Goal: Task Accomplishment & Management: Manage account settings

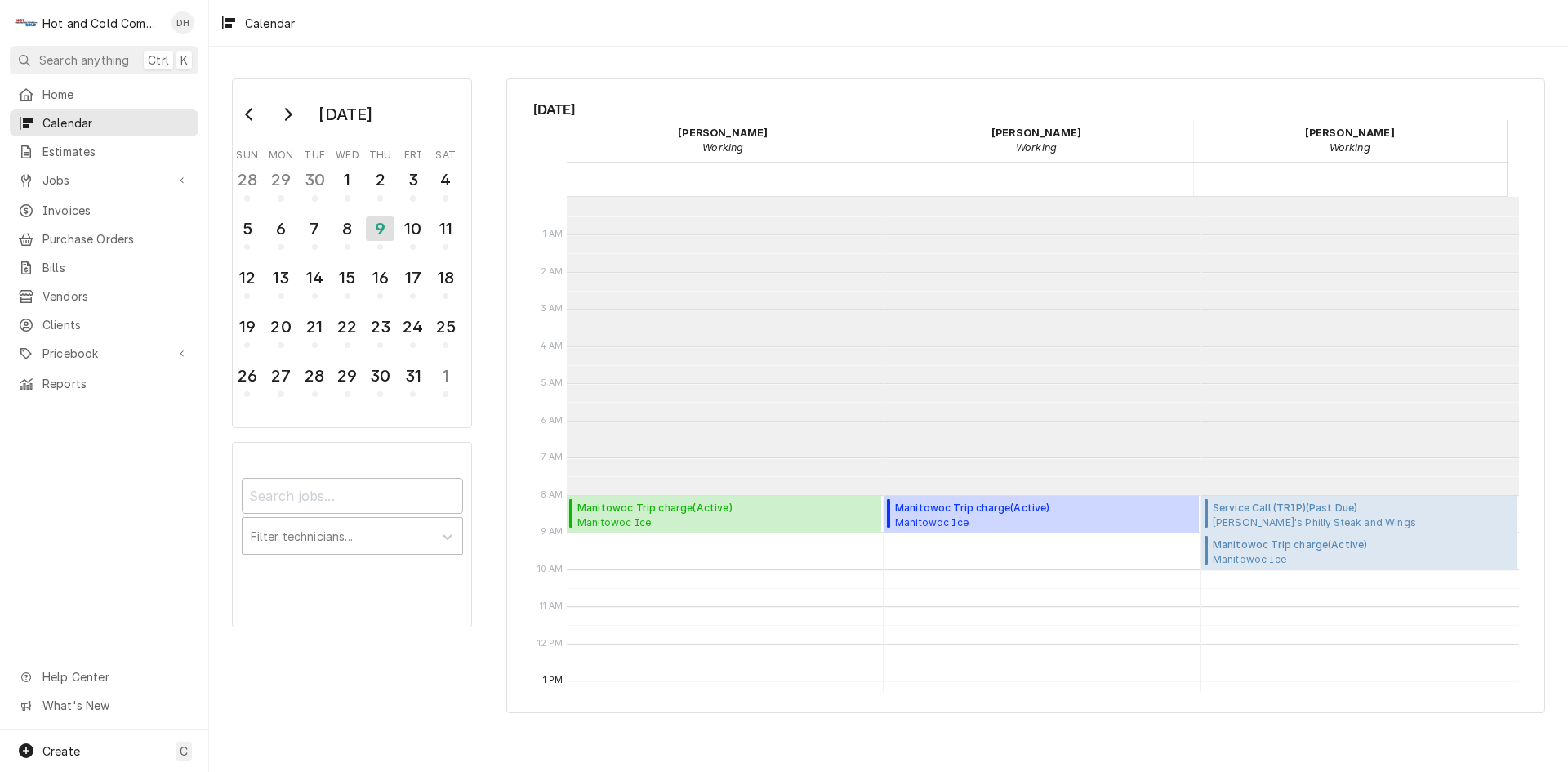
scroll to position [298, 0]
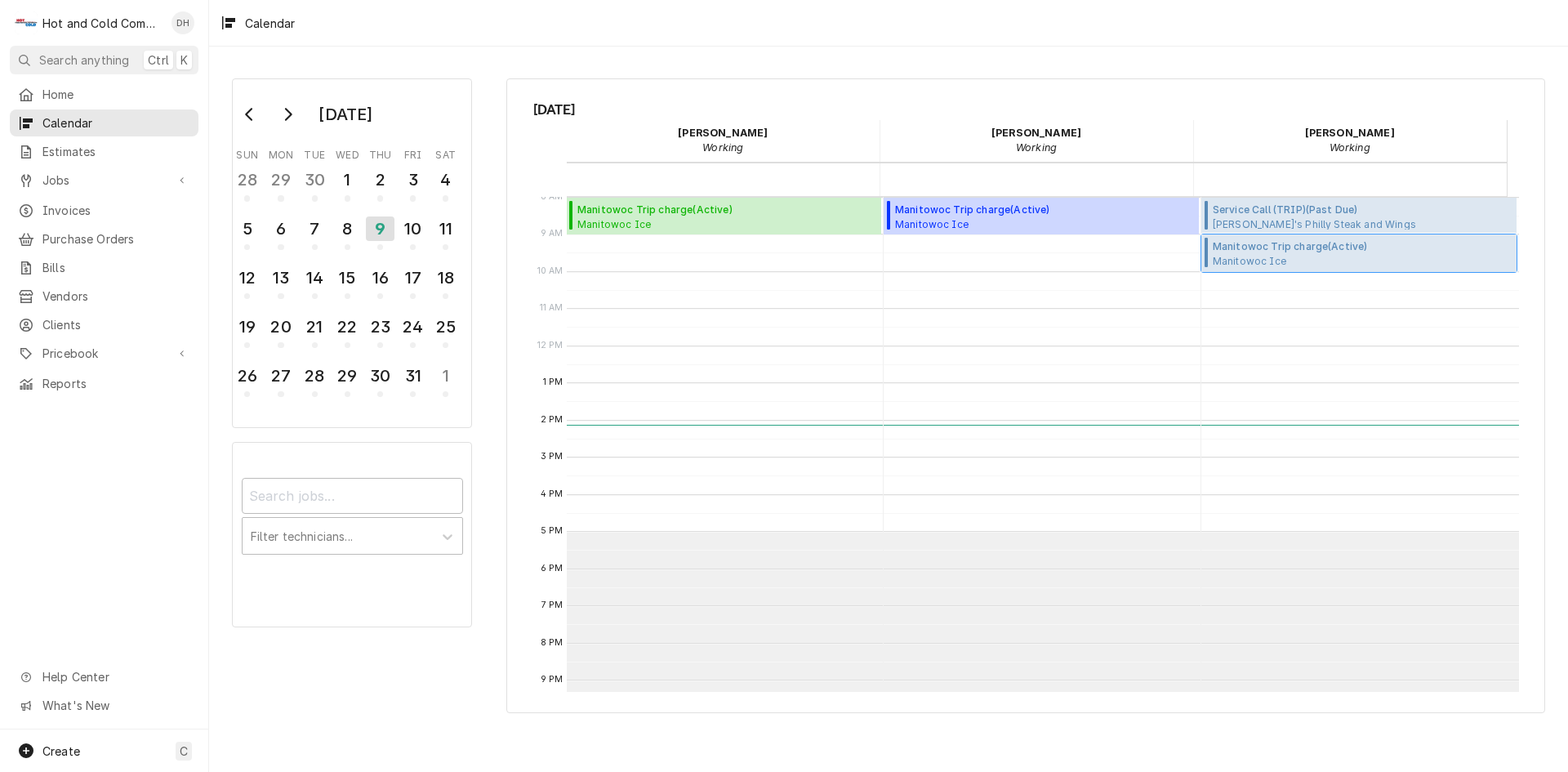
click at [1255, 257] on span "Manitowoc Ice Charley's Philly steak and Wings / 6435 Bells Ferry Rd, Woodstock…" at bounding box center [1362, 260] width 299 height 13
click at [1332, 260] on span "Manitowoc Ice Charley's Philly steak and Wings / 6435 Bells Ferry Rd, Woodstock…" at bounding box center [1362, 260] width 299 height 13
click at [421, 240] on div "10" at bounding box center [413, 228] width 28 height 27
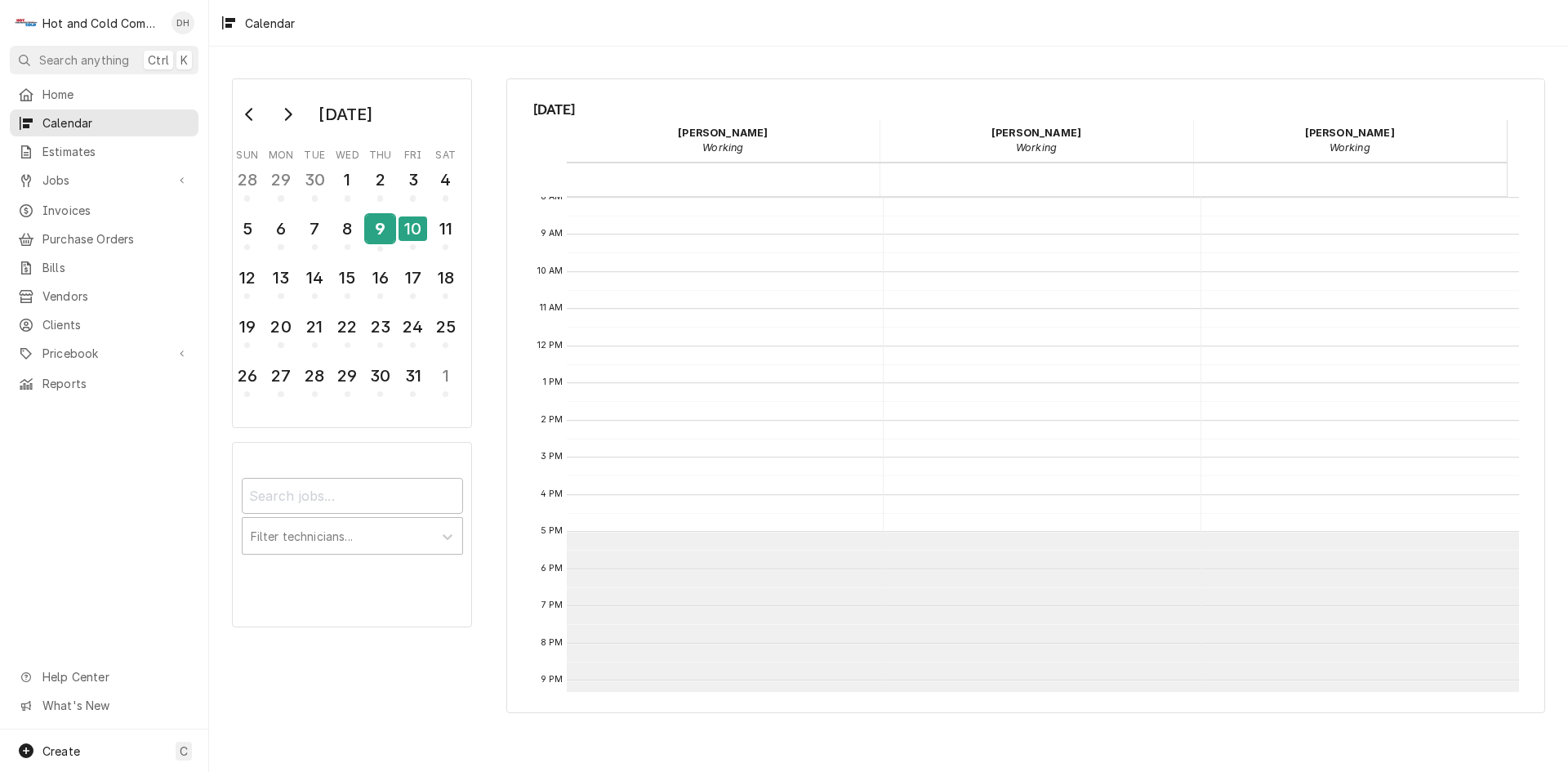
click at [389, 241] on div "9" at bounding box center [380, 228] width 28 height 27
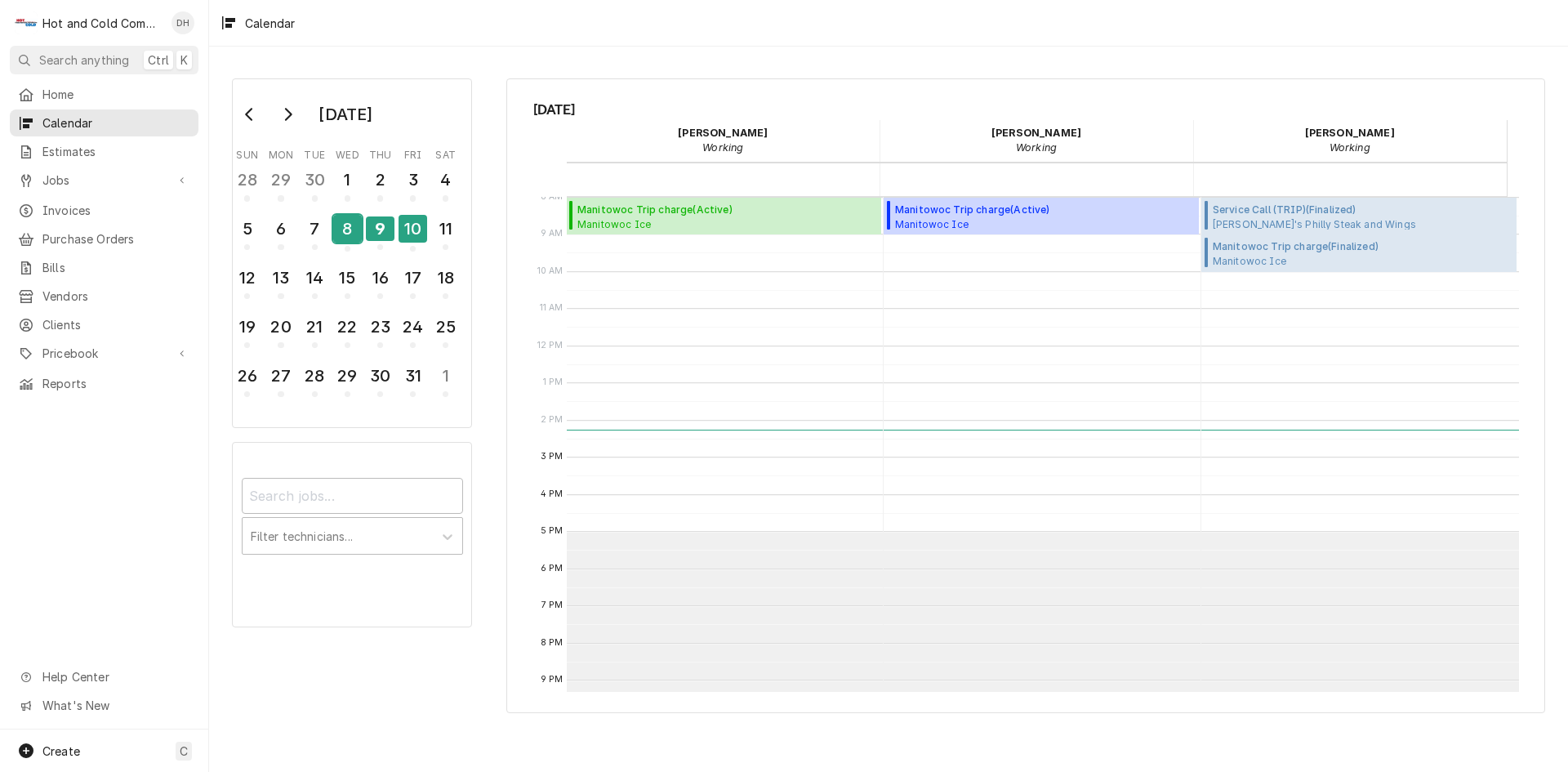
click at [347, 231] on div "8" at bounding box center [347, 228] width 28 height 27
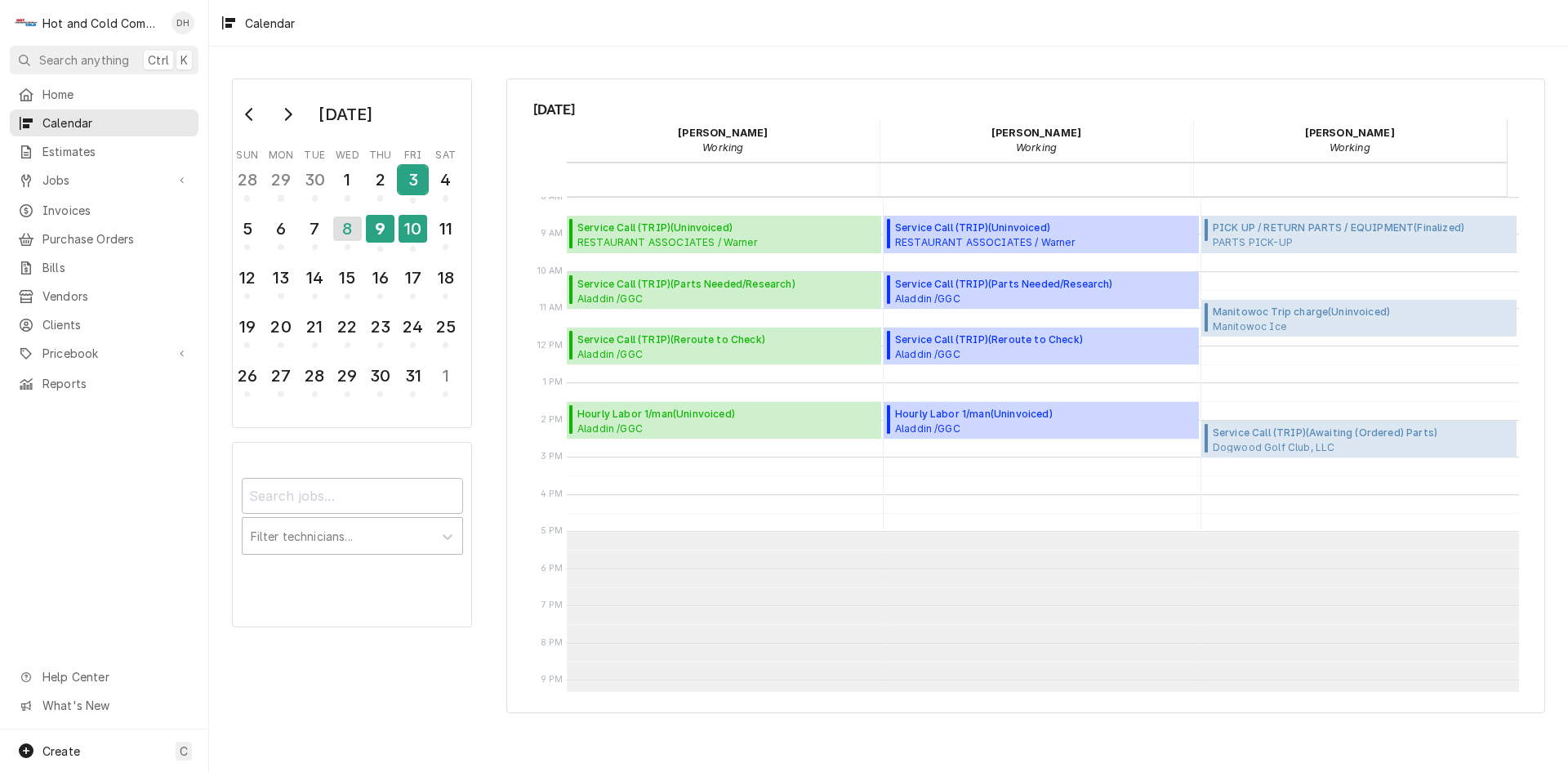
click at [417, 187] on div "3" at bounding box center [413, 179] width 28 height 27
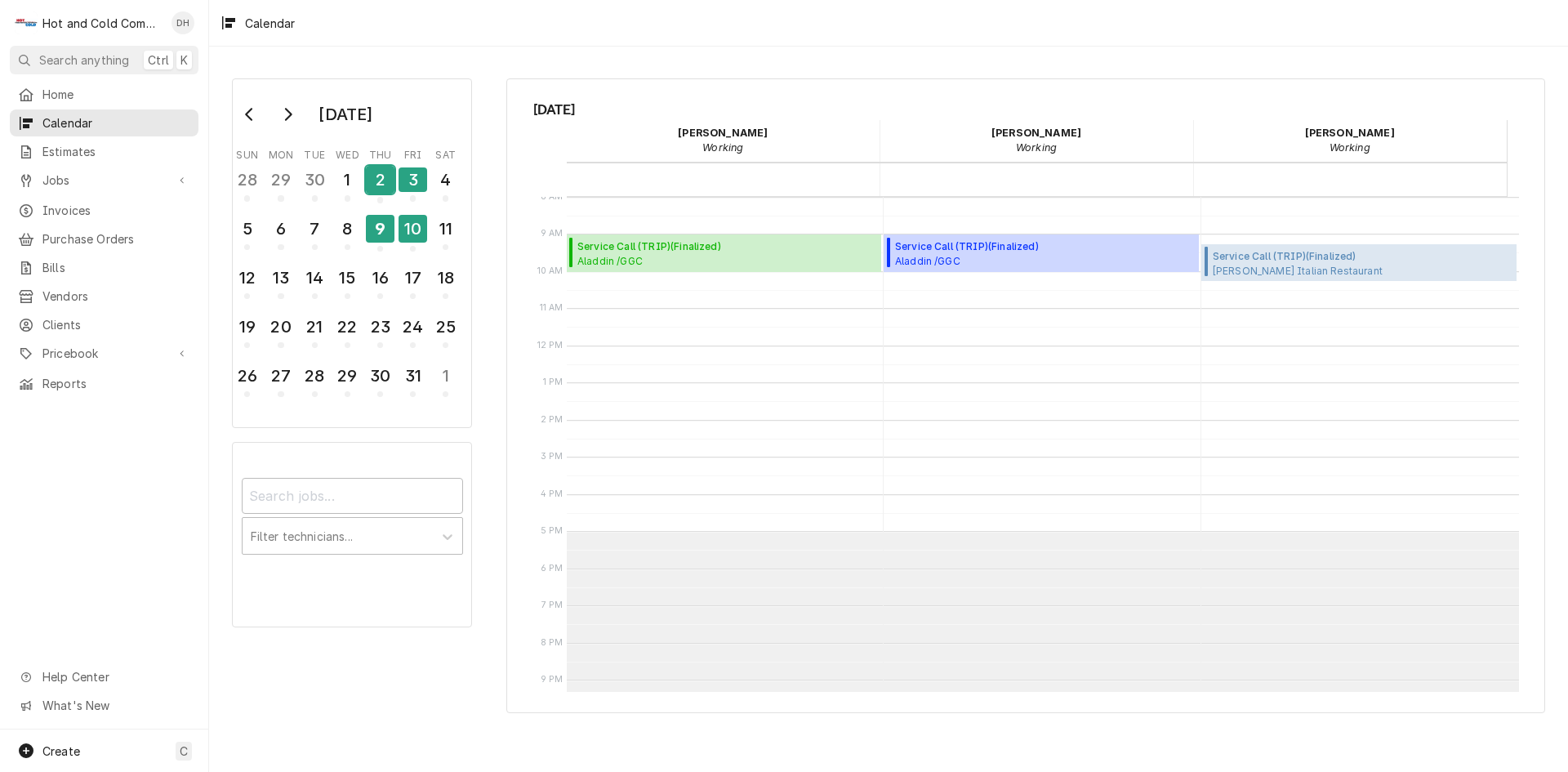
click at [378, 187] on div "2" at bounding box center [380, 179] width 28 height 27
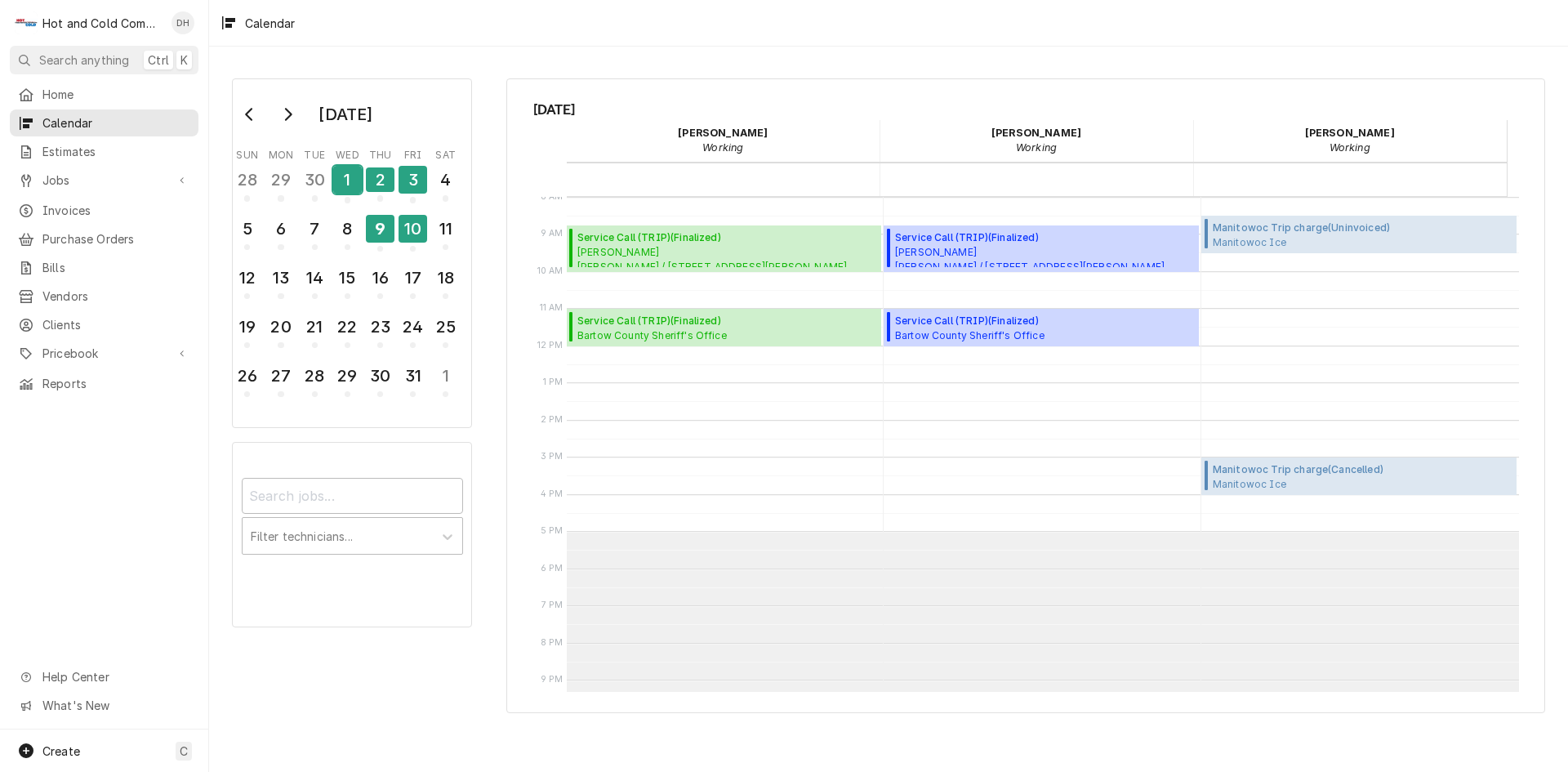
click at [347, 187] on div "1" at bounding box center [347, 179] width 28 height 27
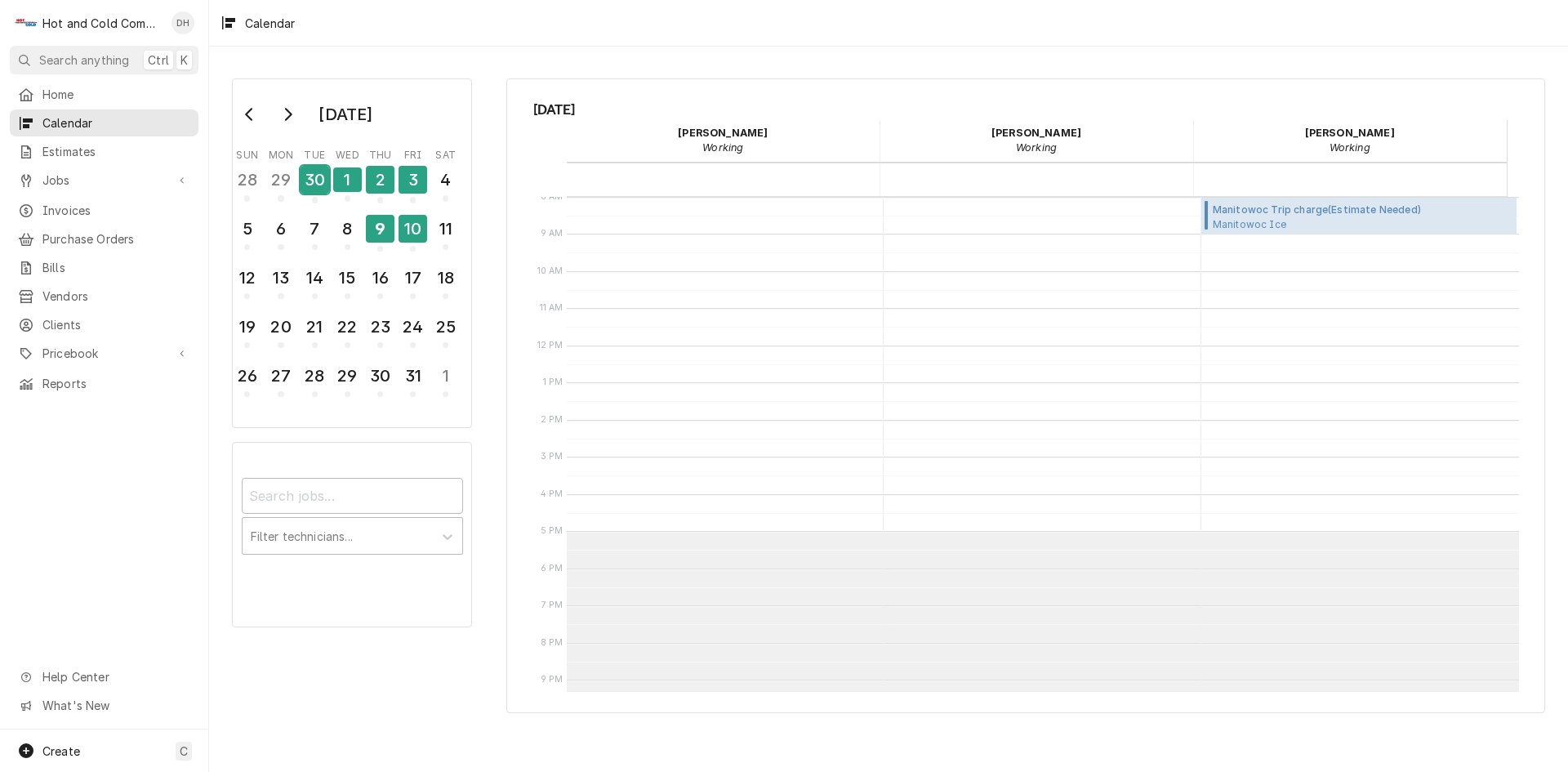
click at [311, 183] on div "30" at bounding box center [314, 179] width 28 height 27
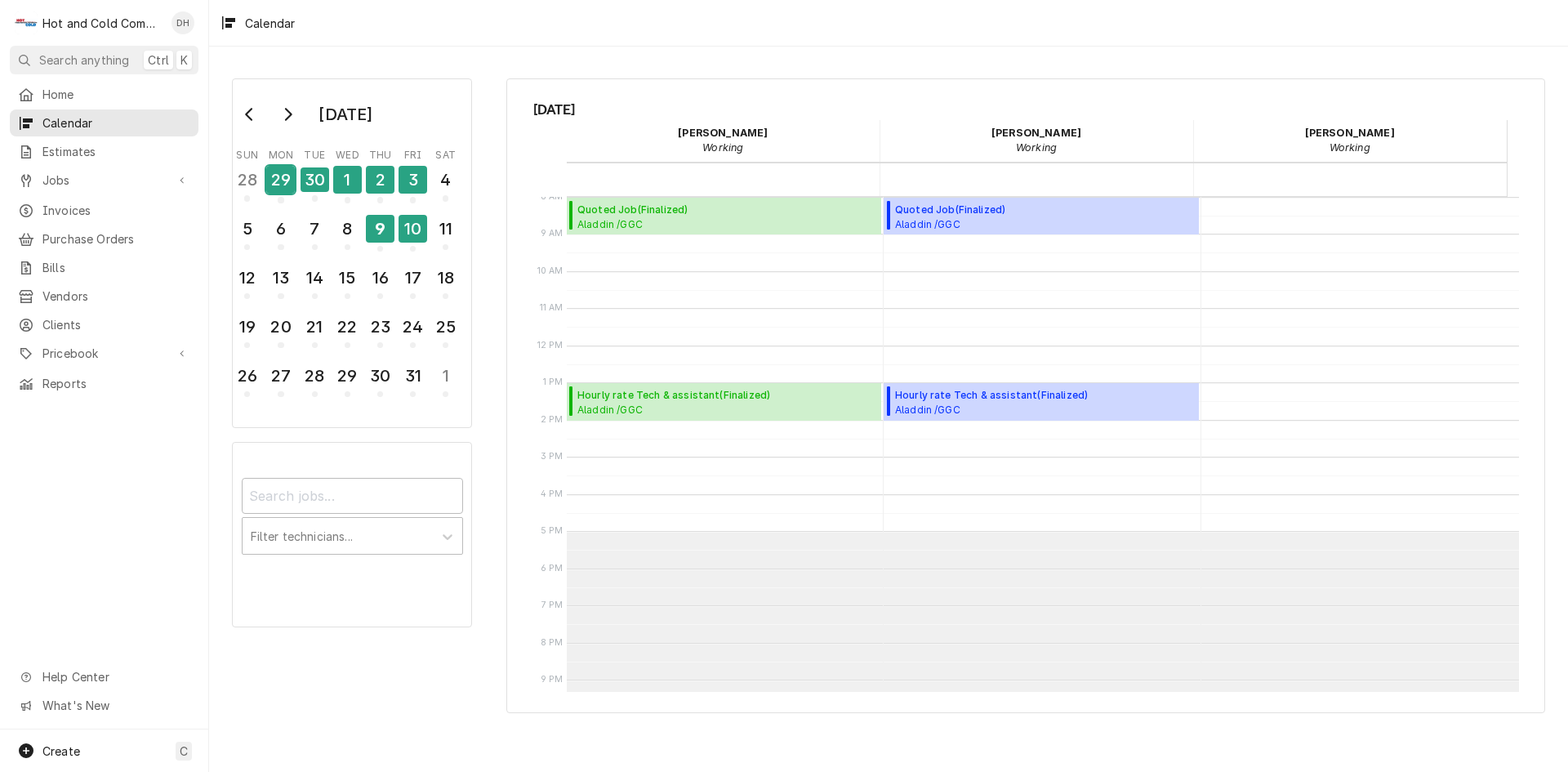
click at [284, 186] on div "29" at bounding box center [280, 179] width 28 height 27
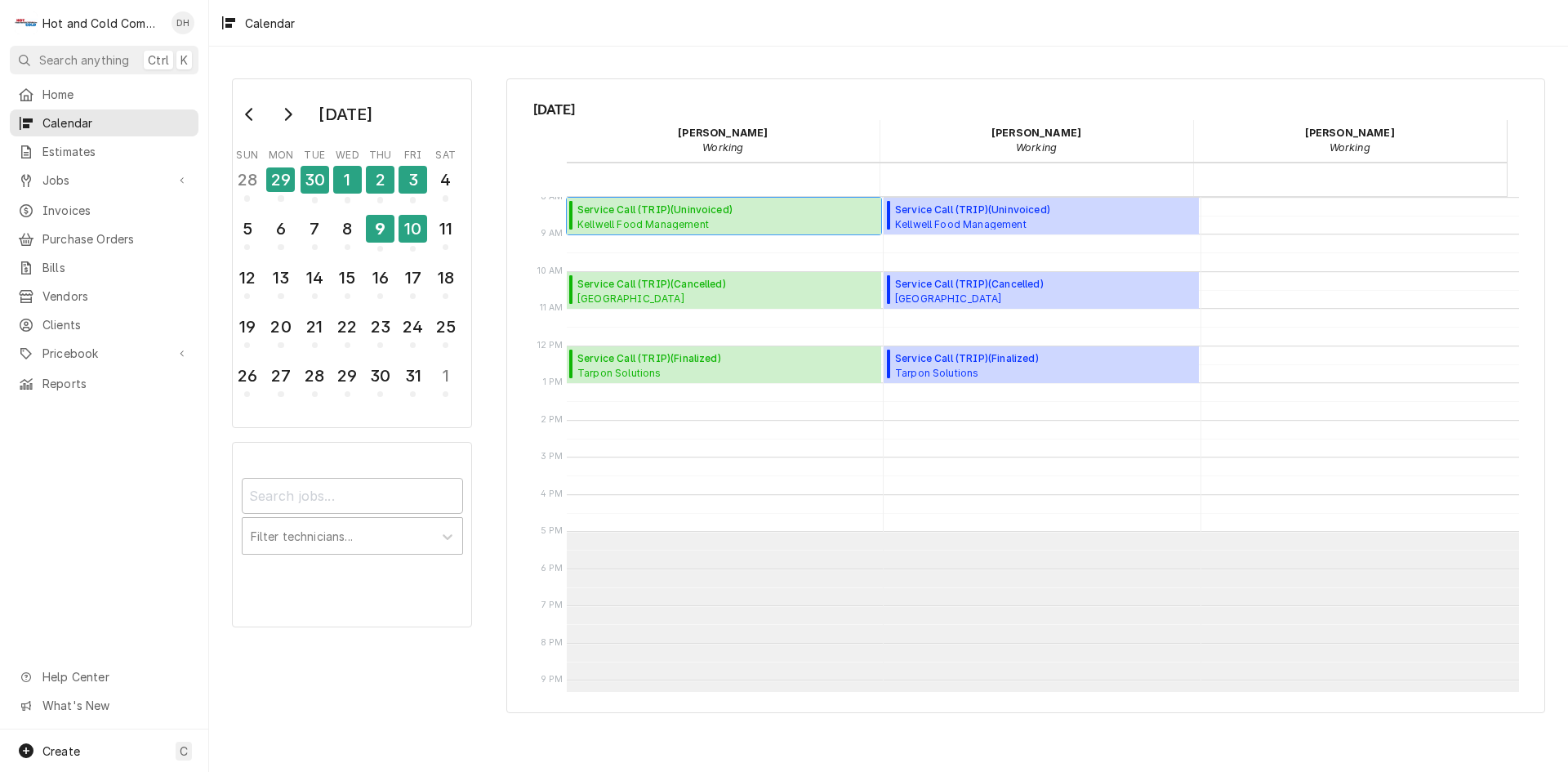
click at [731, 219] on span "Kellwell Food Management Floyd County Jail / 2526 New Calhoun Hwy NE, Rome, GA …" at bounding box center [713, 224] width 273 height 13
click at [242, 109] on button "Go to previous month" at bounding box center [250, 114] width 32 height 27
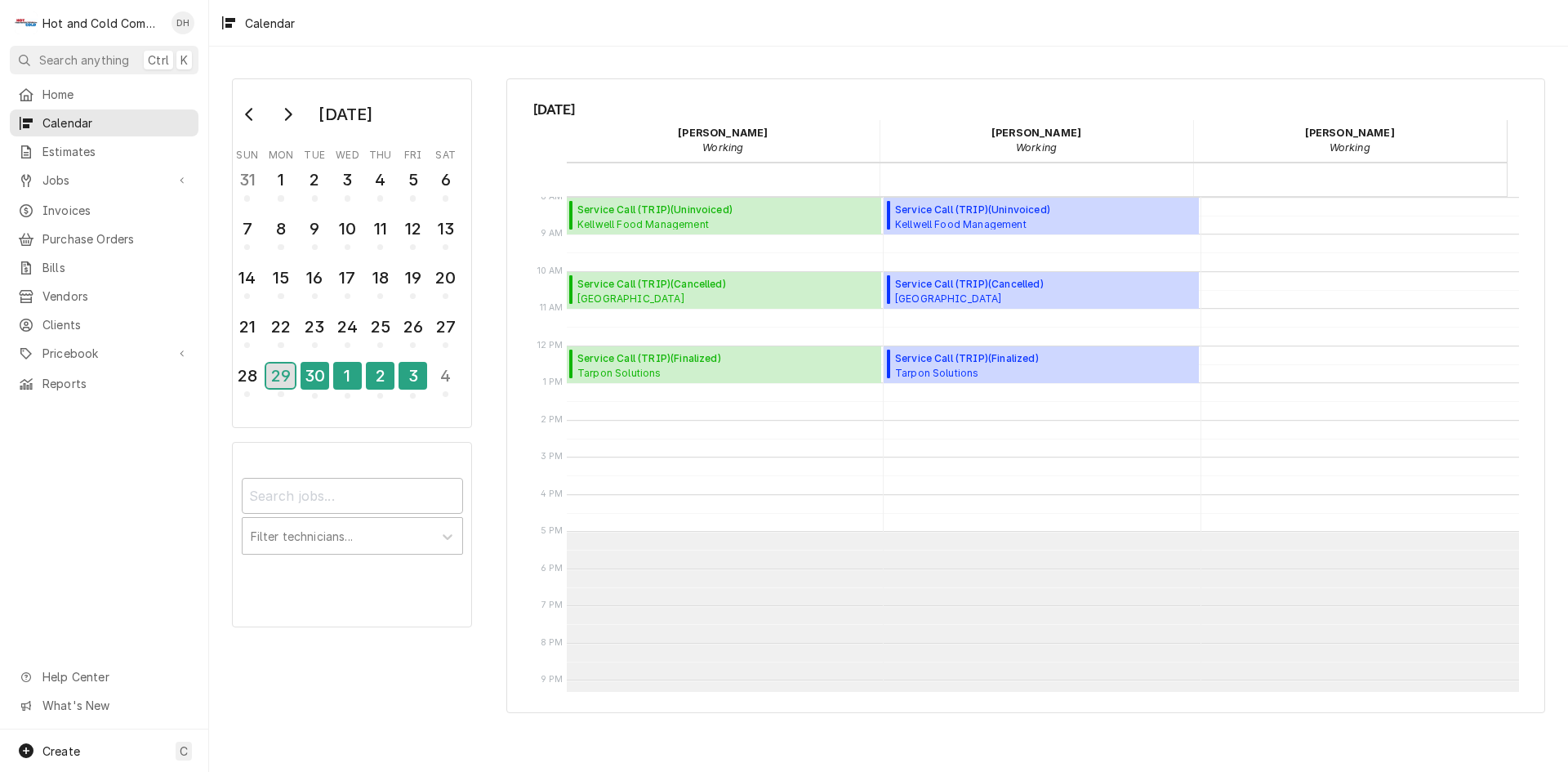
click at [283, 382] on div "29" at bounding box center [280, 376] width 28 height 25
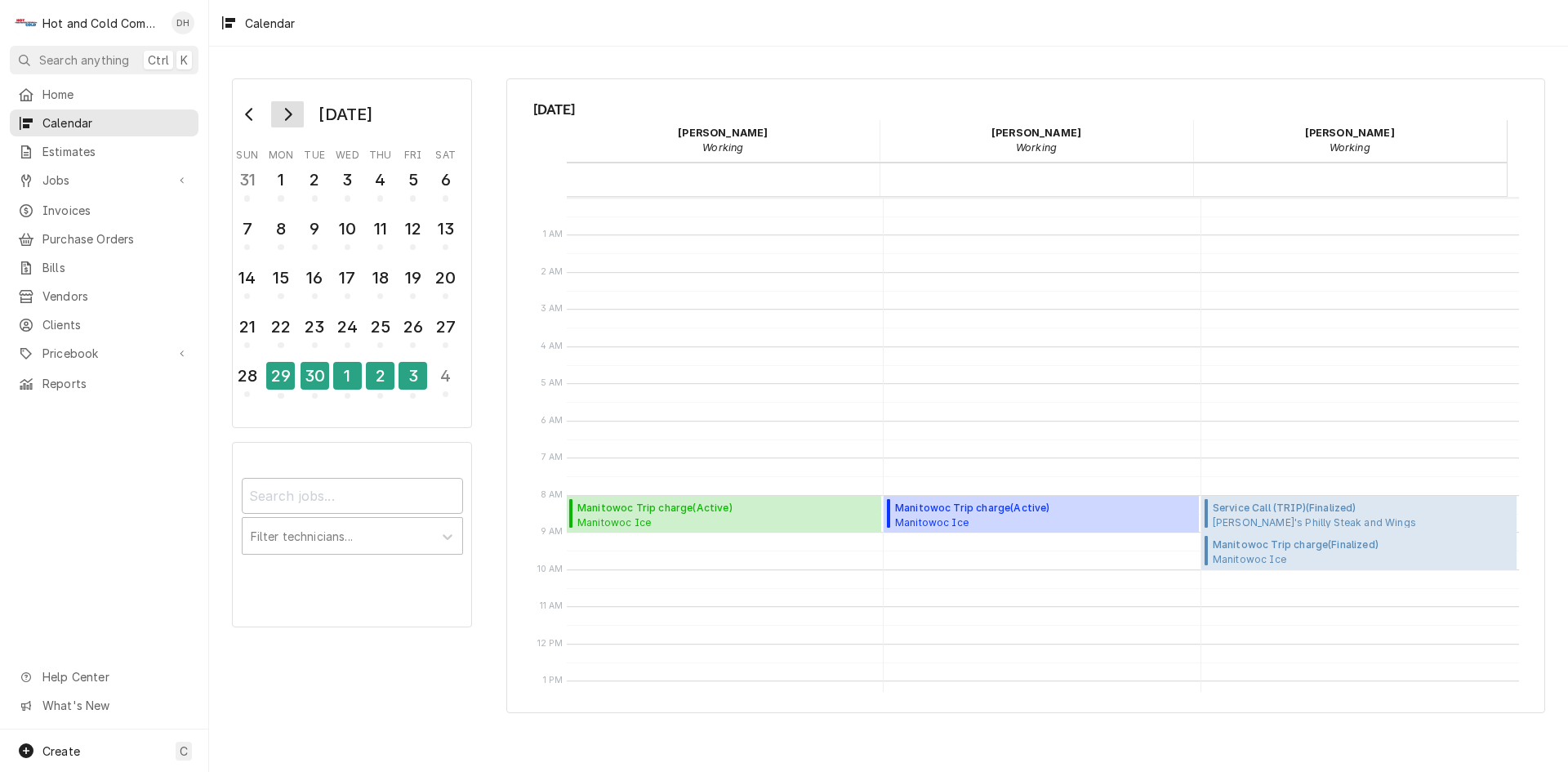
click at [293, 116] on icon "Go to next month" at bounding box center [288, 114] width 13 height 13
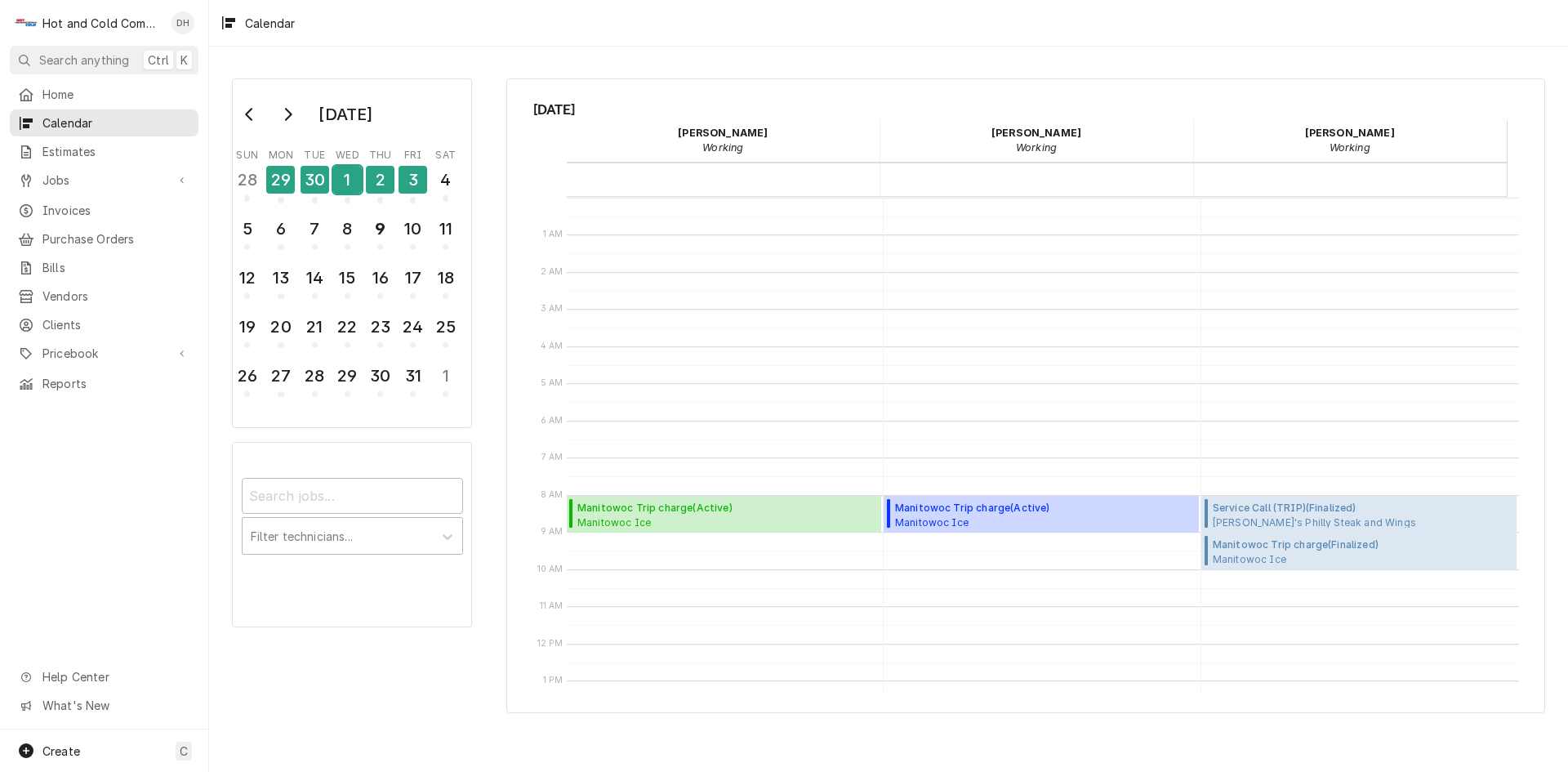
click at [339, 180] on div "1" at bounding box center [347, 179] width 28 height 27
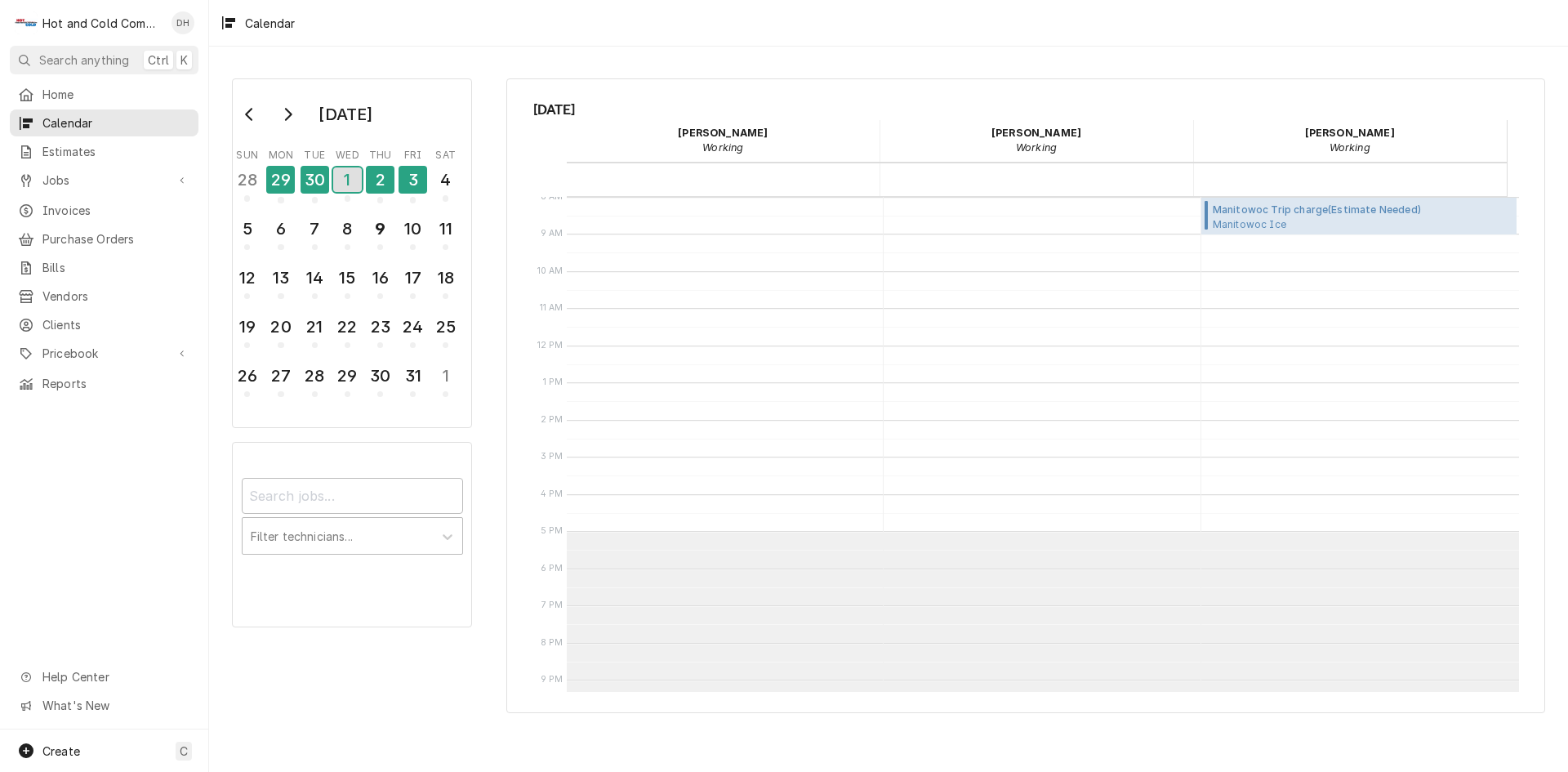
scroll to position [27, 0]
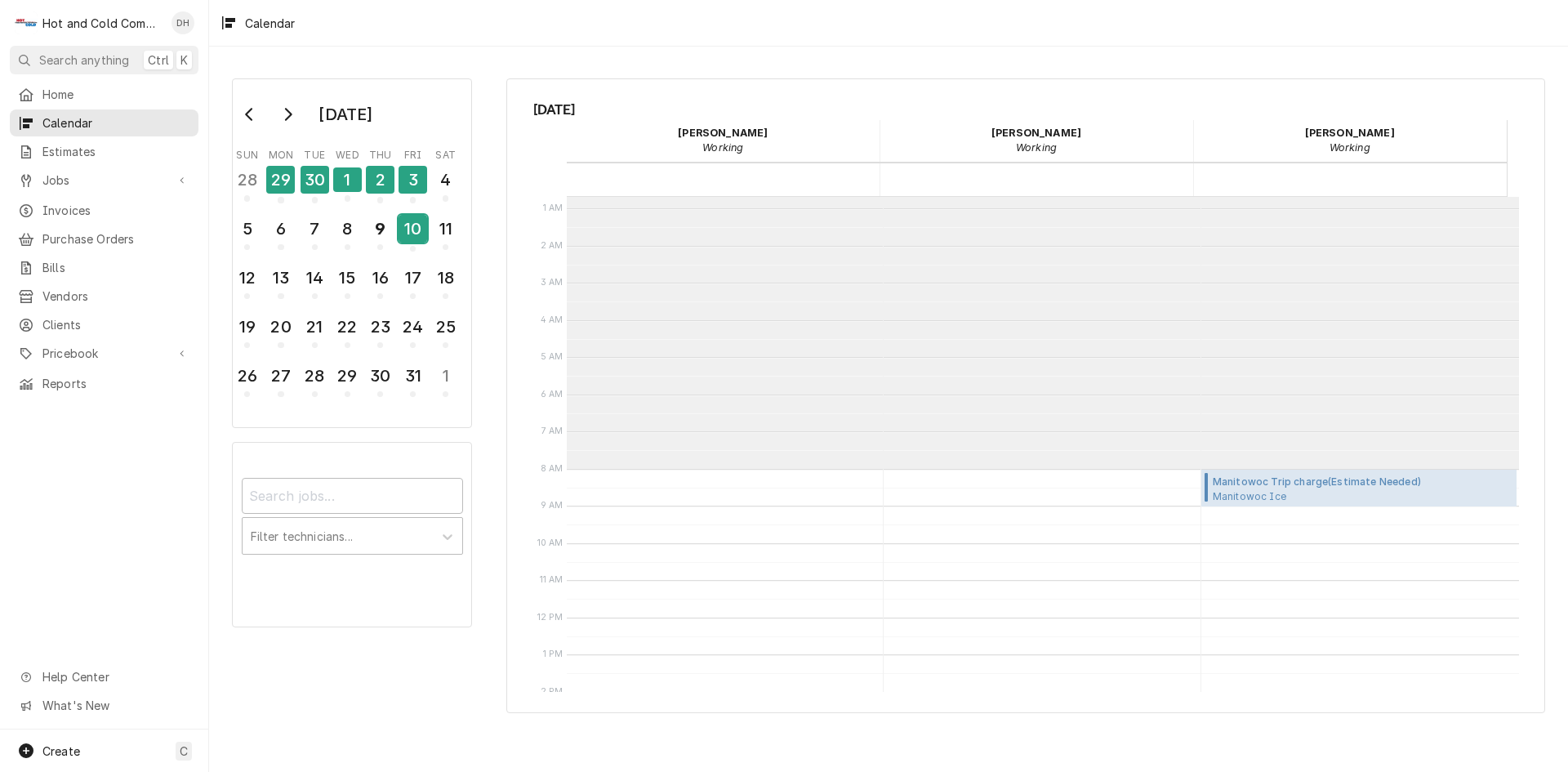
click at [413, 234] on div "10" at bounding box center [413, 228] width 28 height 27
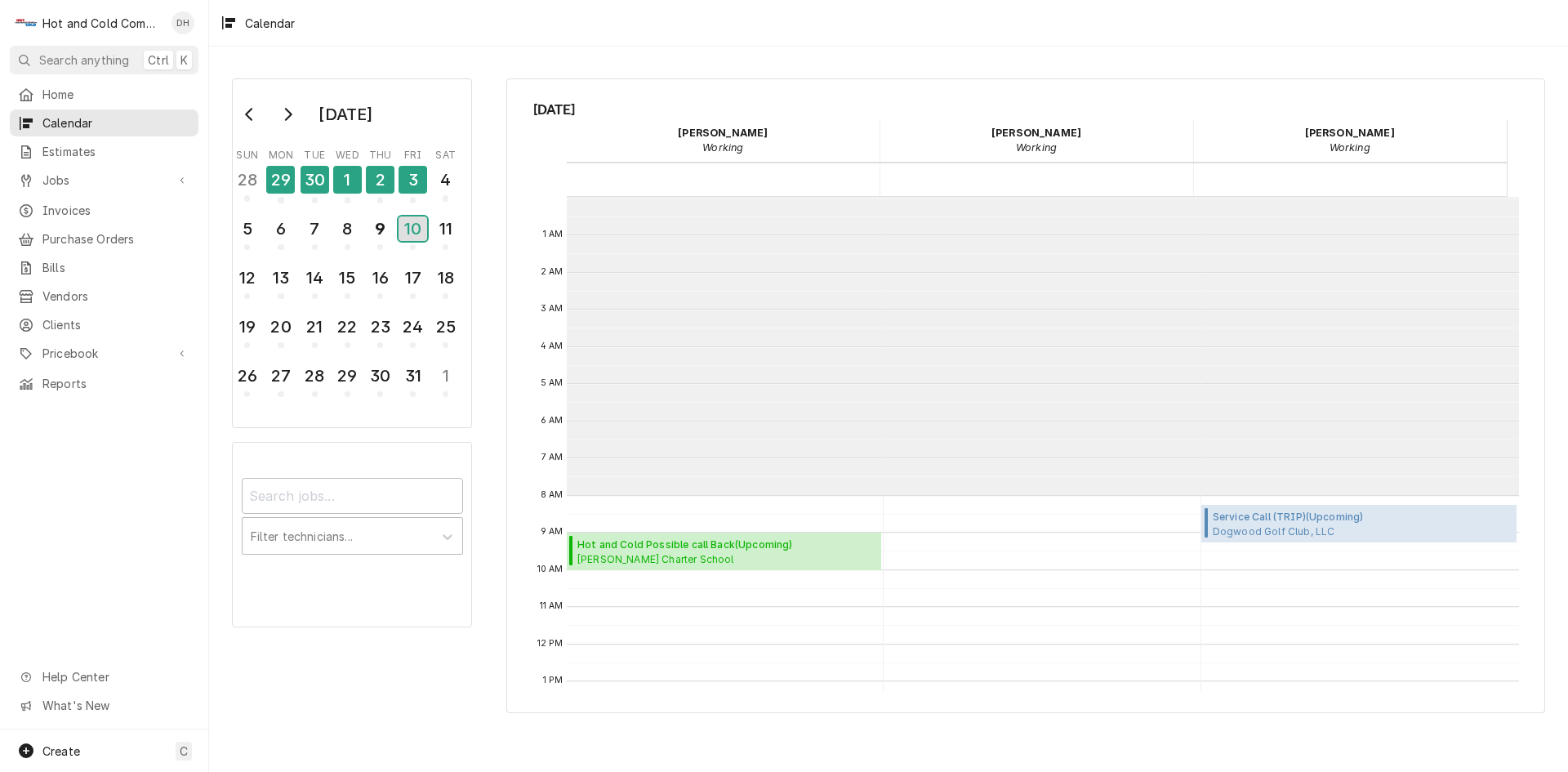
scroll to position [298, 0]
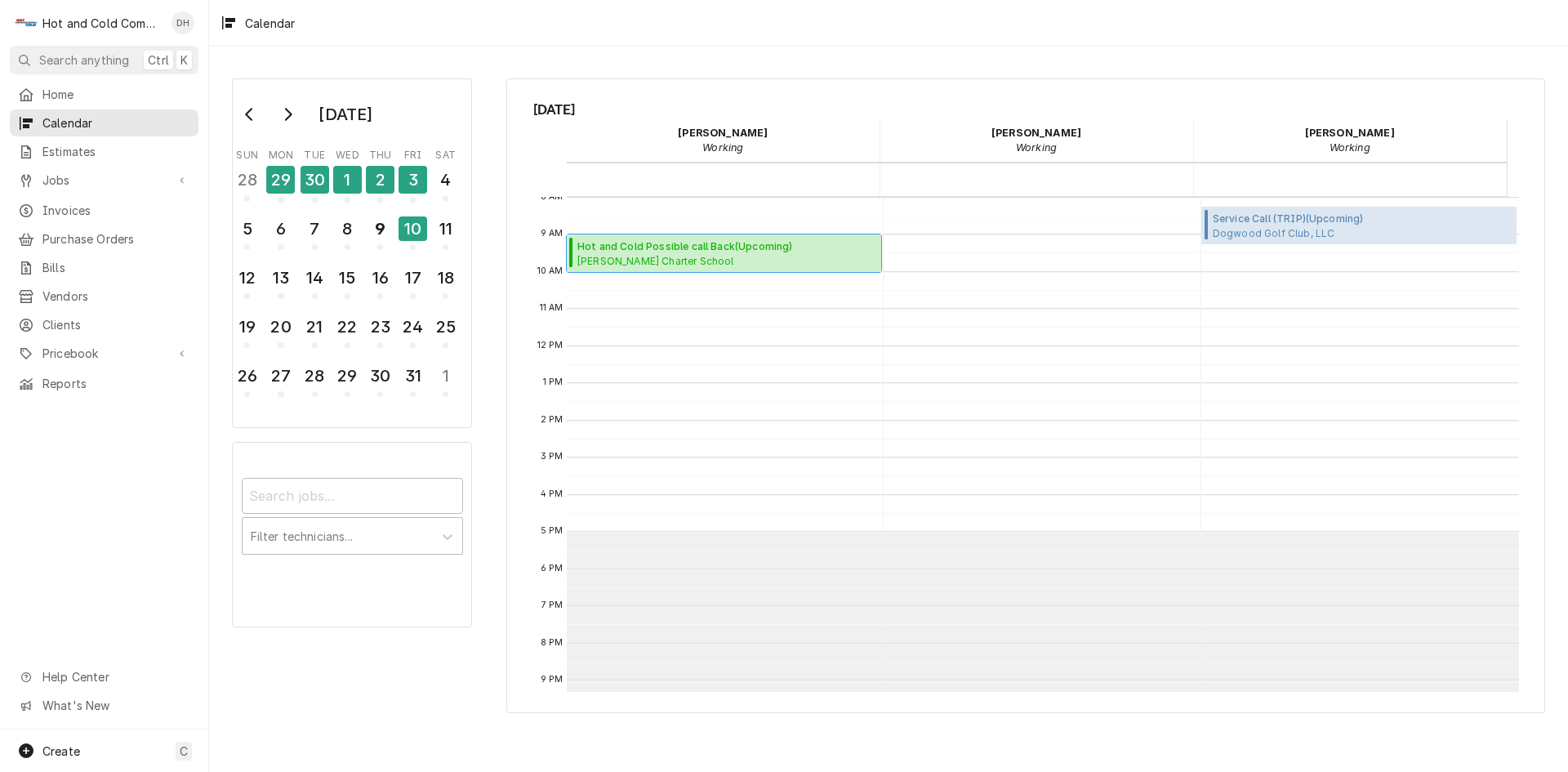
click at [683, 247] on span "Hot and Cold Possible call Back ( Upcoming )" at bounding box center [716, 247] width 279 height 15
click at [391, 246] on div "9" at bounding box center [380, 231] width 28 height 40
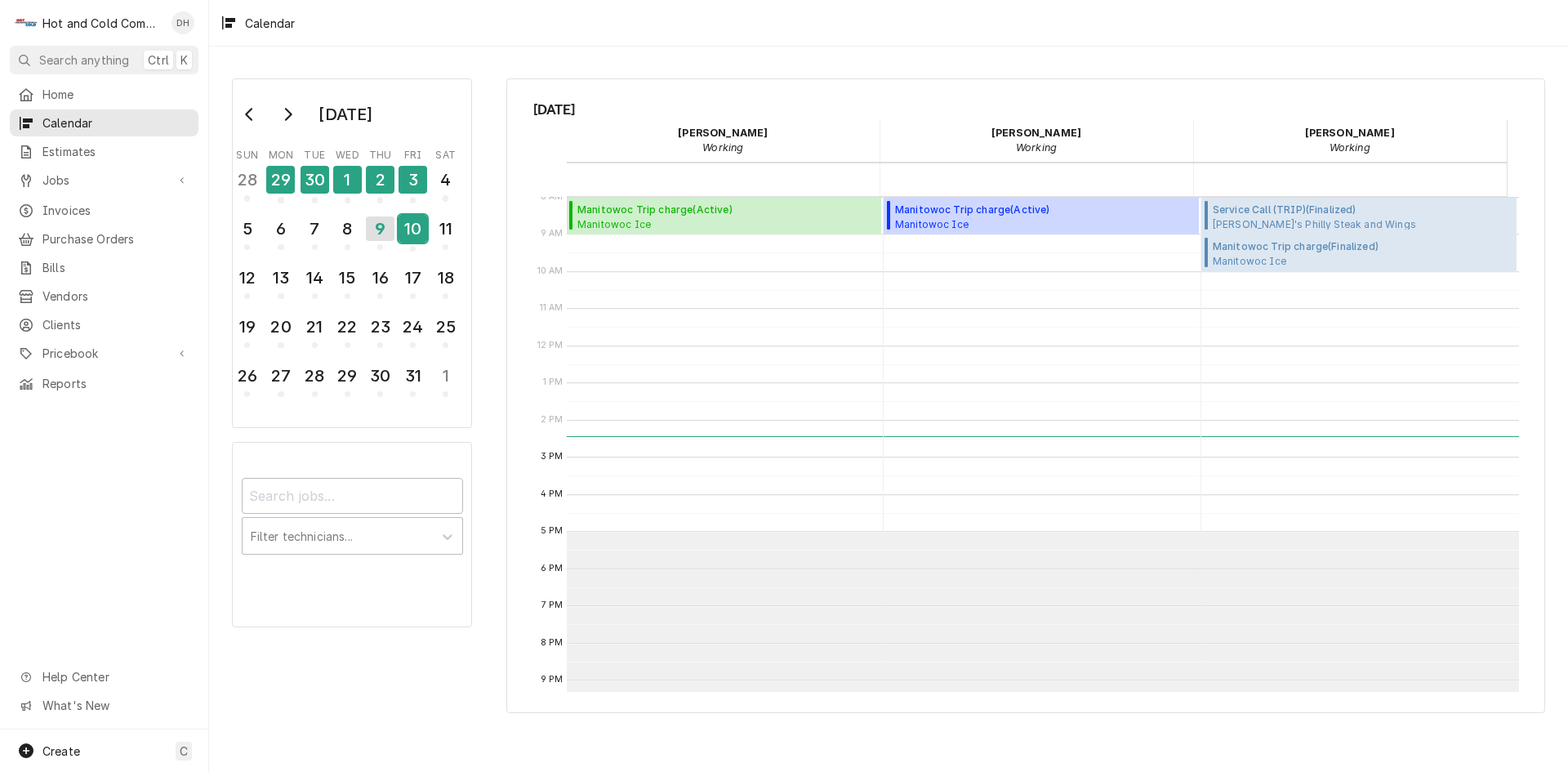
click at [409, 237] on div "10" at bounding box center [413, 228] width 28 height 27
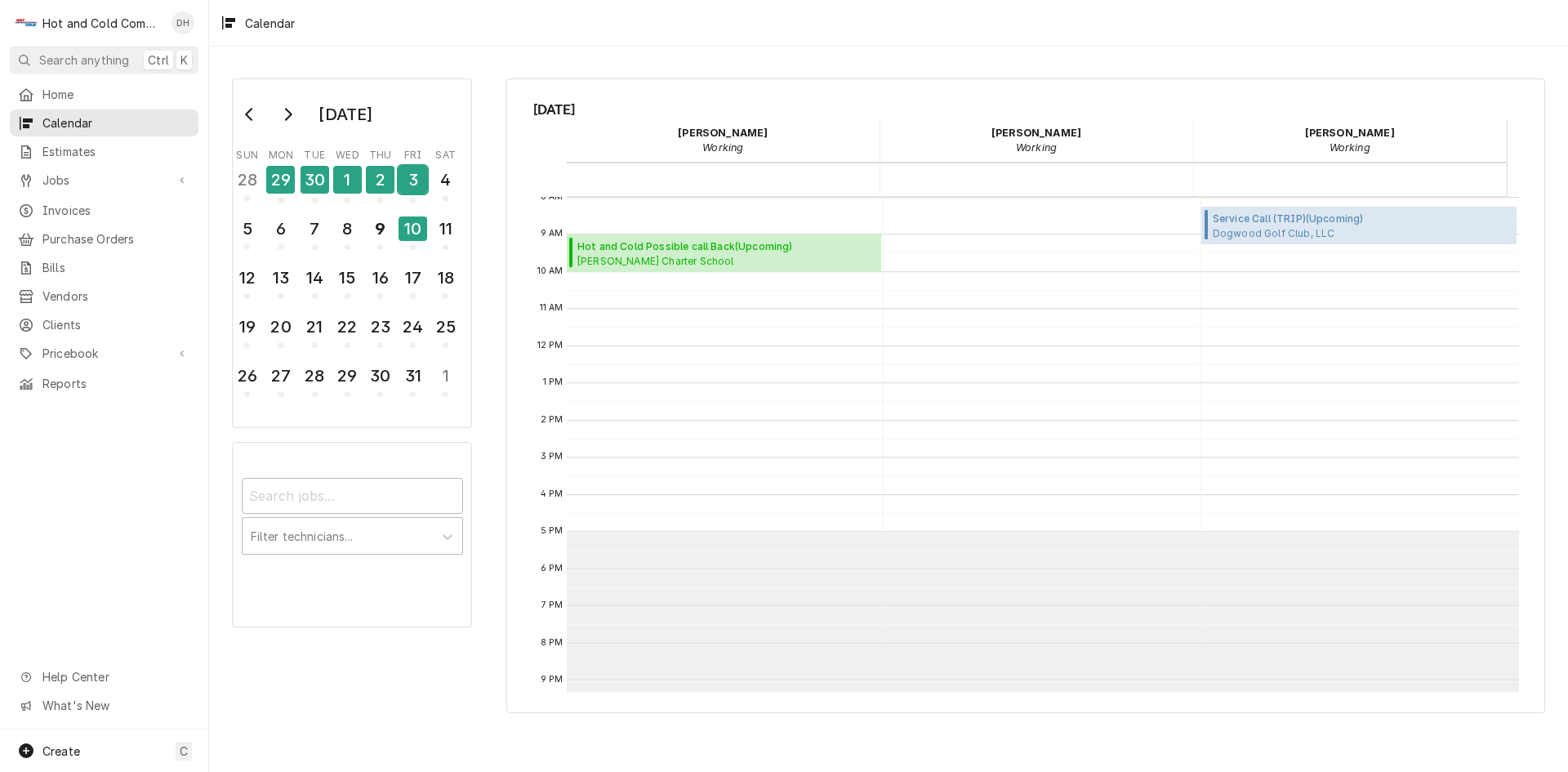
click at [412, 182] on div "3" at bounding box center [413, 179] width 28 height 27
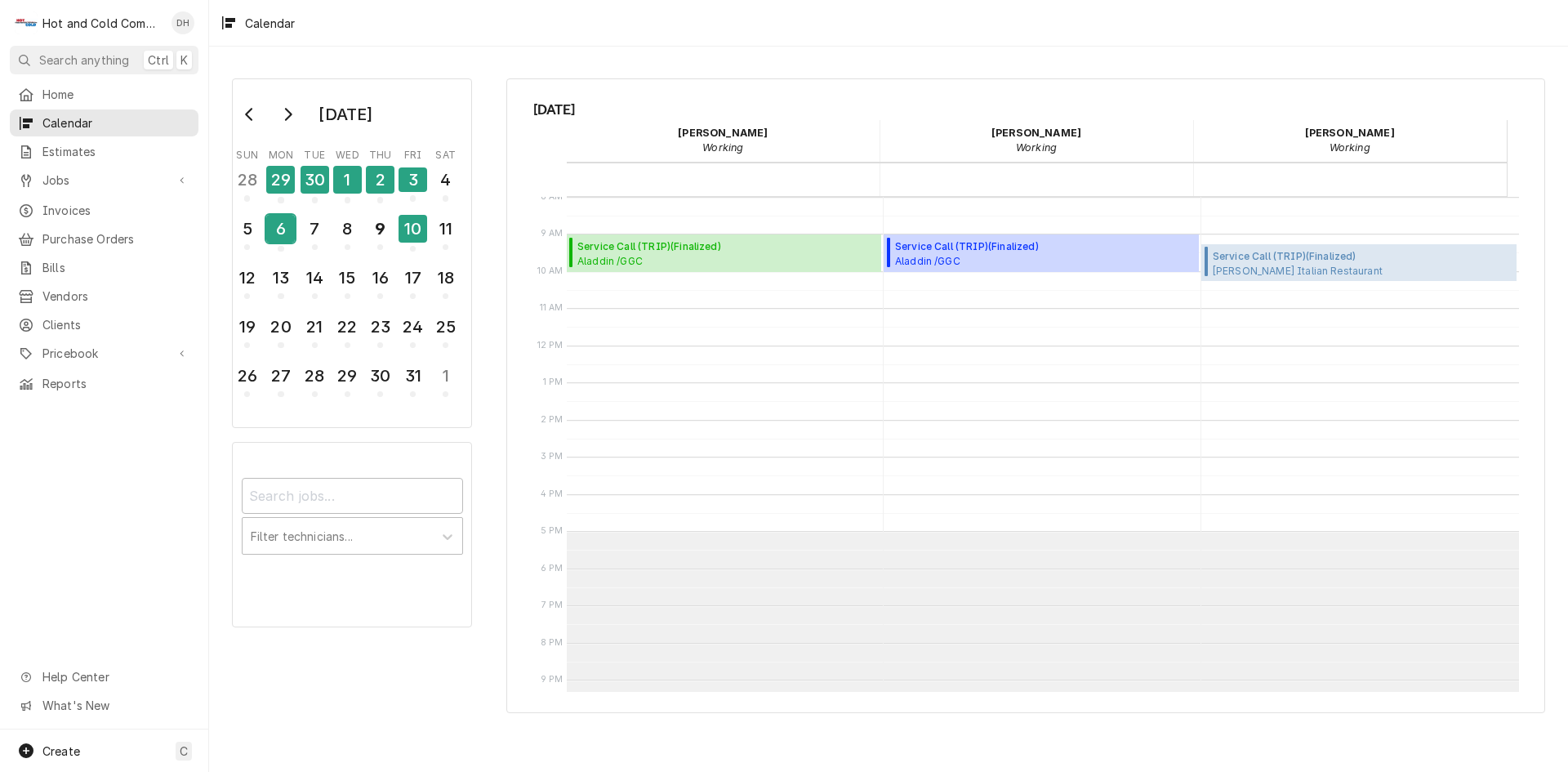
click at [292, 237] on div "6" at bounding box center [280, 228] width 28 height 27
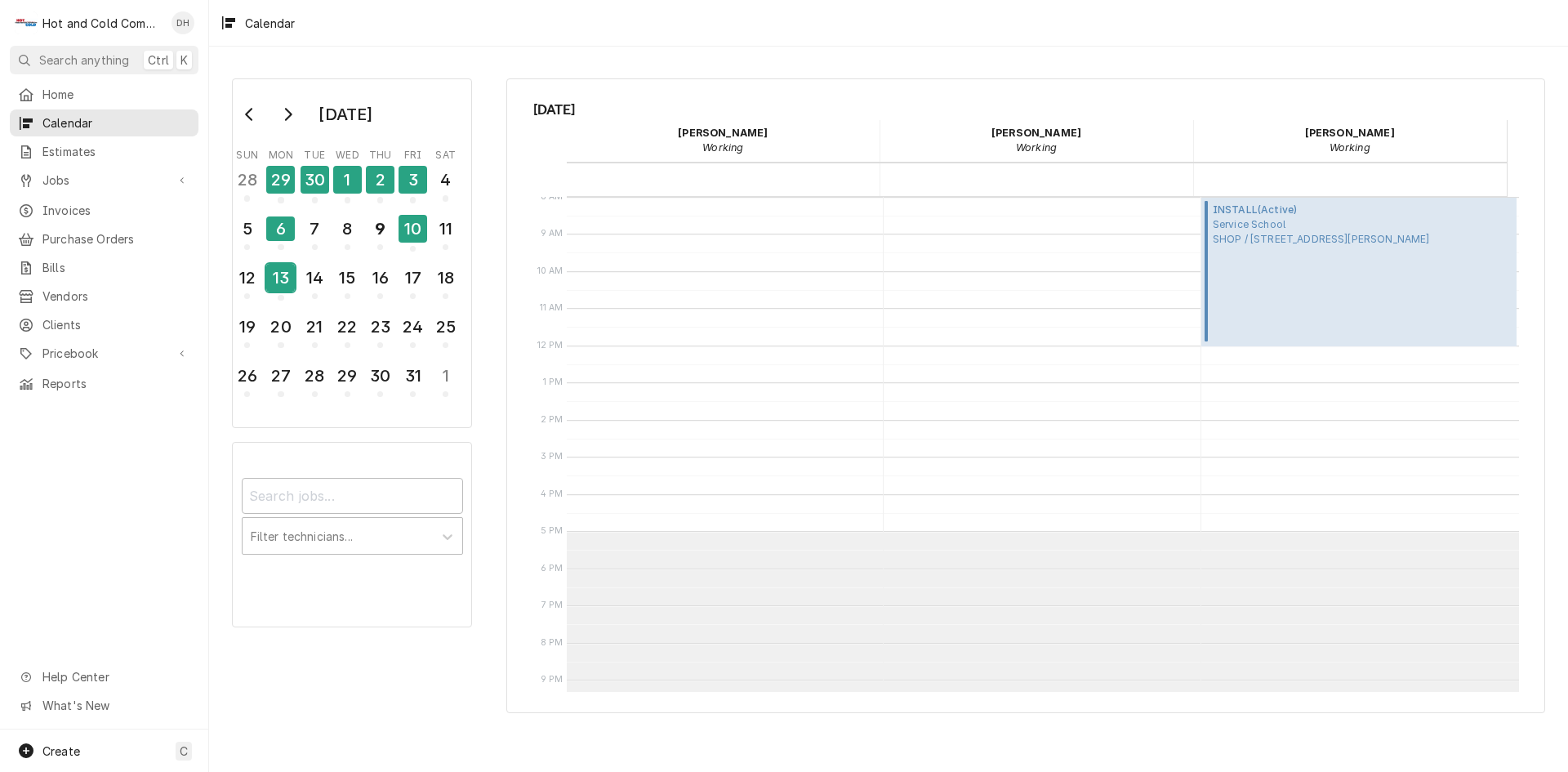
click at [288, 282] on div "13" at bounding box center [280, 277] width 28 height 27
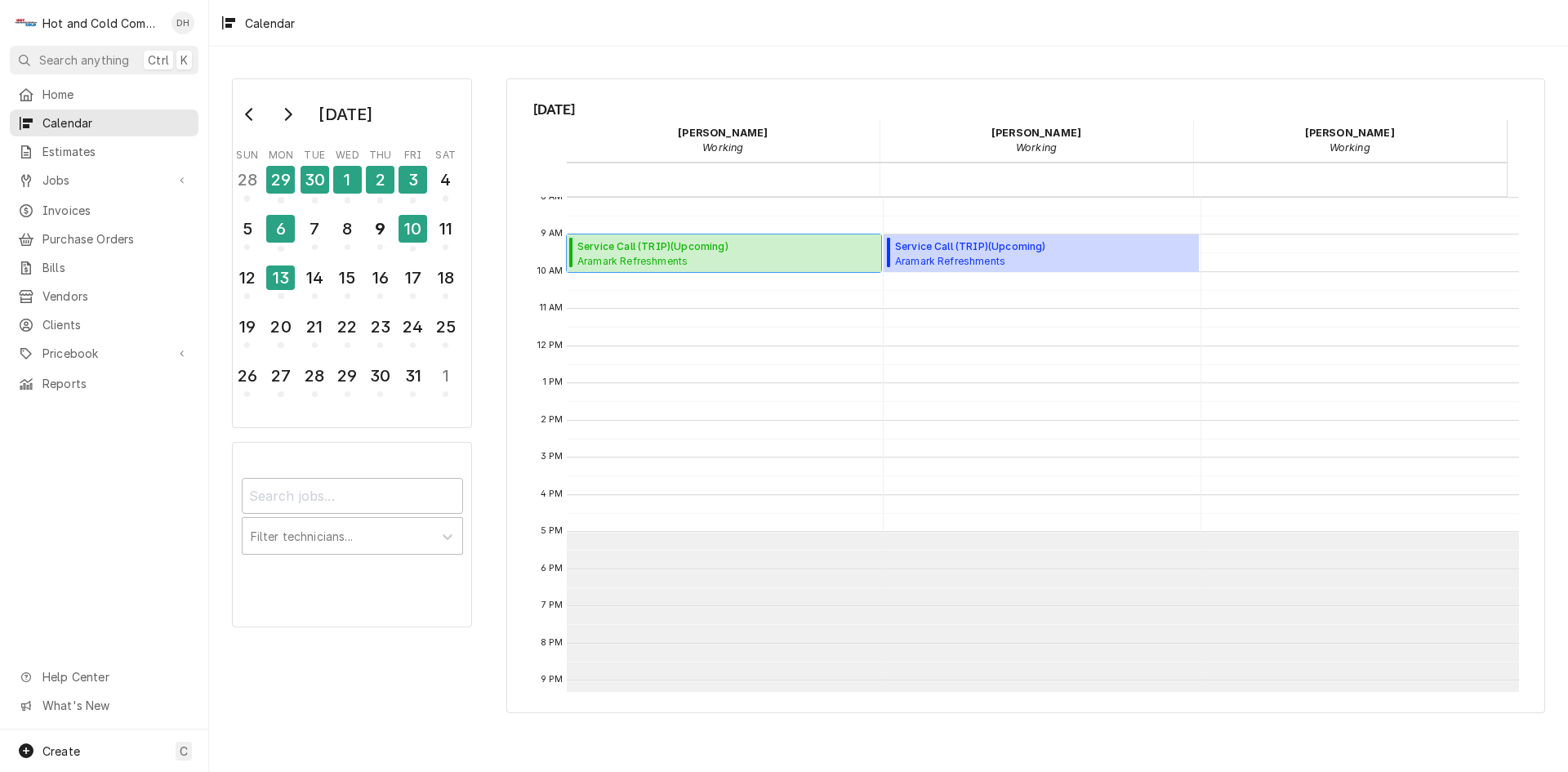
click at [709, 252] on span "Service Call (TRIP) ( Upcoming )" at bounding box center [711, 247] width 268 height 15
drag, startPoint x: 328, startPoint y: 291, endPoint x: 323, endPoint y: 302, distance: 12.1
click at [327, 291] on div "14" at bounding box center [314, 280] width 28 height 40
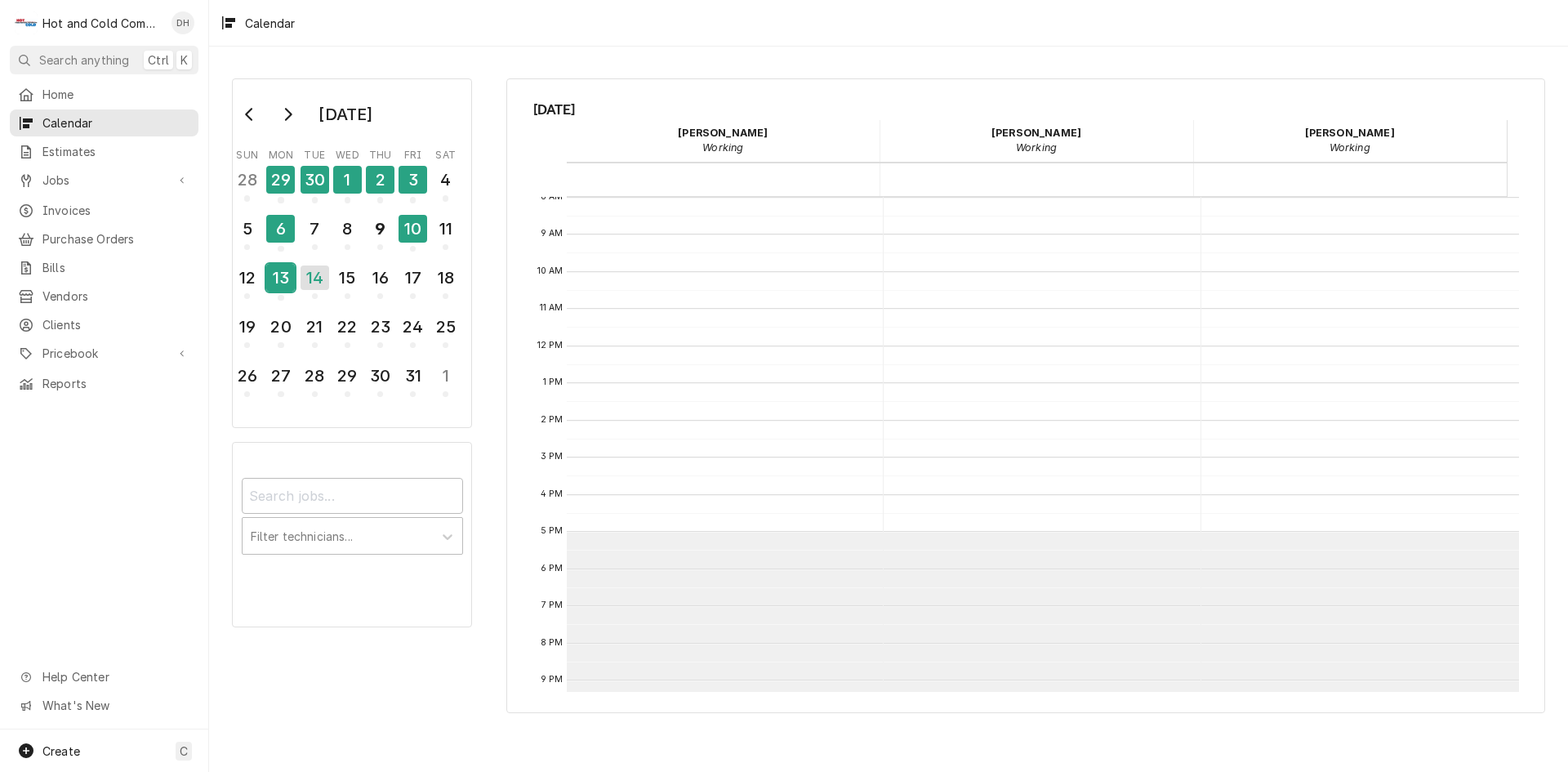
click at [289, 290] on div "13" at bounding box center [280, 277] width 28 height 27
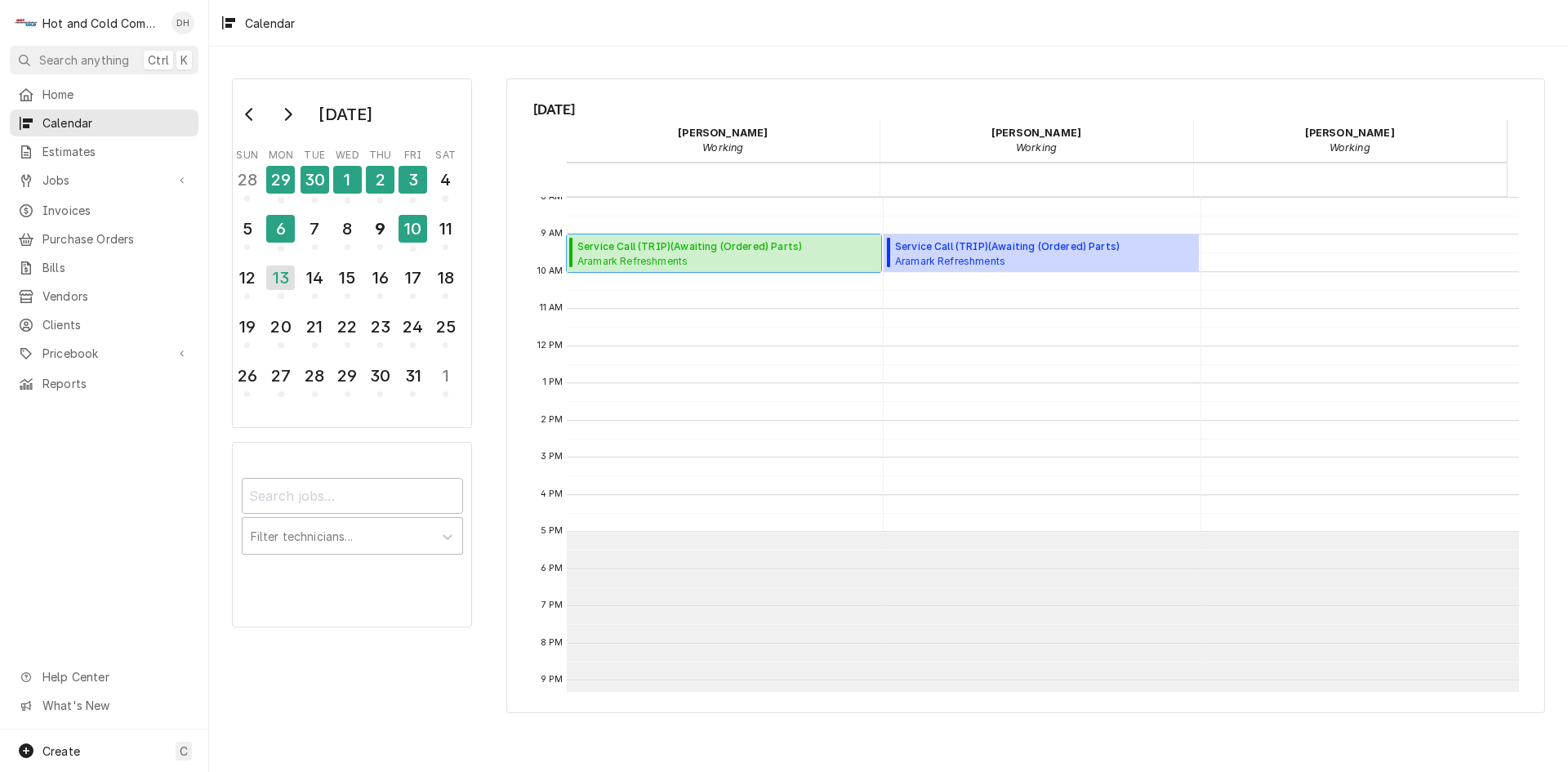
click at [648, 245] on span "Service Call (TRIP) ( Awaiting (Ordered) Parts )" at bounding box center [711, 247] width 268 height 15
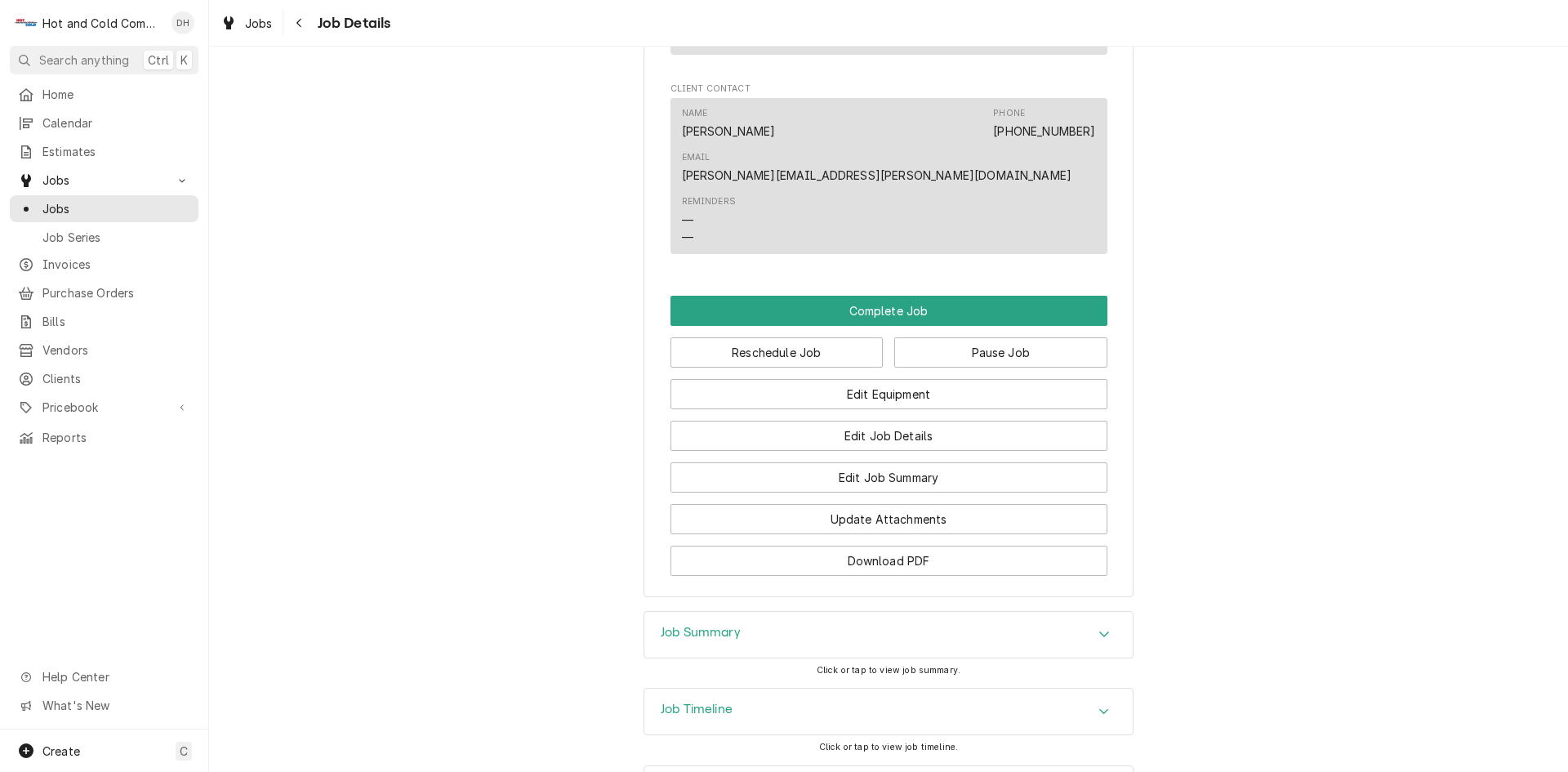
scroll to position [1406, 0]
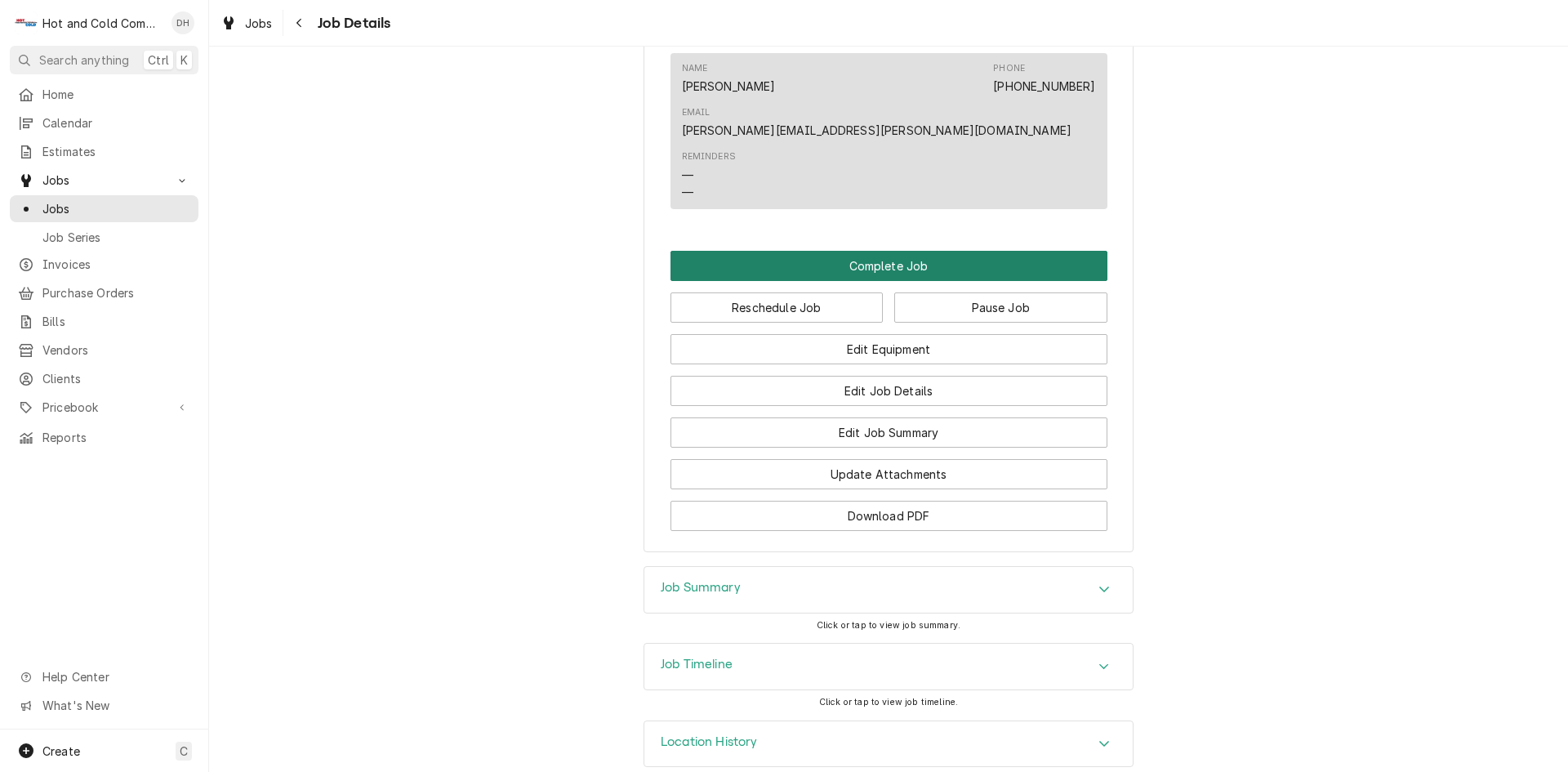
click at [867, 250] on button "Complete Job" at bounding box center [889, 265] width 437 height 30
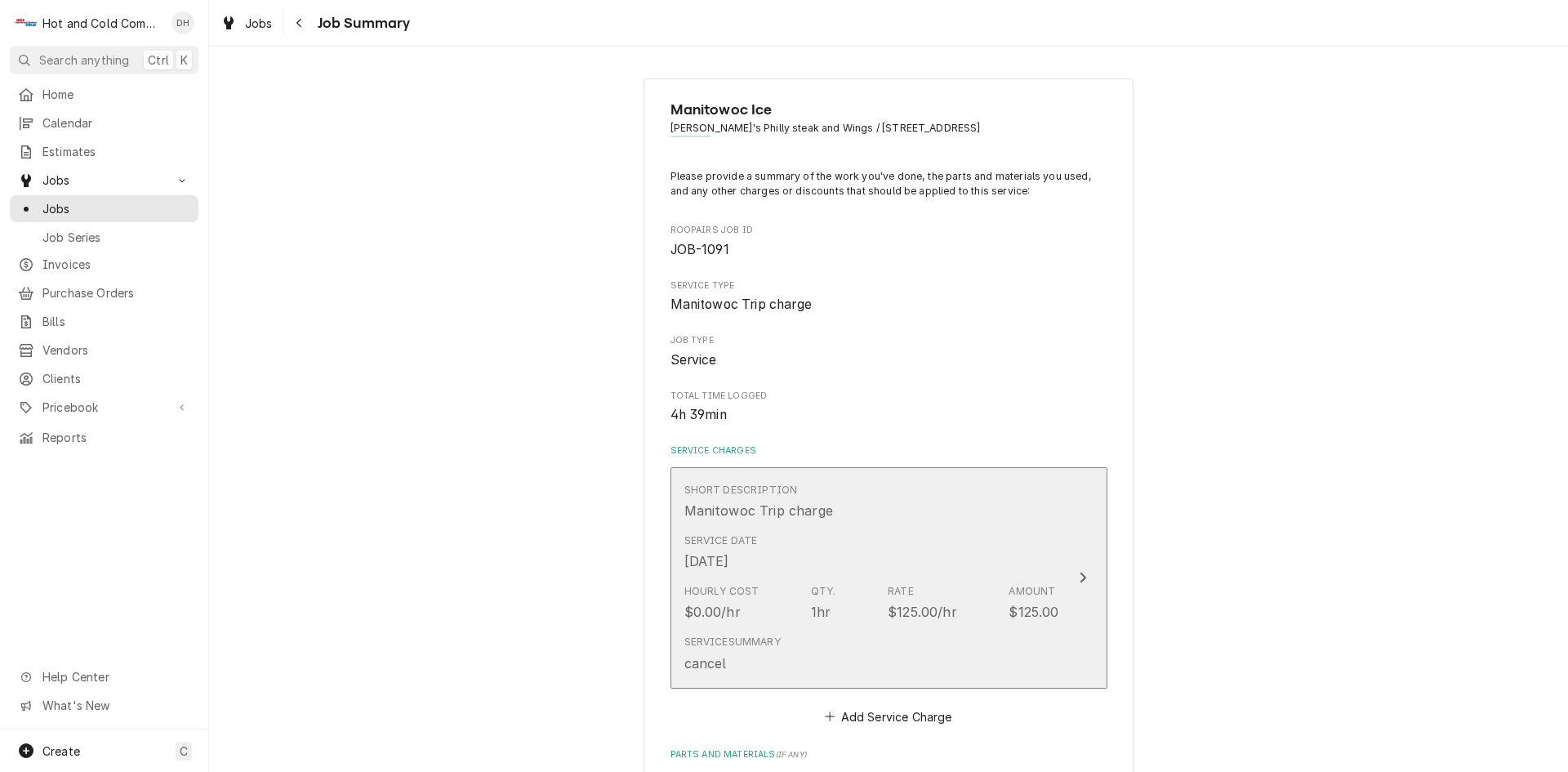
click at [965, 522] on div "Short Description Manitowoc Trip charge" at bounding box center [871, 501] width 375 height 51
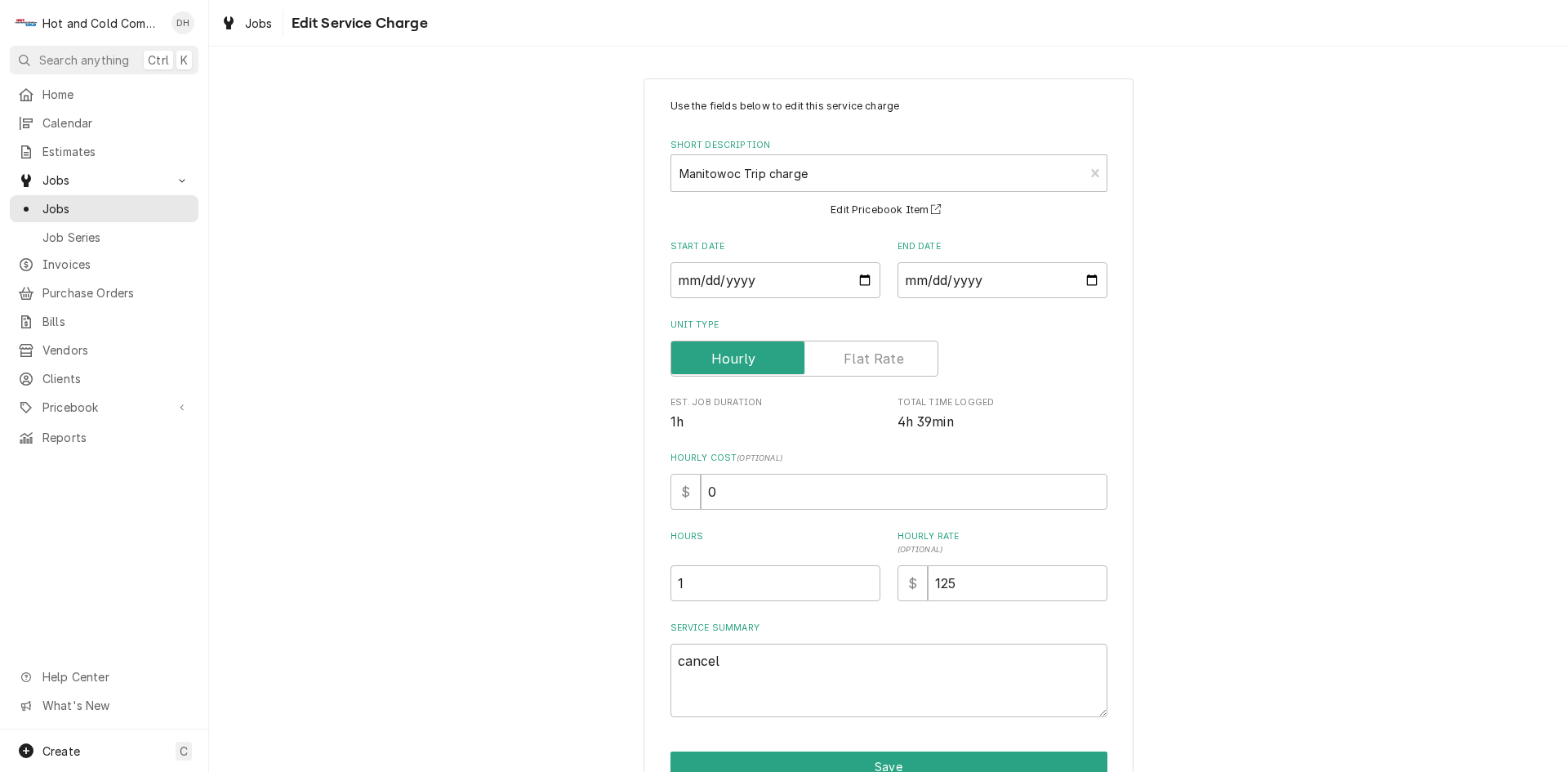
scroll to position [86, 0]
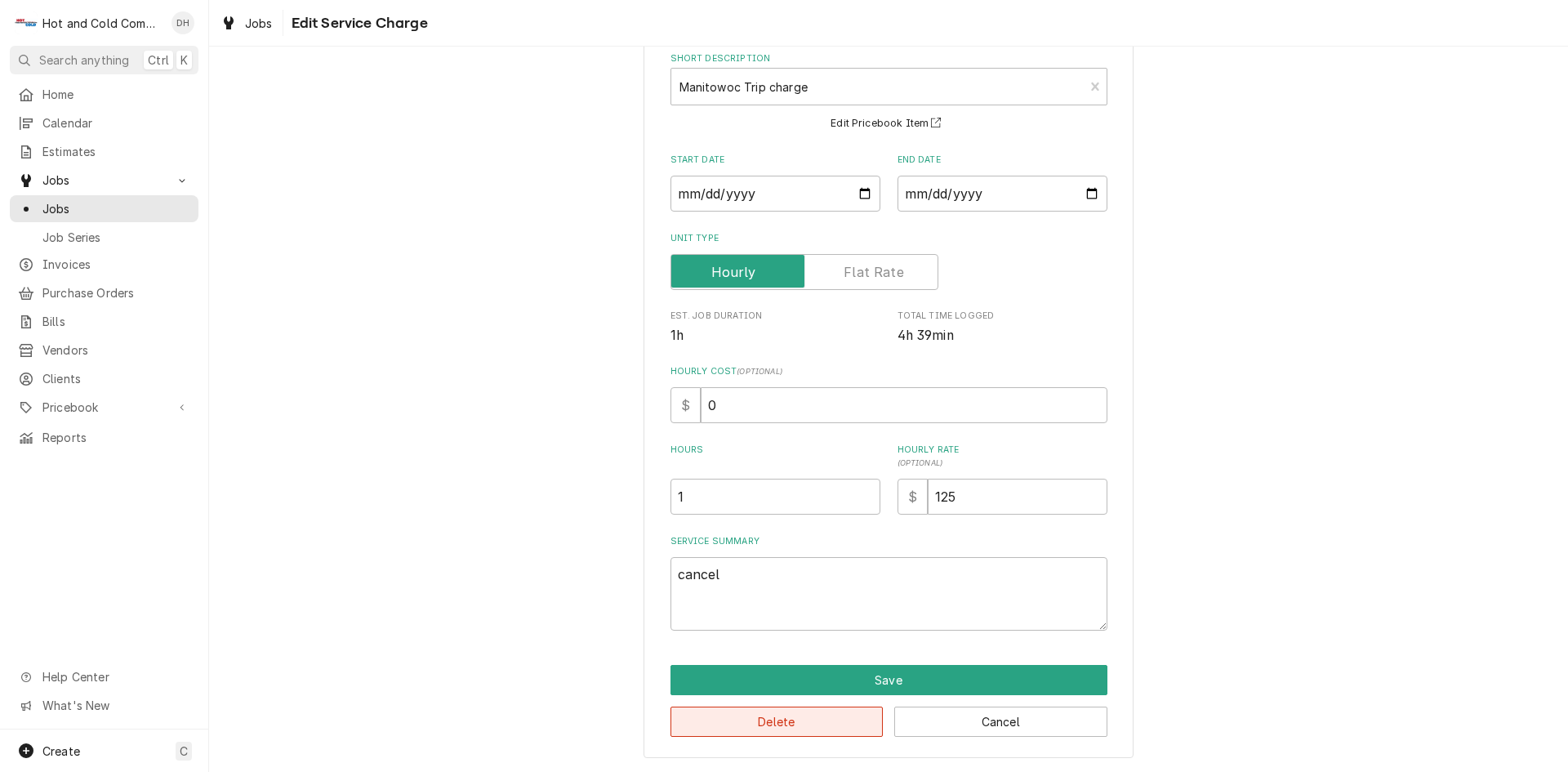
click at [761, 716] on button "Delete" at bounding box center [777, 721] width 213 height 30
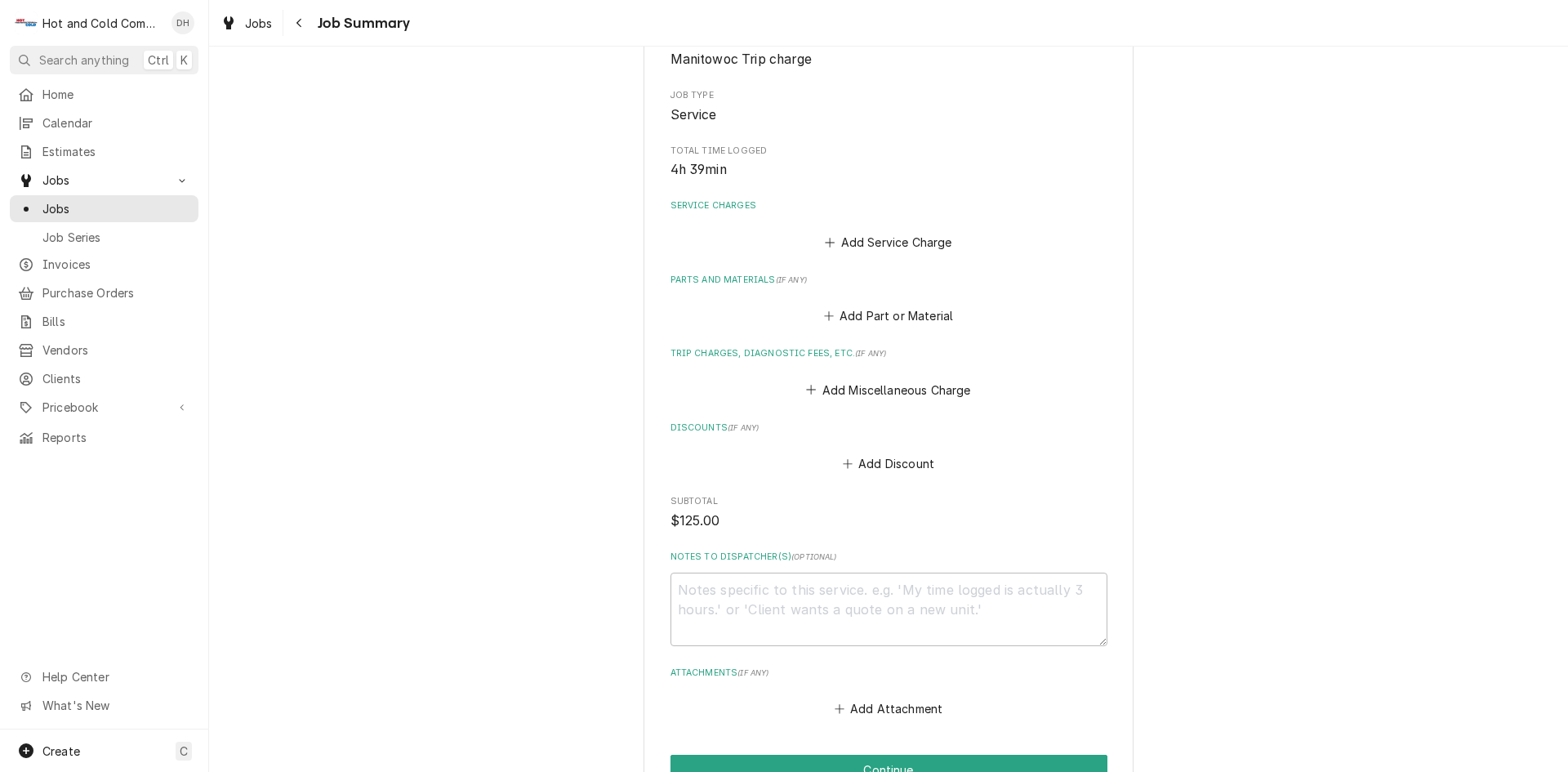
scroll to position [370, 0]
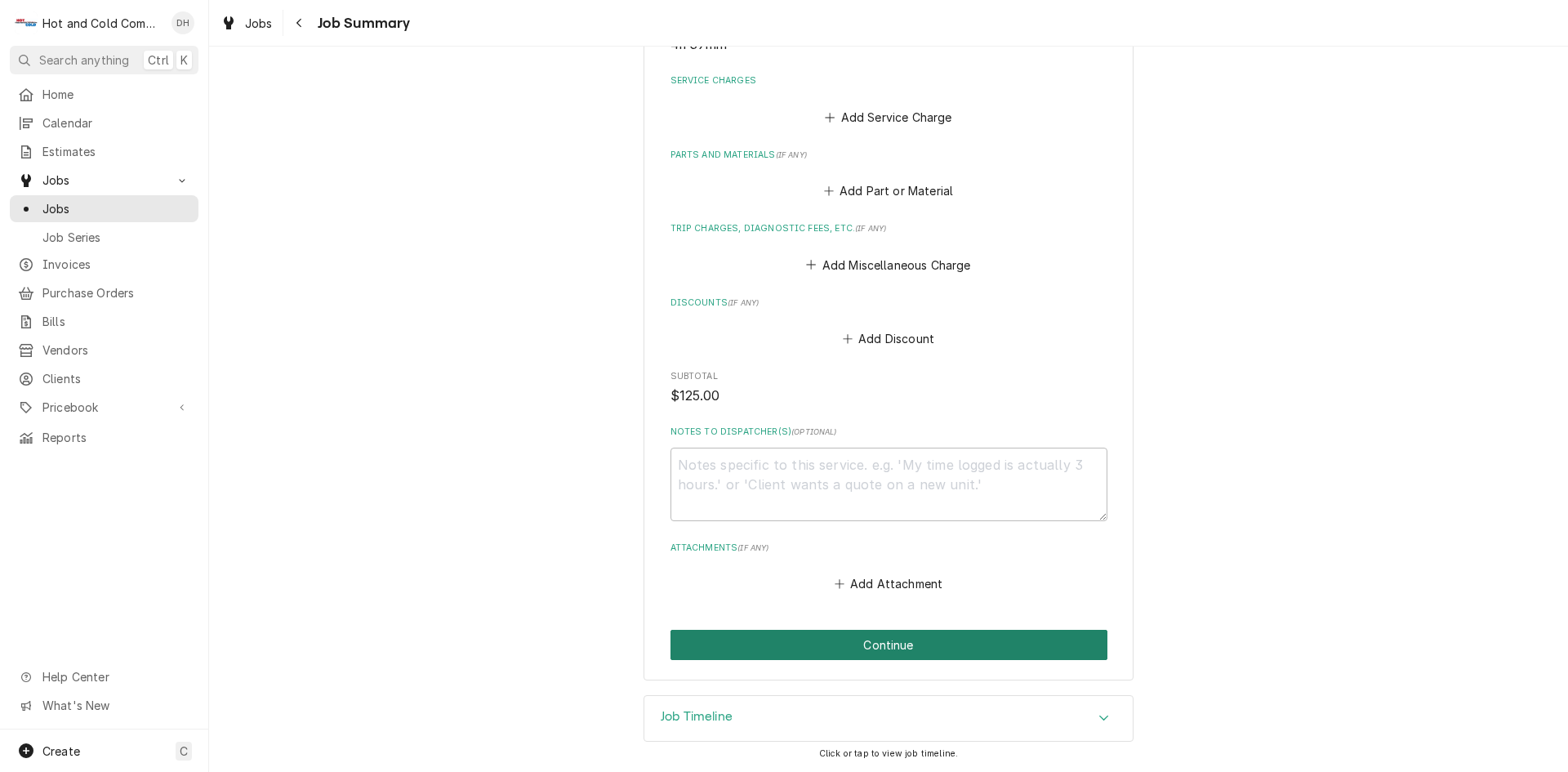
click at [911, 644] on button "Continue" at bounding box center [889, 644] width 437 height 30
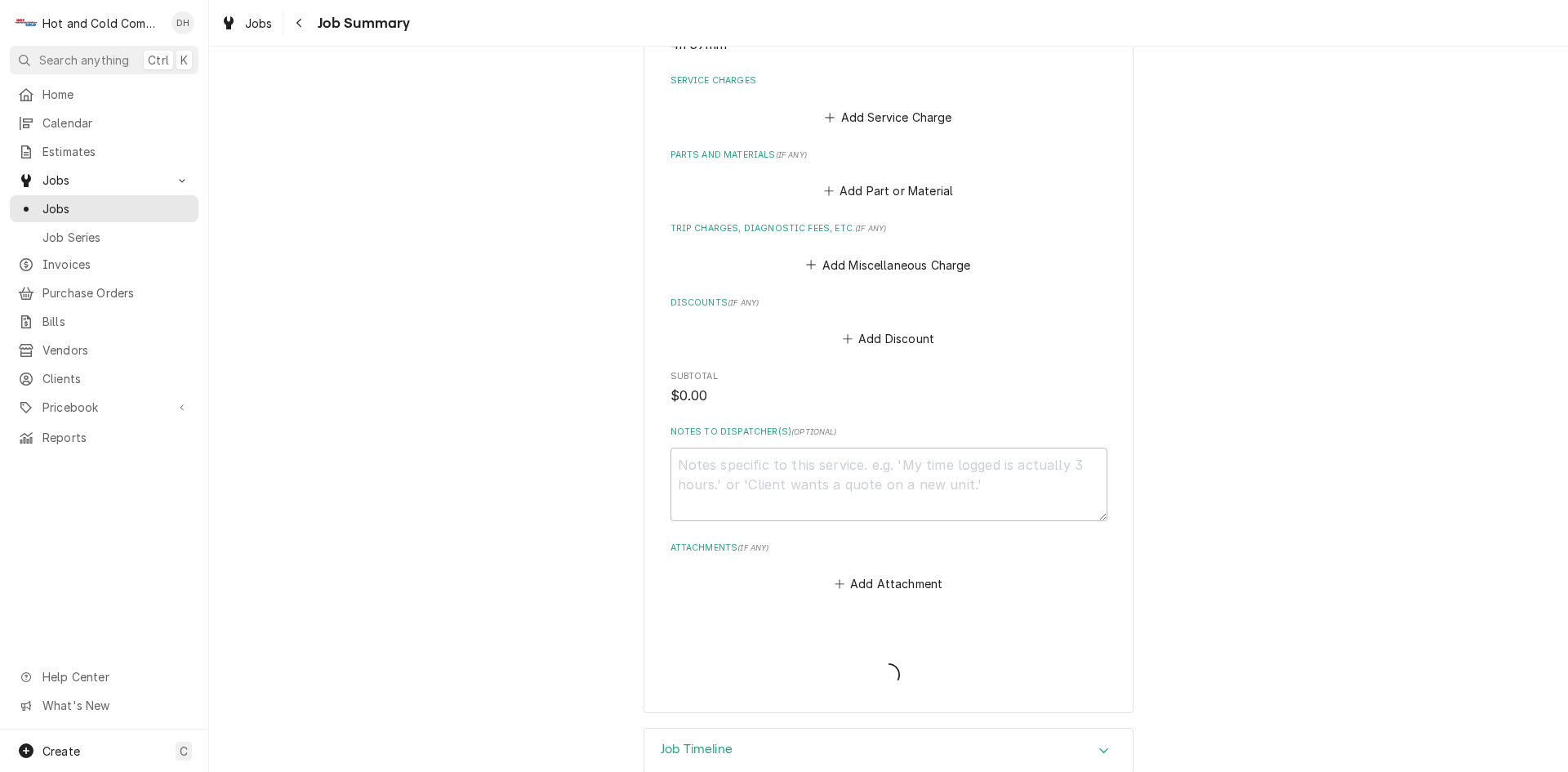
scroll to position [398, 0]
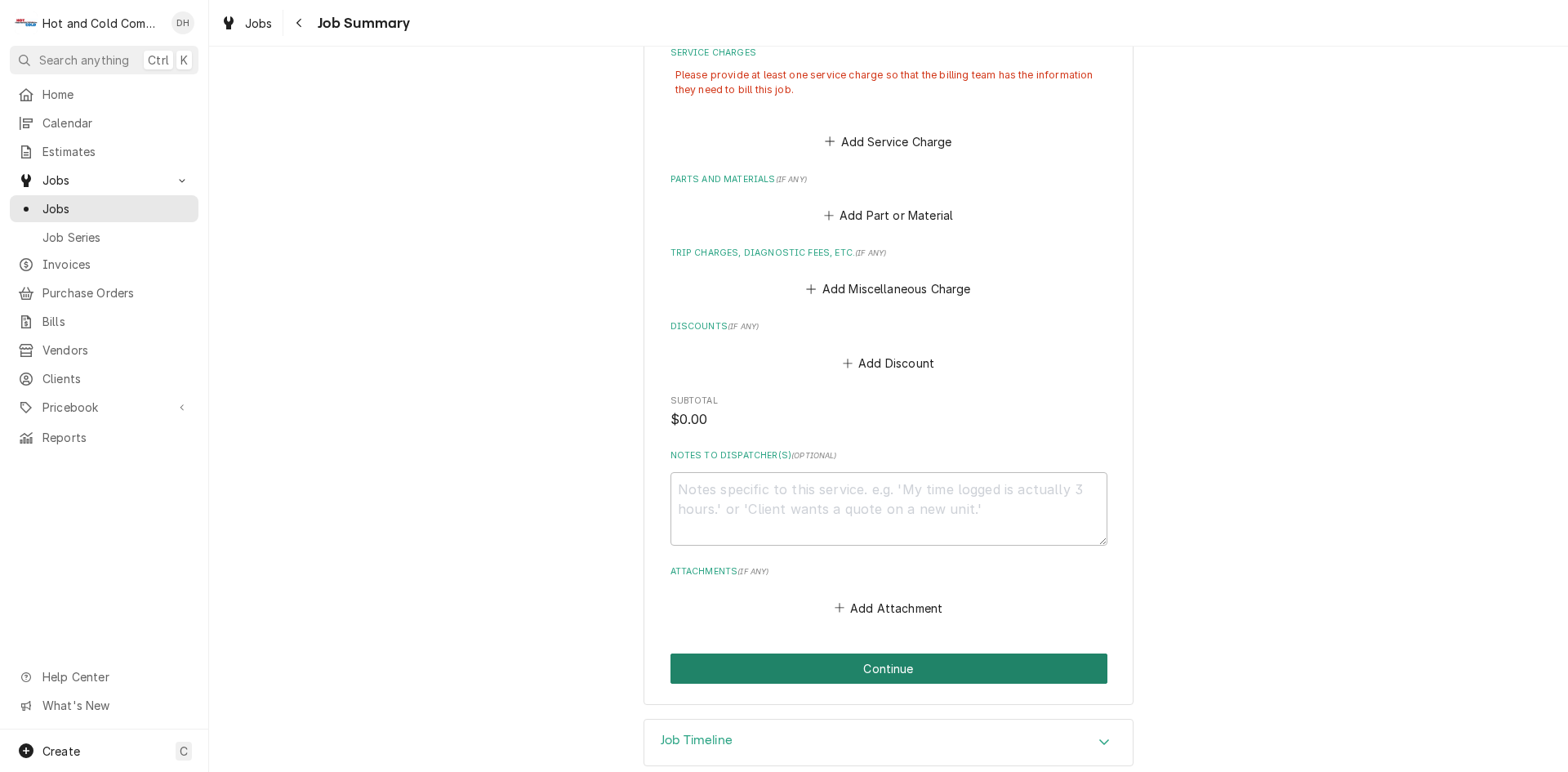
click at [880, 665] on button "Continue" at bounding box center [889, 668] width 437 height 30
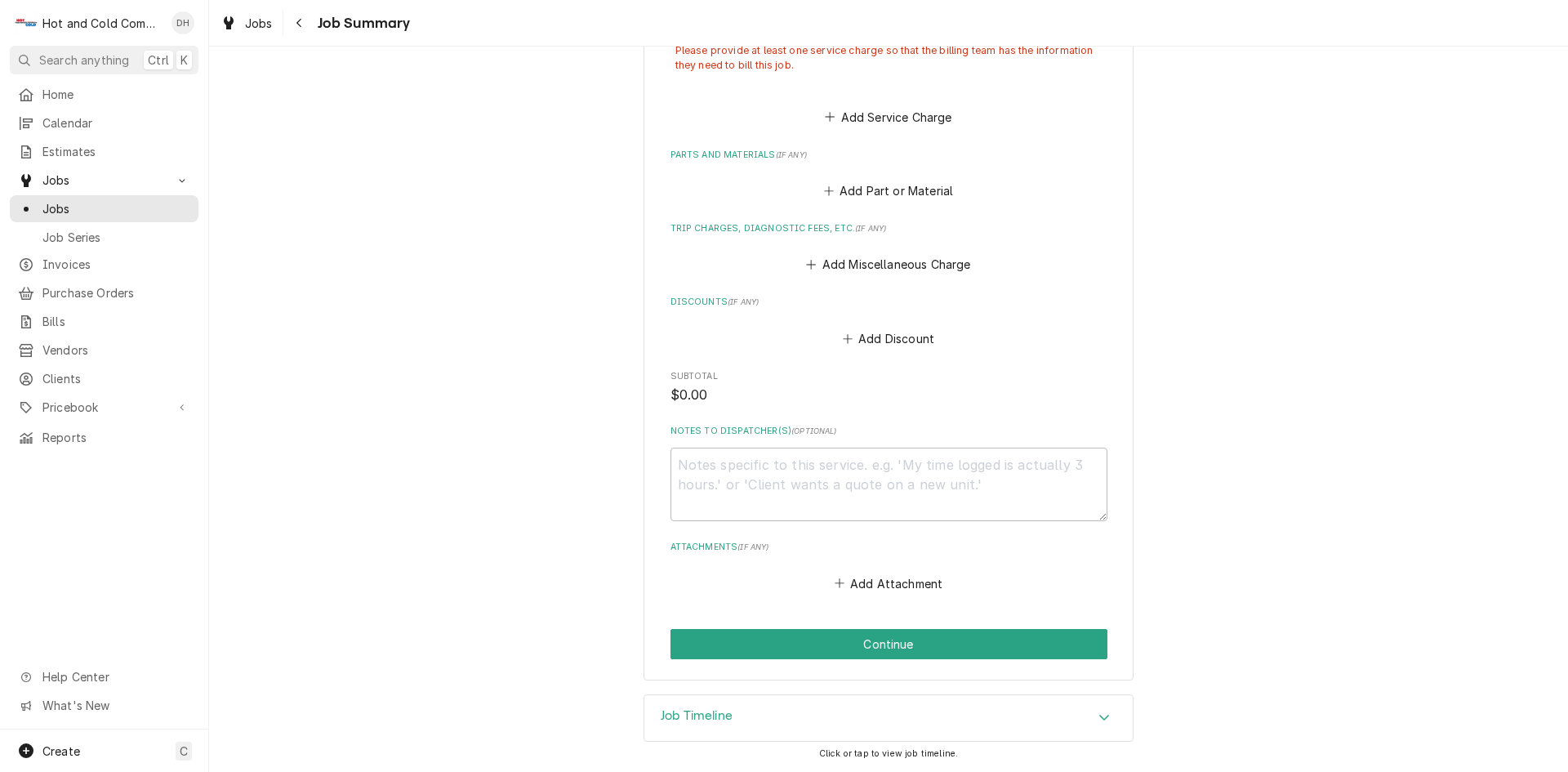
scroll to position [0, 0]
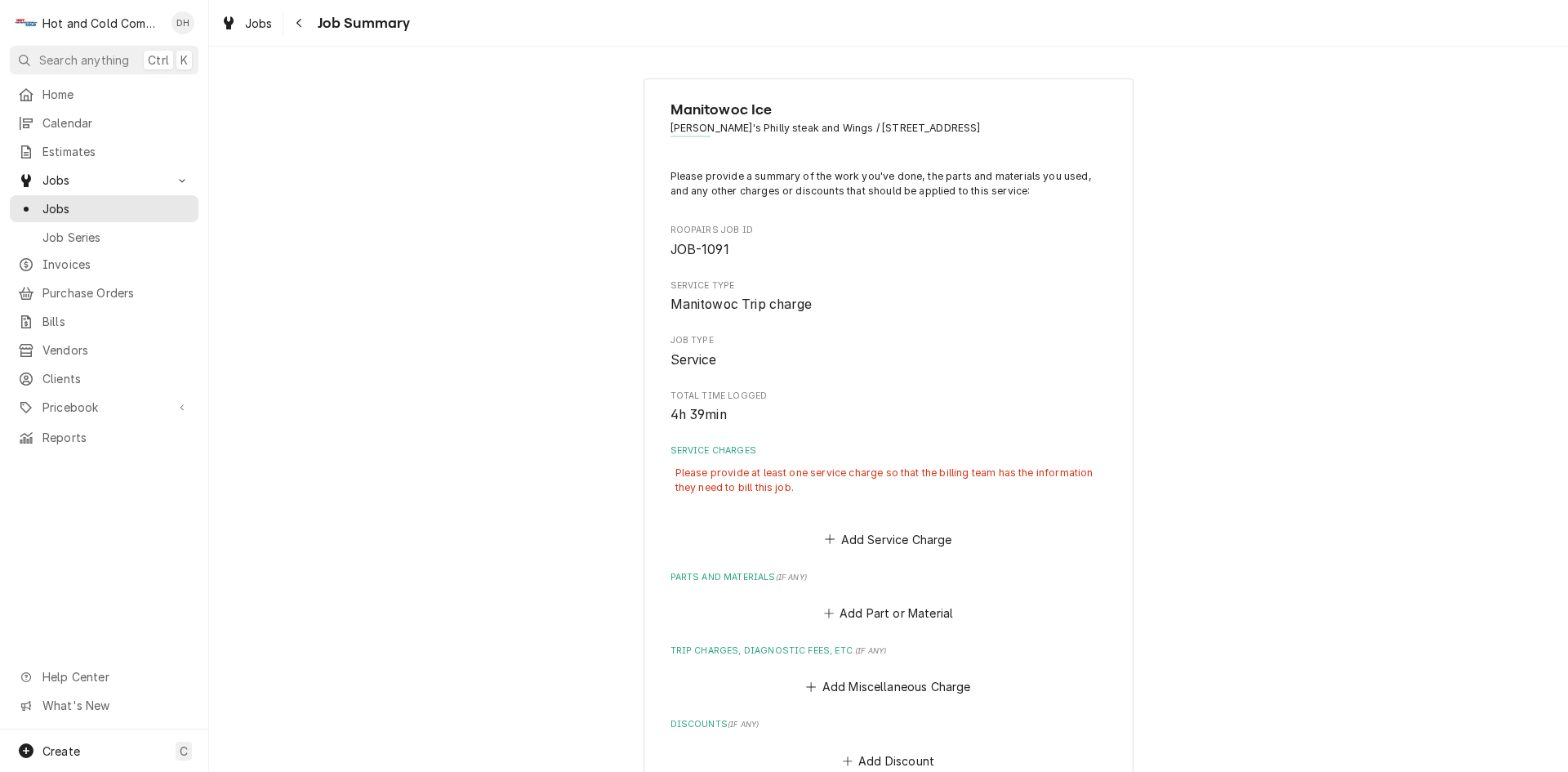
click at [857, 493] on div "Please provide at least one service charge so that the billing team has the inf…" at bounding box center [889, 480] width 437 height 40
click at [751, 483] on div "Please provide at least one service charge so that the billing team has the inf…" at bounding box center [889, 480] width 437 height 40
click at [896, 545] on button "Add Service Charge" at bounding box center [889, 539] width 133 height 23
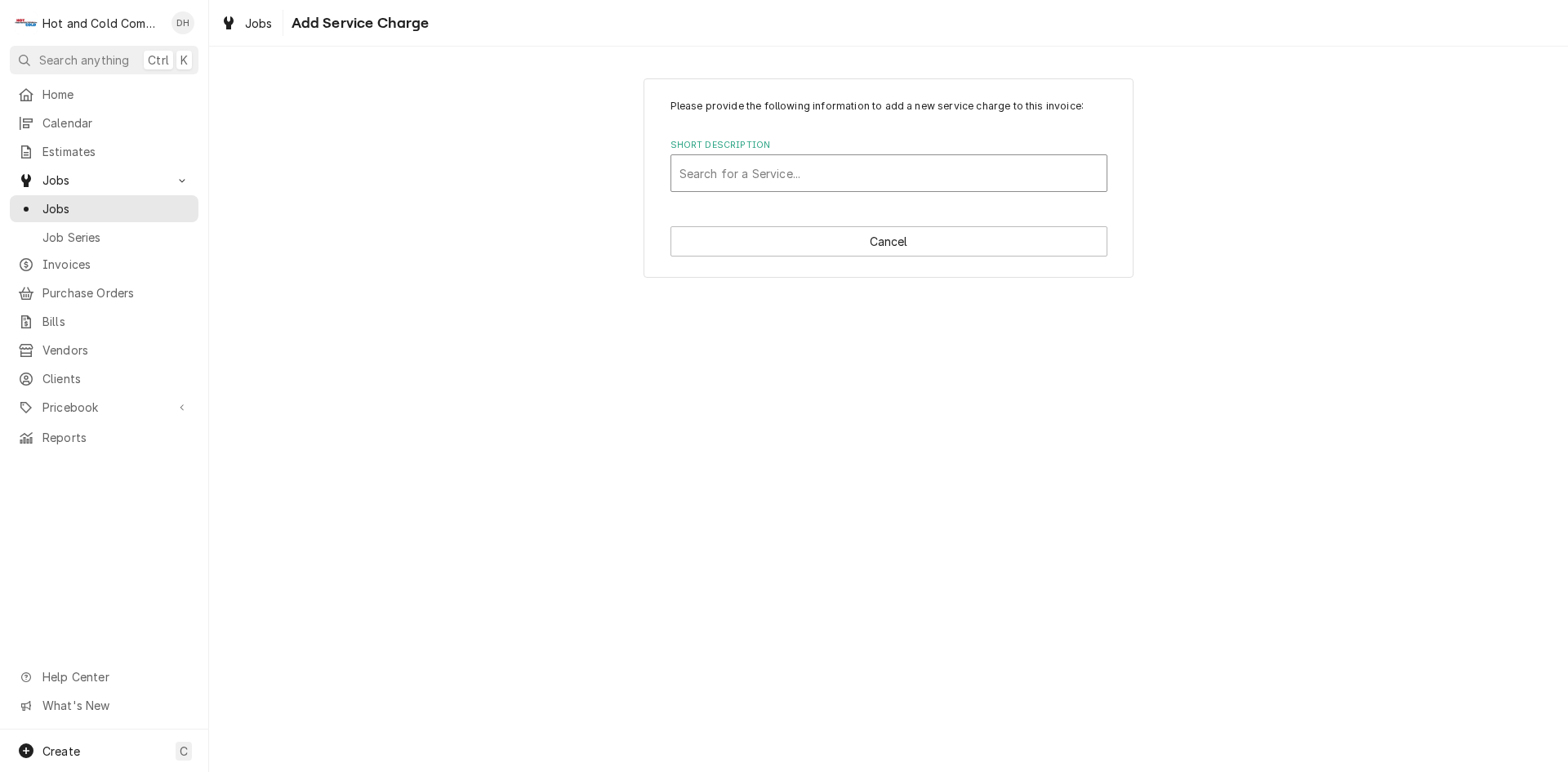
click at [913, 177] on div "Short Description" at bounding box center [888, 172] width 419 height 29
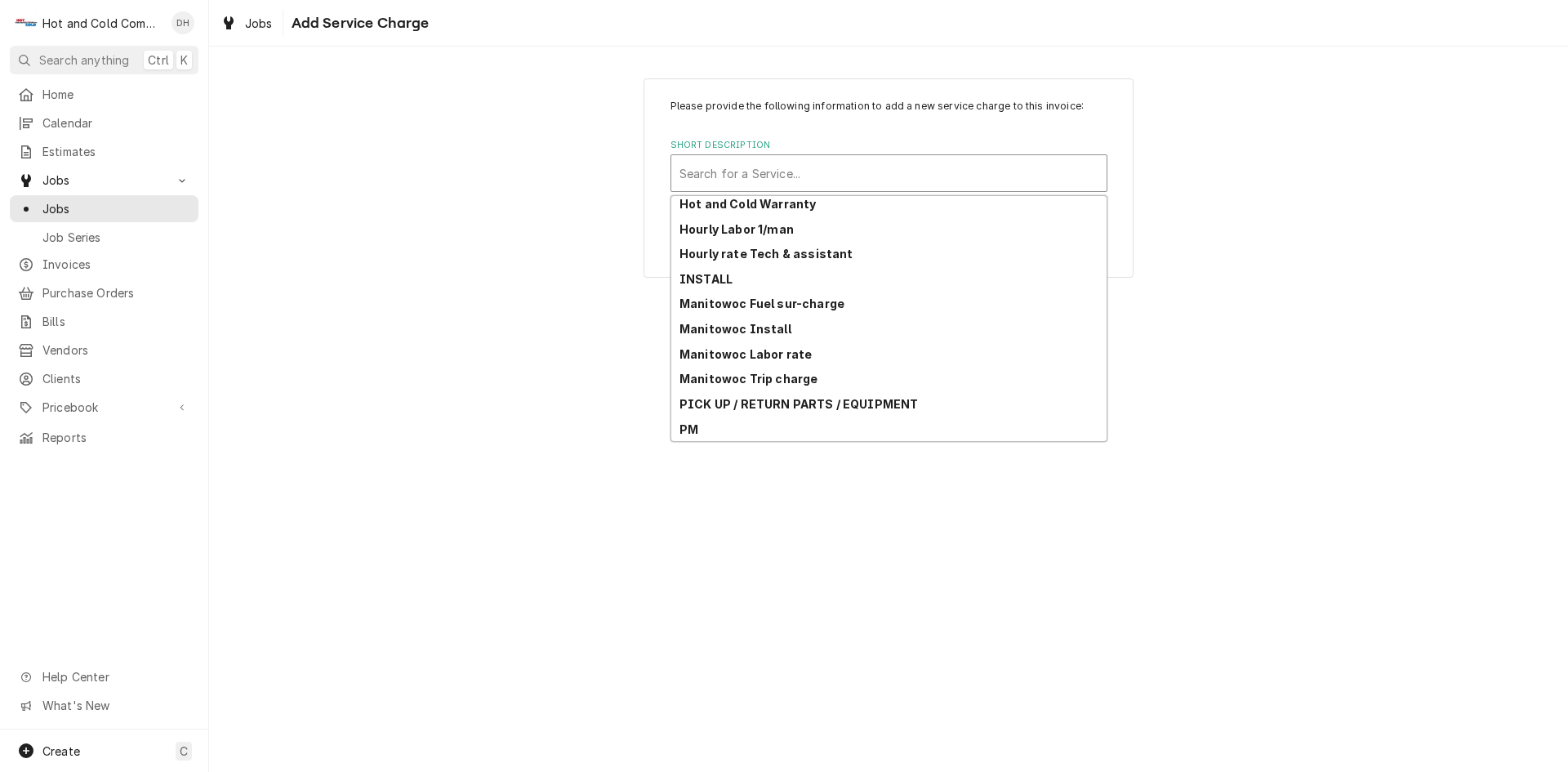
scroll to position [448, 0]
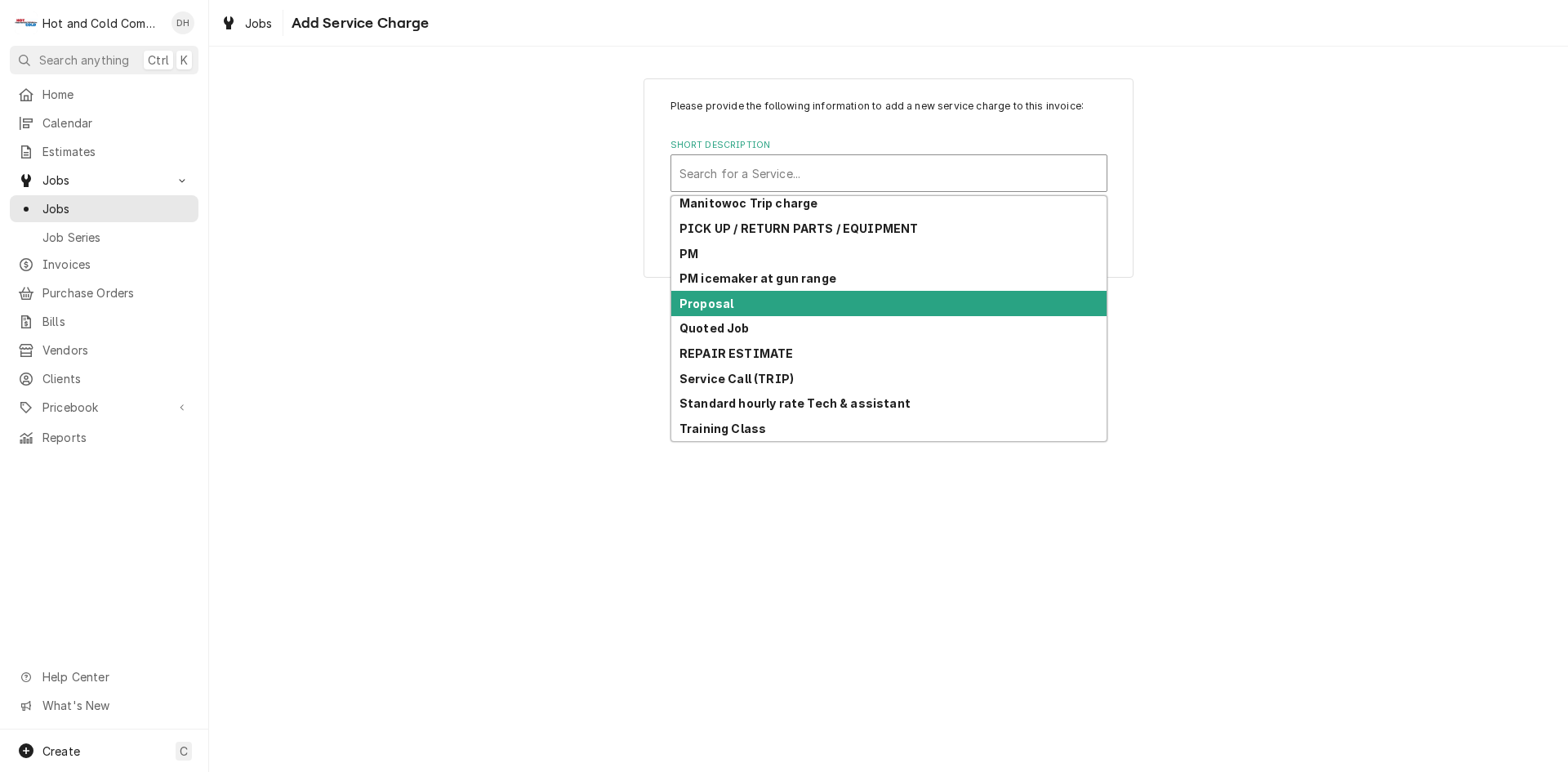
drag, startPoint x: 739, startPoint y: 305, endPoint x: 755, endPoint y: 305, distance: 16.0
click at [739, 305] on div "Proposal" at bounding box center [889, 303] width 435 height 26
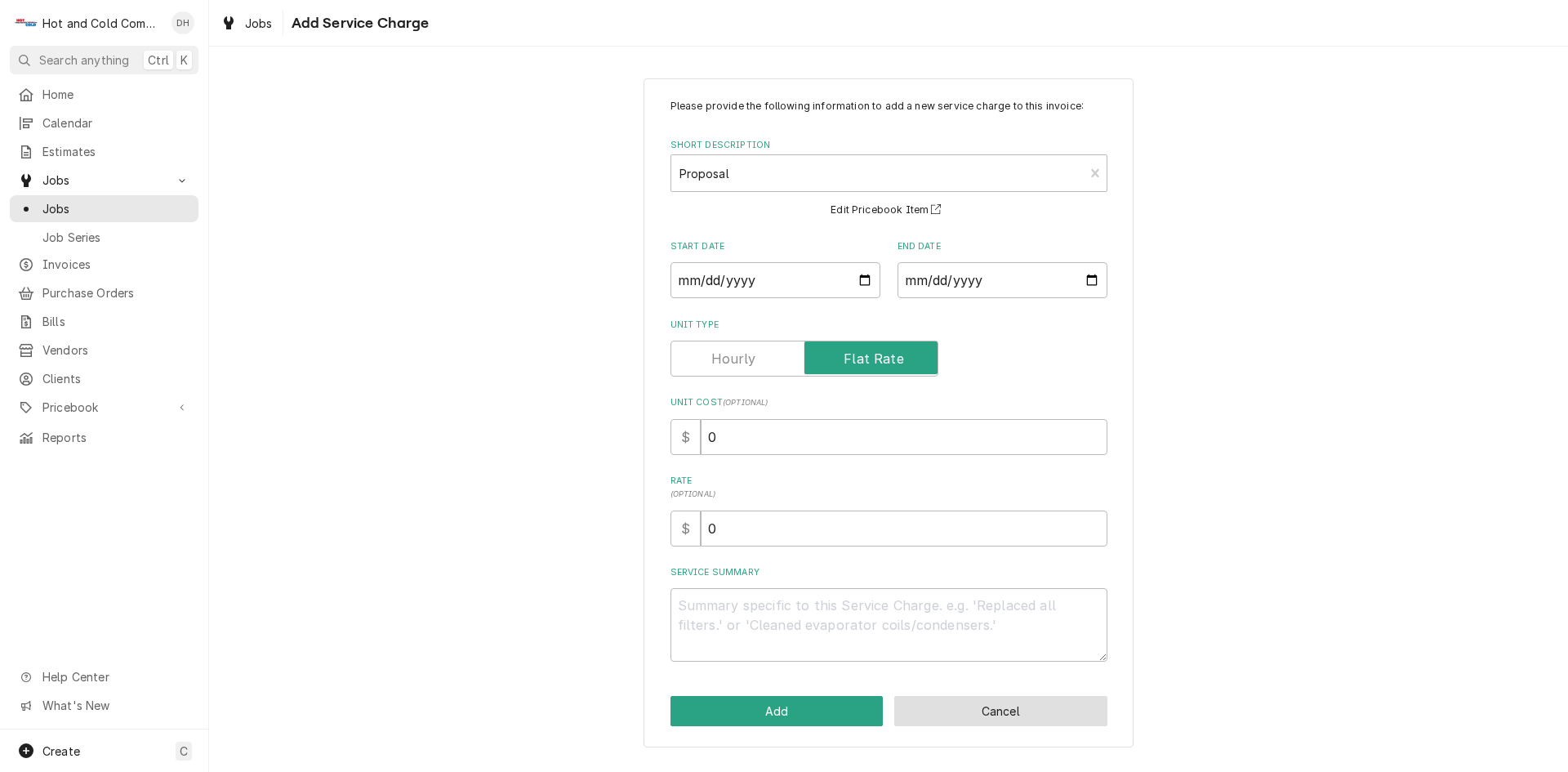
click at [1022, 713] on button "Cancel" at bounding box center [1000, 711] width 213 height 30
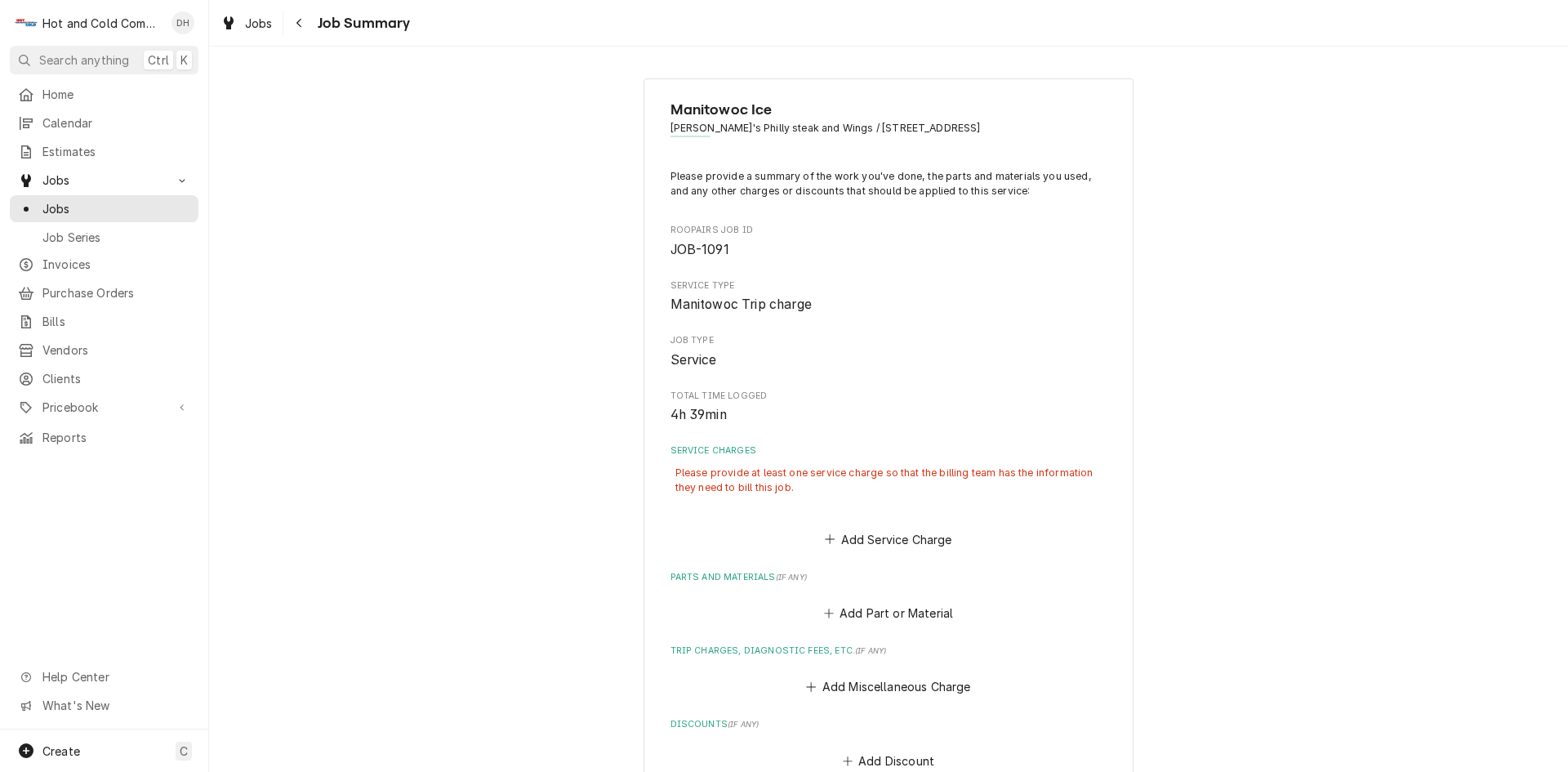
click at [719, 124] on span "[PERSON_NAME]'s Philly steak and Wings / [STREET_ADDRESS]" at bounding box center [889, 129] width 437 height 15
click at [744, 107] on span "Manitowoc Ice" at bounding box center [889, 109] width 437 height 22
click at [726, 452] on label "Service Charges" at bounding box center [889, 451] width 437 height 13
click at [839, 537] on button "Add Service Charge" at bounding box center [889, 539] width 133 height 23
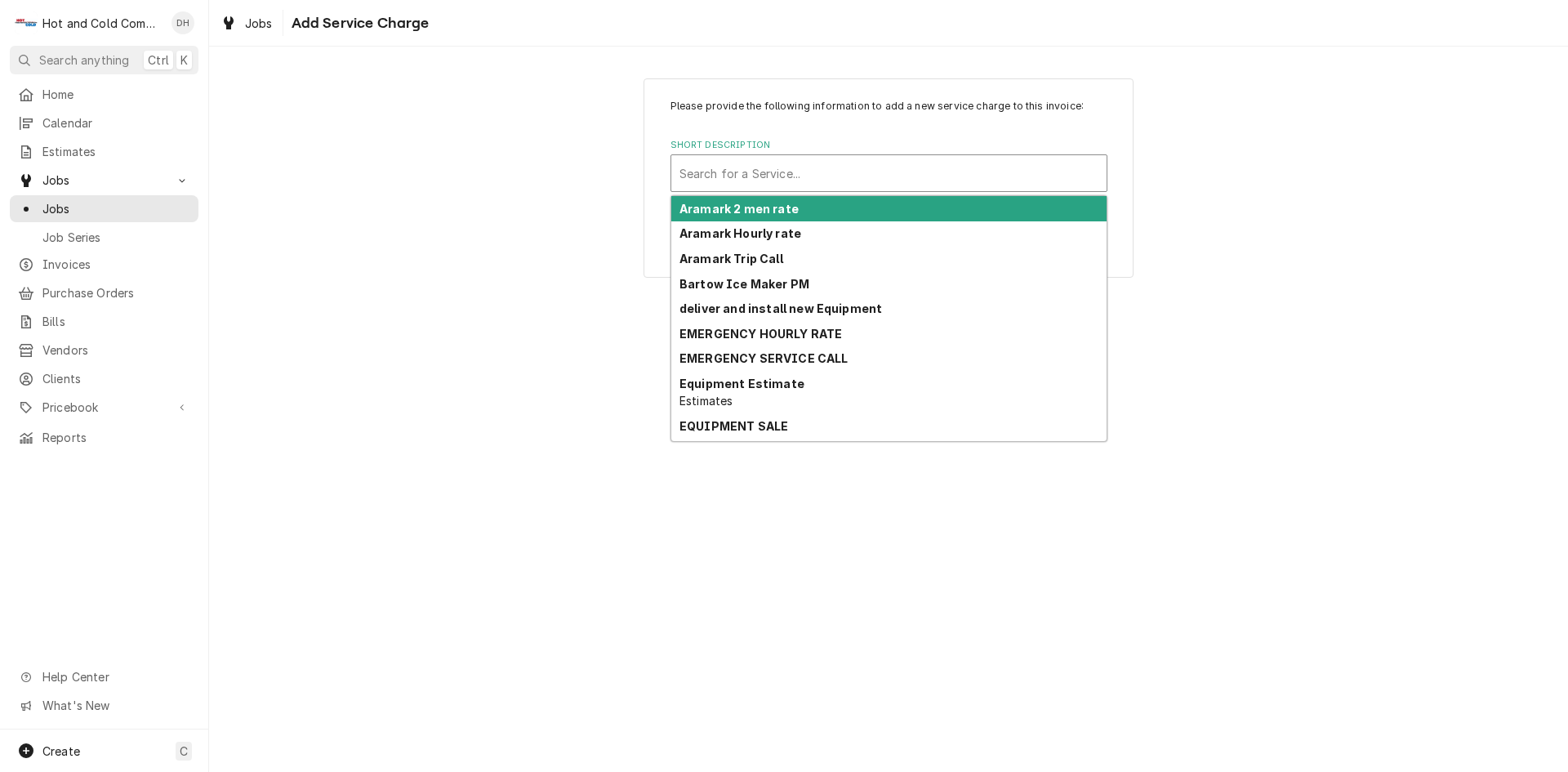
click at [857, 182] on div "Short Description" at bounding box center [888, 172] width 419 height 29
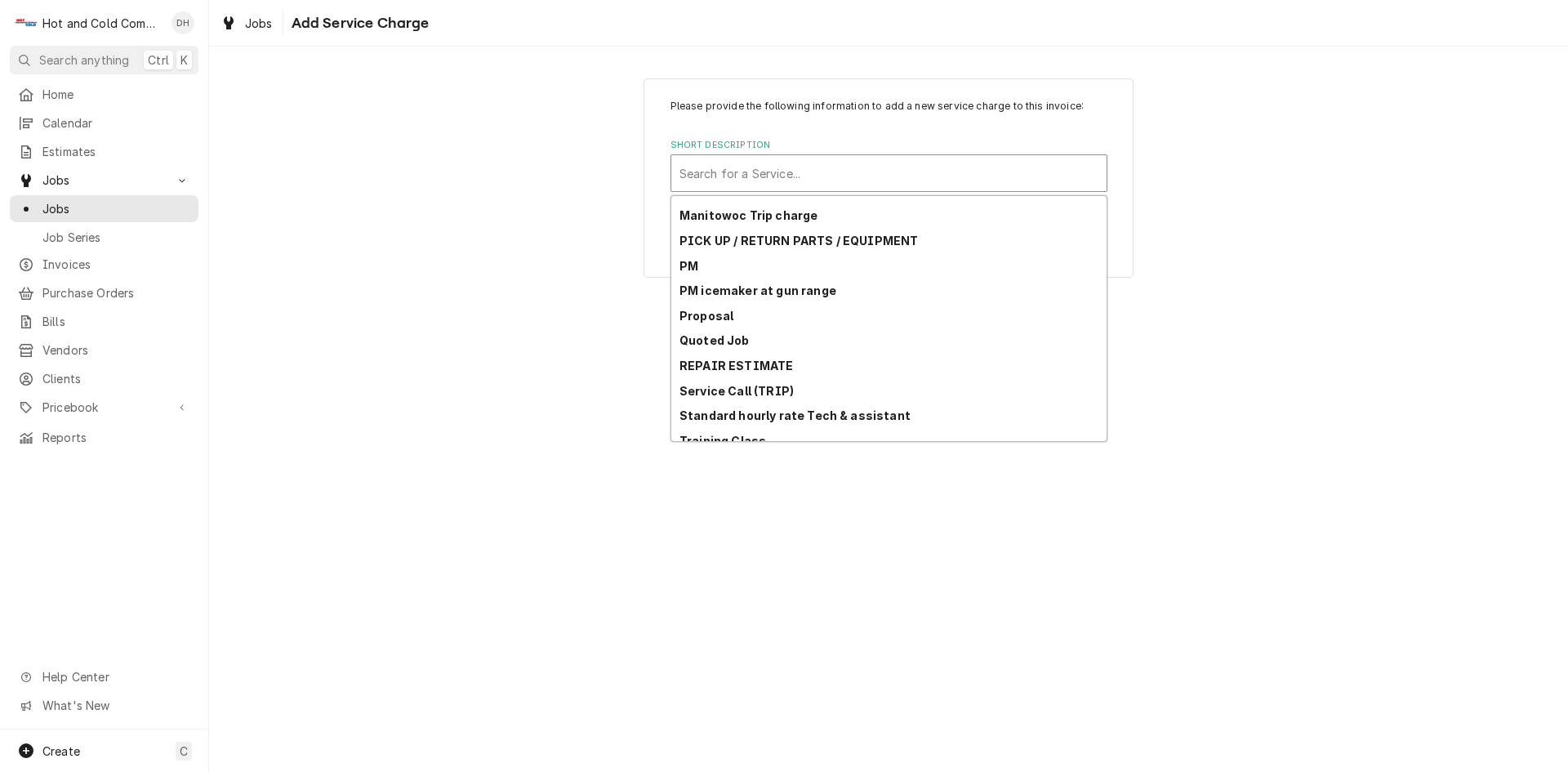
scroll to position [448, 0]
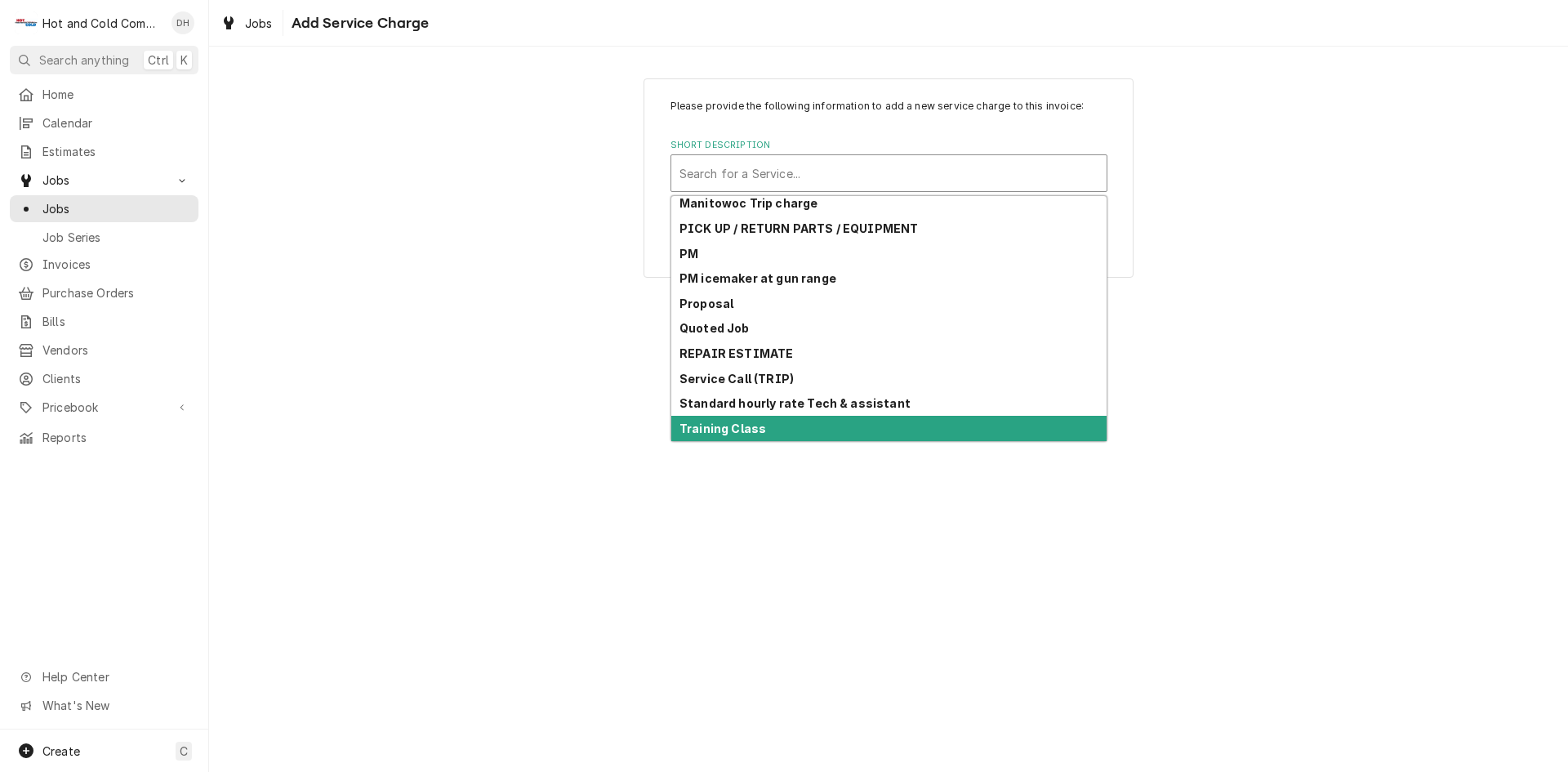
click at [779, 430] on div "Training Class" at bounding box center [889, 428] width 435 height 26
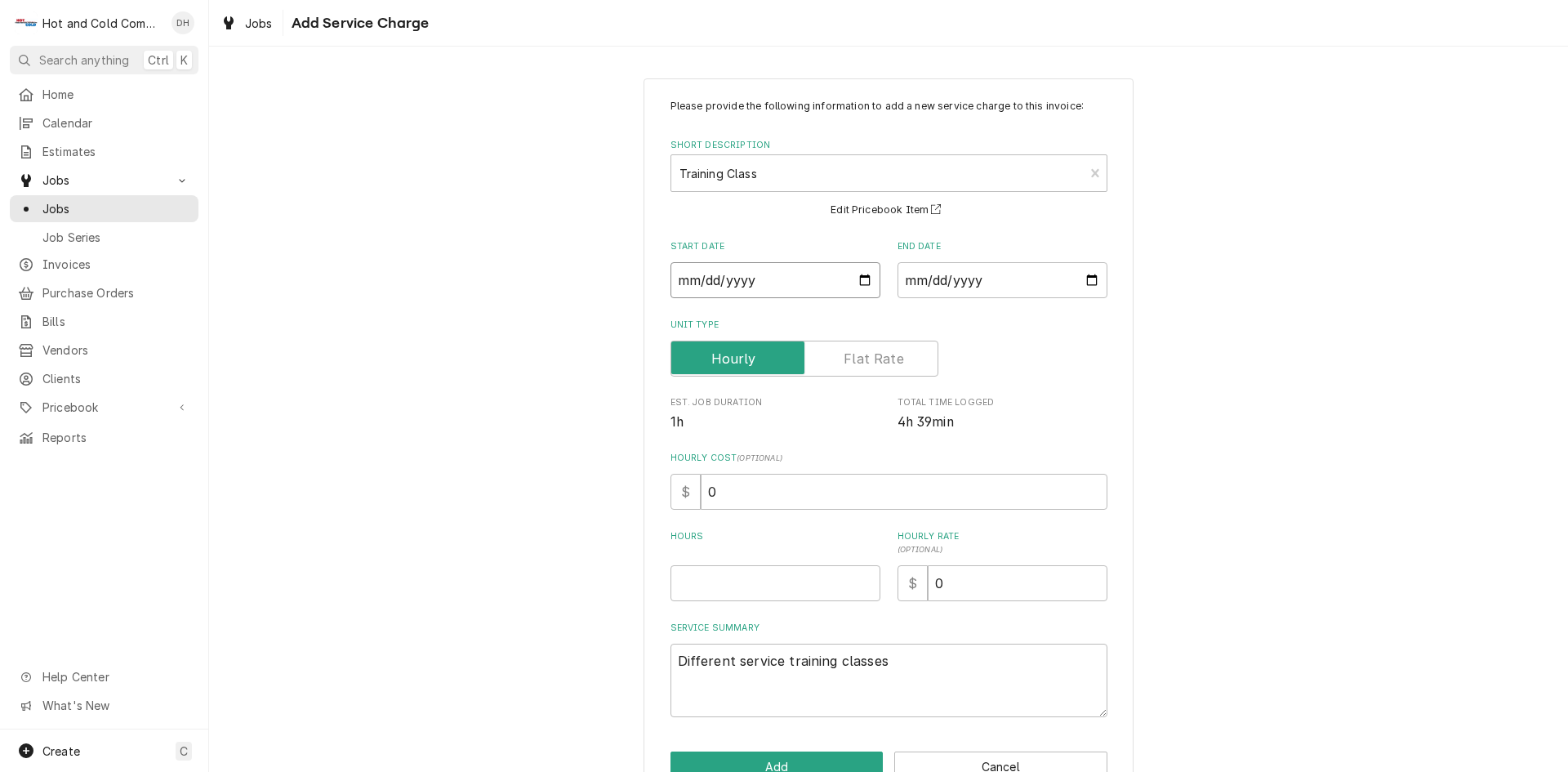
click at [855, 277] on input "Start Date" at bounding box center [775, 279] width 210 height 36
type textarea "x"
type input "2025-10-09"
click at [1085, 275] on input "End Date" at bounding box center [1002, 279] width 210 height 36
type textarea "x"
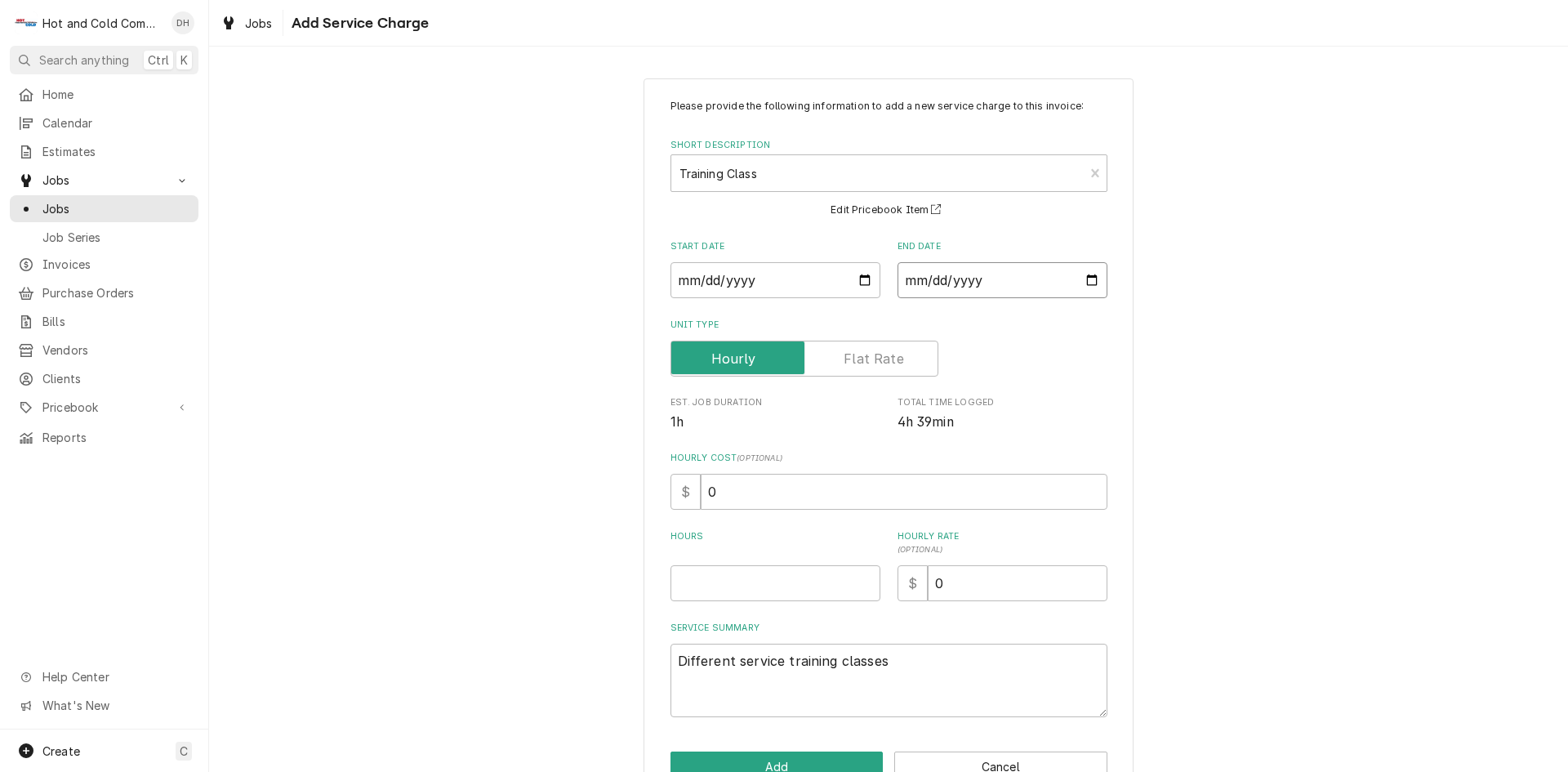
type input "2025-10-09"
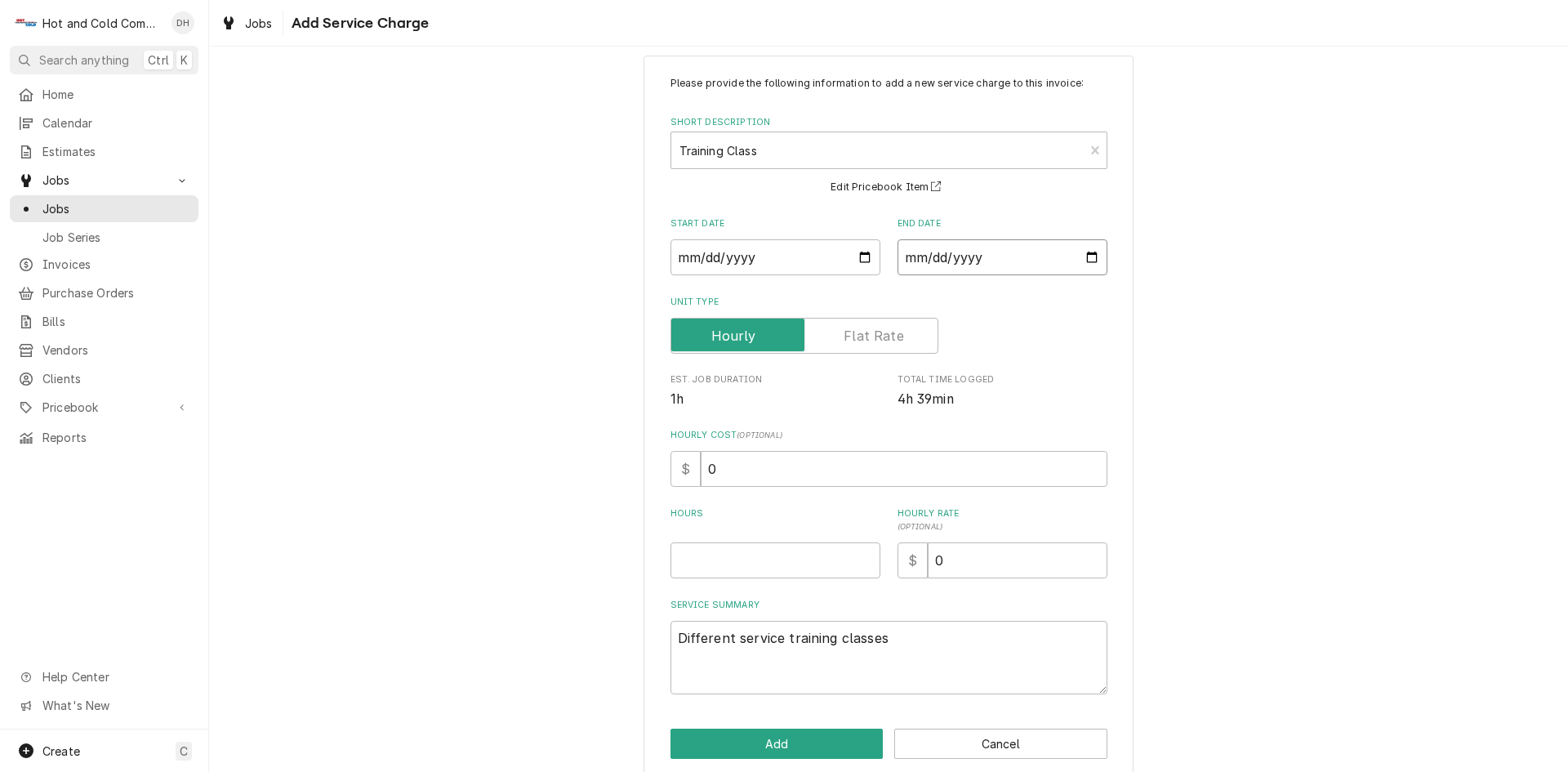
scroll to position [45, 0]
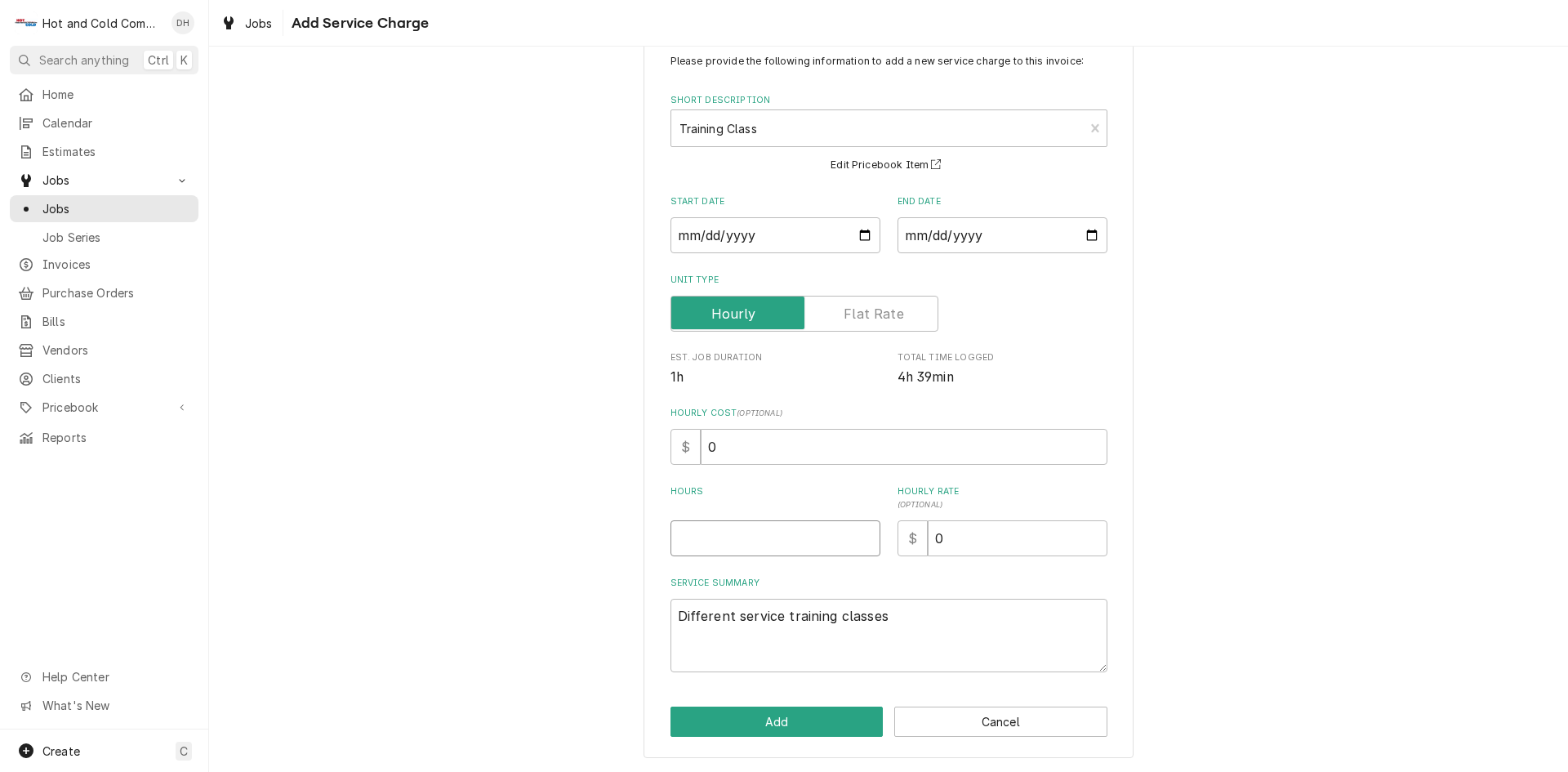
click at [730, 546] on input "Hours" at bounding box center [775, 537] width 210 height 36
type textarea "x"
type input "0"
drag, startPoint x: 773, startPoint y: 716, endPoint x: 825, endPoint y: 693, distance: 56.9
click at [774, 716] on button "Add" at bounding box center [777, 721] width 213 height 30
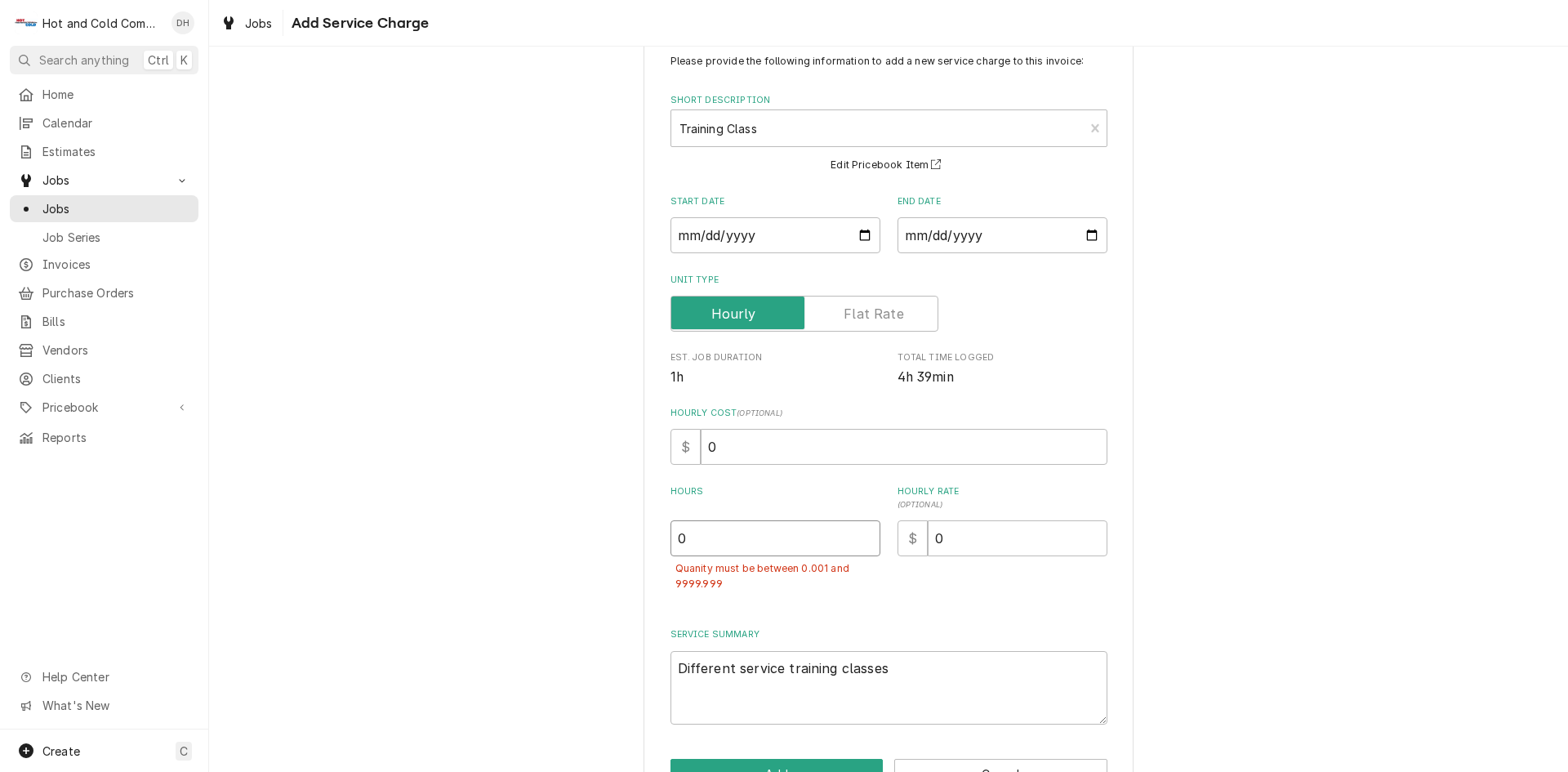
click at [718, 551] on input "0" at bounding box center [775, 537] width 210 height 36
type textarea "x"
type input "1"
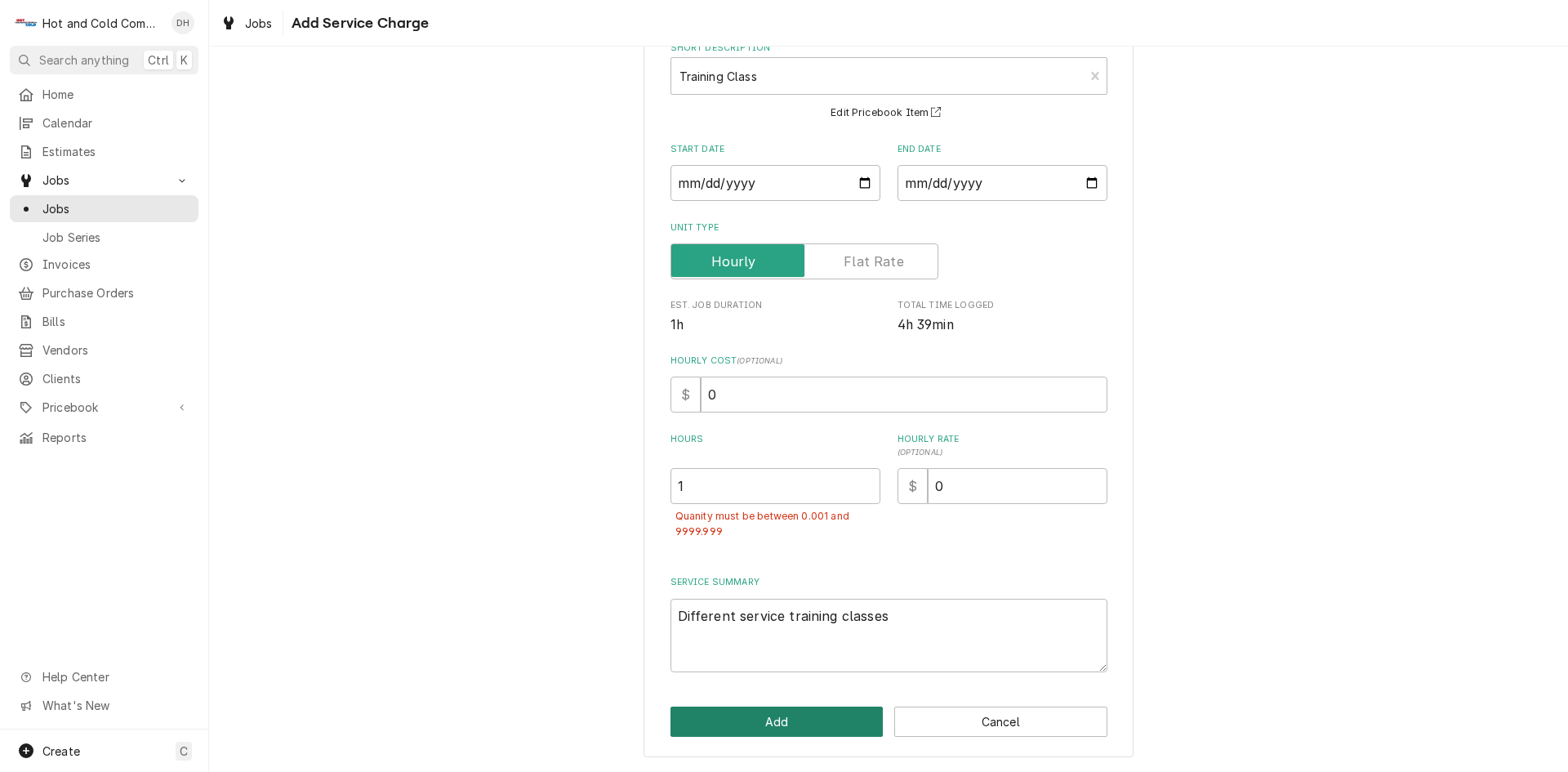
click at [808, 720] on button "Add" at bounding box center [777, 721] width 213 height 30
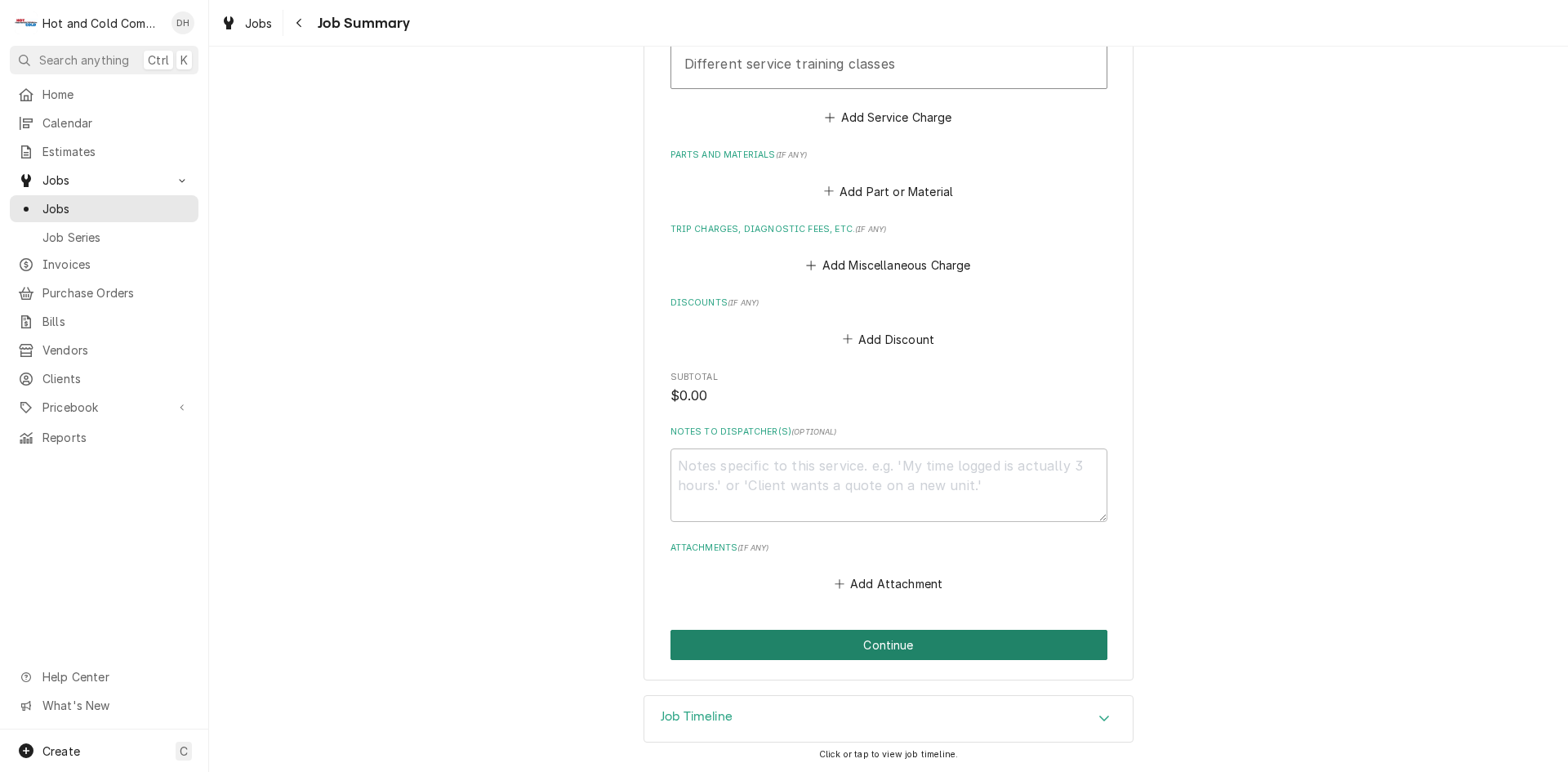
drag, startPoint x: 900, startPoint y: 644, endPoint x: 1174, endPoint y: 438, distance: 342.8
click at [905, 640] on button "Continue" at bounding box center [889, 644] width 437 height 30
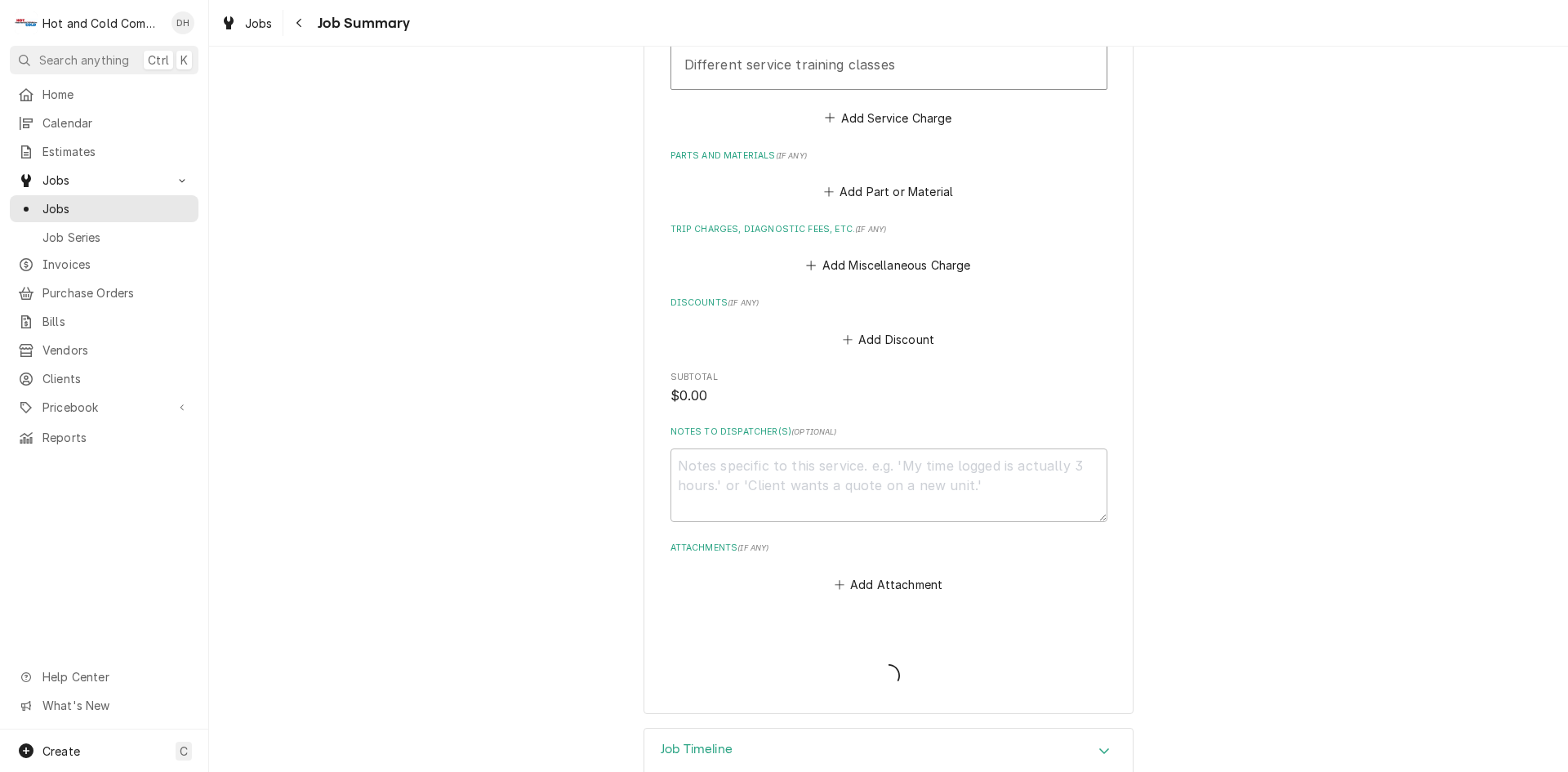
type textarea "x"
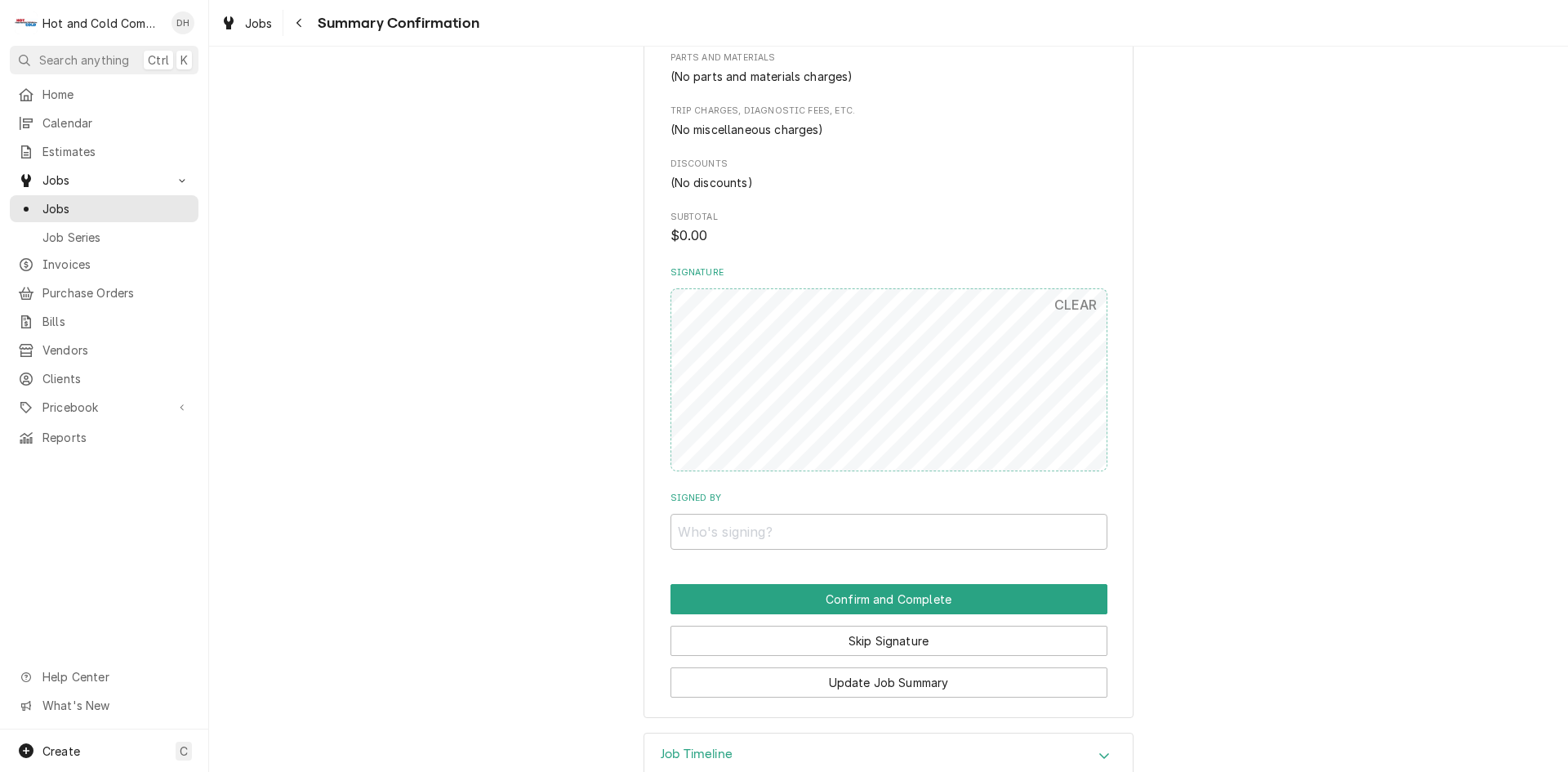
scroll to position [666, 0]
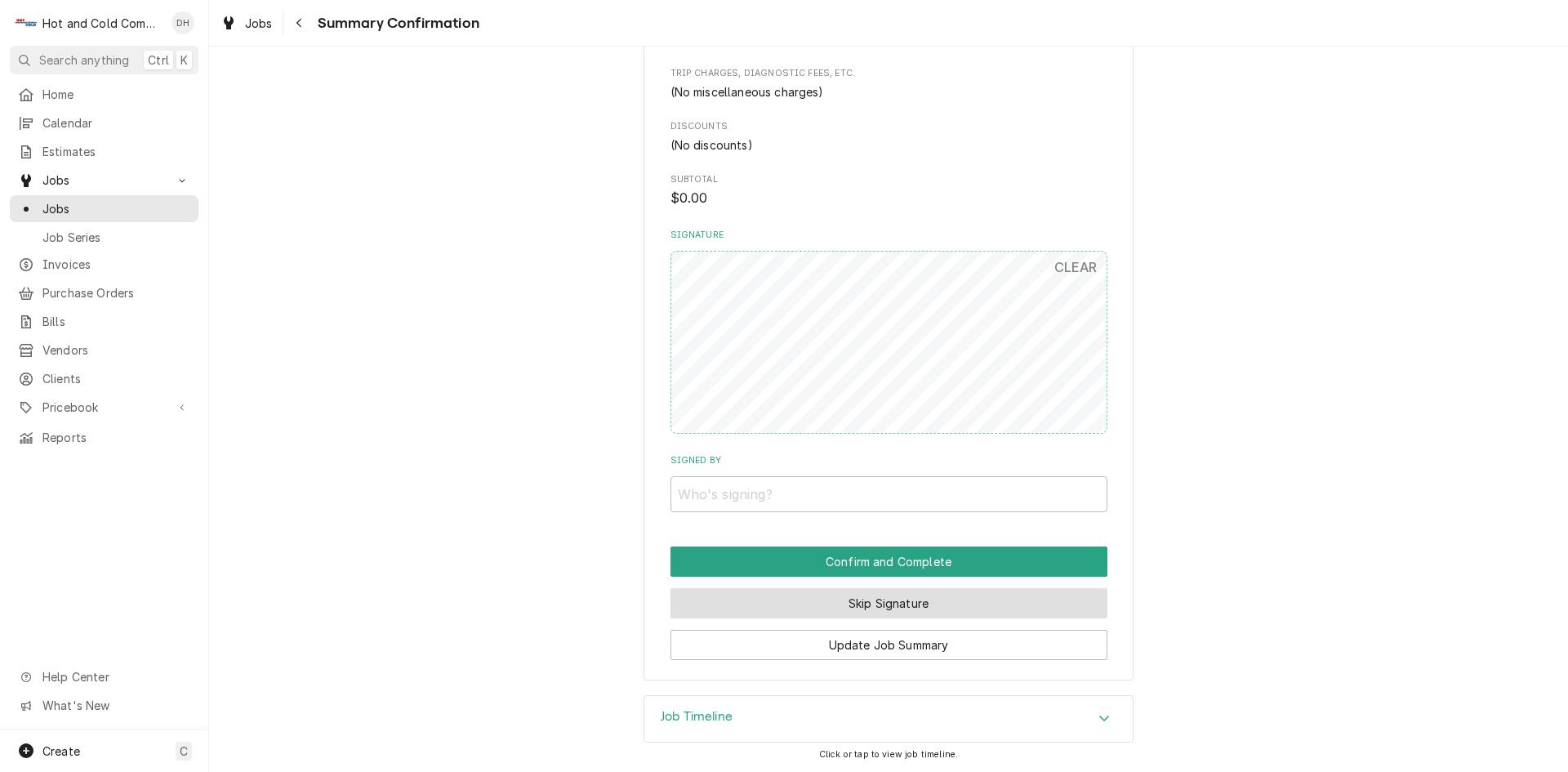
click at [851, 595] on button "Skip Signature" at bounding box center [889, 603] width 437 height 30
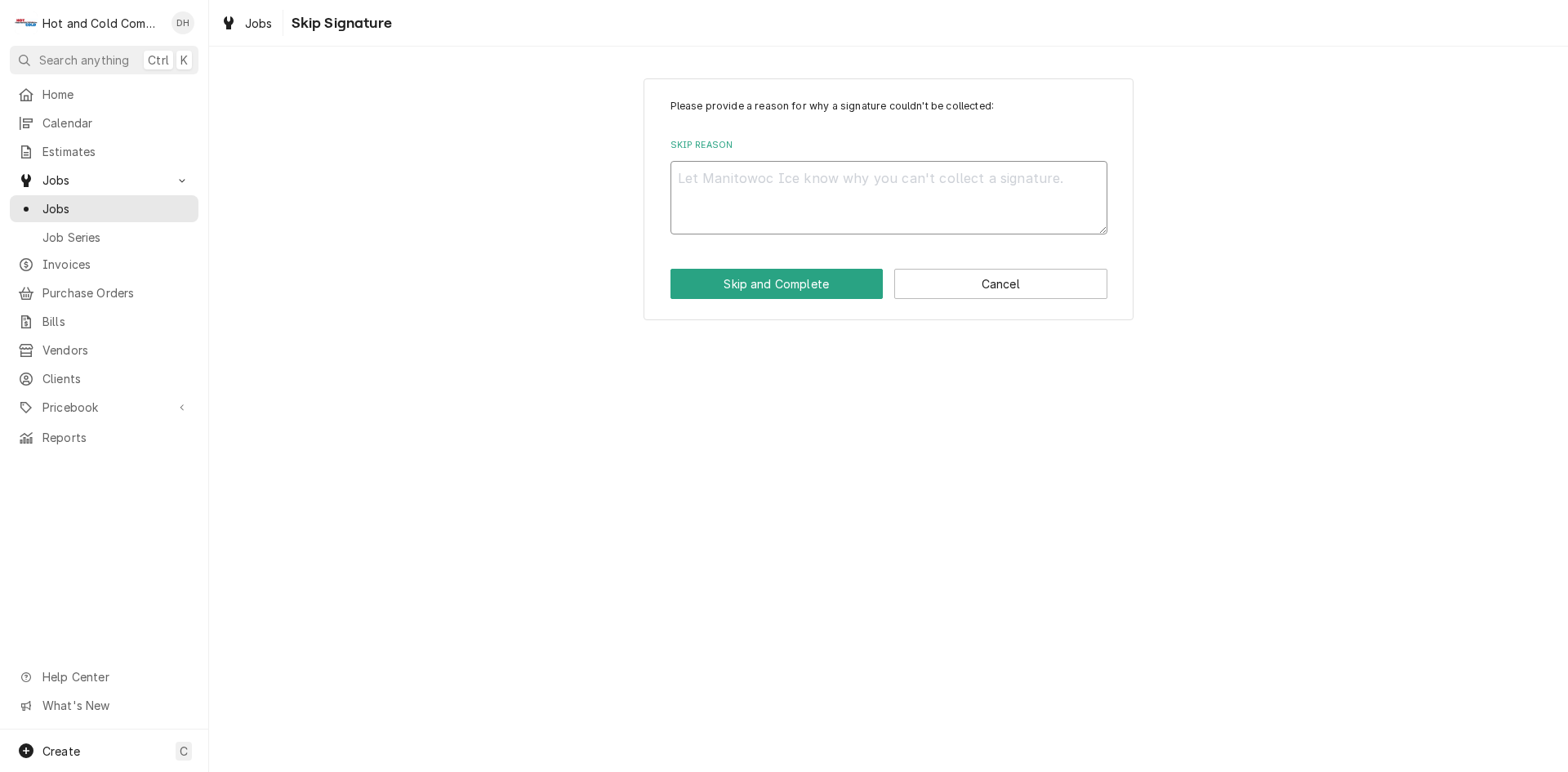
click at [787, 218] on textarea "Skip Reason" at bounding box center [889, 197] width 437 height 74
type textarea "x"
type textarea "N"
type textarea "x"
type textarea "NO"
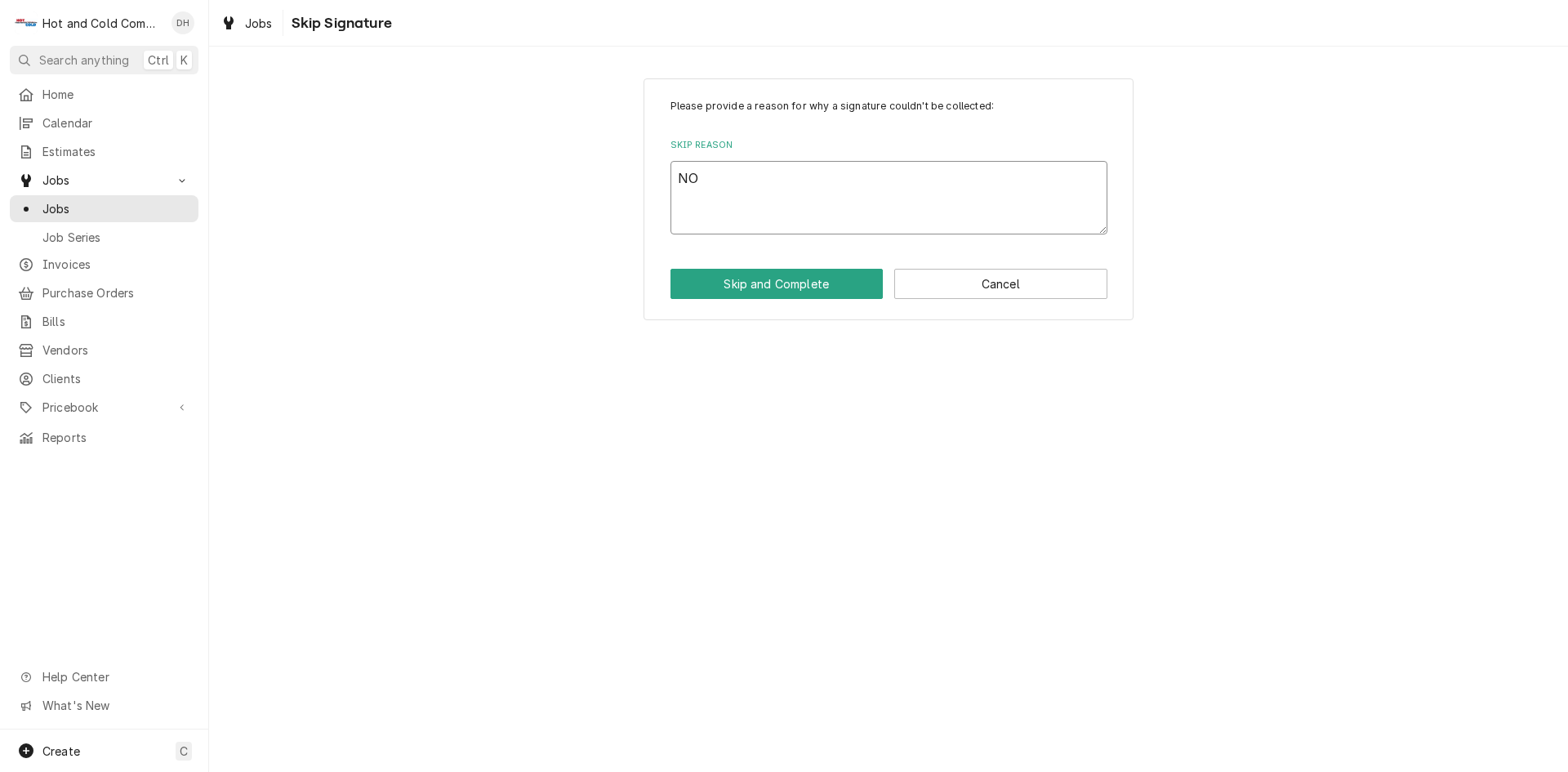
type textarea "x"
type textarea "NO"
type textarea "x"
type textarea "NO C"
type textarea "x"
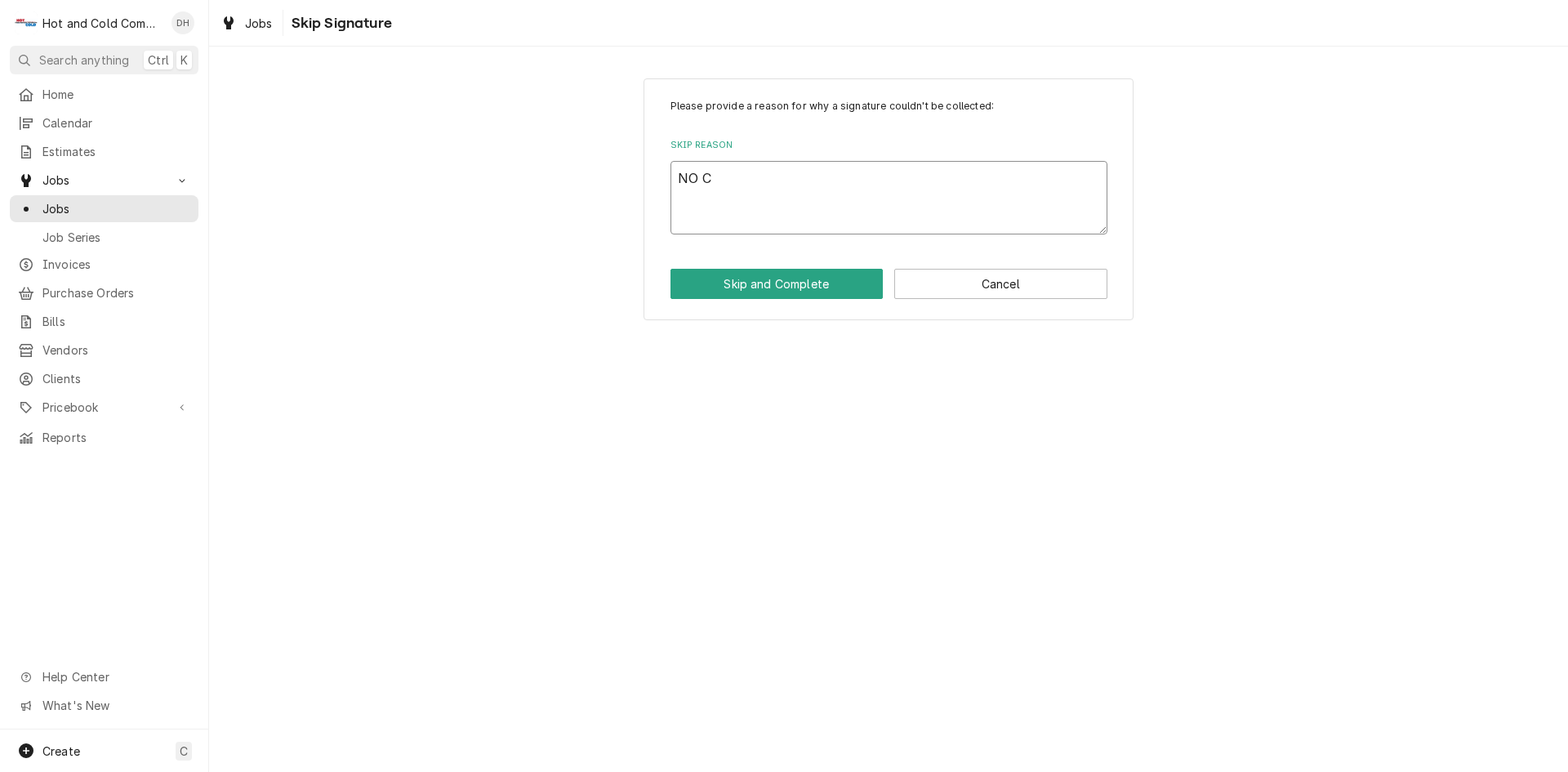
type textarea "NO CA"
type textarea "x"
type textarea "NO CAL"
type textarea "x"
type textarea "NO CALL"
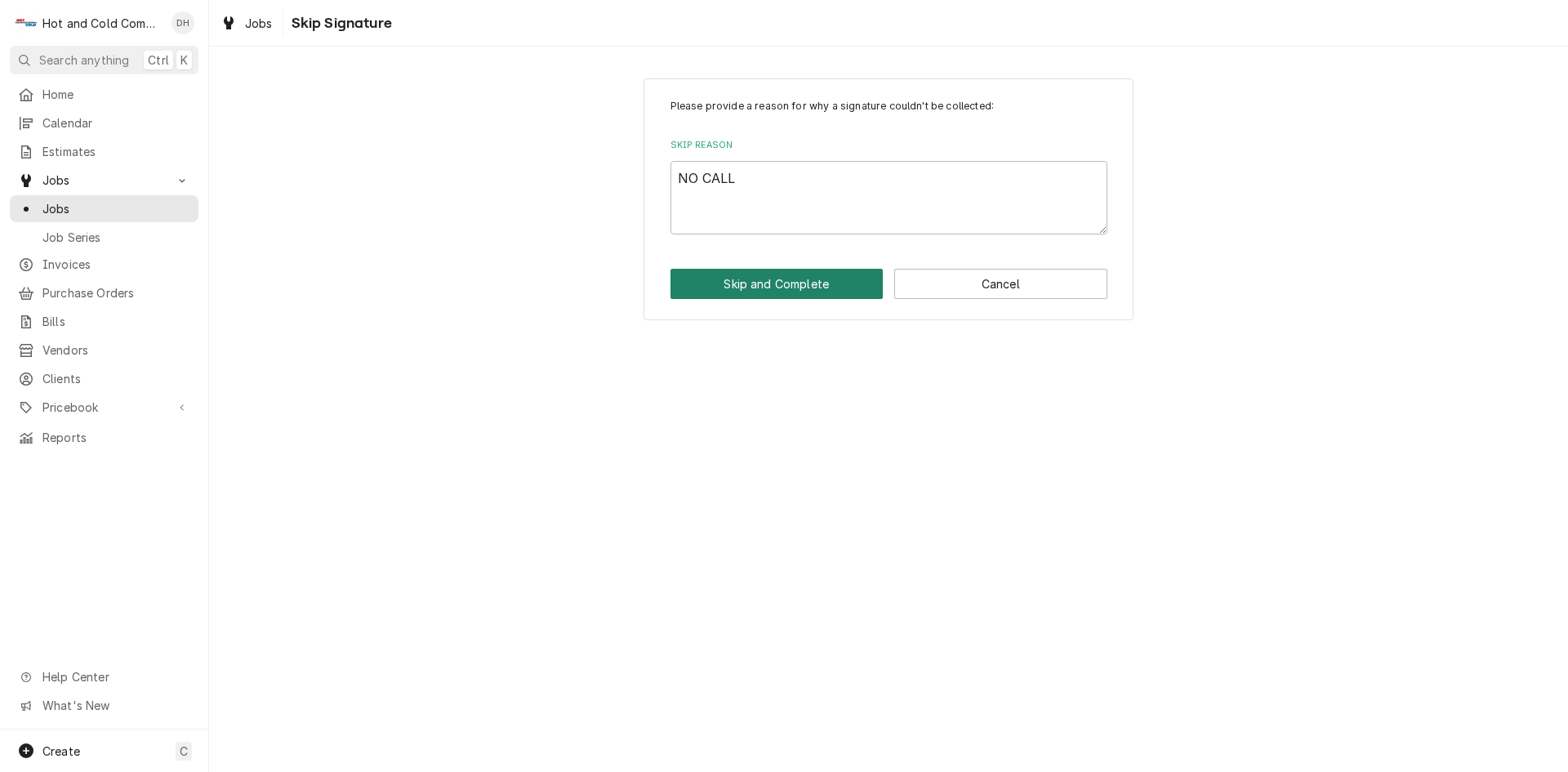
click at [774, 282] on button "Skip and Complete" at bounding box center [777, 284] width 213 height 30
type textarea "x"
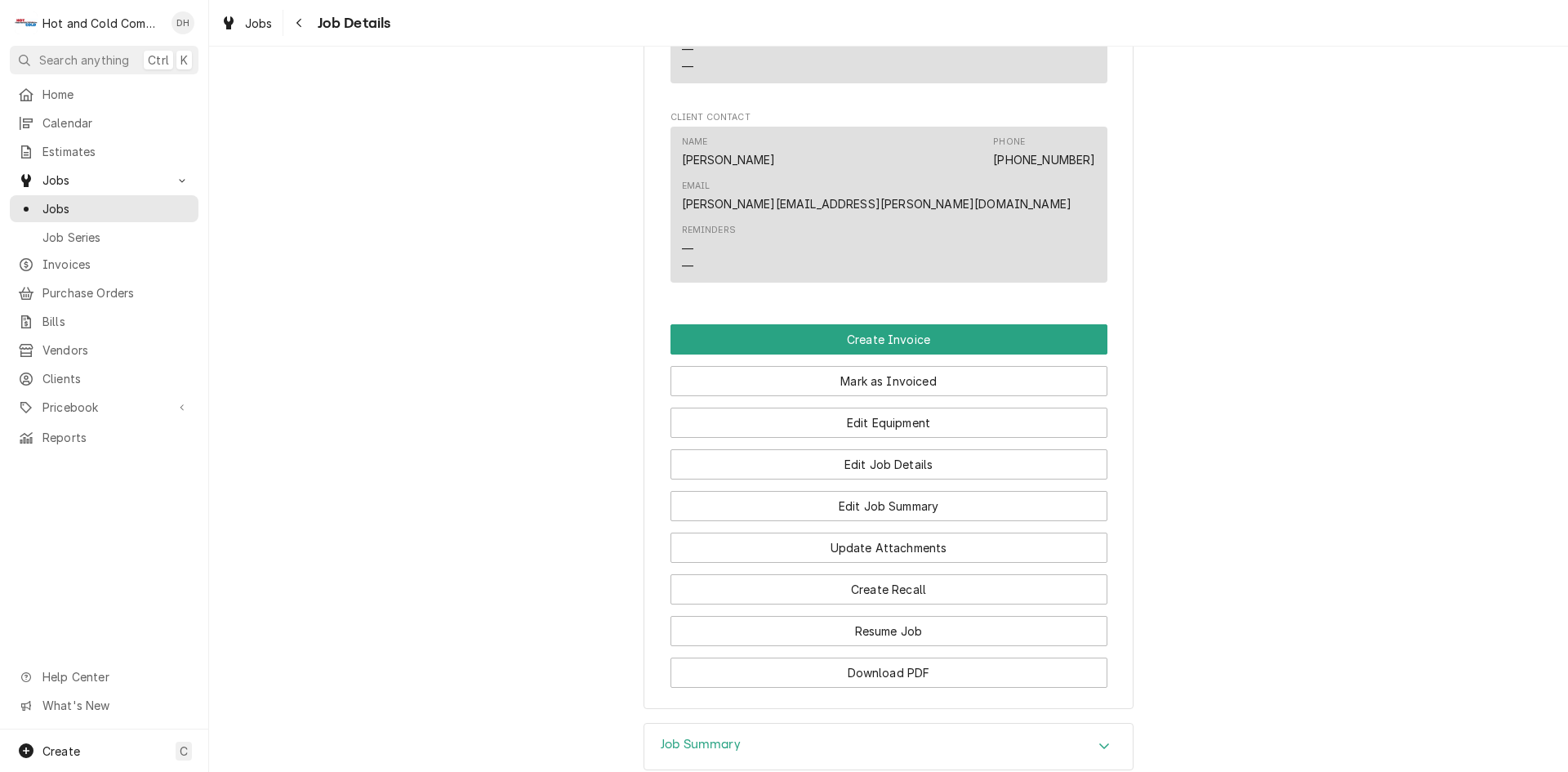
scroll to position [1343, 0]
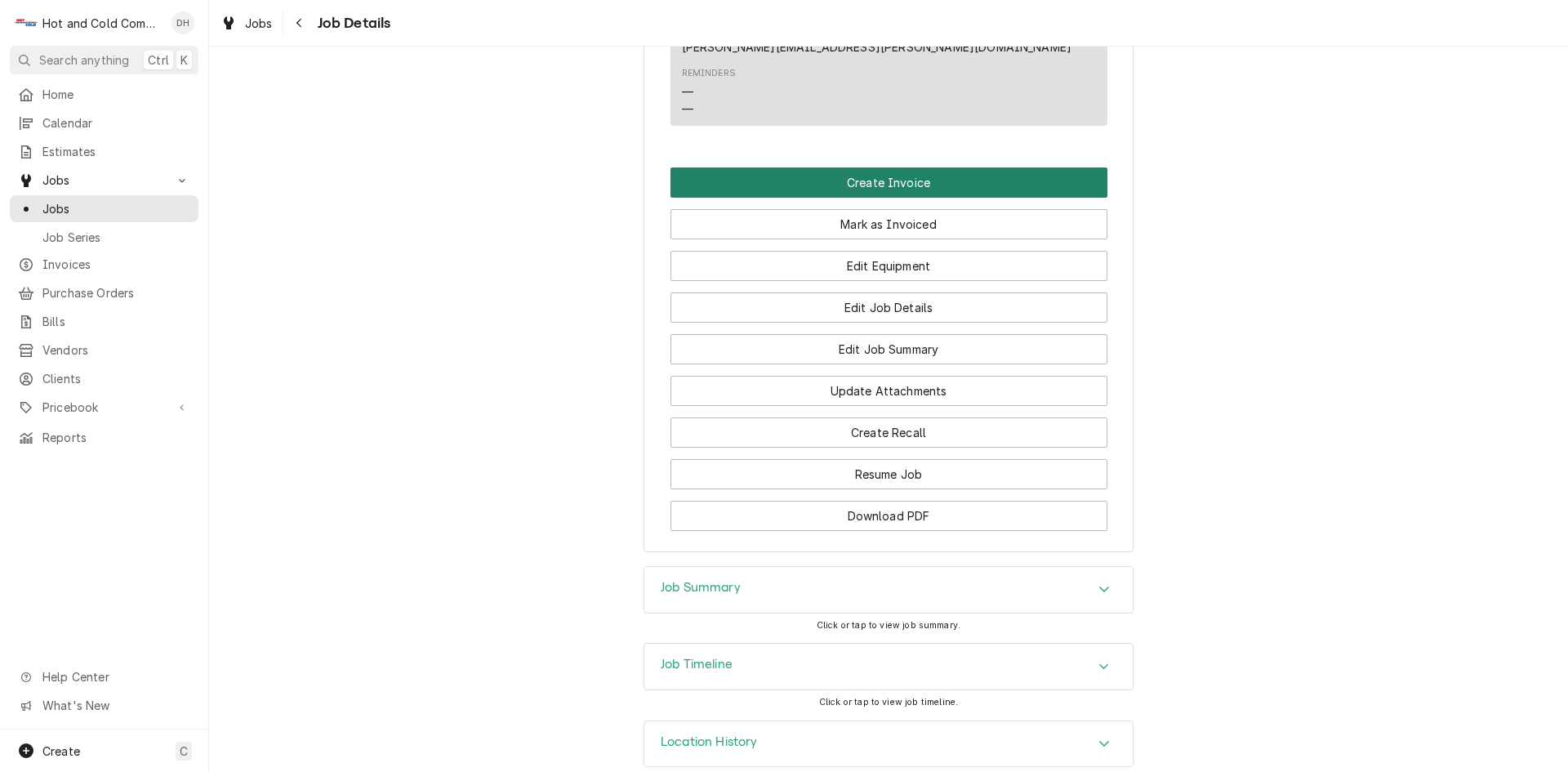
click at [897, 168] on button "Create Invoice" at bounding box center [889, 182] width 437 height 30
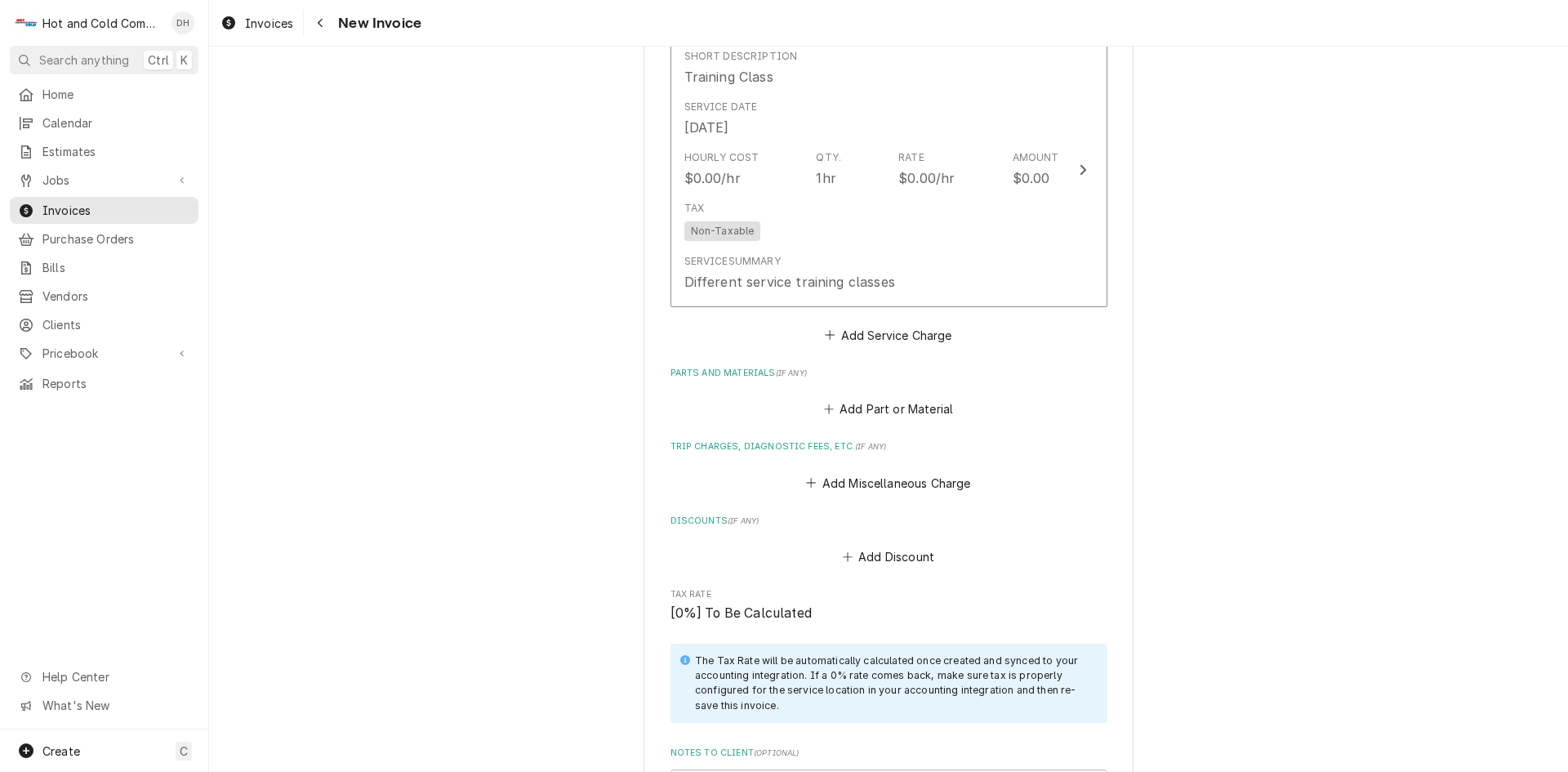
scroll to position [1851, 0]
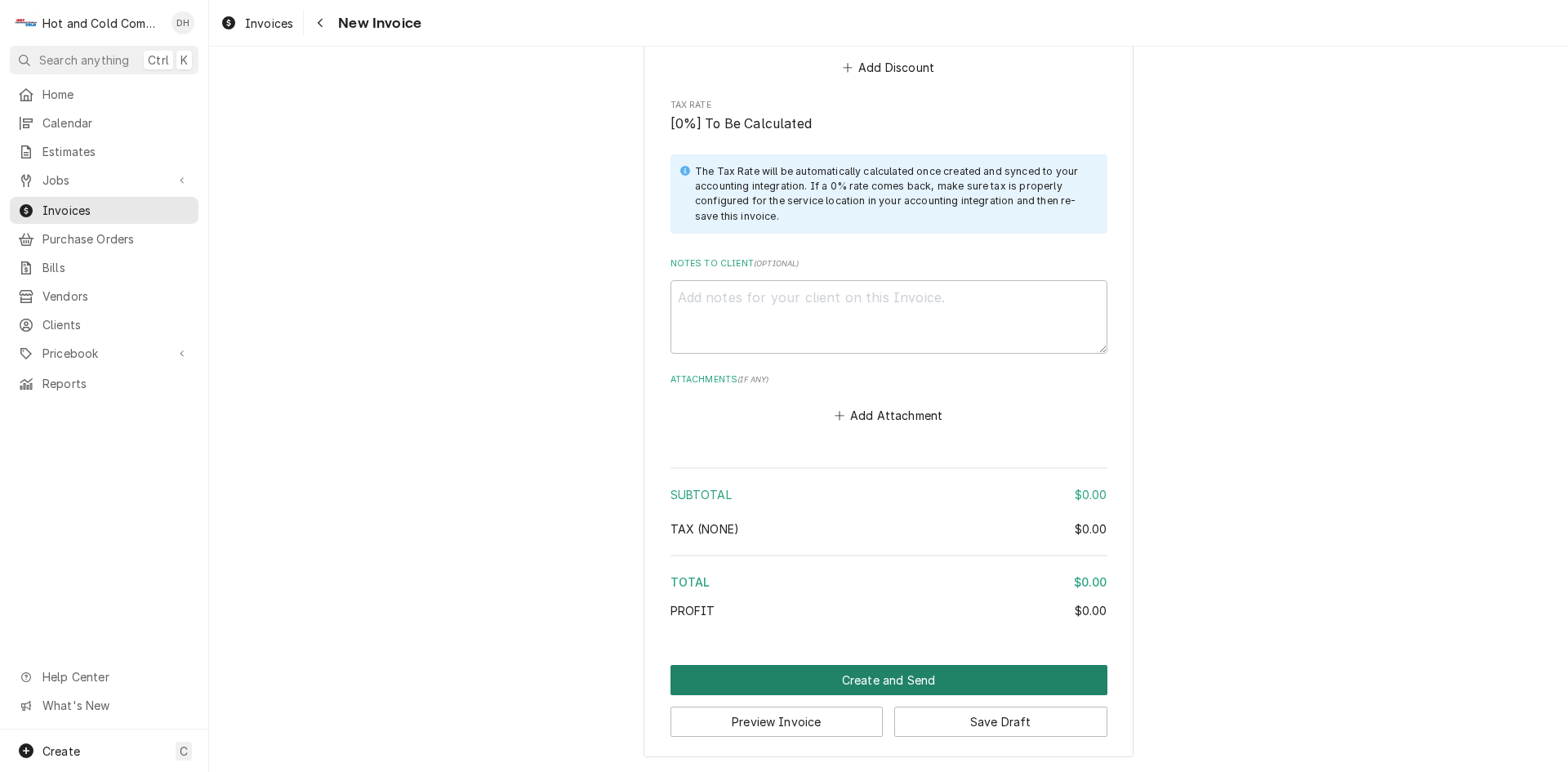
click at [907, 683] on button "Create and Send" at bounding box center [889, 680] width 437 height 30
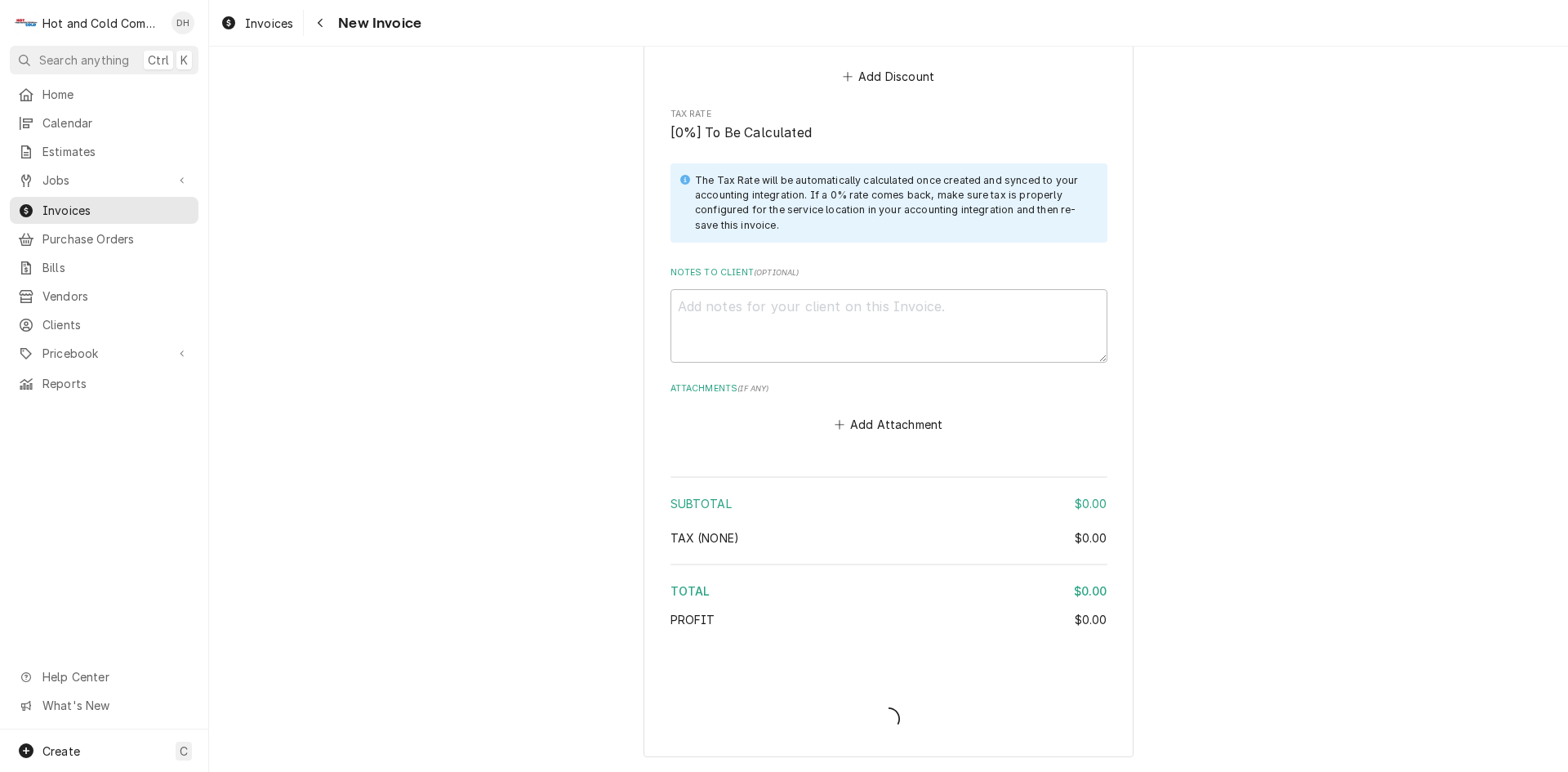
scroll to position [1842, 0]
type textarea "x"
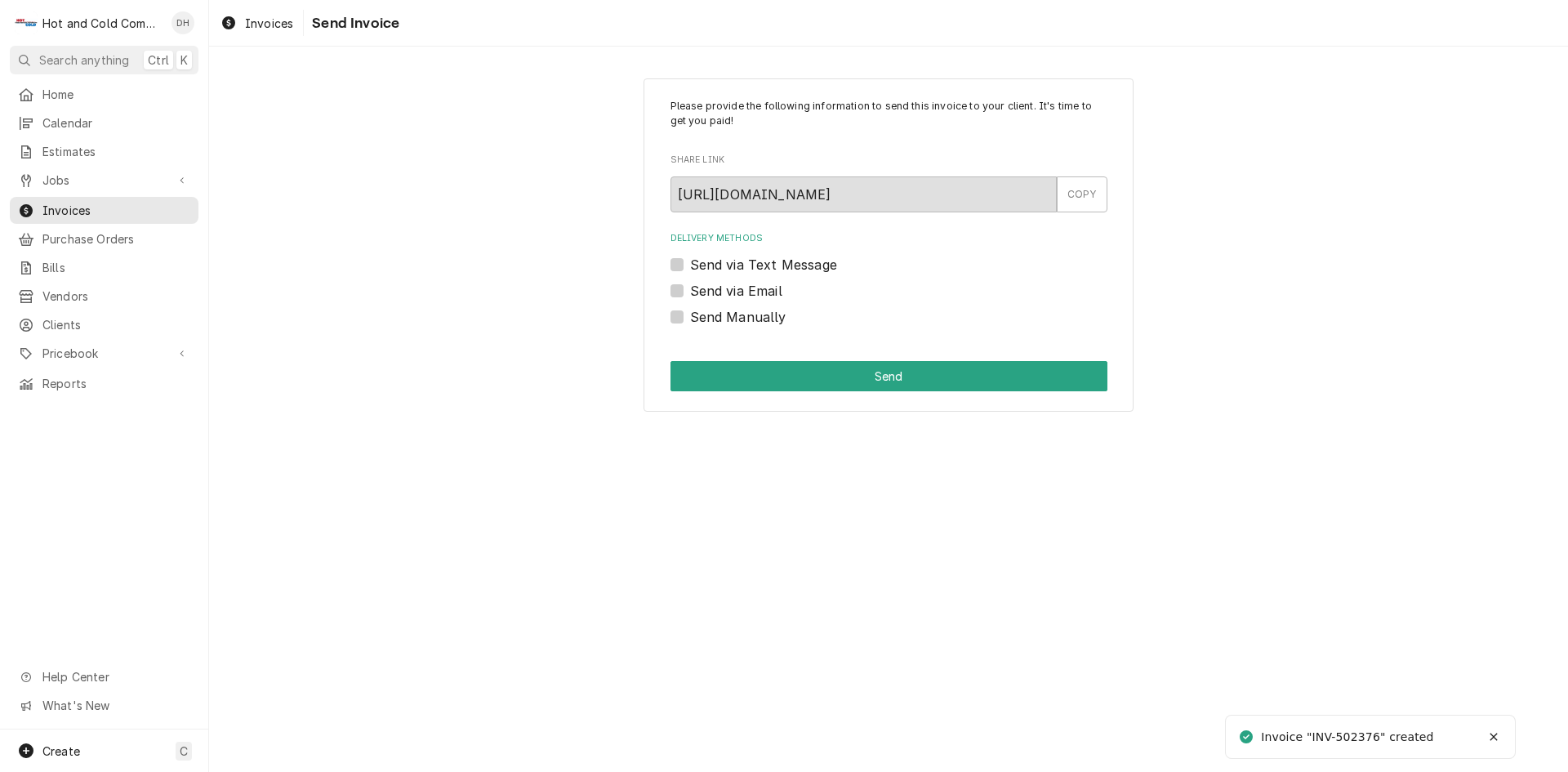
click at [690, 314] on label "Send Manually" at bounding box center [738, 317] width 96 height 20
click at [690, 314] on input "Send Manually" at bounding box center [908, 324] width 437 height 36
checkbox input "true"
click at [901, 380] on button "Send" at bounding box center [889, 376] width 437 height 30
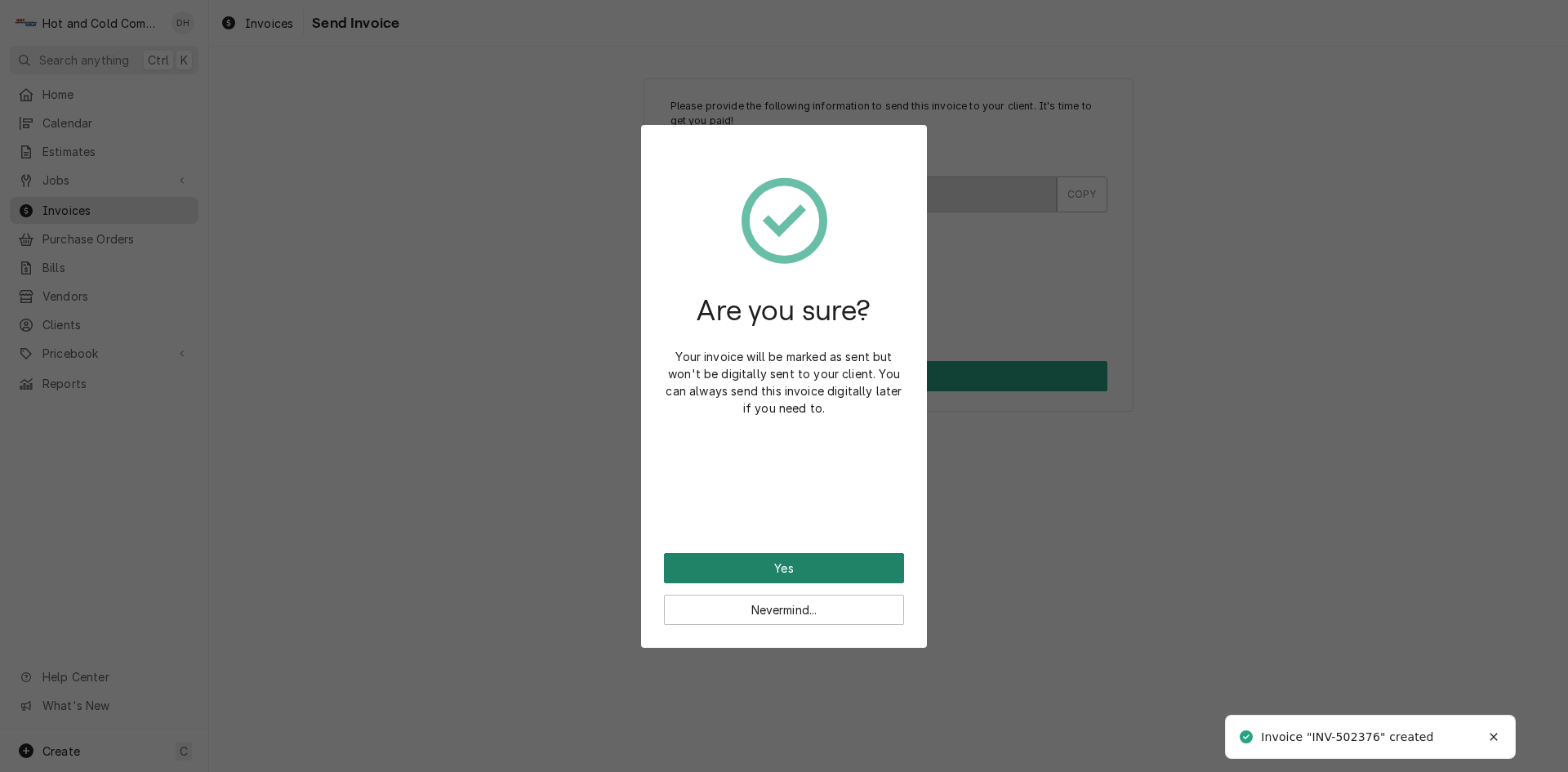
click at [807, 562] on button "Yes" at bounding box center [784, 568] width 240 height 30
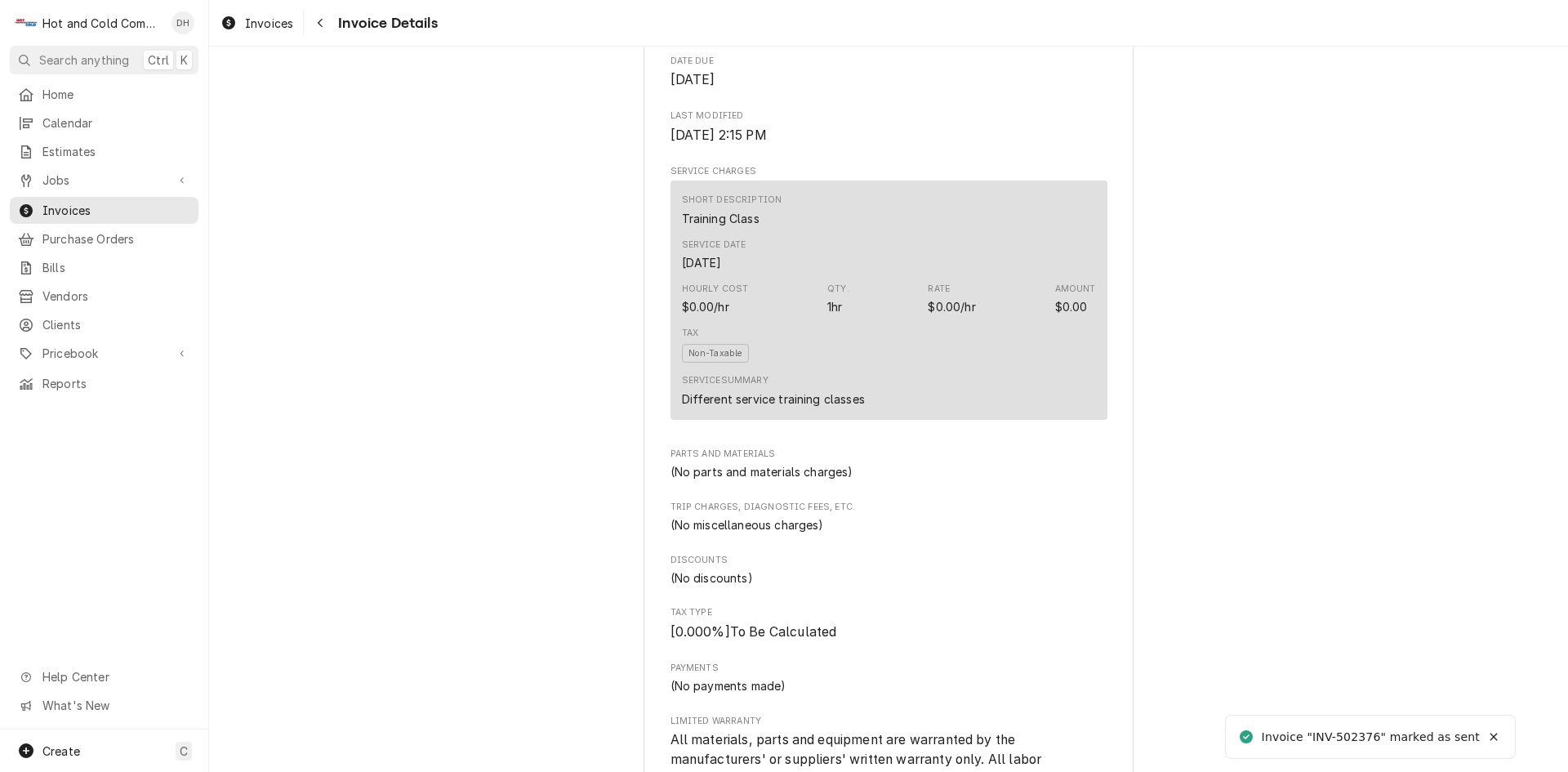
scroll to position [1454, 0]
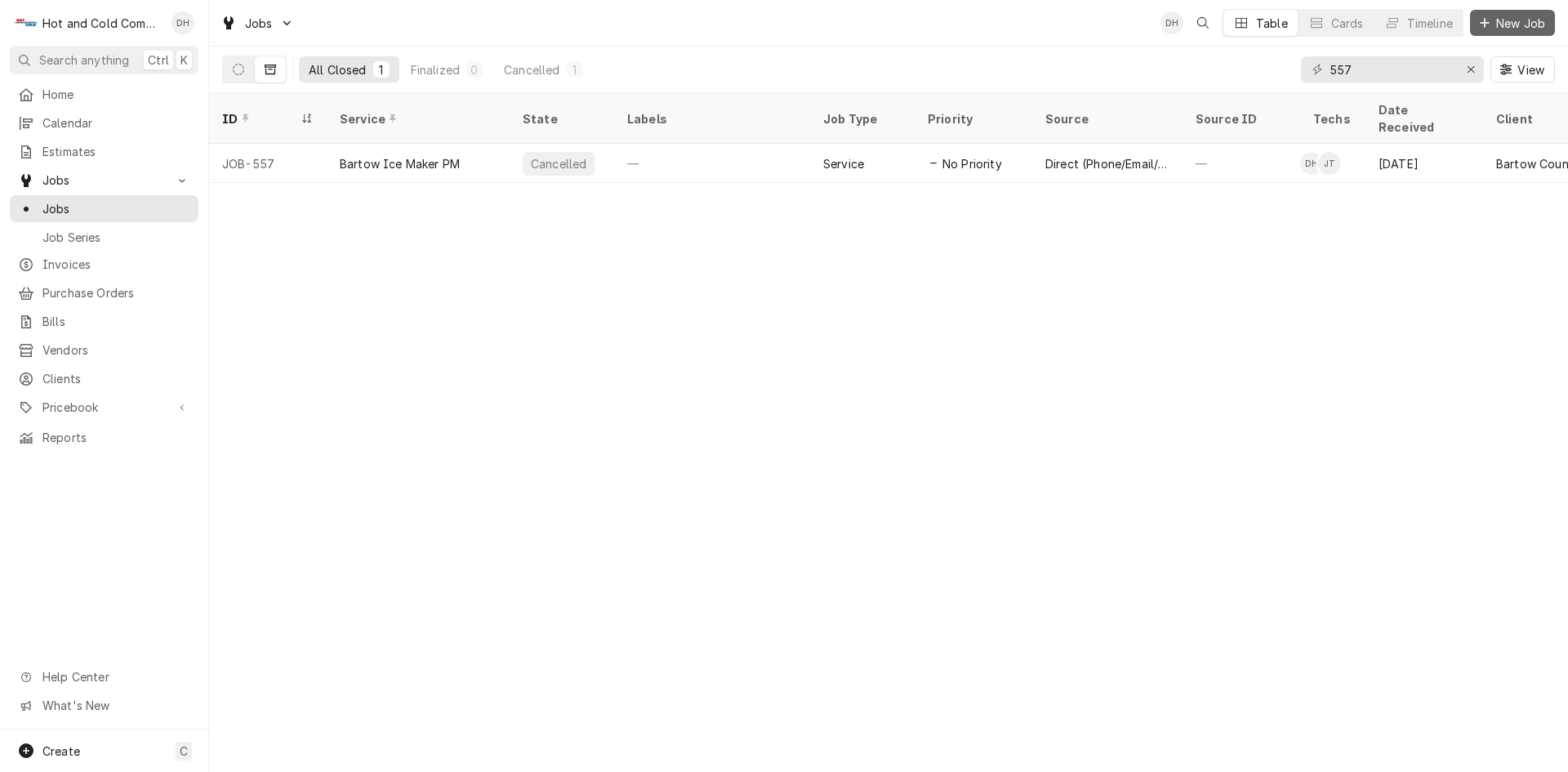
click at [1526, 27] on span "New Job" at bounding box center [1520, 23] width 56 height 17
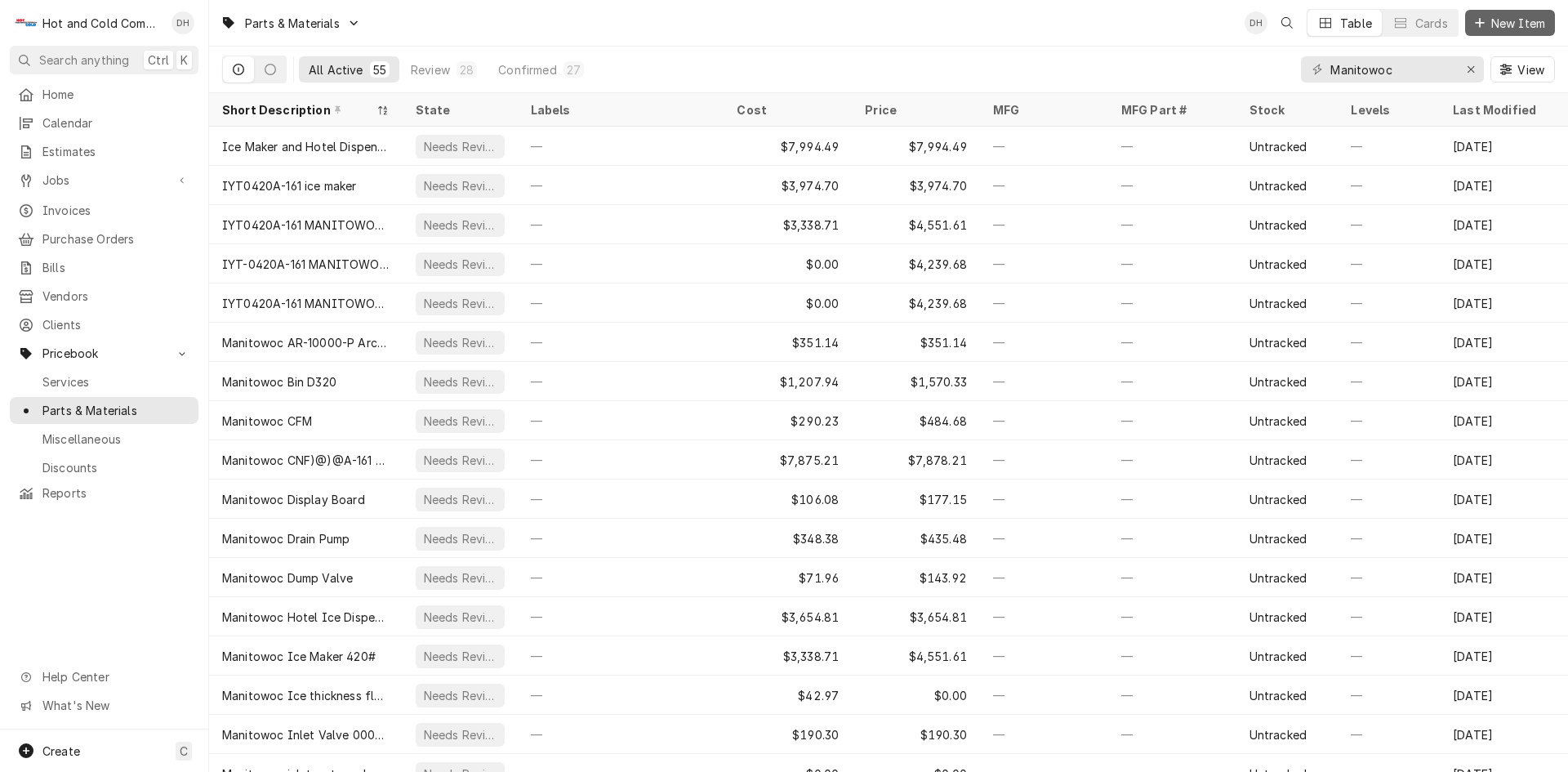
click at [1489, 18] on span "New Item" at bounding box center [1517, 23] width 61 height 17
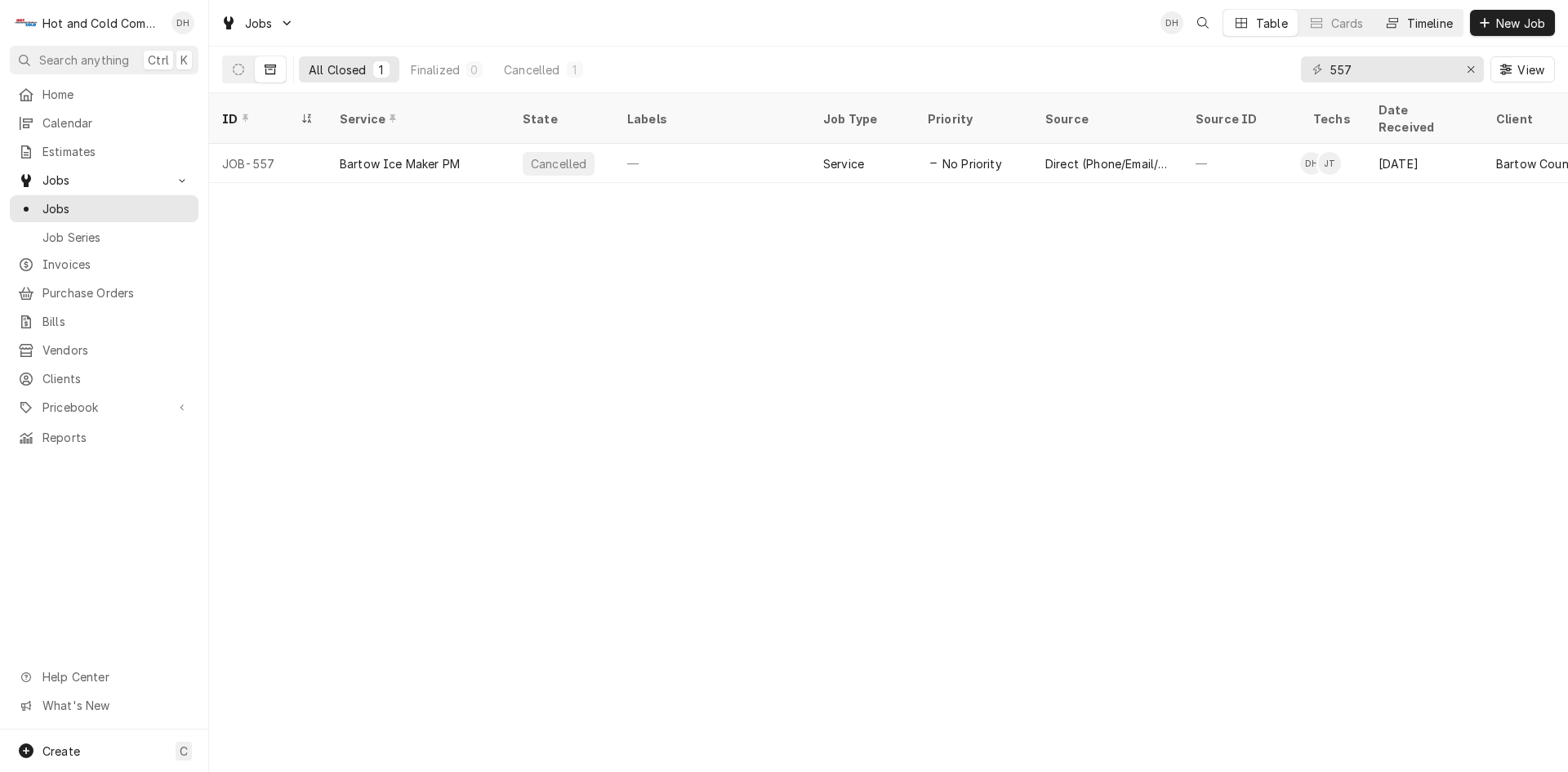
click at [1444, 27] on div "Timeline" at bounding box center [1430, 23] width 46 height 17
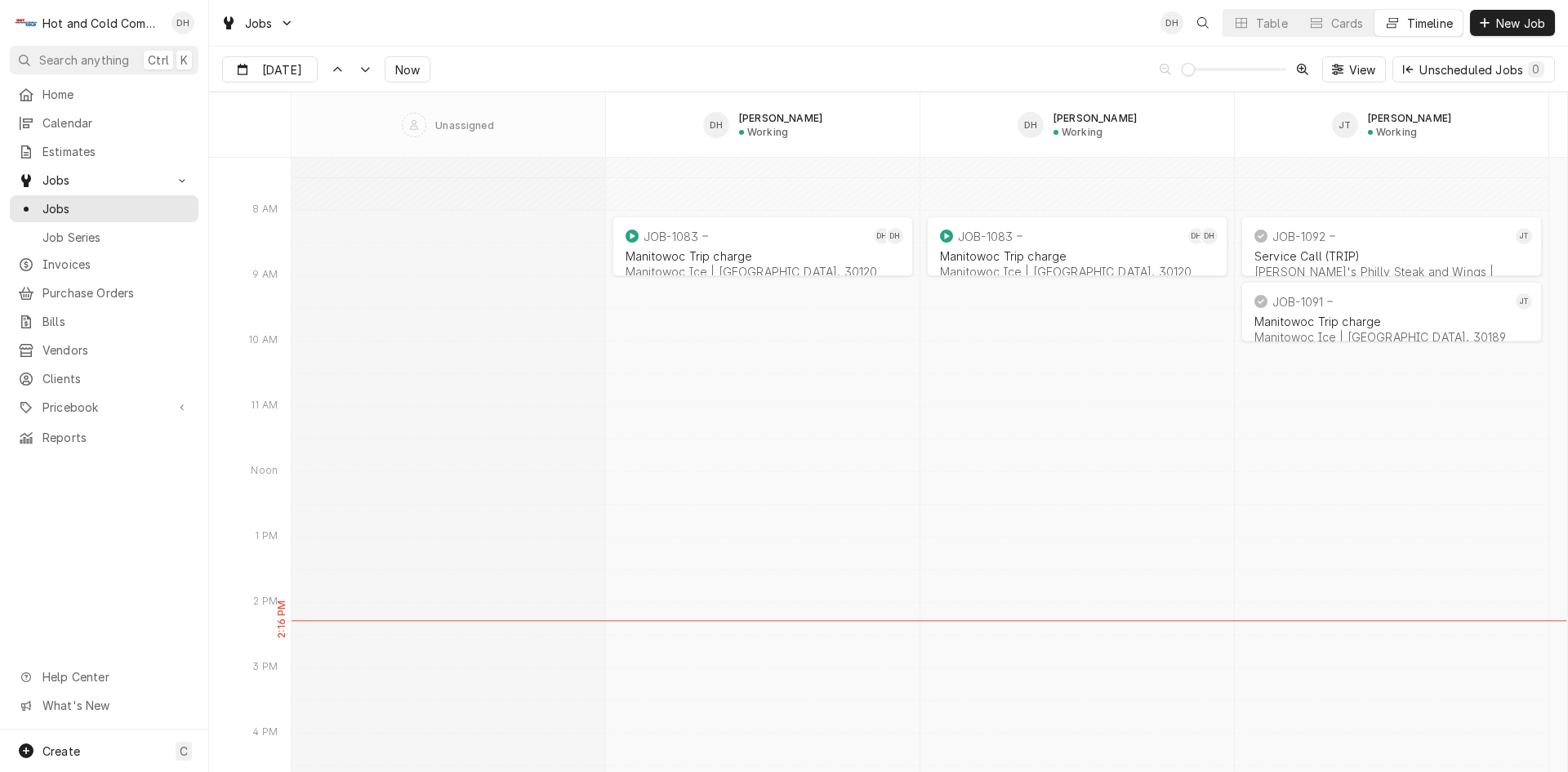
scroll to position [13056, 0]
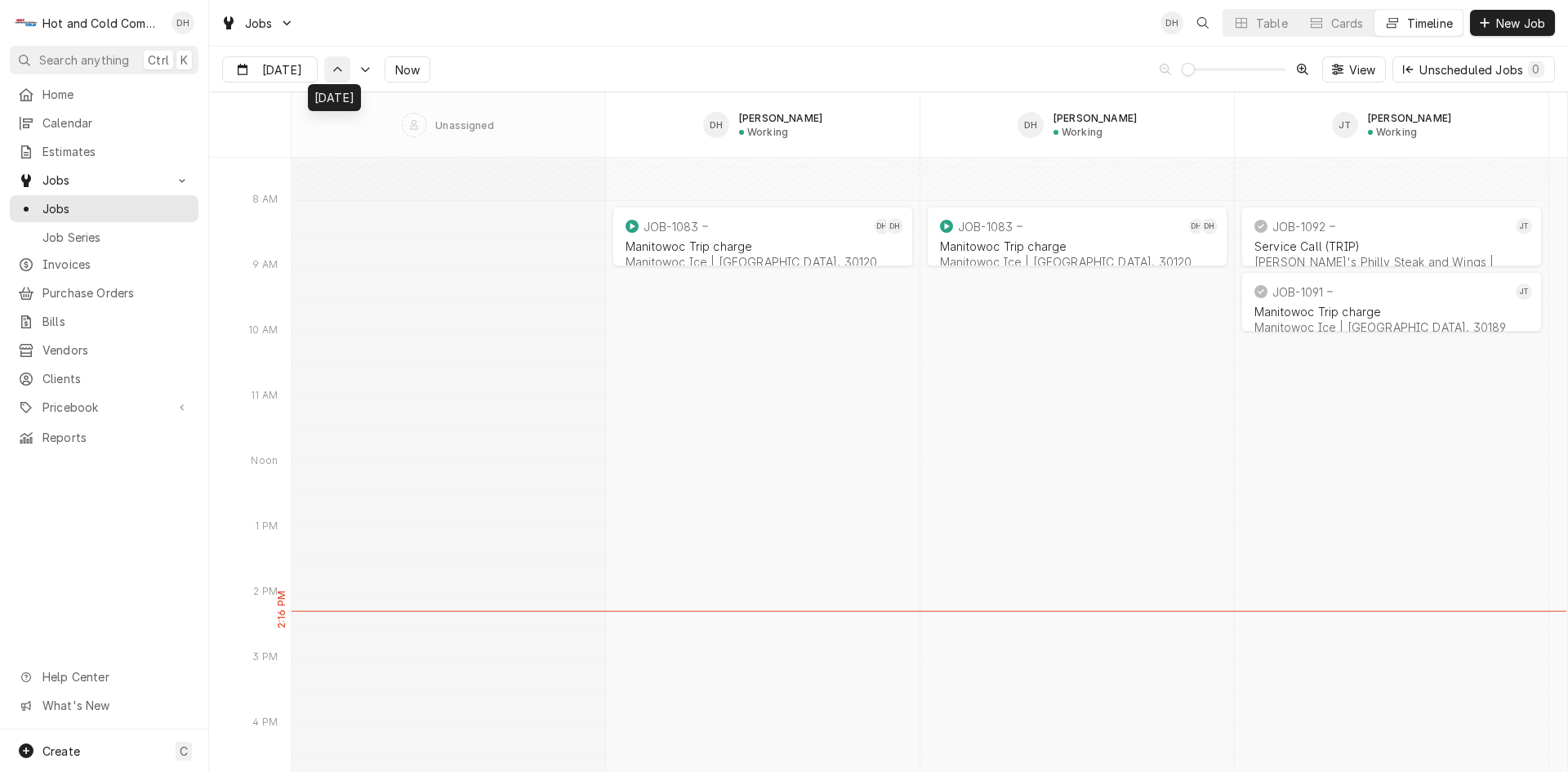
click at [333, 80] on button "Dynamic Content Wrapper" at bounding box center [337, 70] width 27 height 27
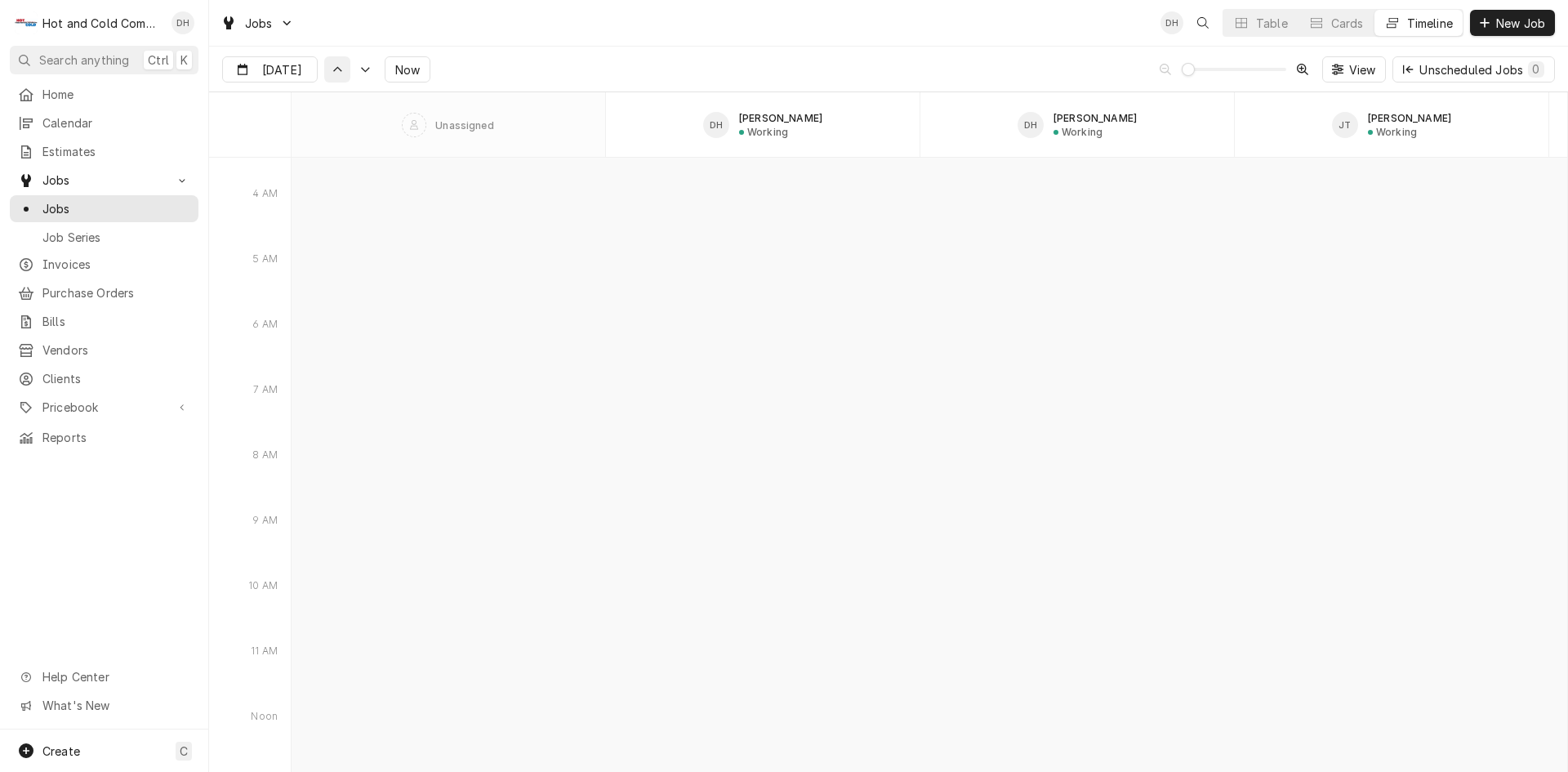
scroll to position [11232, 0]
type input "Oct 8"
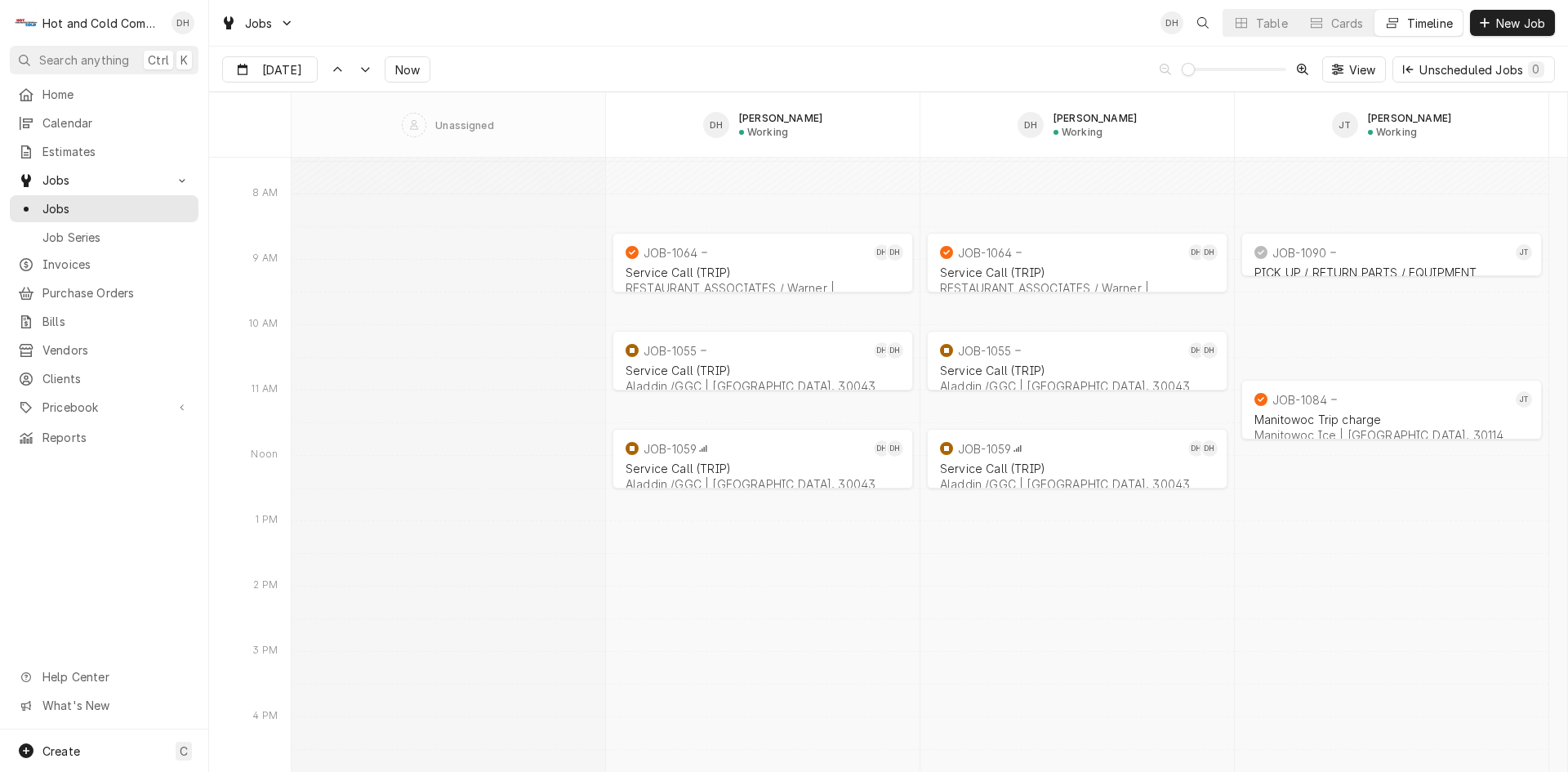
scroll to position [11505, 0]
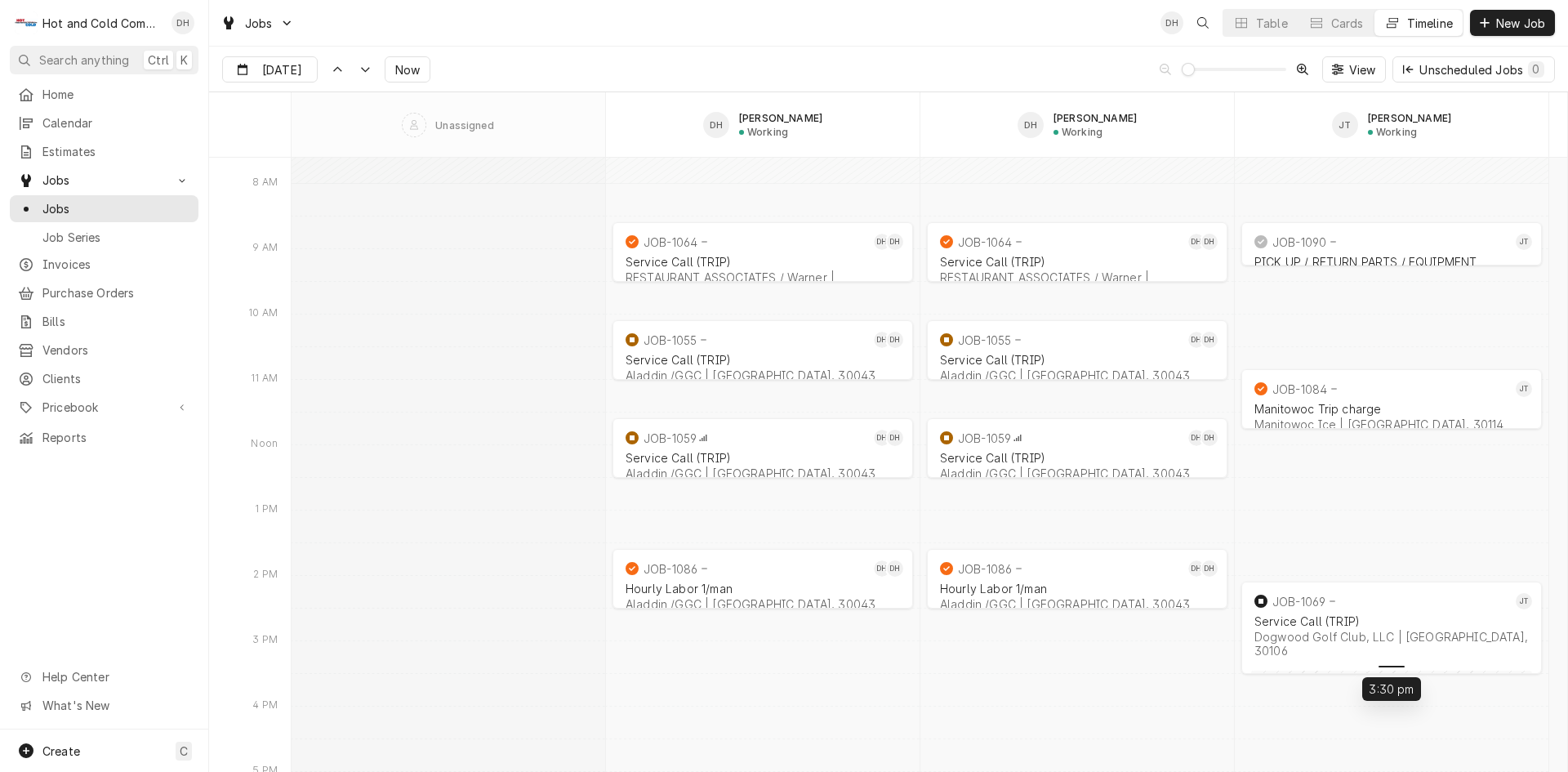
drag, startPoint x: 1362, startPoint y: 620, endPoint x: 1367, endPoint y: 647, distance: 27.5
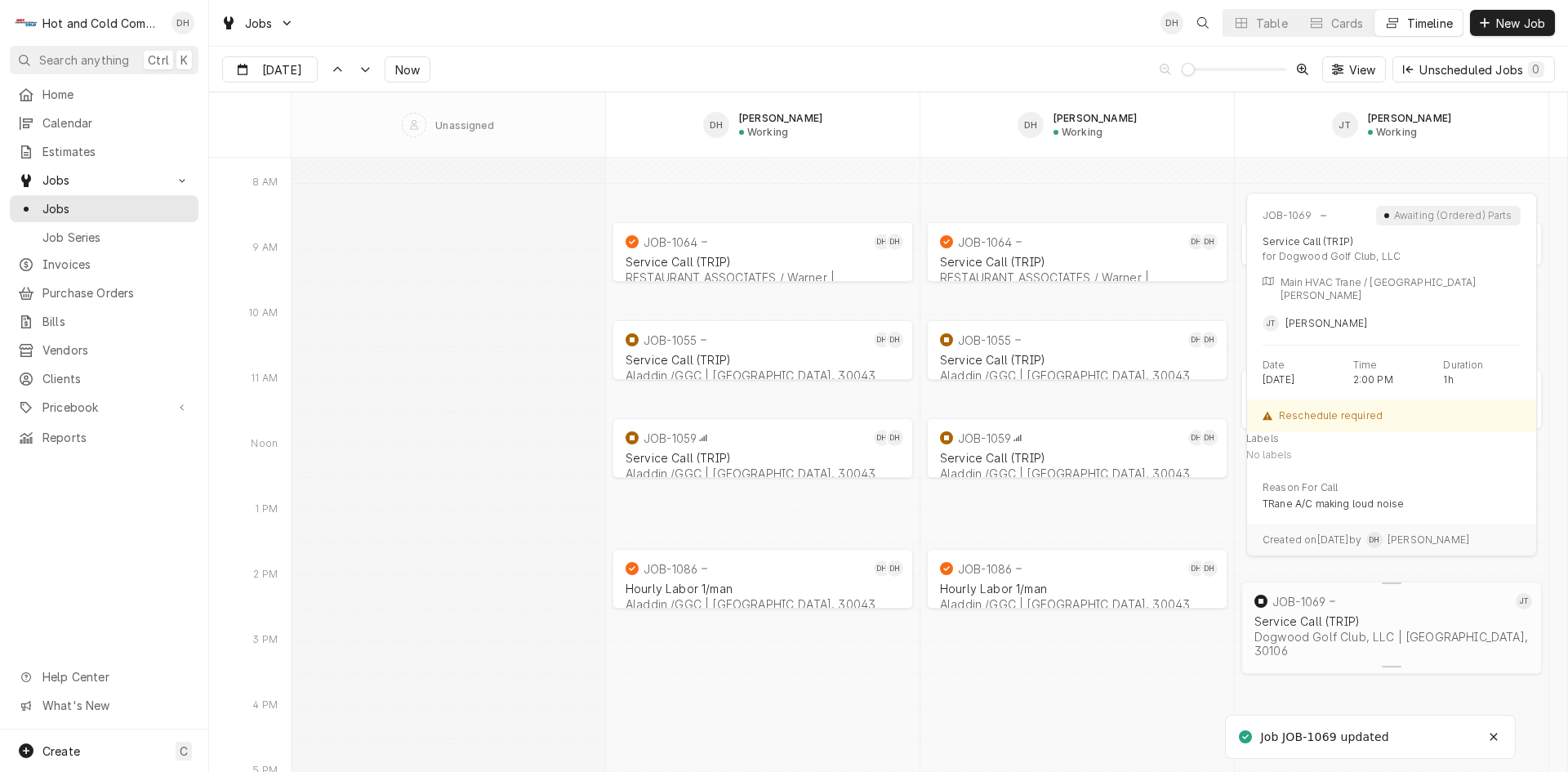
click at [1334, 612] on div "Service Call (TRIP) Dogwood Golf Club, LLC | Austell, 30106" at bounding box center [1391, 636] width 281 height 50
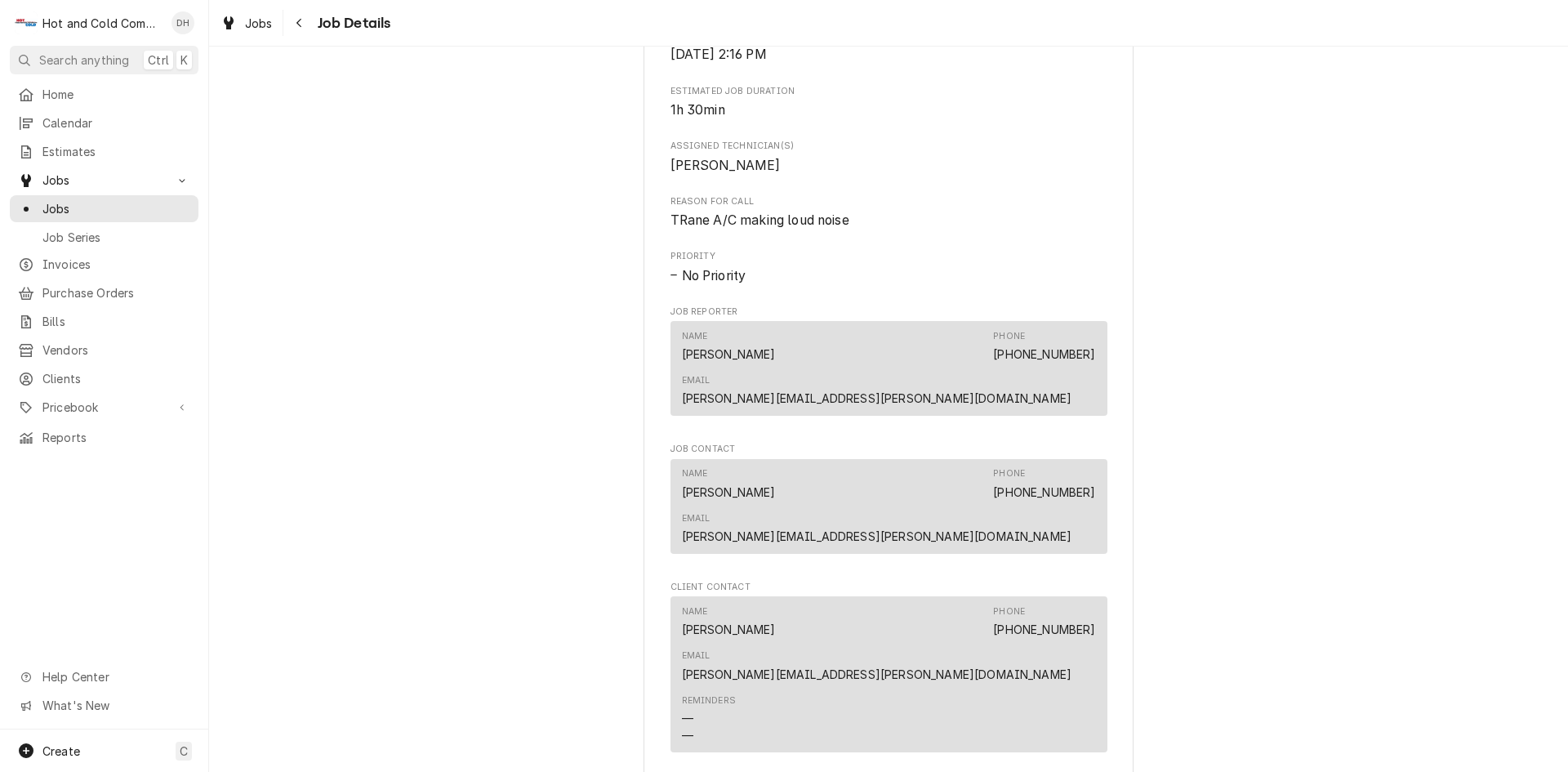
scroll to position [1362, 0]
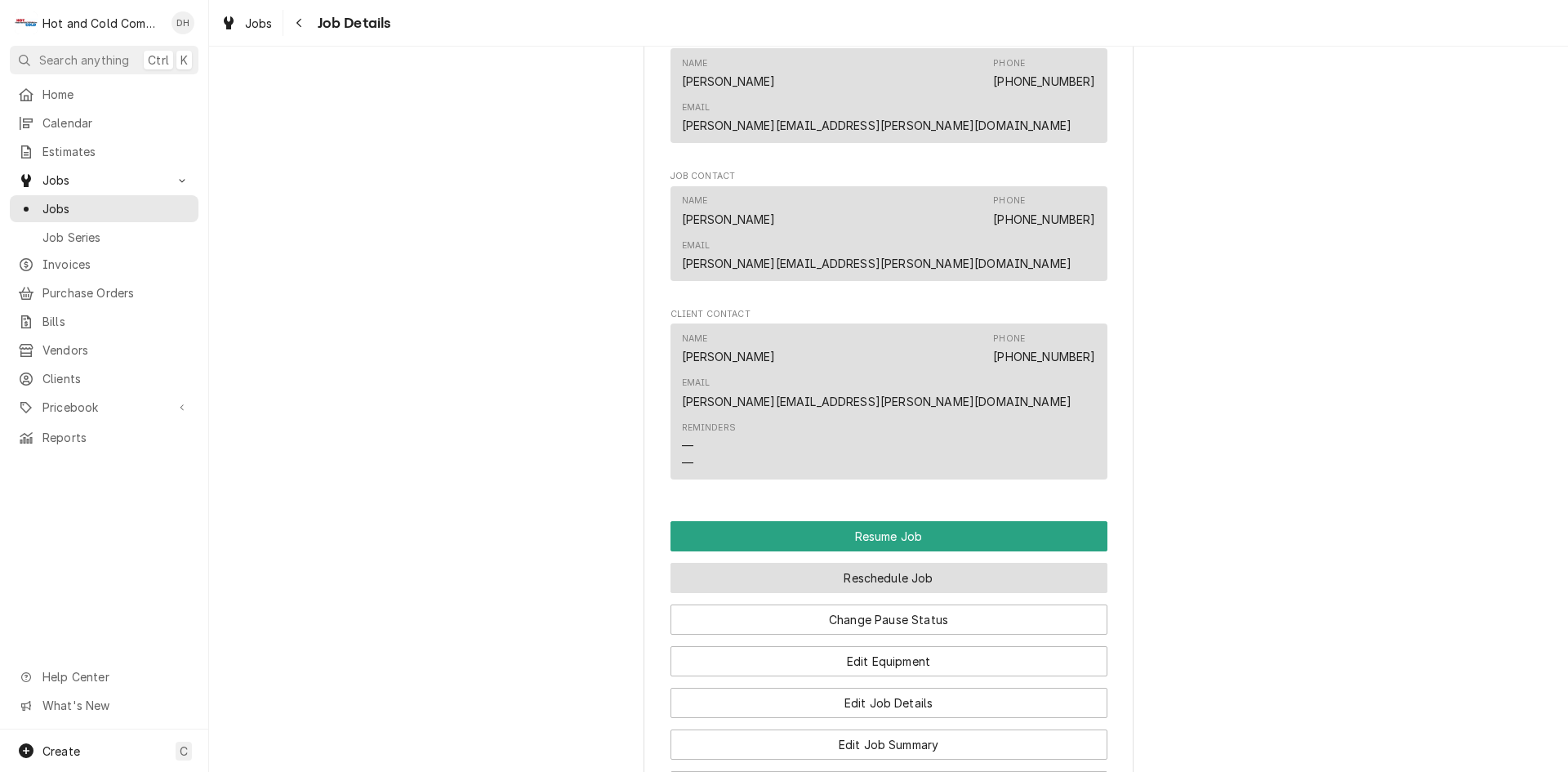
click at [863, 563] on button "Reschedule Job" at bounding box center [889, 578] width 437 height 30
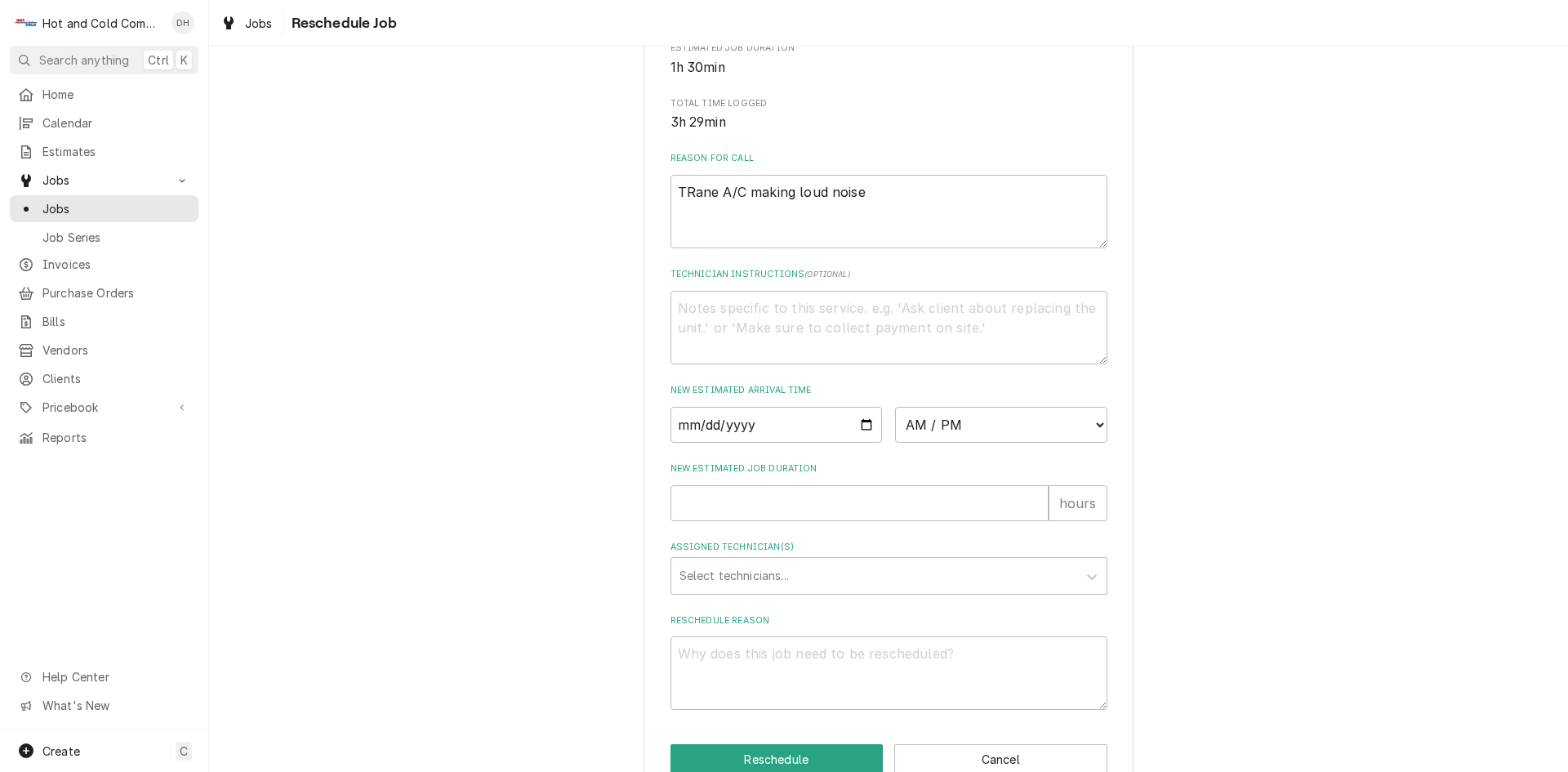
scroll to position [449, 0]
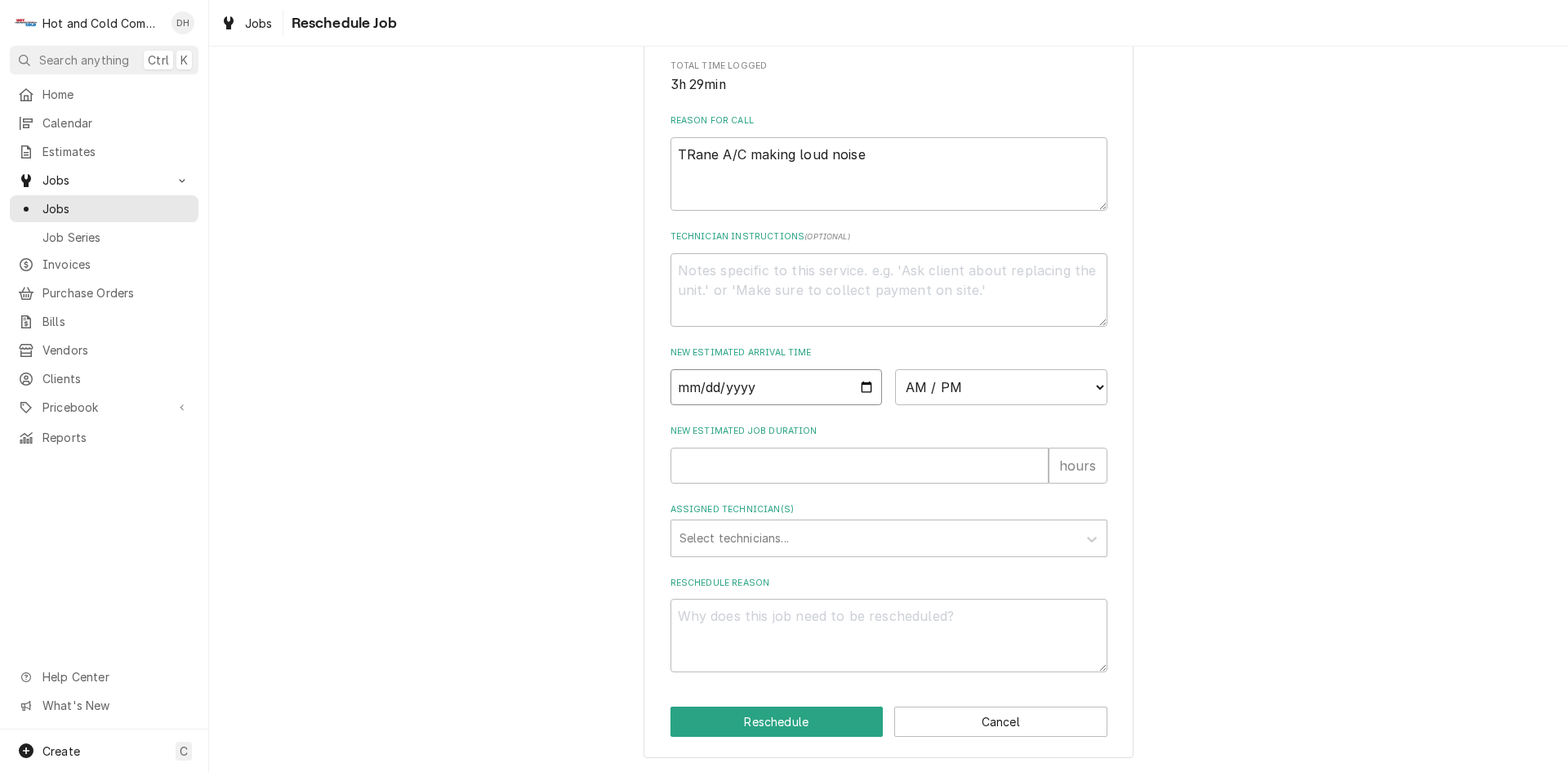
click at [852, 386] on input "Date" at bounding box center [777, 386] width 212 height 36
type textarea "x"
type input "[DATE]"
click at [1090, 386] on select "AM / PM 6:00 AM 6:15 AM 6:30 AM 6:45 AM 7:00 AM 7:15 AM 7:30 AM 7:45 AM 8:00 AM…" at bounding box center [1001, 386] width 212 height 36
select select "08:15:00"
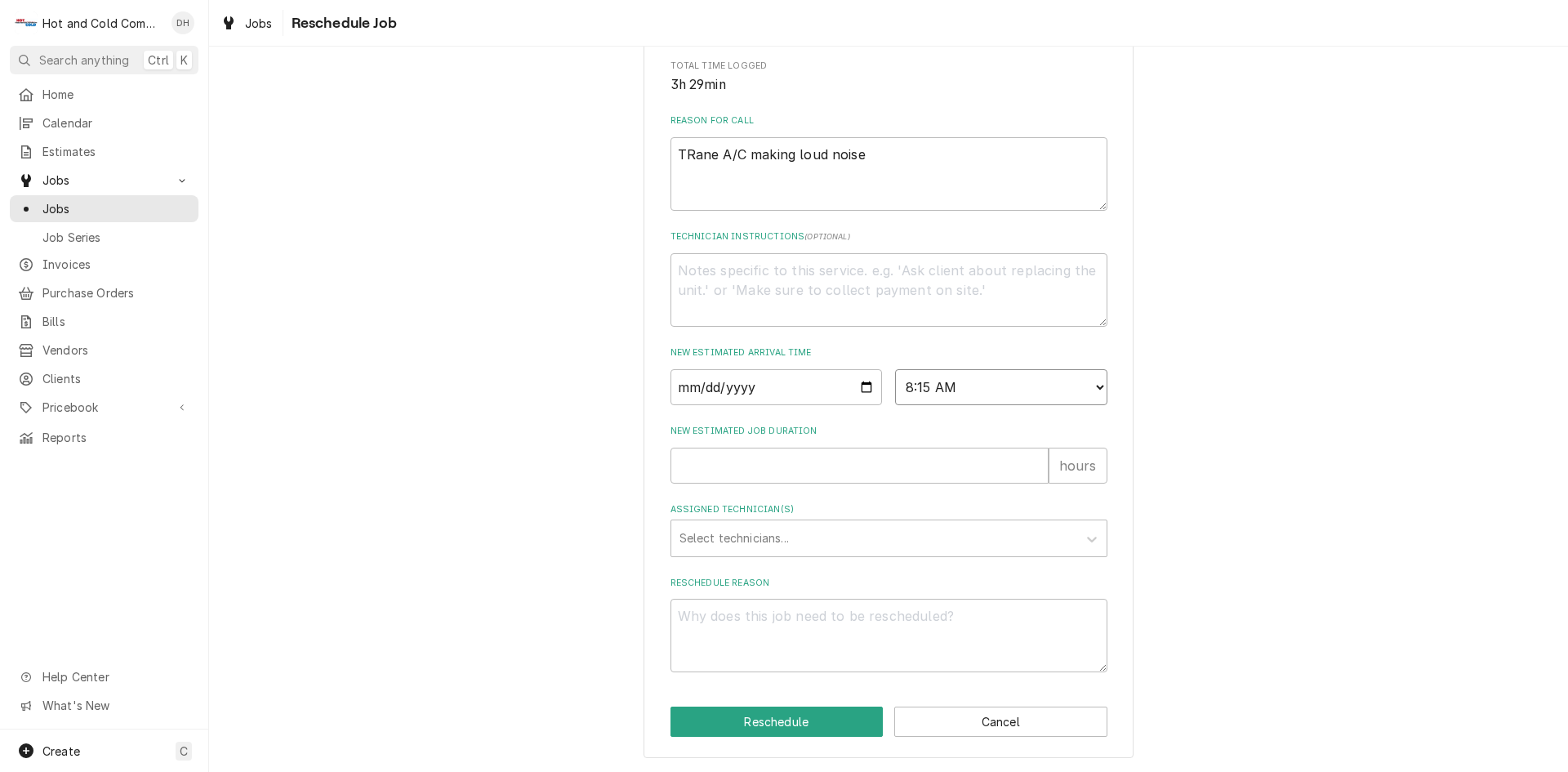
click at [895, 369] on select "AM / PM 6:00 AM 6:15 AM 6:30 AM 6:45 AM 7:00 AM 7:15 AM 7:30 AM 7:45 AM 8:00 AM…" at bounding box center [1001, 386] width 212 height 36
click at [699, 475] on input "New Estimated Job Duration" at bounding box center [860, 465] width 378 height 36
type textarea "x"
type input "1"
click at [792, 539] on div "Assigned Technician(s)" at bounding box center [874, 537] width 390 height 29
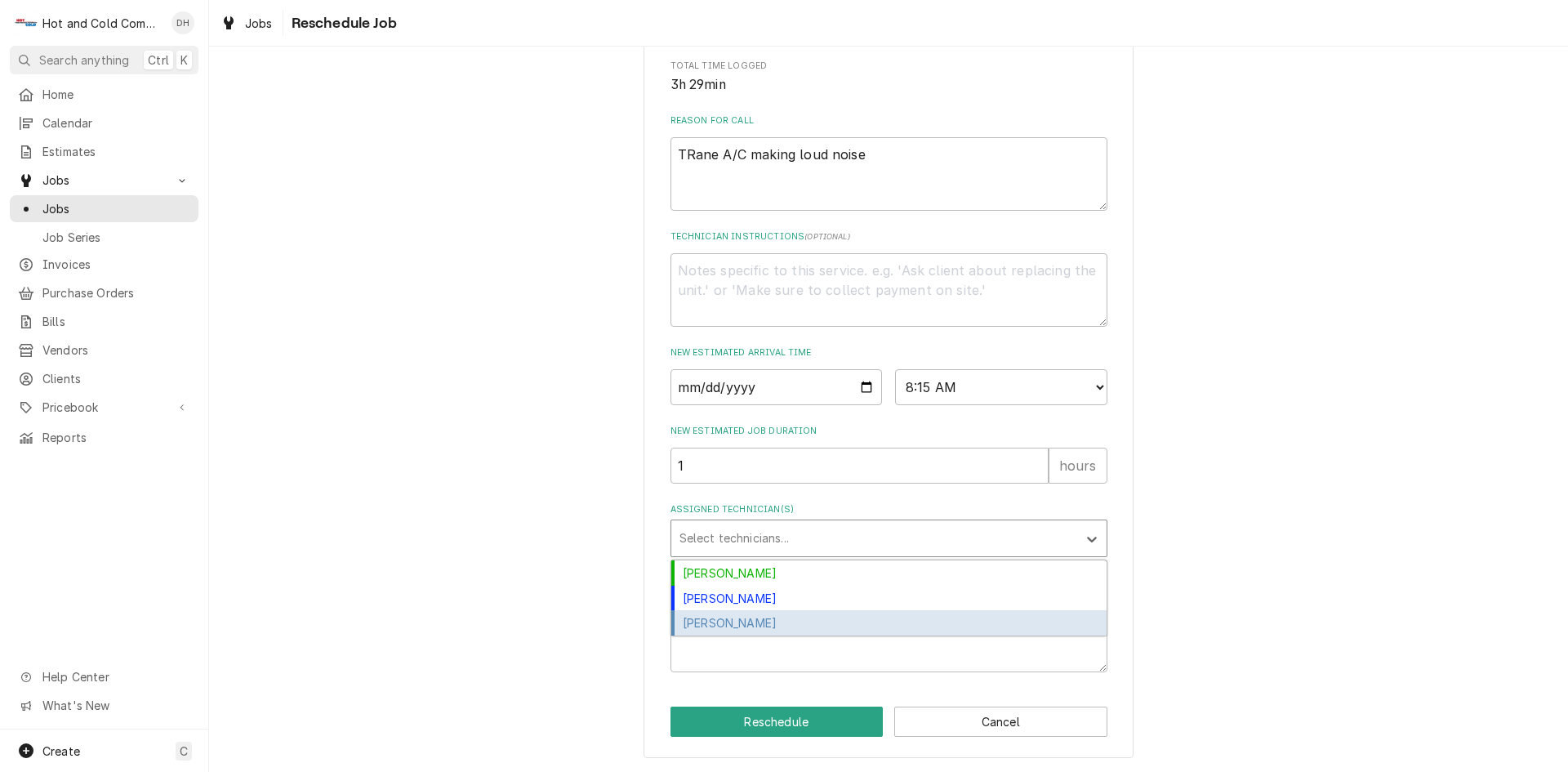
click at [803, 630] on div "Jason Thomason" at bounding box center [889, 623] width 435 height 26
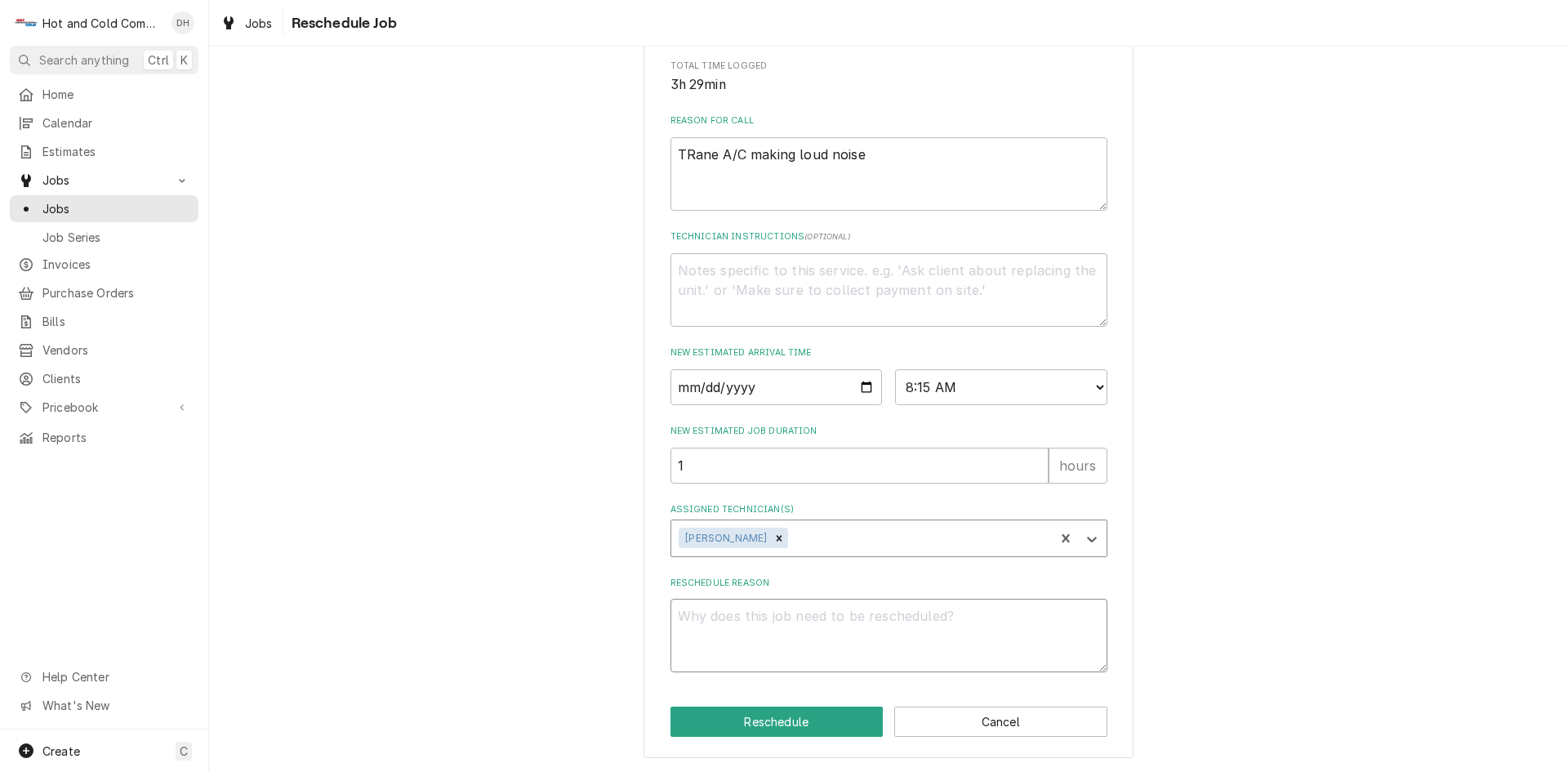
drag, startPoint x: 889, startPoint y: 645, endPoint x: 902, endPoint y: 647, distance: 13.2
click at [891, 645] on textarea "Reschedule Reason" at bounding box center [889, 635] width 437 height 74
type textarea "x"
type textarea "P"
type textarea "x"
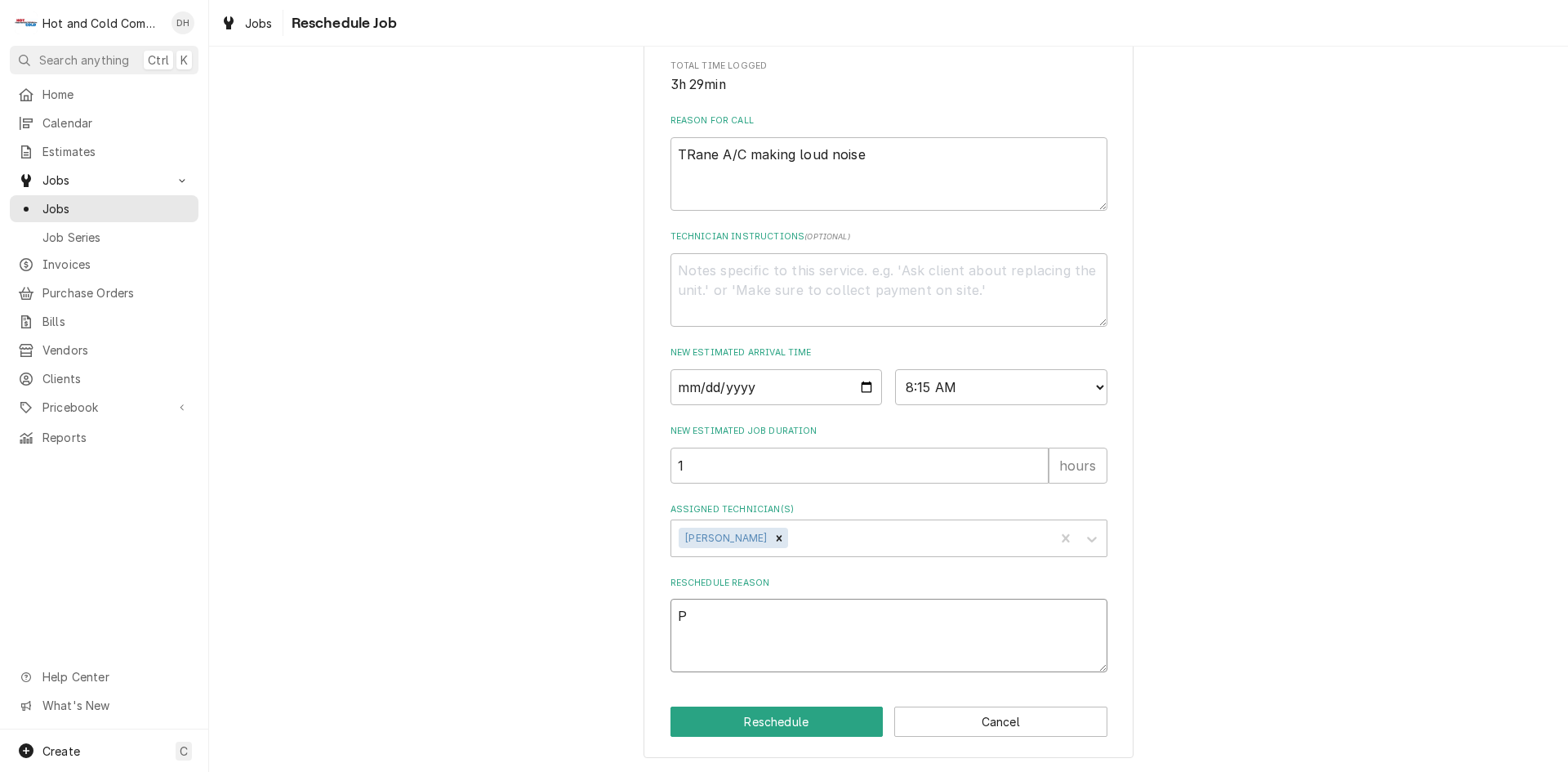
type textarea "PI"
type textarea "x"
type textarea "PIC"
type textarea "x"
type textarea "PICK"
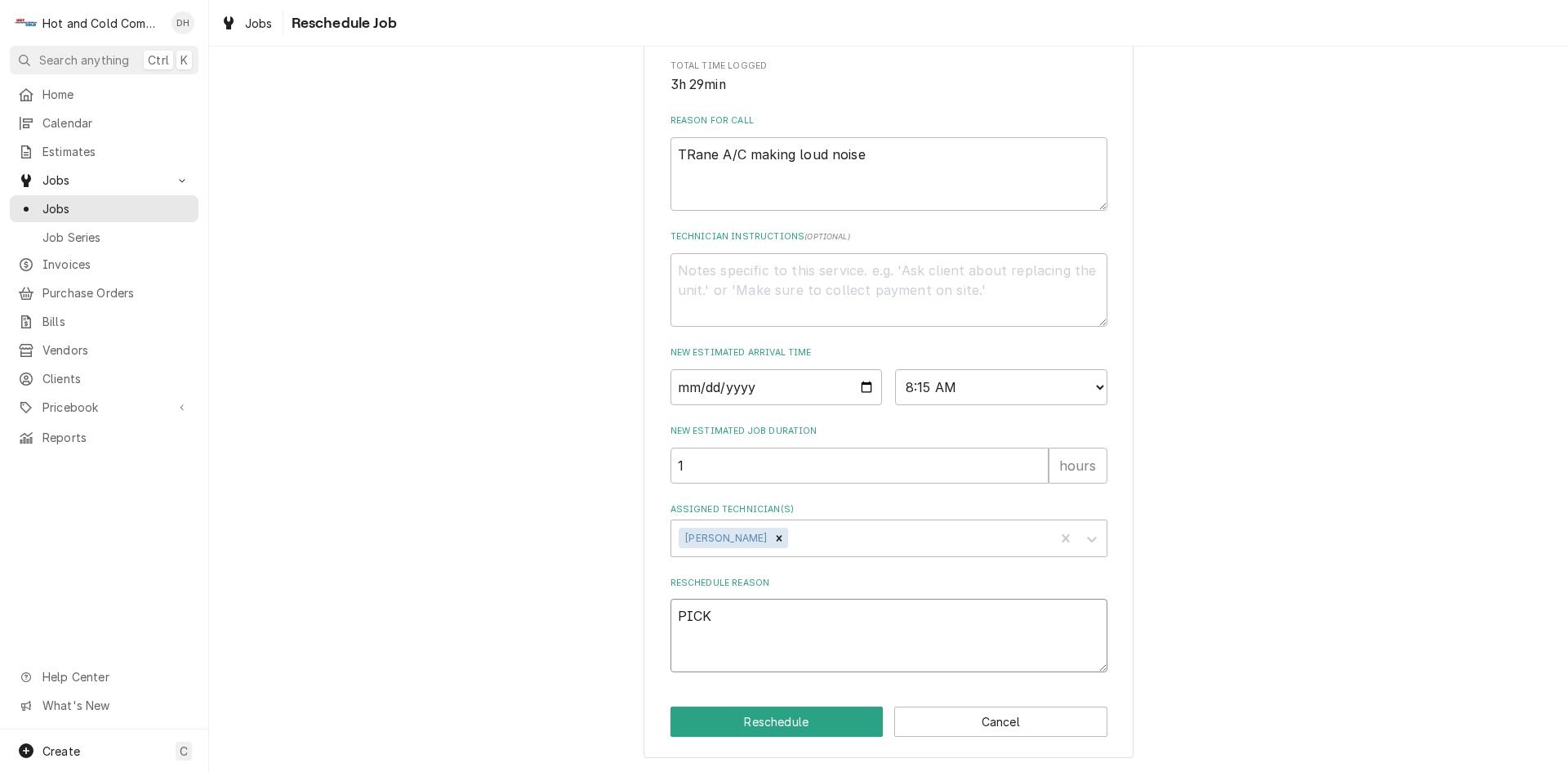
type textarea "x"
type textarea "PICKE"
type textarea "x"
type textarea "PICKED"
type textarea "x"
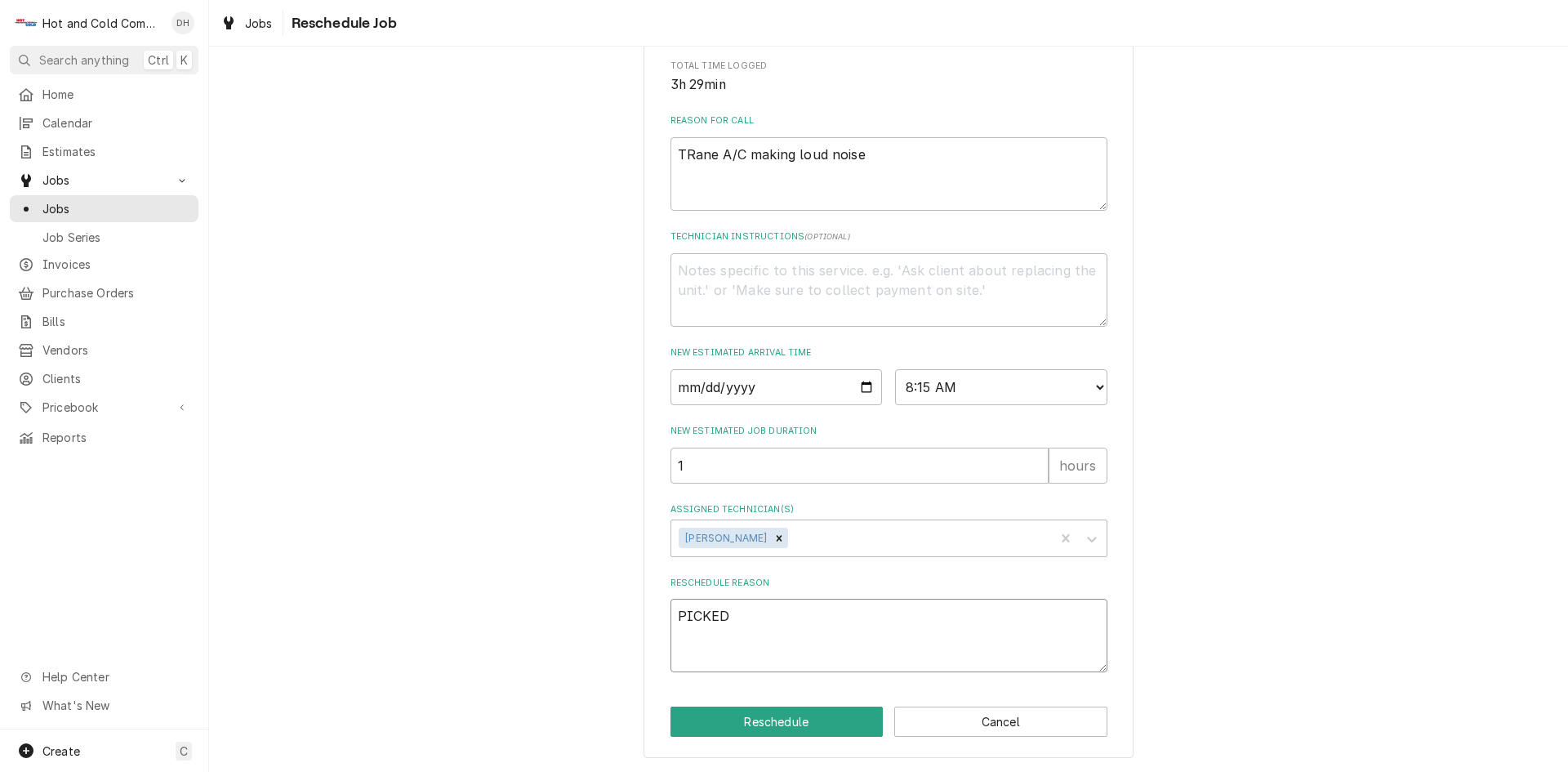
type textarea "PICKED"
type textarea "x"
type textarea "PICKED U"
type textarea "x"
type textarea "PICKED UP"
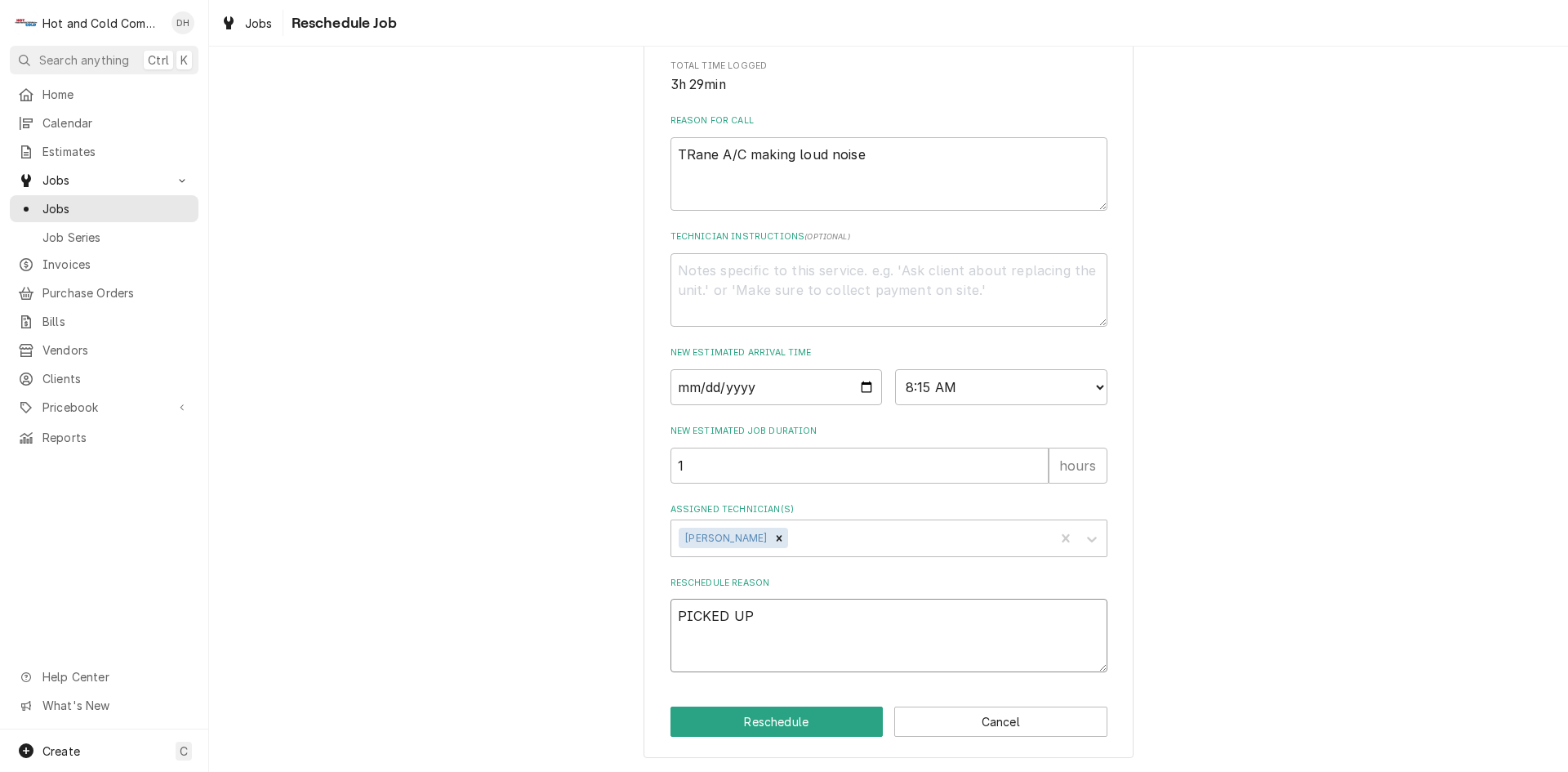
type textarea "x"
type textarea "PICKED UP"
type textarea "x"
type textarea "PICKED UP C"
type textarea "x"
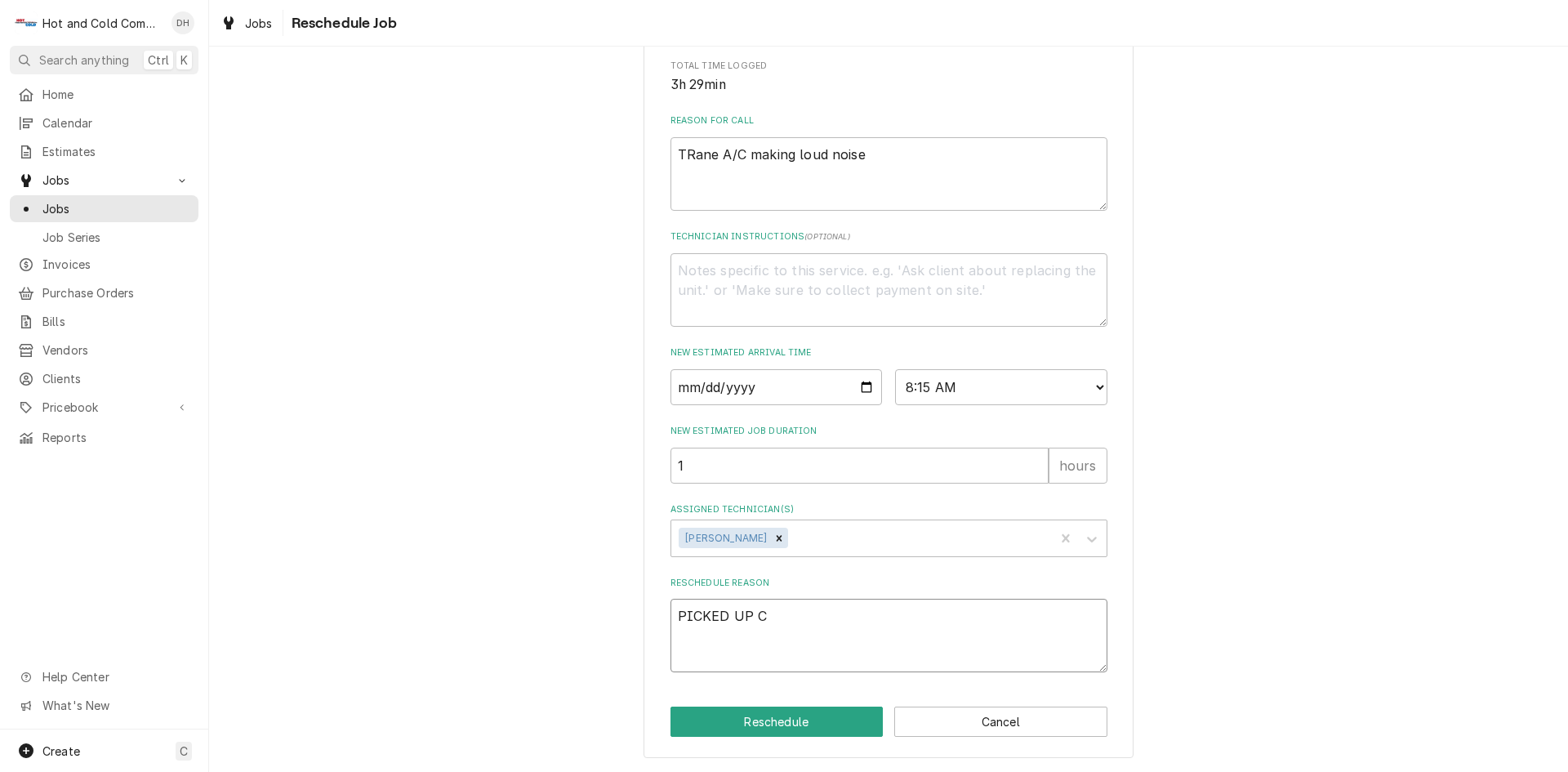
type textarea "PICKED UP CO"
type textarea "x"
type textarea "PICKED UP COM"
type textarea "x"
type textarea "PICKED UP COMP"
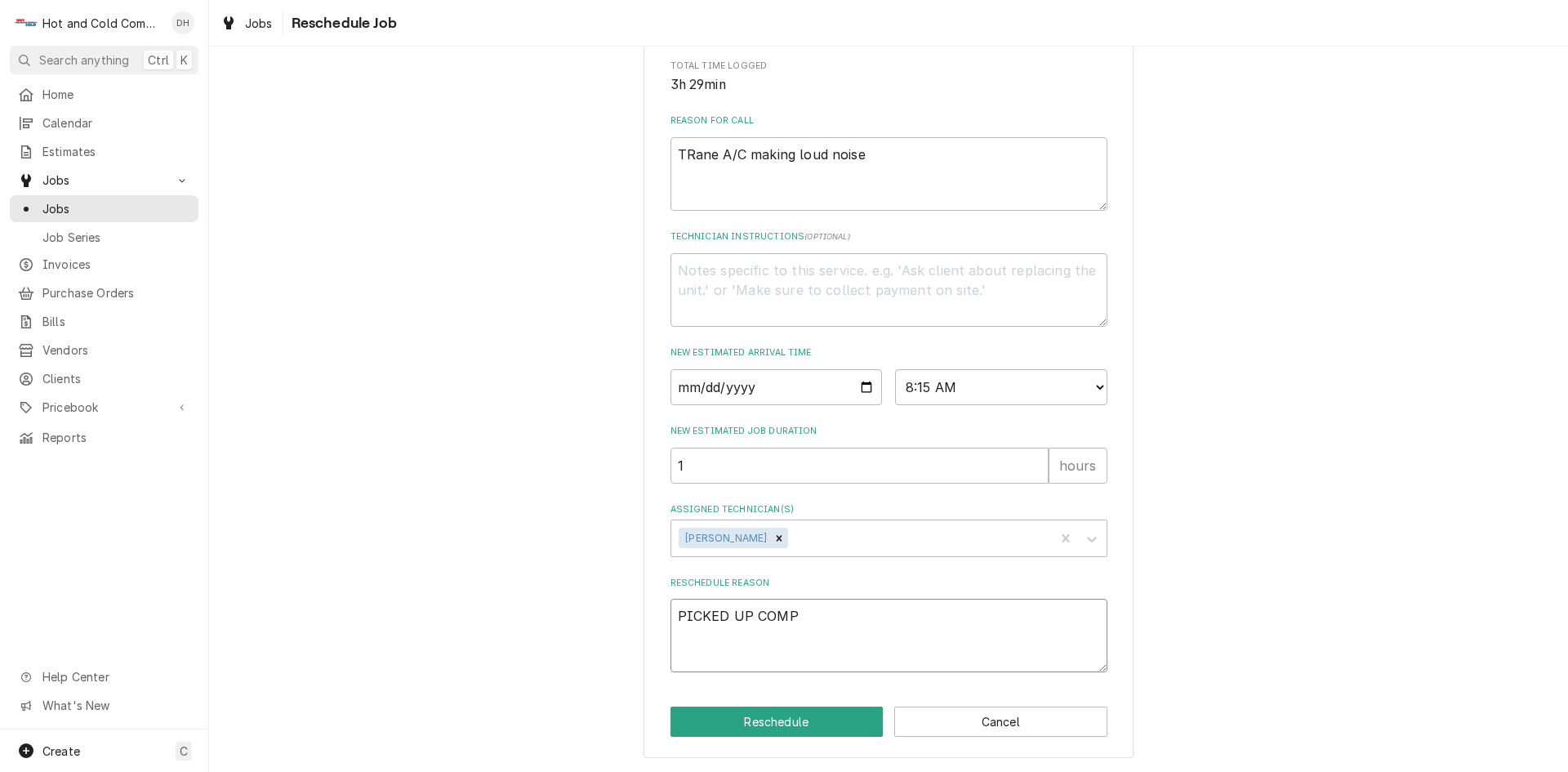
type textarea "x"
type textarea "PICKED UP COMPR"
type textarea "x"
type textarea "PICKED UP COMPRE"
type textarea "x"
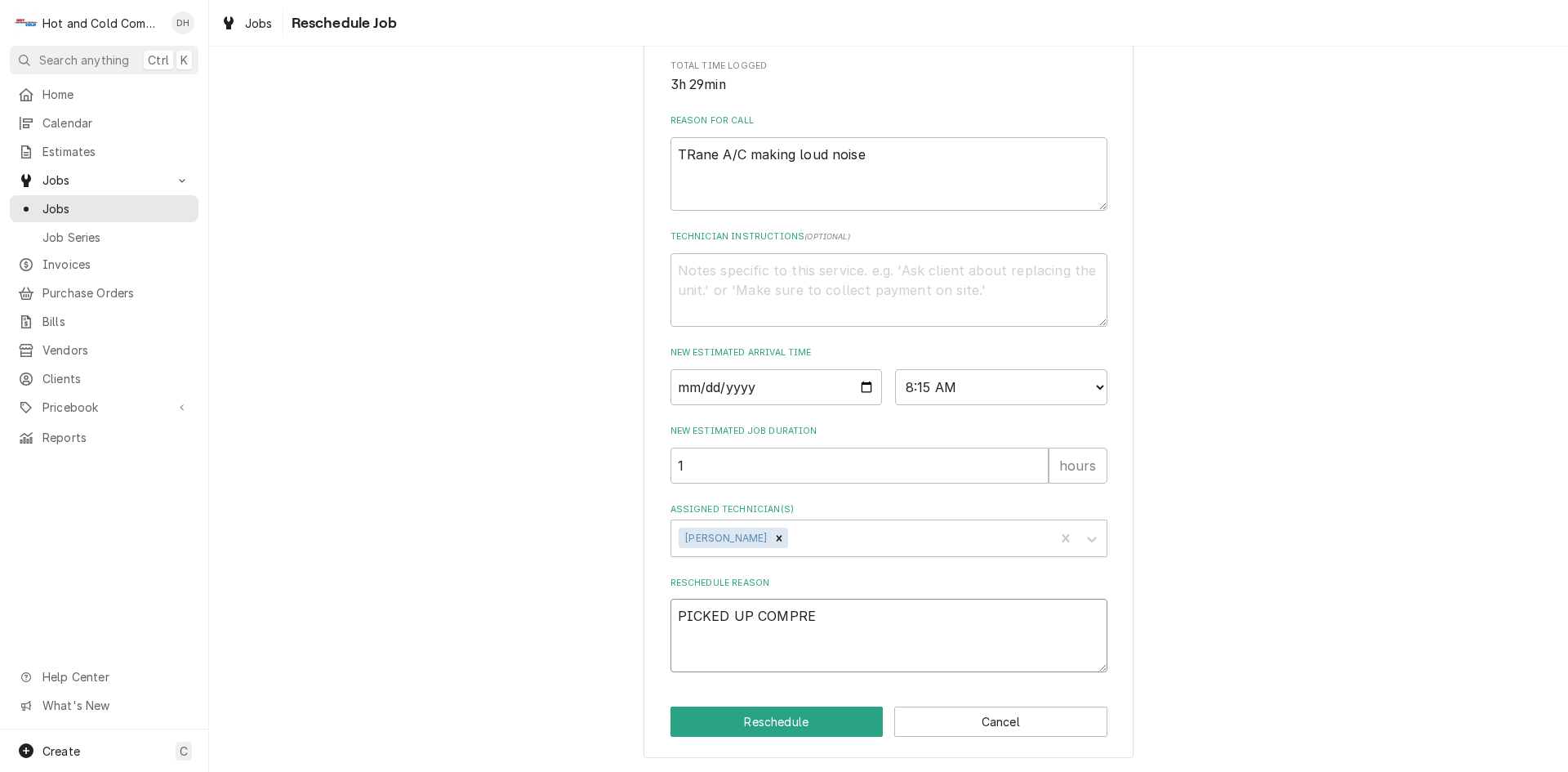
type textarea "PICKED UP COMPRES"
type textarea "x"
type textarea "PICKED UP COMPRESS"
type textarea "x"
type textarea "PICKED UP COMPRESSO"
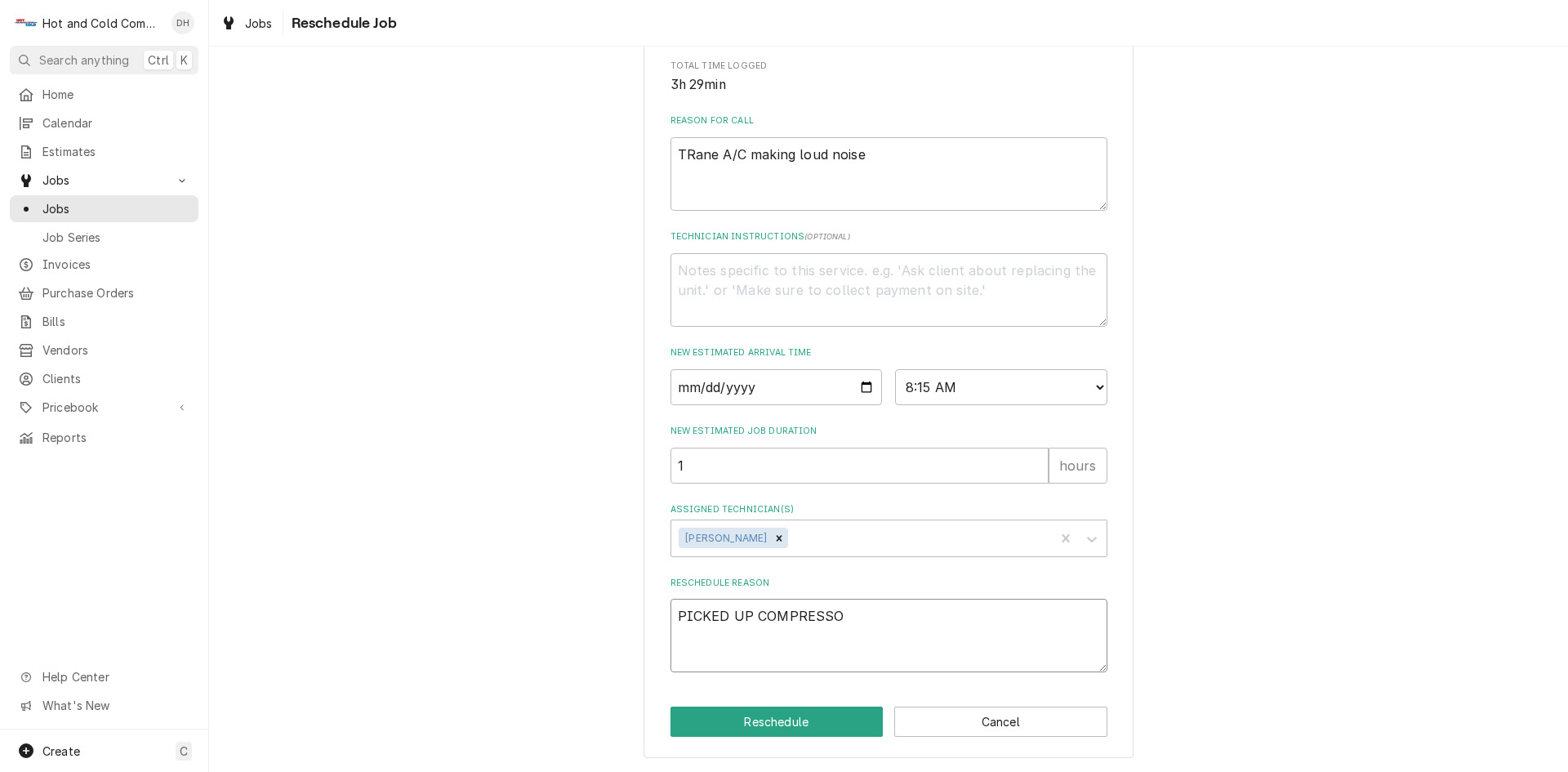
type textarea "x"
type textarea "PICKED UP COMPRESSOR"
click at [797, 717] on button "Reschedule" at bounding box center [777, 721] width 213 height 30
type textarea "x"
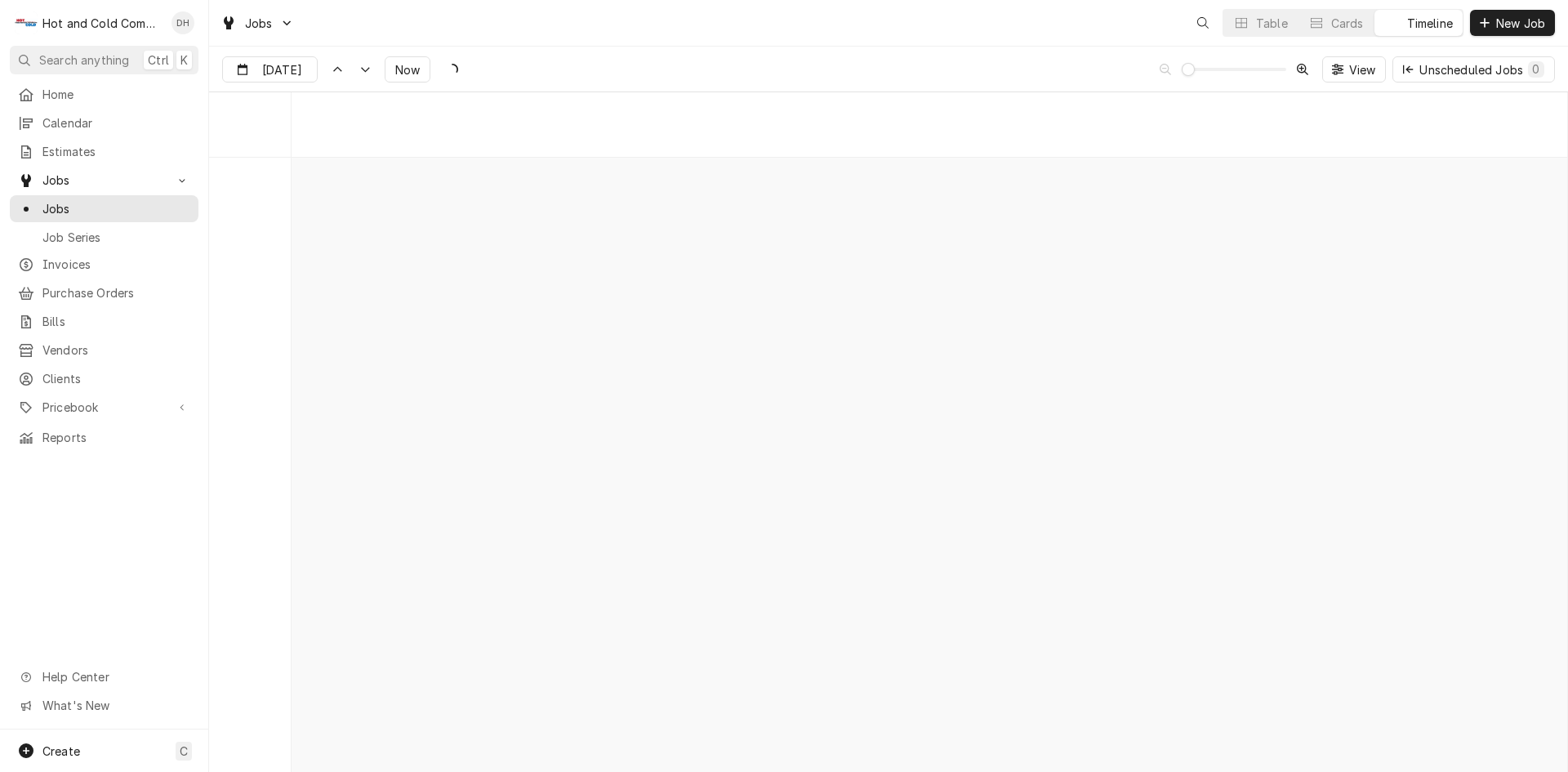
scroll to position [12795, 0]
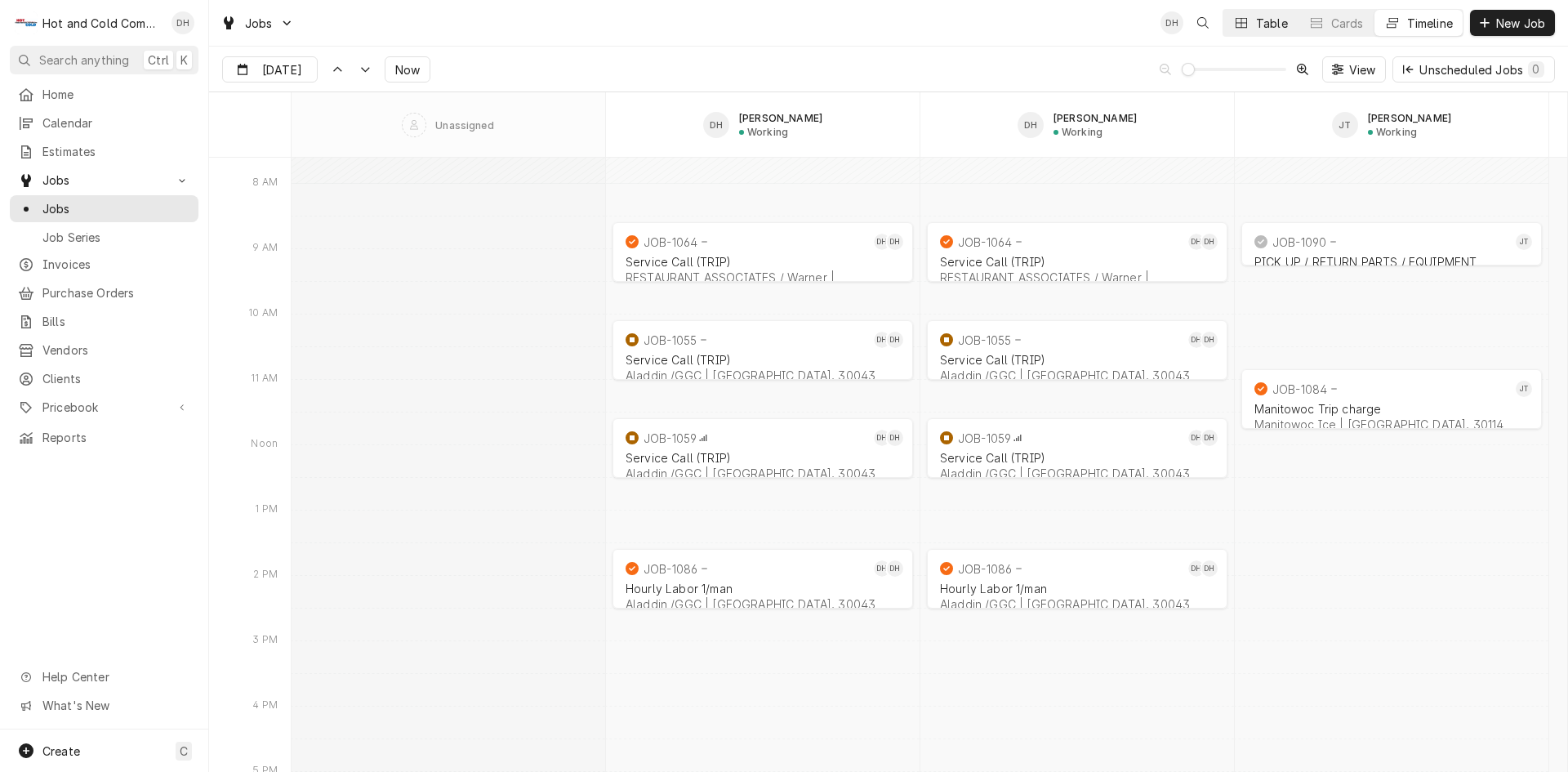
click at [1262, 26] on div "Table" at bounding box center [1272, 23] width 32 height 17
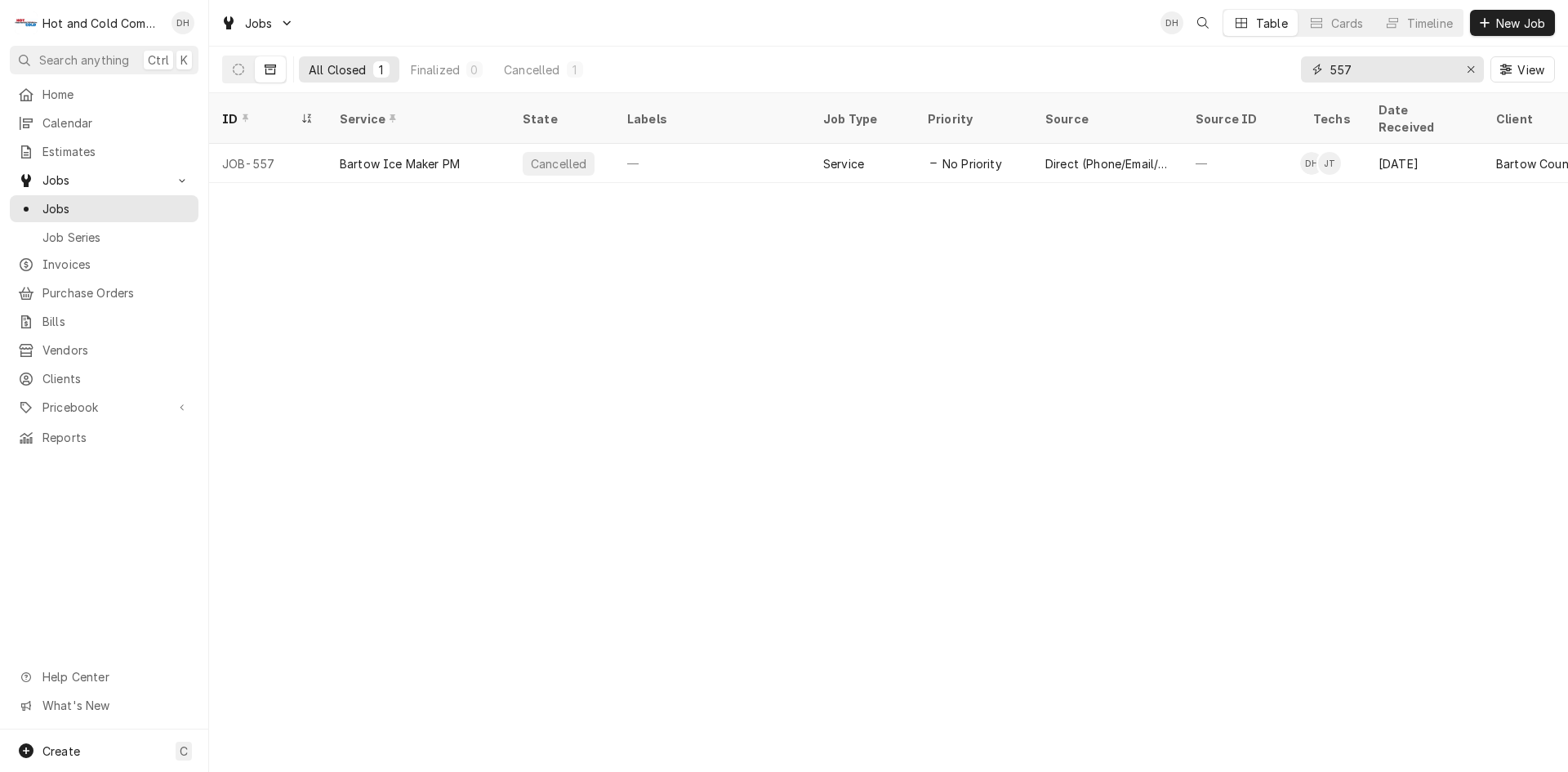
click at [1391, 73] on input "557" at bounding box center [1391, 70] width 123 height 27
type input "5"
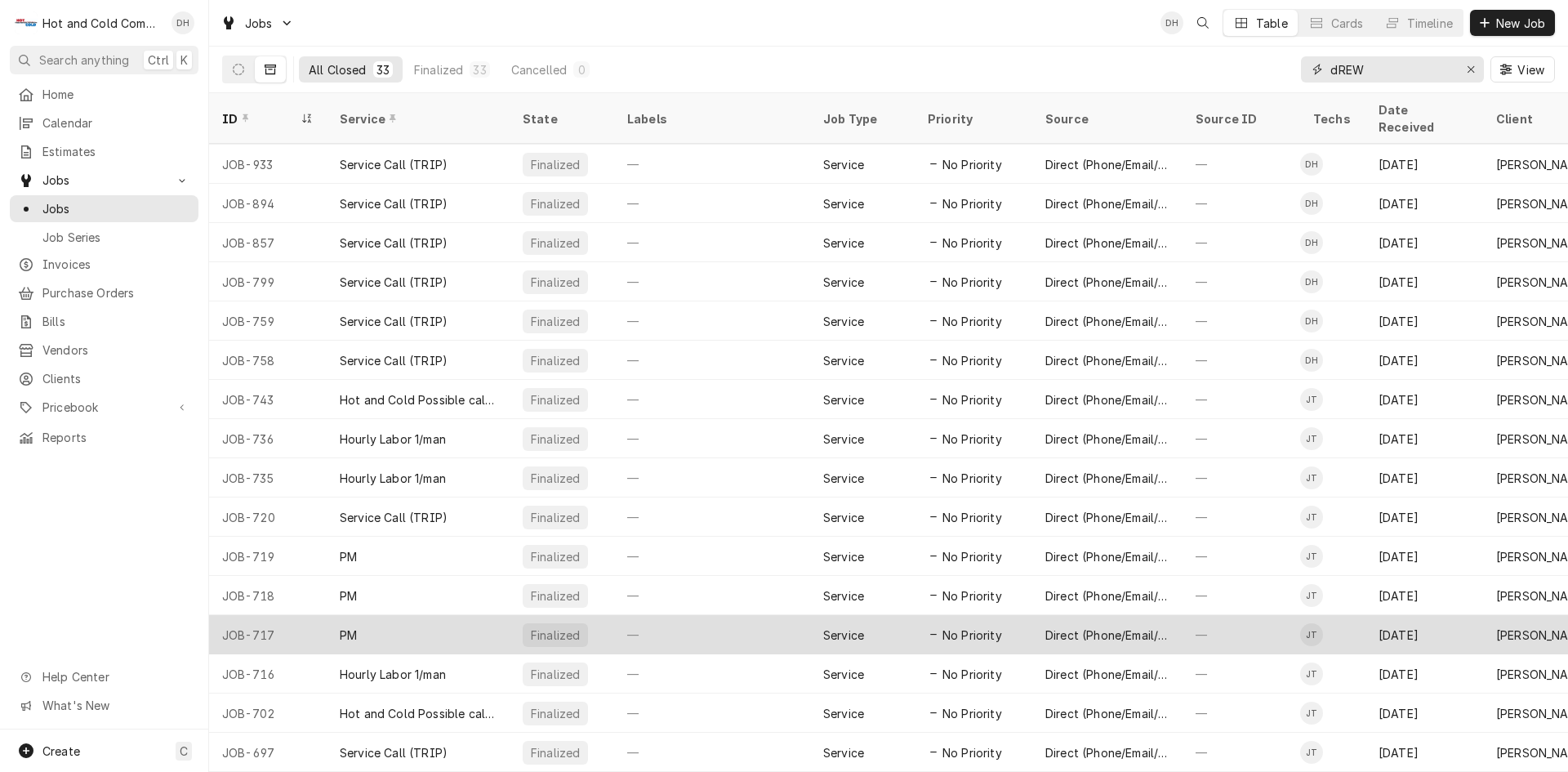
scroll to position [0, 0]
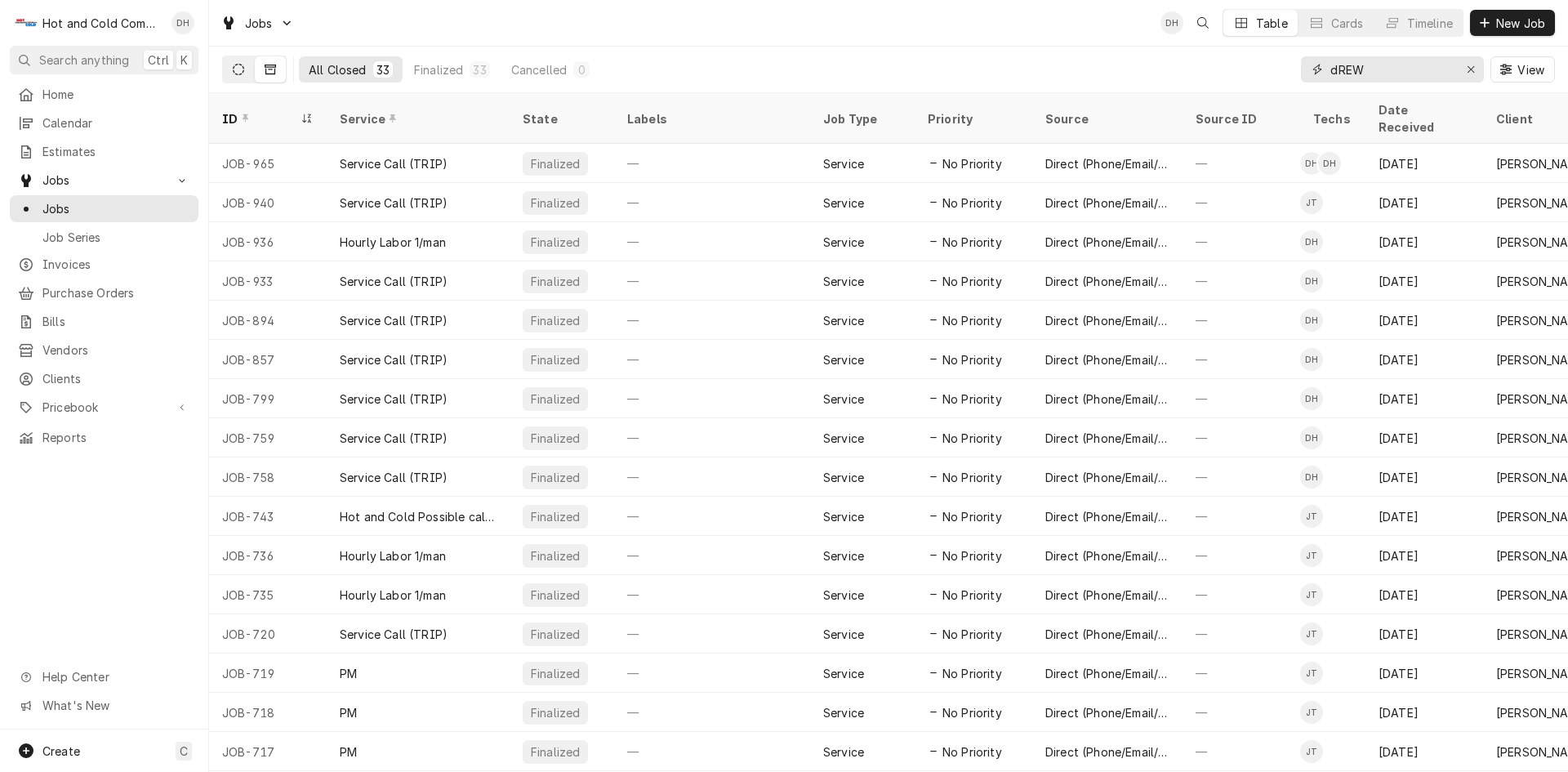
type input "dREW"
click at [238, 72] on icon "Dynamic Content Wrapper" at bounding box center [239, 70] width 12 height 12
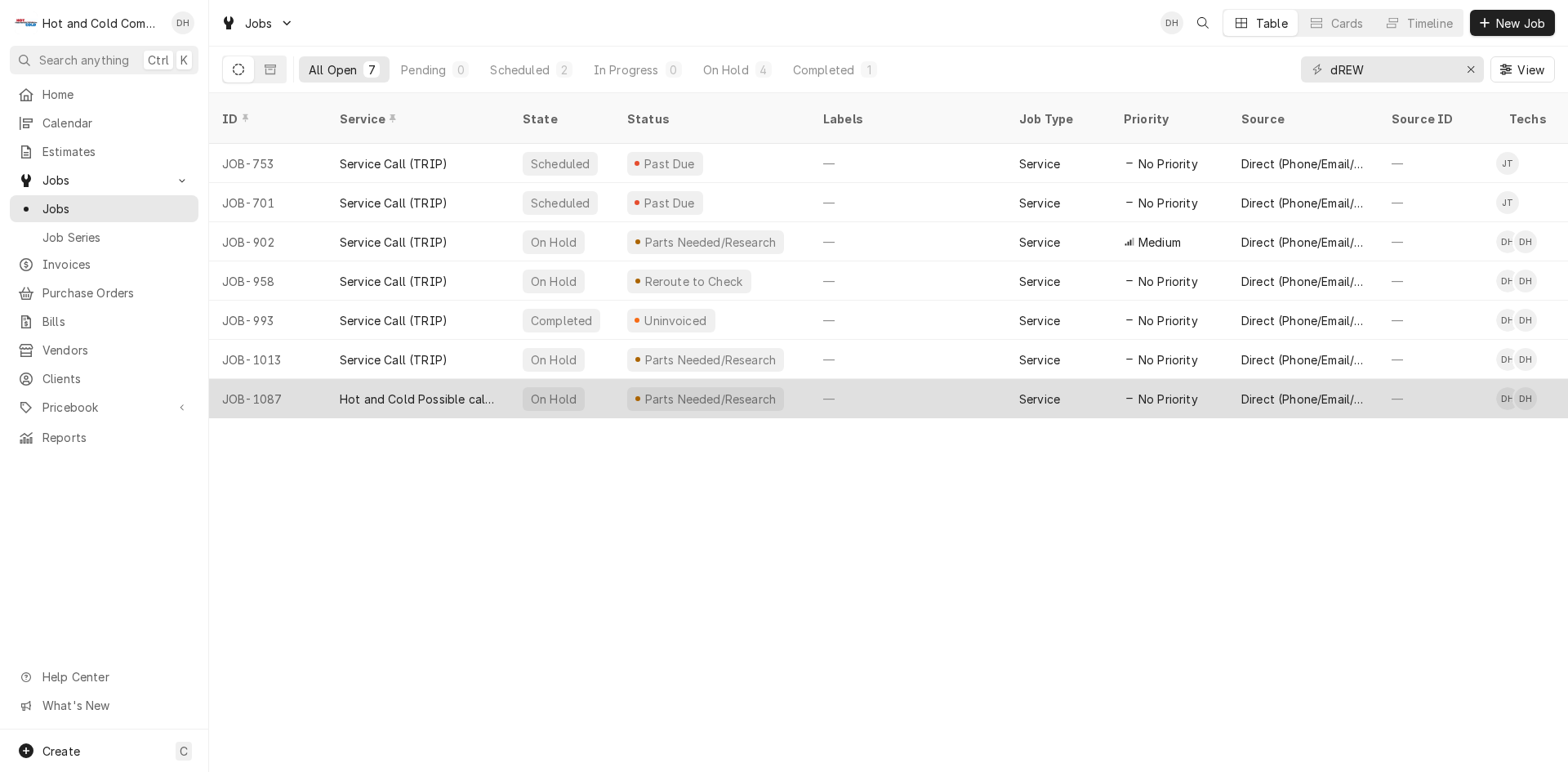
click at [901, 379] on div "—" at bounding box center [908, 398] width 196 height 39
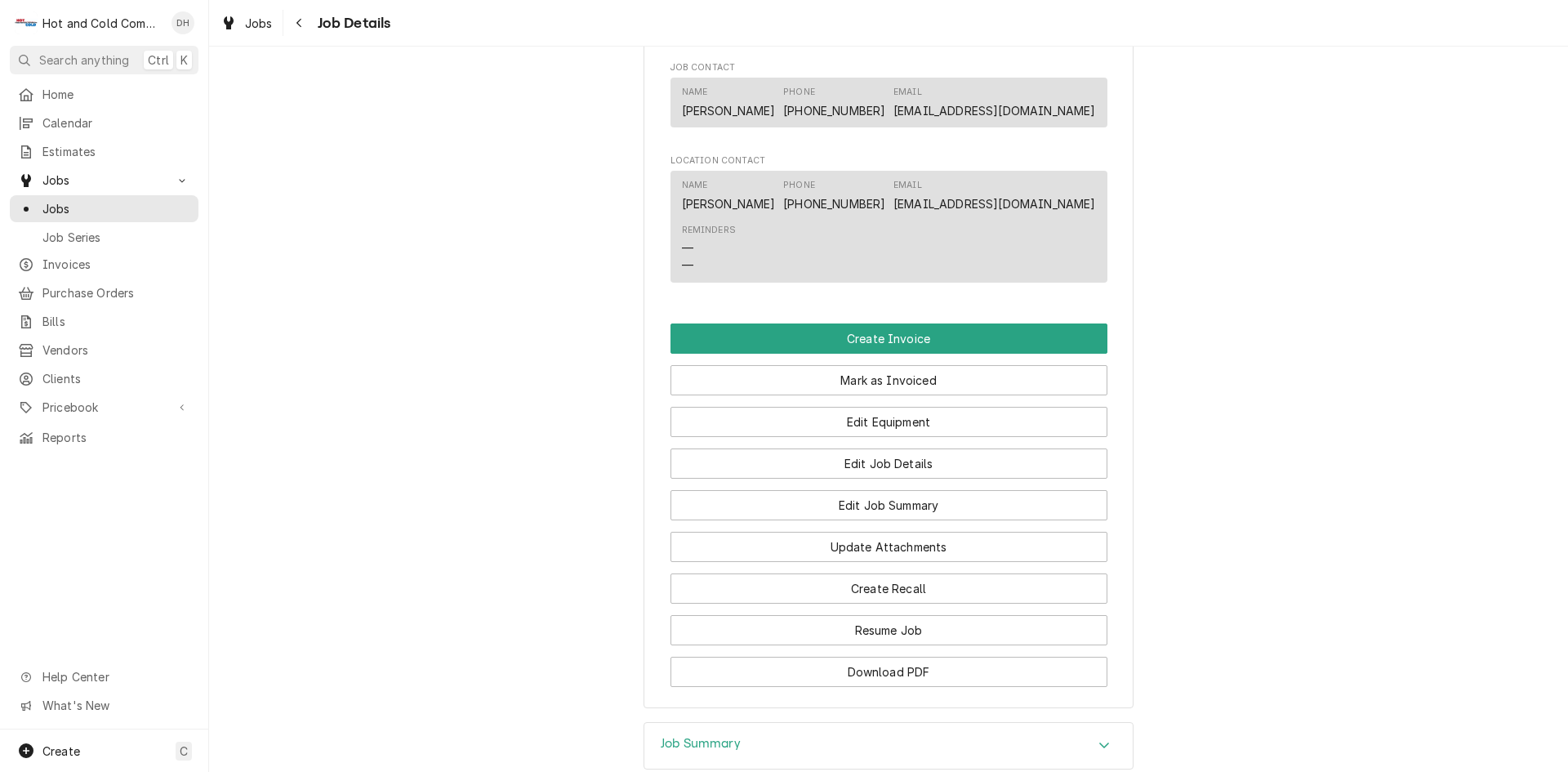
scroll to position [1264, 0]
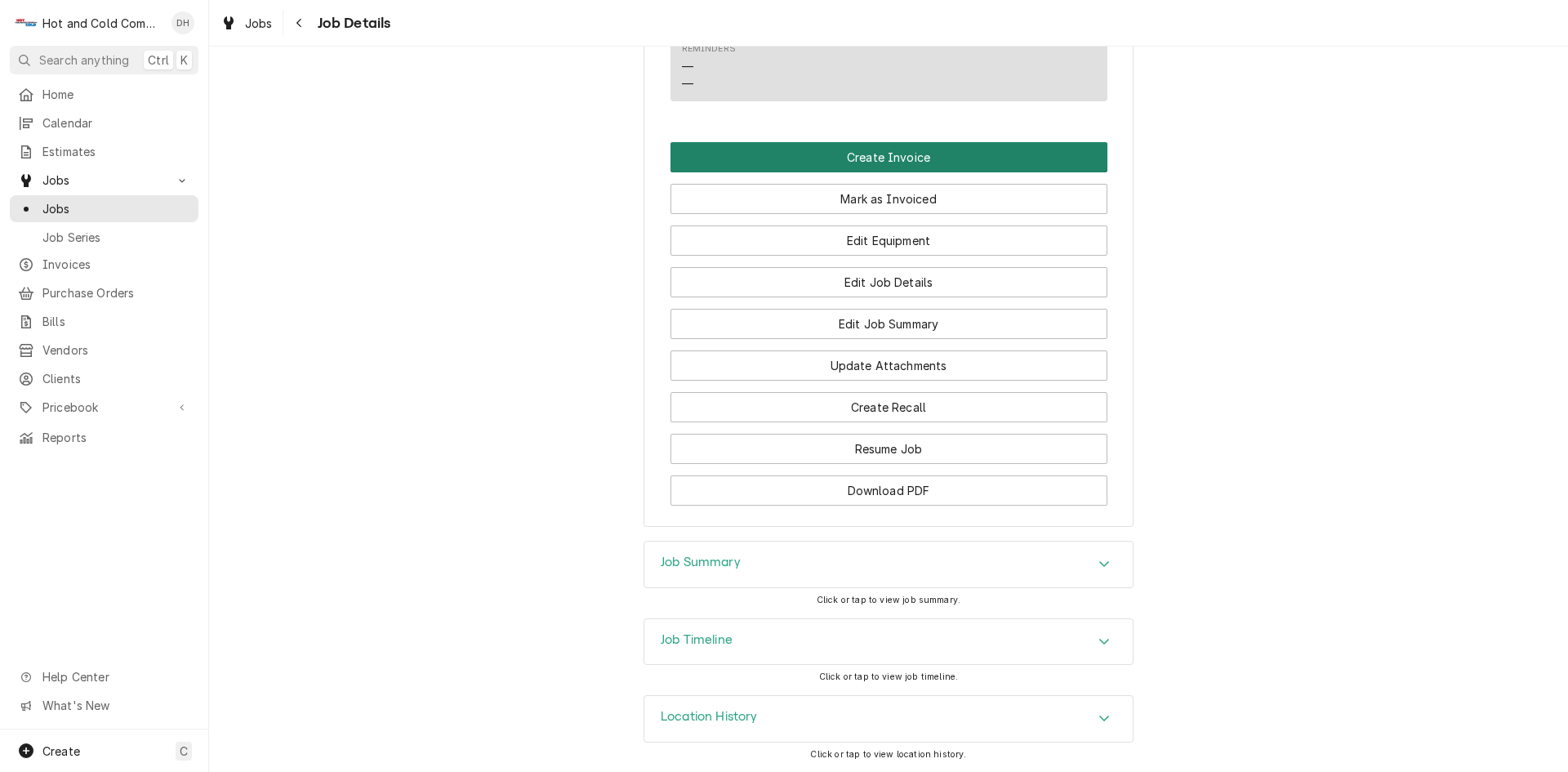
click at [857, 158] on button "Create Invoice" at bounding box center [889, 157] width 437 height 30
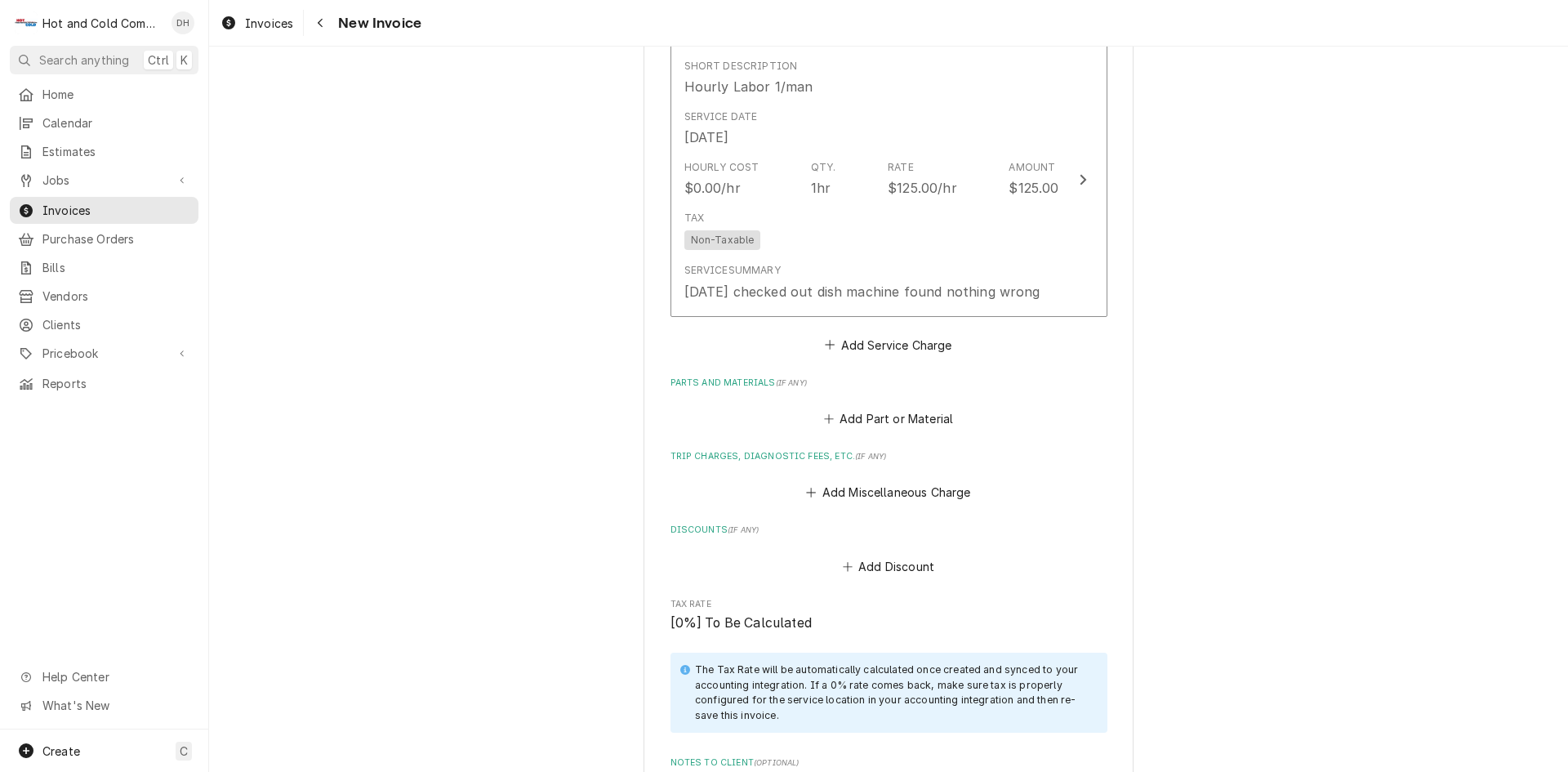
scroll to position [2132, 0]
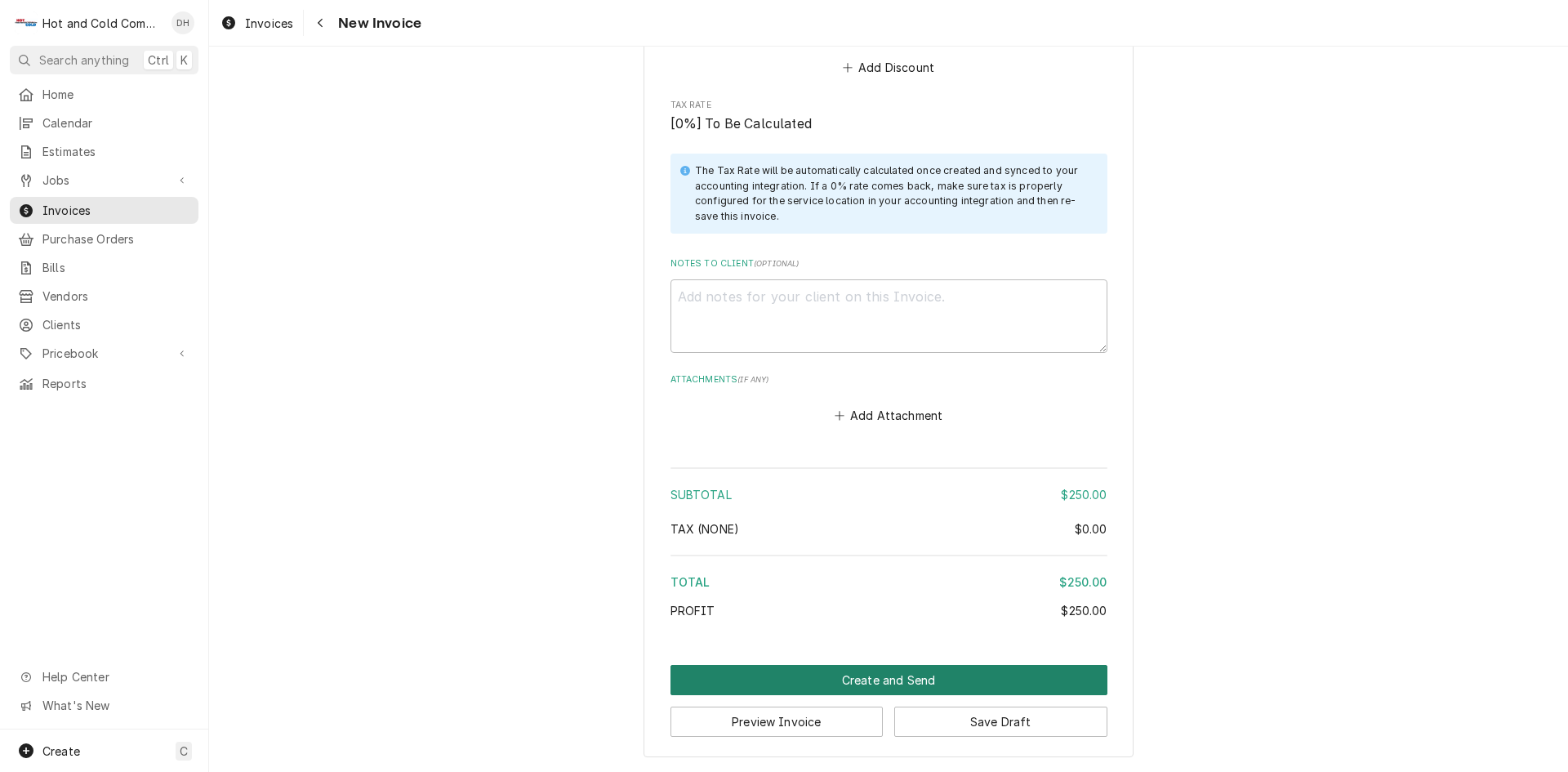
click at [881, 675] on button "Create and Send" at bounding box center [889, 680] width 437 height 30
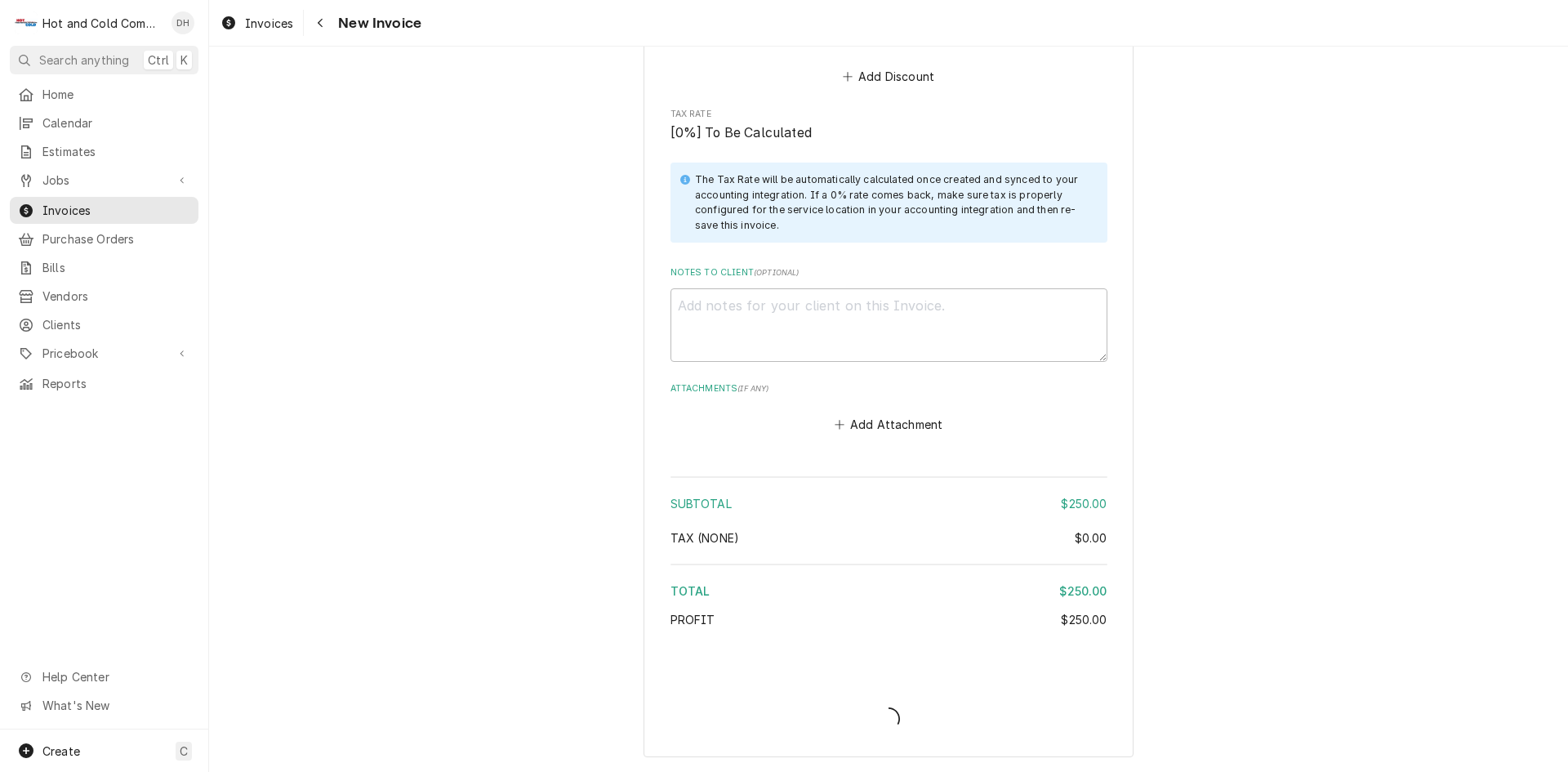
type textarea "x"
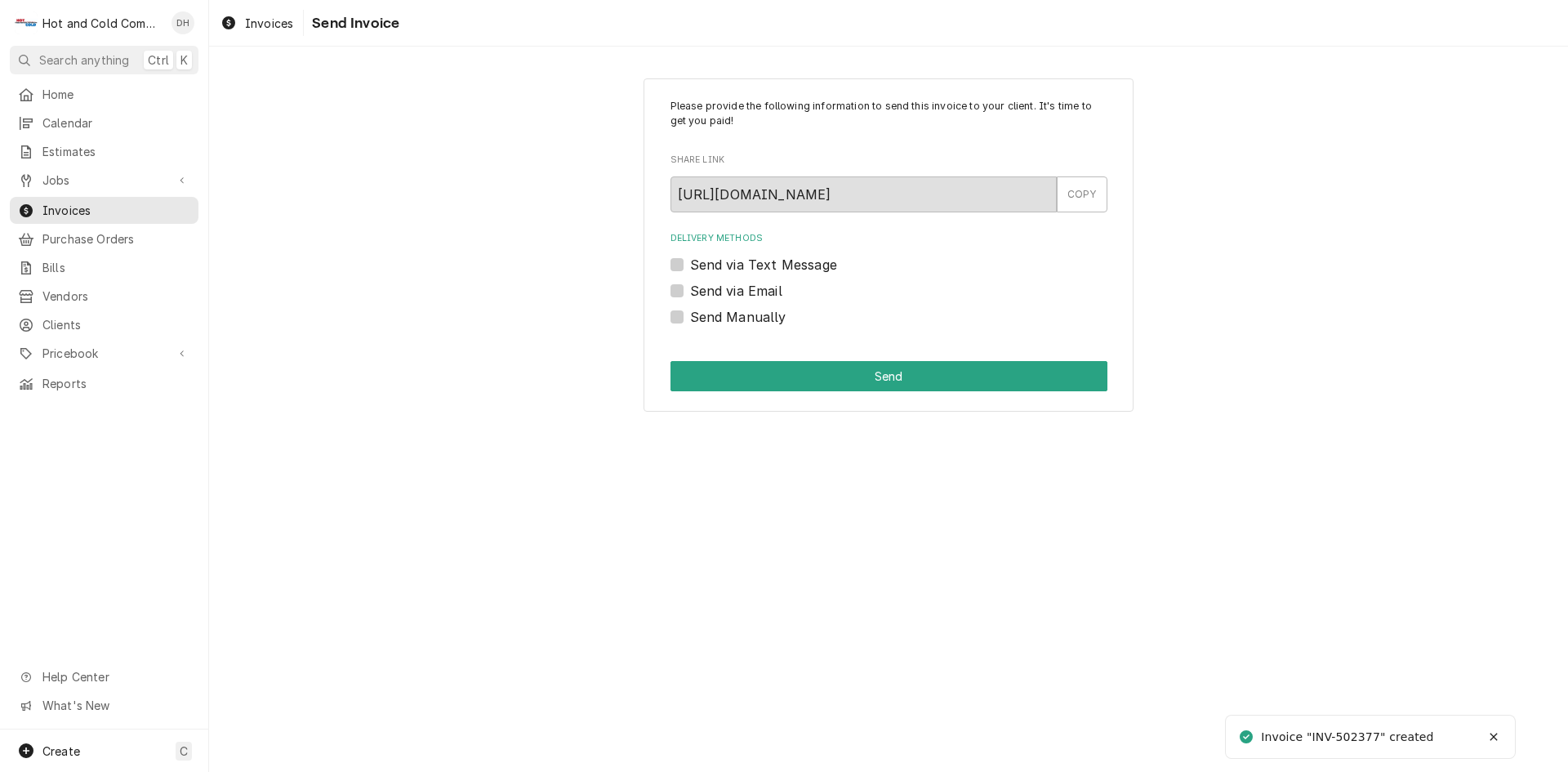
click at [690, 286] on label "Send via Email" at bounding box center [735, 291] width 92 height 20
click at [690, 286] on input "Send via Email" at bounding box center [908, 299] width 437 height 36
checkbox input "true"
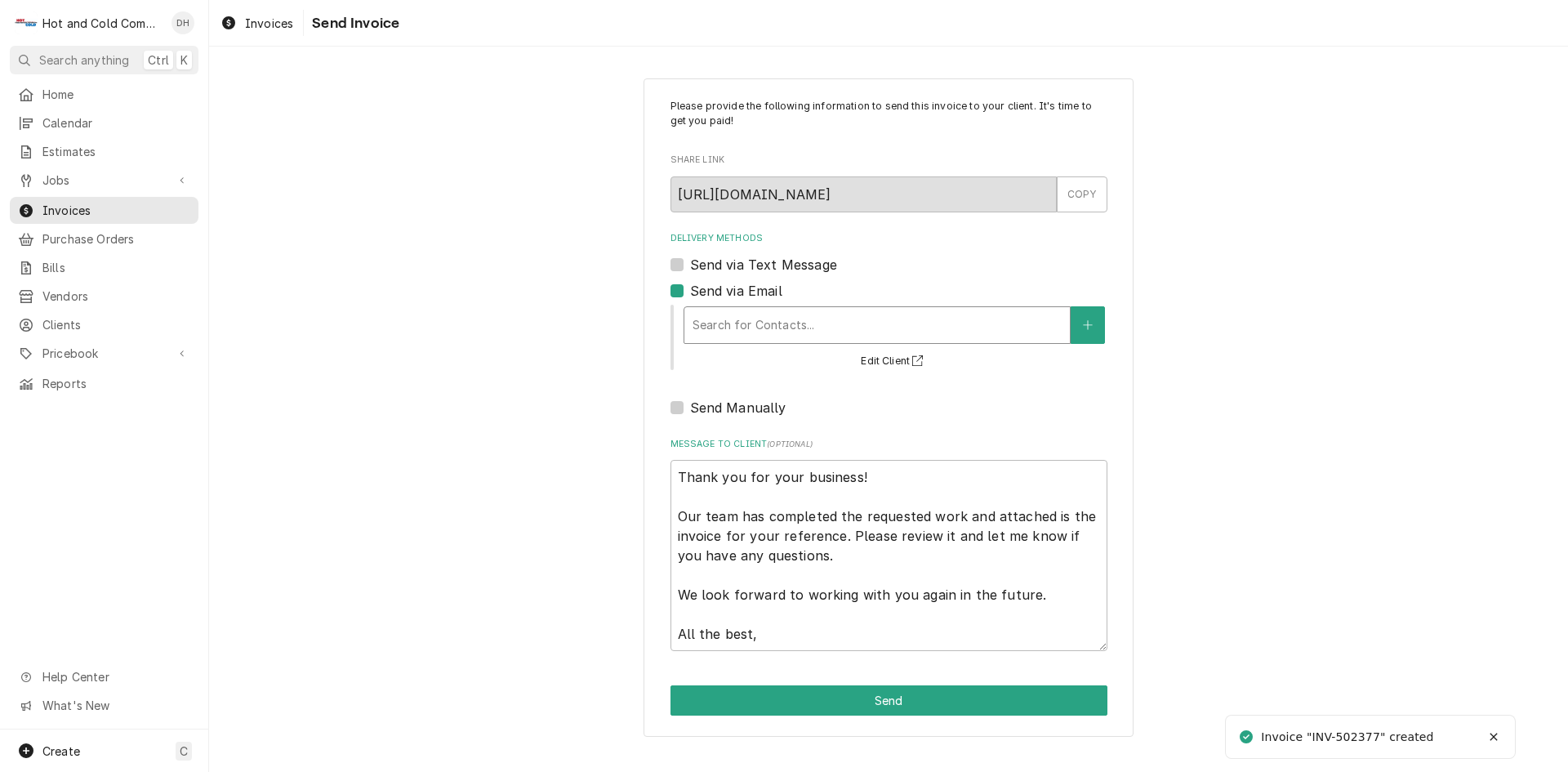
click at [861, 323] on div "Delivery Methods" at bounding box center [876, 324] width 369 height 29
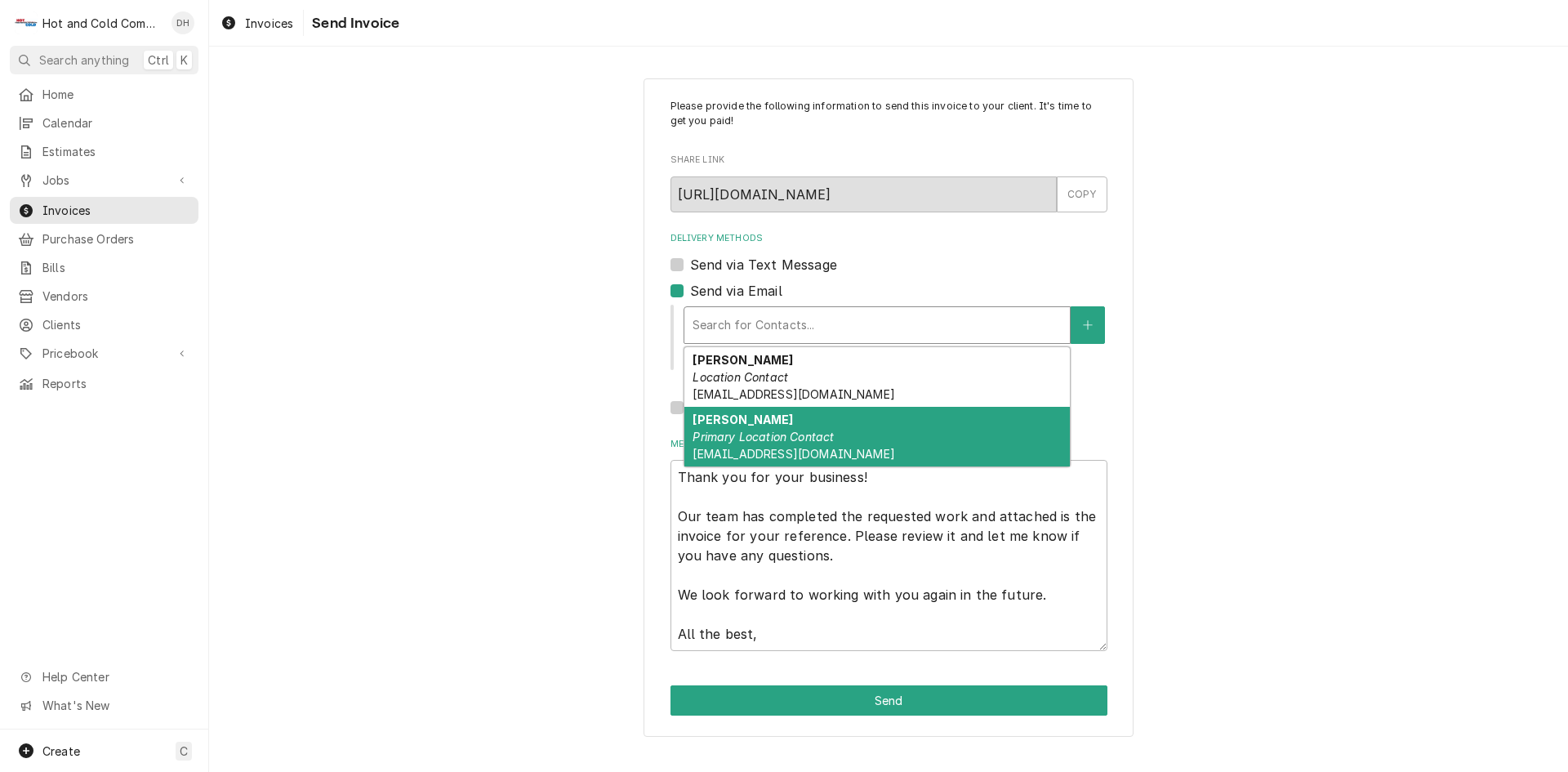
click at [841, 441] on div "[PERSON_NAME] Primary Location Contact [EMAIL_ADDRESS][DOMAIN_NAME]" at bounding box center [876, 436] width 386 height 60
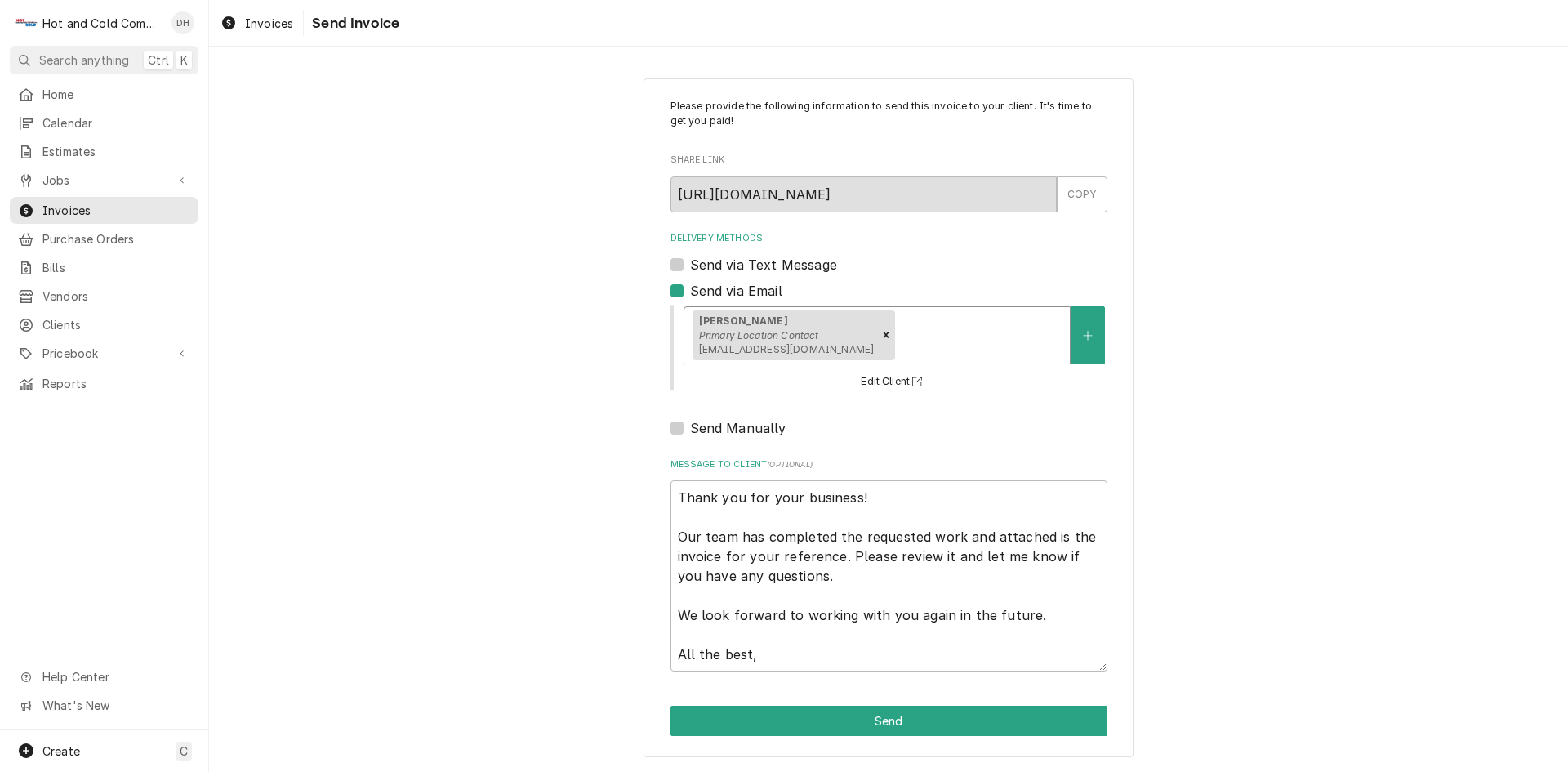
click at [960, 340] on div "Delivery Methods" at bounding box center [979, 334] width 163 height 29
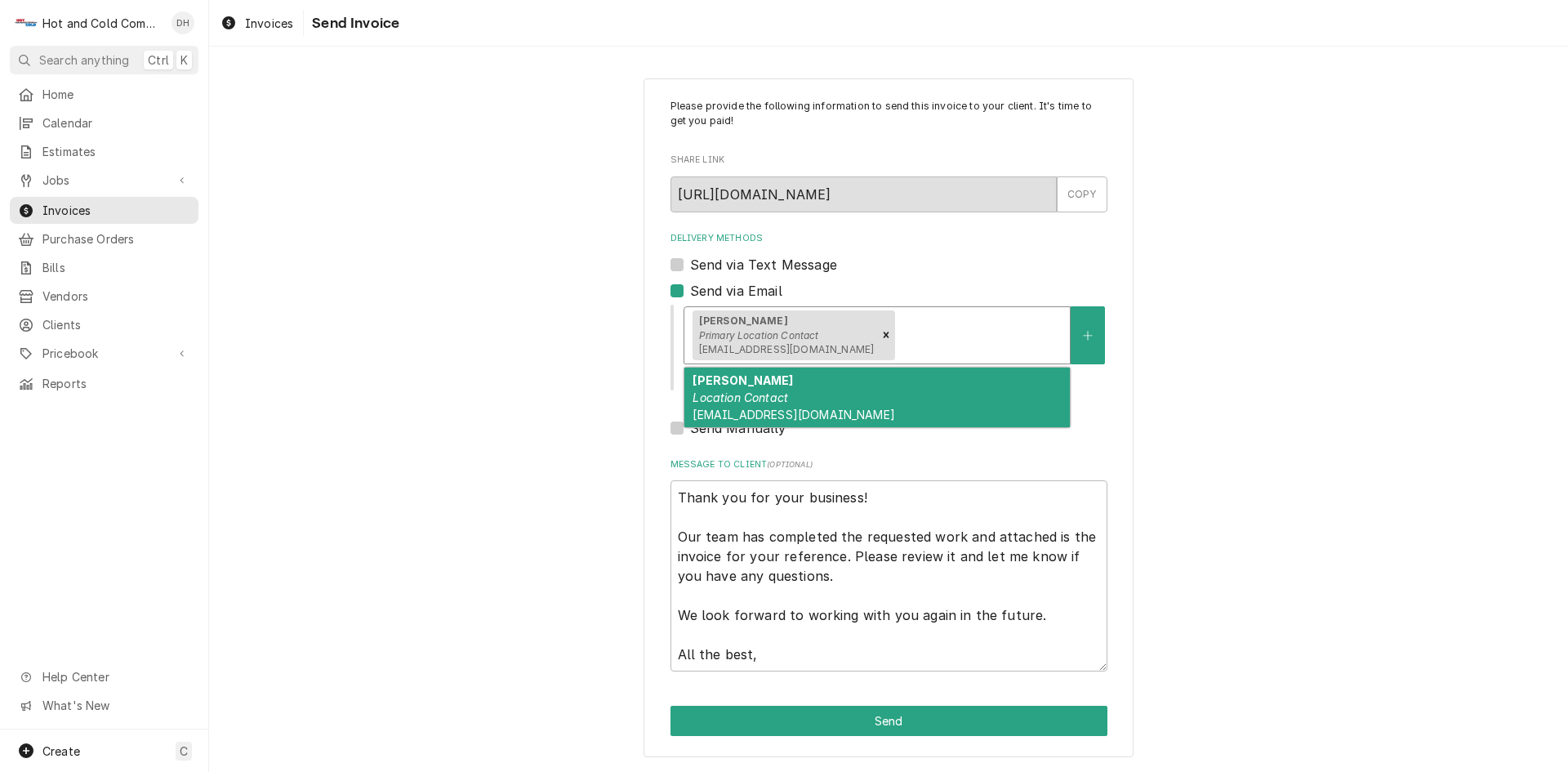
click at [833, 398] on div "[PERSON_NAME] Location Contact [EMAIL_ADDRESS][DOMAIN_NAME]" at bounding box center [876, 397] width 386 height 60
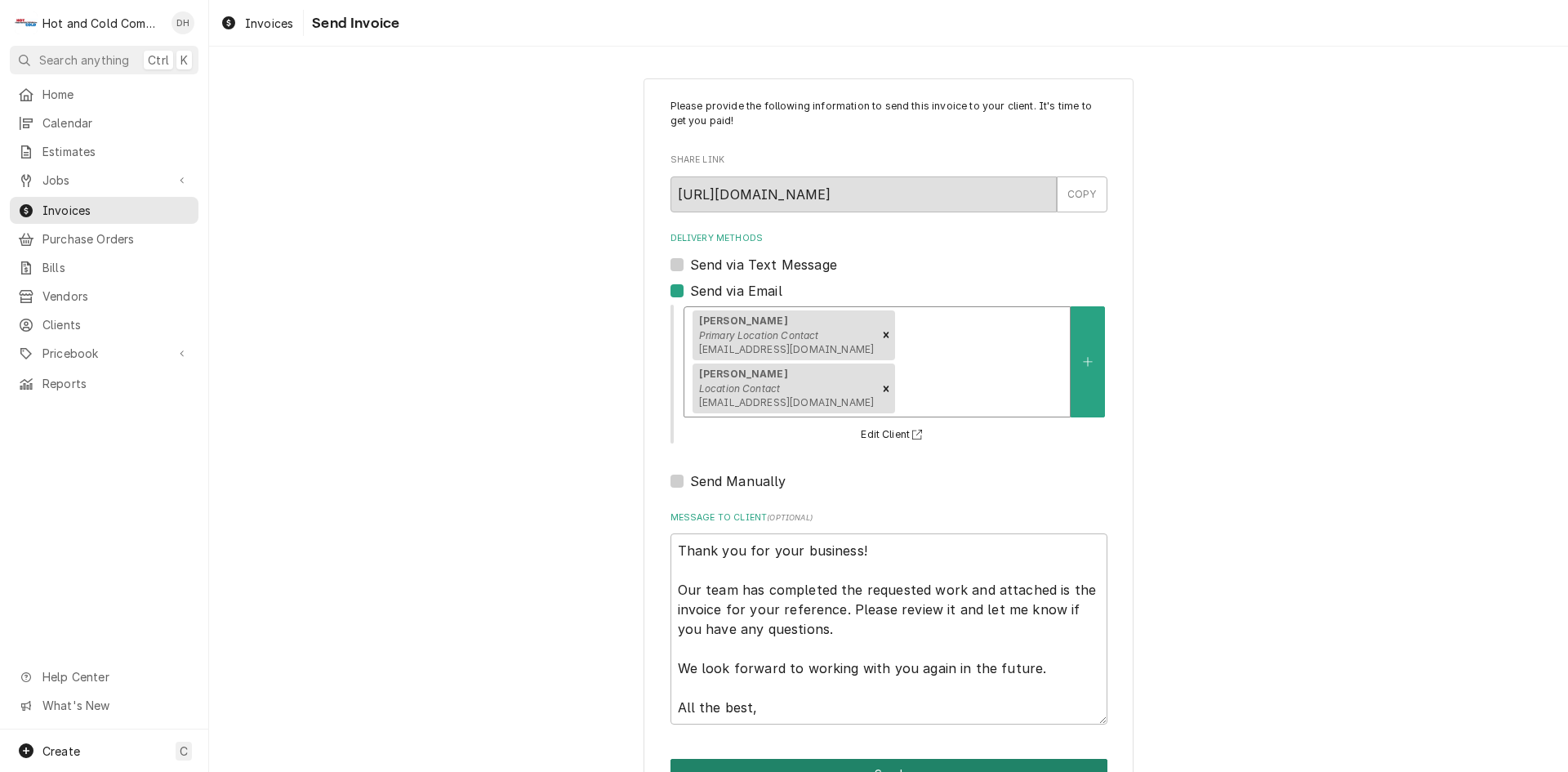
click at [887, 759] on button "Send" at bounding box center [889, 774] width 437 height 30
type textarea "x"
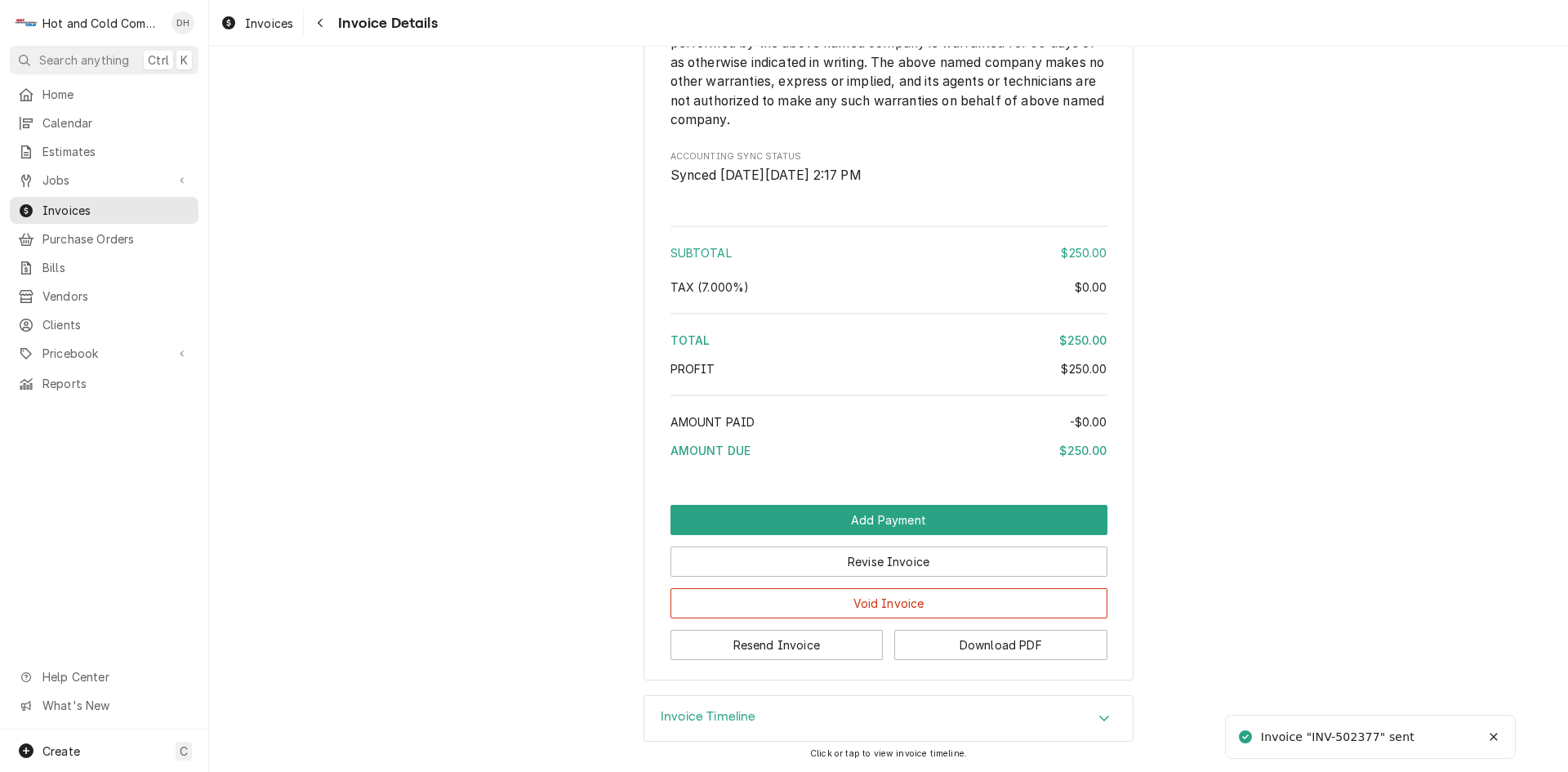
scroll to position [1857, 0]
click at [1020, 639] on button "Download PDF" at bounding box center [1000, 644] width 213 height 30
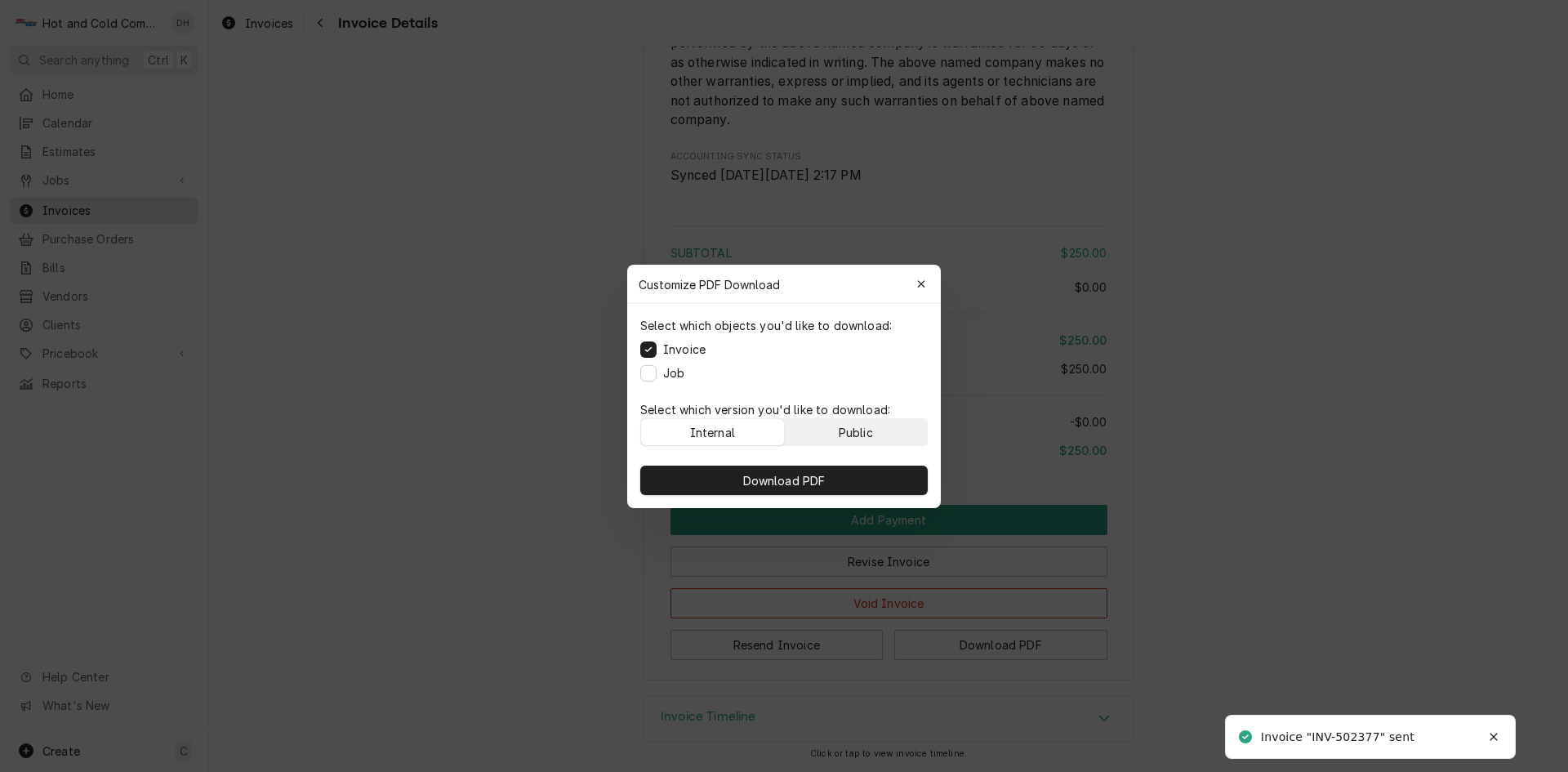
click at [874, 420] on button "Public" at bounding box center [856, 432] width 143 height 27
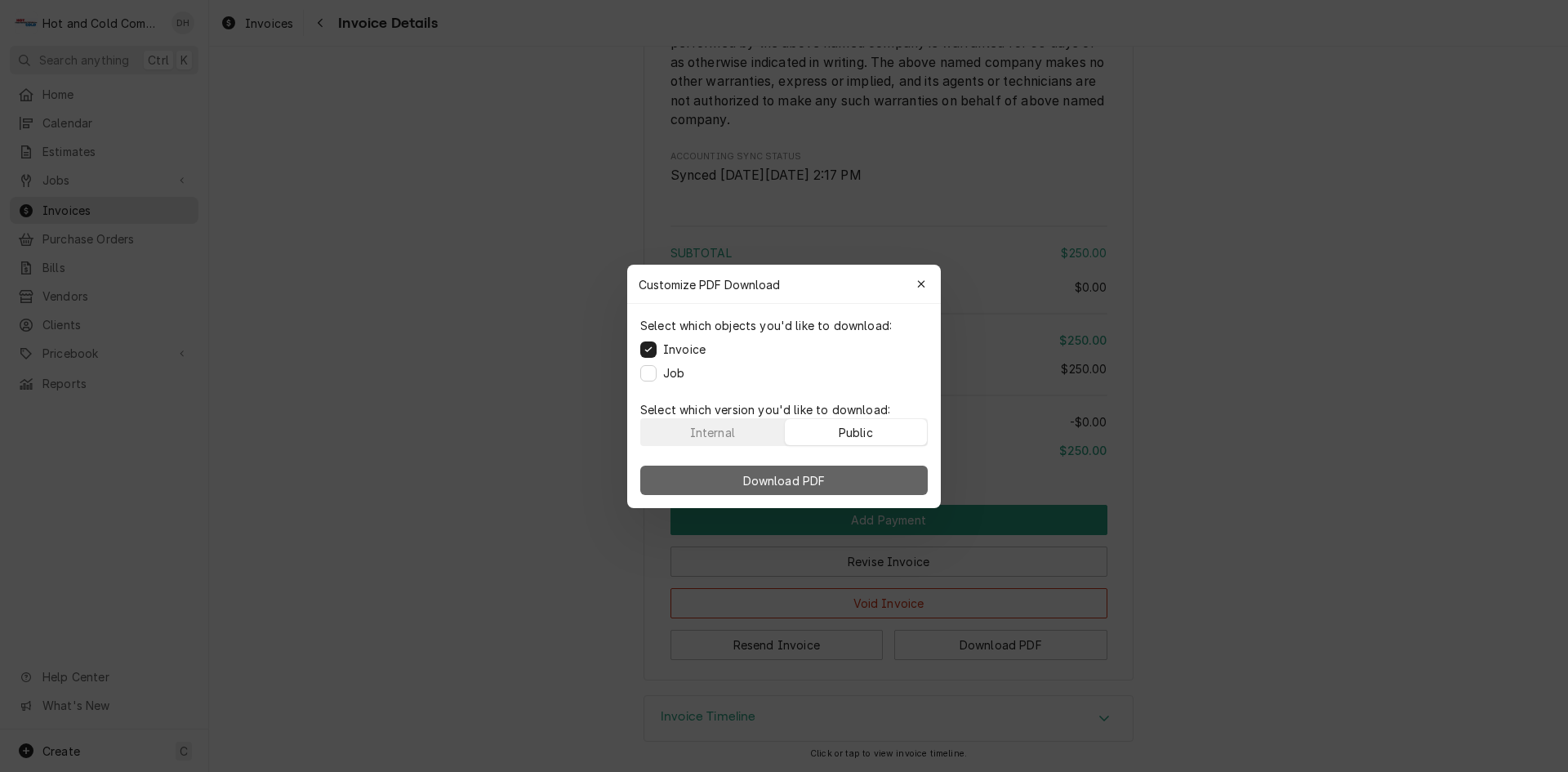
click at [809, 478] on span "Download PDF" at bounding box center [784, 479] width 89 height 17
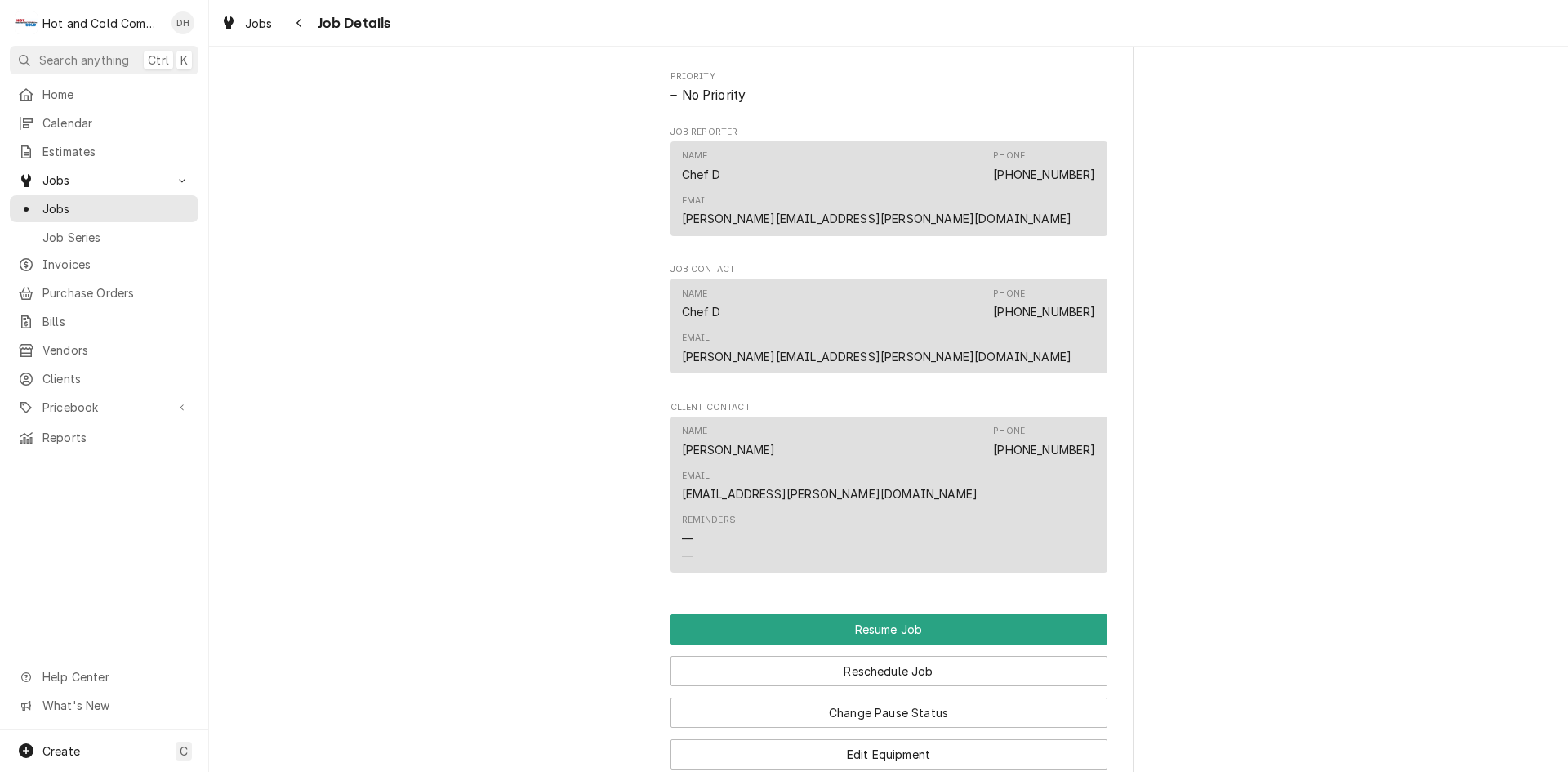
scroll to position [1362, 0]
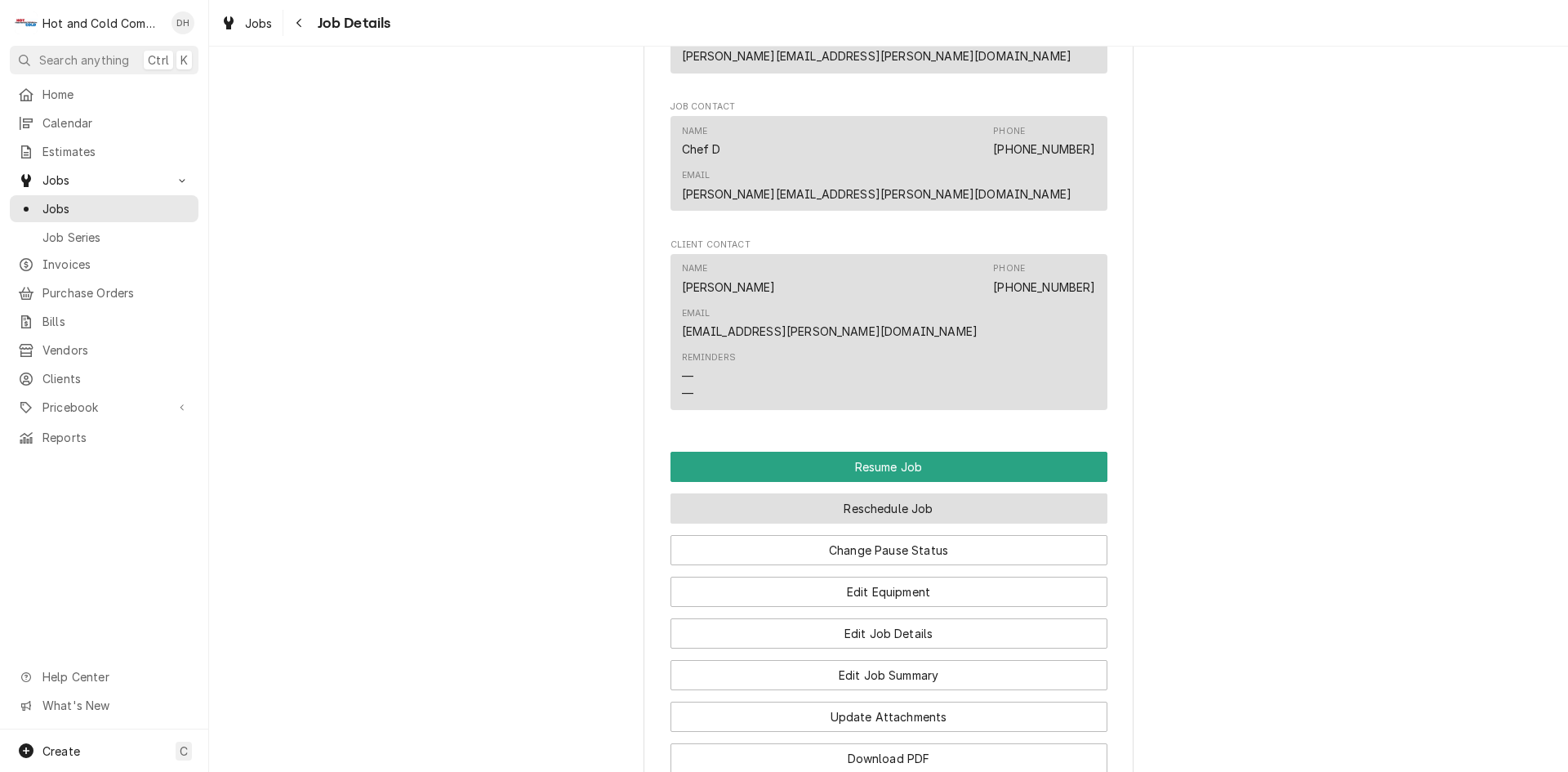
click at [915, 493] on button "Reschedule Job" at bounding box center [889, 508] width 437 height 30
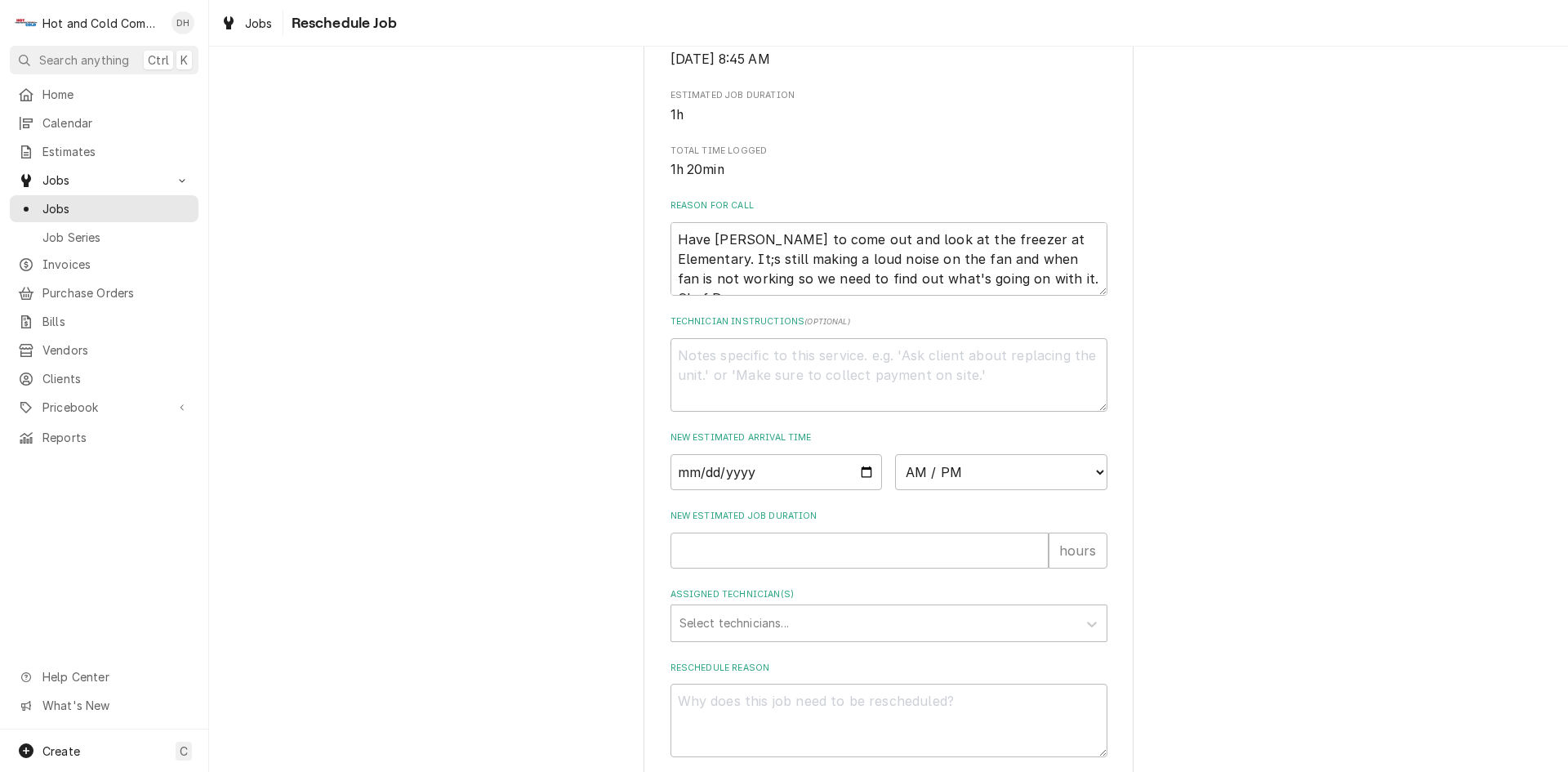
scroll to position [449, 0]
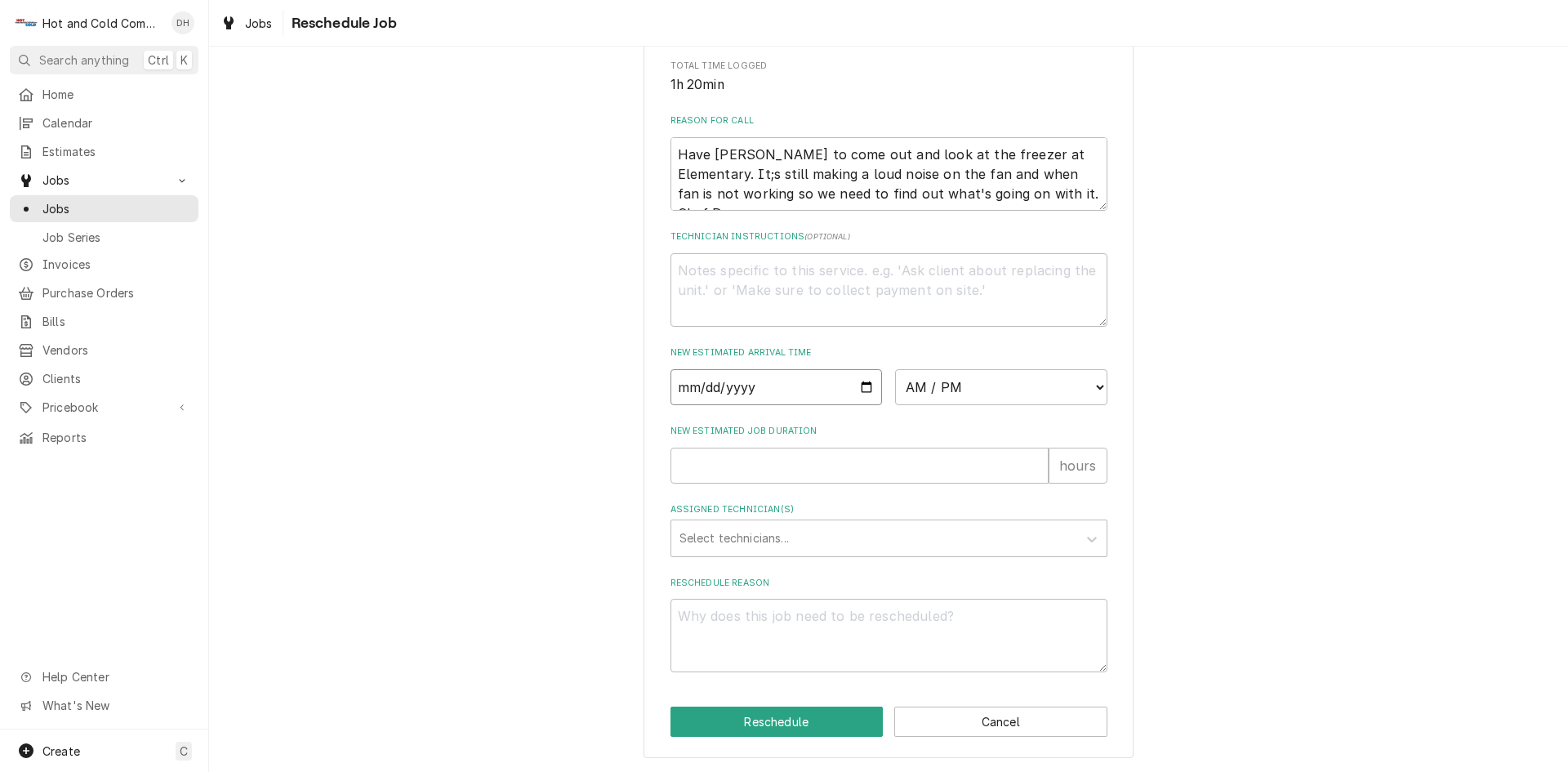
click at [860, 391] on input "Date" at bounding box center [777, 386] width 212 height 36
type textarea "x"
type input "[DATE]"
click at [1095, 387] on select "AM / PM 6:00 AM 6:15 AM 6:30 AM 6:45 AM 7:00 AM 7:15 AM 7:30 AM 7:45 AM 8:00 AM…" at bounding box center [1001, 386] width 212 height 36
select select "09:00:00"
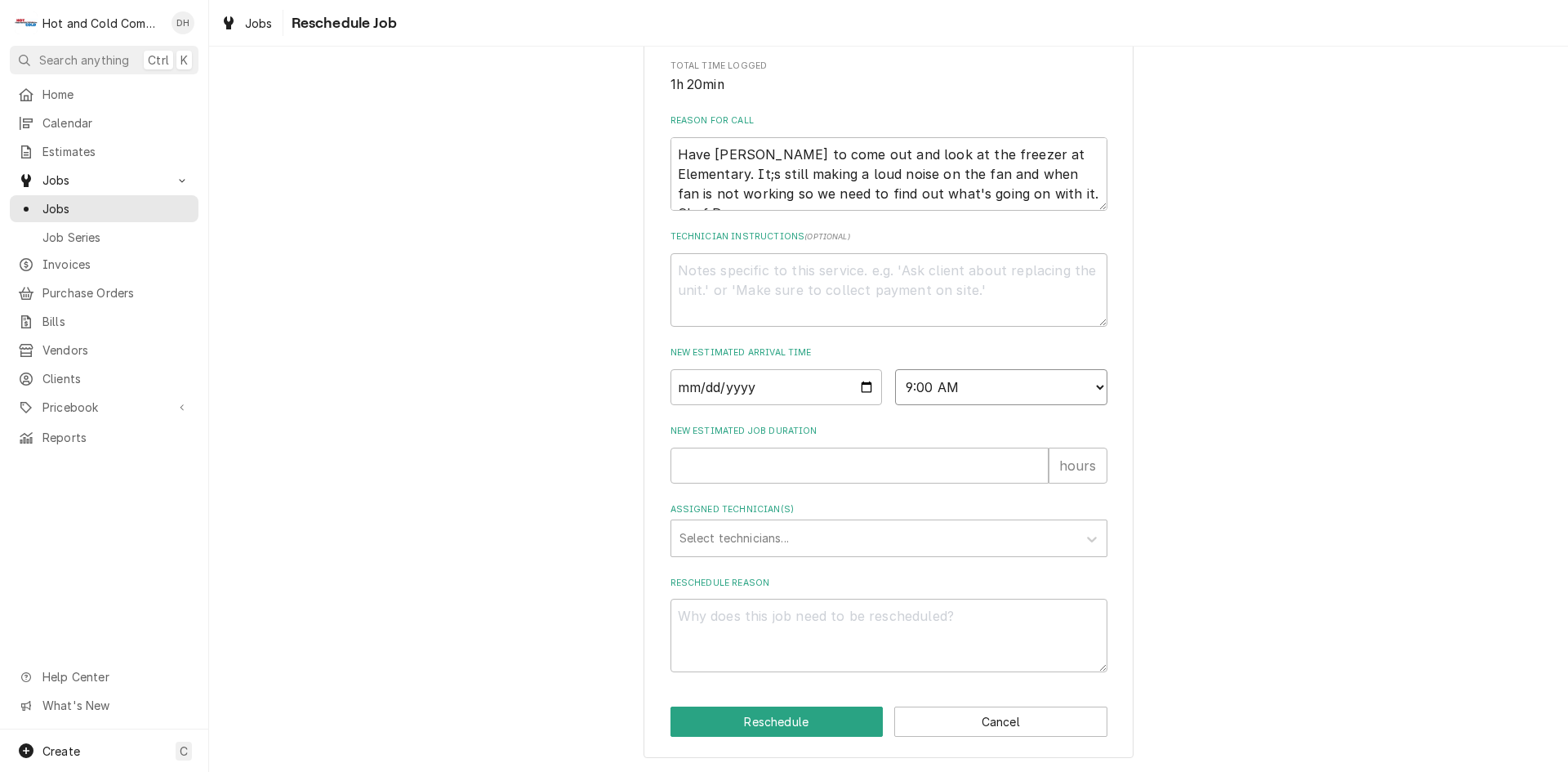
click at [895, 369] on select "AM / PM 6:00 AM 6:15 AM 6:30 AM 6:45 AM 7:00 AM 7:15 AM 7:30 AM 7:45 AM 8:00 AM…" at bounding box center [1001, 386] width 212 height 36
click at [711, 463] on input "New Estimated Job Duration" at bounding box center [860, 465] width 378 height 36
type textarea "x"
type input "1"
click at [732, 535] on div "Assigned Technician(s)" at bounding box center [874, 537] width 390 height 29
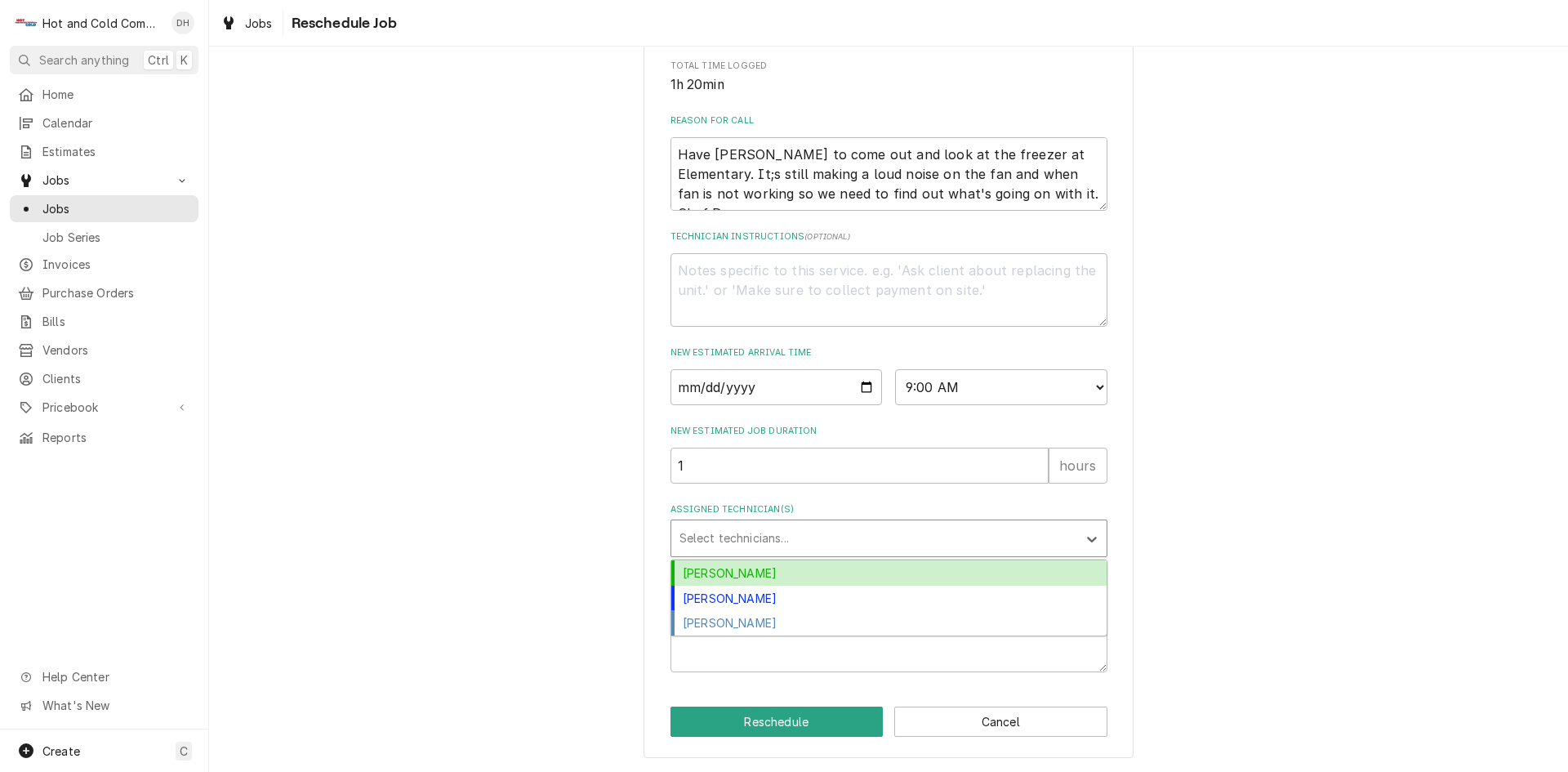
click at [740, 577] on div "[PERSON_NAME]" at bounding box center [889, 573] width 435 height 26
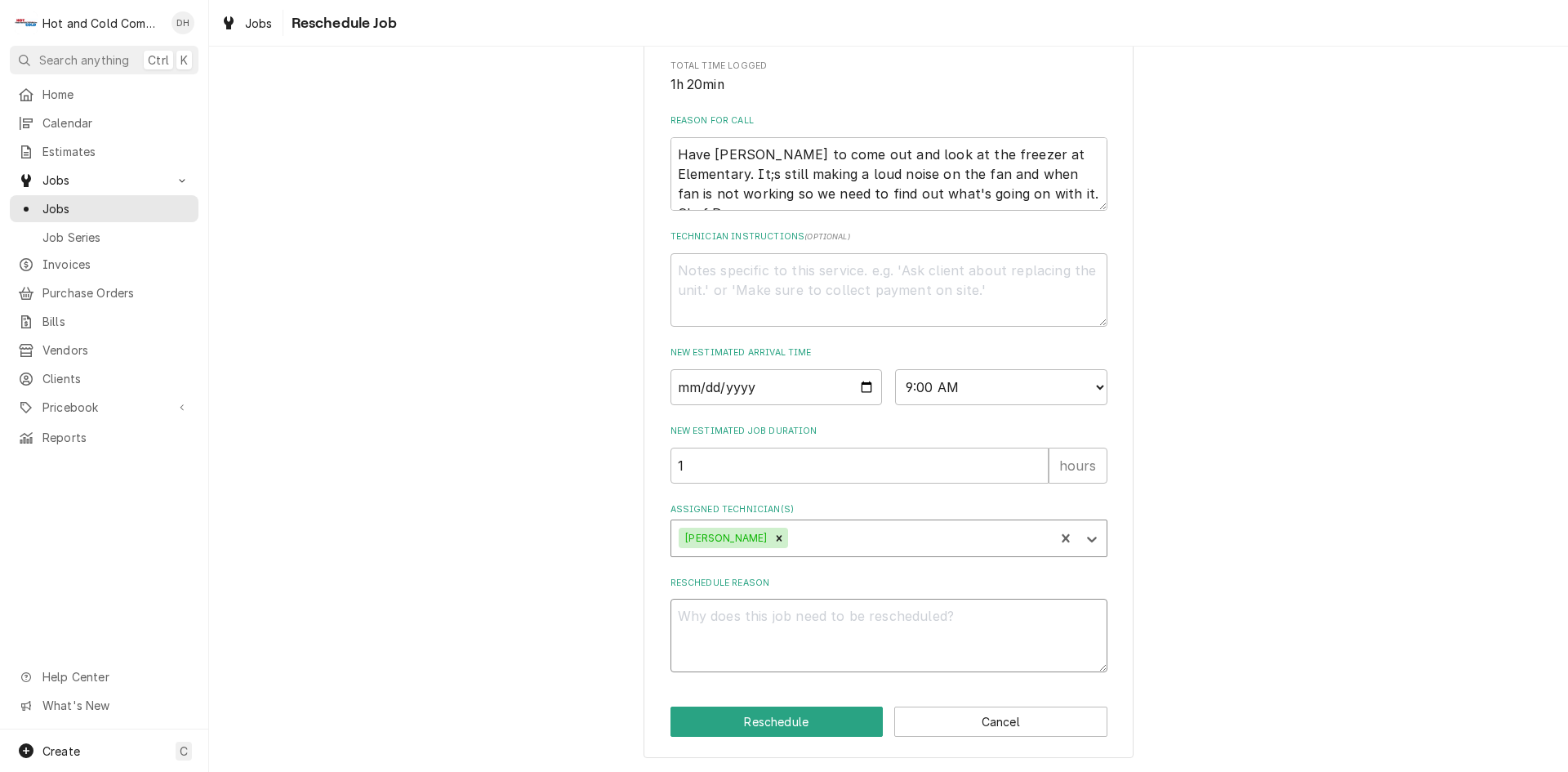
click at [773, 614] on textarea "Reschedule Reason" at bounding box center [889, 635] width 437 height 74
type textarea "x"
type textarea "p"
type textarea "x"
type textarea "pi"
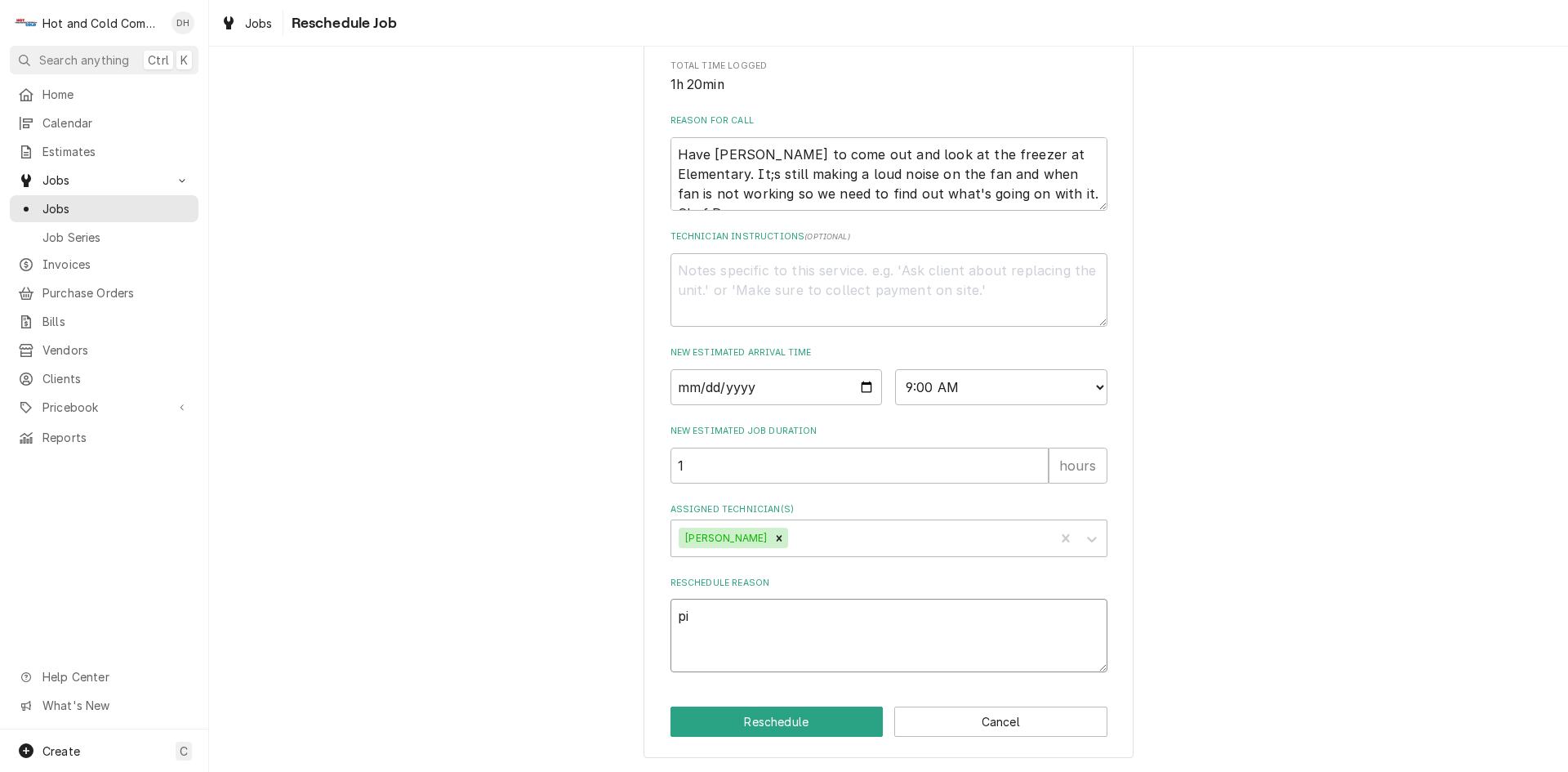
type textarea "x"
type textarea "pic"
type textarea "x"
type textarea "pick"
type textarea "x"
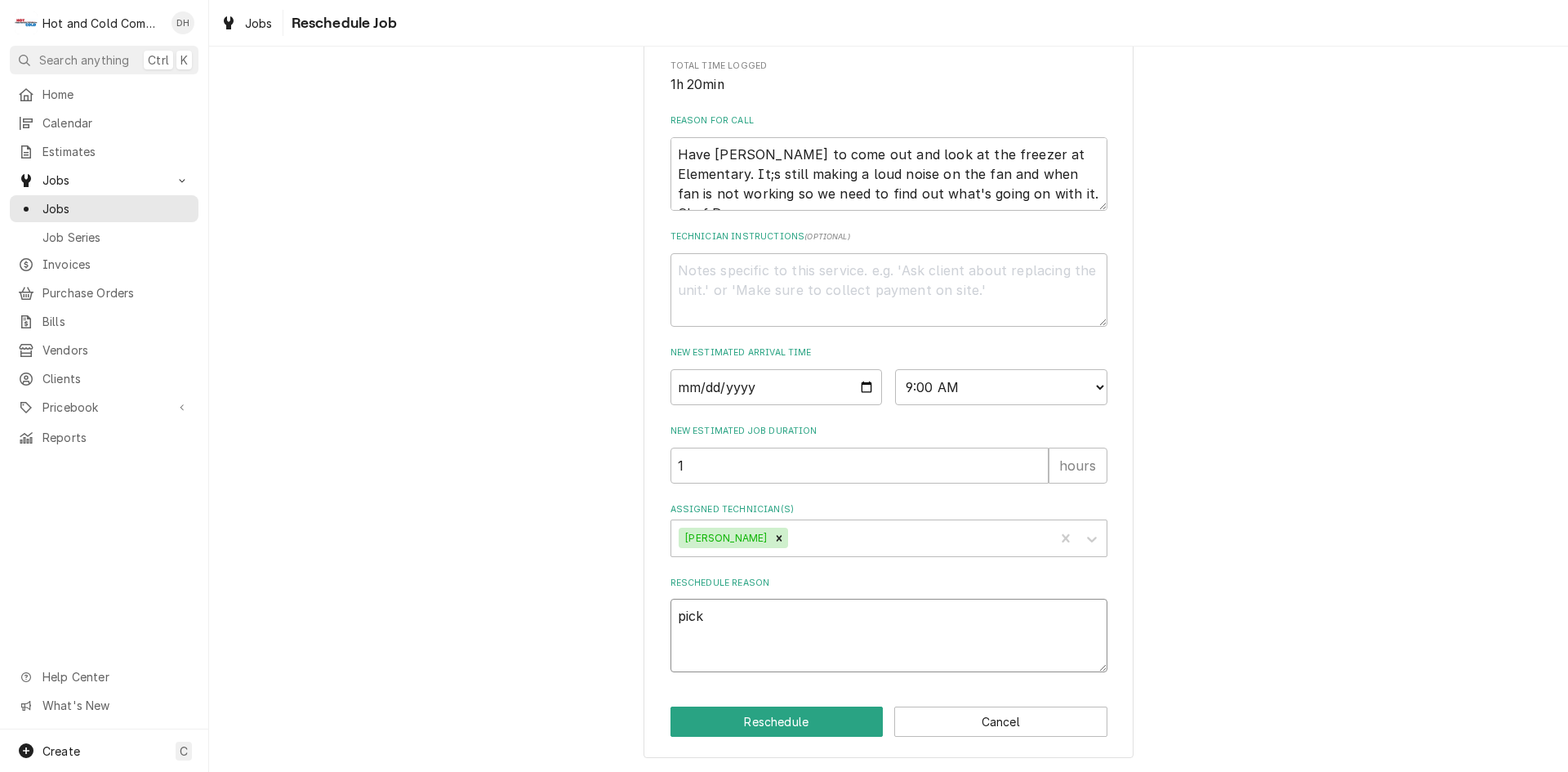
type textarea "pick"
type textarea "x"
type textarea "pick u"
type textarea "x"
type textarea "pick"
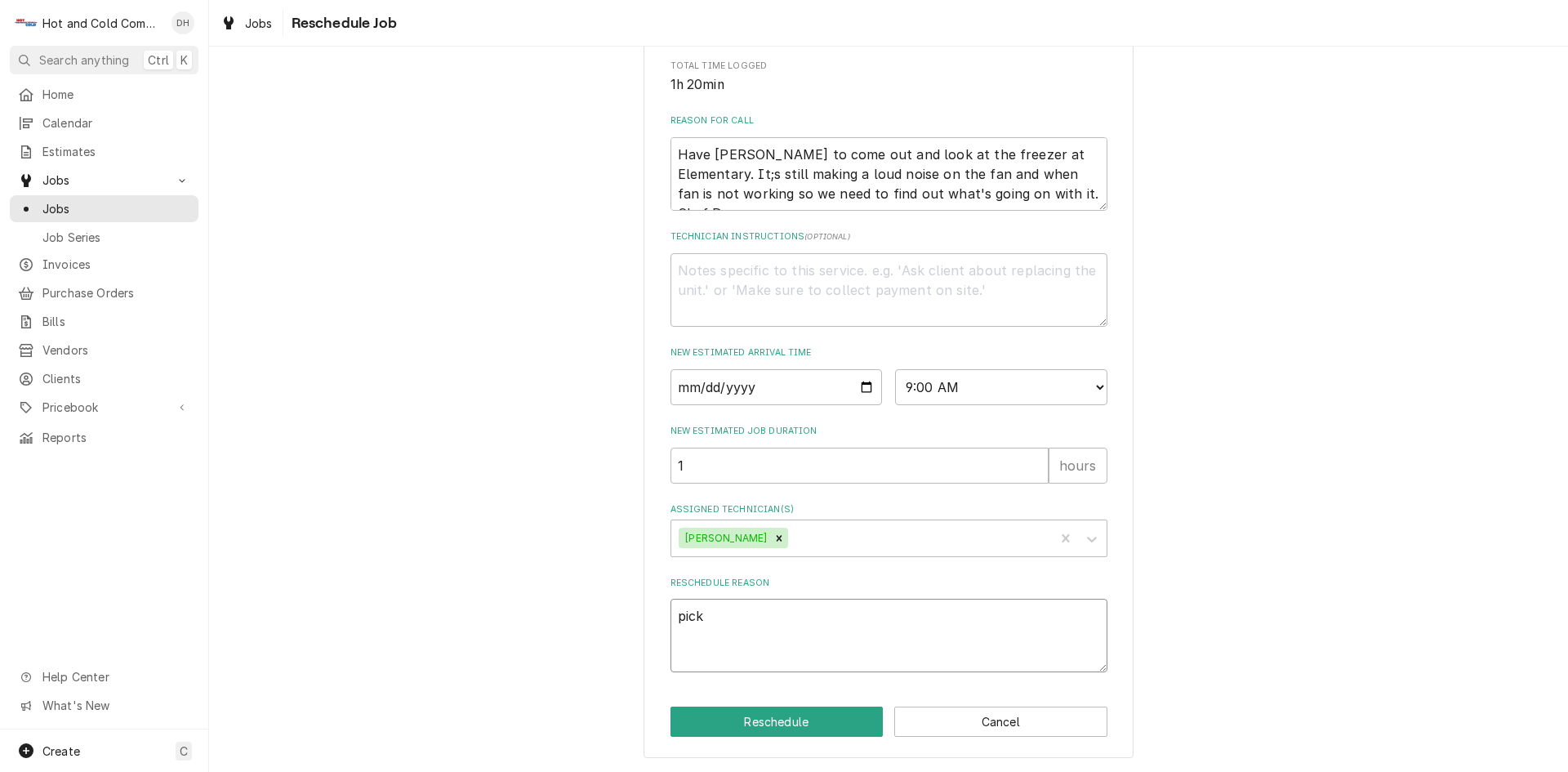
type textarea "x"
type textarea "pick"
type textarea "x"
type textarea "pic"
type textarea "x"
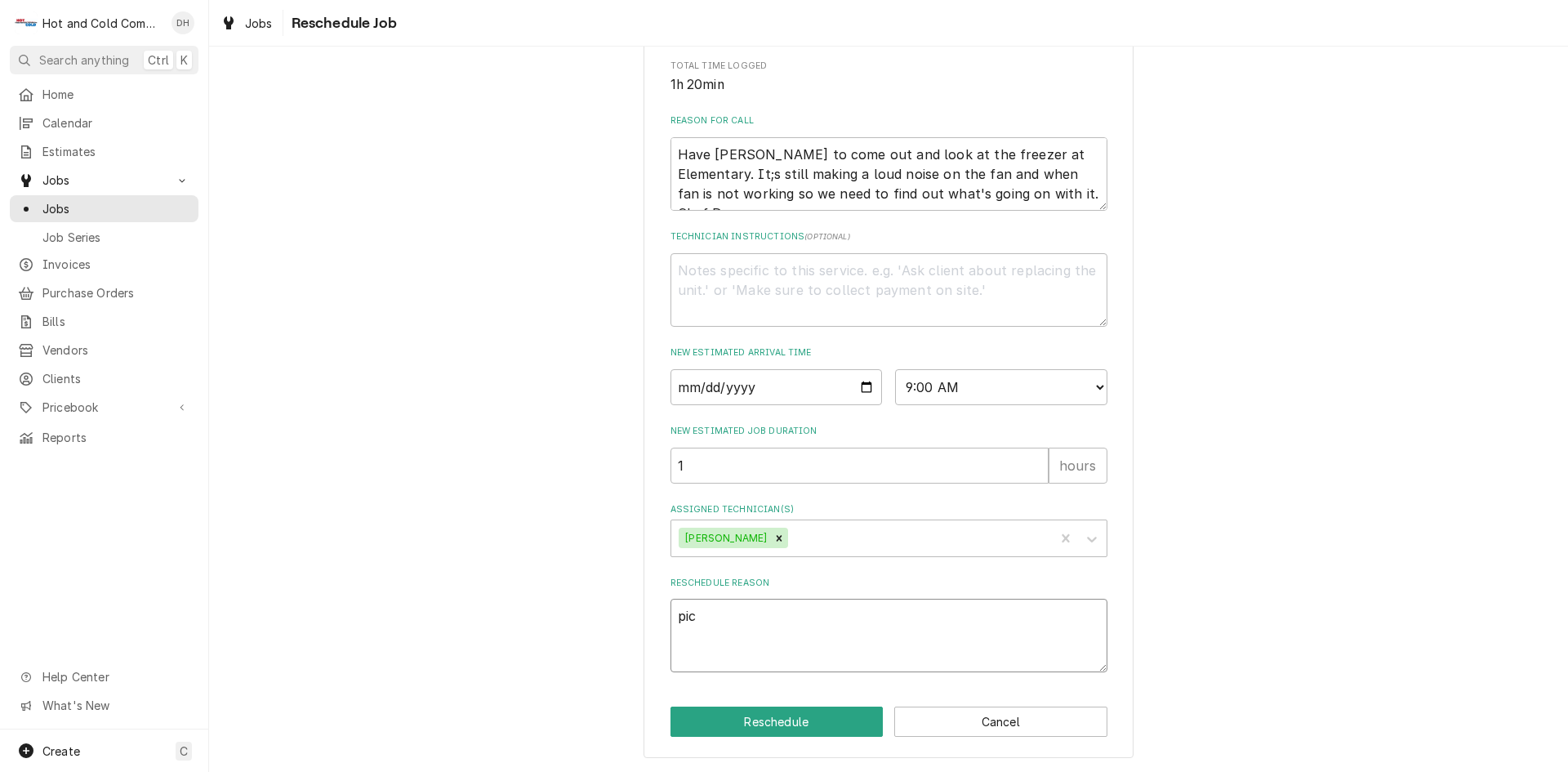
type textarea "pi"
type textarea "x"
type textarea "p"
type textarea "x"
type textarea "pa"
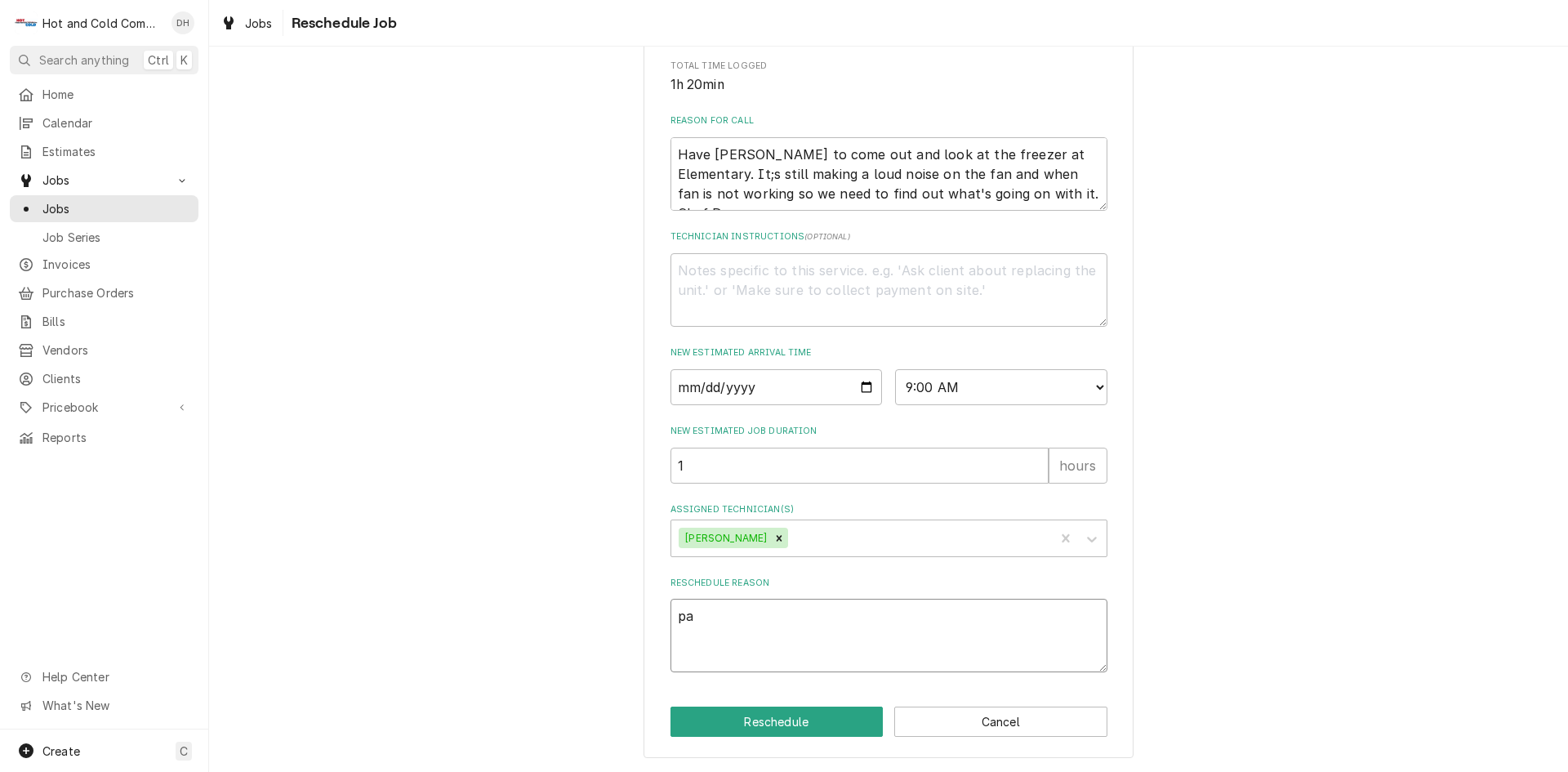
type textarea "x"
type textarea "par"
type textarea "x"
type textarea "part"
type textarea "x"
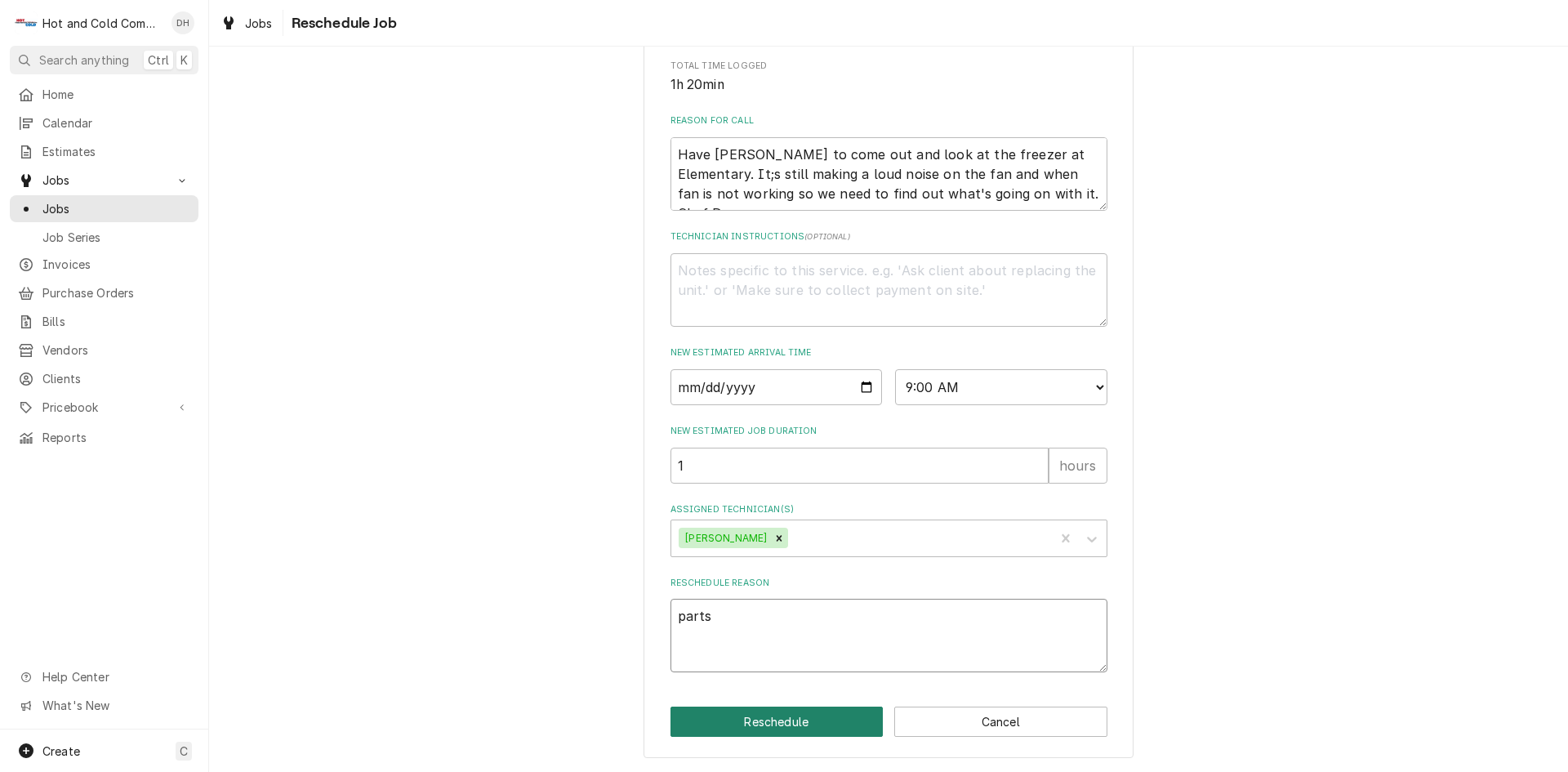
type textarea "parts"
click at [749, 716] on button "Reschedule" at bounding box center [777, 721] width 213 height 30
type textarea "x"
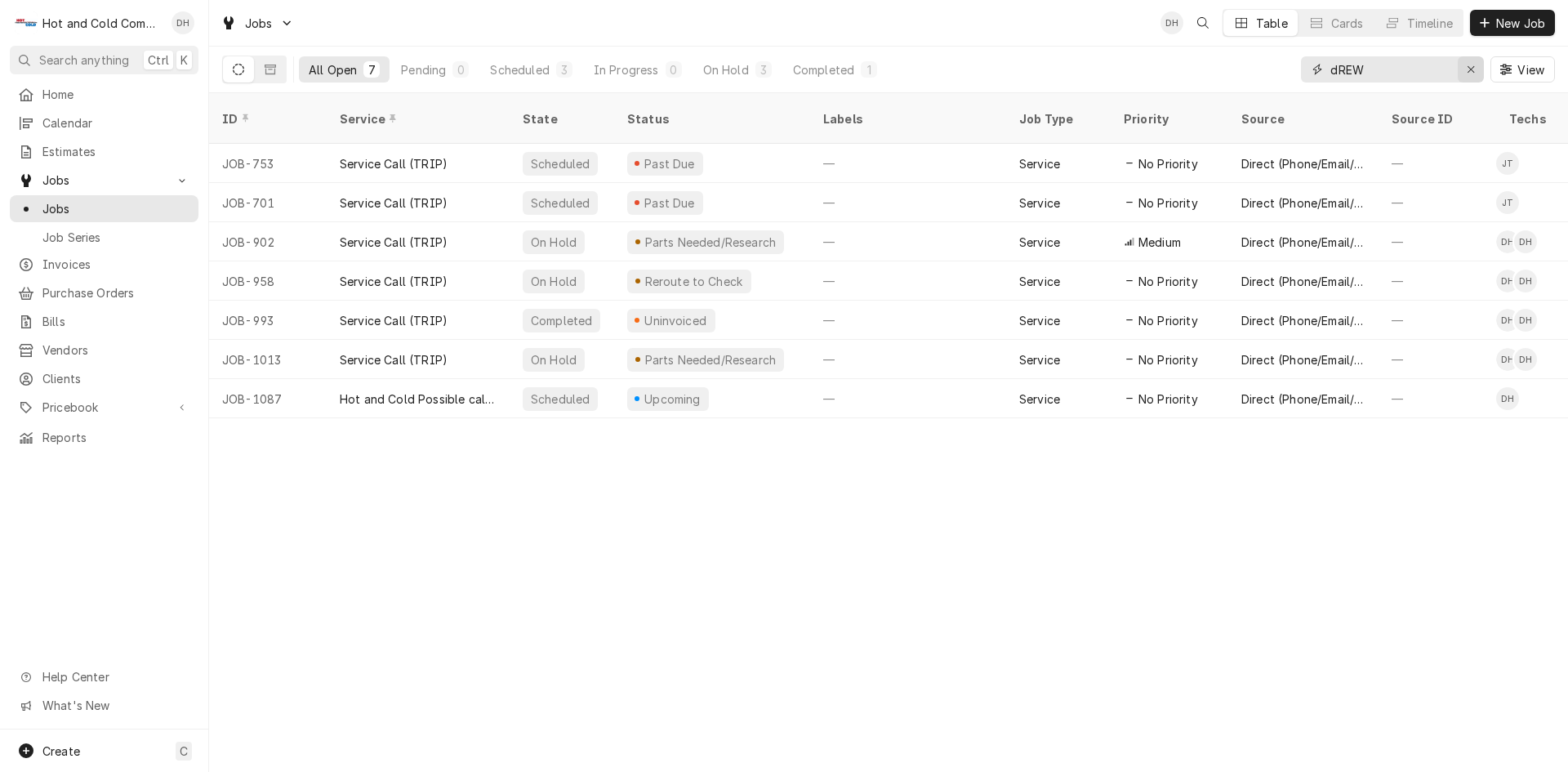
click at [1468, 70] on icon "Erase input" at bounding box center [1471, 70] width 9 height 12
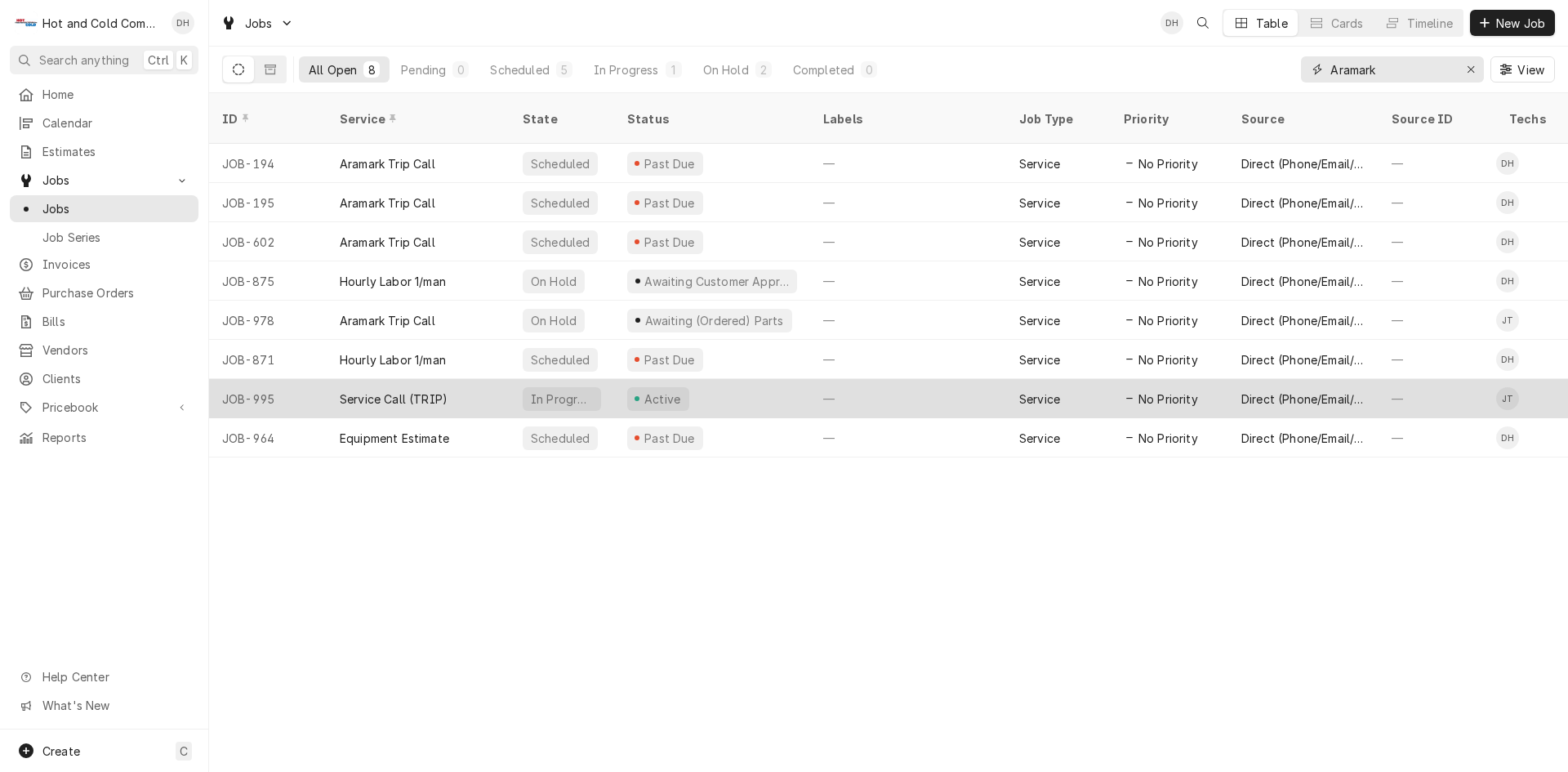
type input "Aramark"
click at [715, 379] on div "Active" at bounding box center [712, 398] width 196 height 39
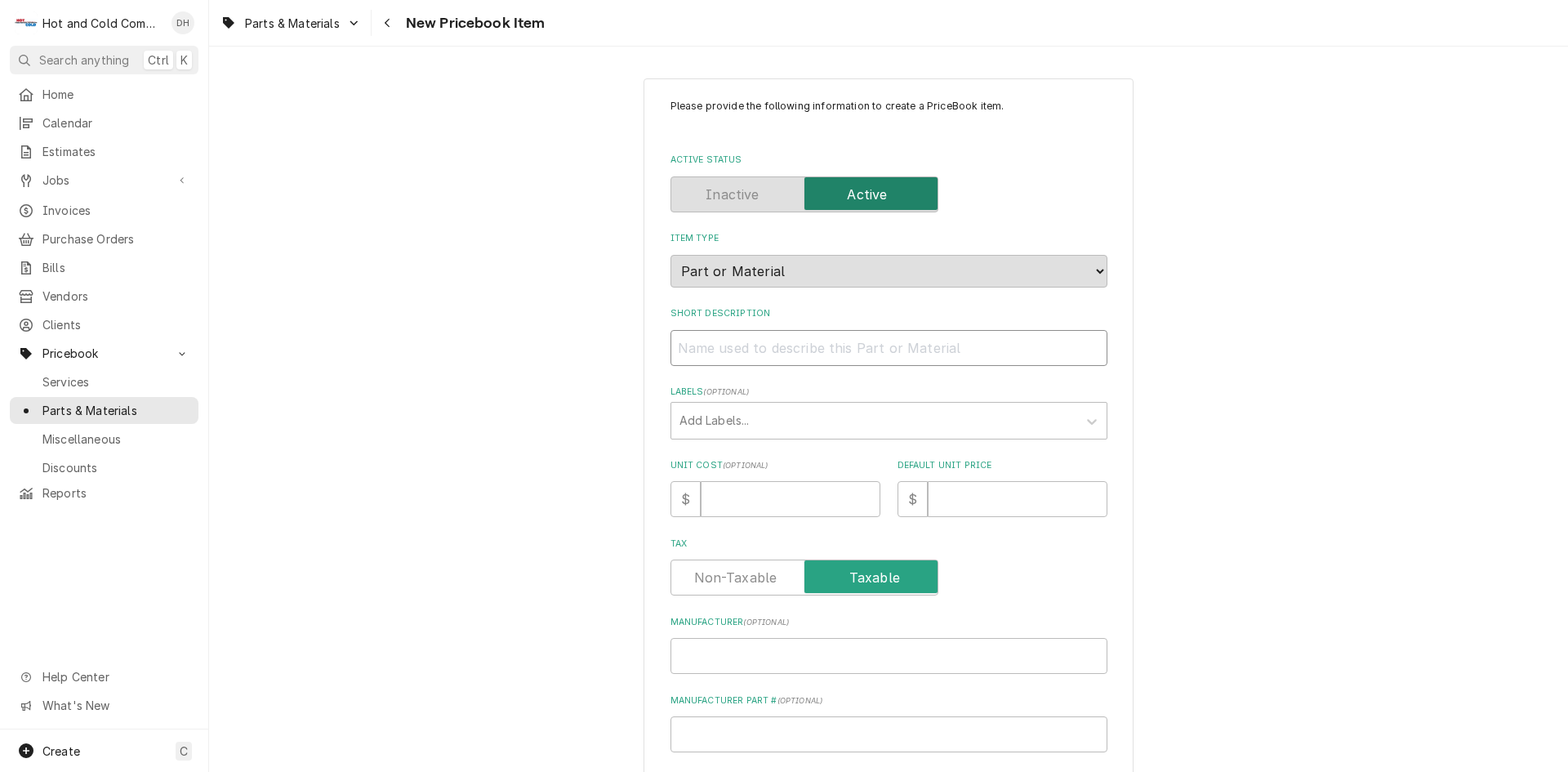
click at [861, 357] on input "Short Description" at bounding box center [889, 347] width 437 height 36
type textarea "x"
type input "B"
type textarea "x"
type input "Bo"
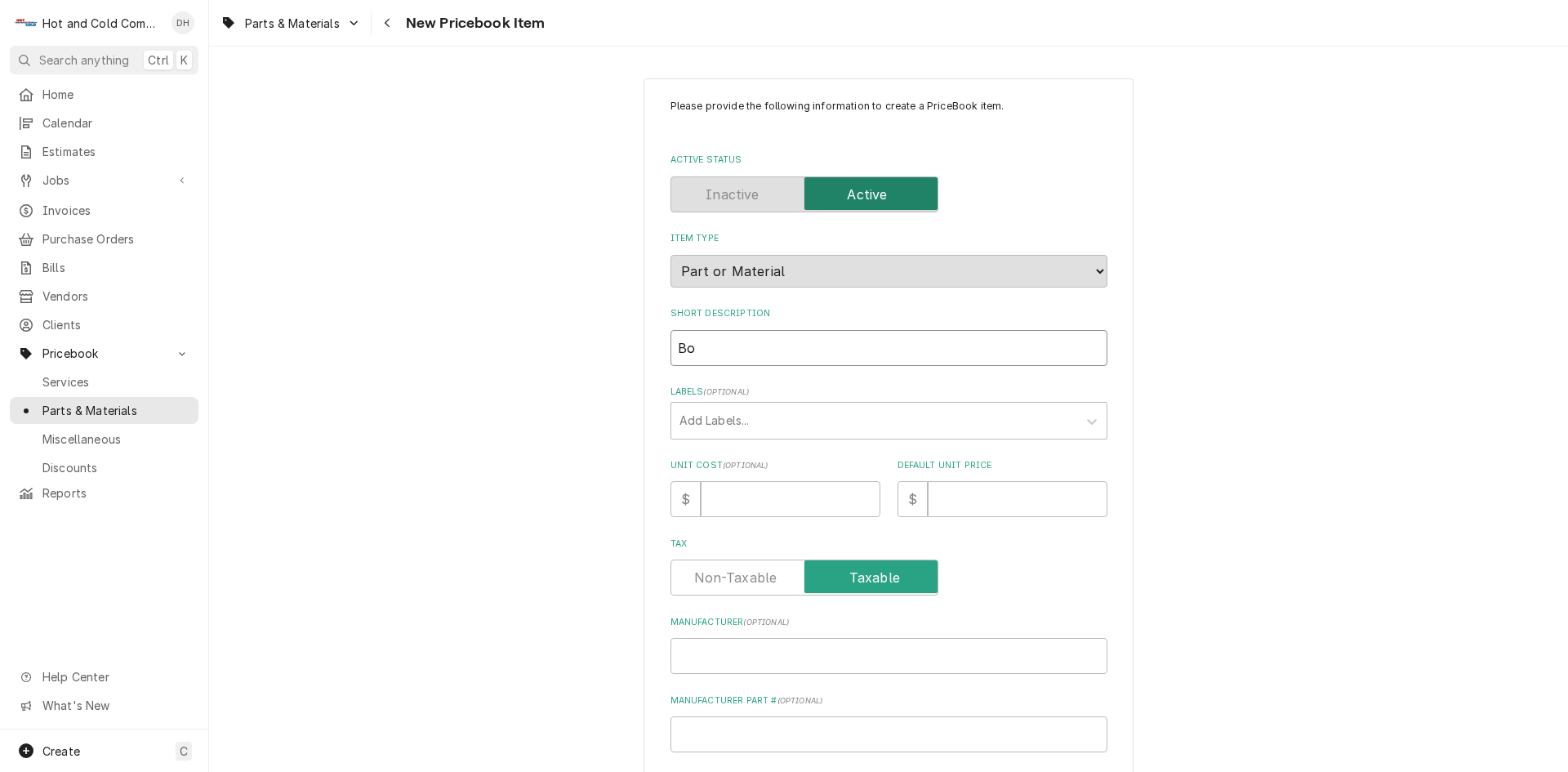
type textarea "x"
type input "Boh"
type textarea "x"
type input "[PERSON_NAME]"
type textarea "x"
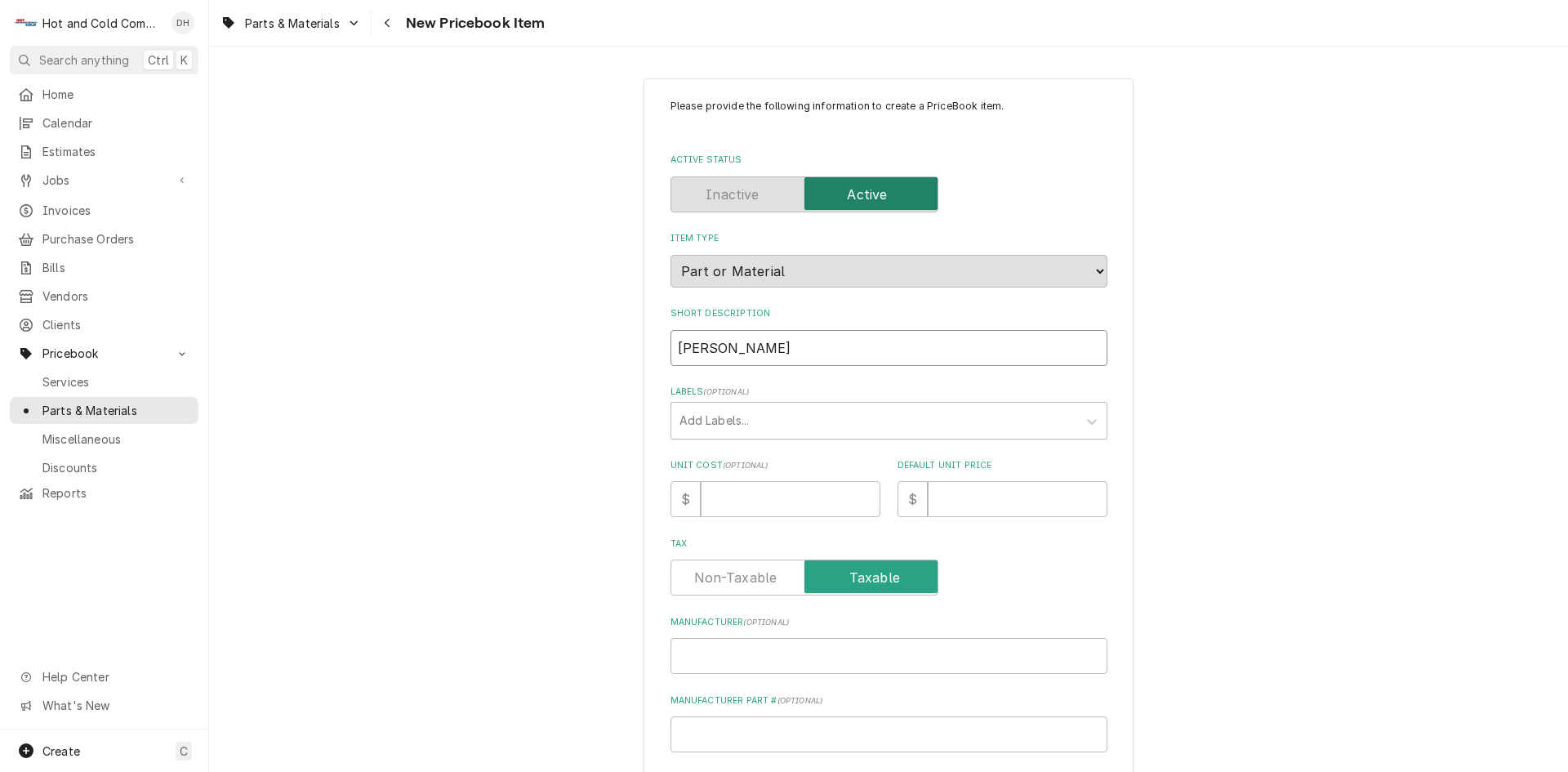
type input "Bohn"
type textarea "x"
type input "Bohn 1"
type textarea "x"
type input "Bohn 12"
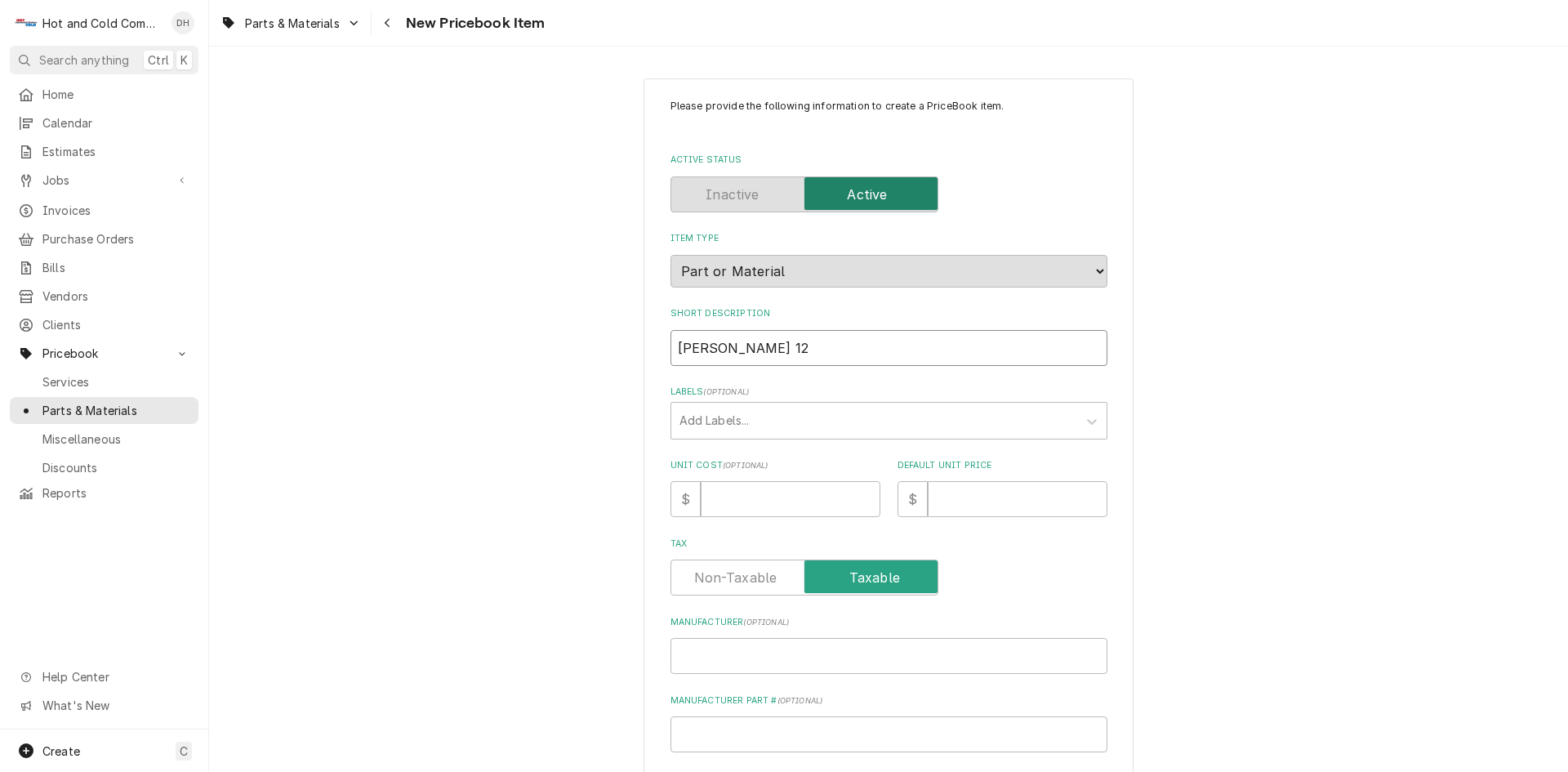
type textarea "x"
type input "Bohn 12""
type textarea "x"
type input "Bohn 12""
type textarea "x"
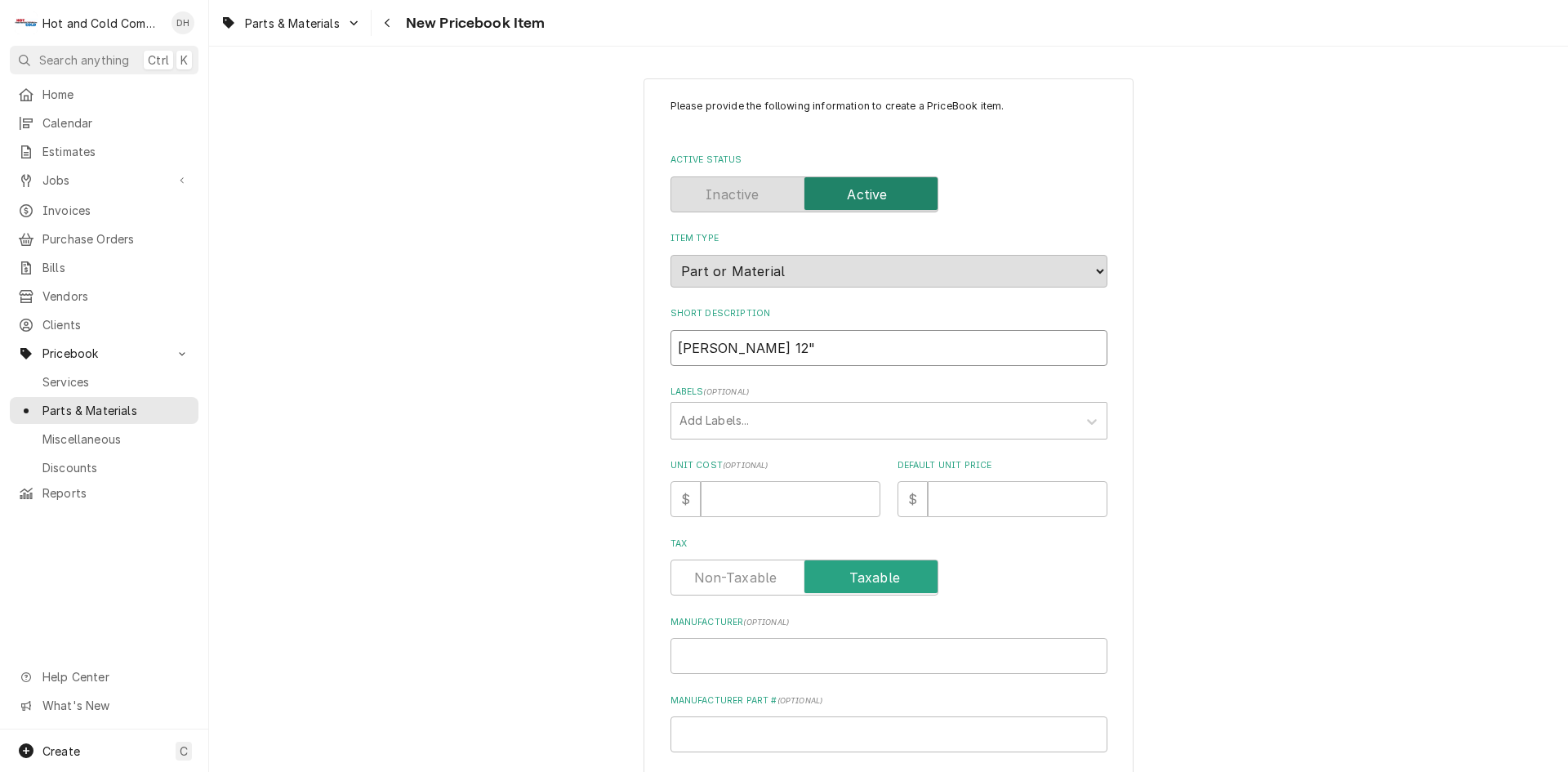
type input "Bohn 12" 2"
type textarea "x"
type input "Bohn 12" 24"
type textarea "x"
type input "Bohn 12" 24D"
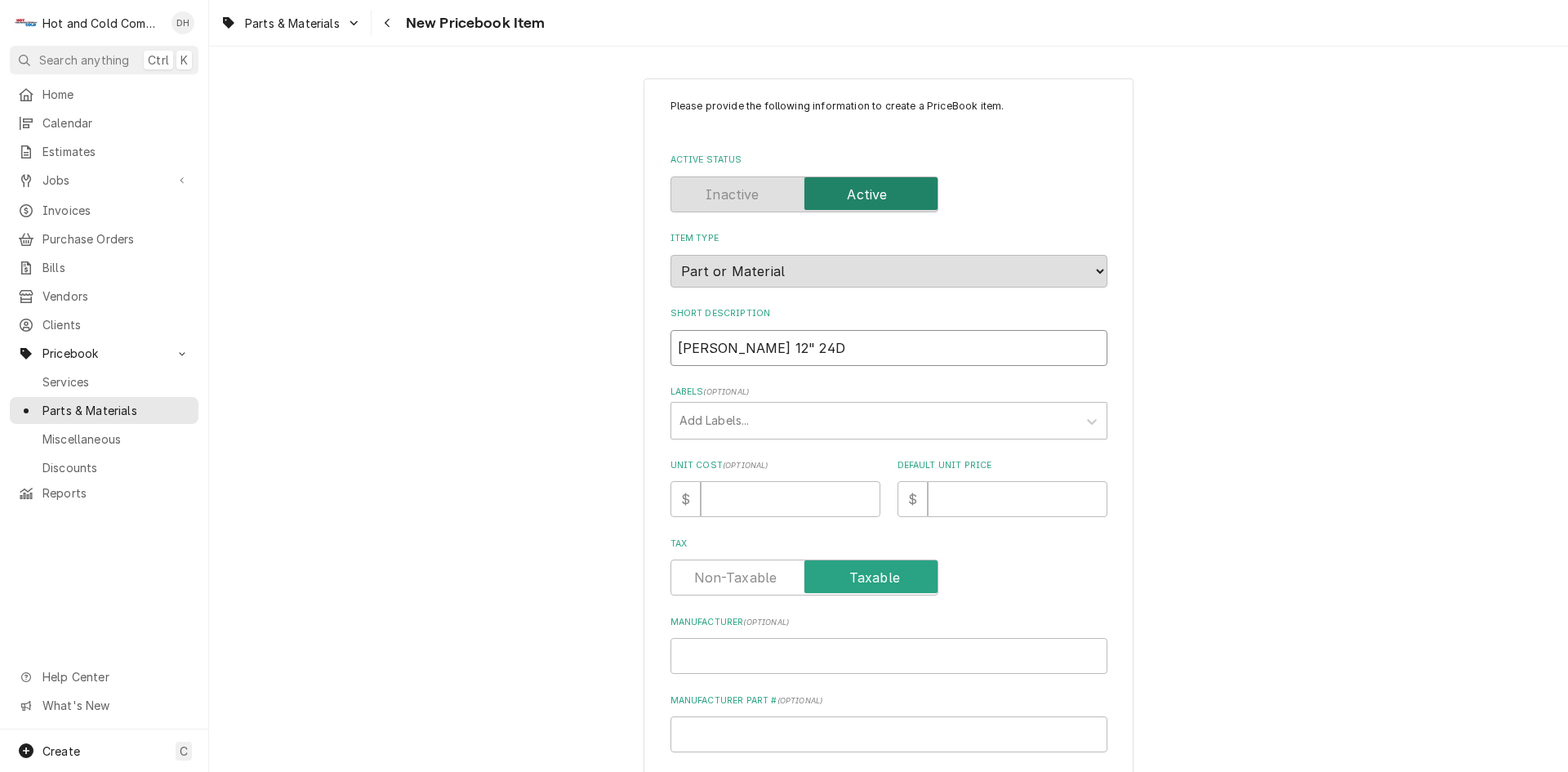
type textarea "x"
type input "Bohn 12" 24DE"
type textarea "x"
type input "Bohn 12" 24DEG"
type textarea "x"
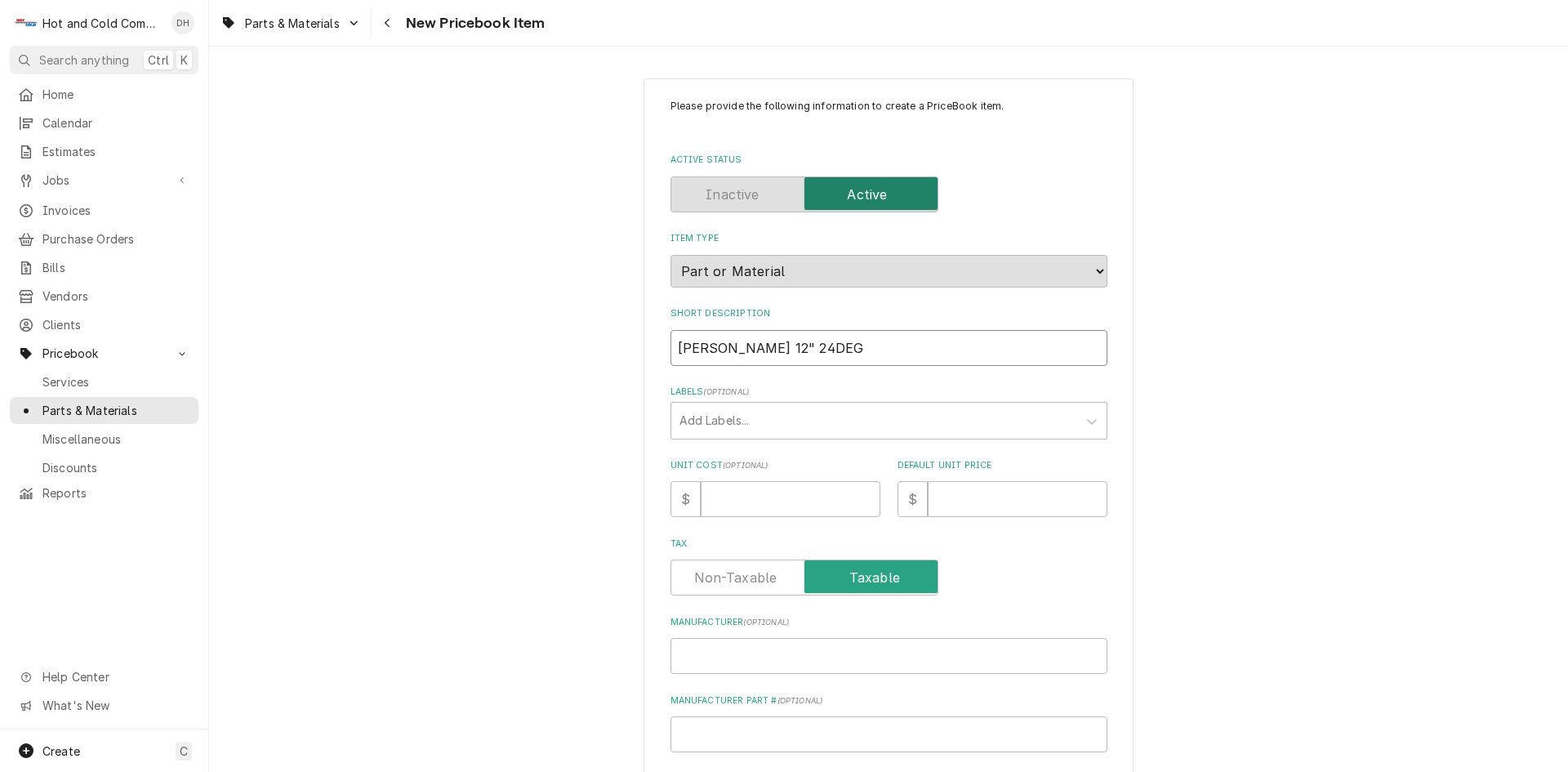
type input "Bohn 12" 24DEG"
type textarea "x"
type input "Bohn 12" 24DEG 5"
type textarea "x"
type input "Bohn 12" 24DEG 5"
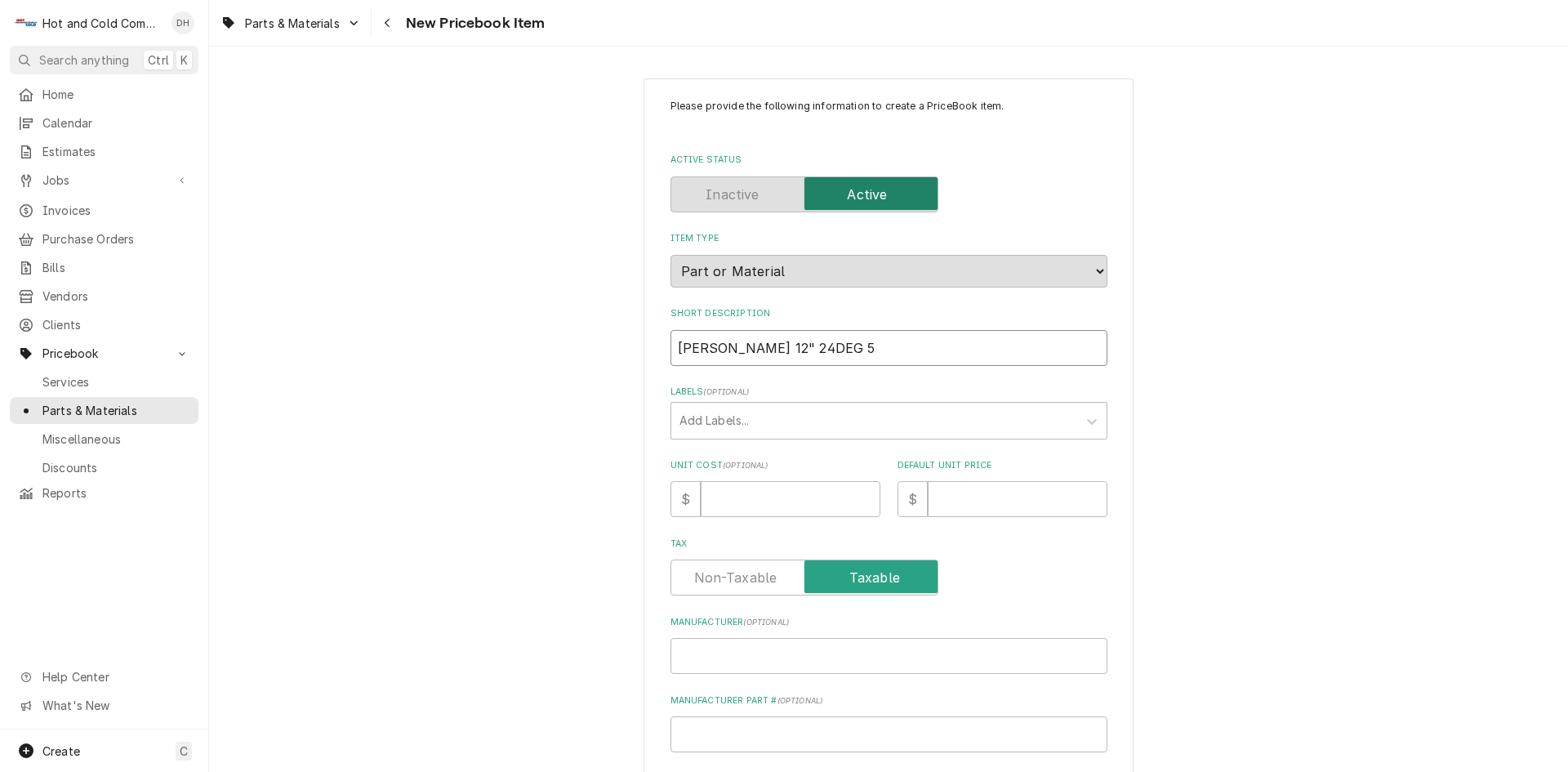
type textarea "x"
type input "Bohn 12" 24DEG 5 W"
type textarea "x"
type input "Bohn 12" 24DEG 5 WI"
type textarea "x"
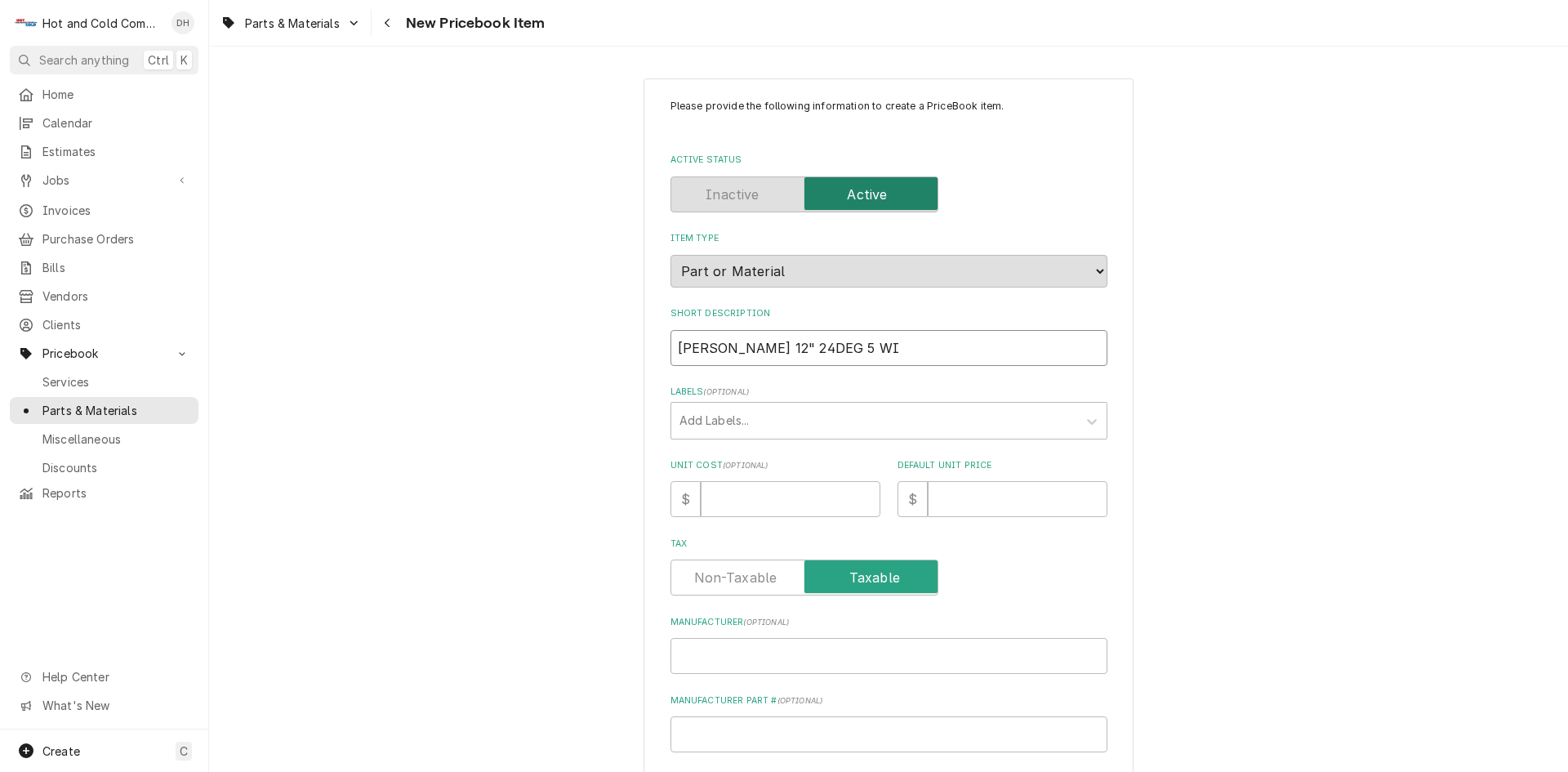
type input "Bohn 12" 24DEG 5 WIN"
type textarea "x"
type input "Bohn 12" 24DEG 5 WING"
type textarea "x"
type input "Bohn 12" 24DEG 5 WING"
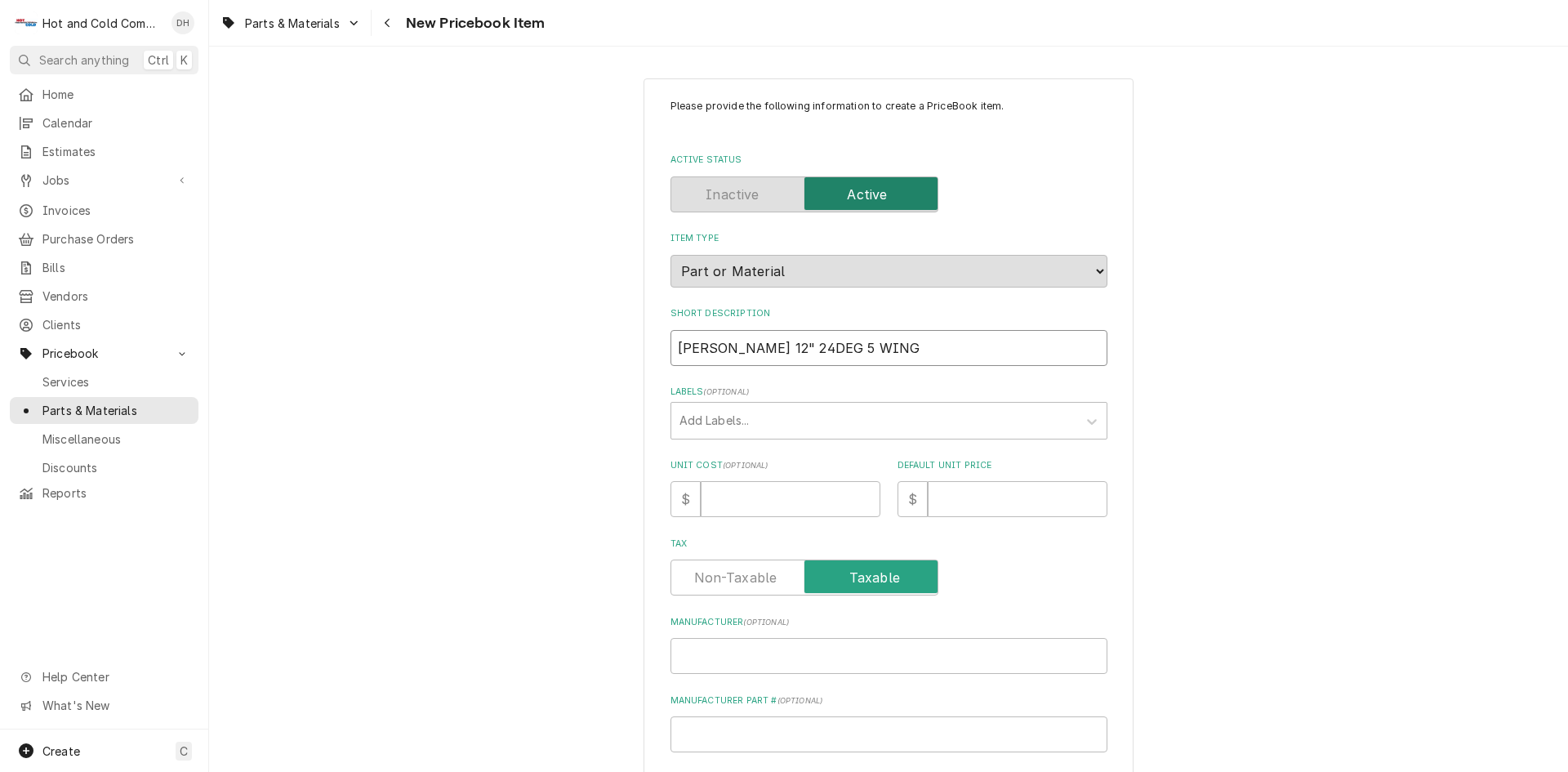
type textarea "x"
type input "Bohn 12" 24DEG 5 WING C"
type textarea "x"
type input "Bohn 12" 24DEG 5 WING CW"
type textarea "x"
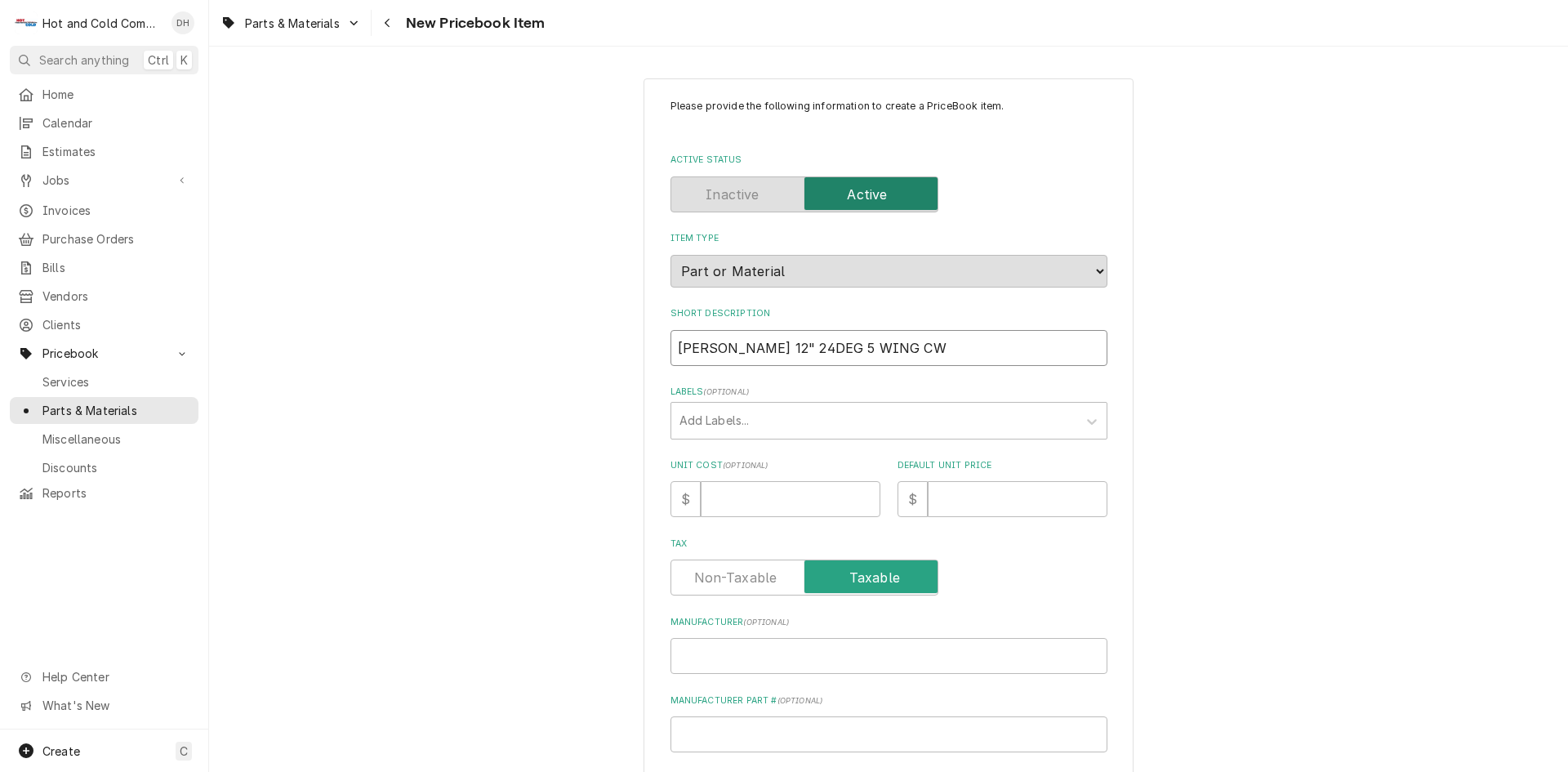
type input "Bohn 12" 24DEG 5 WING CW"
type textarea "x"
type input "Bohn 12" 24DEG 5 WING CW 5"
type textarea "x"
type input "Bohn 12" 24DEG 5 WING CW 5/"
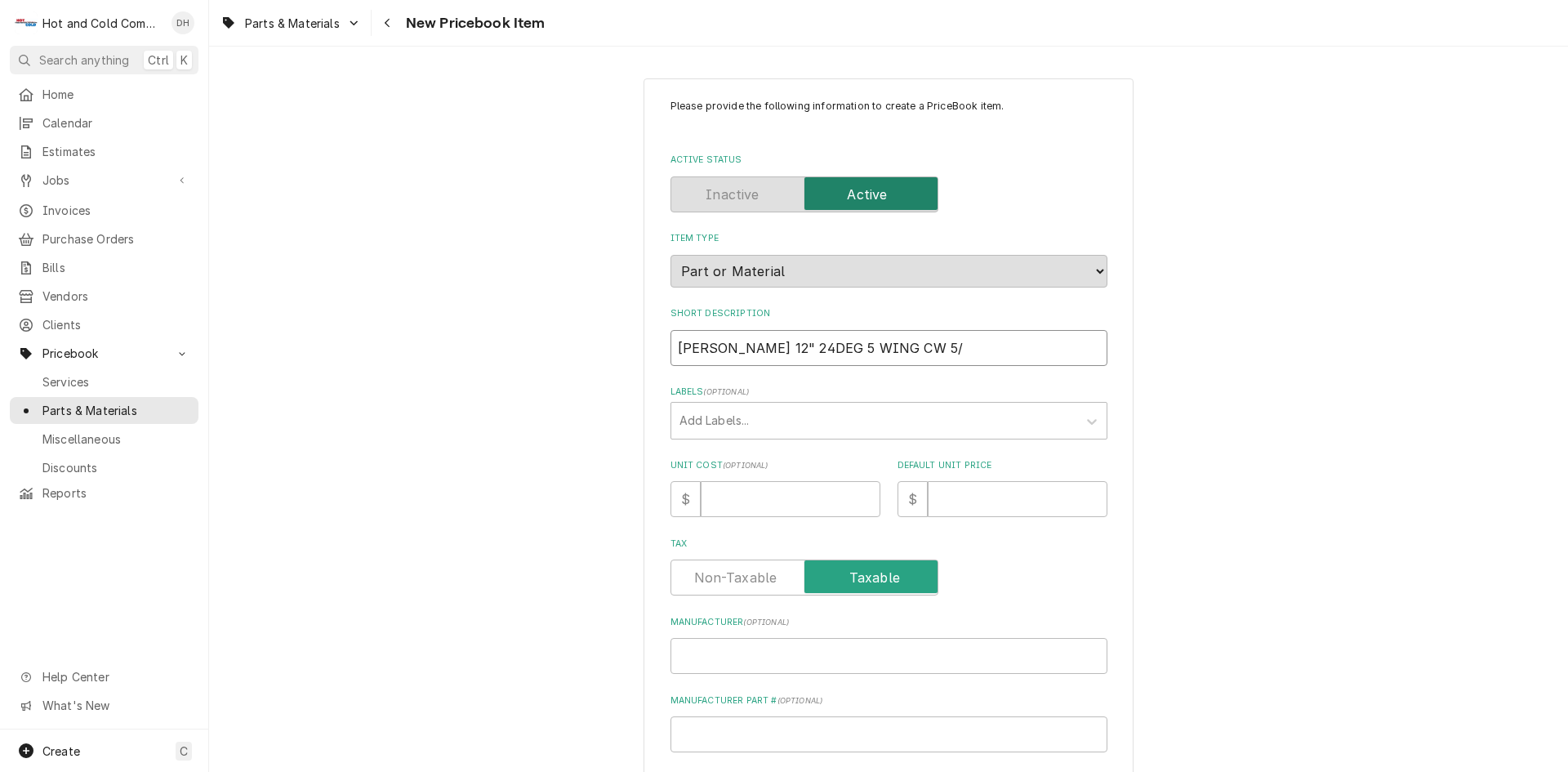
type textarea "x"
type input "Bohn 12" 24DEG 5 WING CW 5/1"
type textarea "x"
type input "Bohn 12" 24DEG 5 WING CW 5/16"
type textarea "x"
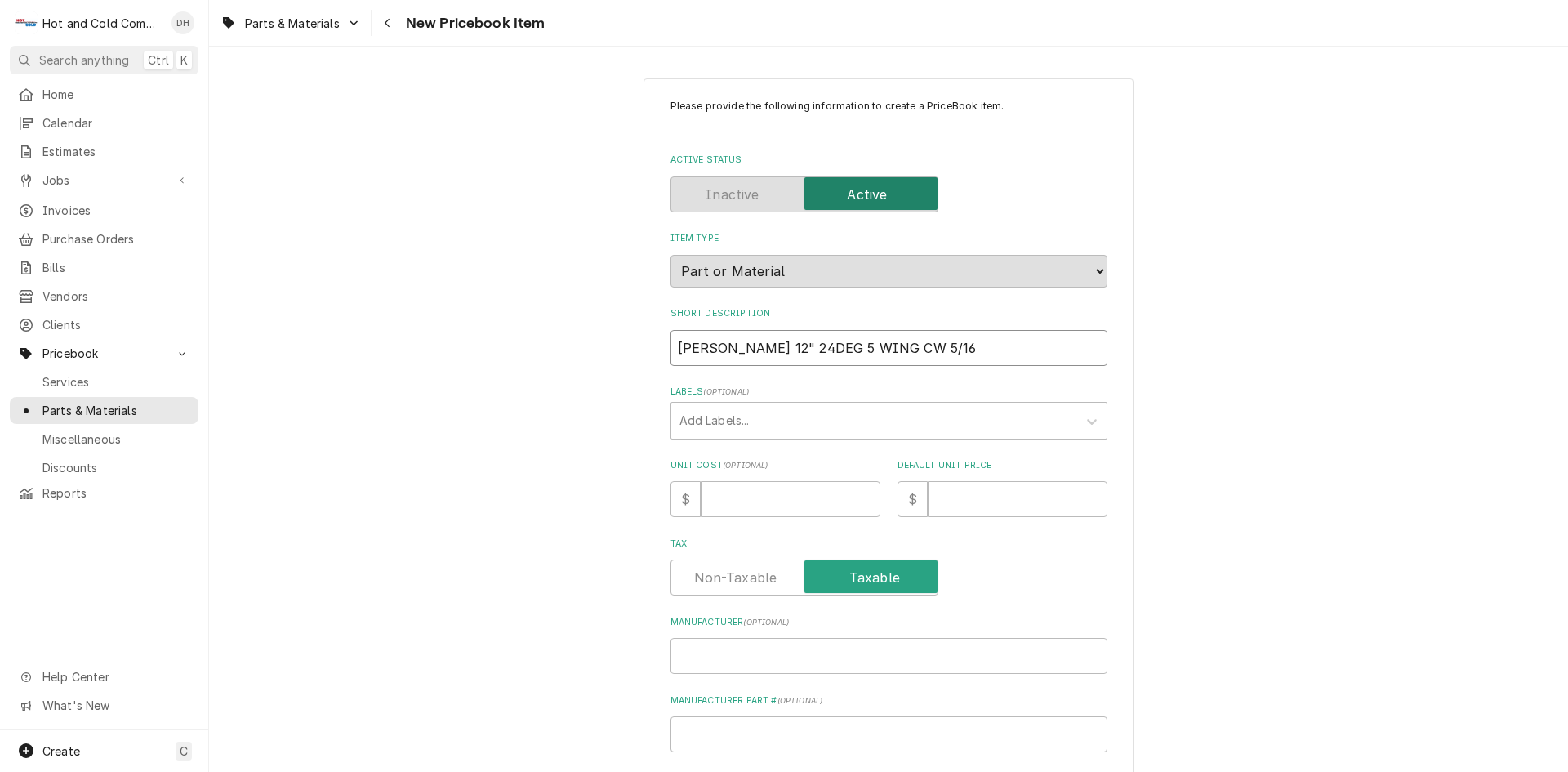
type input "Bohn 12" 24DEG 5 WING CW 5/16"
type textarea "x"
type input "Bohn 12" 24DEG 5 WING CW 5/16 B"
type textarea "x"
type input "Bohn 12" 24DEG 5 WING CW 5/16 BO"
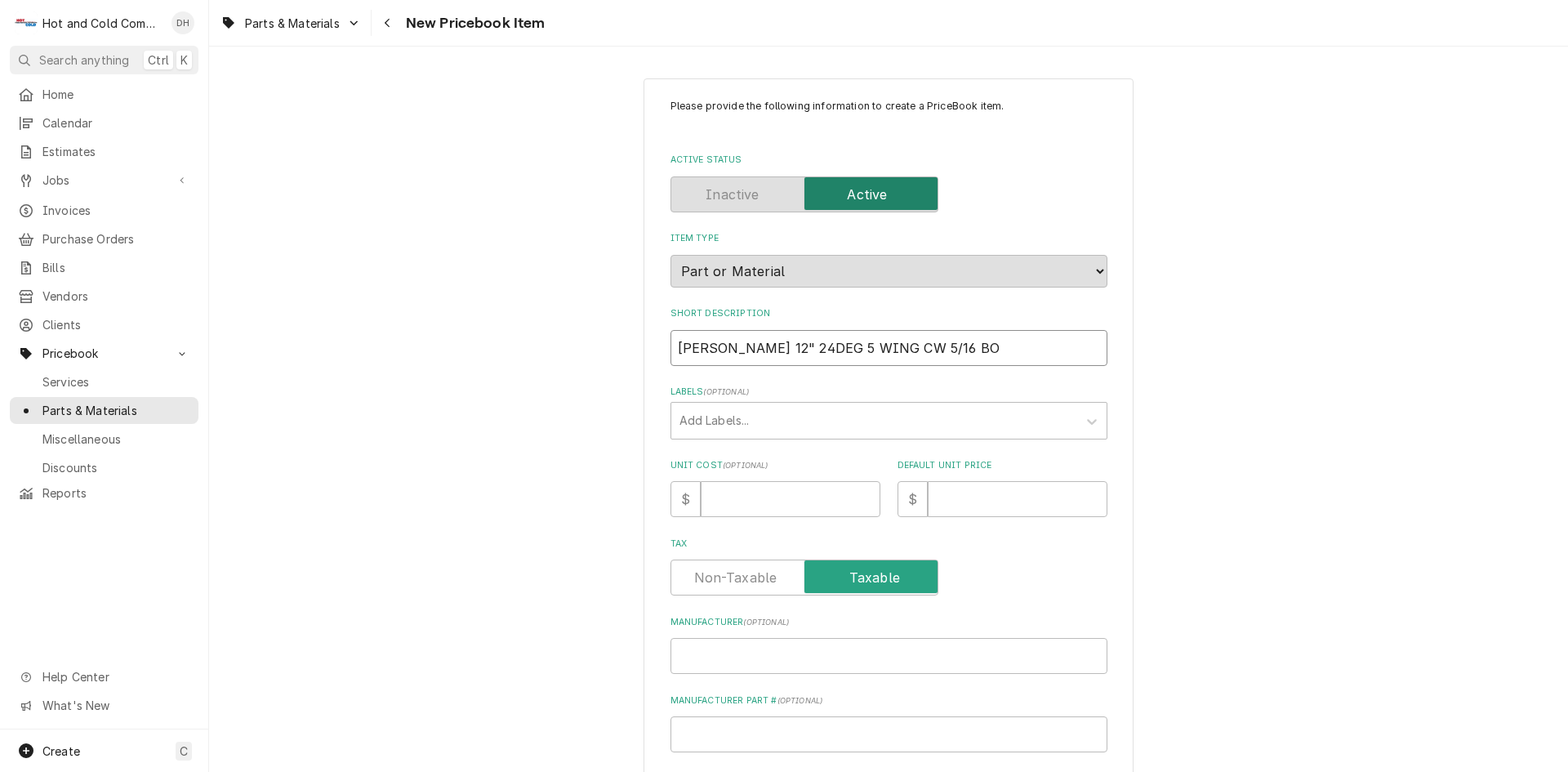
type textarea "x"
type input "Bohn 12" 24DEG 5 WING CW 5/16 BOR"
type textarea "x"
type input "Bohn 12" 24DEG 5 WING CW 5/16 BORE"
type textarea "x"
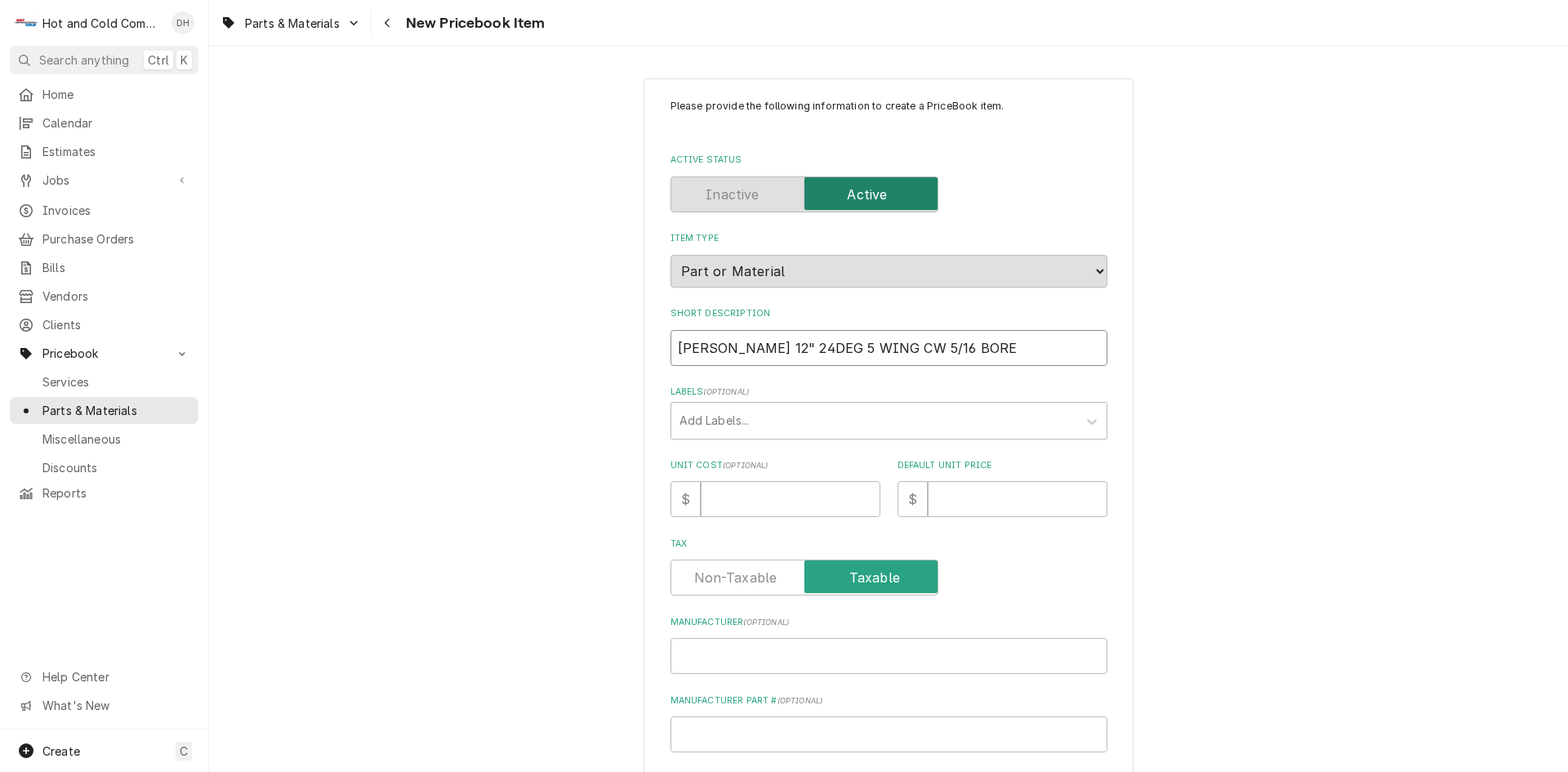
type input "Bohn 12" 24DEG 5 WING CW 5/16 BORE"
type textarea "x"
type input "Bohn 12" 24DEG 5 WING CW 5/16 BORE B"
type textarea "x"
type input "Bohn 12" 24DEG 5 WING CW 5/16 BORE BL"
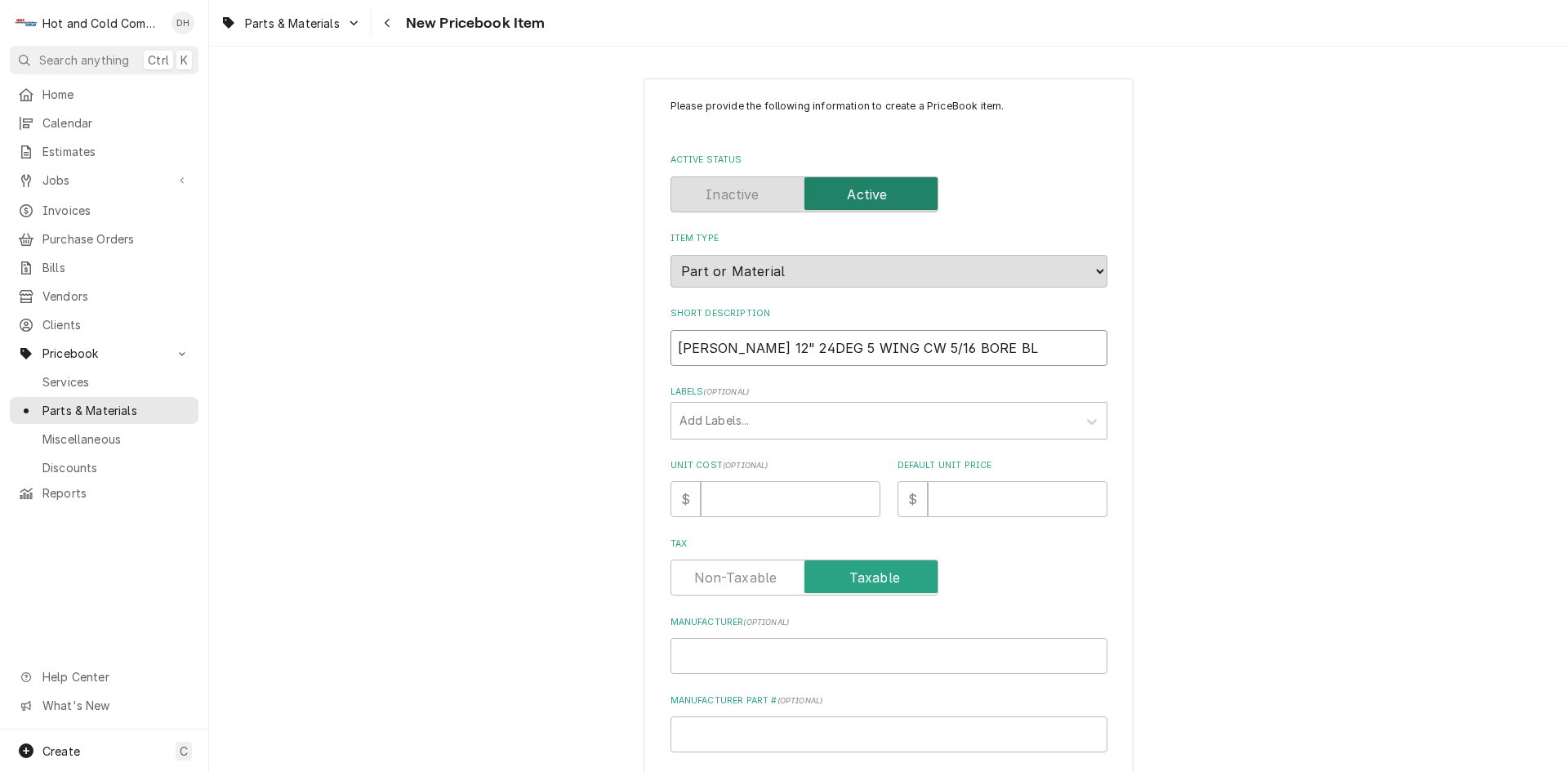
type textarea "x"
type input "Bohn 12" 24DEG 5 WING CW 5/16 BORE BLA"
type textarea "x"
type input "Bohn 12" 24DEG 5 WING CW 5/16 BORE BLAD"
type textarea "x"
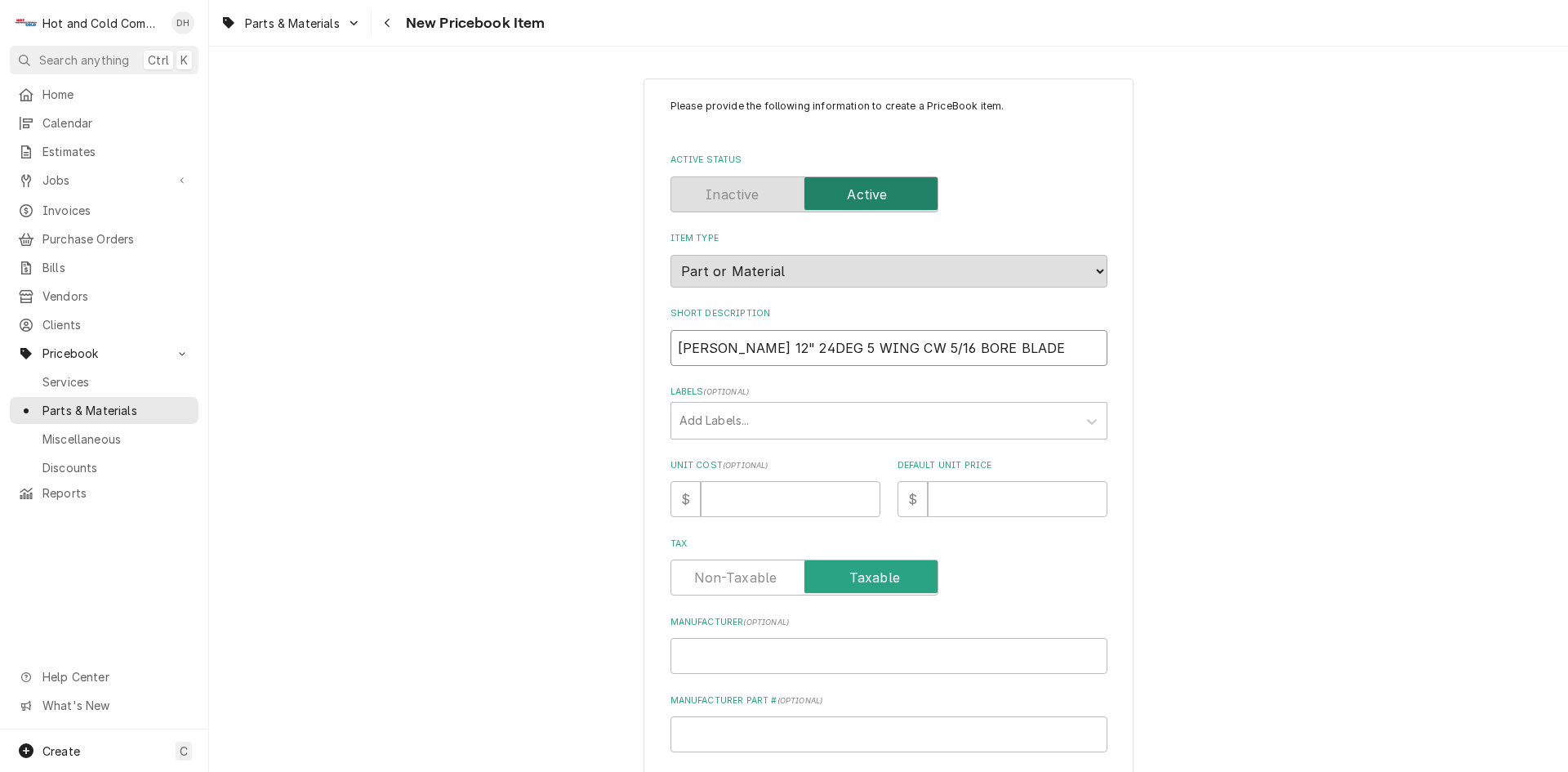
type input "Bohn 12" 24DEG 5 WING CW 5/16 BORE BLADE"
click at [970, 503] on input "Default Unit Price" at bounding box center [1017, 498] width 180 height 36
type textarea "x"
type input "1"
type textarea "x"
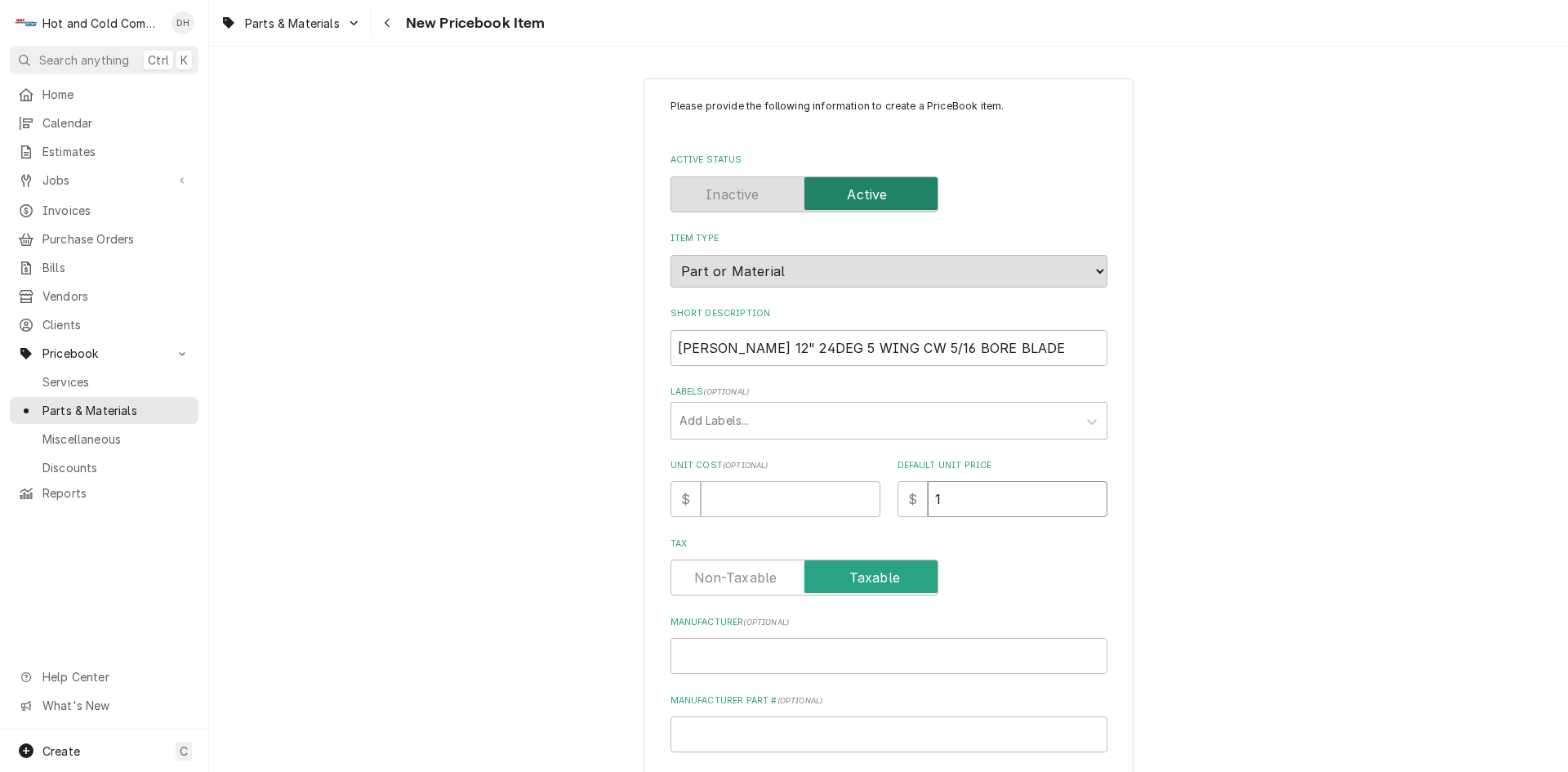
type input "10"
type textarea "x"
type input "101"
type textarea "x"
type input "101.4"
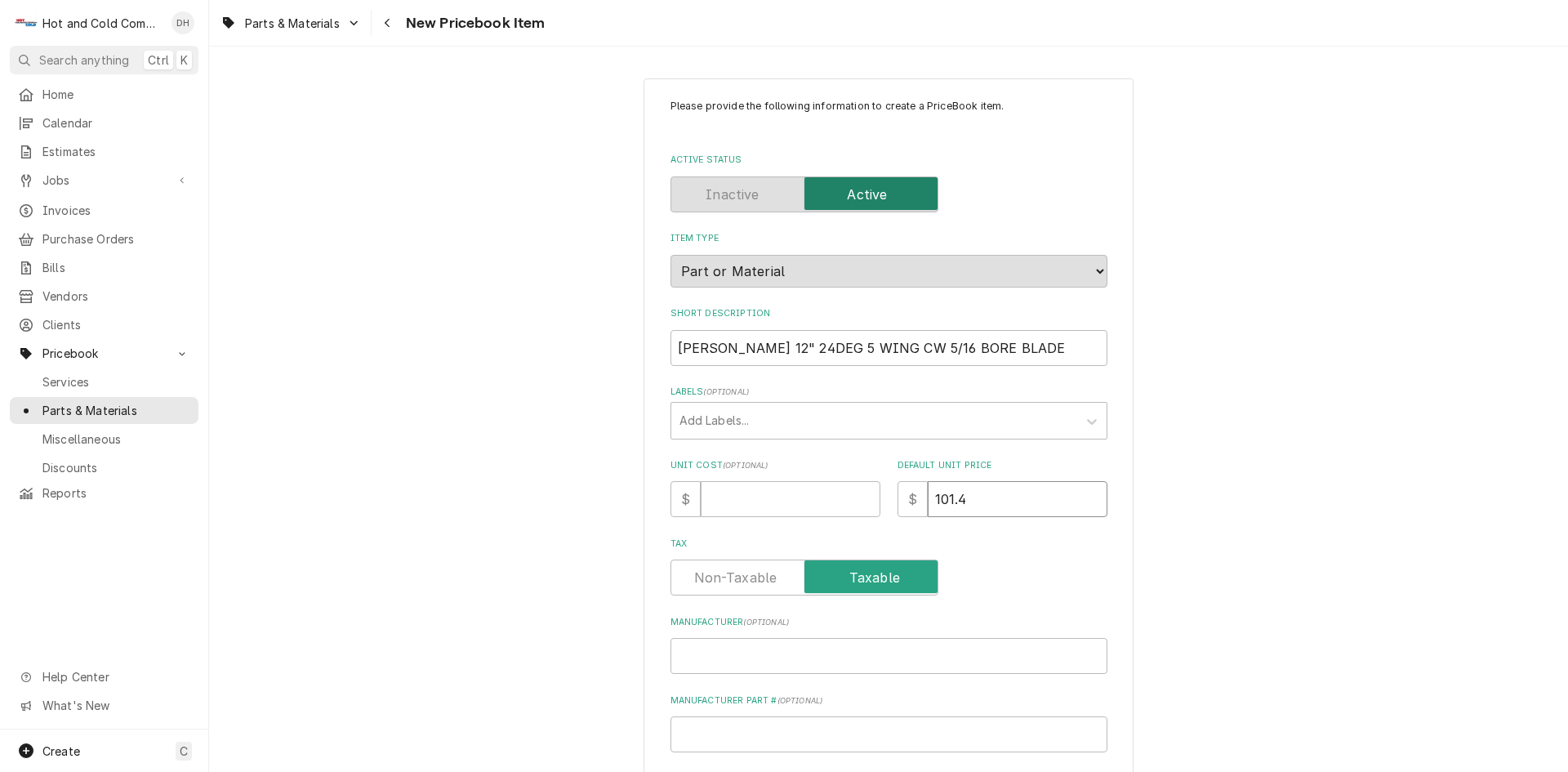
type textarea "x"
type input "101.43"
click at [742, 504] on input "Unit Cost ( optional )" at bounding box center [790, 498] width 180 height 36
type textarea "x"
type input "1"
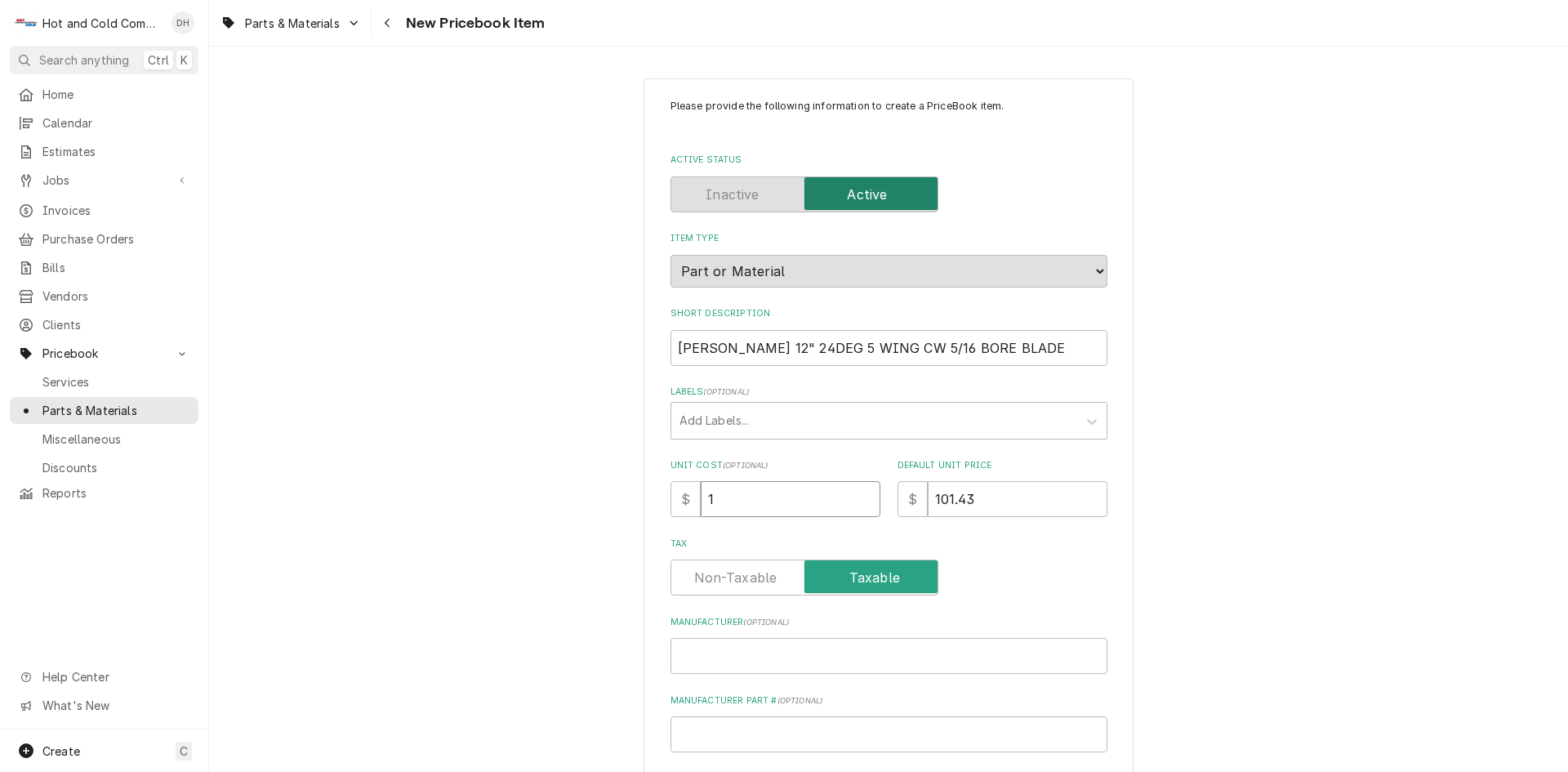
type textarea "x"
type input "5"
type textarea "x"
type input "57"
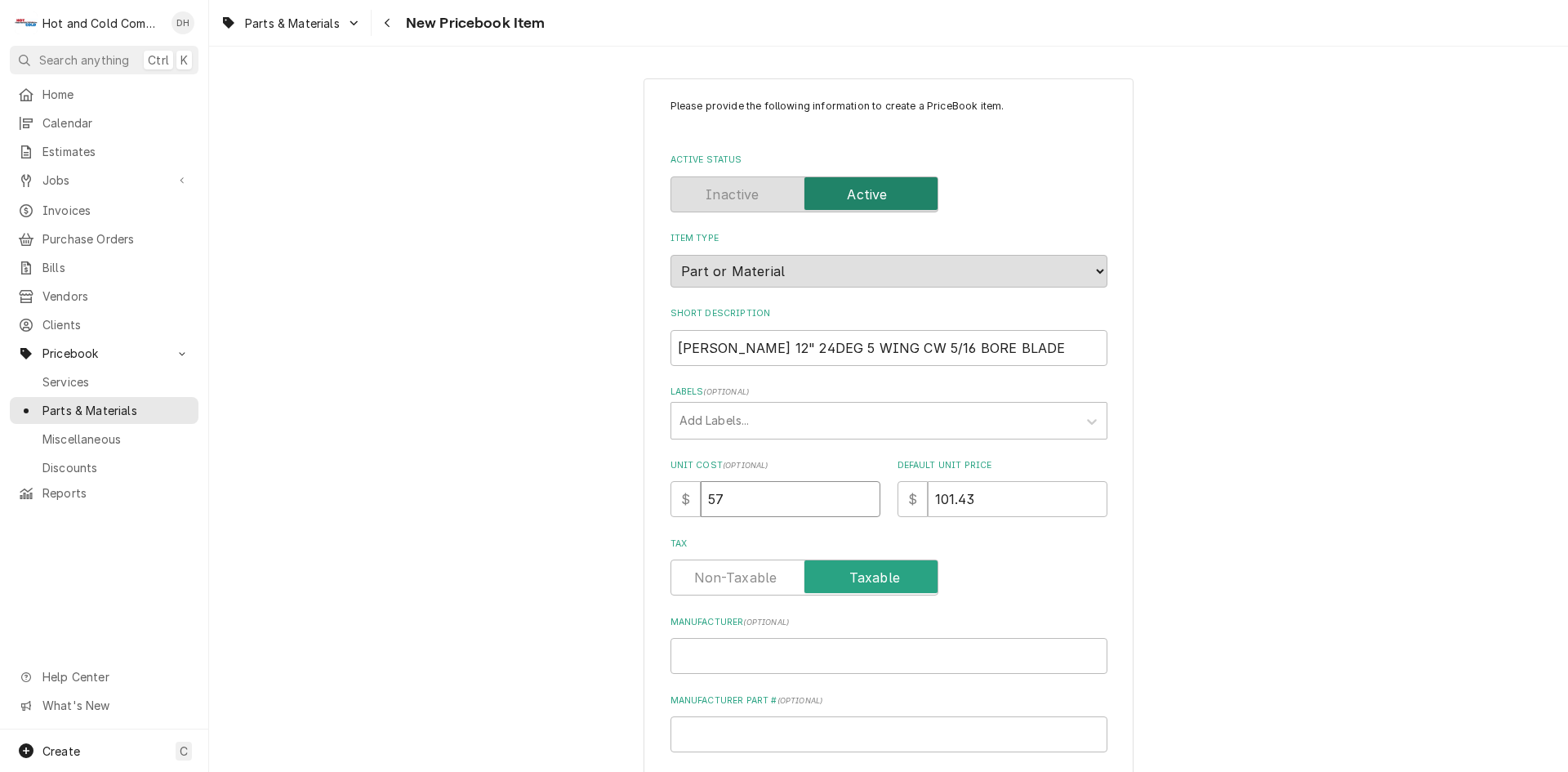
type textarea "x"
type input "57.9"
type textarea "x"
type input "57.96"
click at [949, 658] on input "Manufacturer ( optional )" at bounding box center [889, 655] width 437 height 36
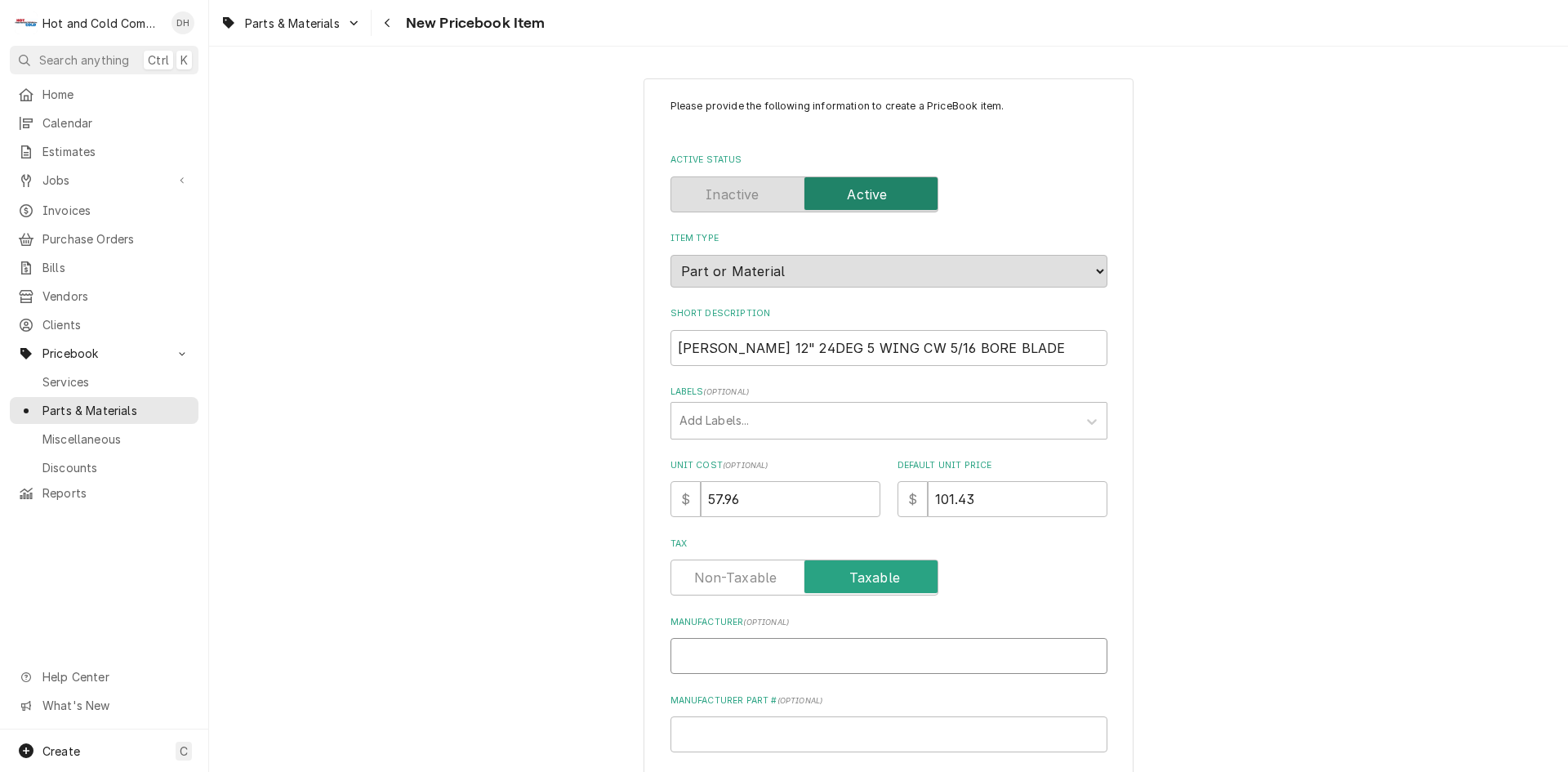
type textarea "x"
type input "b"
type textarea "x"
type input "bO"
type textarea "x"
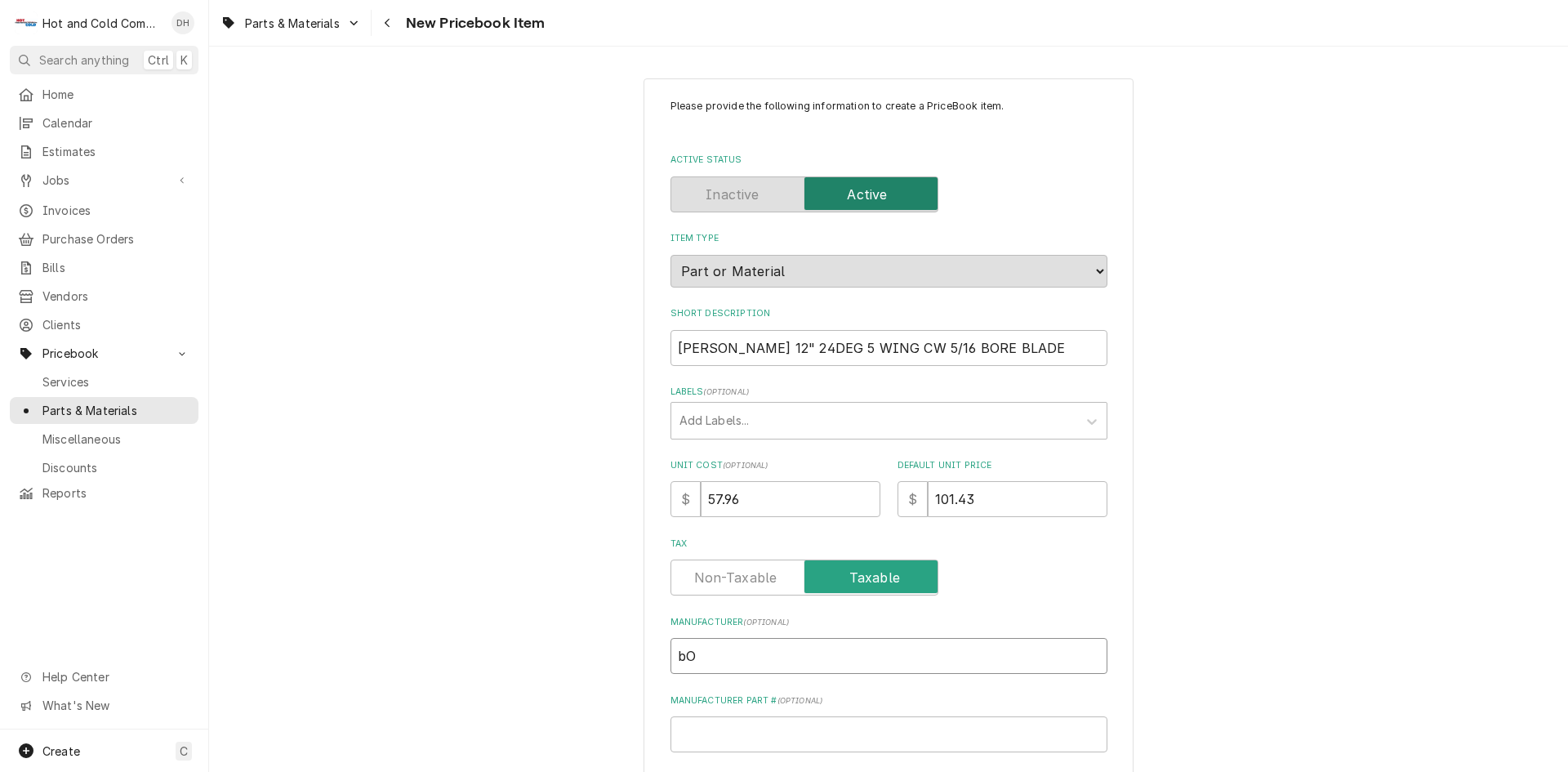
type input "bOH"
type textarea "x"
type input "bO"
type textarea "x"
type input "b"
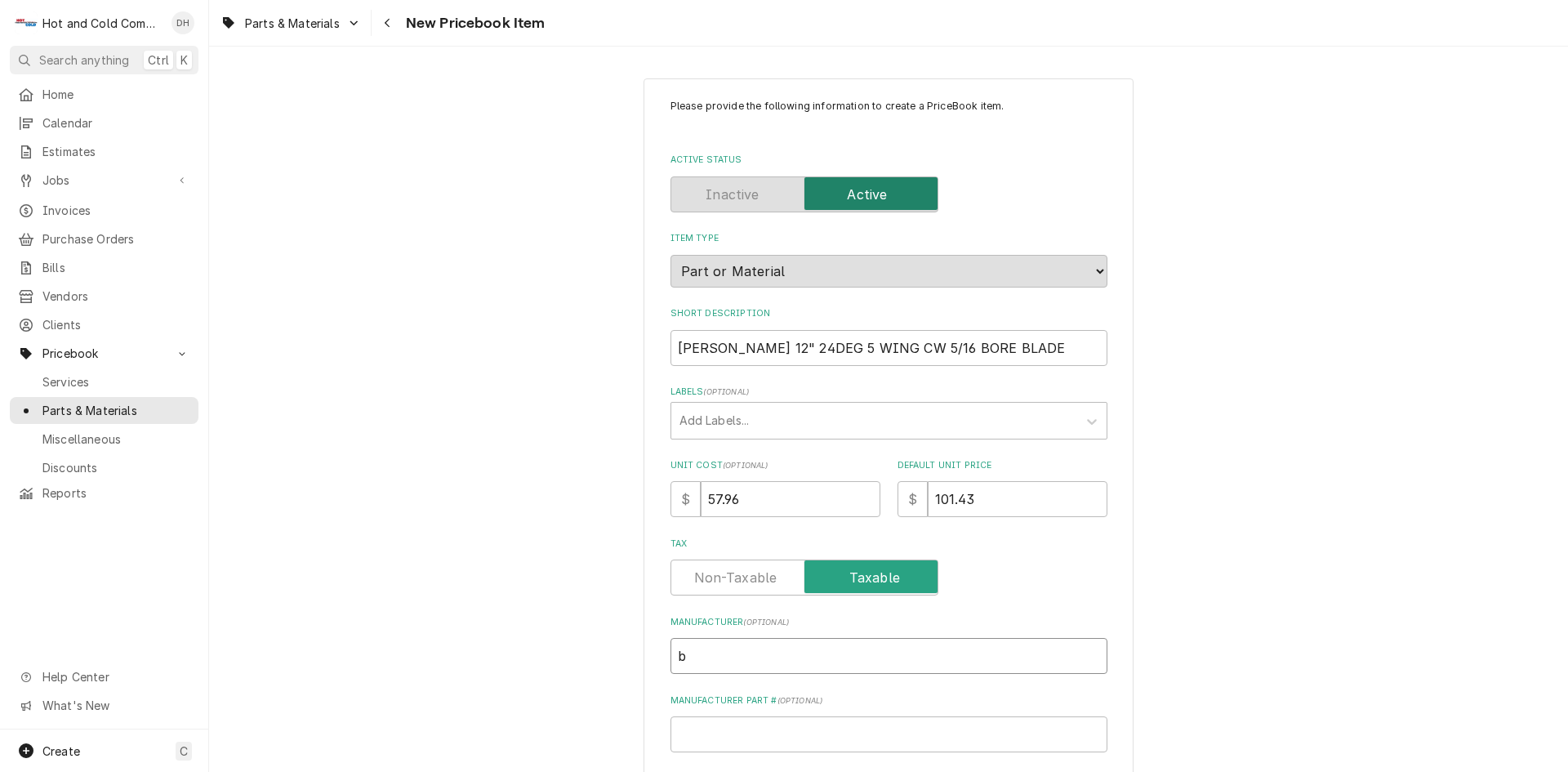
type textarea "x"
type input "B"
type textarea "x"
type input "BO"
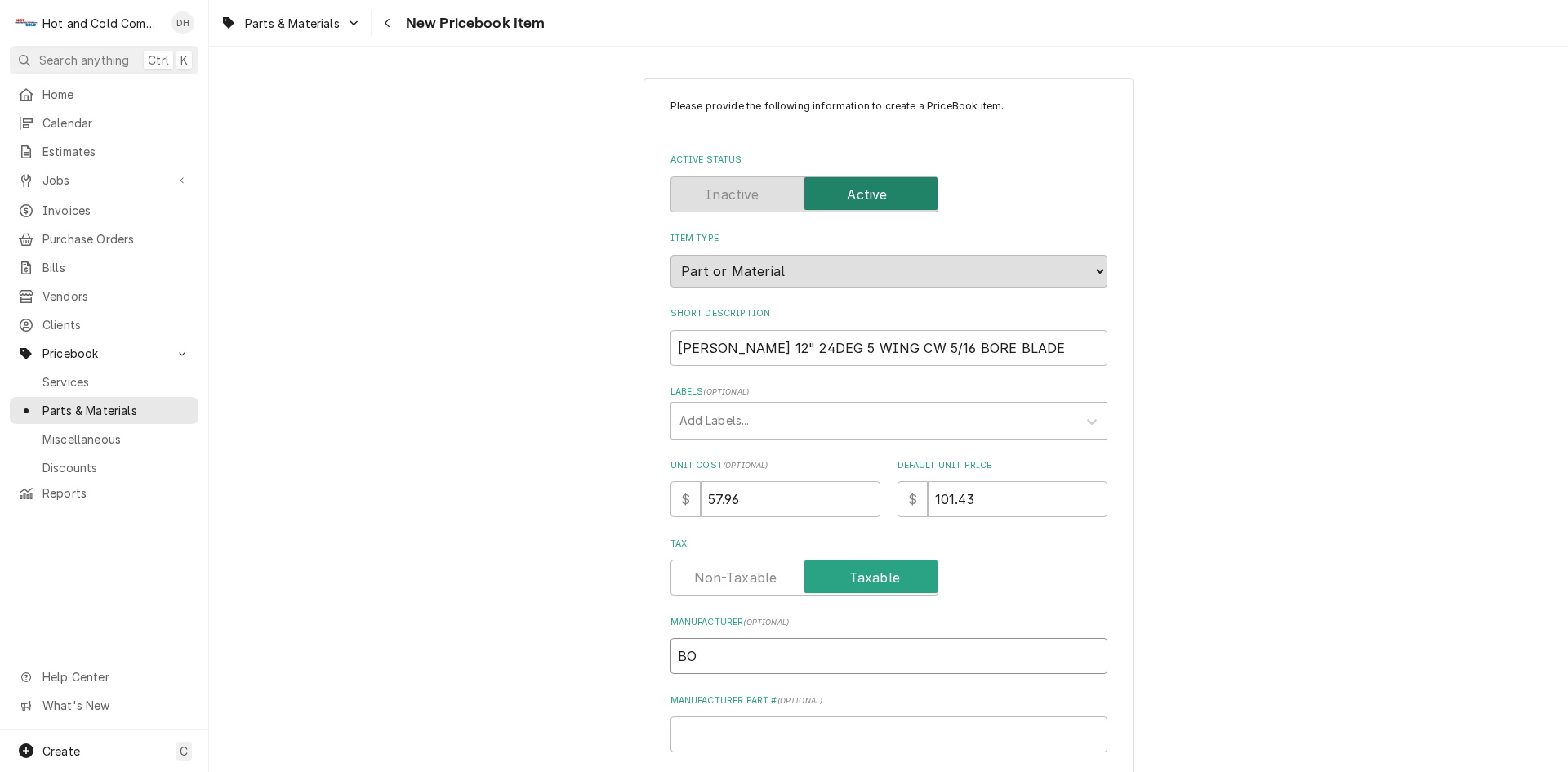
type textarea "x"
type input "BOH"
type textarea "x"
type input "[PERSON_NAME]"
click at [876, 737] on input "Manufacturer Part # ( optional )" at bounding box center [889, 734] width 437 height 36
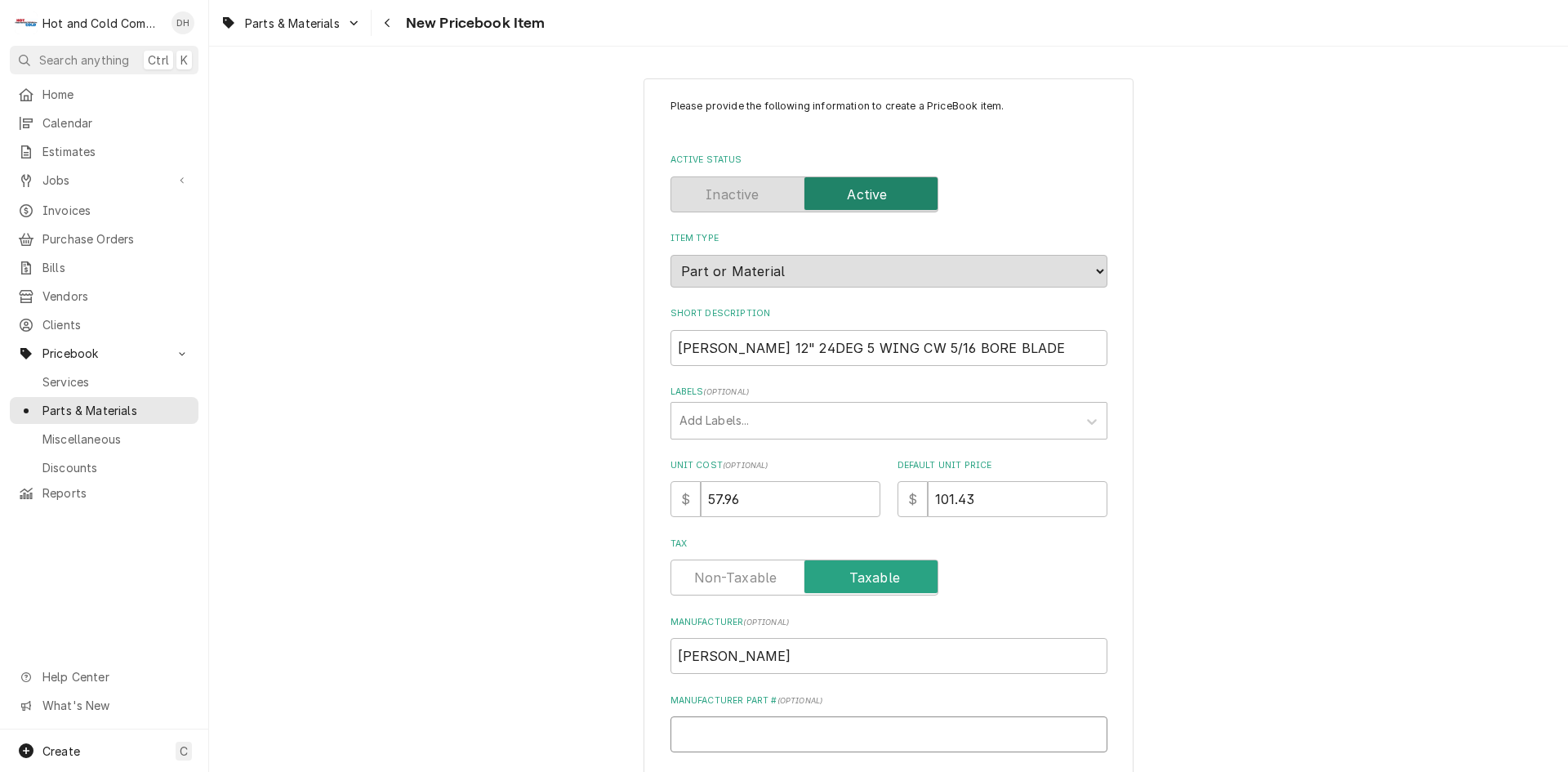
type textarea "x"
type input "5"
type textarea "x"
type input "51"
type textarea "x"
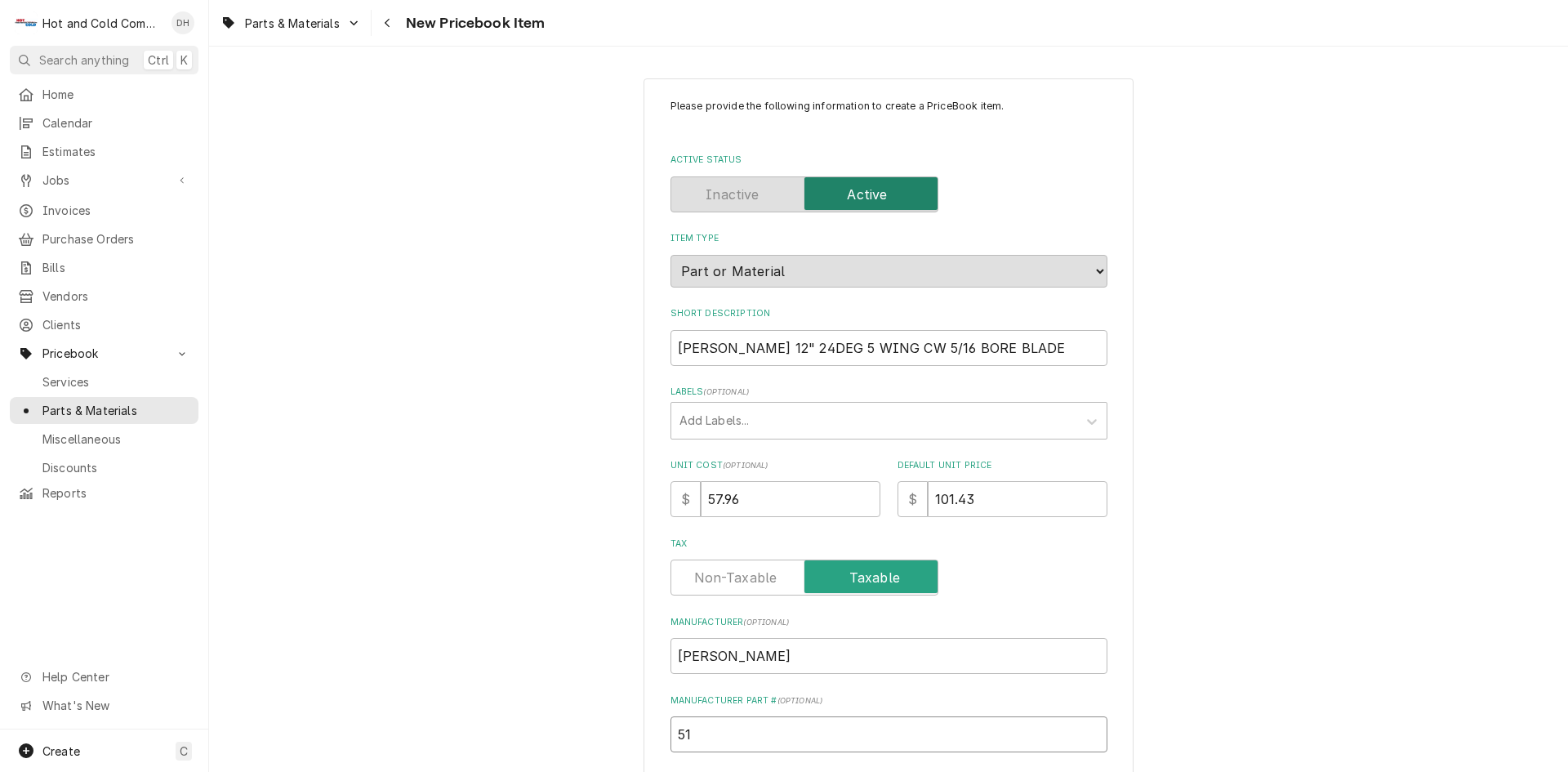
type input "514"
type textarea "x"
type input "5140"
type textarea "x"
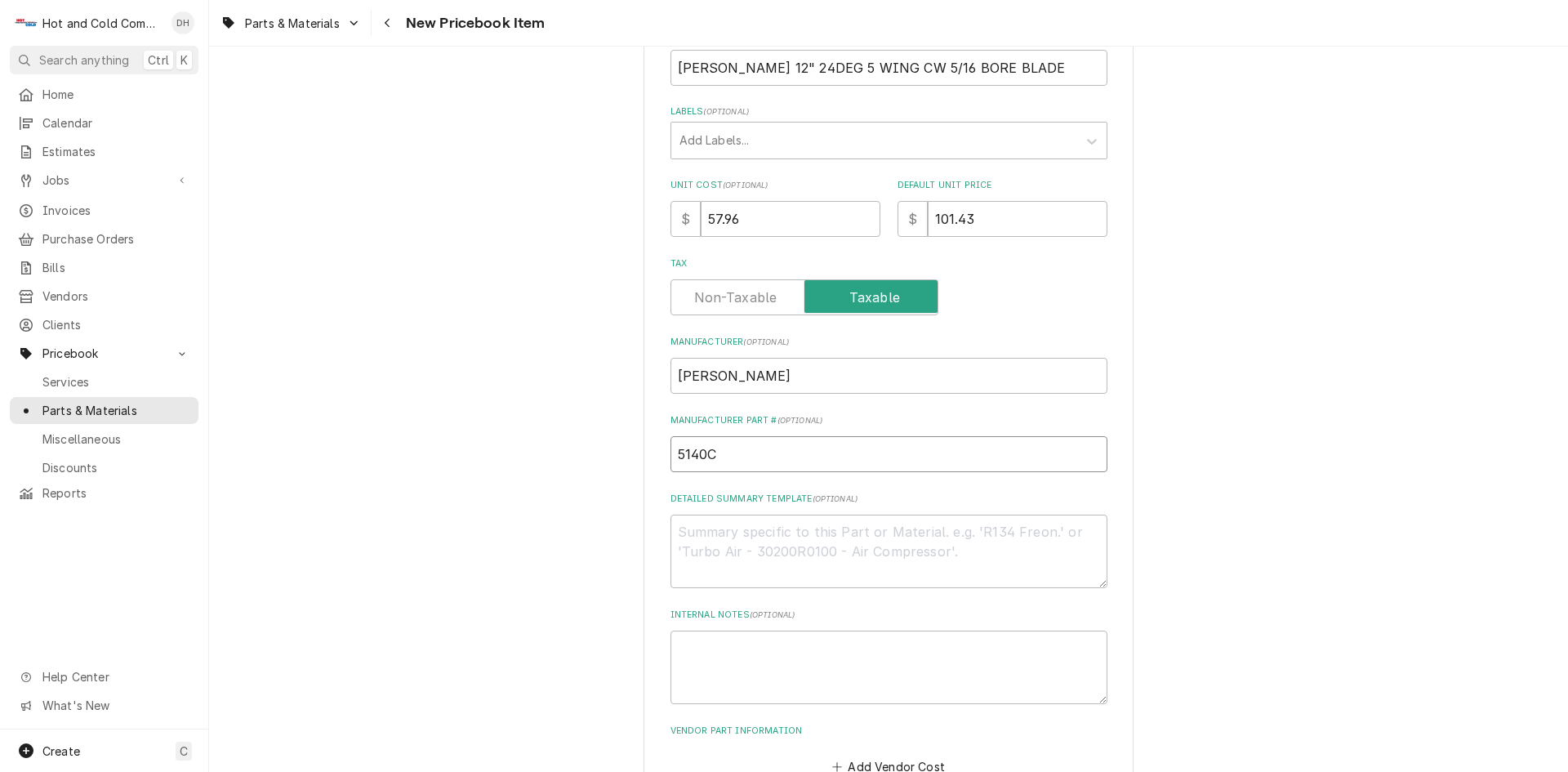
scroll to position [386, 0]
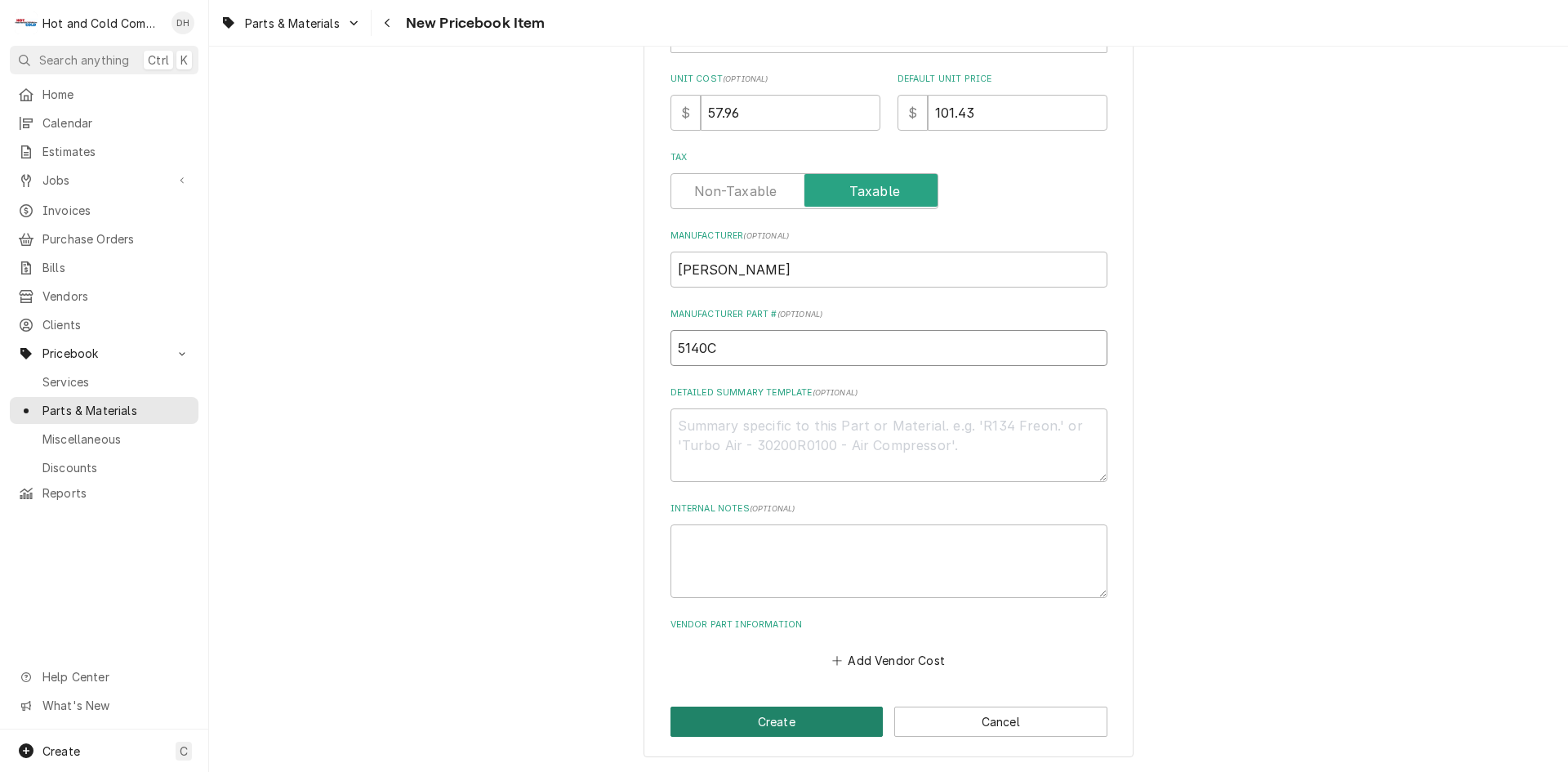
type input "5140C"
click at [843, 723] on button "Create" at bounding box center [777, 721] width 213 height 30
type textarea "x"
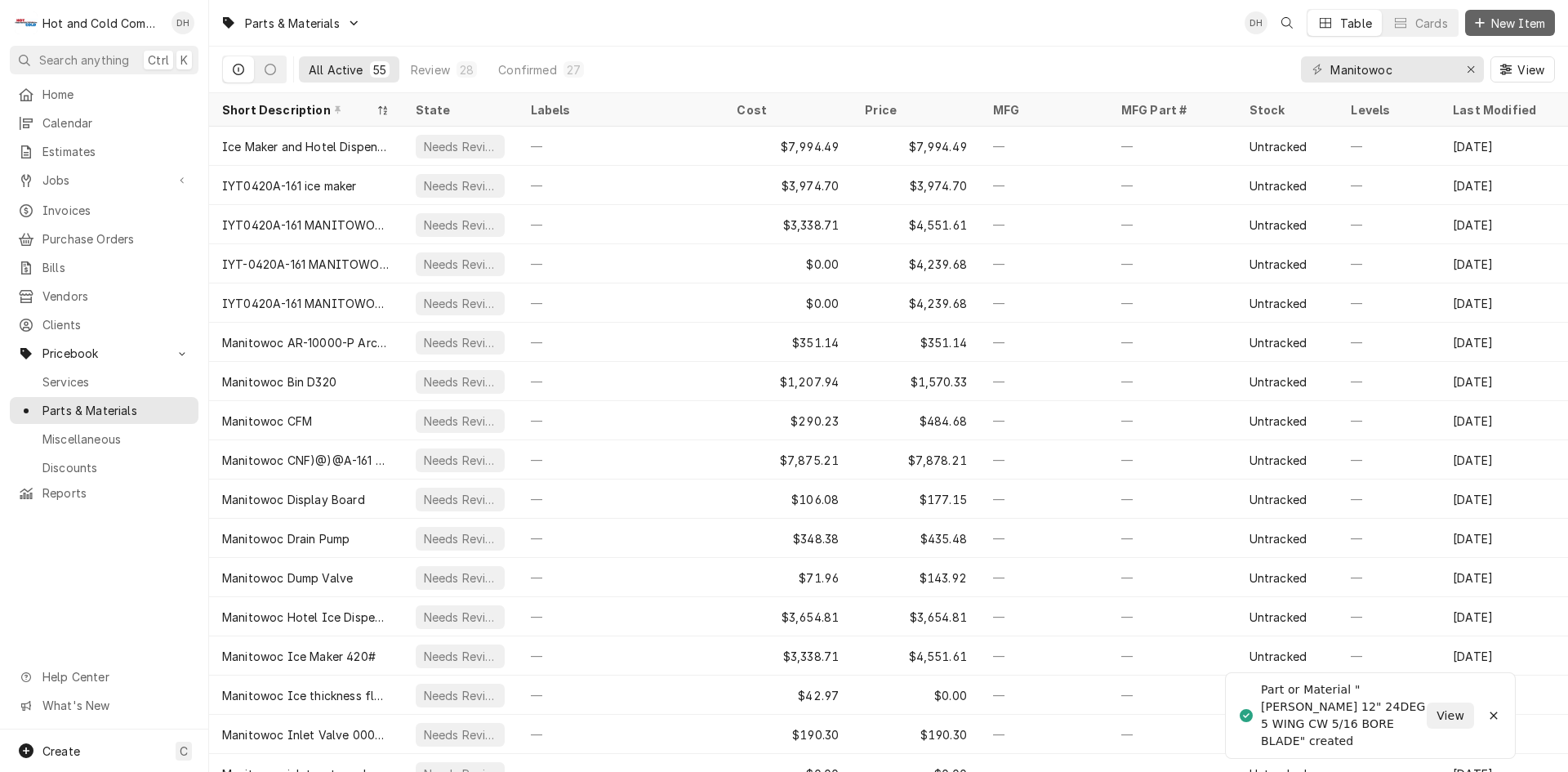
click at [1519, 13] on button "New Item" at bounding box center [1510, 23] width 90 height 27
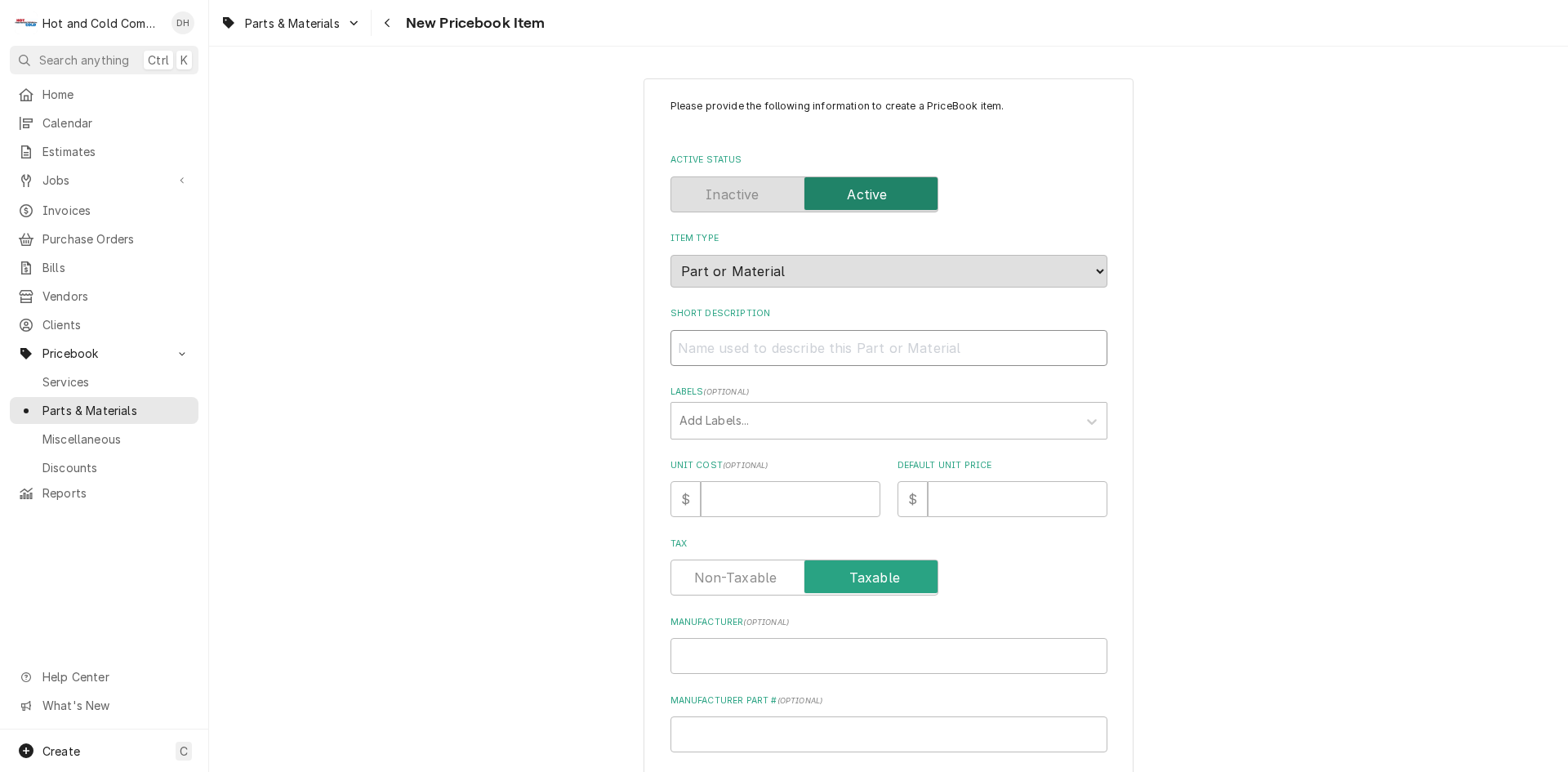
click at [830, 352] on input "Short Description" at bounding box center [889, 347] width 437 height 36
type textarea "x"
type input "H"
type textarea "x"
type input "HE"
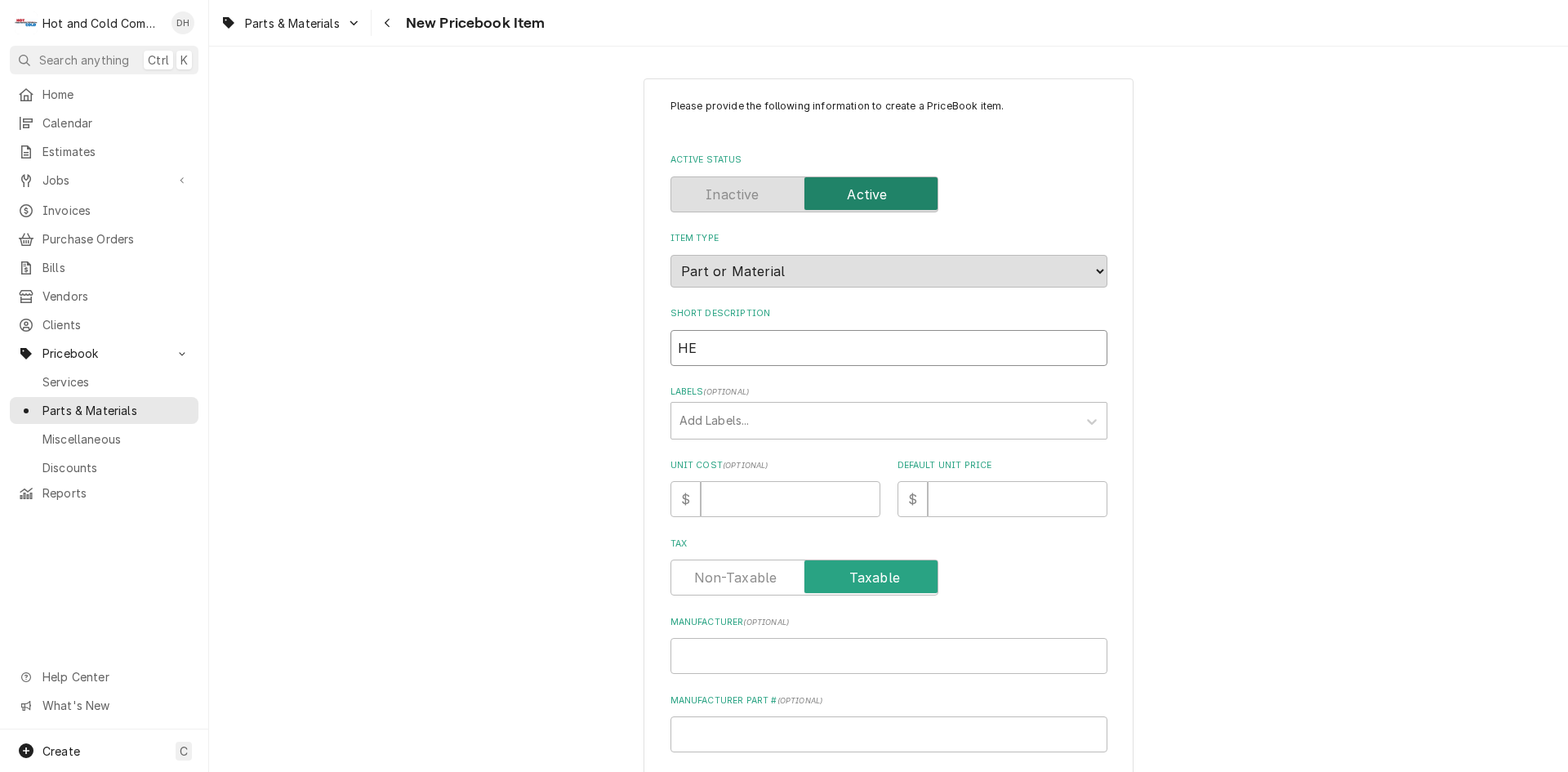
type textarea "x"
type input "HEA"
type textarea "x"
type input "HEAT"
type textarea "x"
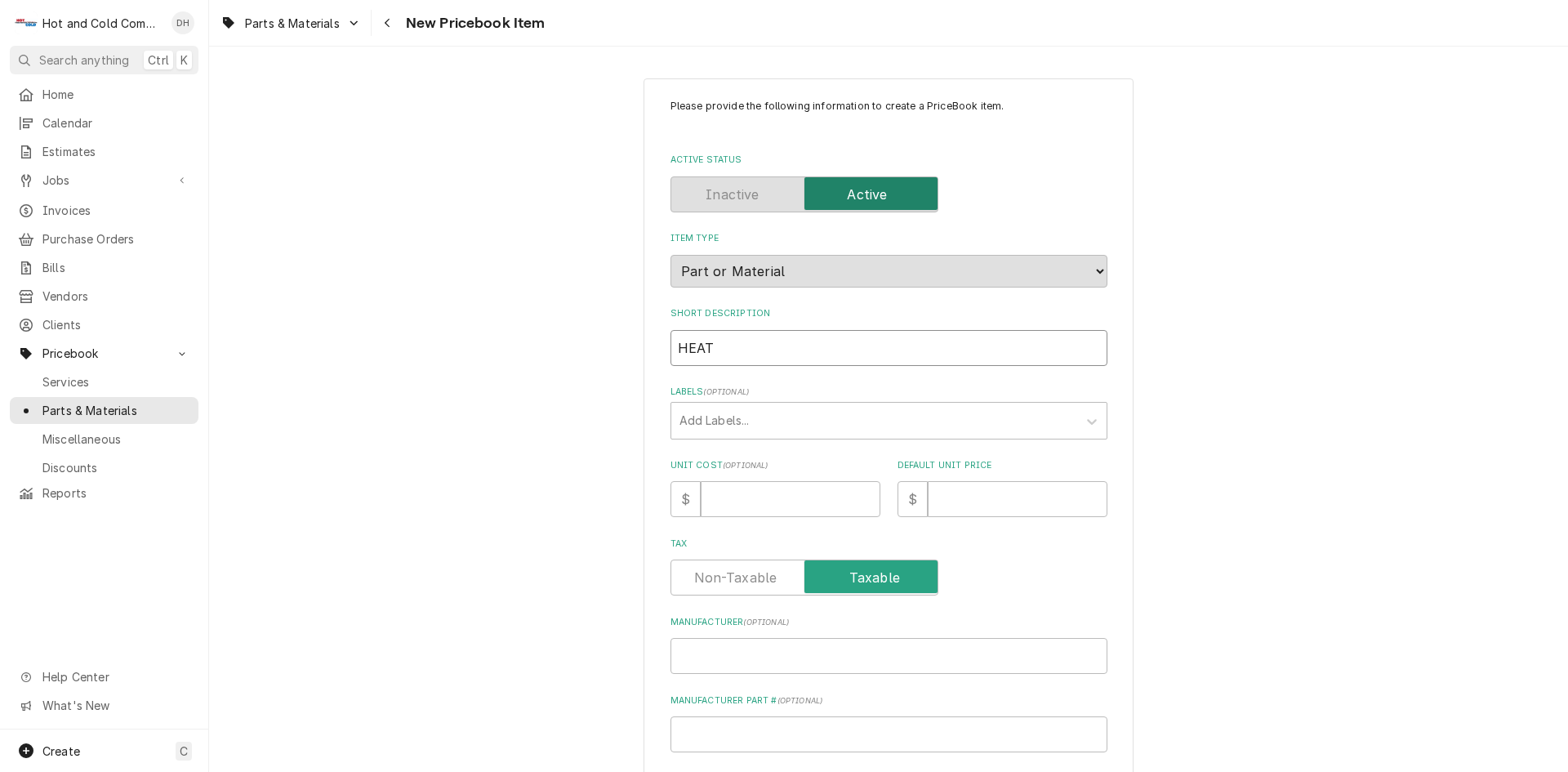
type input "HEATV"
type textarea "x"
type input "HEATVR"
type textarea "x"
type input "HEATVRA"
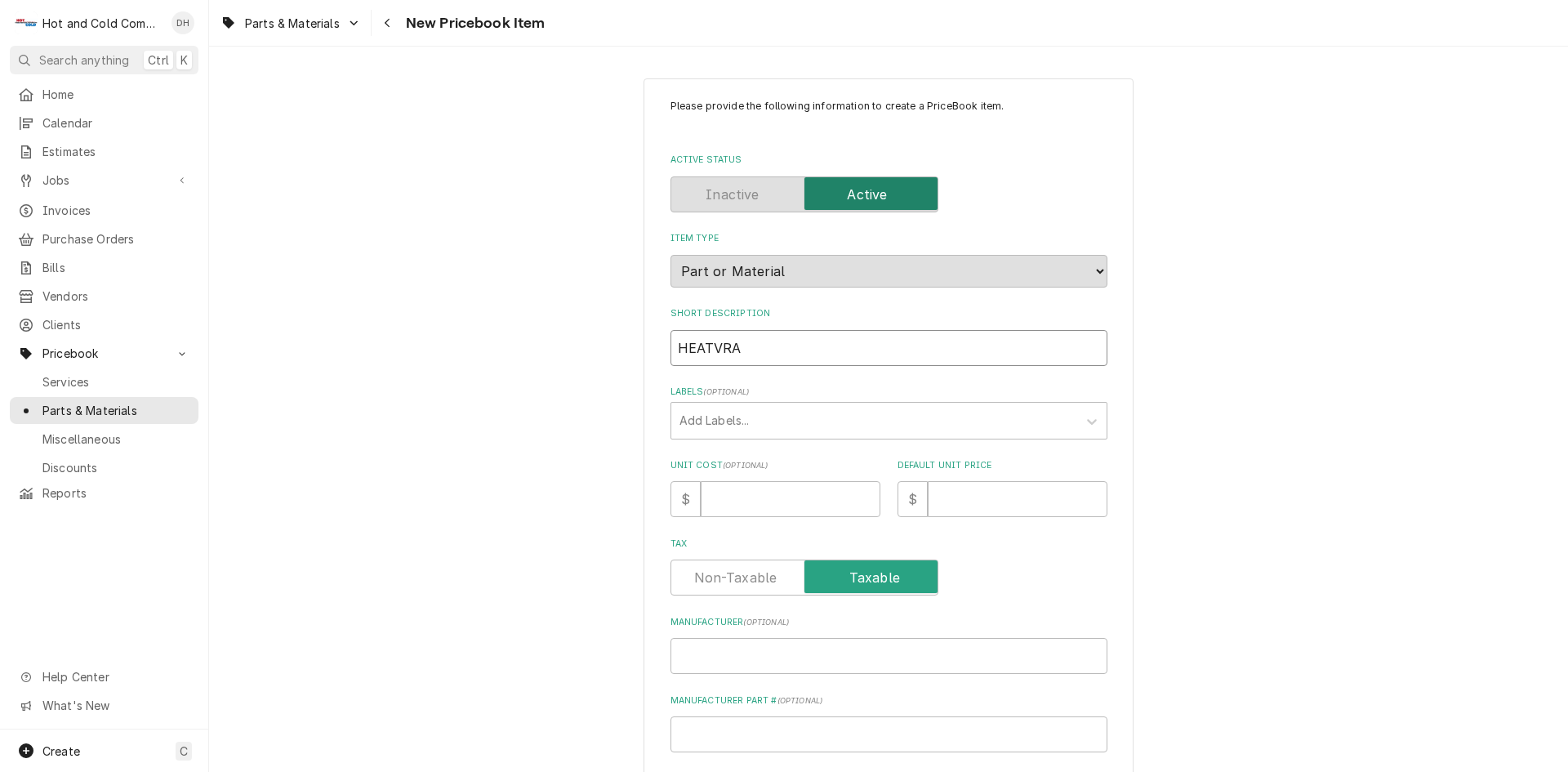
type textarea "x"
type input "HEATVRAF"
type textarea "x"
type input "HEATVRAFT"
type textarea "x"
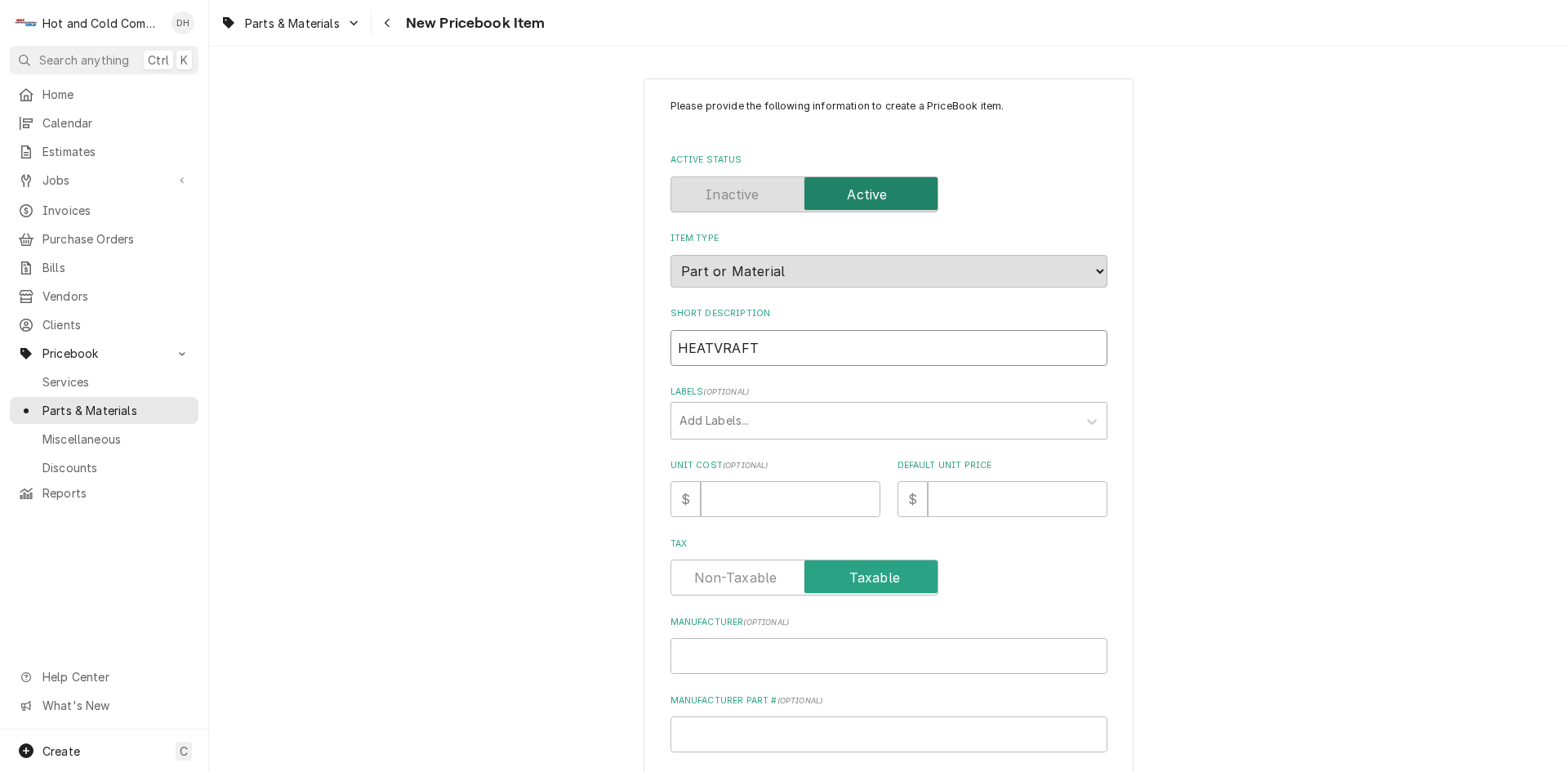
type input "HEATVRAFT"
type textarea "x"
type input "HEATVRAFT M"
type textarea "x"
type input "HEATVRAFT MO"
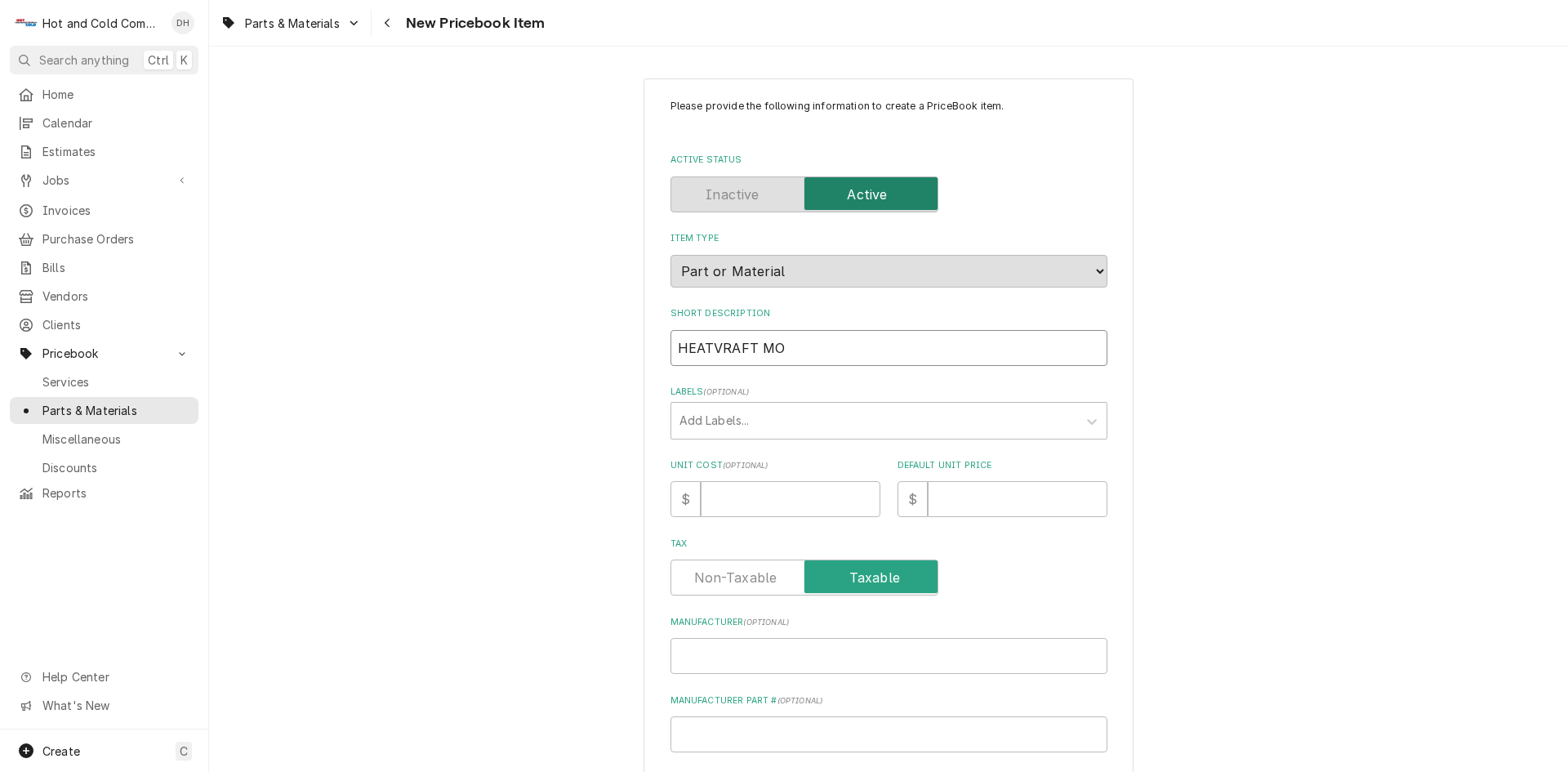
type textarea "x"
type input "HEATVRAFT MOT"
type textarea "x"
type input "HEATVRAFT MOTO"
type textarea "x"
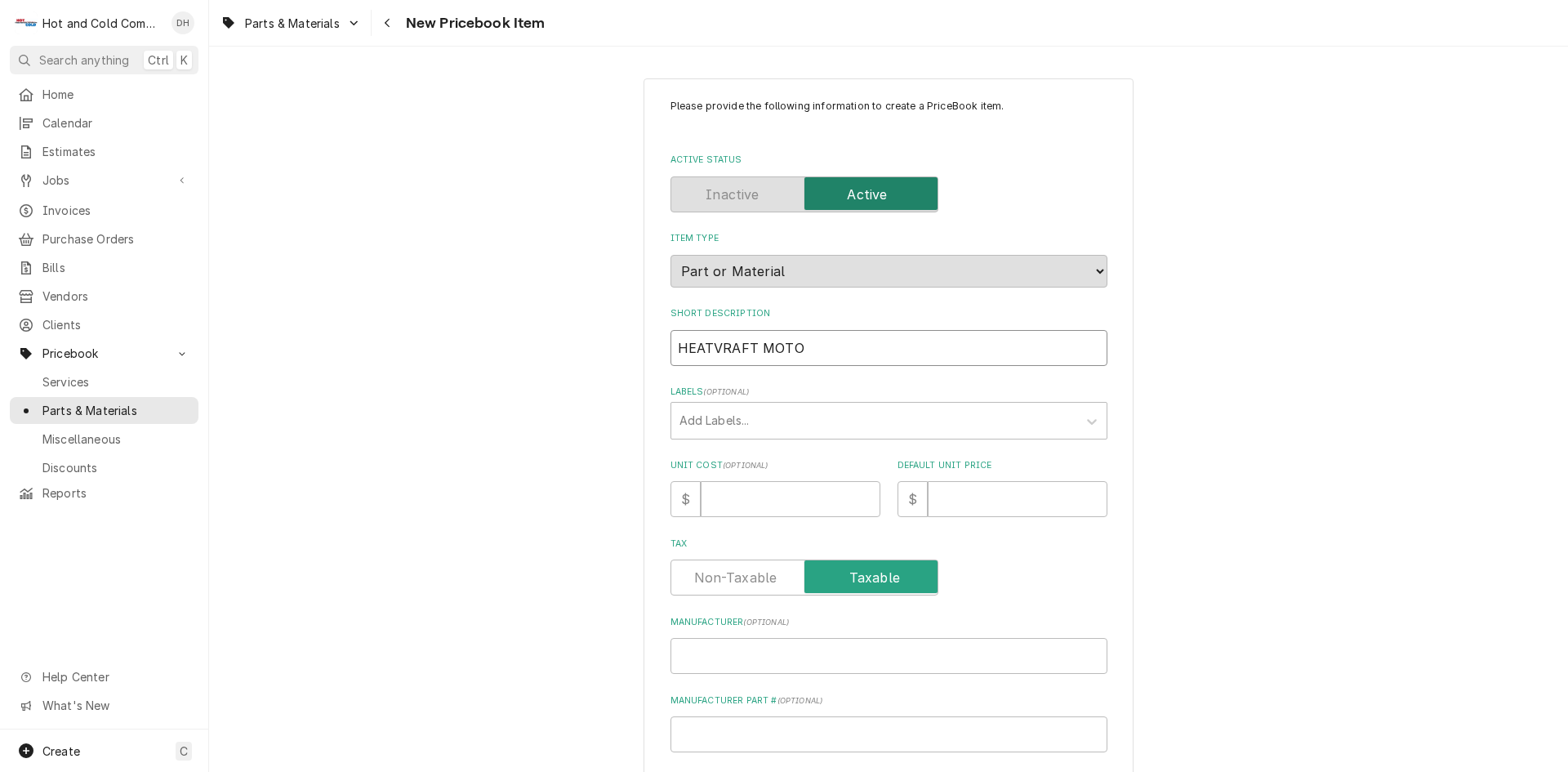
type input "HEATVRAFT MOTOR"
type textarea "x"
type input "HEATVRAFT MOTOR"
type textarea "x"
type input "HEATVRAFT MOTOR B"
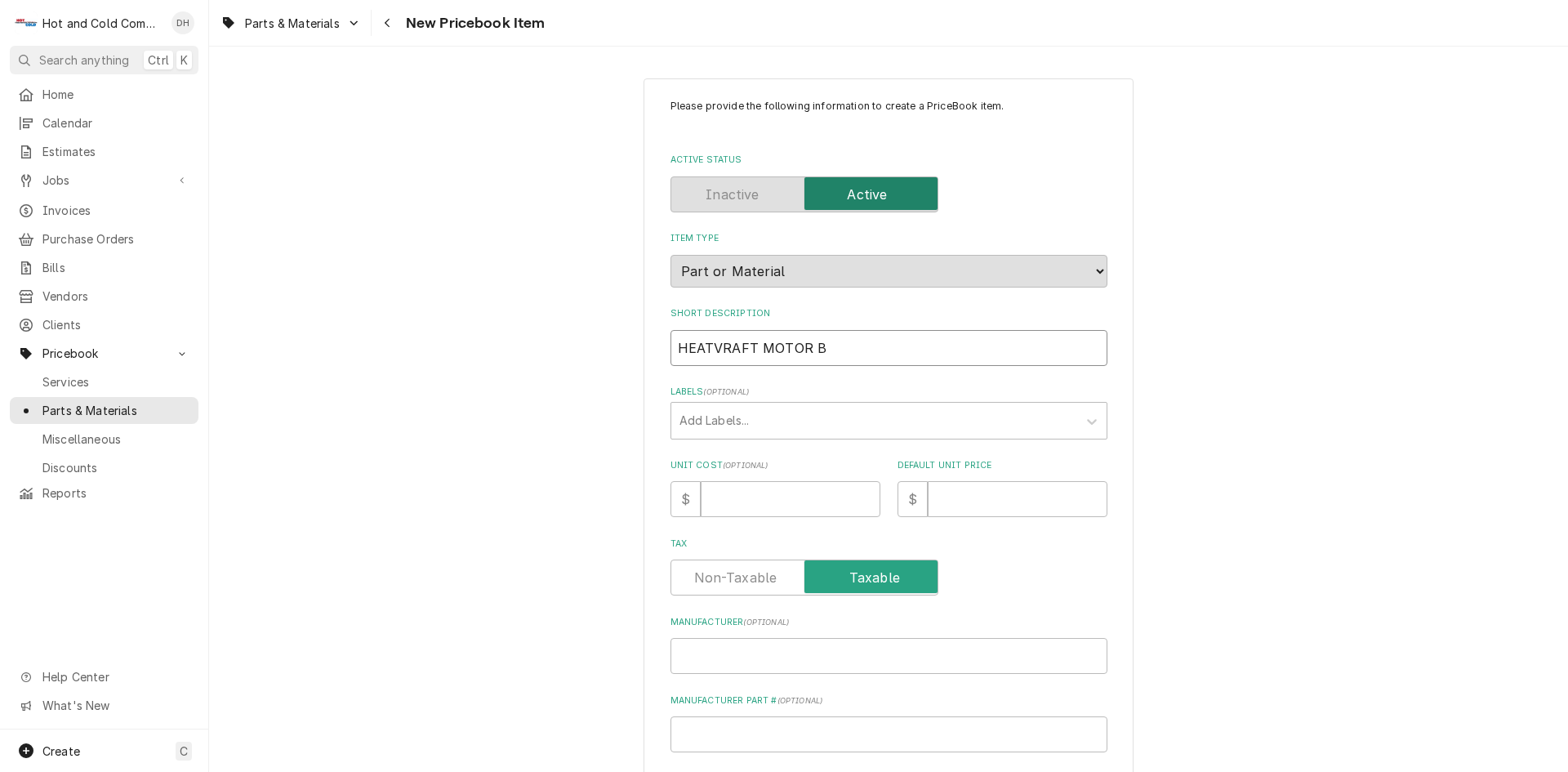
type textarea "x"
type input "HEATVRAFT MOTOR BR"
type textarea "x"
type input "HEATVRAFT MOTOR BRA"
type textarea "x"
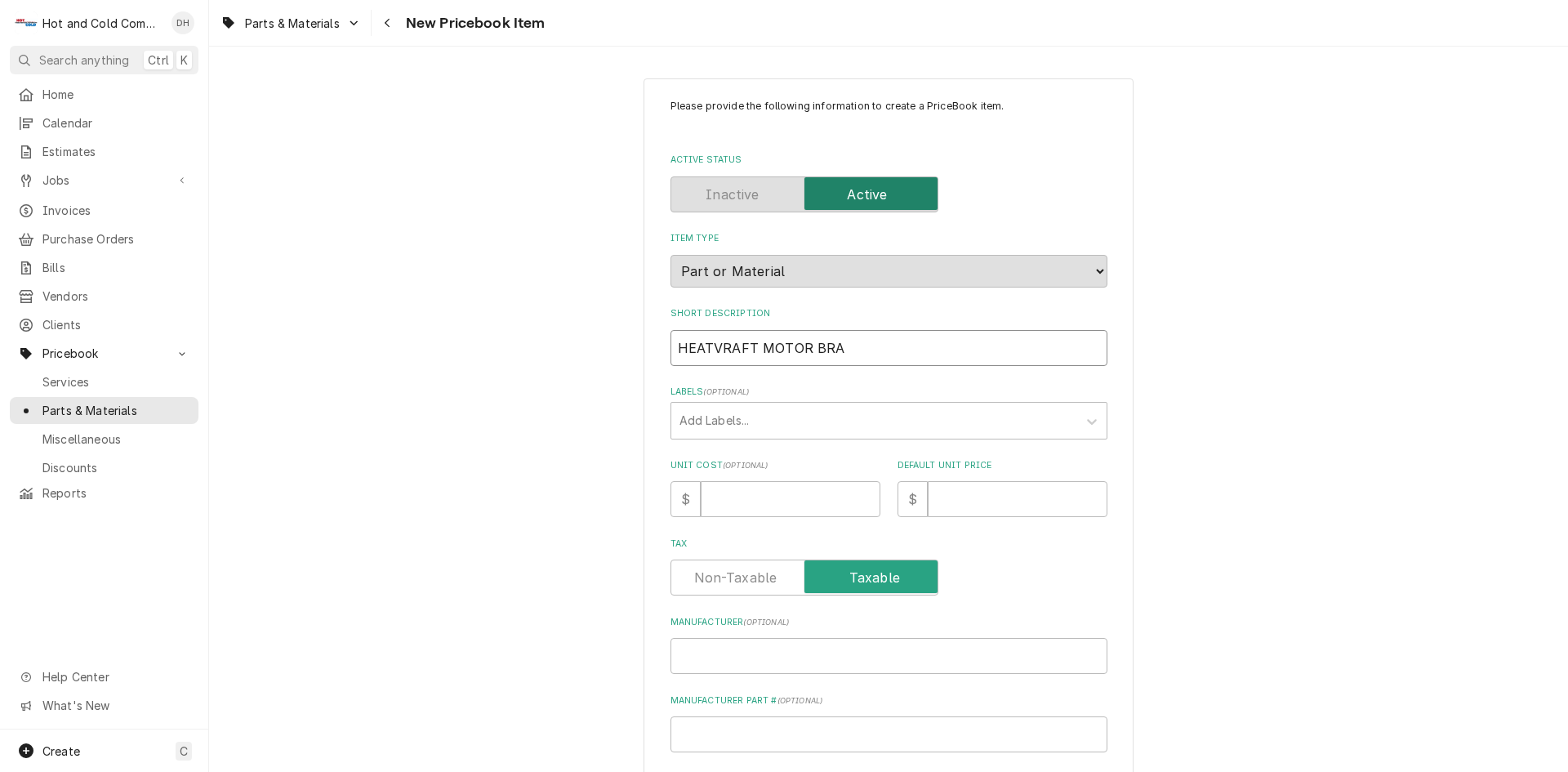
type input "HEATVRAFT MOTOR BRAC"
type textarea "x"
type input "HEATVRAFT MOTOR BRACK"
type textarea "x"
type input "HEATVRAFT MOTOR BRACKE"
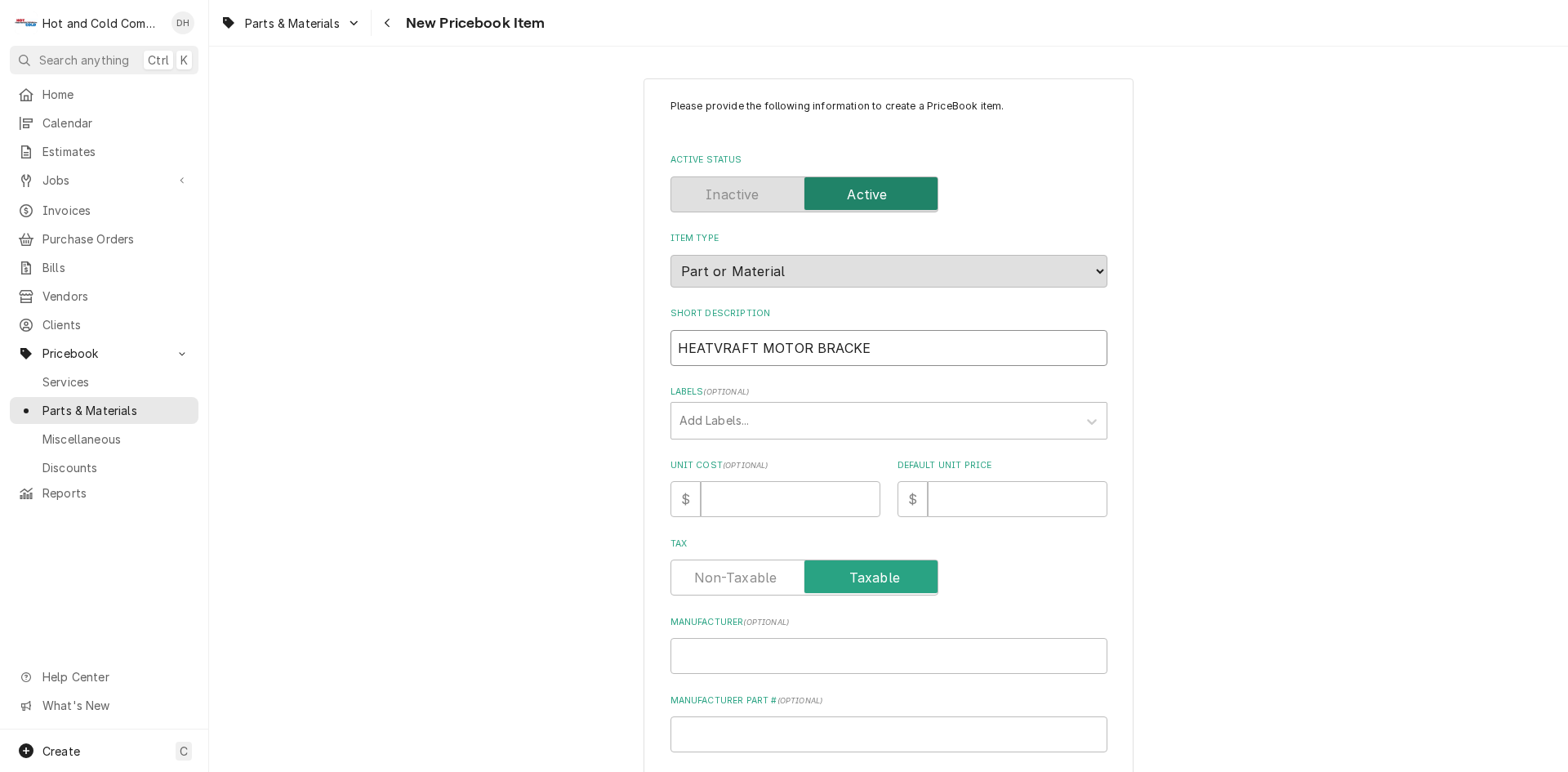
type textarea "x"
type input "HEATVRAFT MOTOR BRACKET"
type textarea "x"
type input "HEATVRAFT MOTOR BRACKET"
type textarea "x"
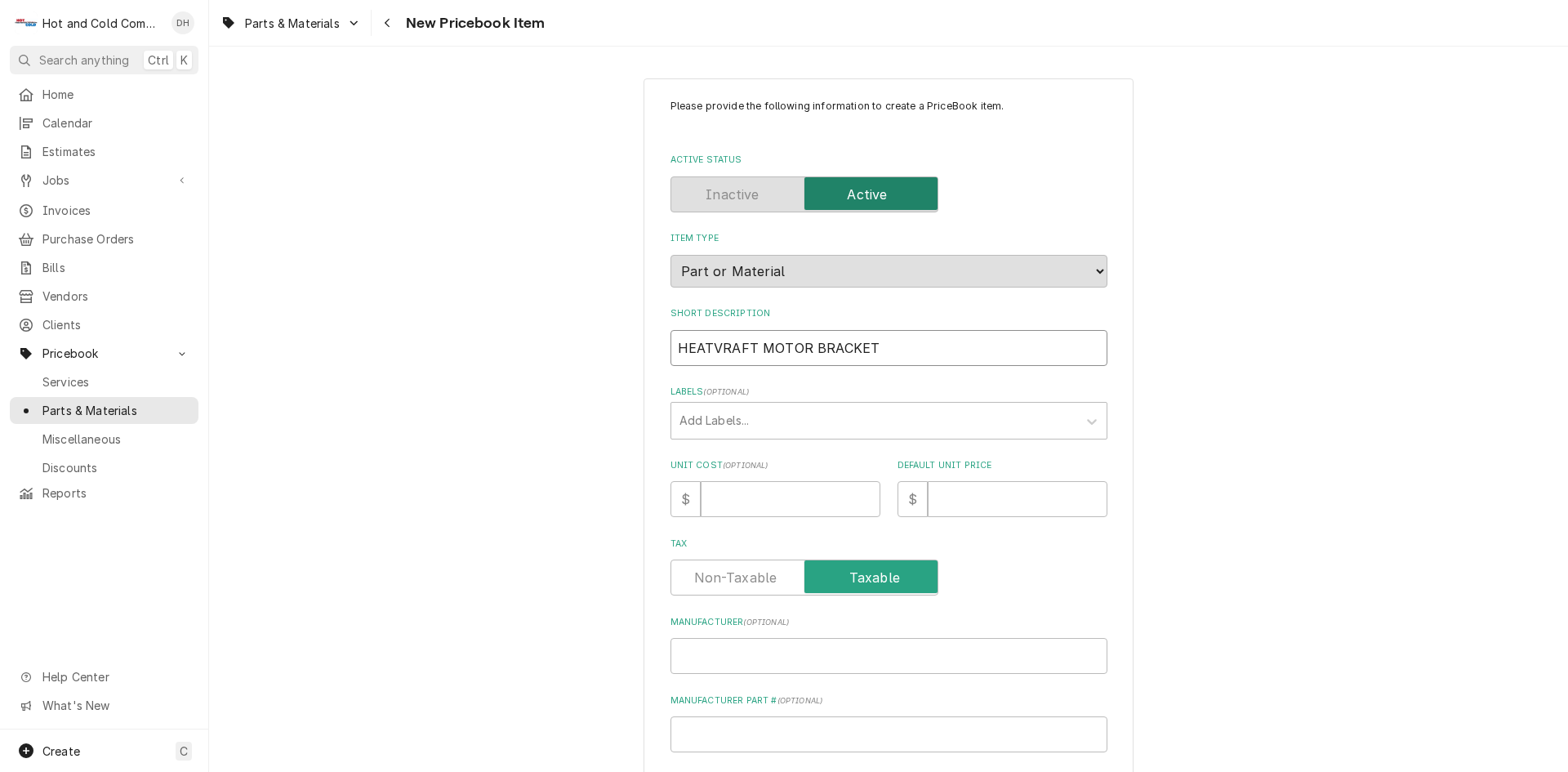
type input "HEATVRAFT MOTOR BRACKET W"
type textarea "x"
type input "HEATVRAFT MOTOR BRACKET W"
type textarea "x"
type input "HEATVRAFT MOTOR BRACKET W"
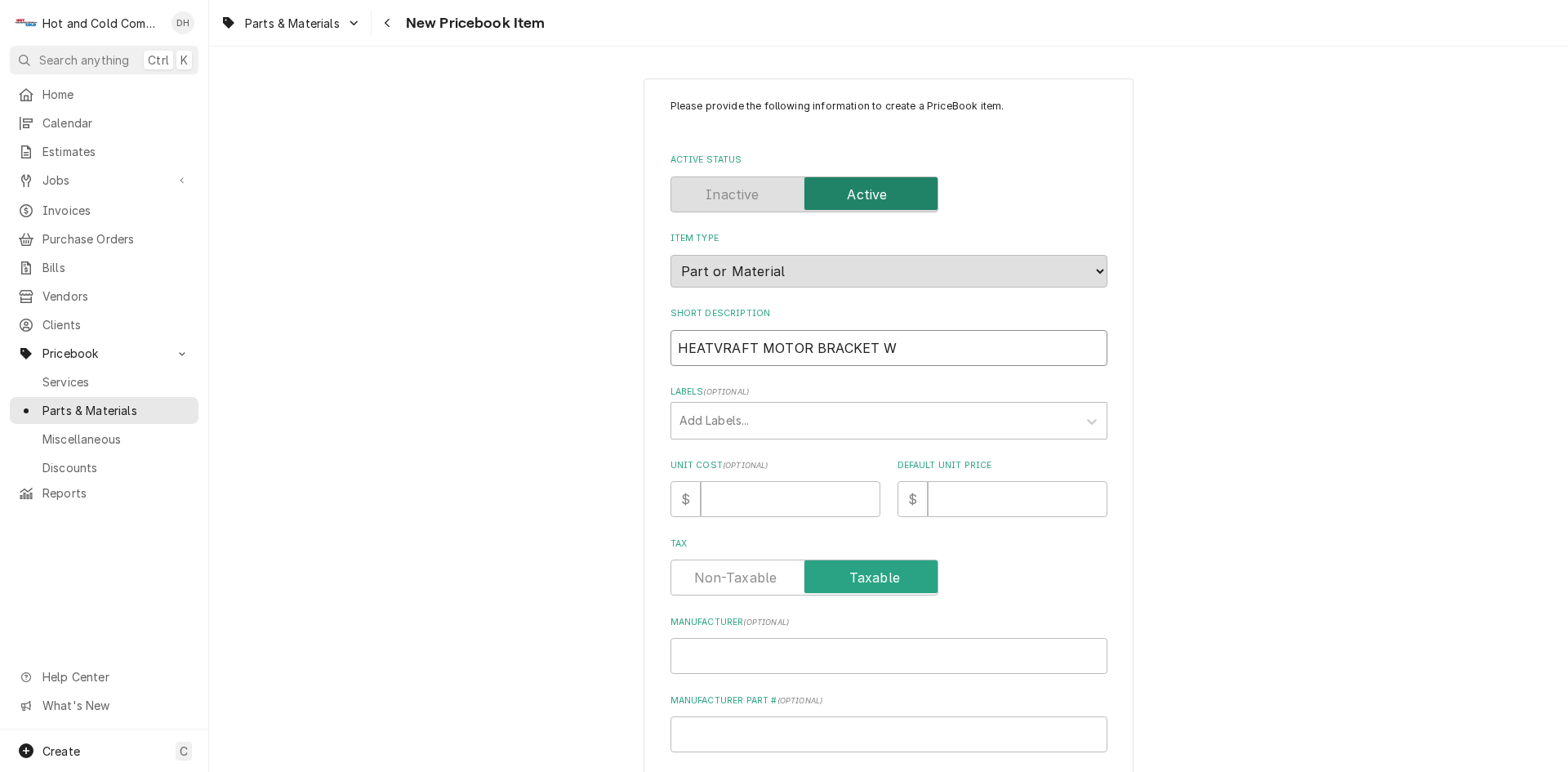
type textarea "x"
type input "HEATVRAFT MOTOR BRACKET W/"
type textarea "x"
type input "HEATVRAFT MOTOR BRACKET W/B"
type textarea "x"
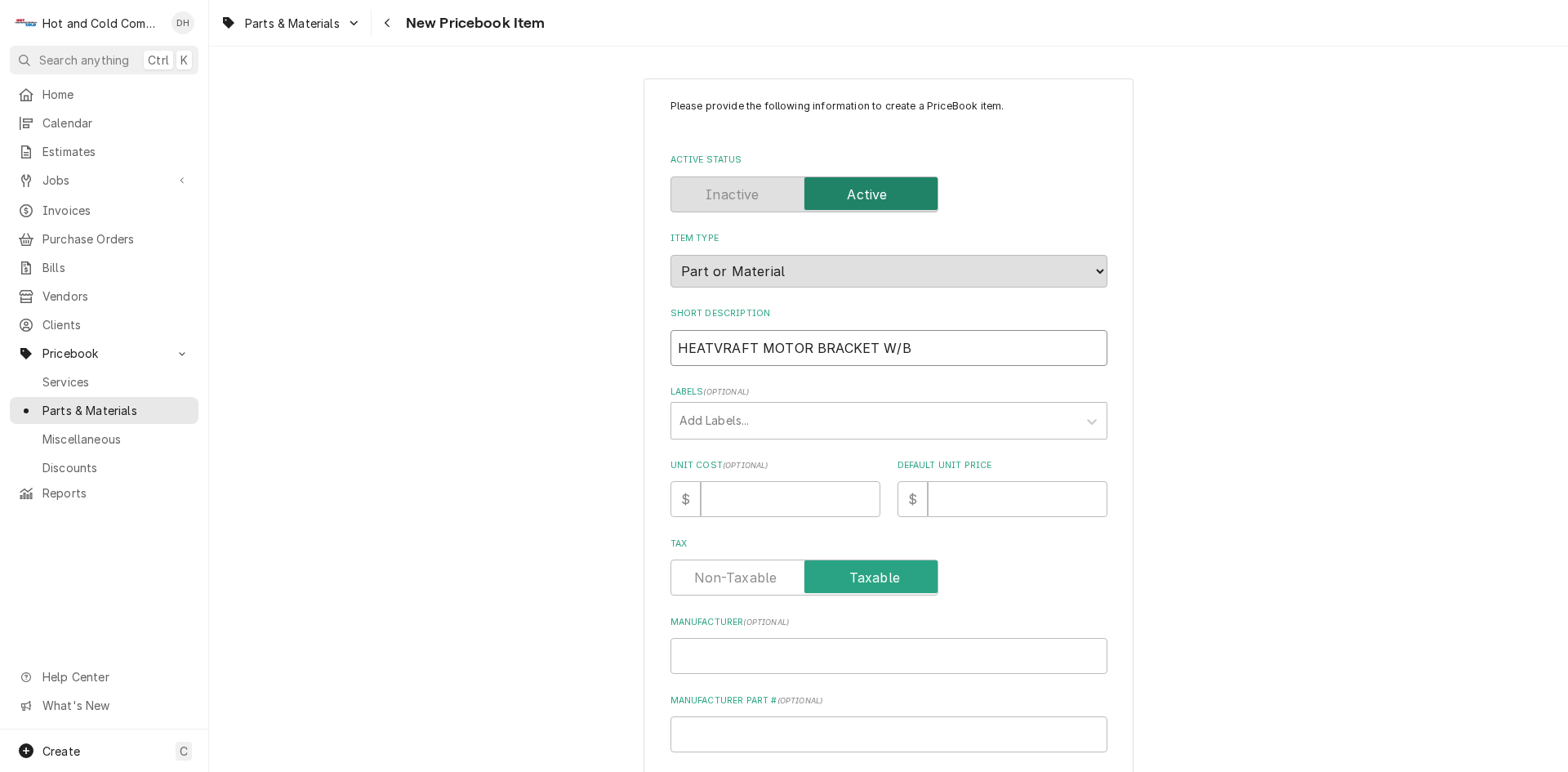
type input "HEATVRAFT MOTOR BRACKET W/BR"
type textarea "x"
type input "HEATVRAFT MOTOR BRACKET W/BRA"
type textarea "x"
type input "HEATVRAFT MOTOR BRACKET W/BRAC"
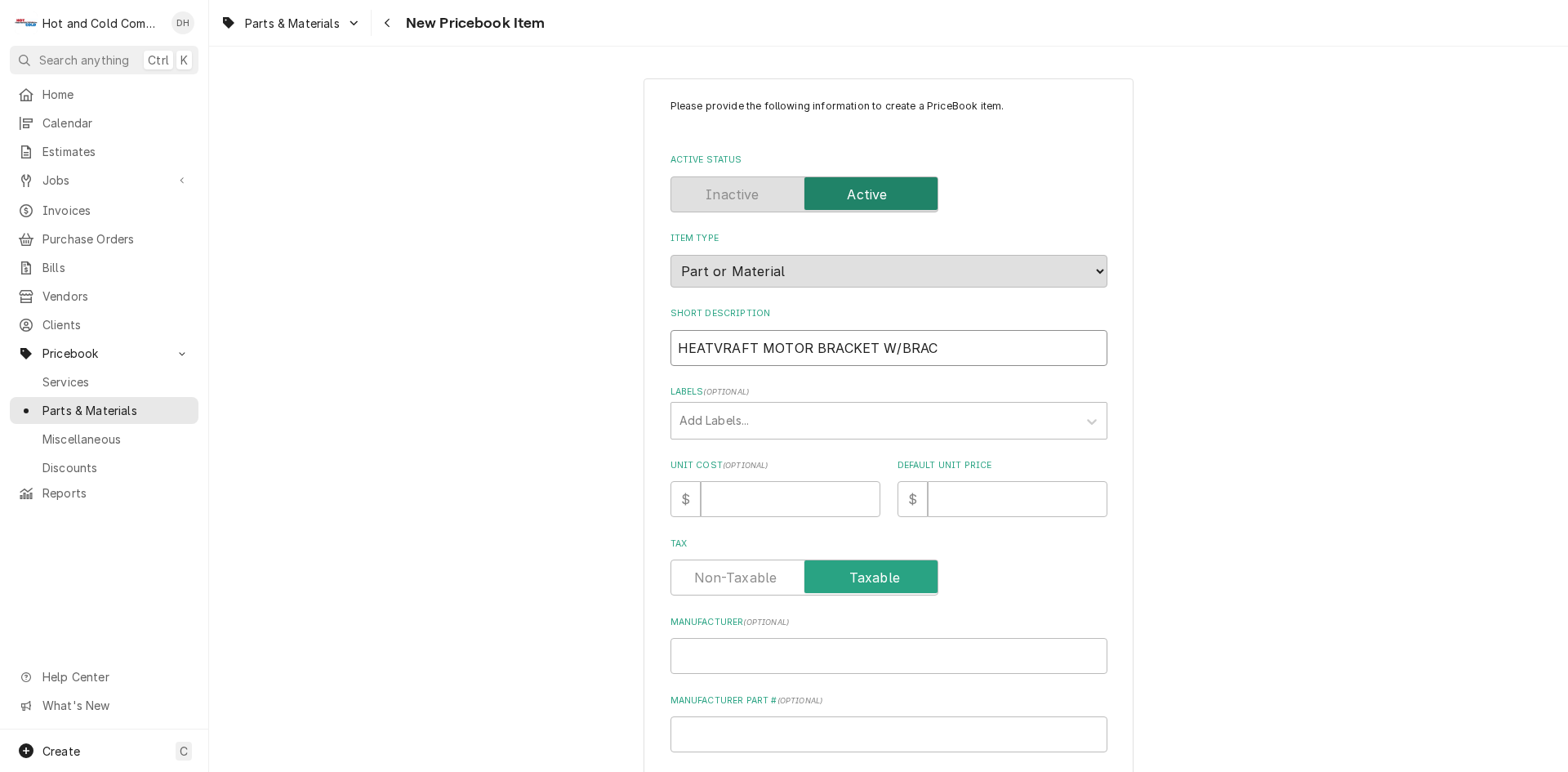
type textarea "x"
type input "HEATVRAFT MOTOR BRACKET W/BRACI"
type textarea "x"
type input "HEATVRAFT MOTOR BRACKET W/BRACIN"
type textarea "x"
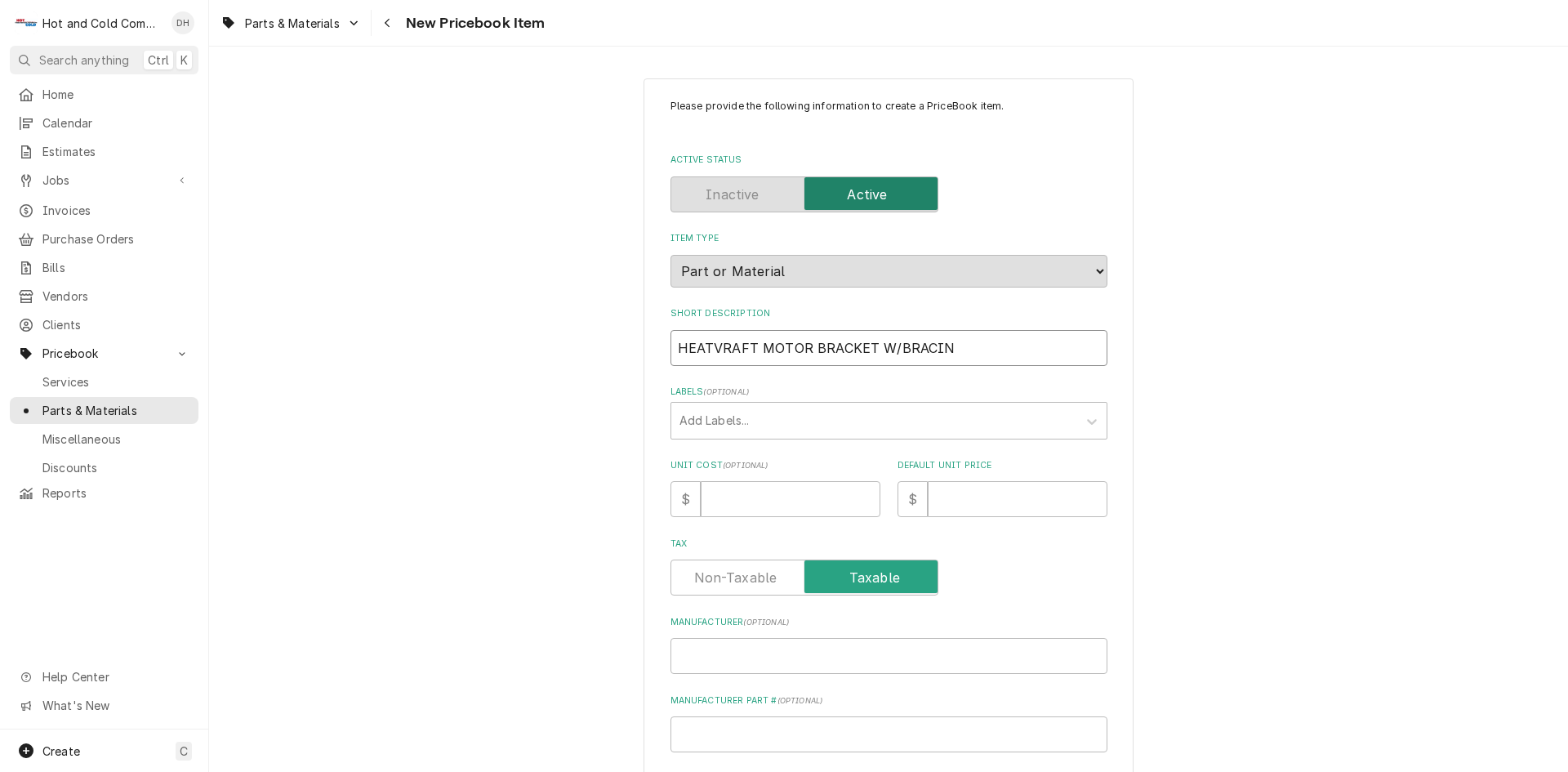
type input "HEATVRAFT MOTOR BRACKET W/BRACING"
type textarea "x"
type input "HEATVRAFT MOTOR BRACKET W/BRACING"
type textarea "x"
type input "HEATVRAFT MOTOR BRACKET W/BRACING R"
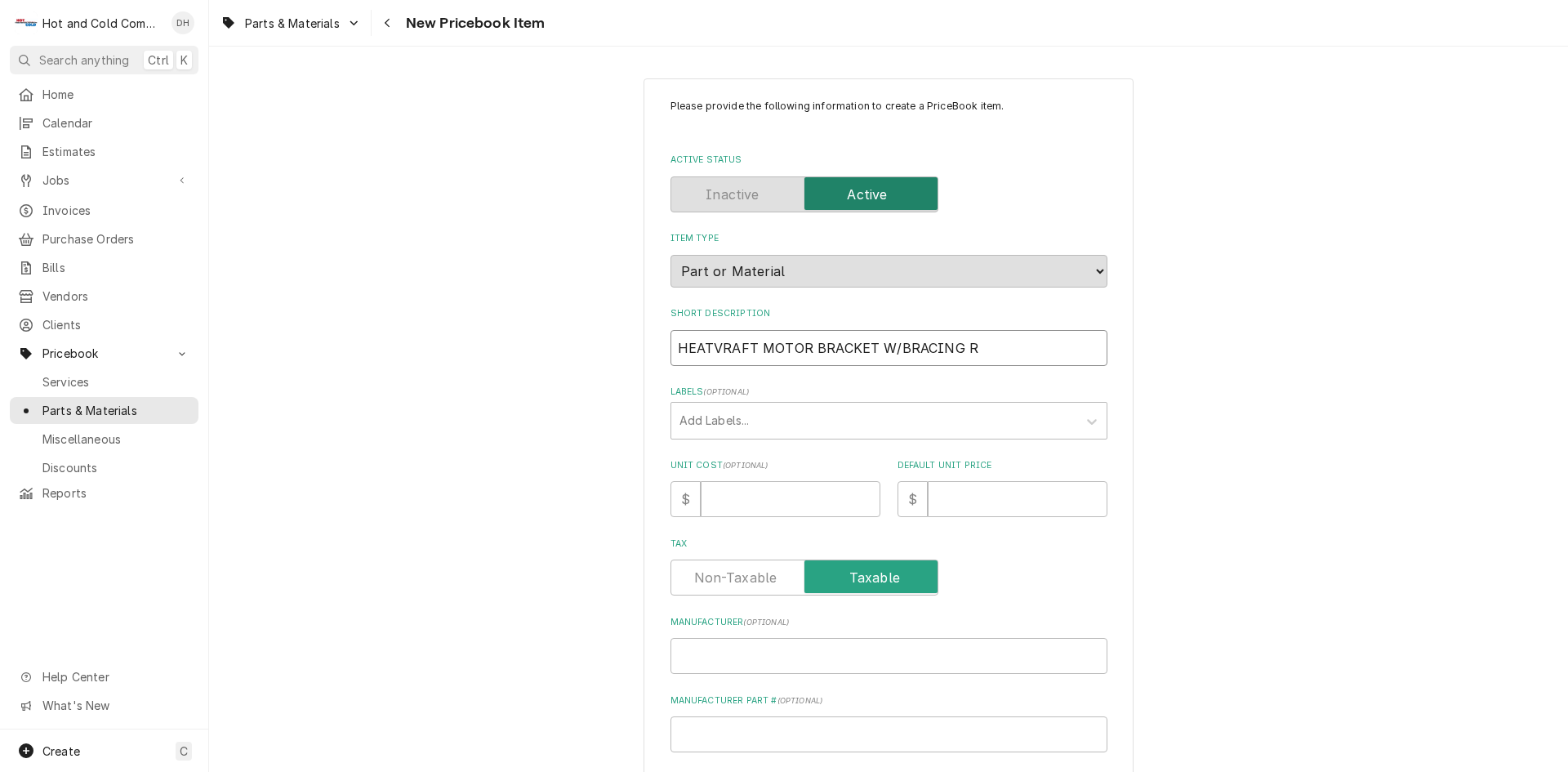
type textarea "x"
type input "HEATVRAFT MOTOR BRACKET W/BRACING RI"
type textarea "x"
type input "HEATVRAFT MOTOR BRACKET W/BRACING RIN"
type textarea "x"
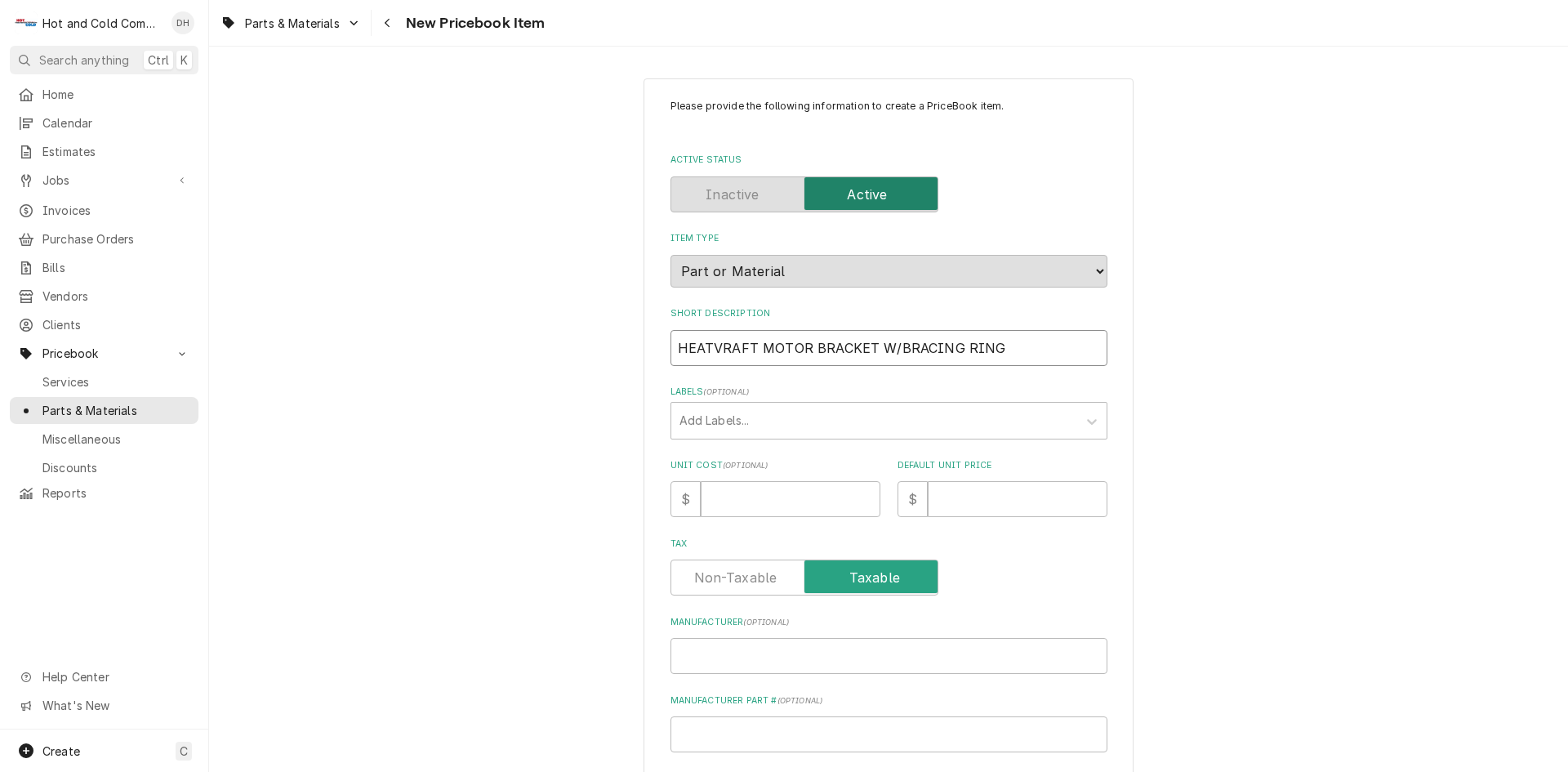
type input "HEATVRAFT MOTOR BRACKET W/BRACING RING"
click at [797, 483] on input "Unit Cost ( optional )" at bounding box center [790, 498] width 180 height 36
type textarea "x"
type input "1"
type textarea "x"
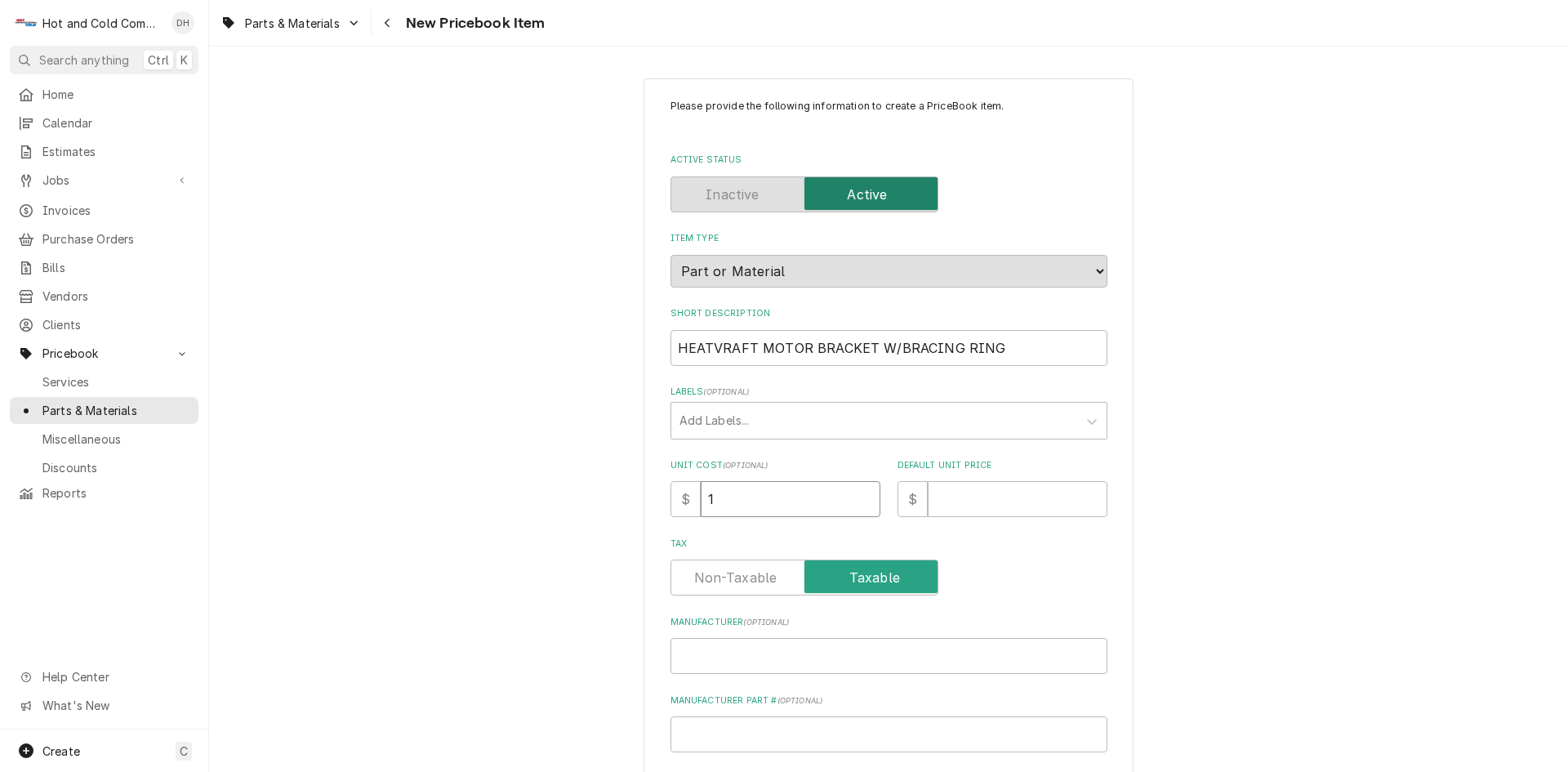
type input "15"
type textarea "x"
type input "15.0"
type textarea "x"
type input "15.01"
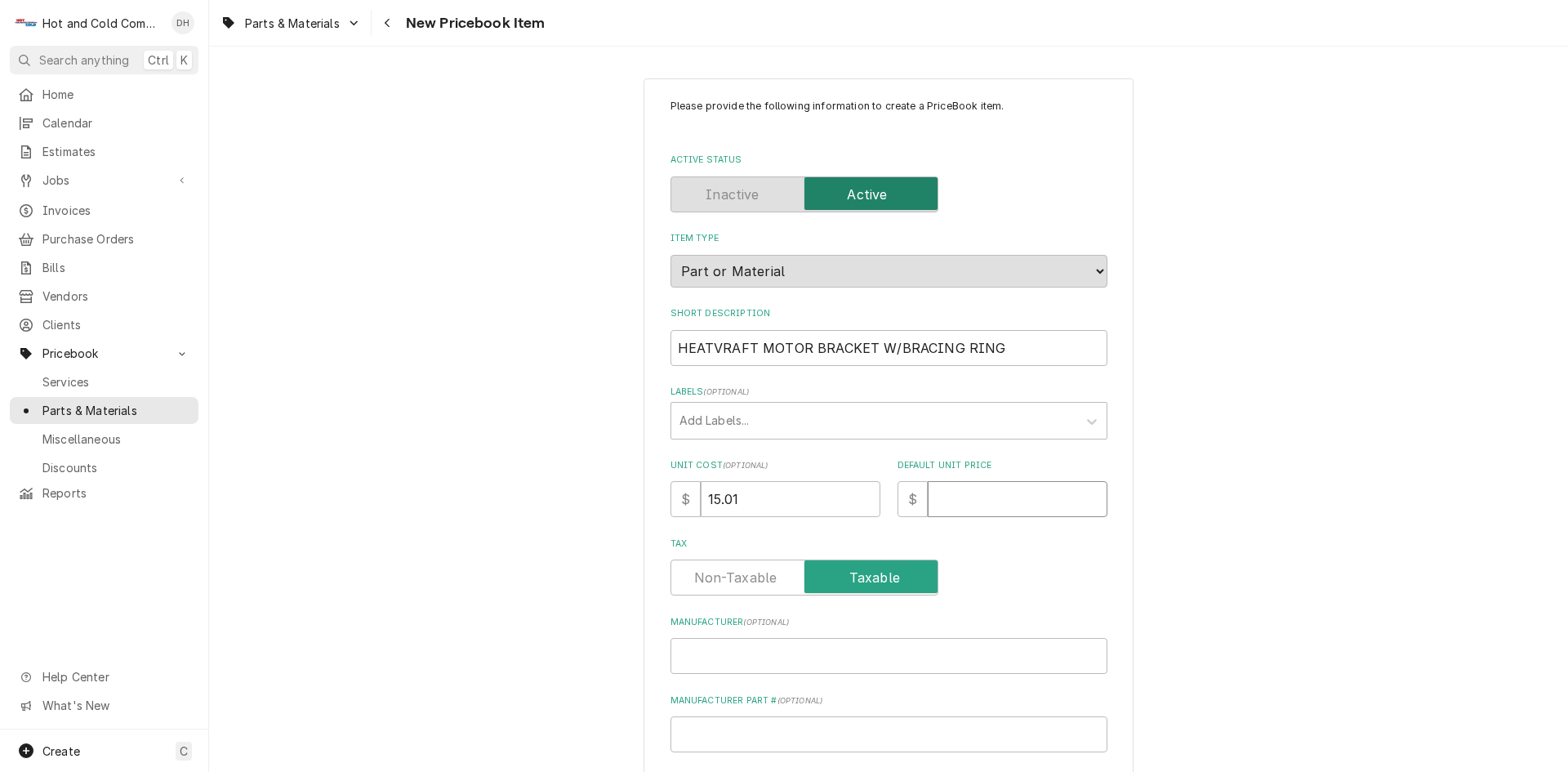
type textarea "x"
type input "4"
type textarea "x"
type input "45"
type textarea "x"
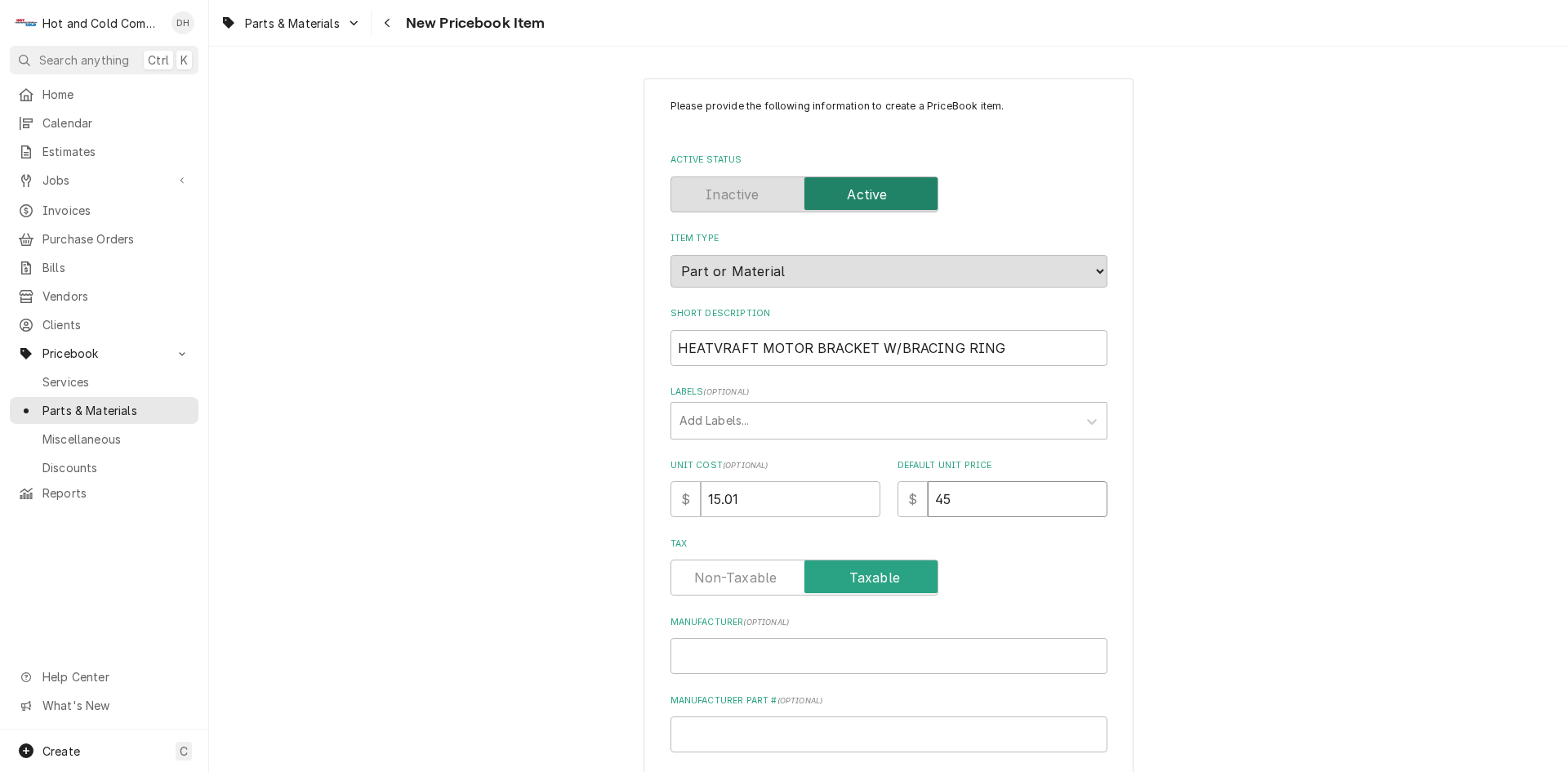
type input "45.0"
type textarea "x"
type input "45.03"
click at [774, 653] on input "Manufacturer ( optional )" at bounding box center [889, 655] width 437 height 36
type textarea "x"
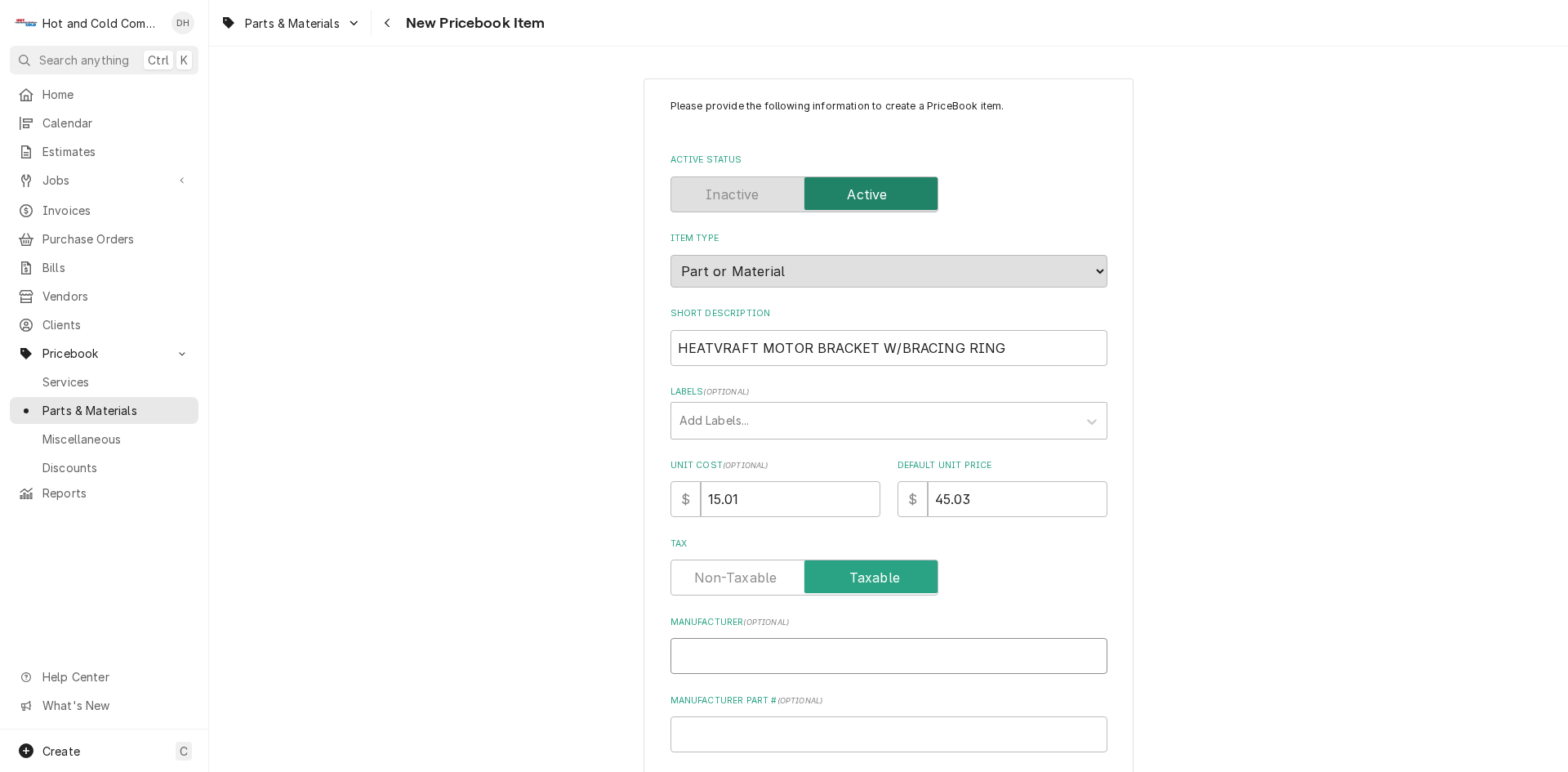
type input "H"
type textarea "x"
type input "HE"
type textarea "x"
type input "HEA"
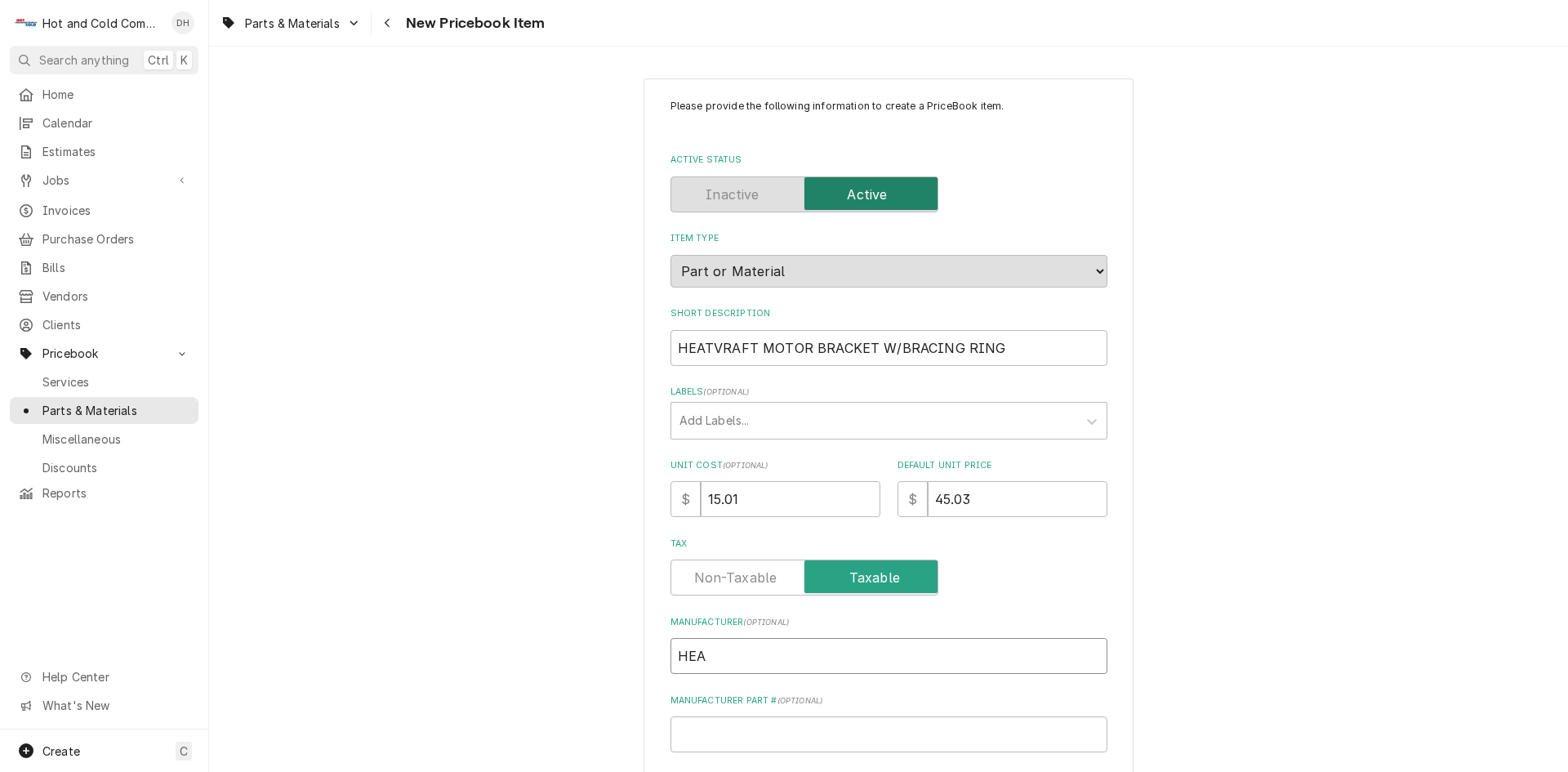
type textarea "x"
type input "HEAT"
type textarea "x"
type input "HEATC"
type textarea "x"
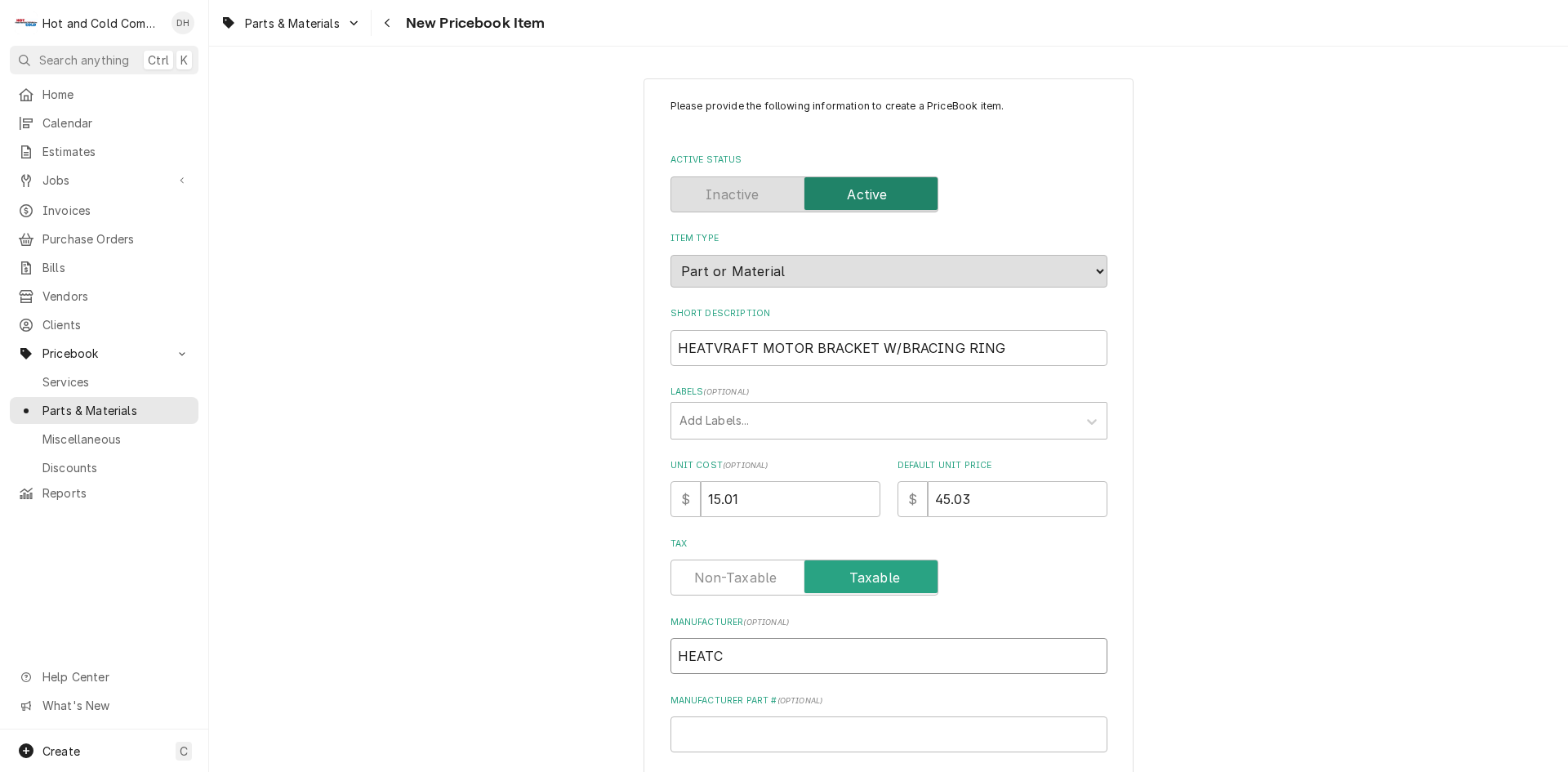
type input "HEATCR"
type textarea "x"
type input "HEATCRA"
type textarea "x"
type input "HEATCRAF"
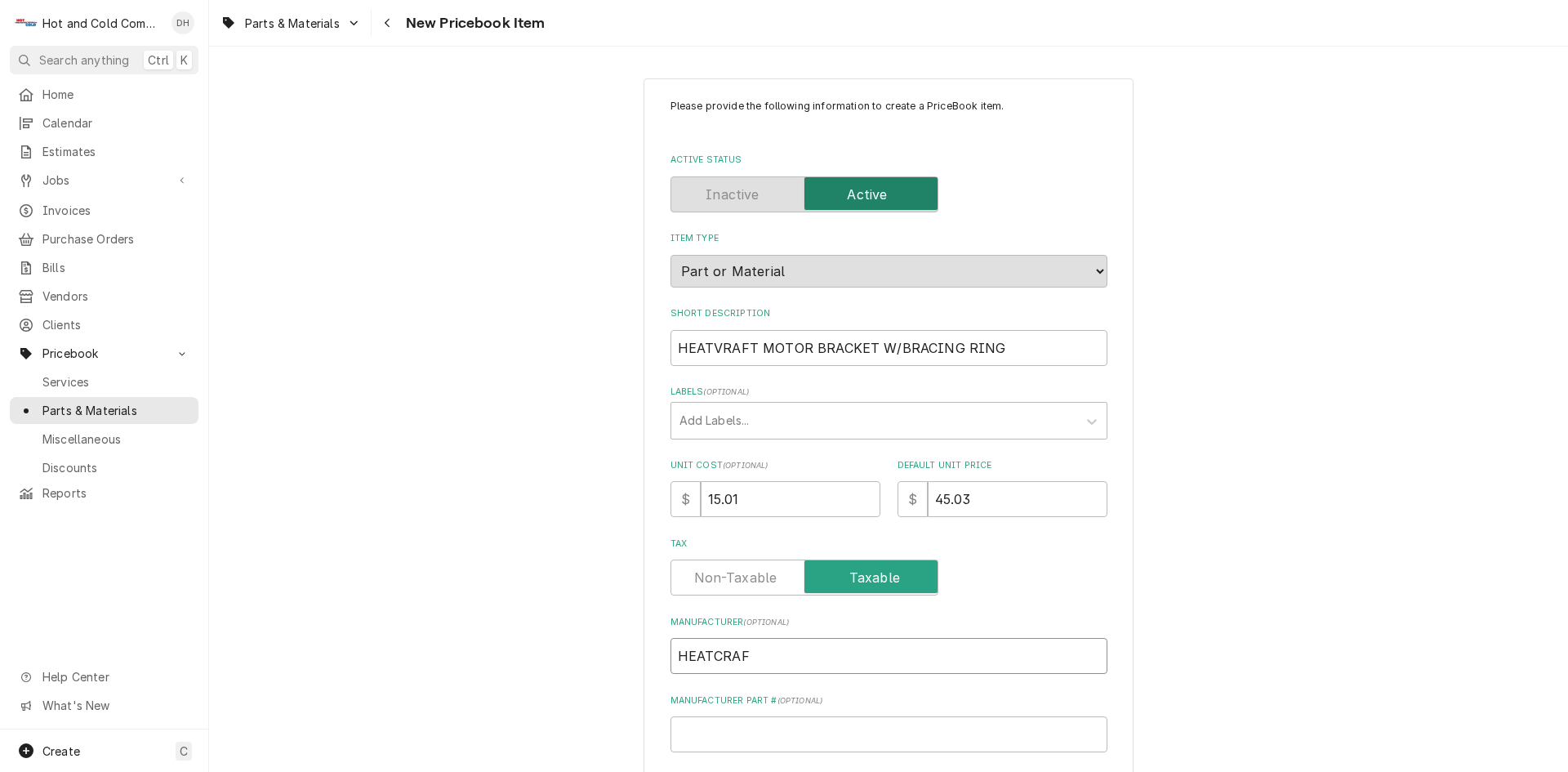
type textarea "x"
type input "HEATCRAFT"
type textarea "x"
type input "2"
type textarea "x"
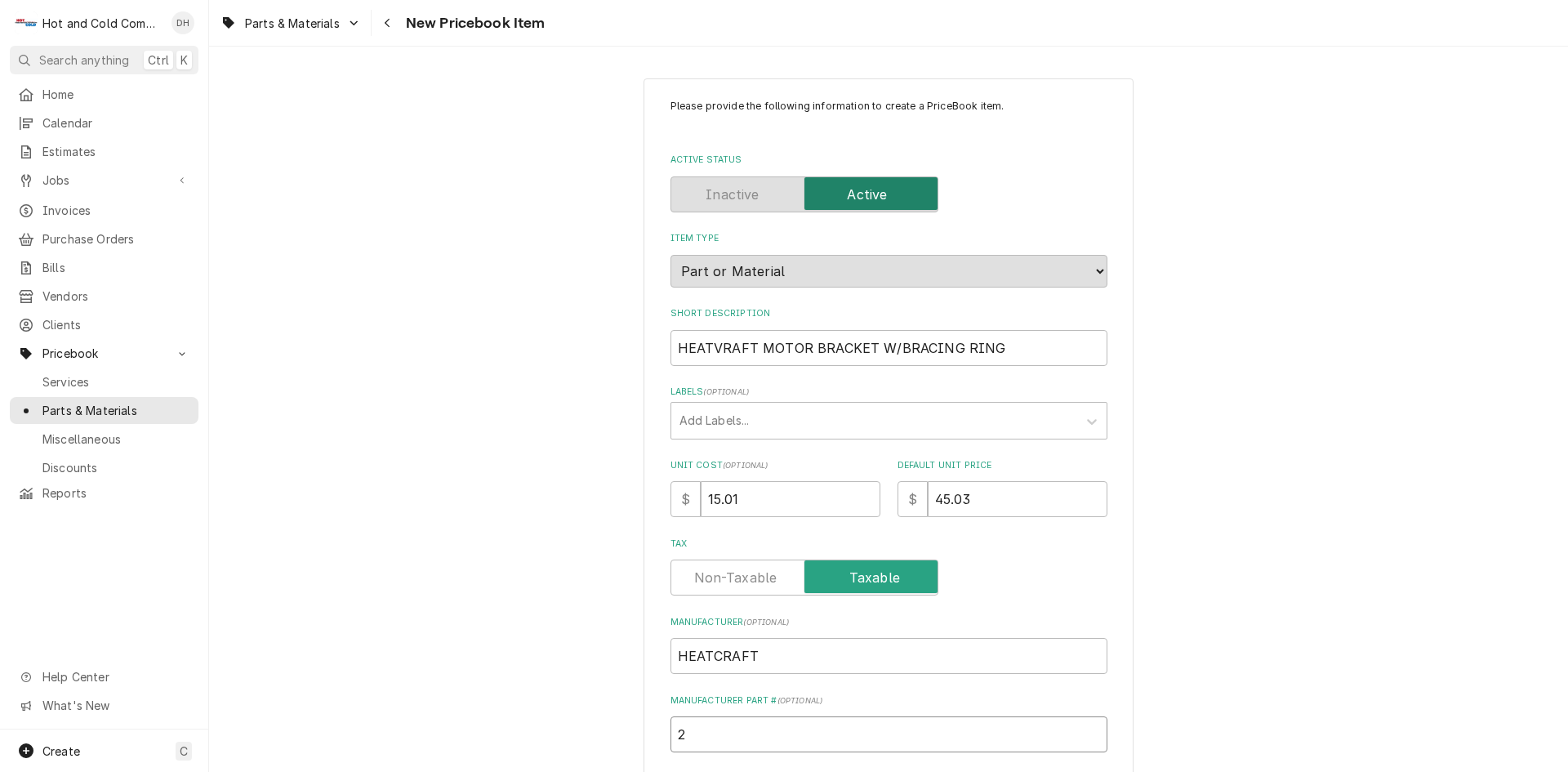
type input "23"
type textarea "x"
type input "231"
type textarea "x"
type input "2310"
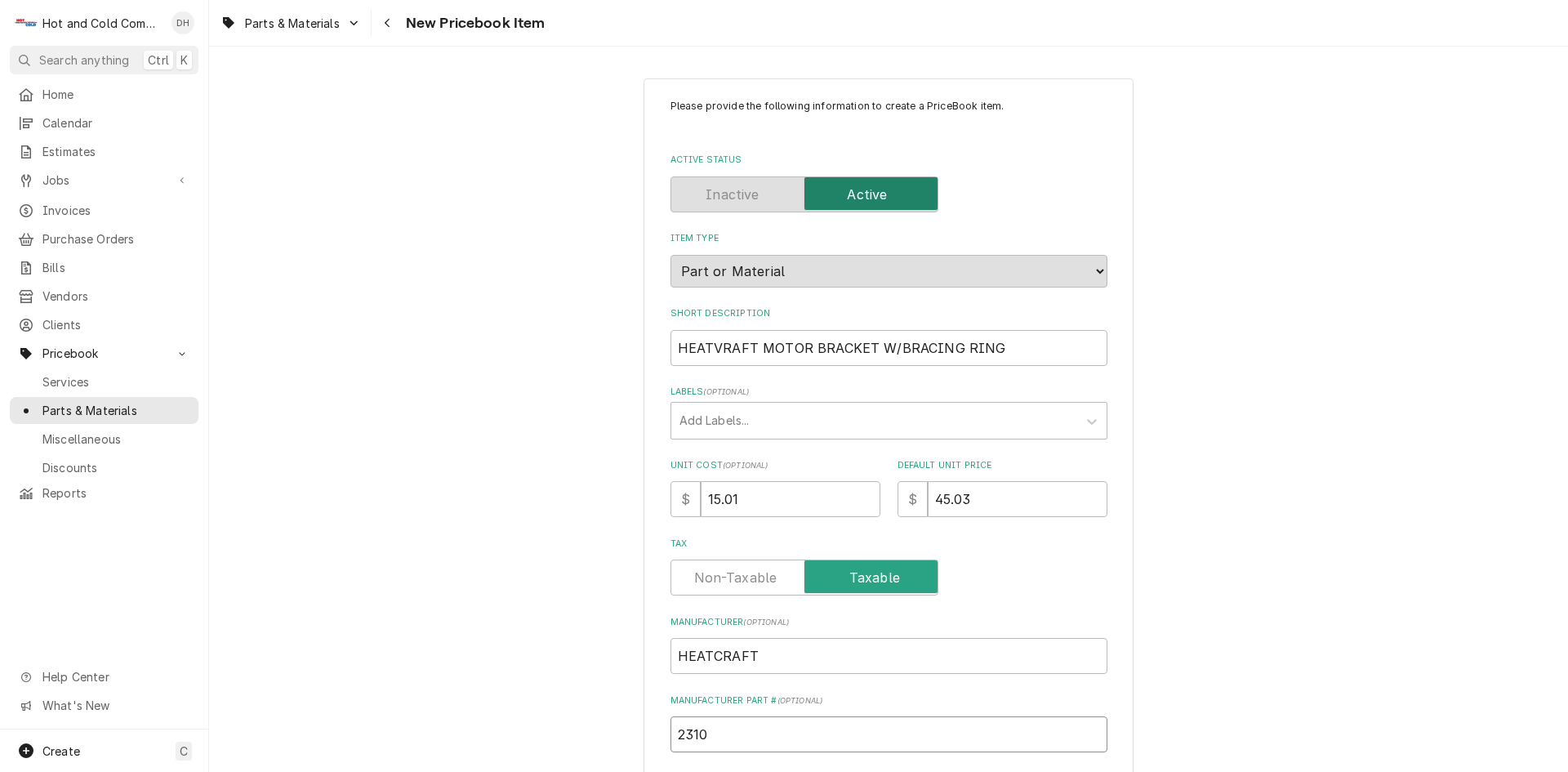
type textarea "x"
type input "23108"
type textarea "x"
type input "231084"
type textarea "x"
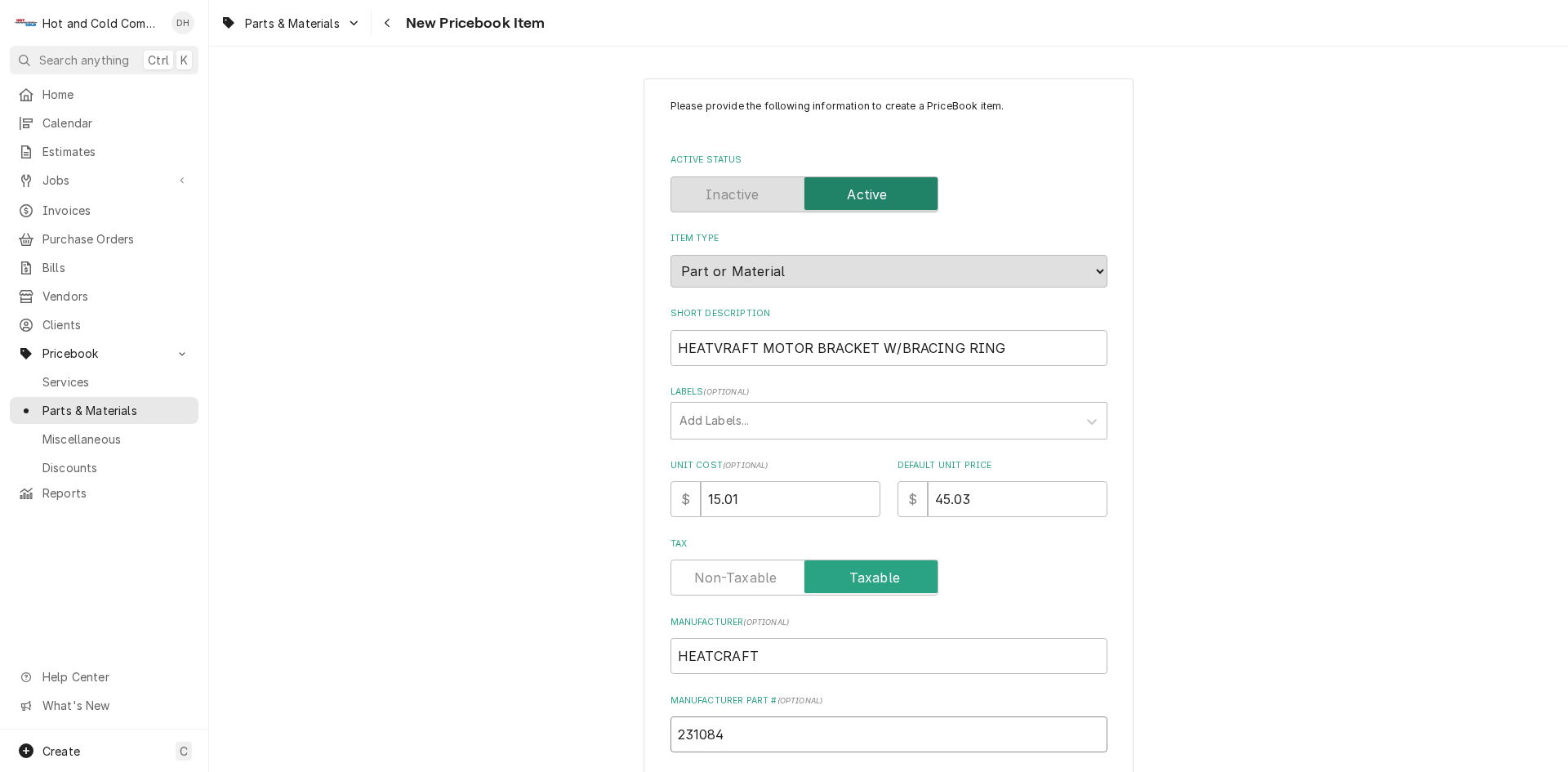
type input "2310840"
type textarea "x"
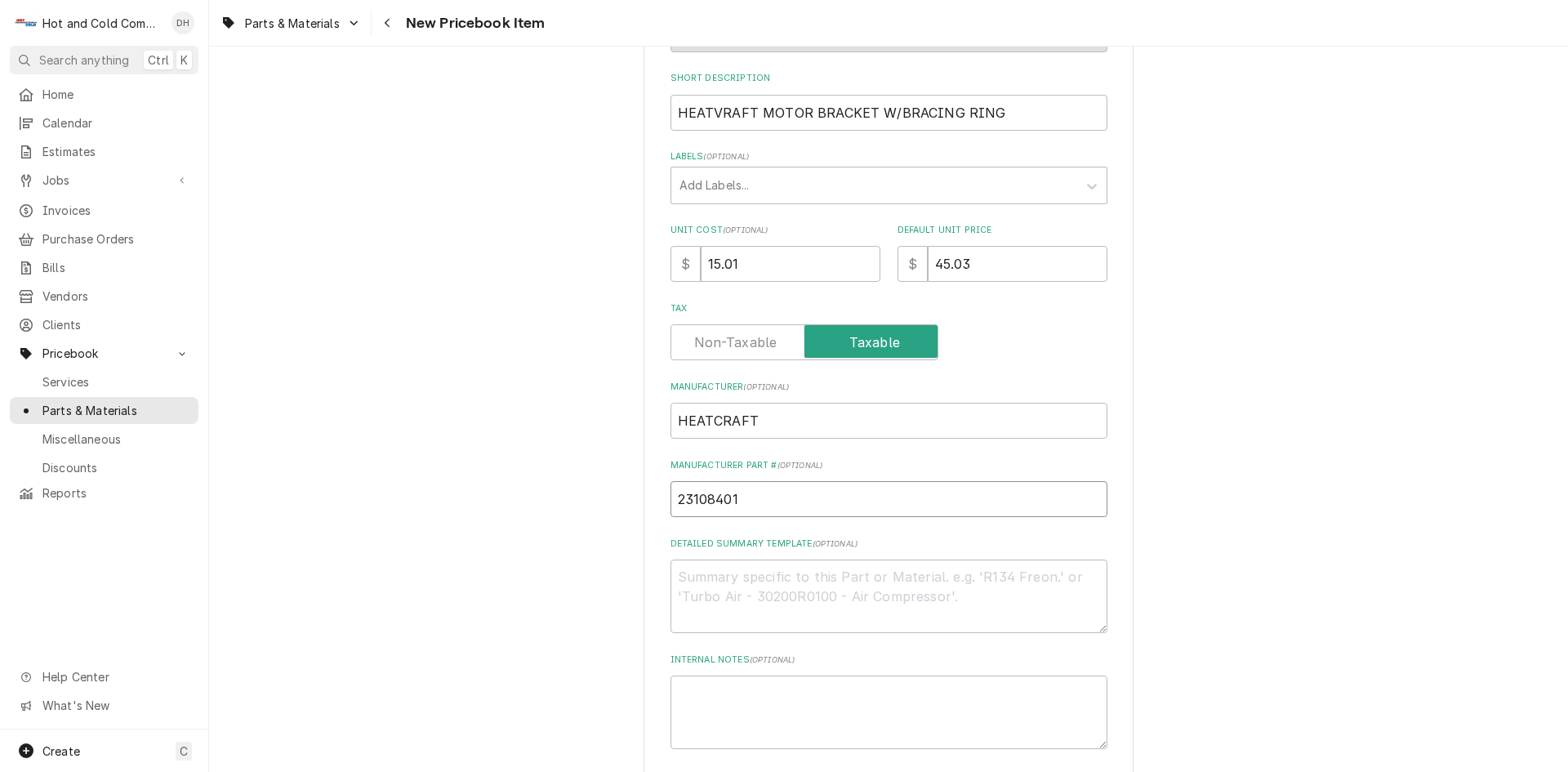
scroll to position [386, 0]
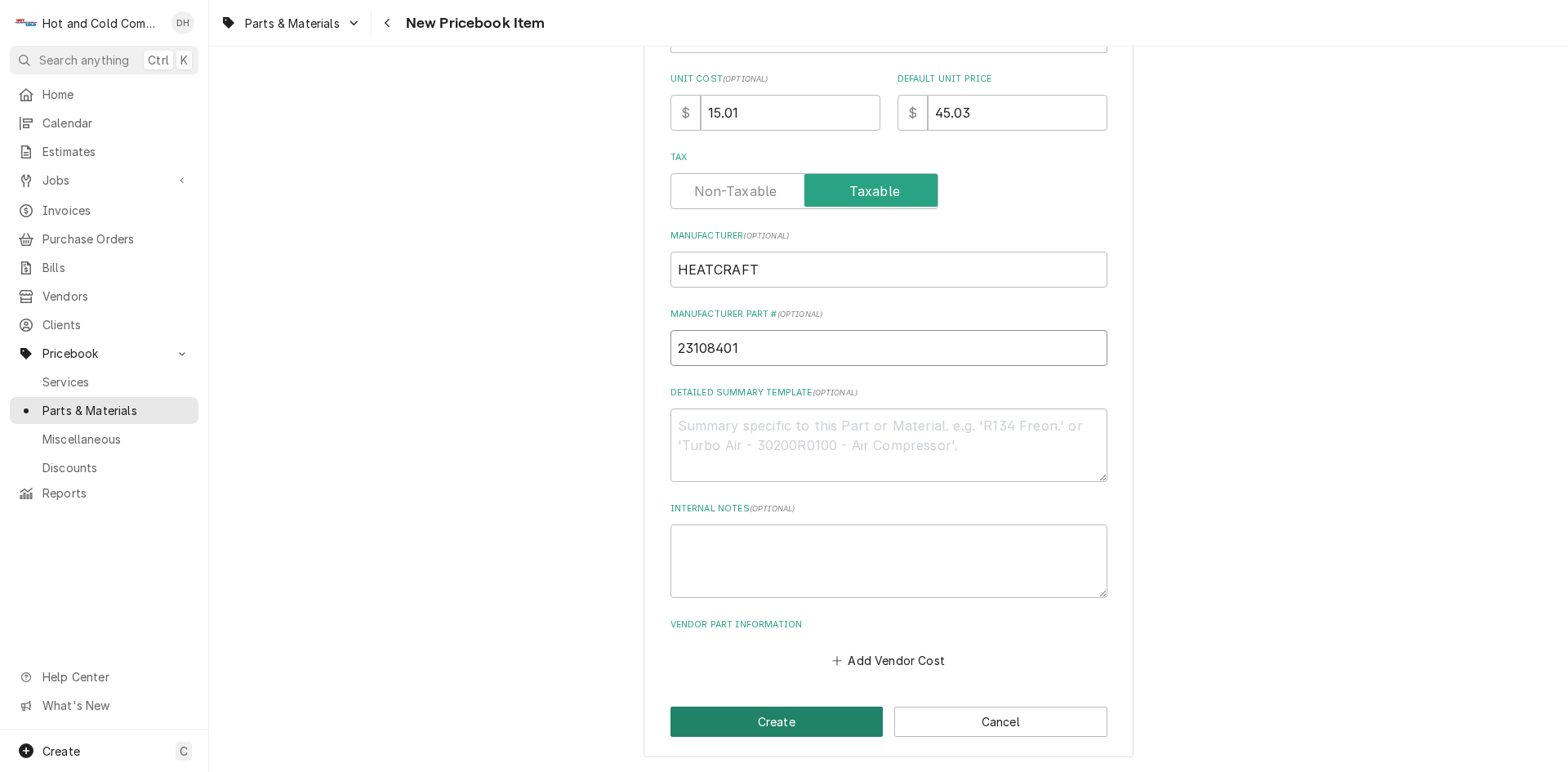
type input "23108401"
click at [794, 718] on button "Create" at bounding box center [777, 721] width 213 height 30
type textarea "x"
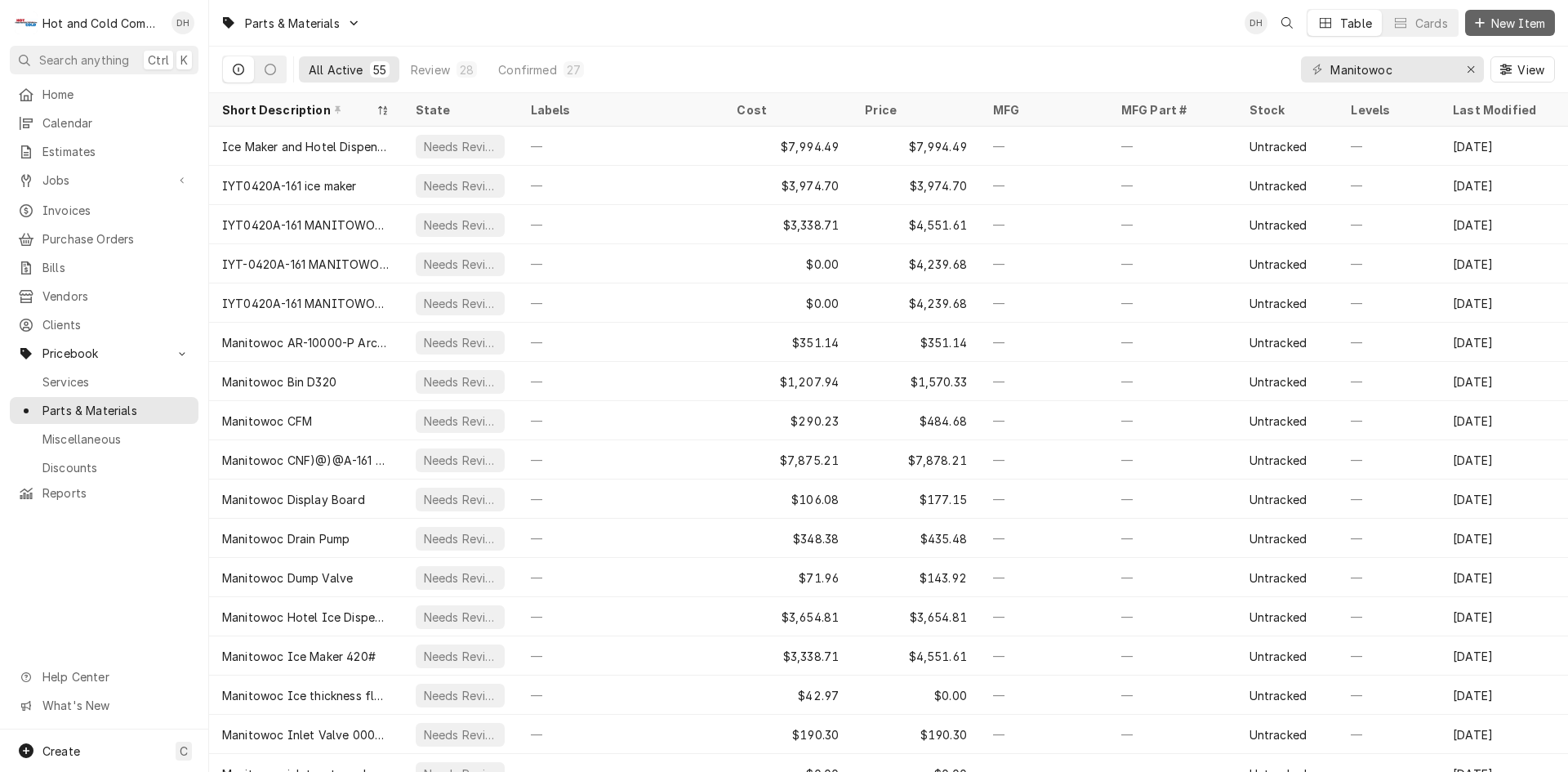
click at [1523, 26] on span "New Item" at bounding box center [1517, 23] width 61 height 17
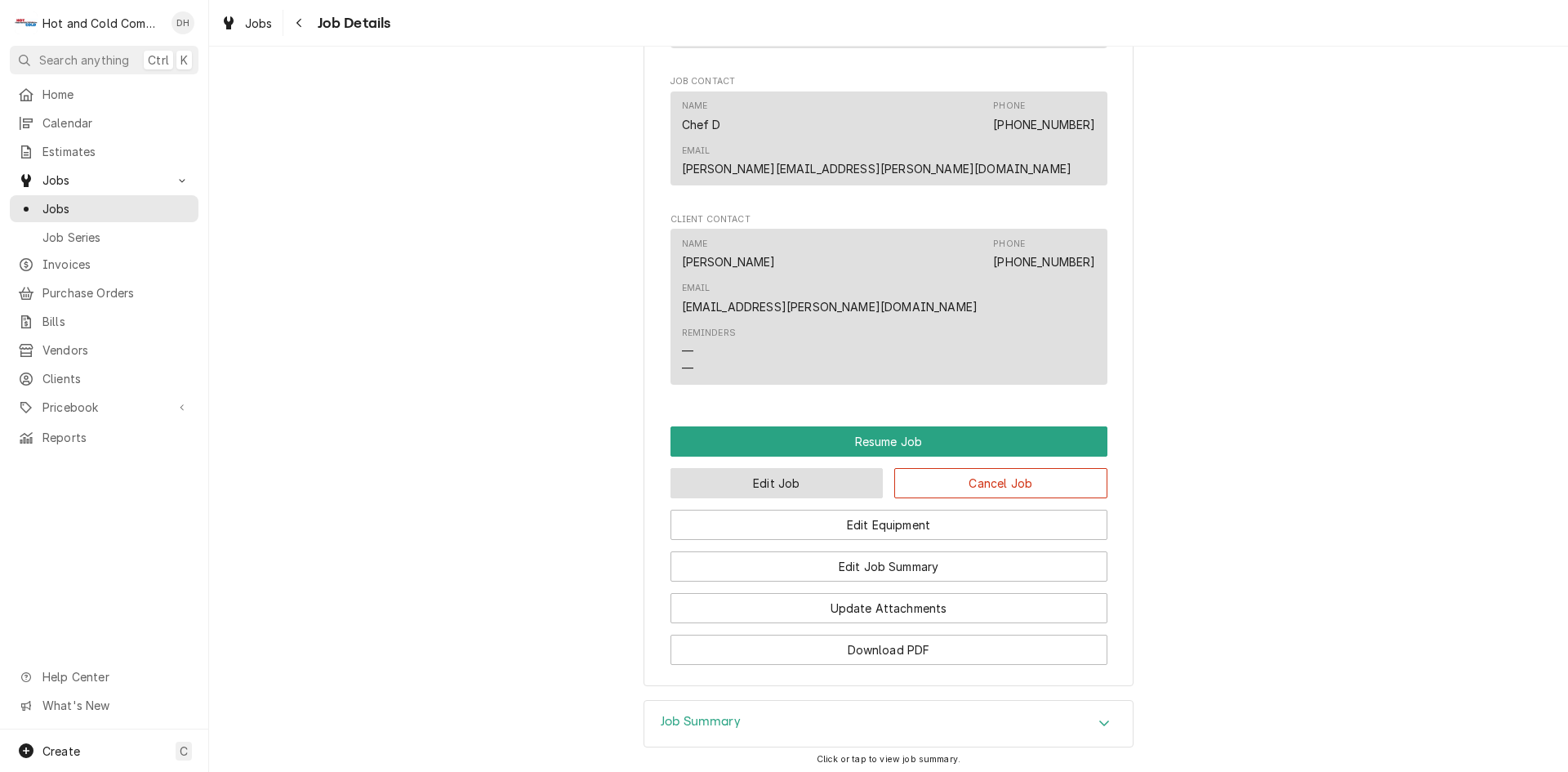
scroll to position [1338, 0]
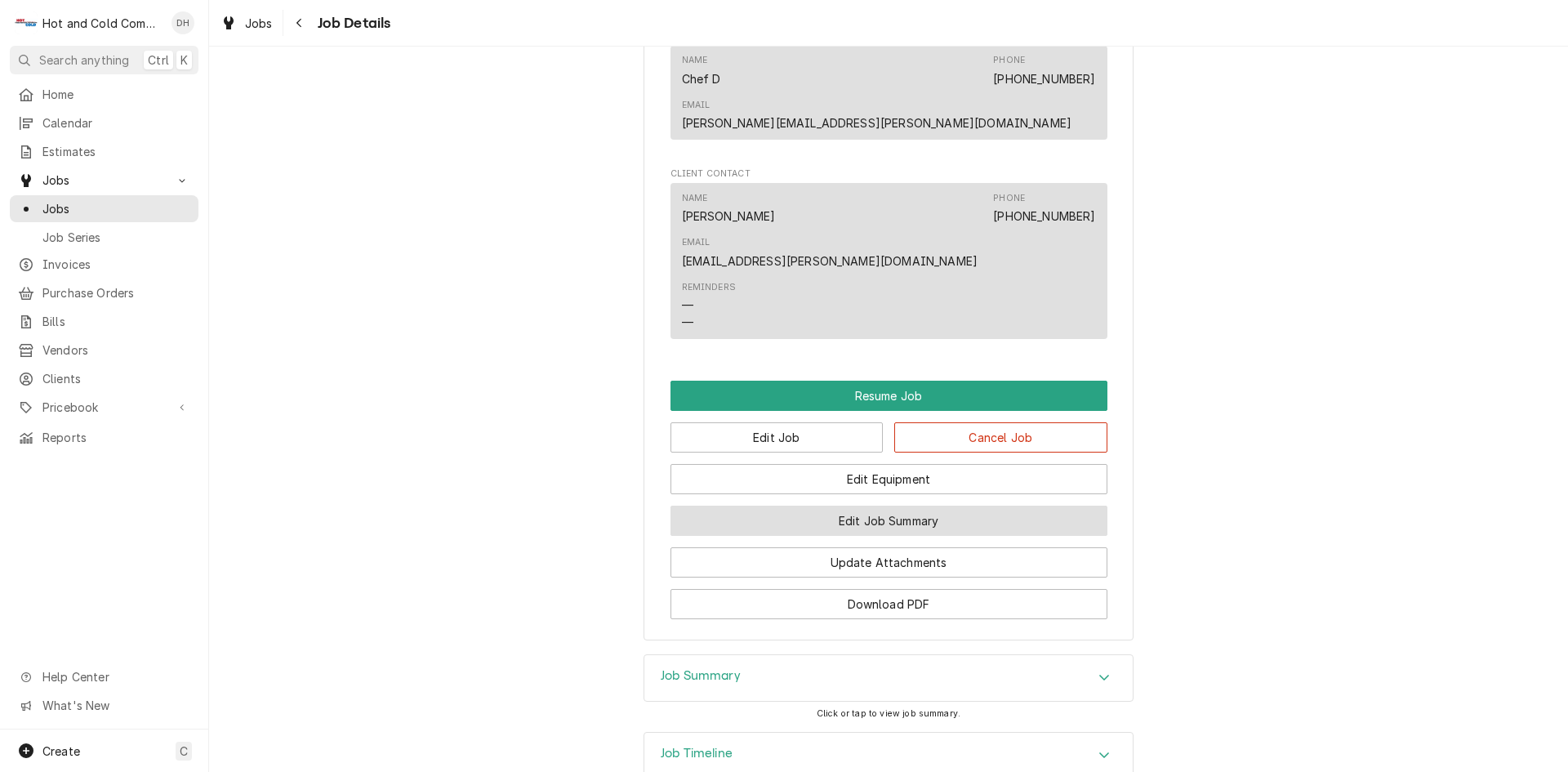
click at [968, 506] on button "Edit Job Summary" at bounding box center [889, 521] width 437 height 30
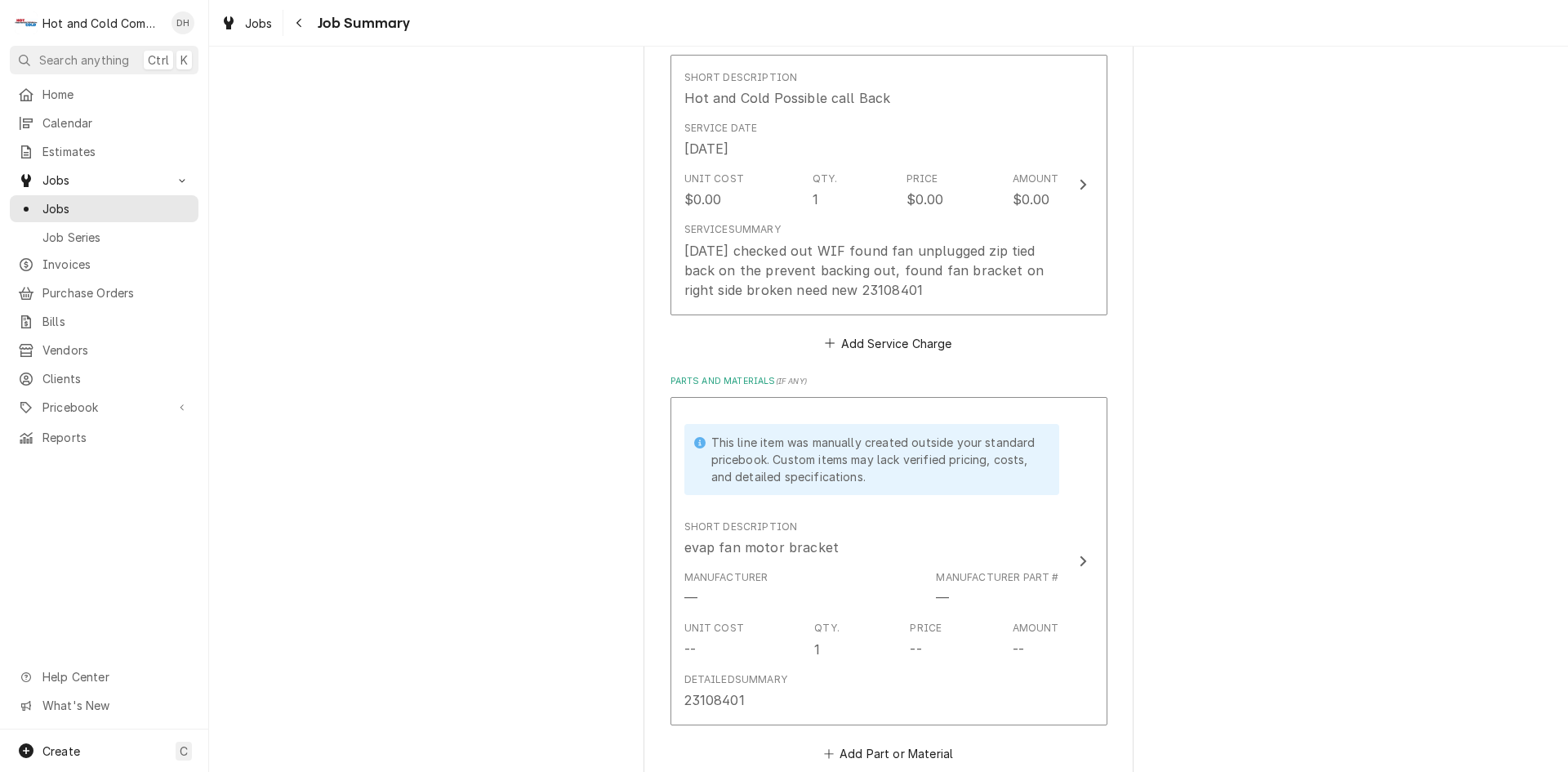
scroll to position [545, 0]
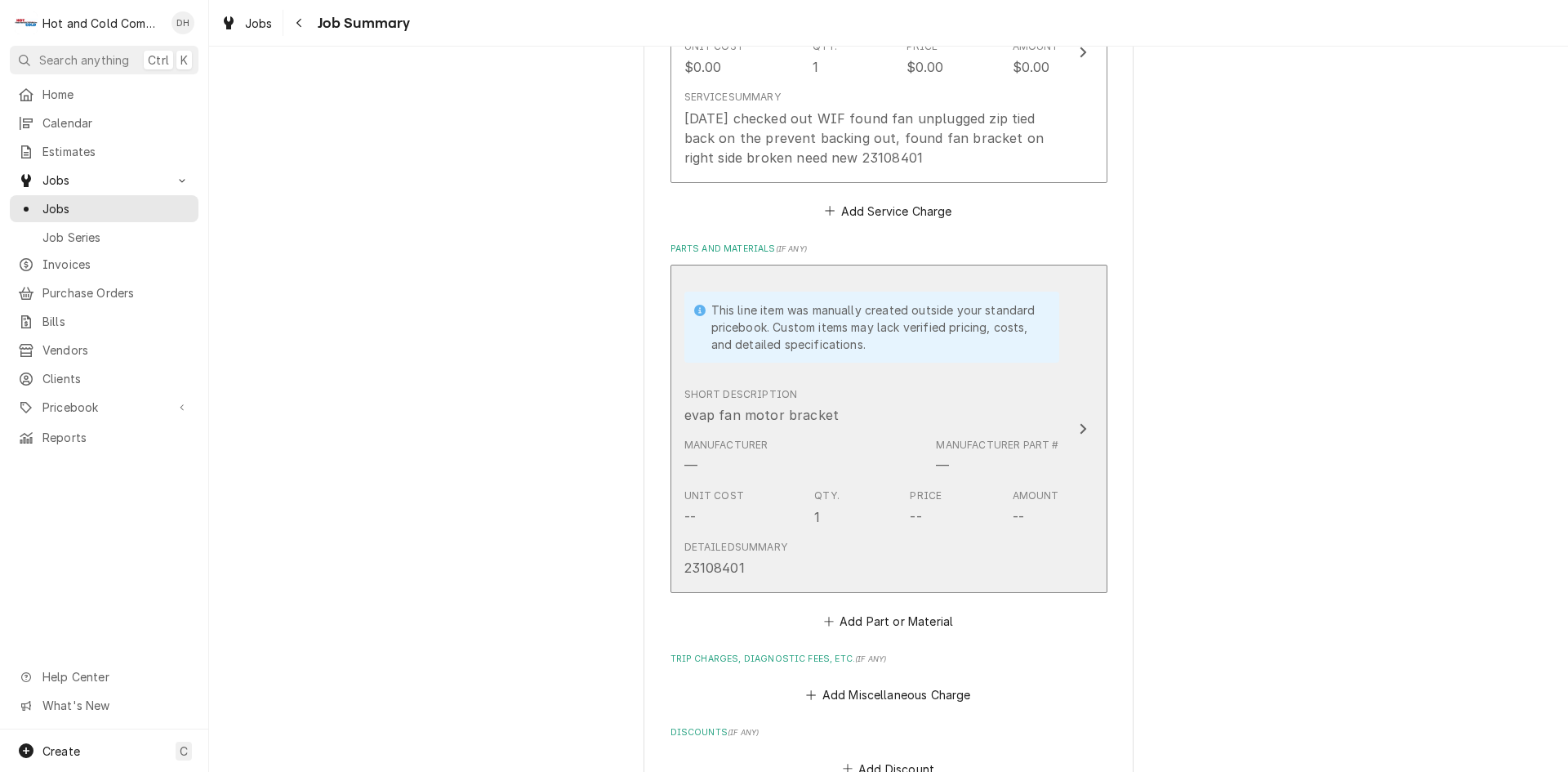
click at [981, 351] on div "This line item was manually created outside your standard pricebook. Custom ite…" at bounding box center [877, 327] width 332 height 51
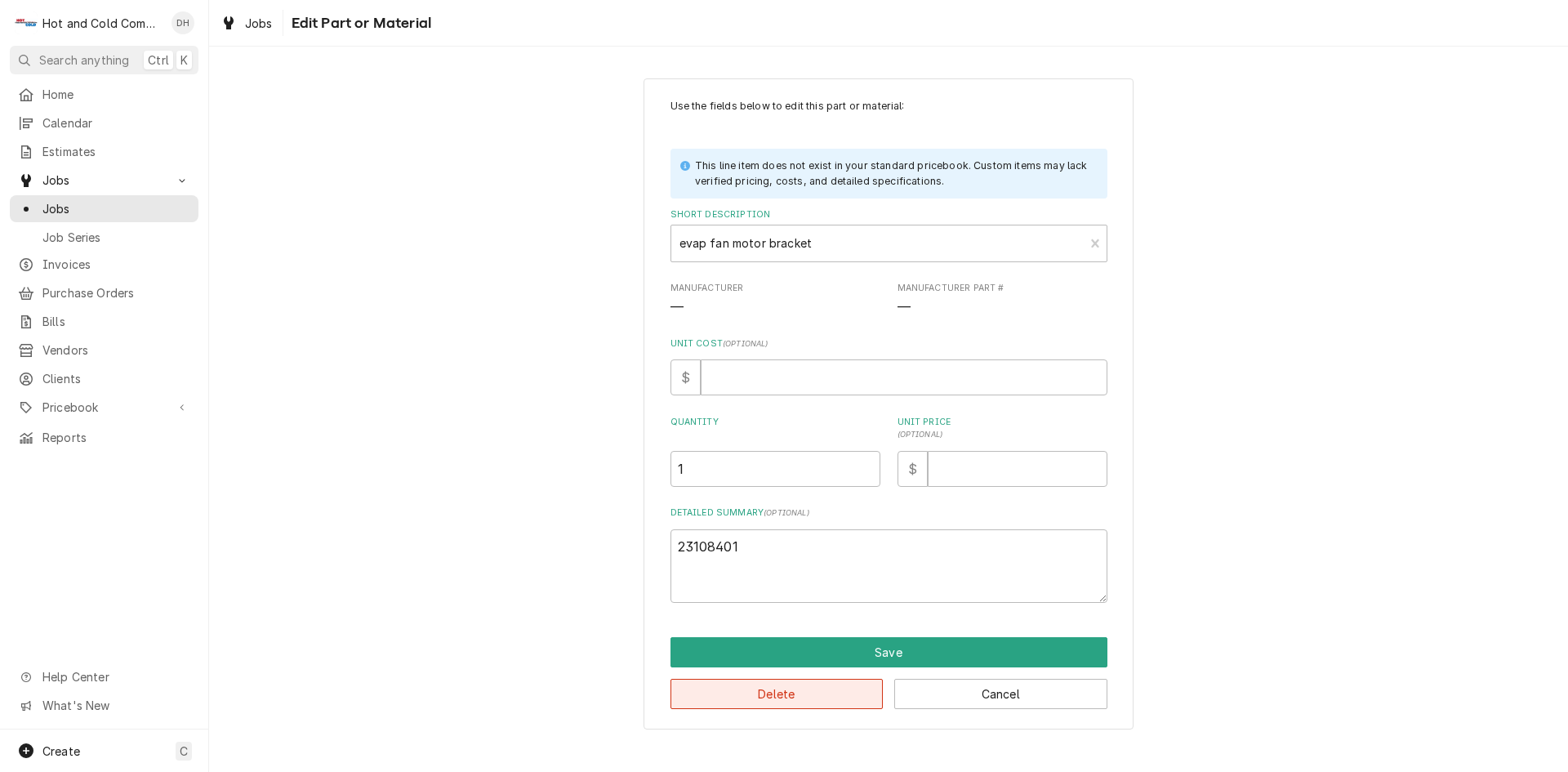
click at [791, 690] on button "Delete" at bounding box center [777, 693] width 213 height 30
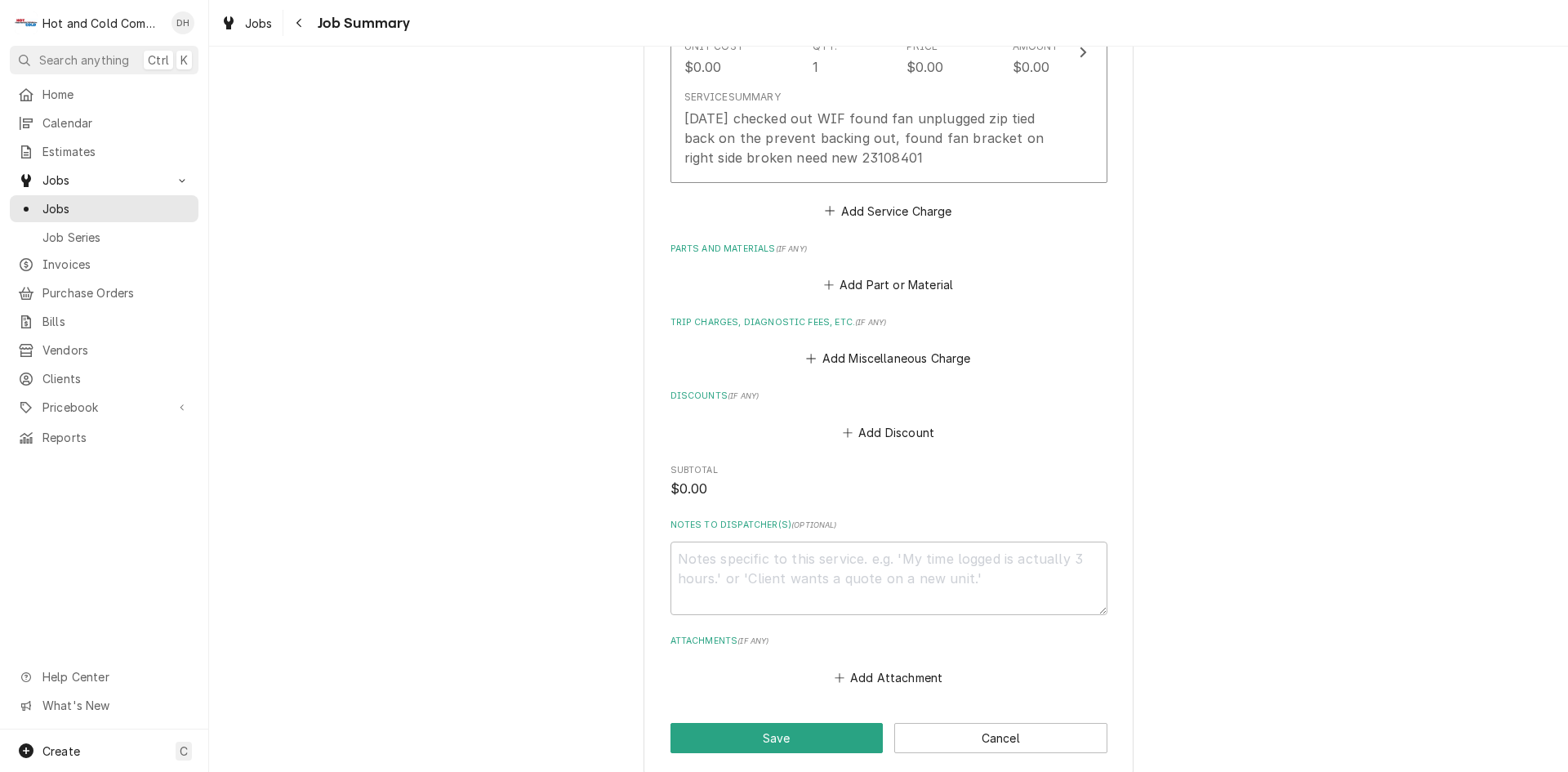
scroll to position [273, 0]
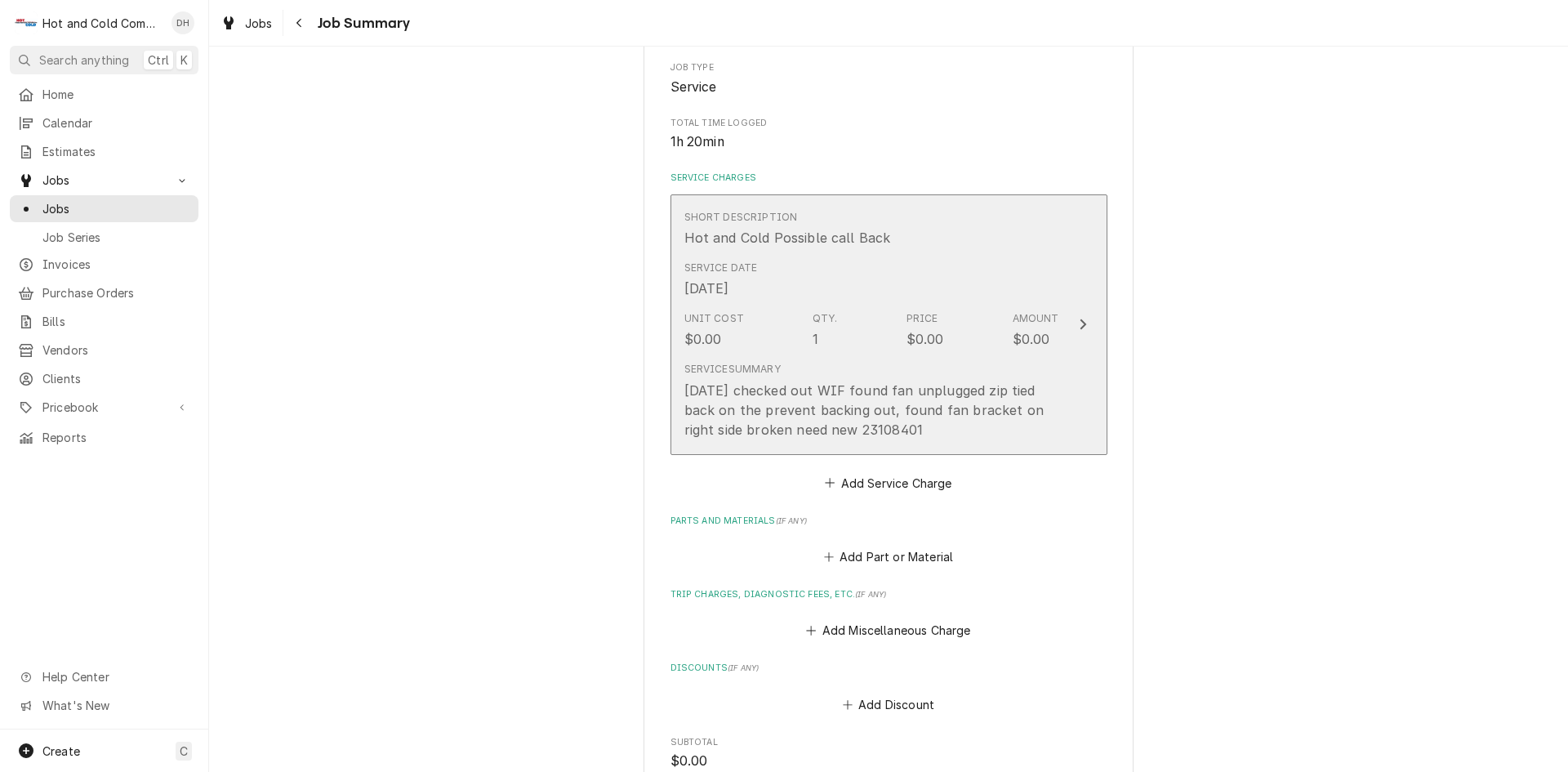
click at [934, 292] on div "Service Date [DATE]" at bounding box center [871, 279] width 375 height 51
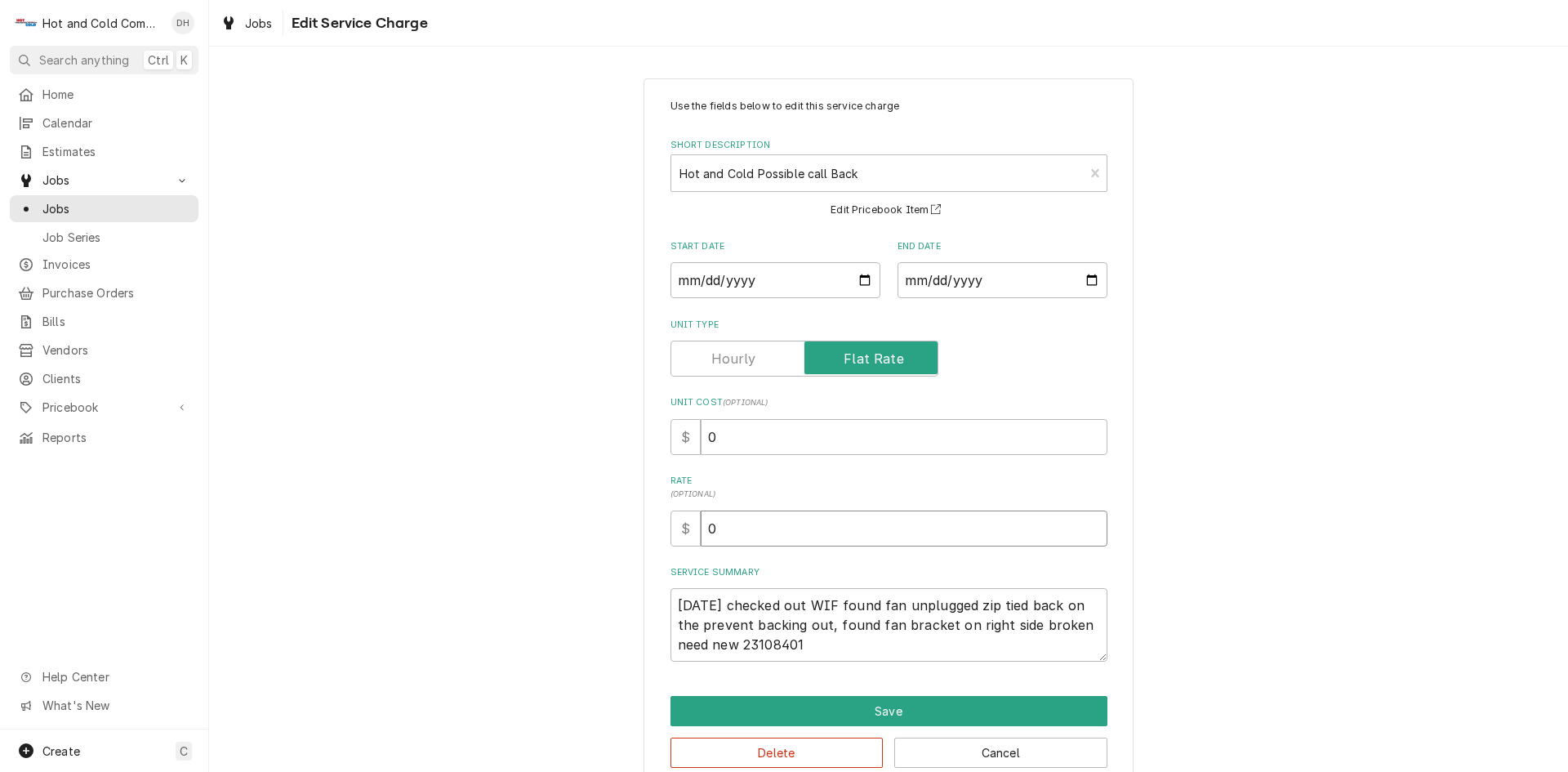
click at [783, 528] on input "0" at bounding box center [904, 528] width 406 height 36
type textarea "x"
type input "1"
type textarea "x"
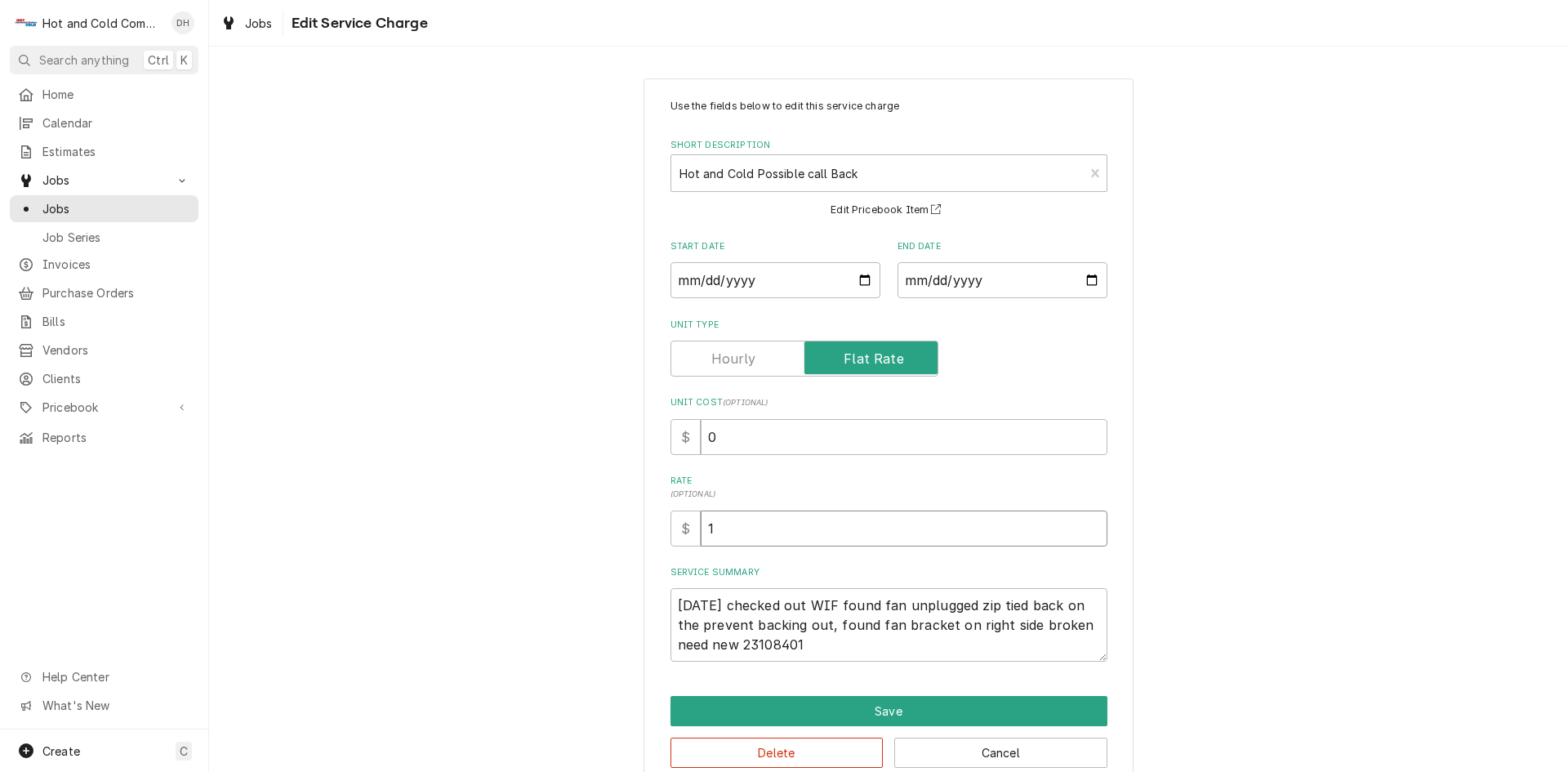
type input "11"
type textarea "x"
type input "119"
type textarea "x"
type input "119.0"
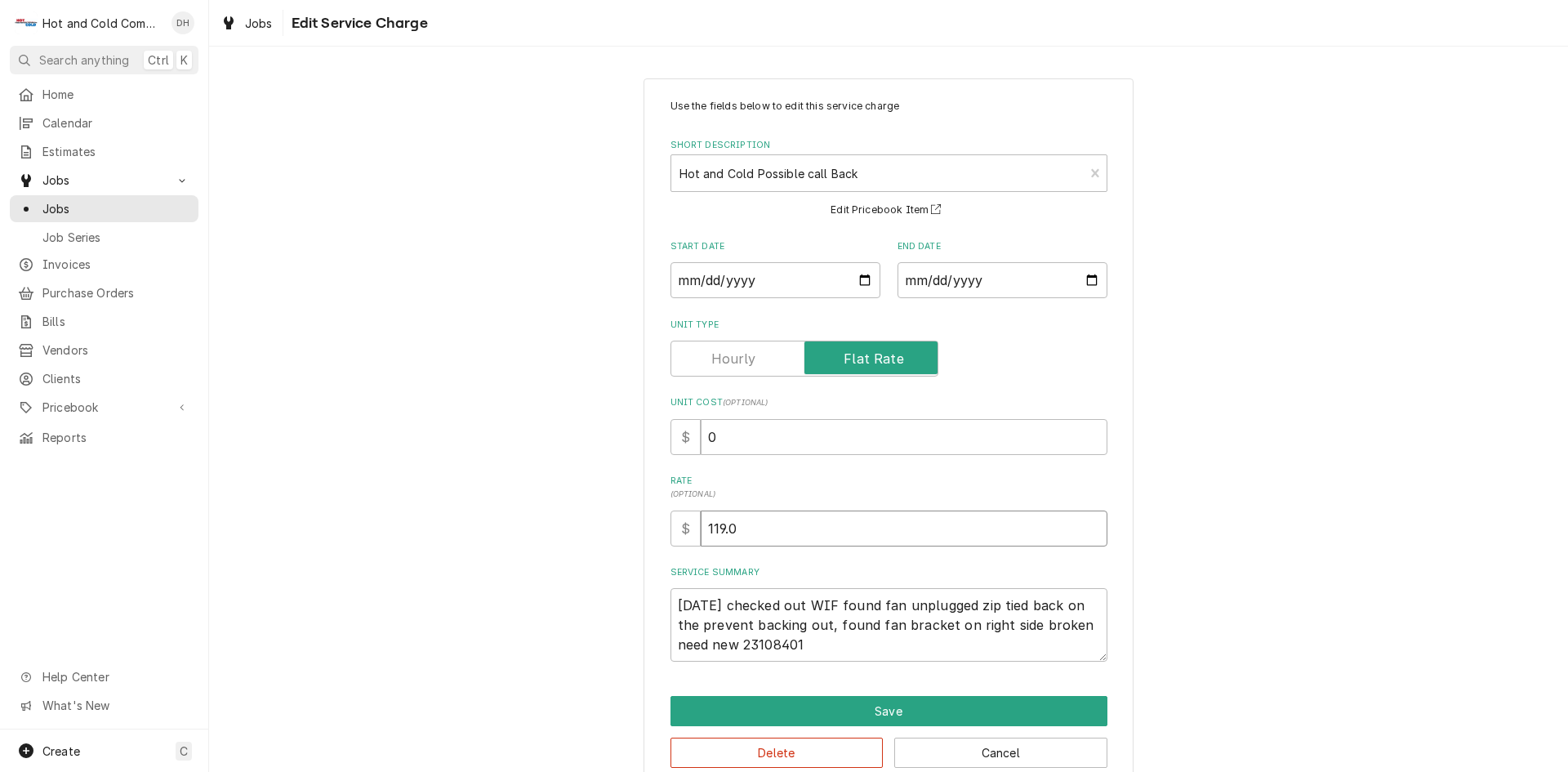
type textarea "x"
type input "119.00"
click at [882, 704] on button "Save" at bounding box center [889, 711] width 437 height 30
type textarea "x"
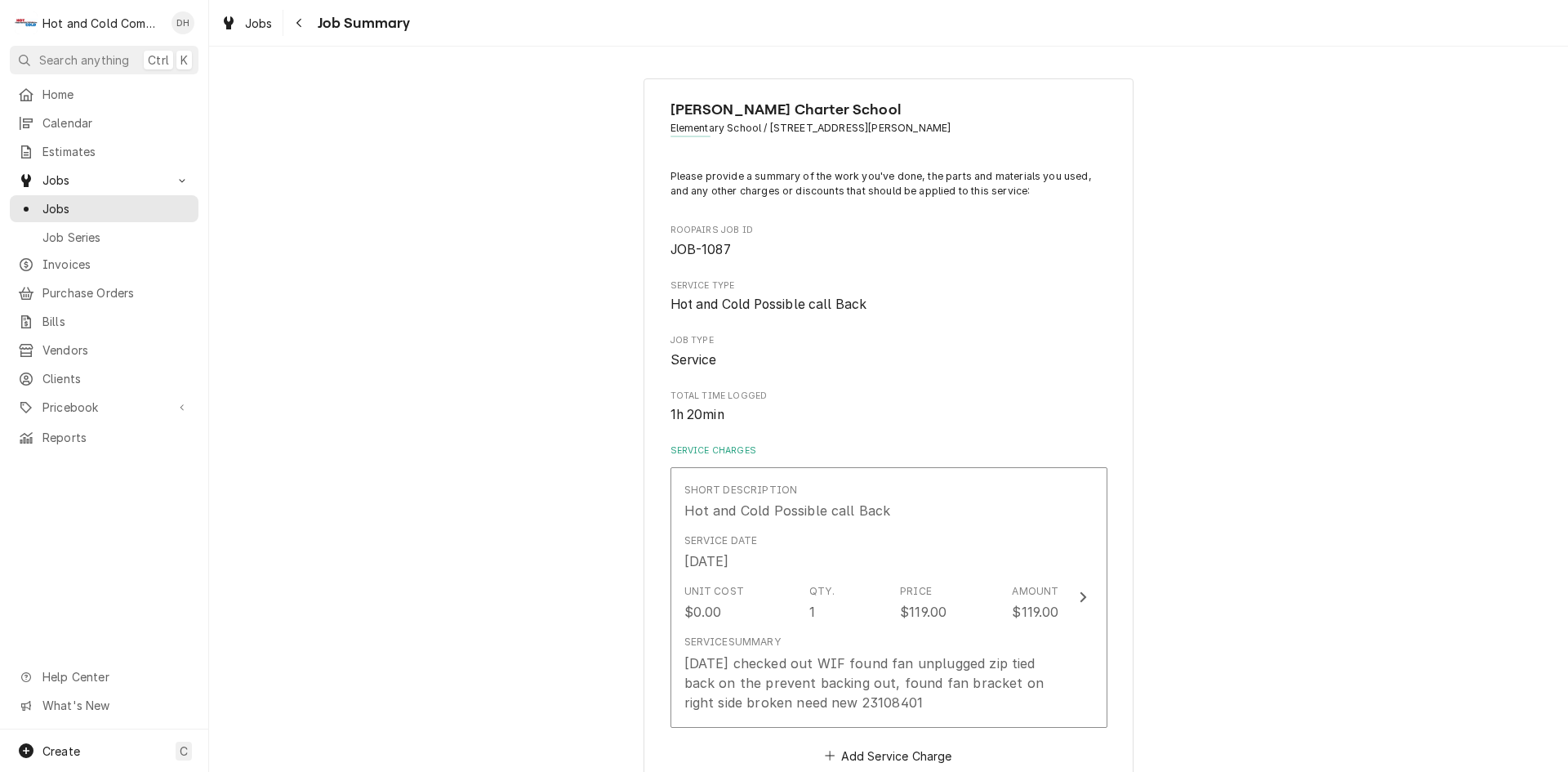
scroll to position [273, 0]
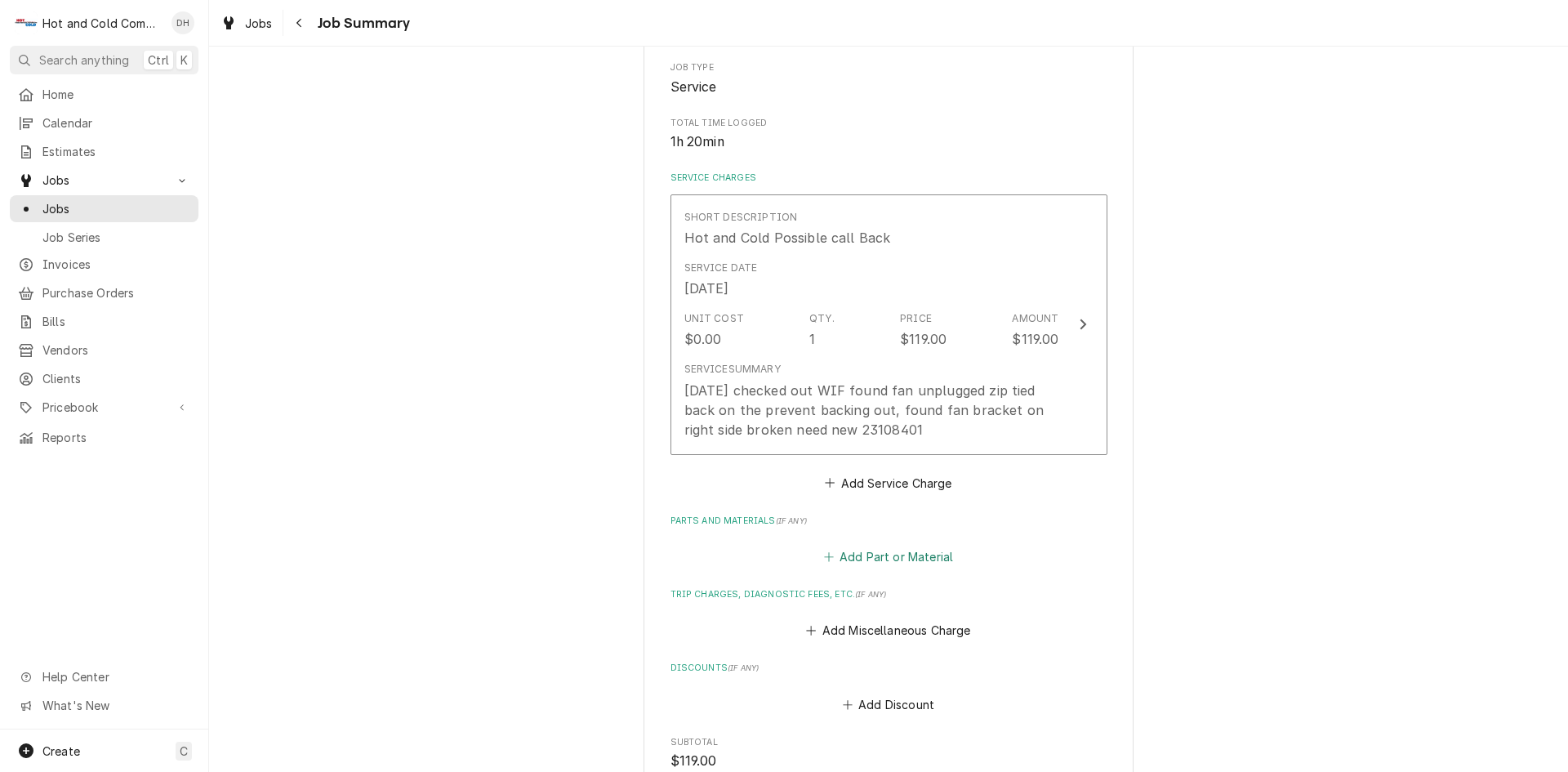
click at [902, 554] on button "Add Part or Material" at bounding box center [888, 557] width 134 height 23
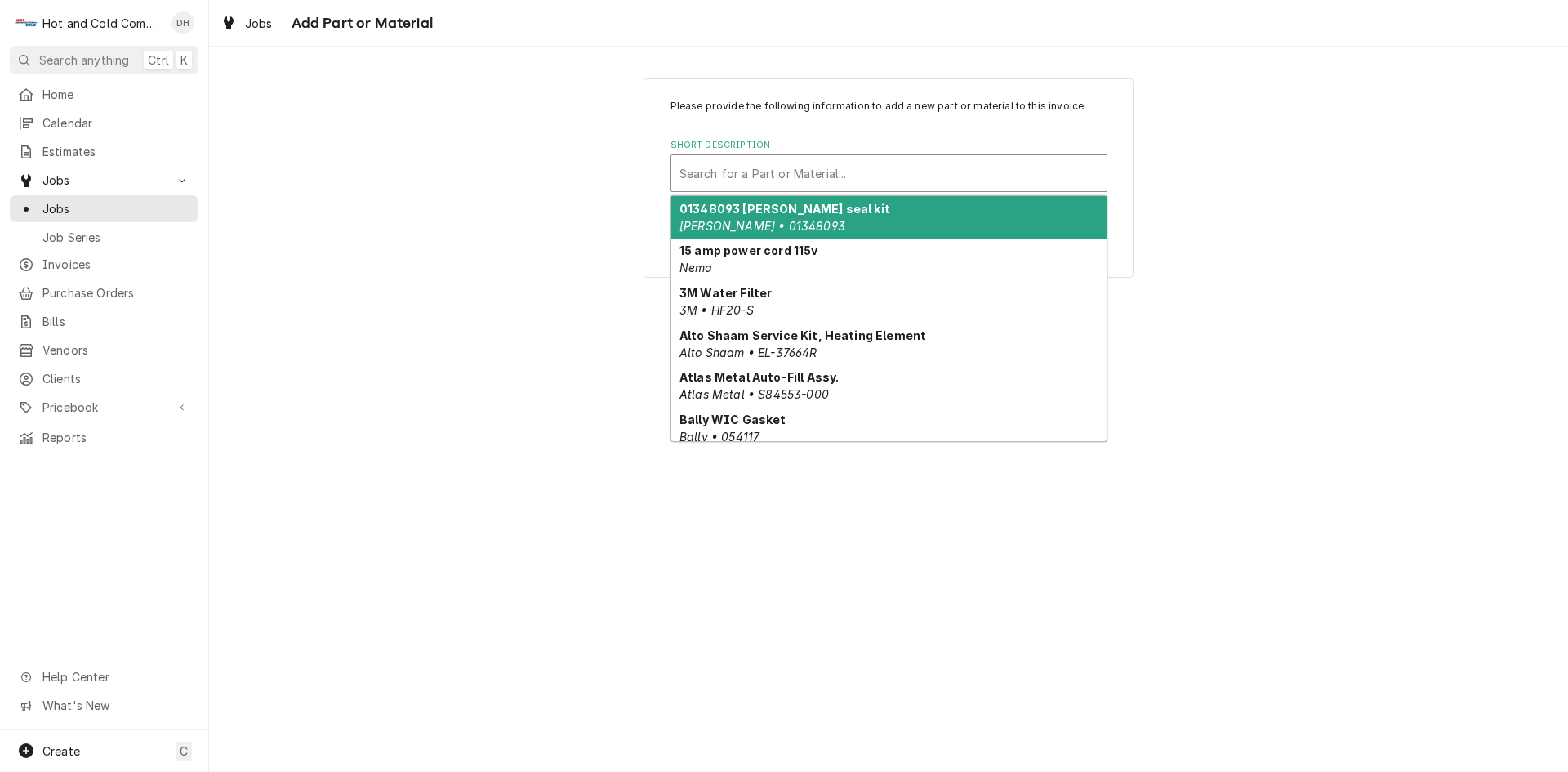
click at [767, 166] on div "Short Description" at bounding box center [888, 172] width 419 height 29
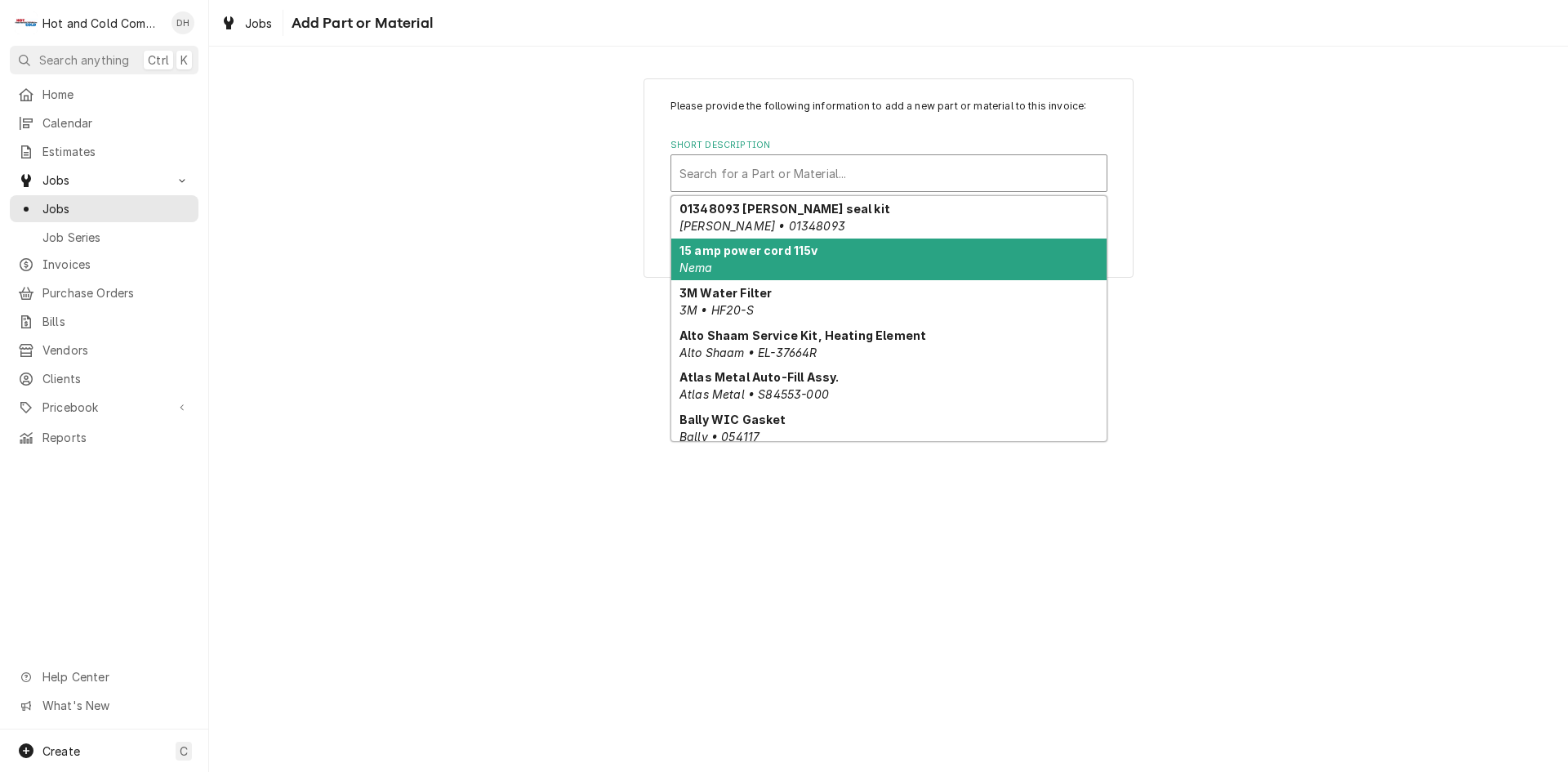
type input "B"
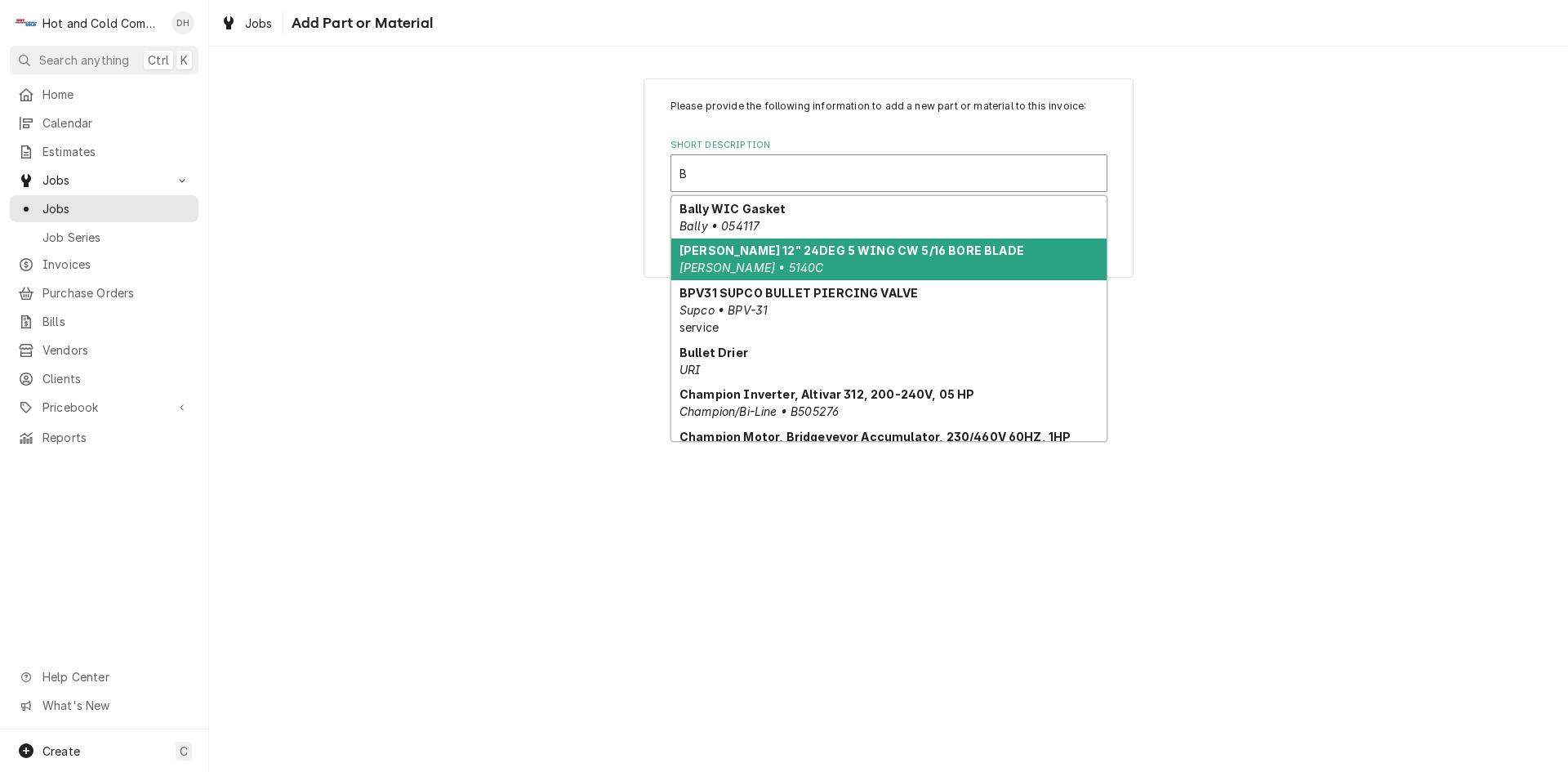
click at [924, 255] on strong "Bohn 12" 24DEG 5 WING CW 5/16 BORE BLADE" at bounding box center [852, 250] width 345 height 14
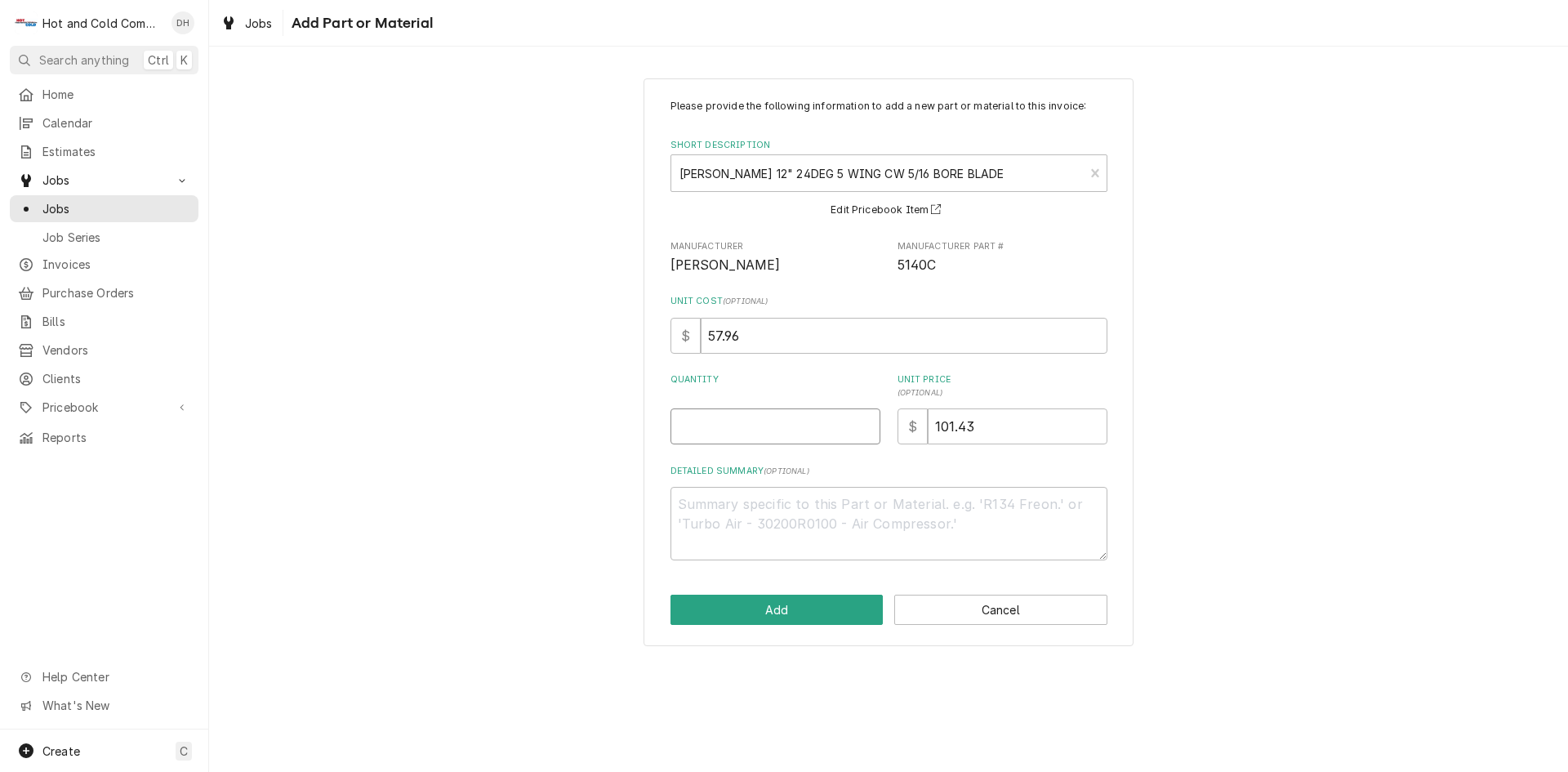
click at [721, 426] on input "Quantity" at bounding box center [775, 425] width 210 height 36
type textarea "x"
type input "1"
click at [799, 619] on button "Add" at bounding box center [777, 609] width 213 height 30
type textarea "x"
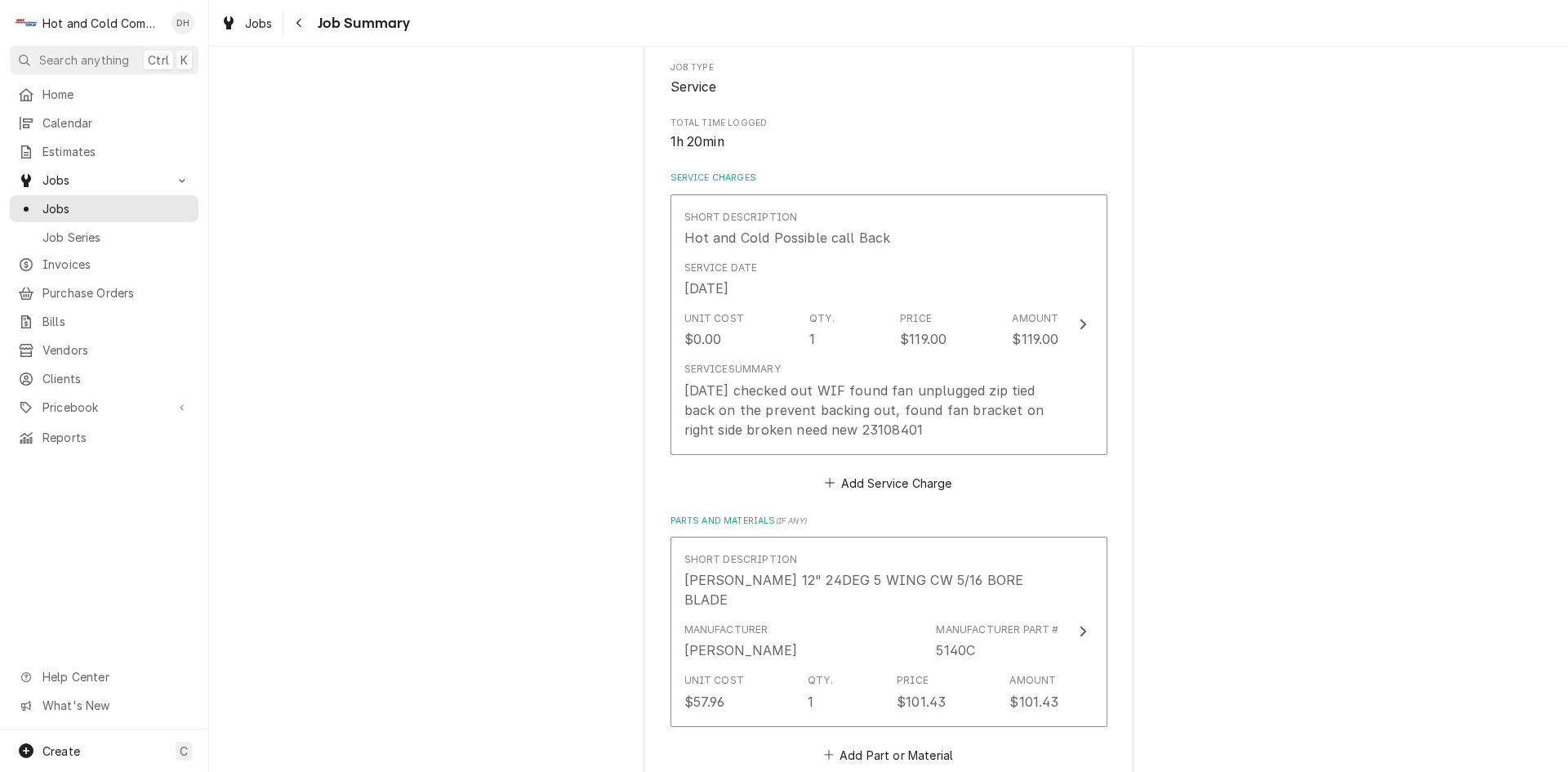
scroll to position [545, 0]
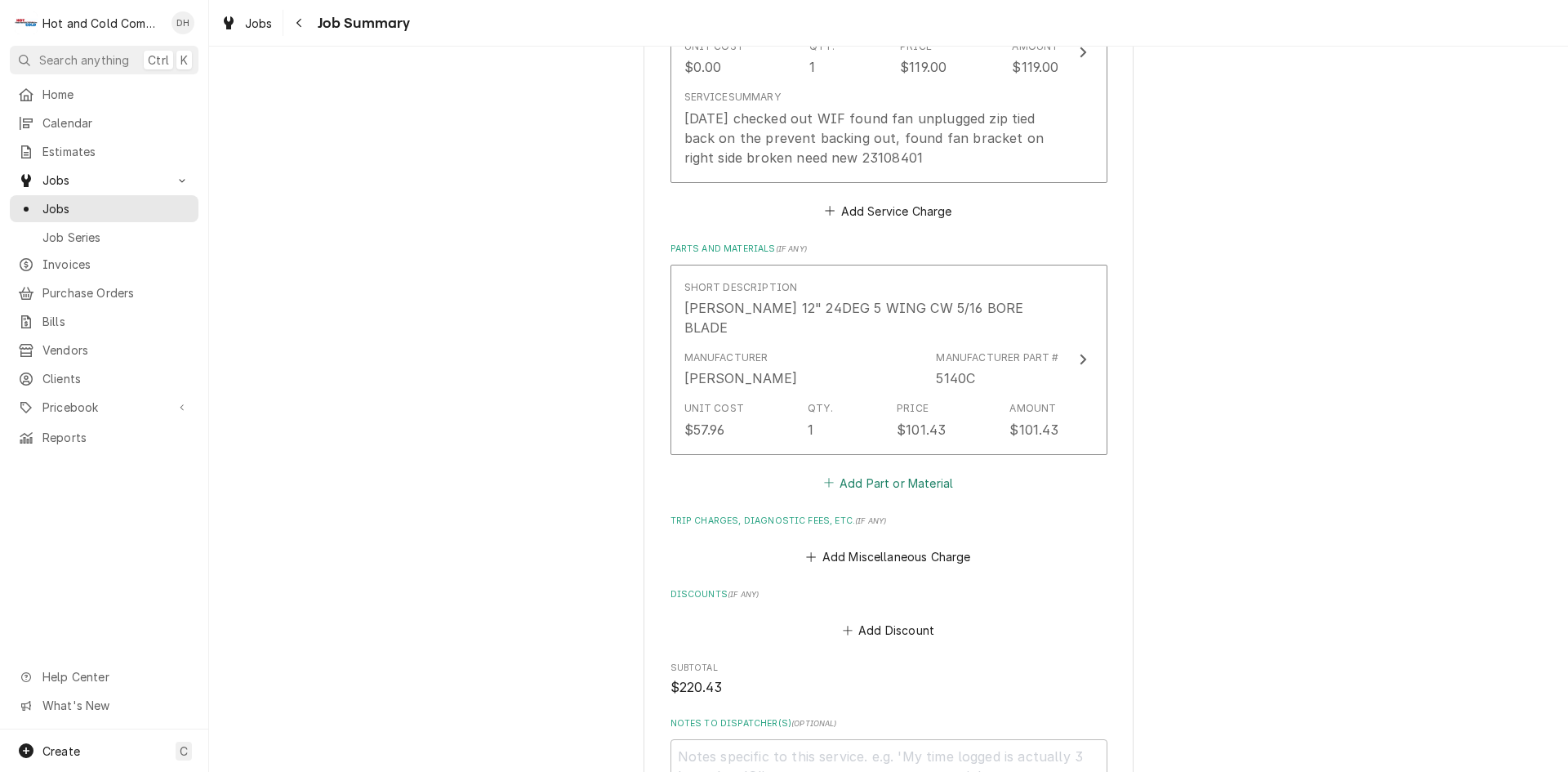
click at [884, 471] on button "Add Part or Material" at bounding box center [888, 483] width 134 height 23
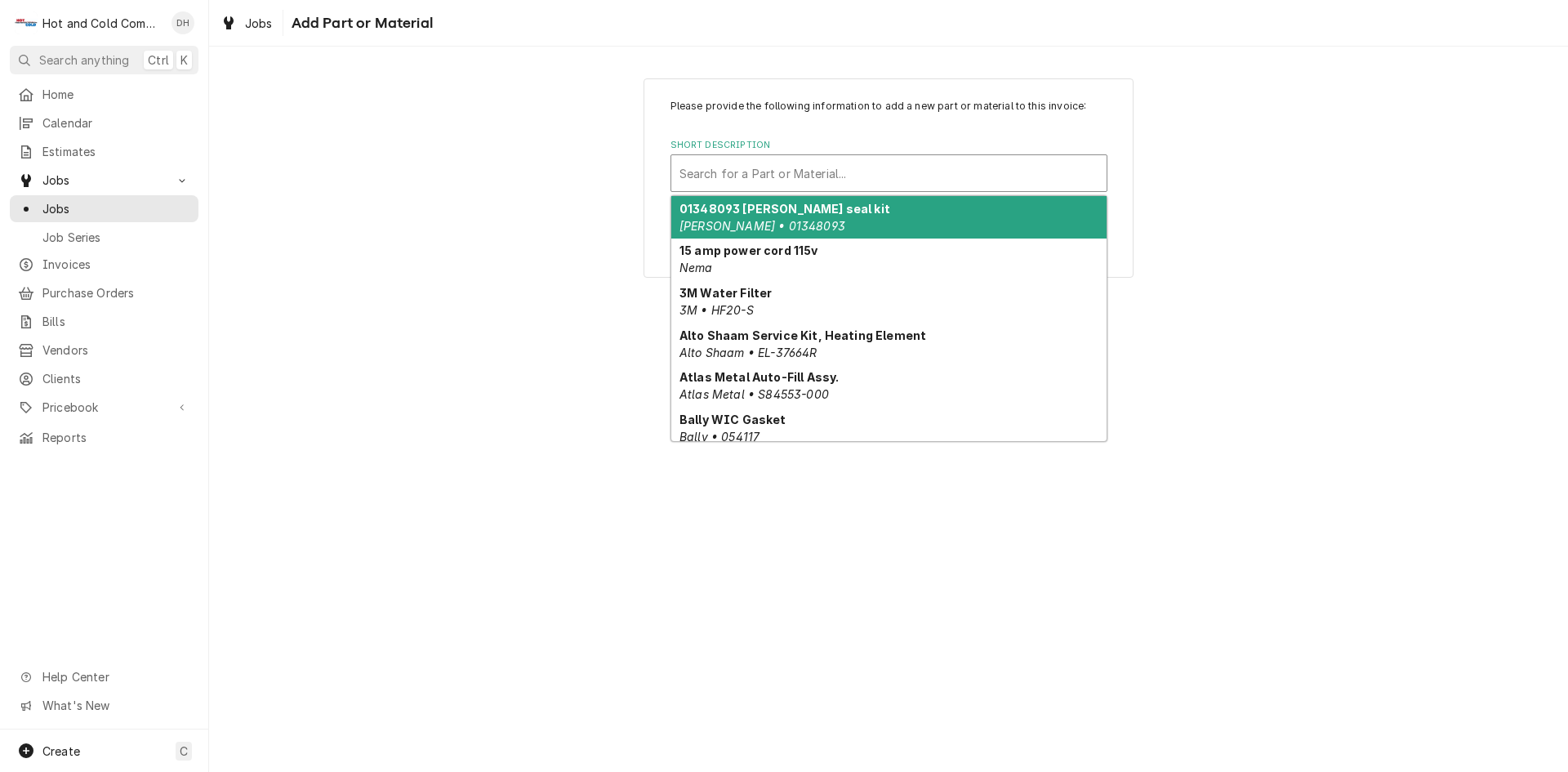
click at [762, 177] on div "Short Description" at bounding box center [888, 172] width 419 height 29
type input "B"
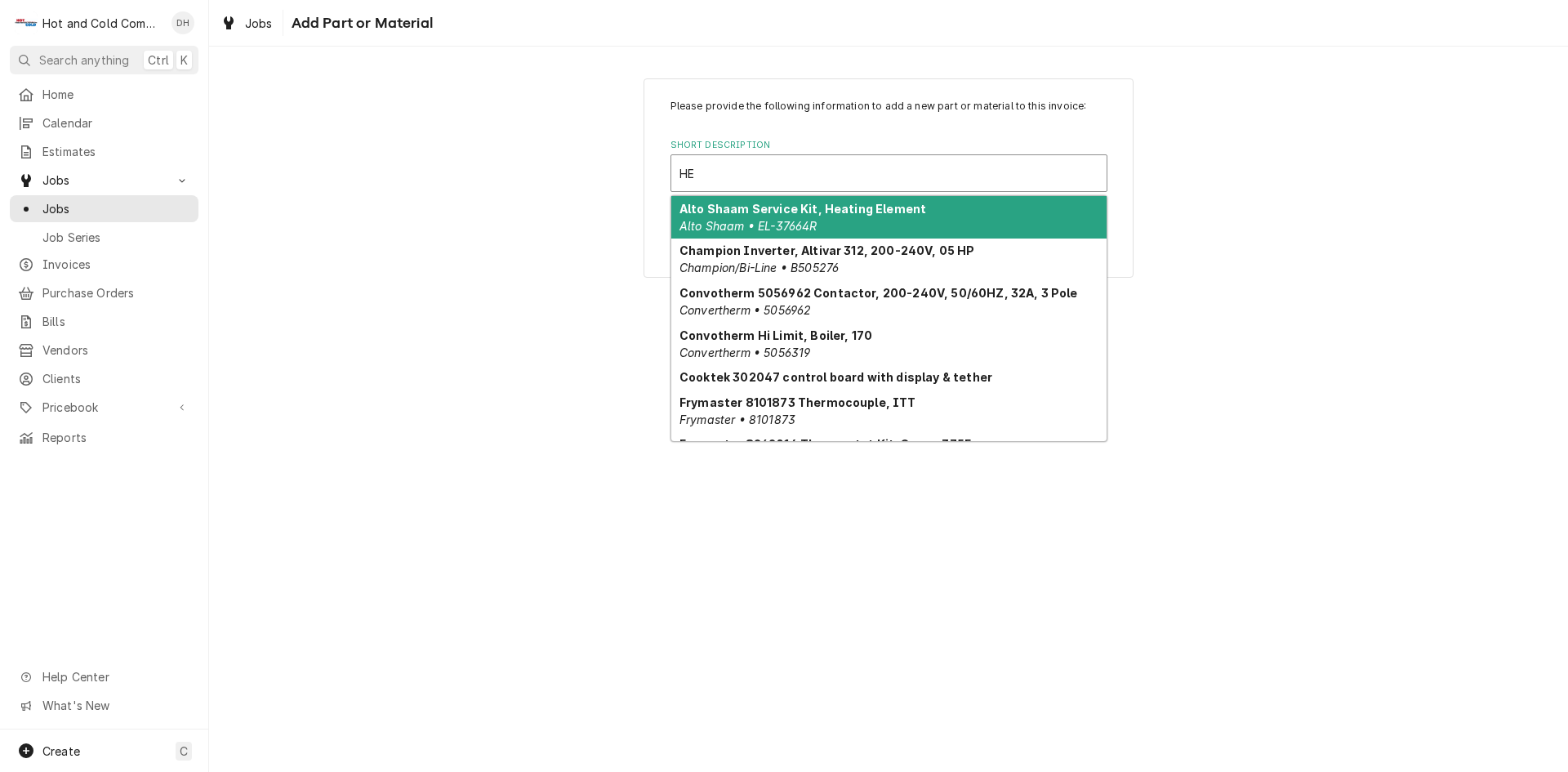
type input "HEA"
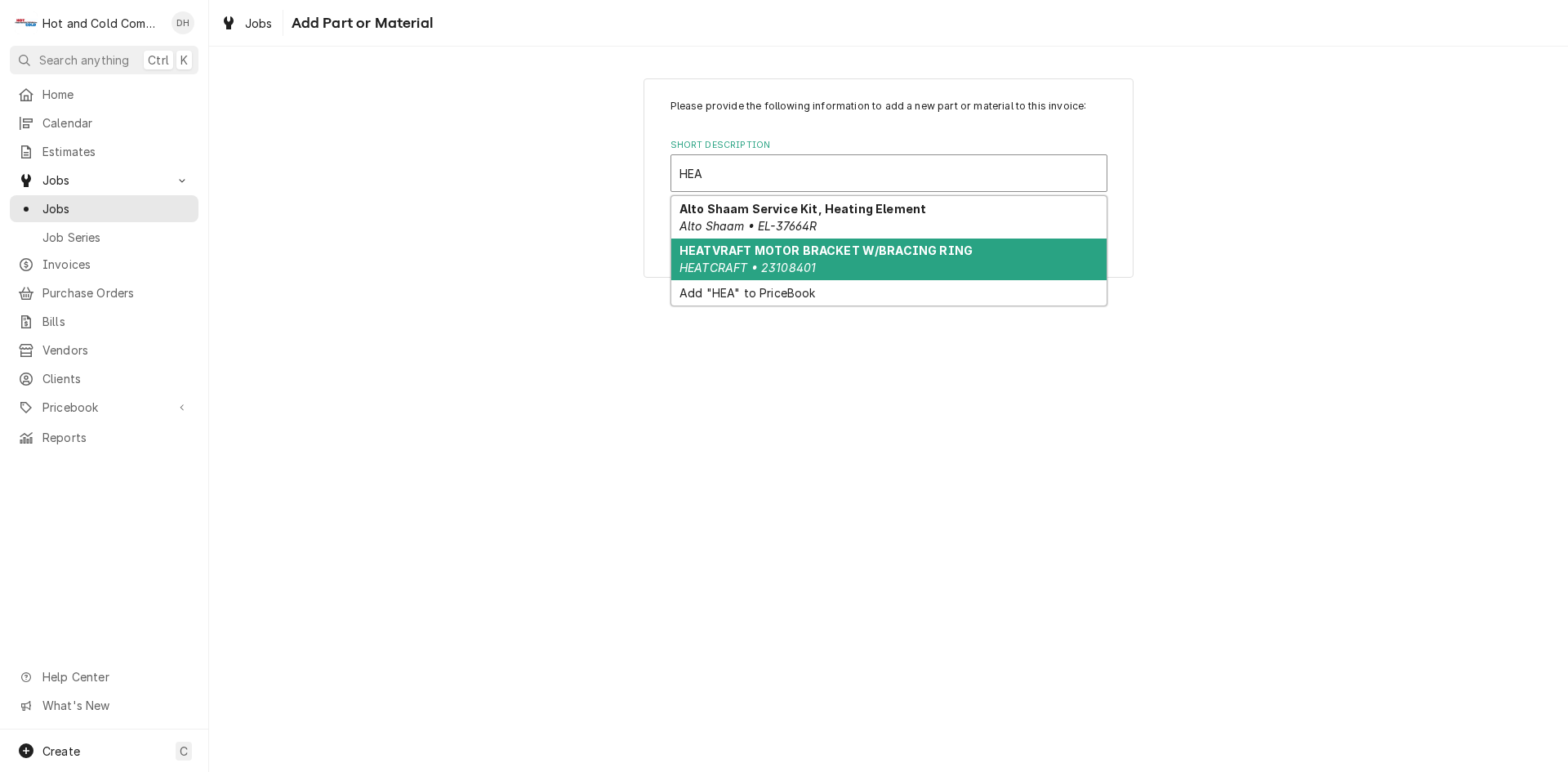
click at [891, 250] on strong "HEATVRAFT MOTOR BRACKET W/BRACING RING" at bounding box center [826, 250] width 294 height 14
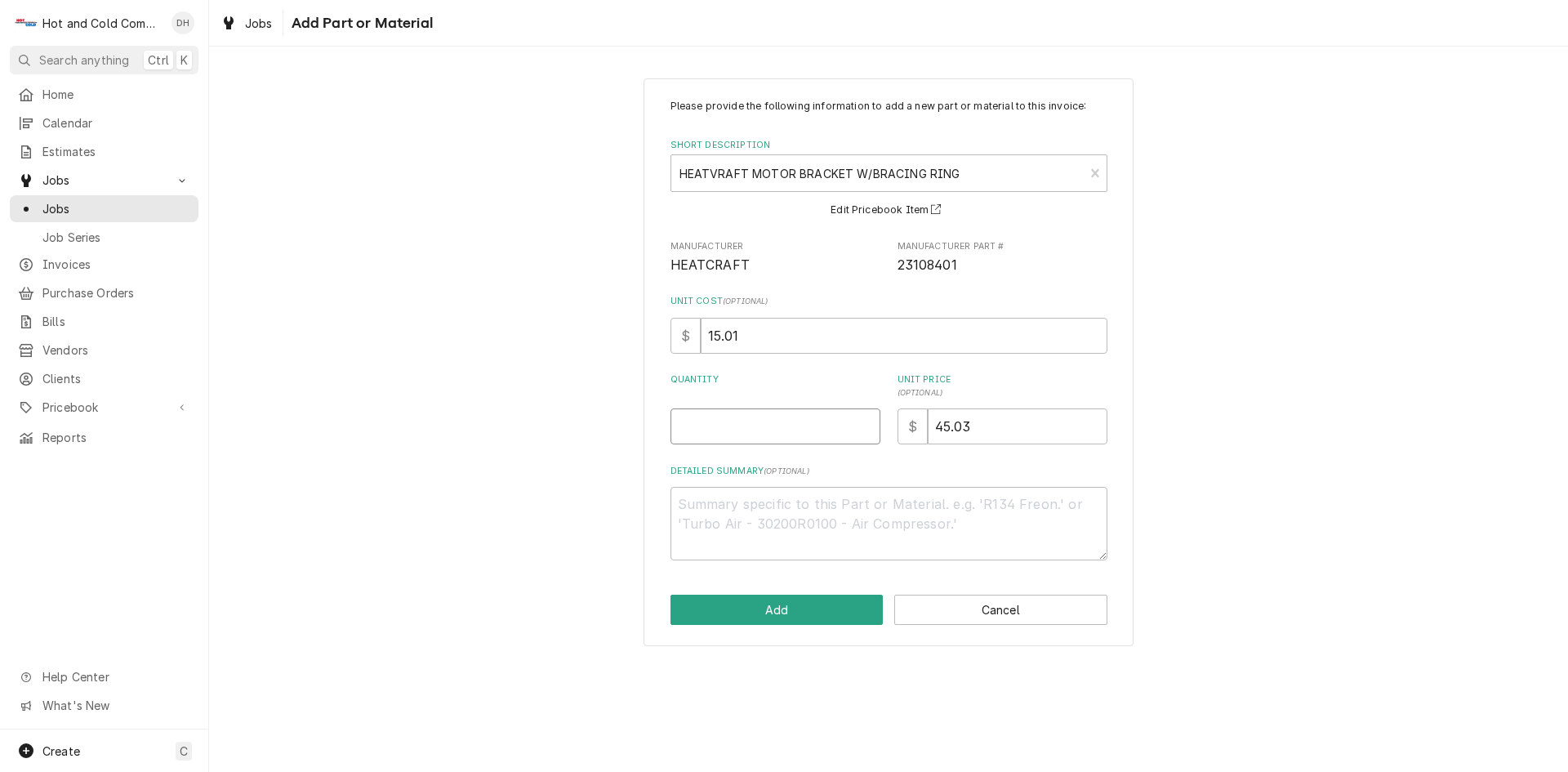
click at [803, 424] on input "Quantity" at bounding box center [775, 425] width 210 height 36
type textarea "x"
type input "1"
click at [802, 611] on button "Add" at bounding box center [777, 609] width 213 height 30
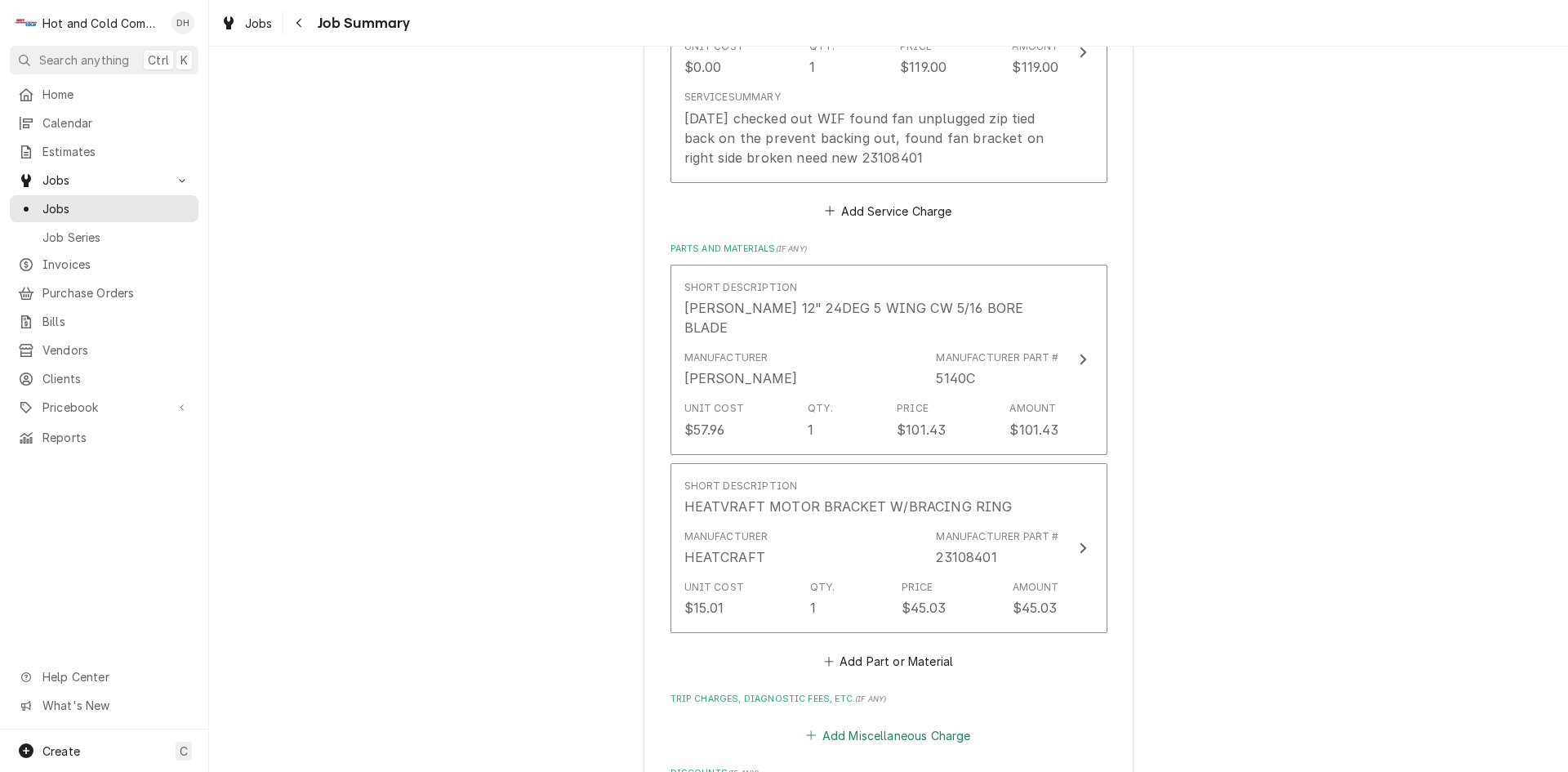
click at [881, 724] on button "Add Miscellaneous Charge" at bounding box center [888, 736] width 170 height 23
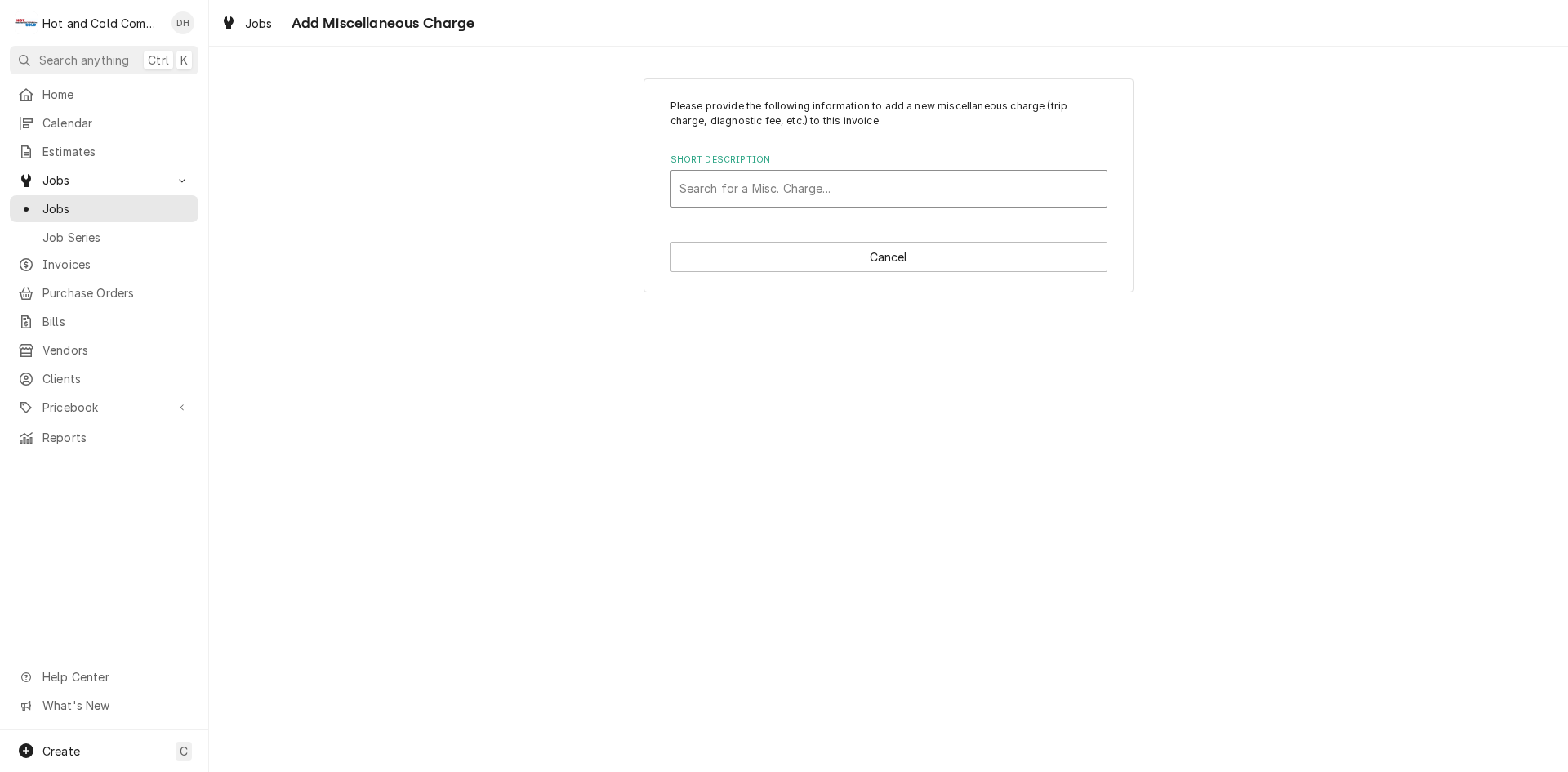
click at [833, 190] on div "Short Description" at bounding box center [888, 188] width 419 height 29
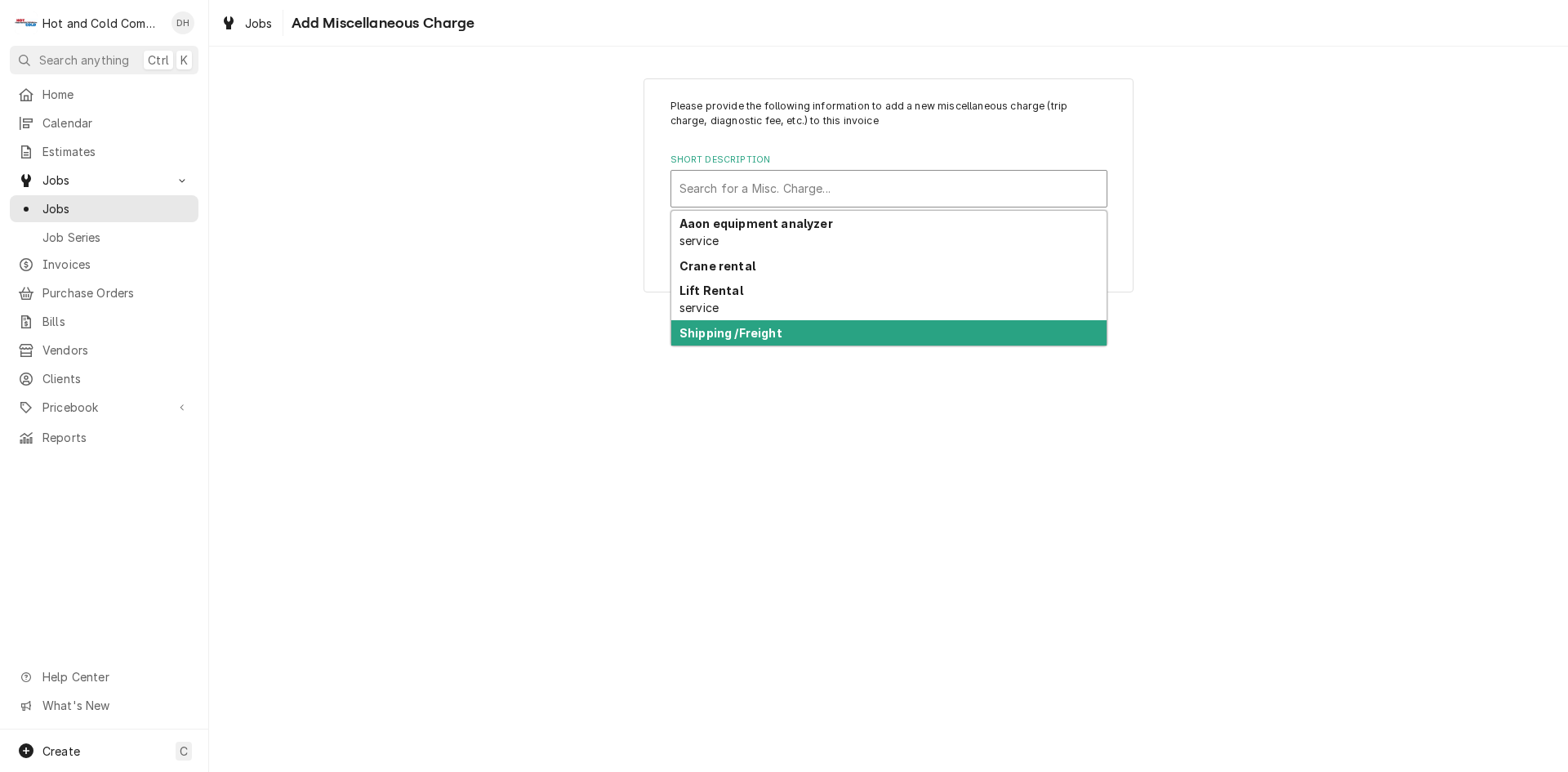
drag, startPoint x: 786, startPoint y: 326, endPoint x: 898, endPoint y: 287, distance: 118.6
click at [786, 327] on div "Shipping /Freight" at bounding box center [889, 333] width 435 height 26
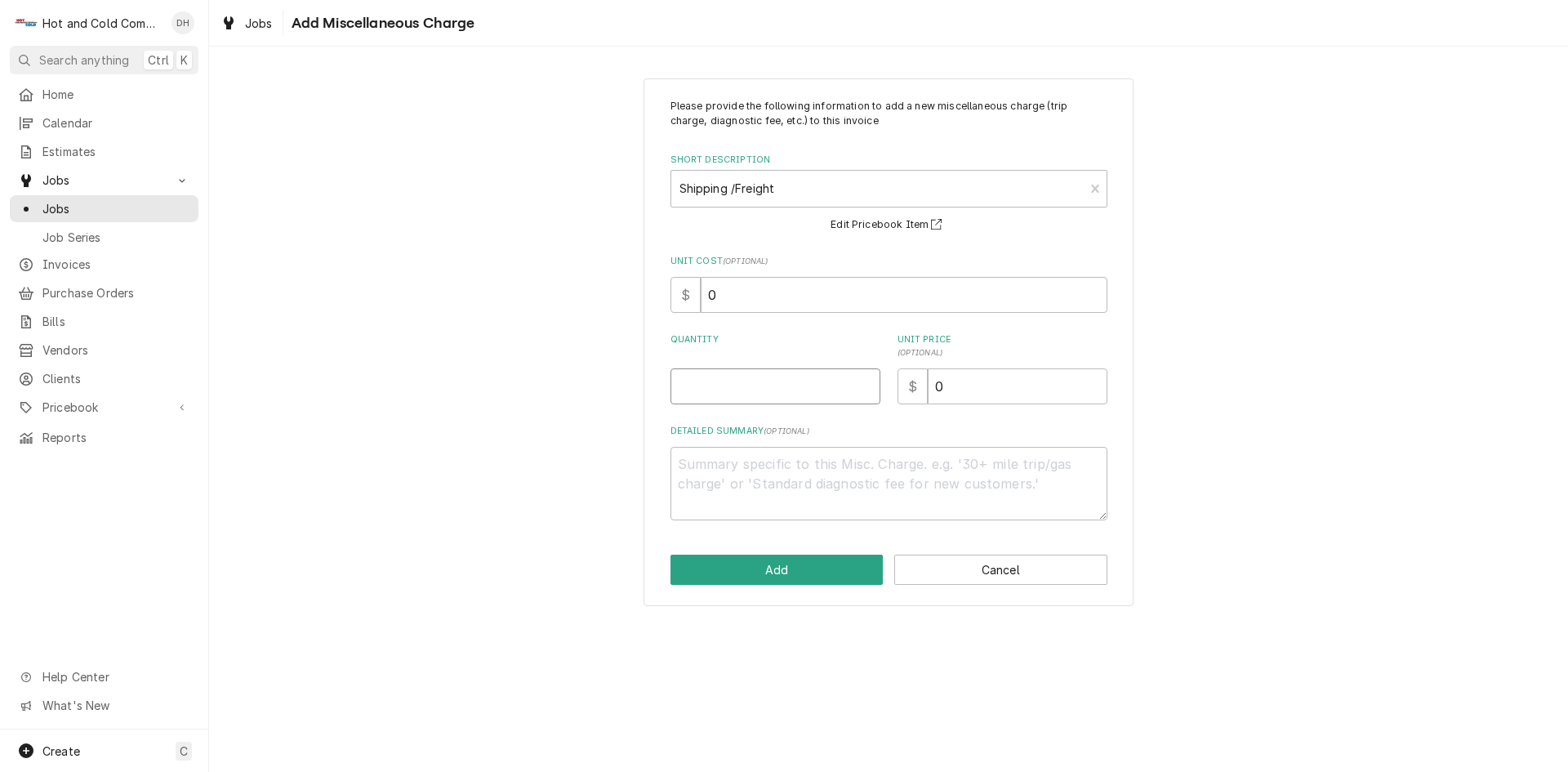
click at [730, 391] on input "Quantity" at bounding box center [775, 386] width 210 height 36
type textarea "x"
type input "1"
click at [965, 395] on input "0" at bounding box center [1017, 386] width 180 height 36
type textarea "x"
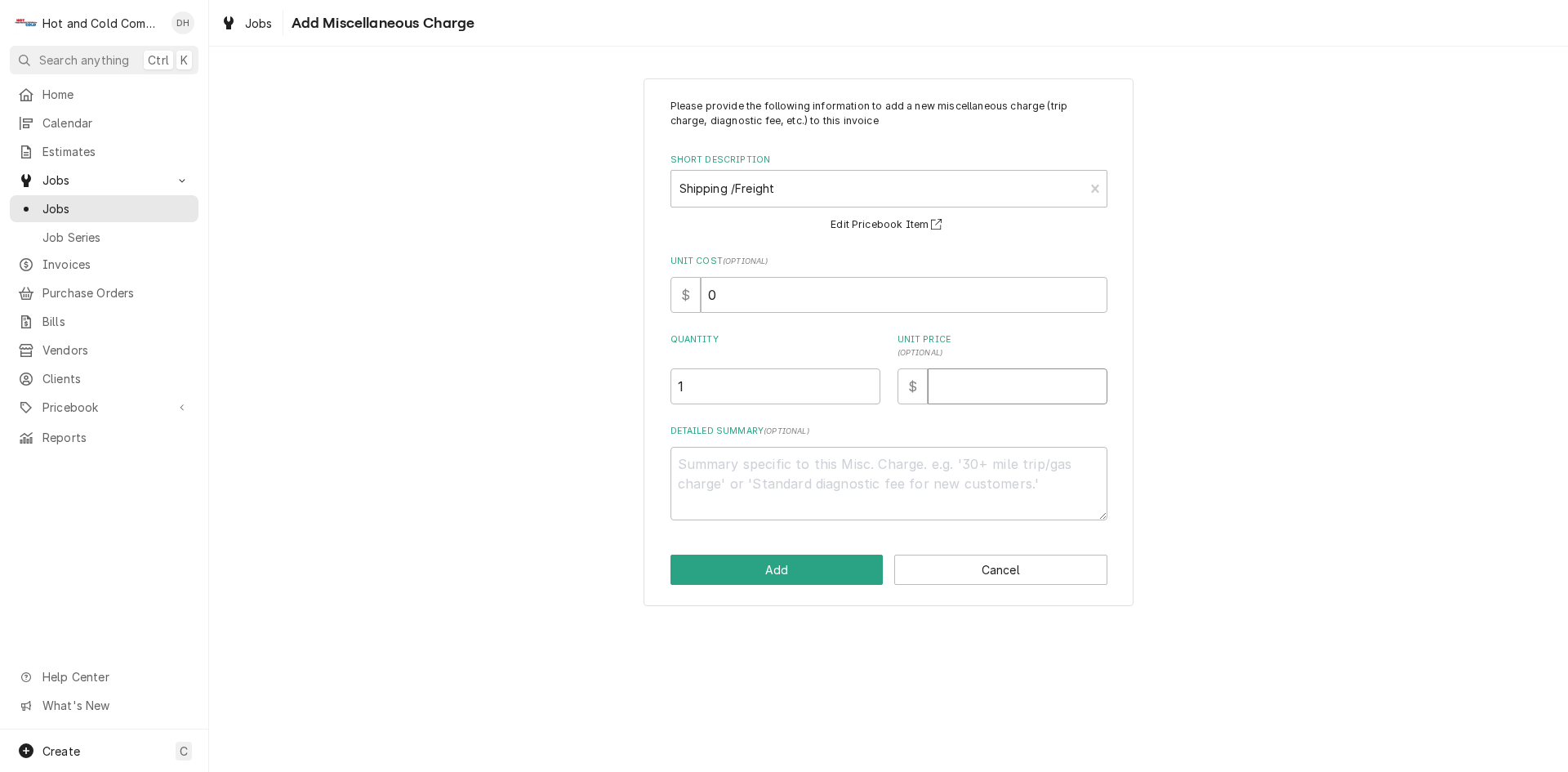
type textarea "x"
type input "2"
type textarea "x"
type input "29"
type textarea "x"
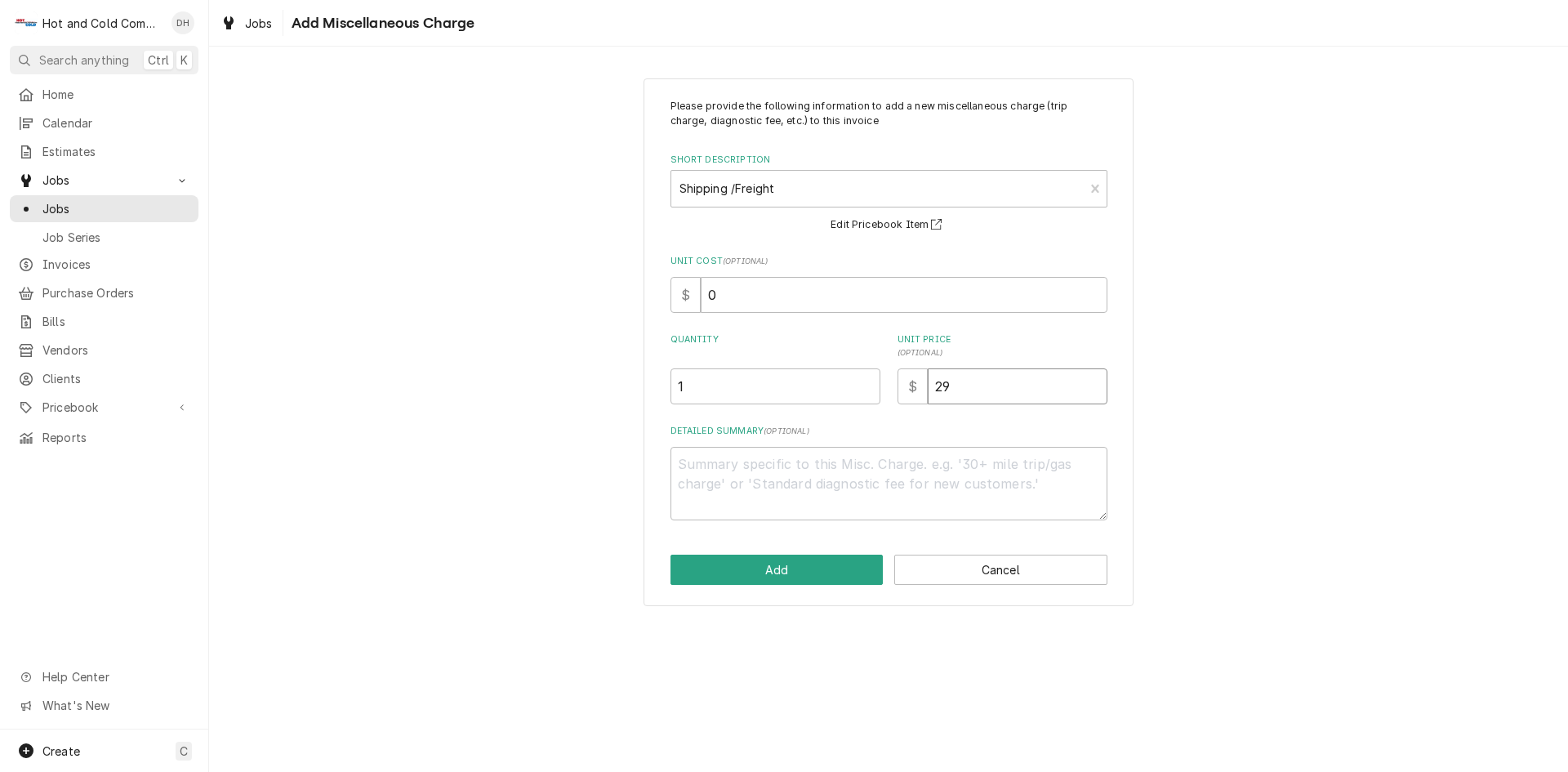
type input "29.8"
type textarea "x"
type input "29.81"
click at [799, 565] on button "Add" at bounding box center [777, 570] width 213 height 30
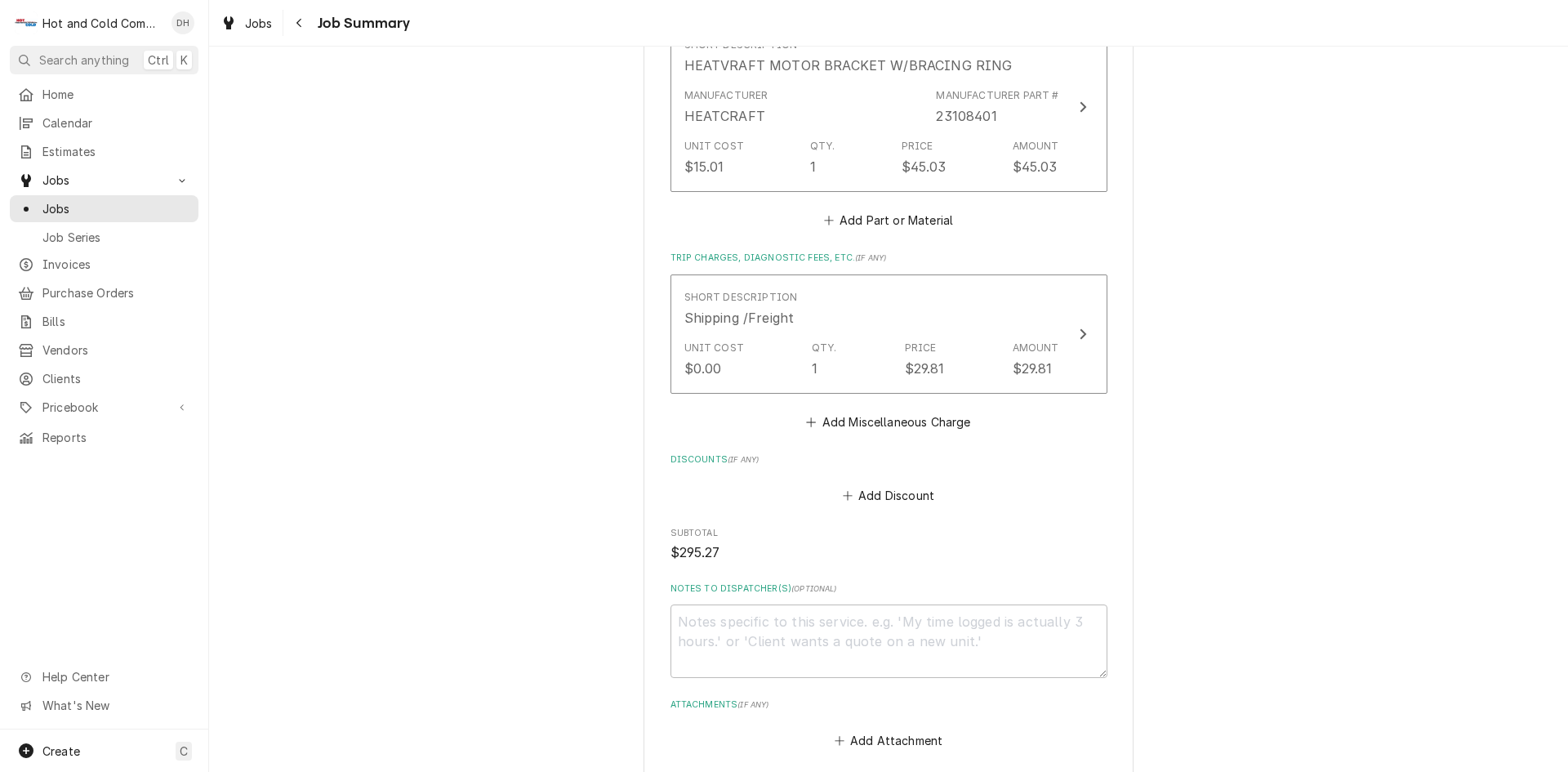
scroll to position [1090, 0]
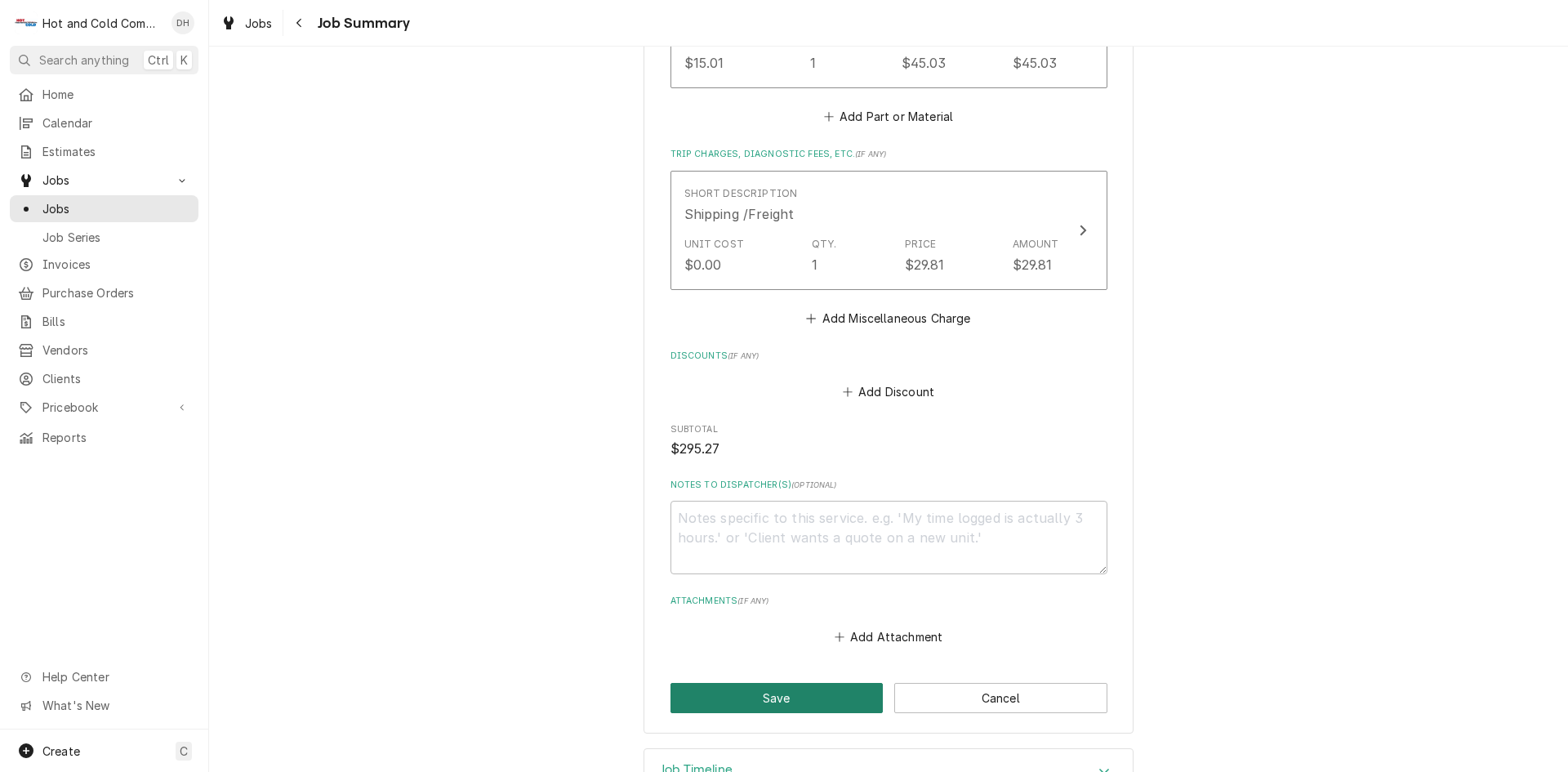
click at [784, 682] on button "Save" at bounding box center [777, 697] width 213 height 30
type textarea "x"
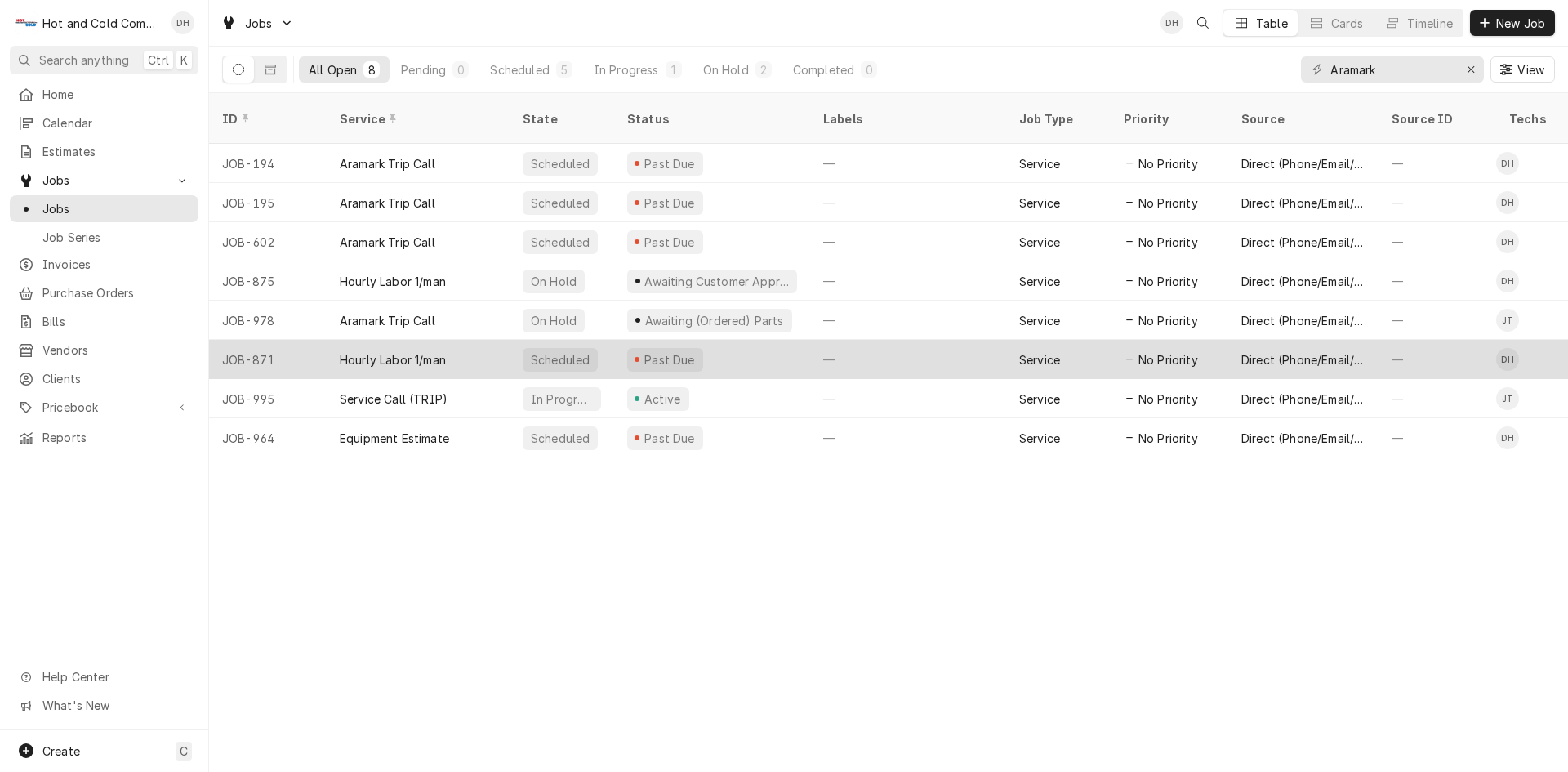
click at [472, 340] on div "Hourly Labor 1/man" at bounding box center [418, 359] width 183 height 39
click at [509, 340] on div "Hourly Labor 1/man" at bounding box center [418, 359] width 183 height 39
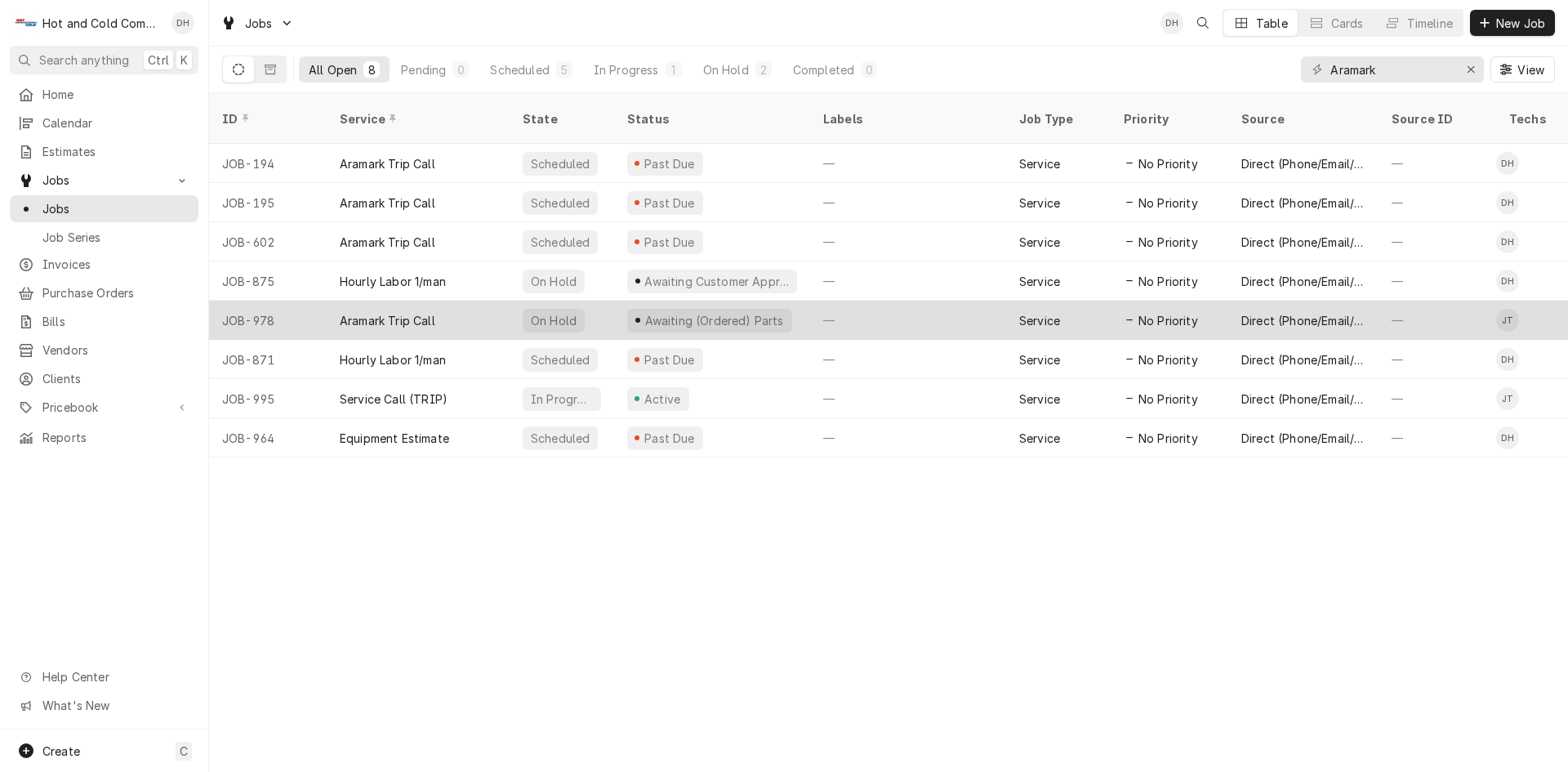
click at [592, 300] on div "On Hold" at bounding box center [562, 319] width 104 height 39
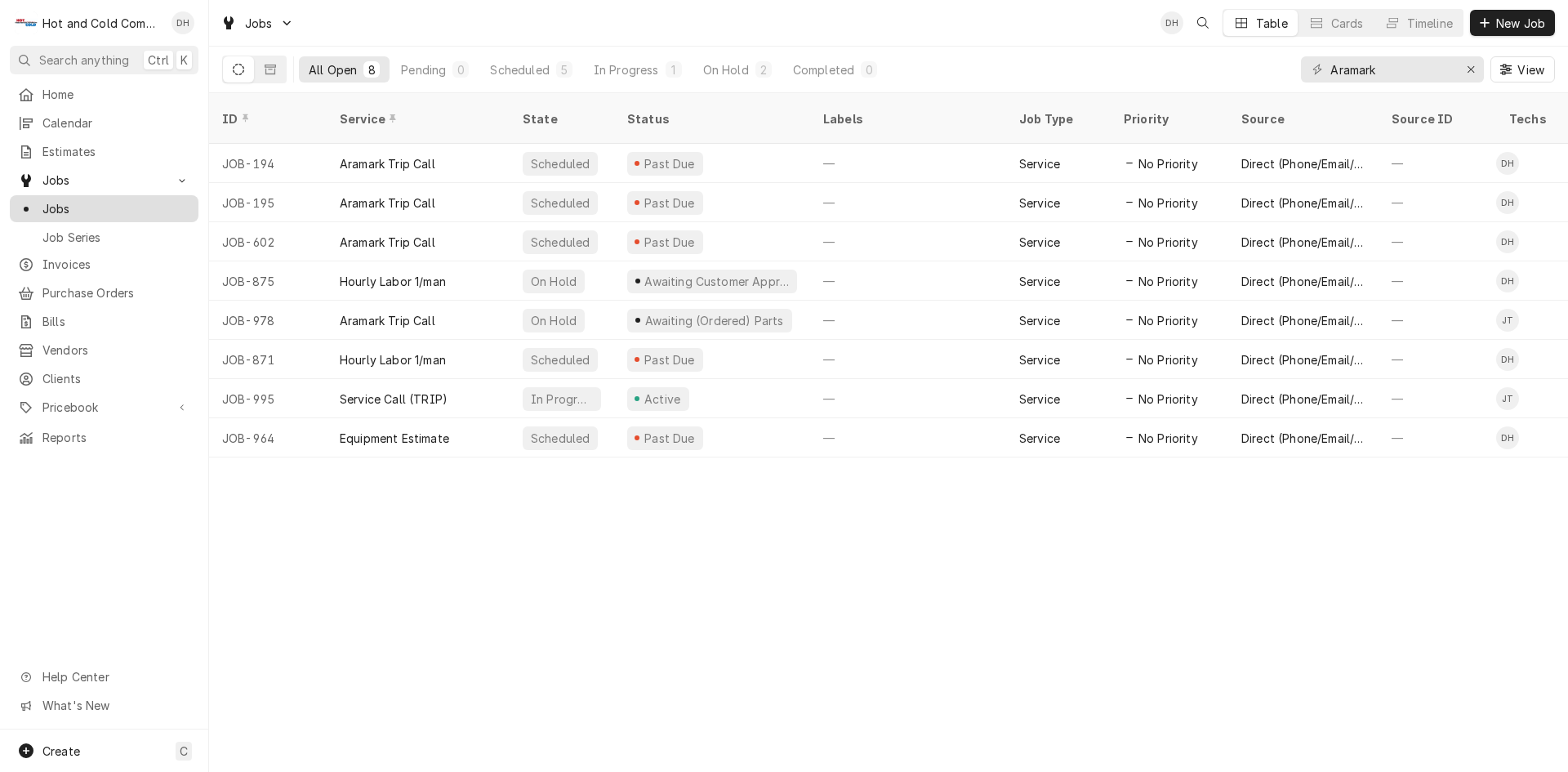
click at [49, 202] on span "Jobs" at bounding box center [116, 208] width 148 height 17
click at [80, 120] on span "Calendar" at bounding box center [116, 123] width 148 height 17
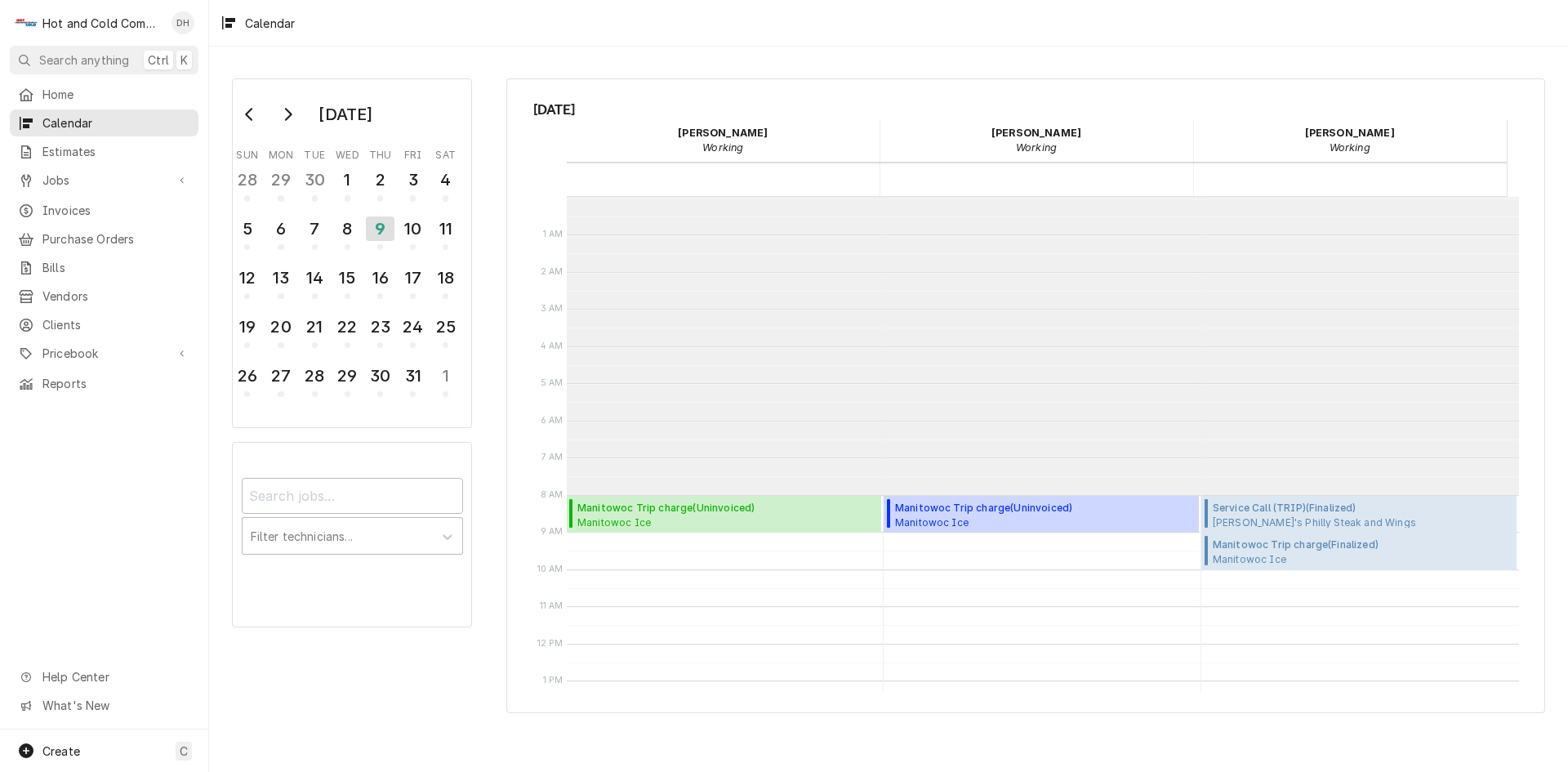
scroll to position [298, 0]
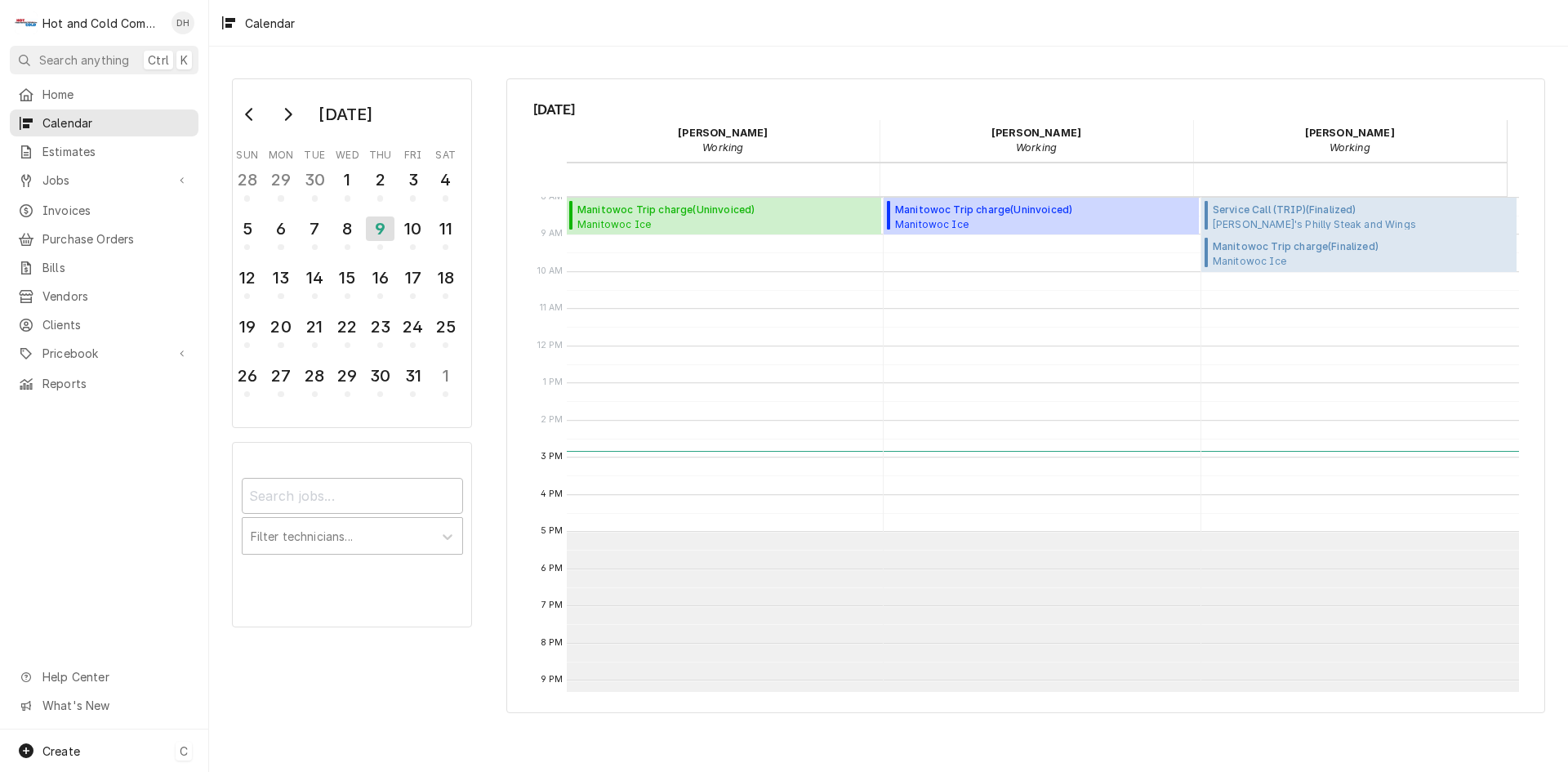
drag, startPoint x: 50, startPoint y: 741, endPoint x: 135, endPoint y: 604, distance: 161.2
click at [51, 741] on div "Create" at bounding box center [48, 750] width 64 height 20
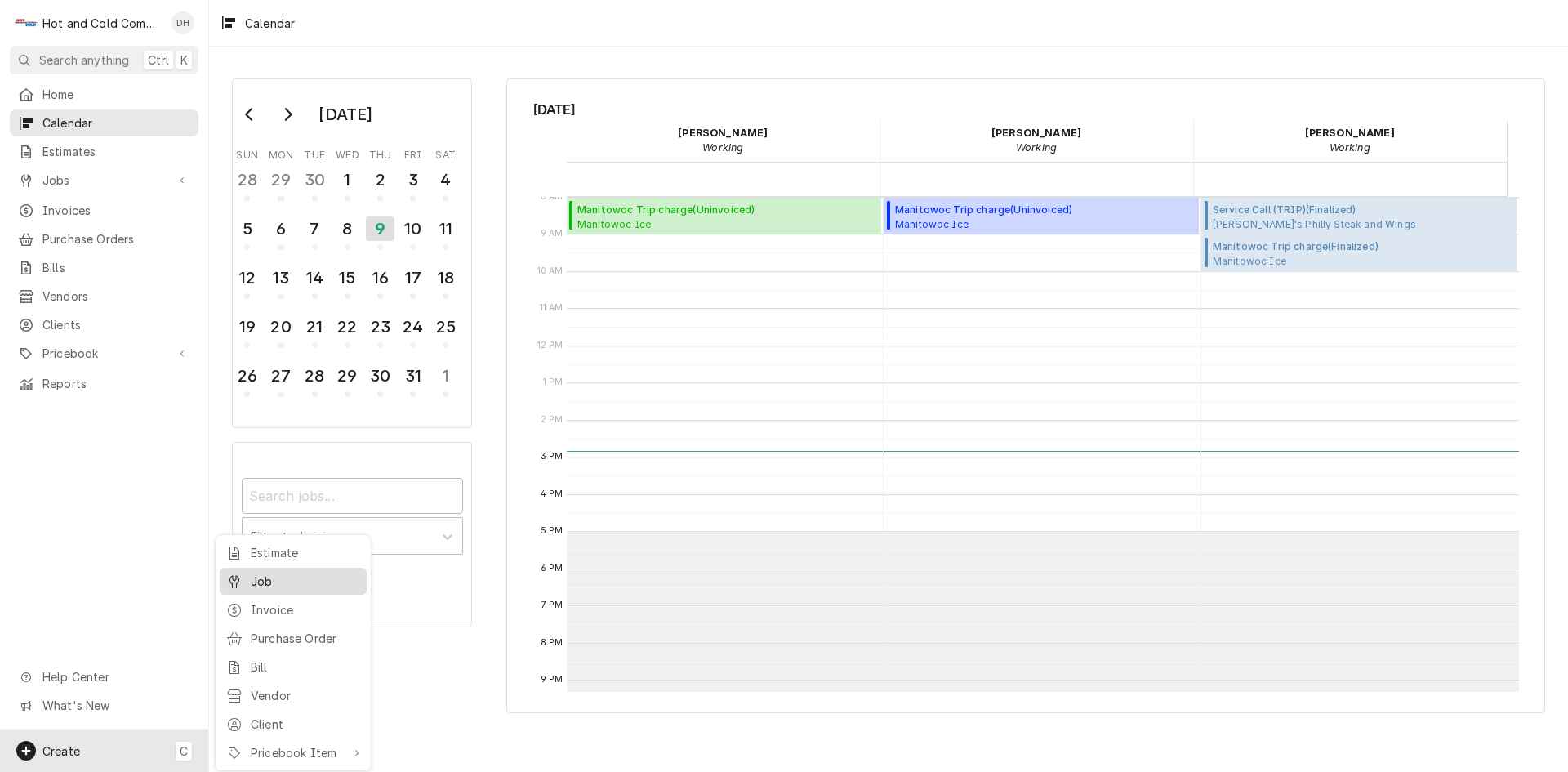
click at [259, 579] on div "Job" at bounding box center [305, 580] width 109 height 17
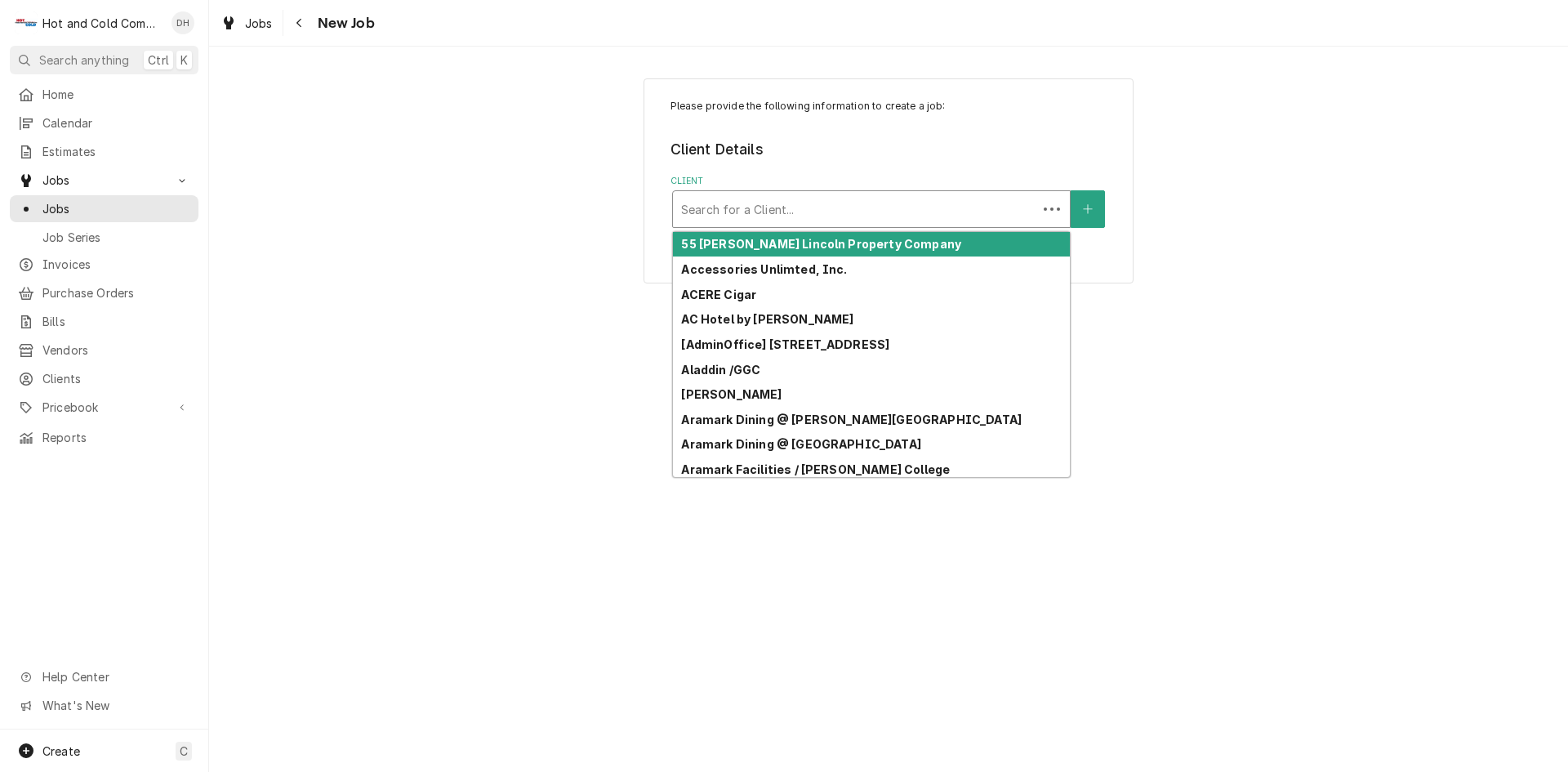
click at [940, 209] on div "Client" at bounding box center [855, 208] width 348 height 29
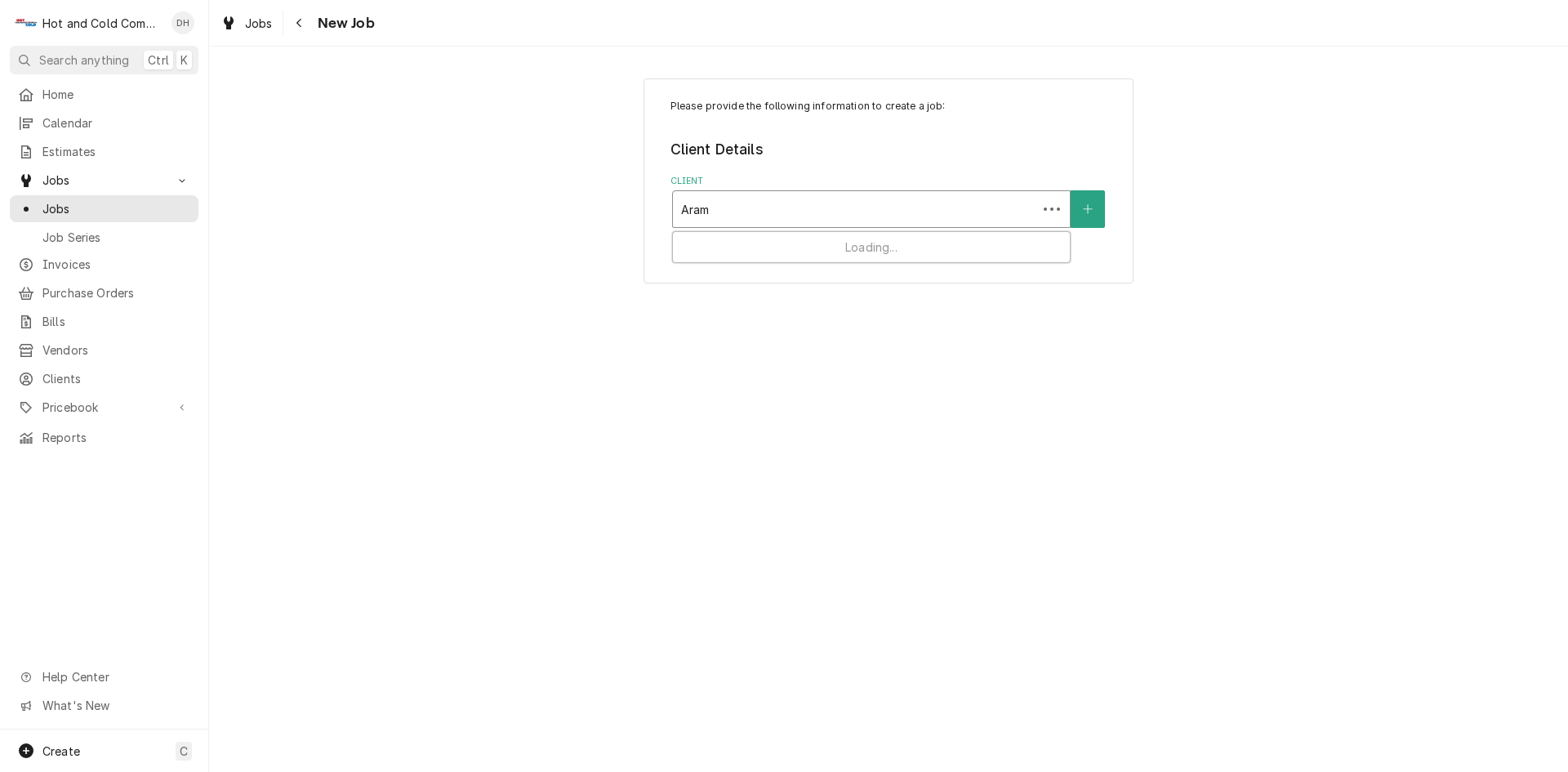
type input "Arama"
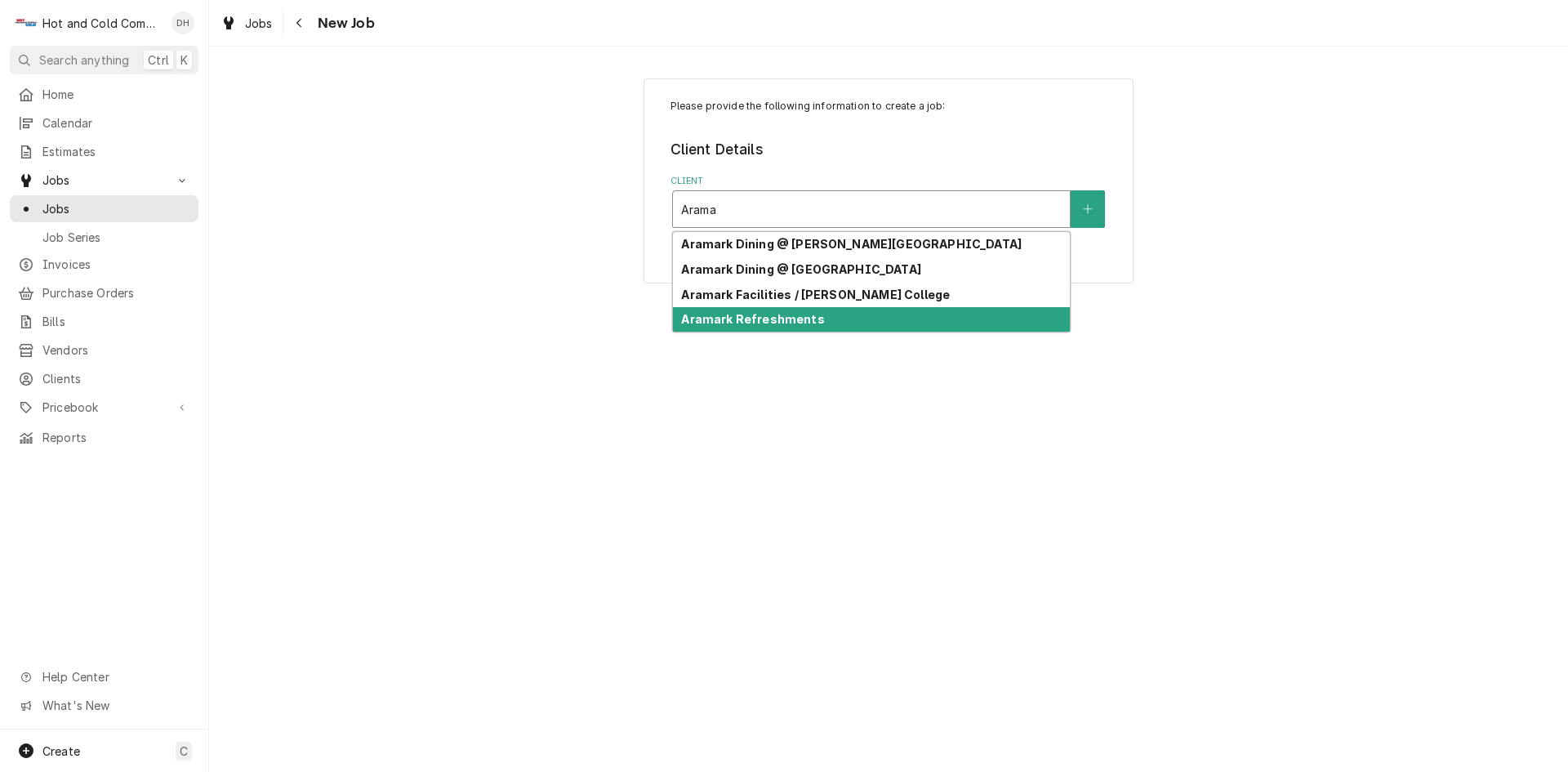
click at [842, 311] on div "Aramark Refreshments" at bounding box center [871, 319] width 397 height 26
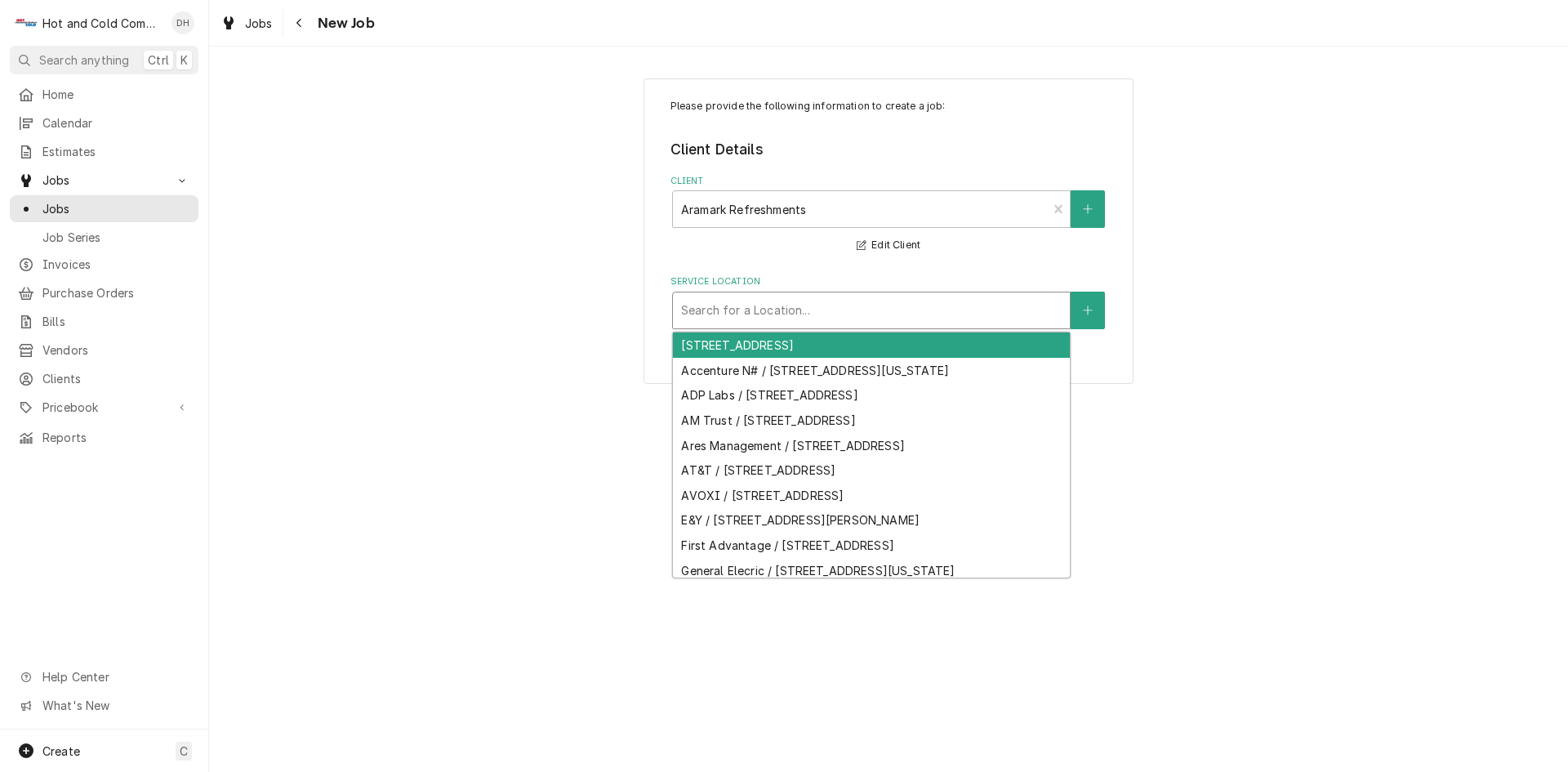
click at [998, 306] on div "Service Location" at bounding box center [871, 310] width 381 height 29
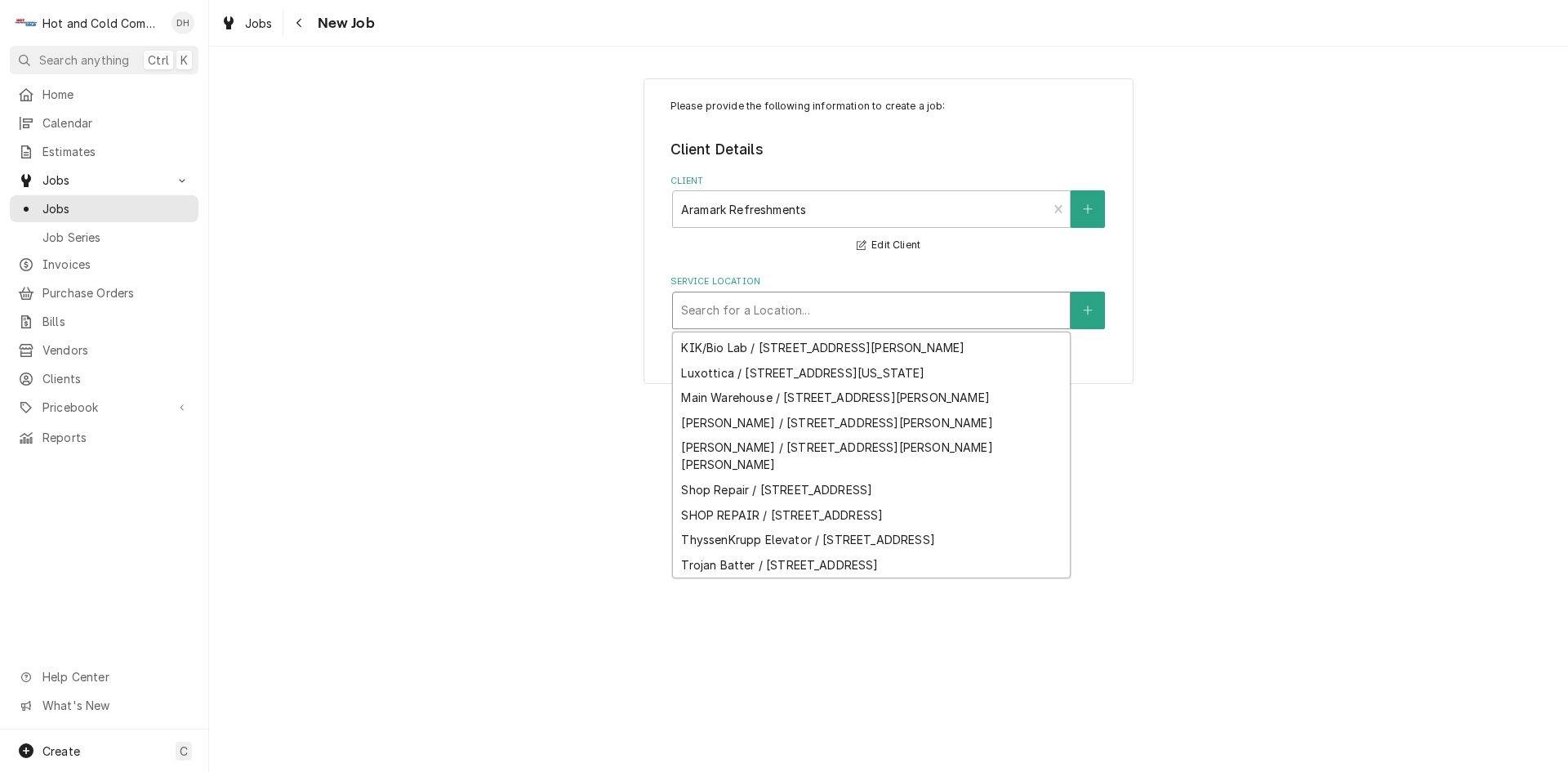
scroll to position [376, 0]
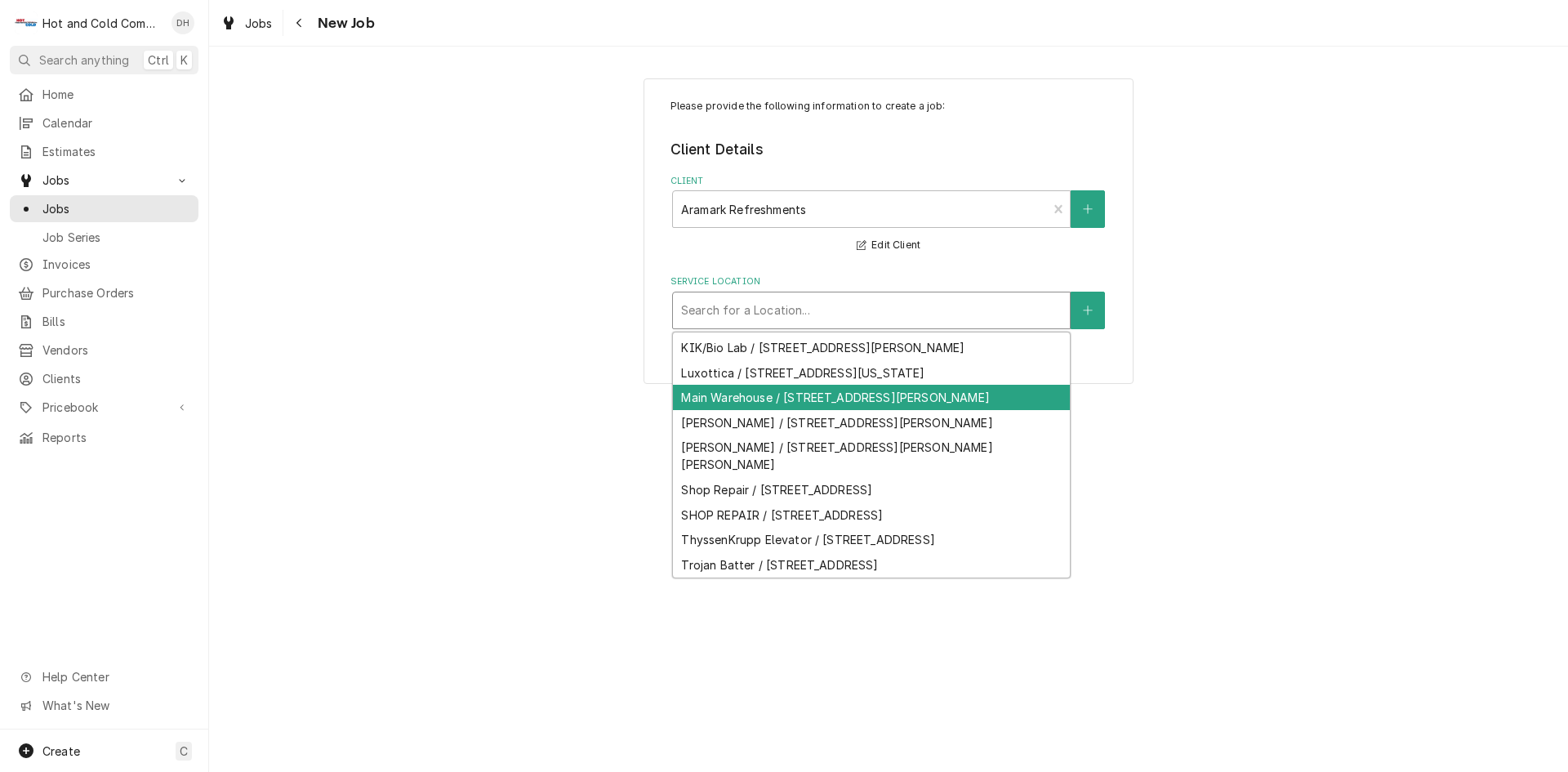
click at [943, 385] on div "Main Warehouse / [STREET_ADDRESS][PERSON_NAME]" at bounding box center [871, 397] width 397 height 26
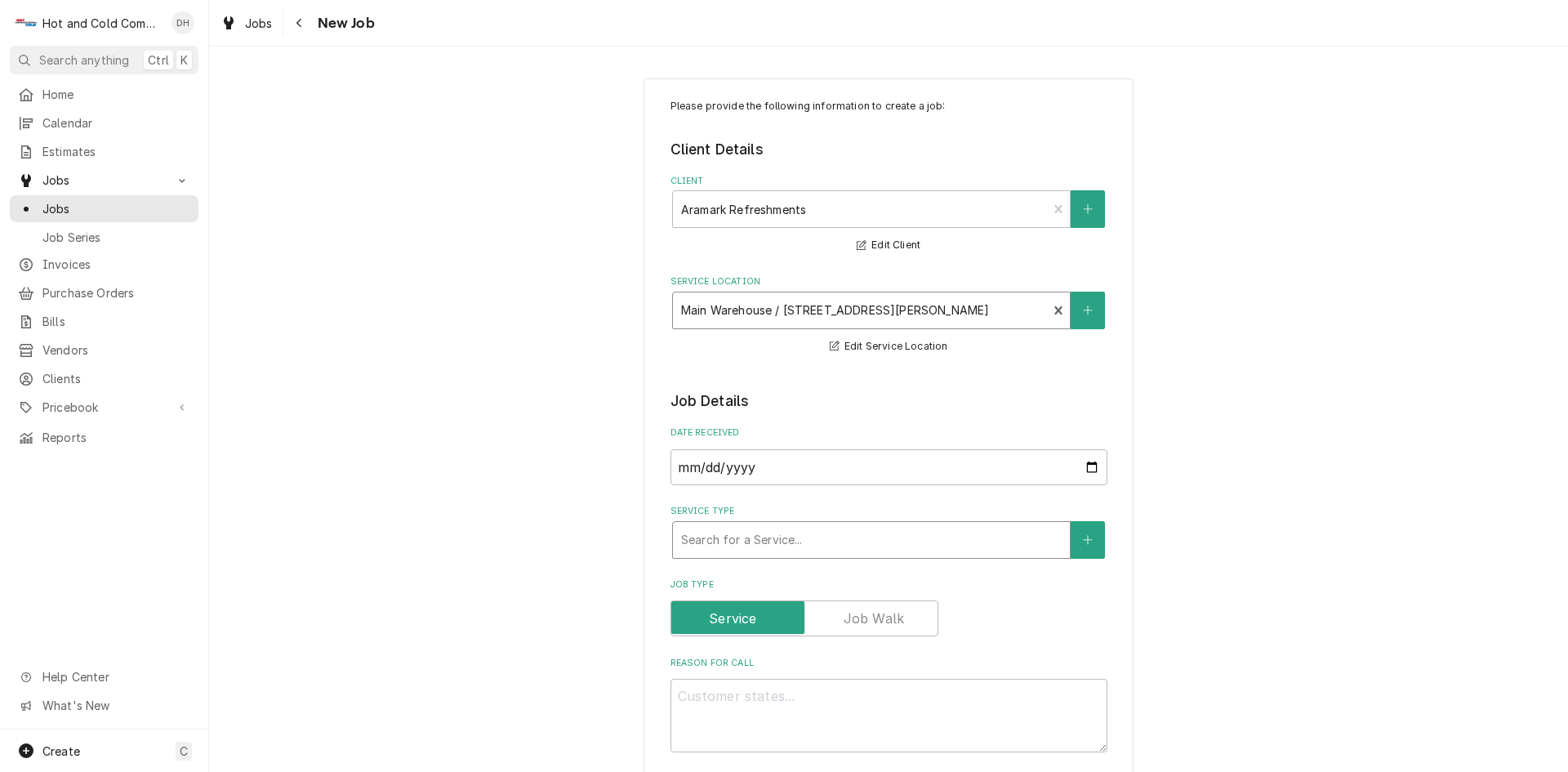
click at [922, 541] on div "Service Type" at bounding box center [871, 539] width 381 height 29
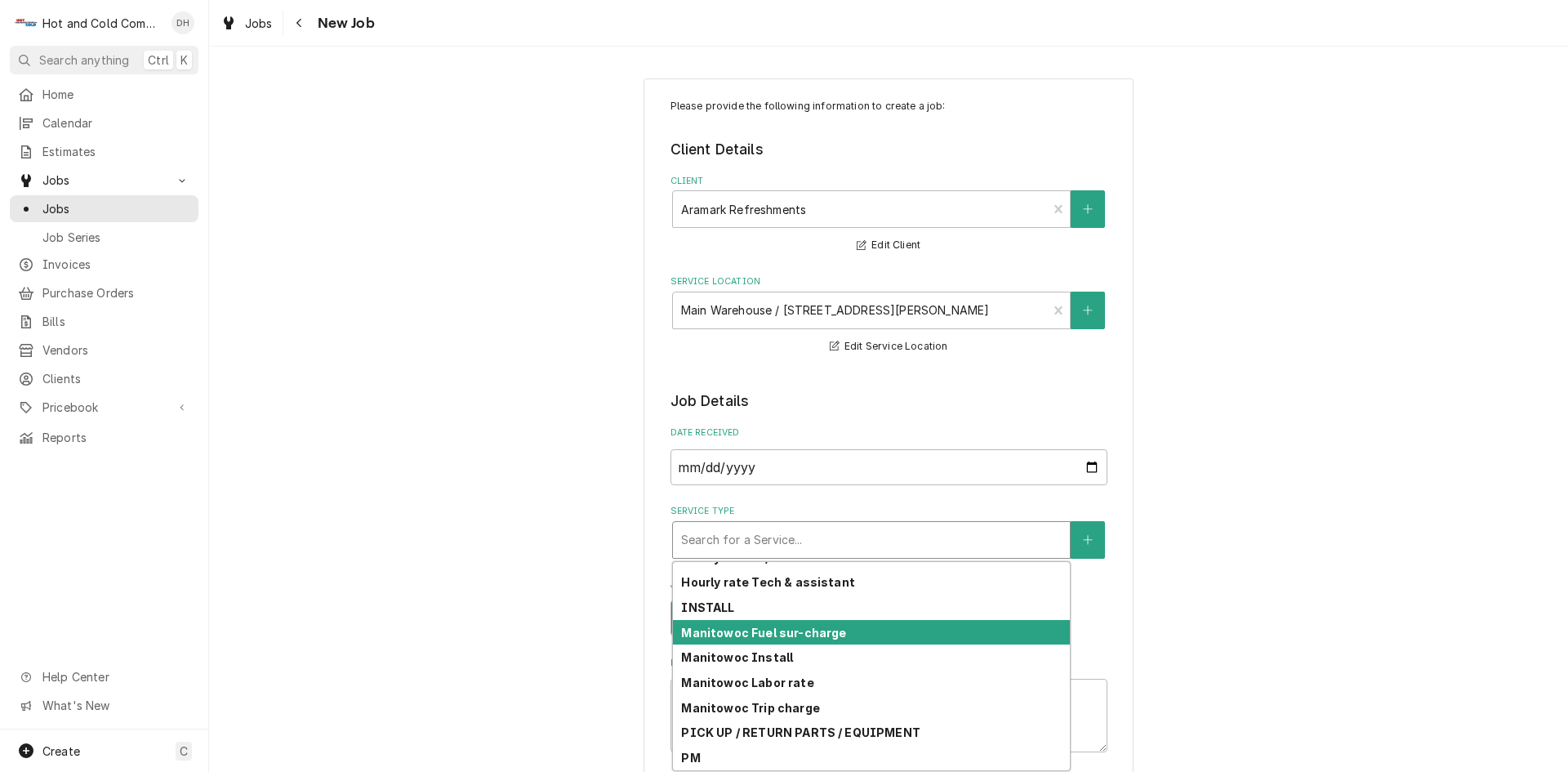
scroll to position [484, 0]
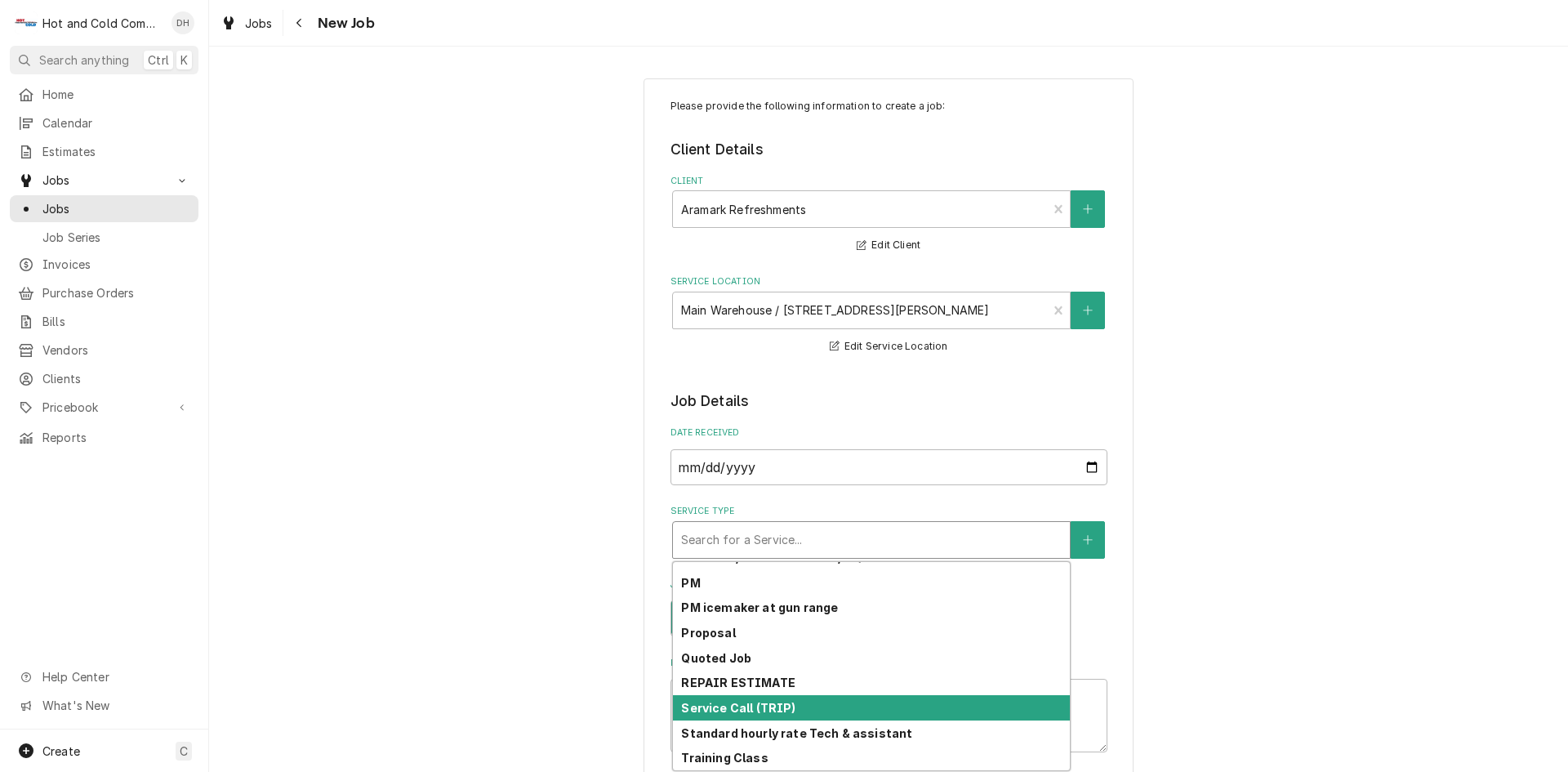
click at [830, 702] on div "Service Call (TRIP)" at bounding box center [871, 707] width 397 height 26
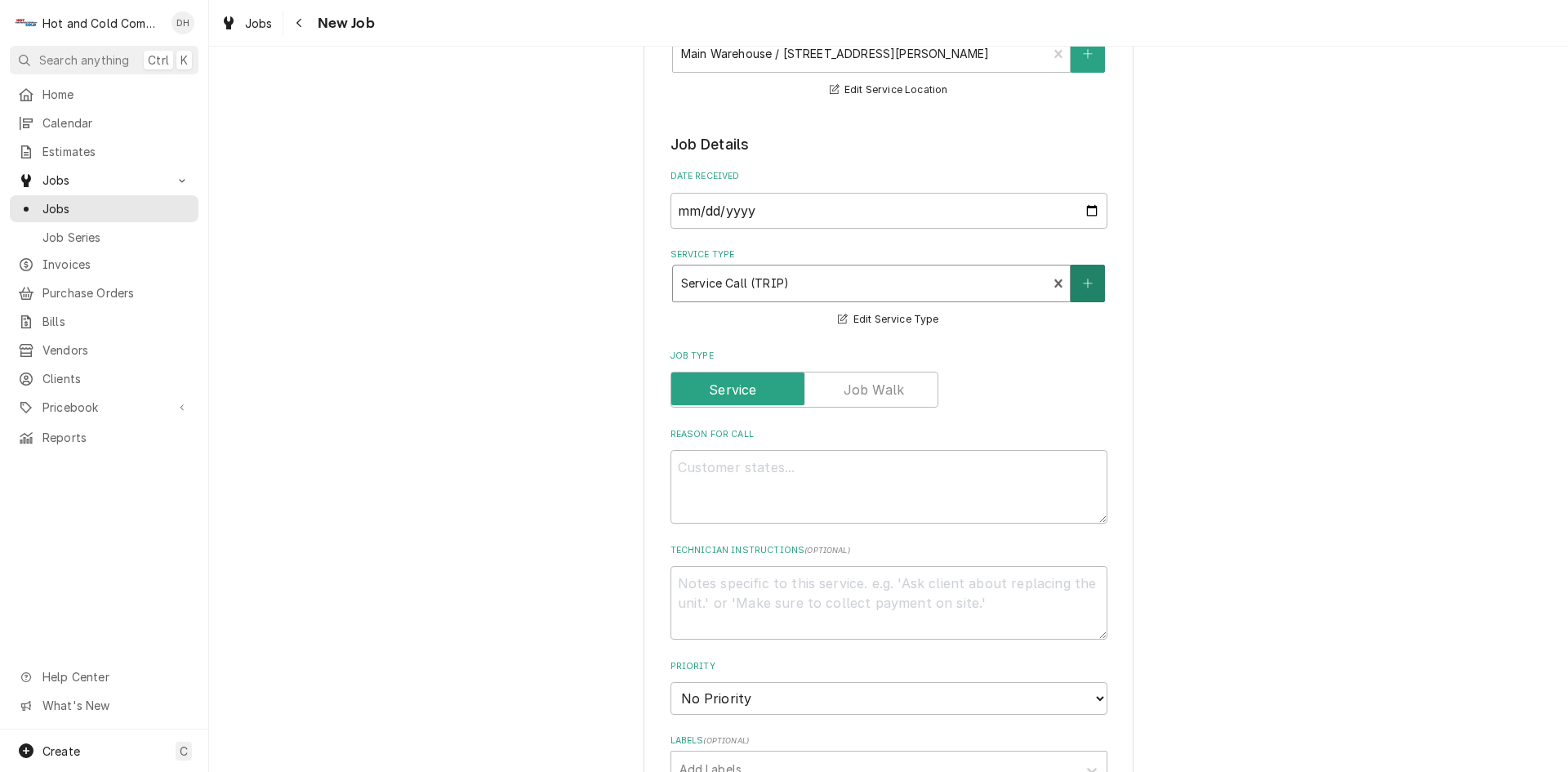
scroll to position [272, 0]
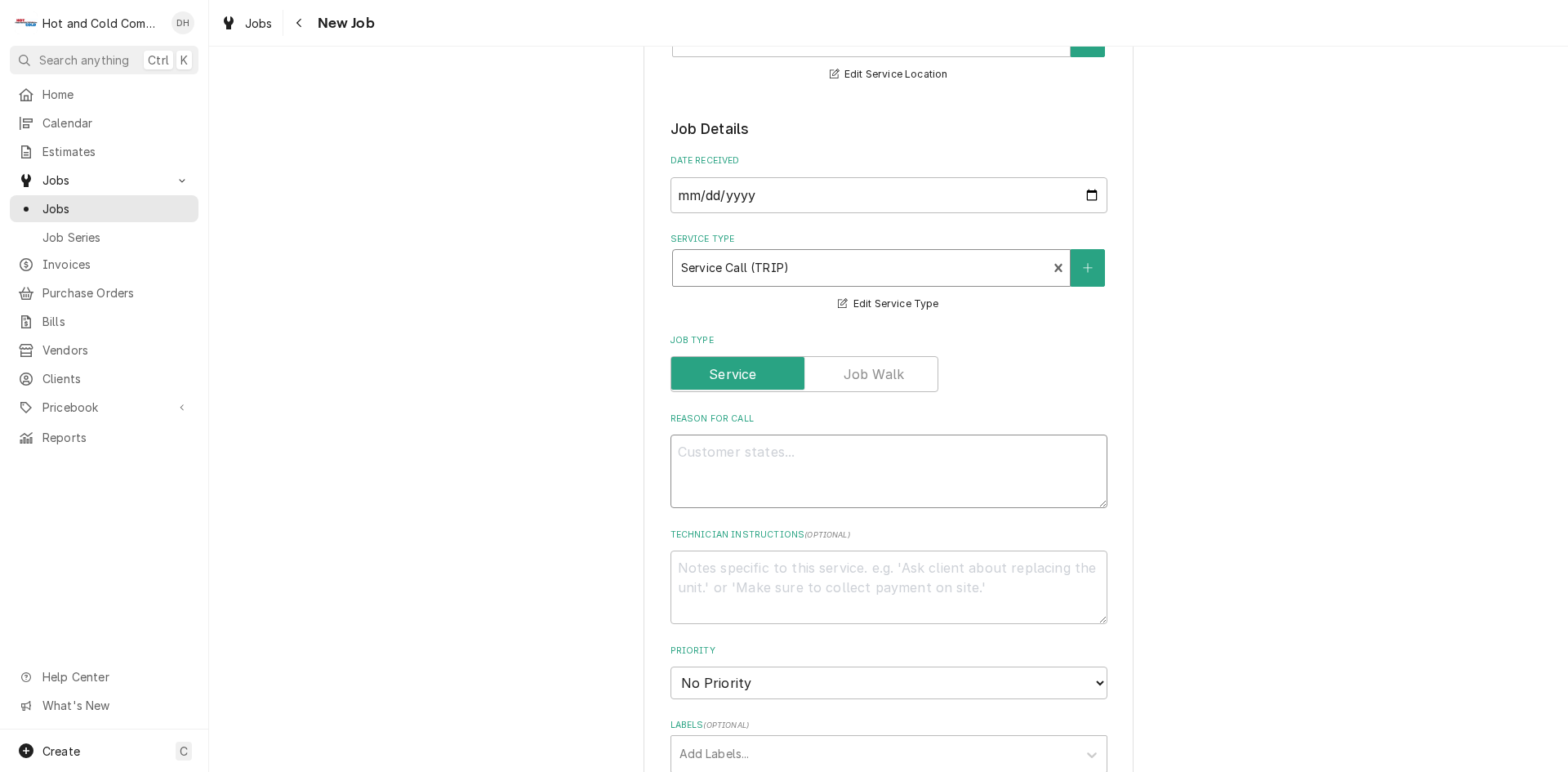
click at [760, 438] on textarea "Reason For Call" at bounding box center [889, 471] width 437 height 74
type textarea "x"
type textarea "o"
type textarea "x"
type textarea "or"
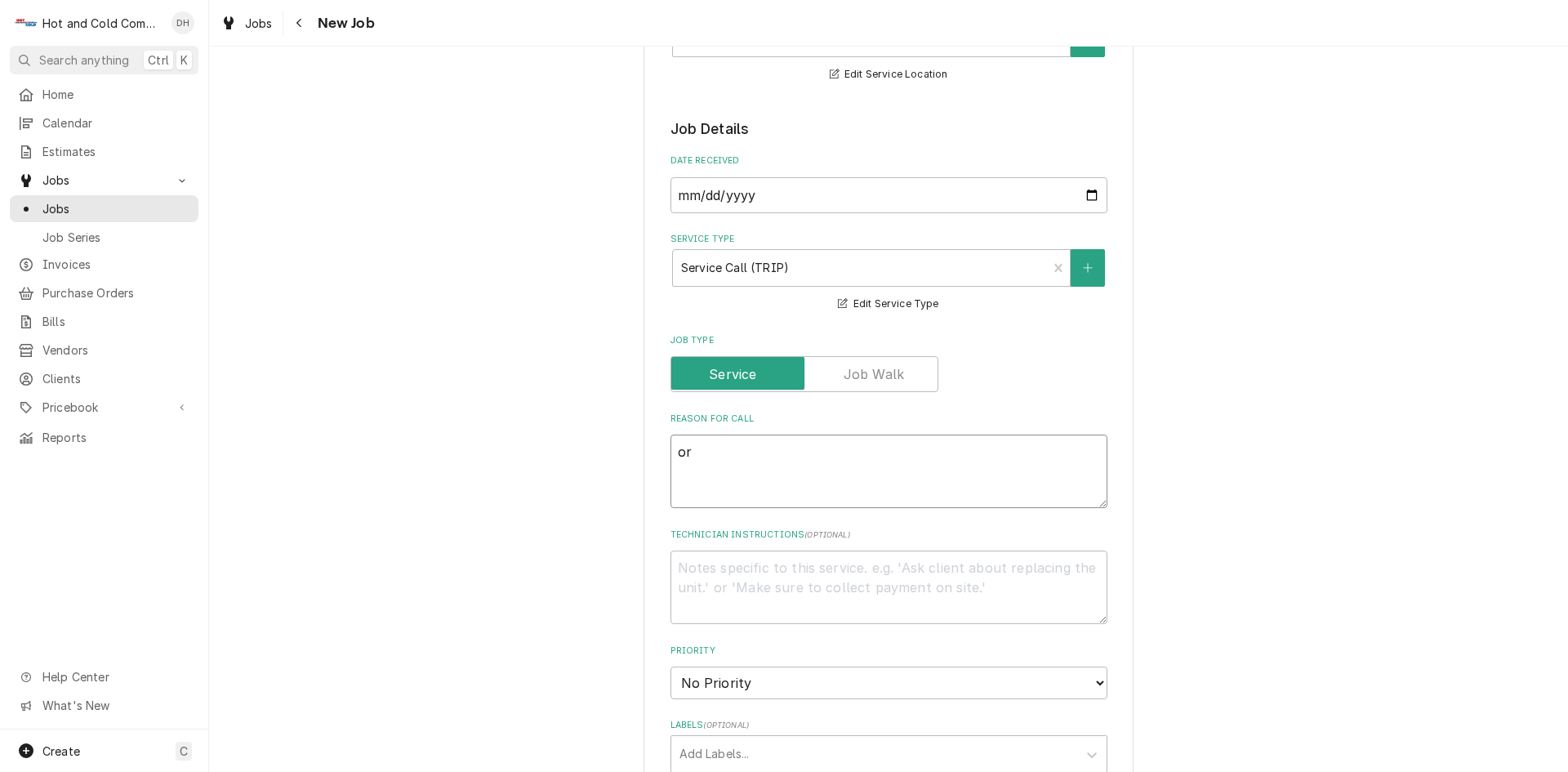
type textarea "x"
type textarea "ord"
type textarea "x"
type textarea "orde"
type textarea "x"
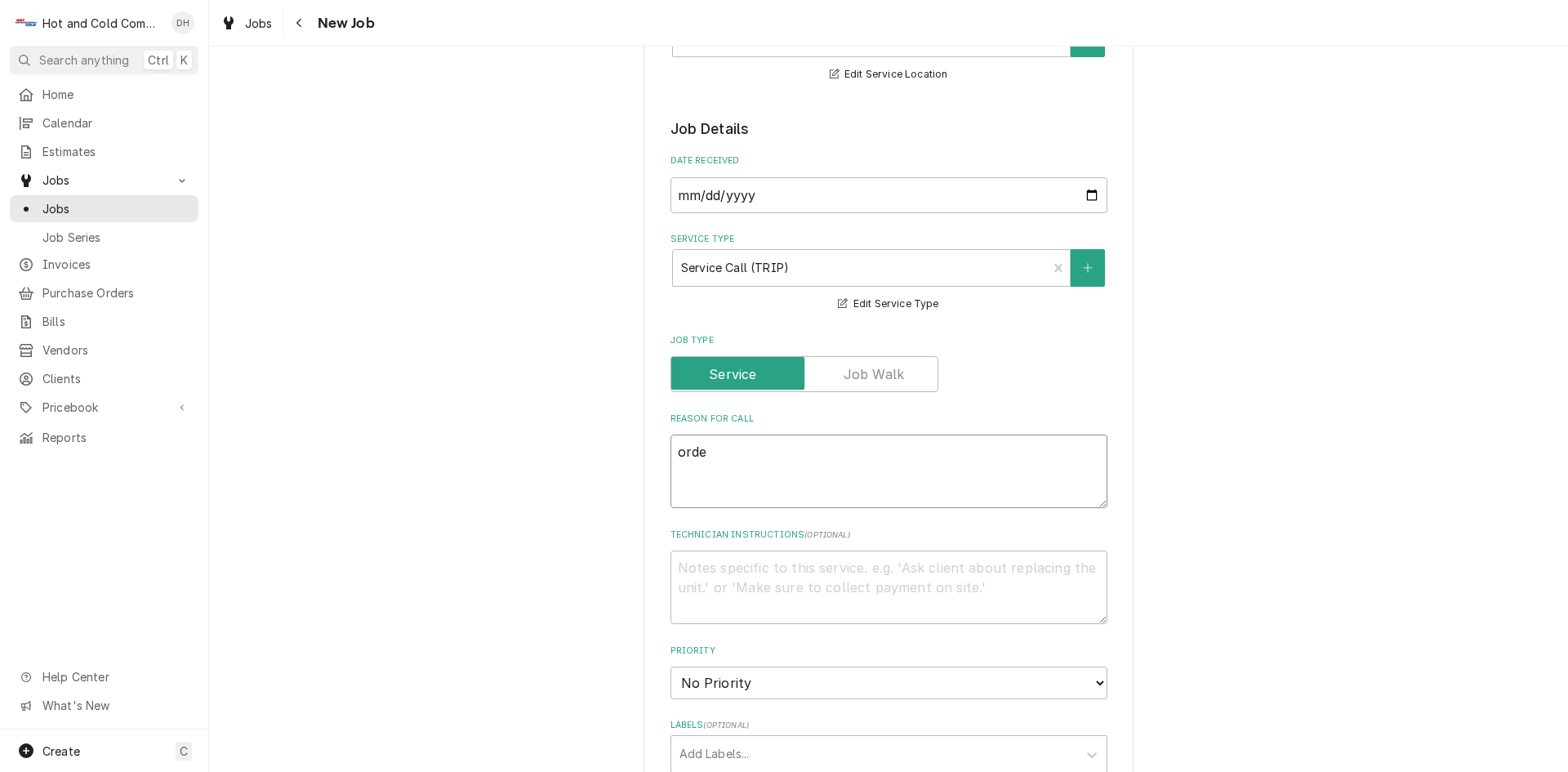
type textarea "order"
type textarea "x"
type textarea "order"
type textarea "x"
type textarea "order g"
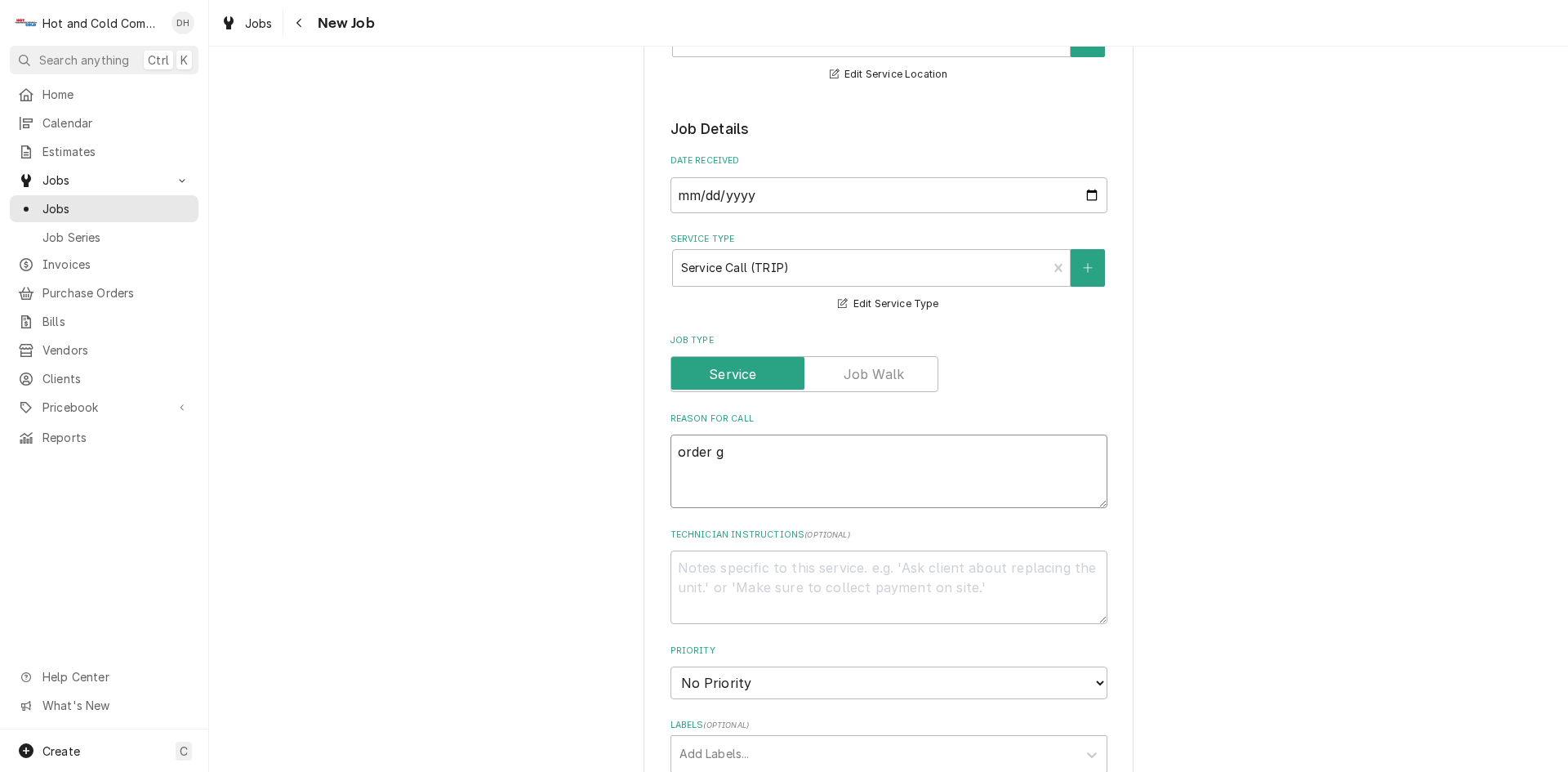
type textarea "x"
type textarea "order ga"
type textarea "x"
type textarea "order gas"
type textarea "x"
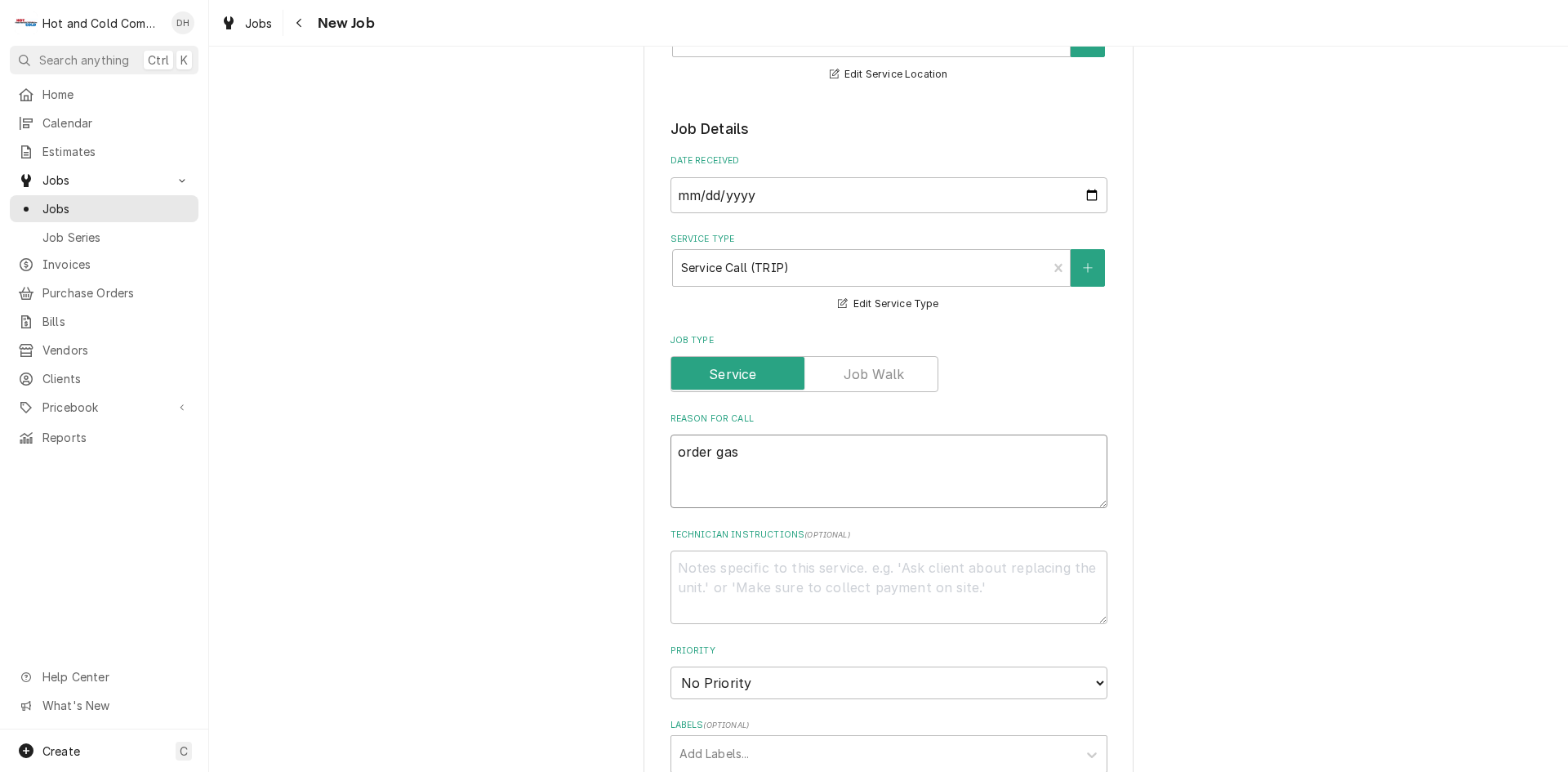
type textarea "order gask"
type textarea "x"
type textarea "order gaske"
type textarea "x"
type textarea "order gasket"
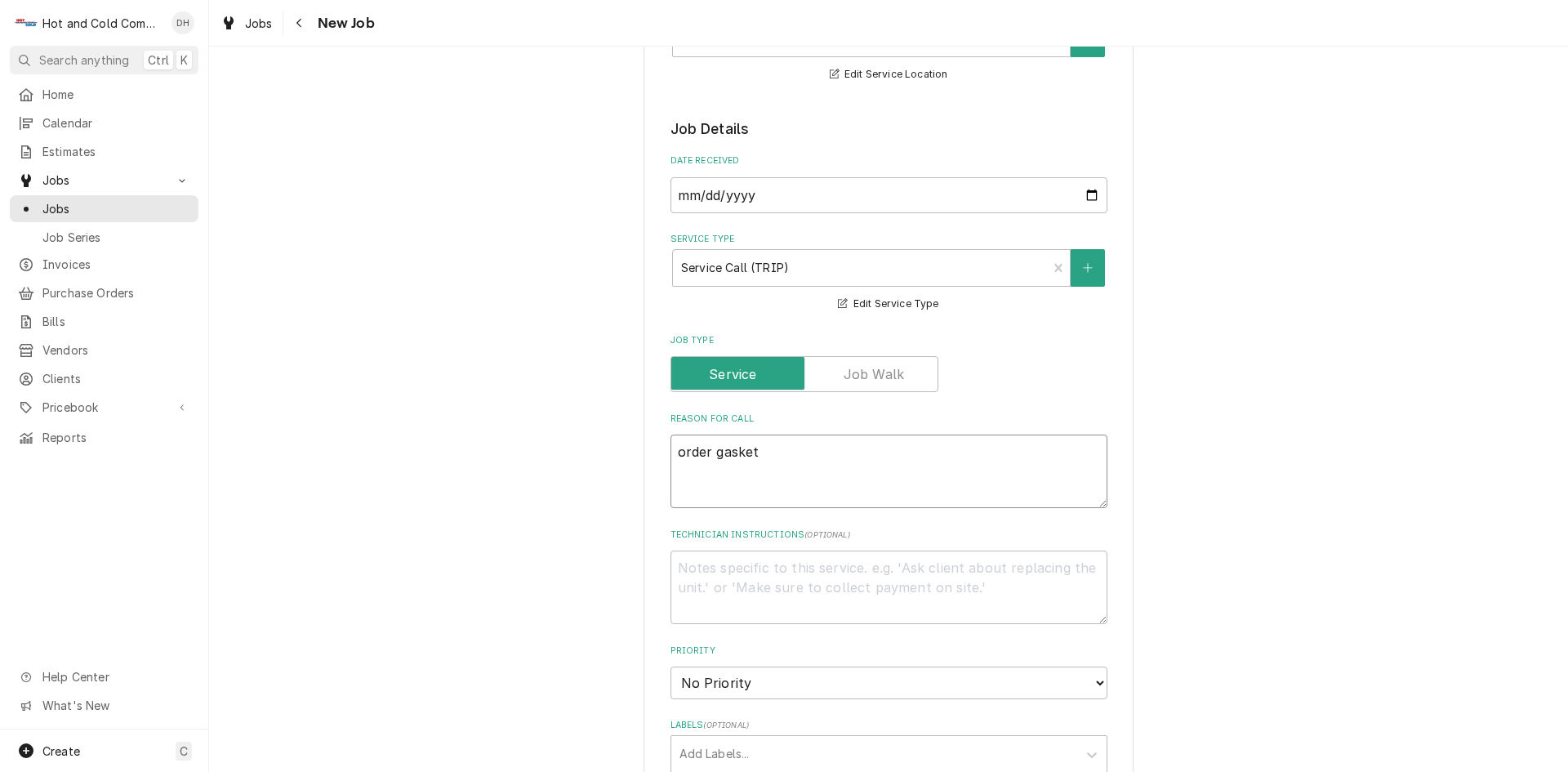
type textarea "x"
type textarea "order gasket"
type textarea "x"
type textarea "order gasket f"
type textarea "x"
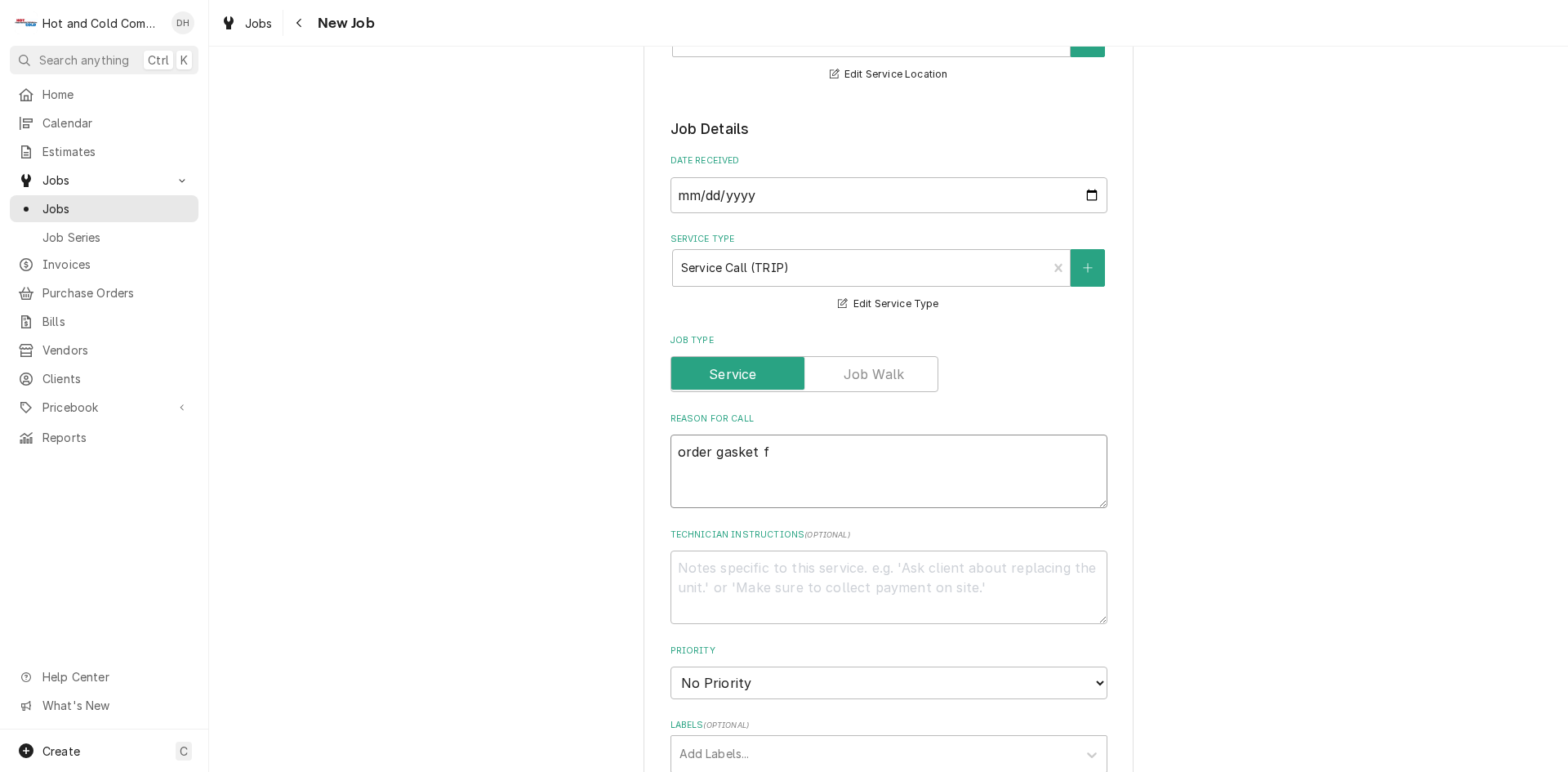
type textarea "order gasket fo"
type textarea "x"
type textarea "order gasket for"
type textarea "x"
type textarea "order gasket for"
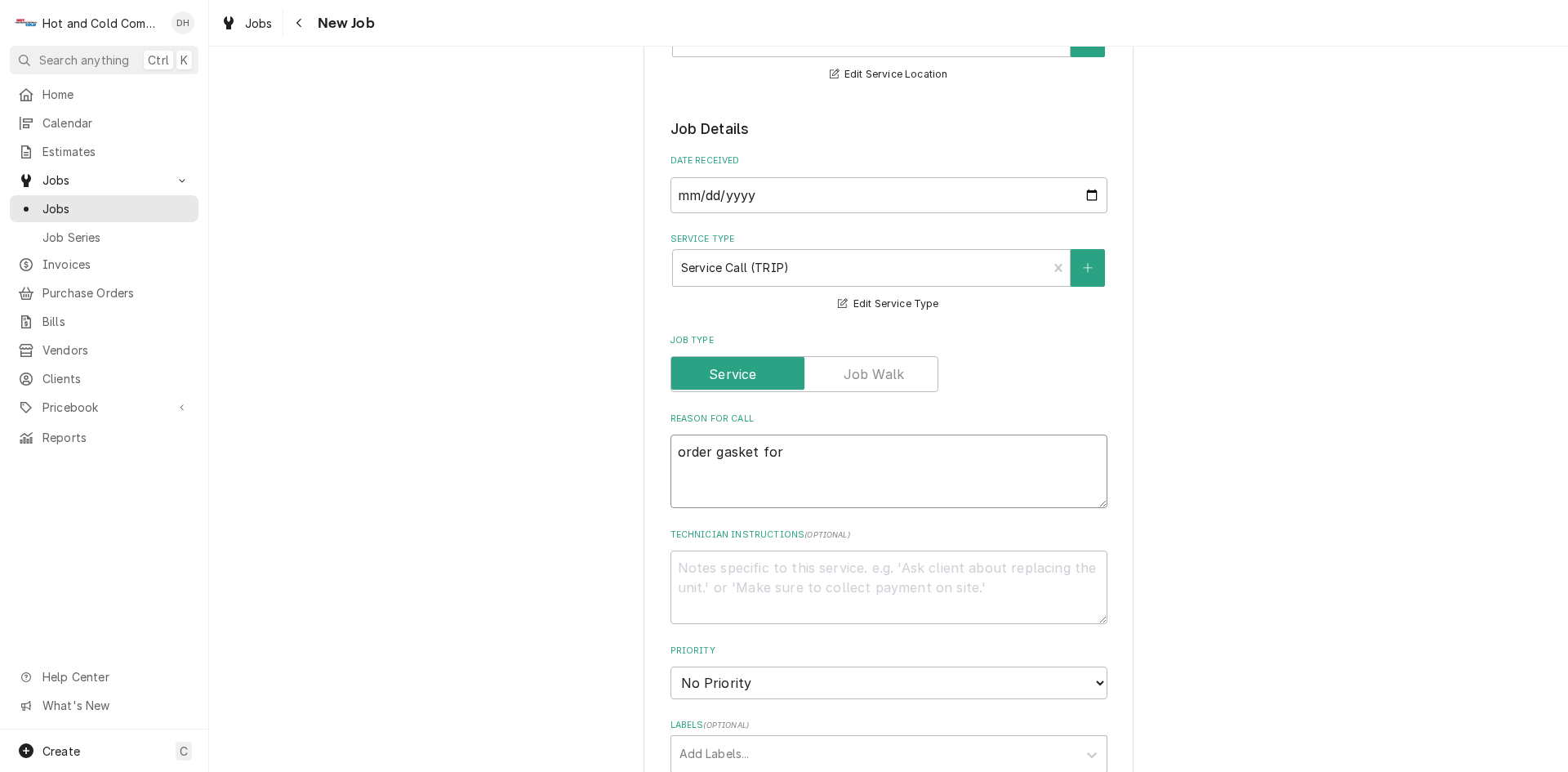
type textarea "x"
type textarea "order gasket for W"
type textarea "x"
type textarea "order gasket for WI"
type textarea "x"
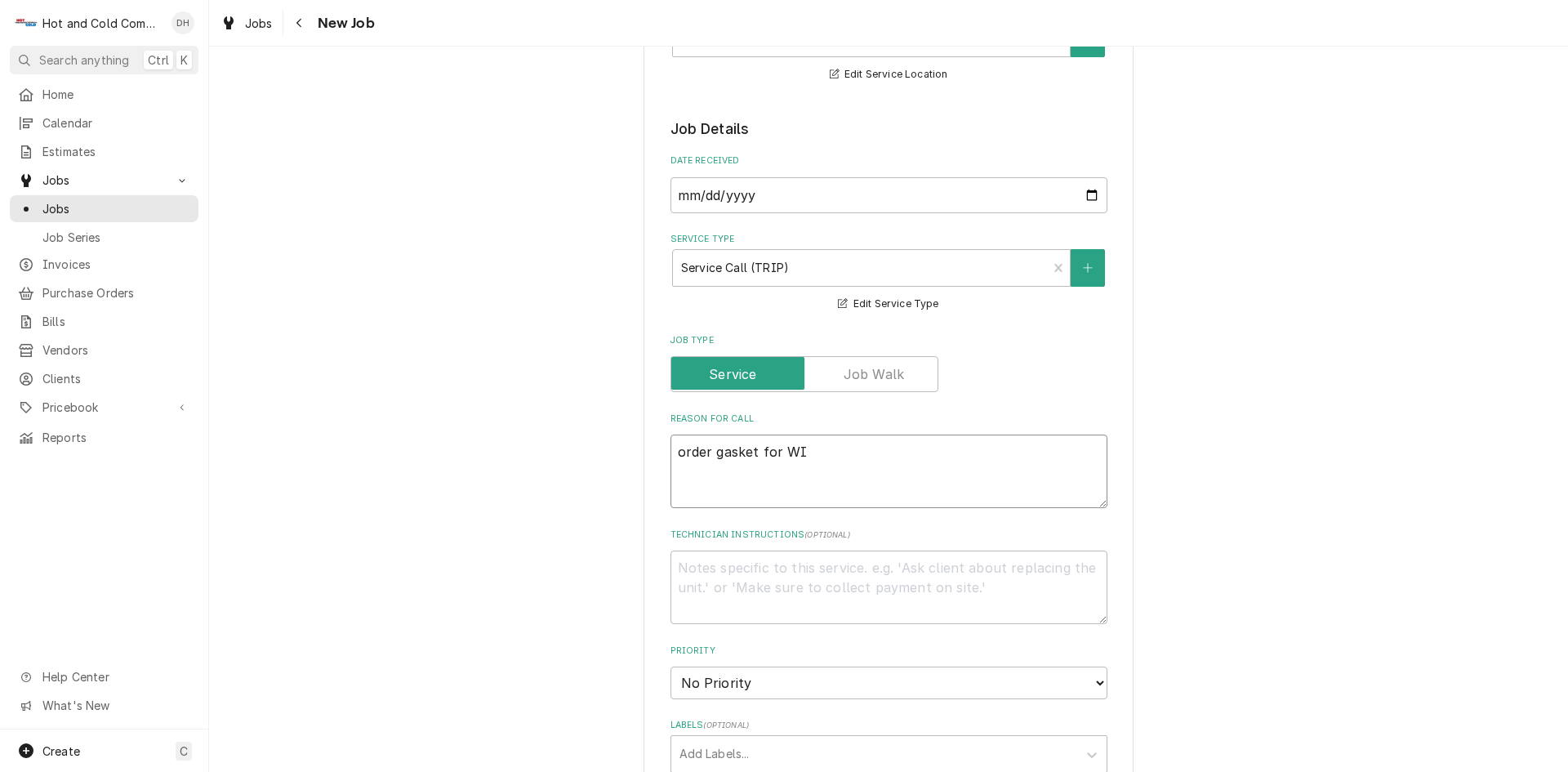
type textarea "order gasket for WIF"
type textarea "x"
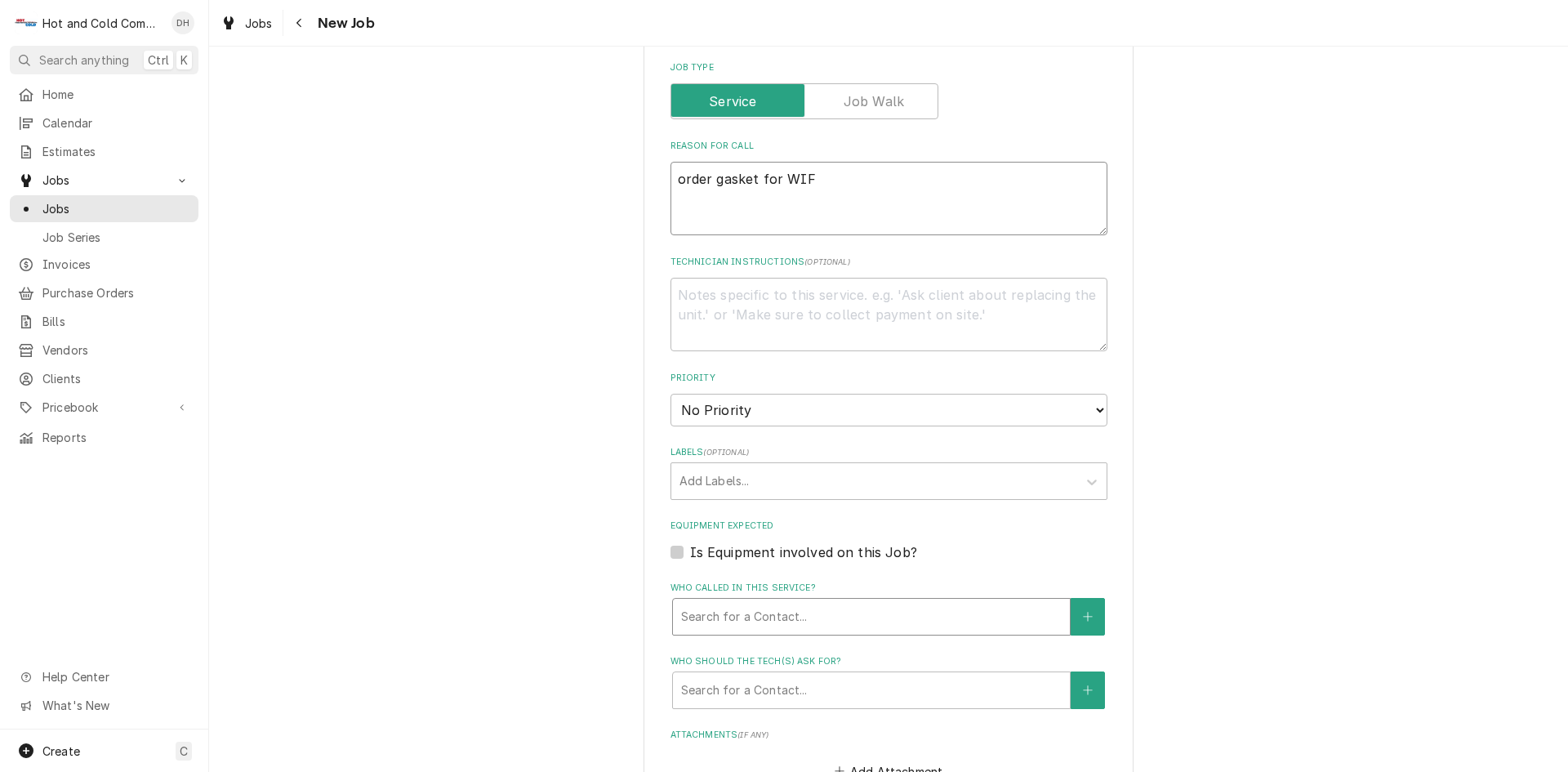
type textarea "order gasket for WIF"
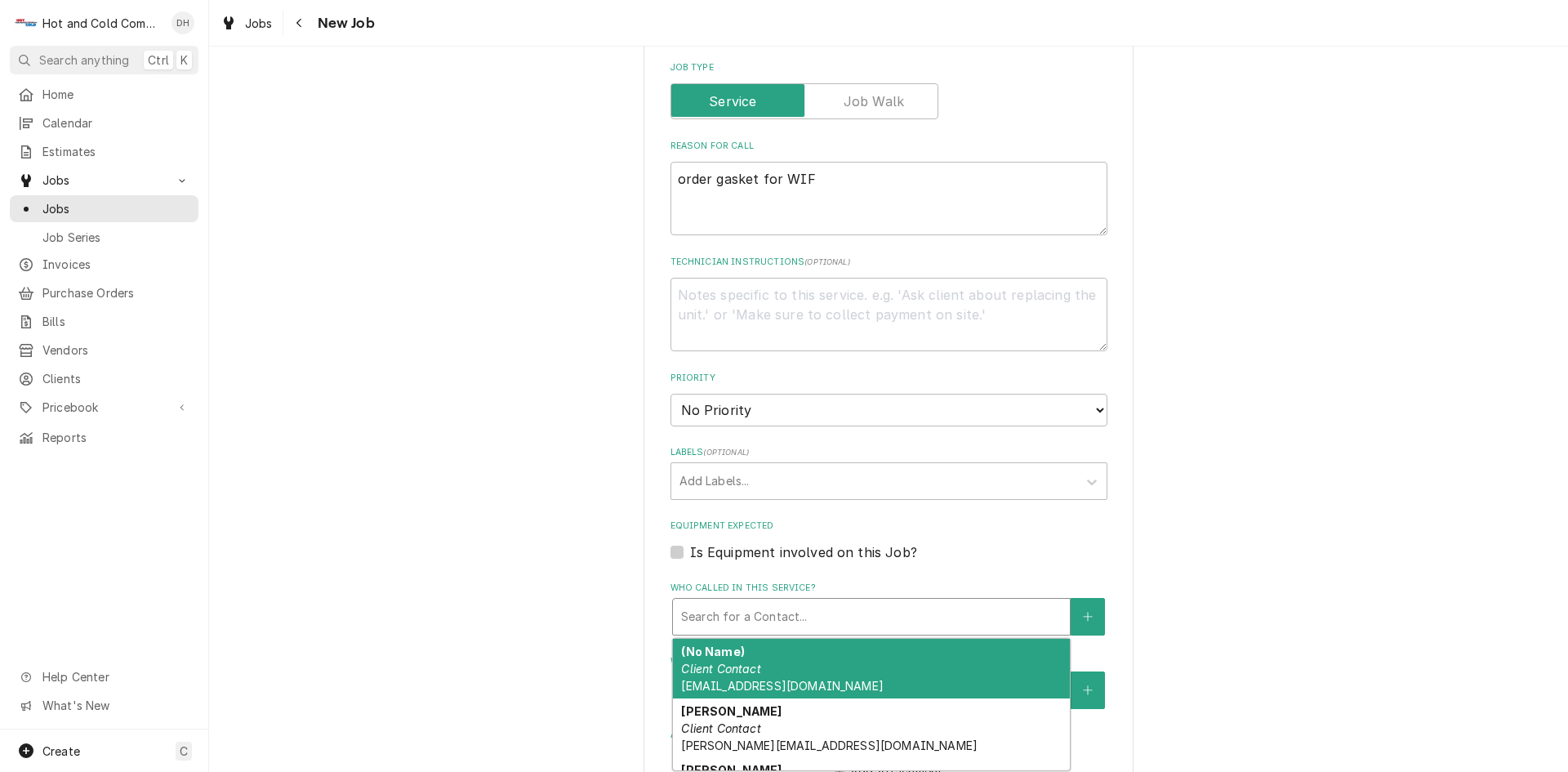
click at [797, 609] on div "Who called in this service?" at bounding box center [871, 616] width 381 height 29
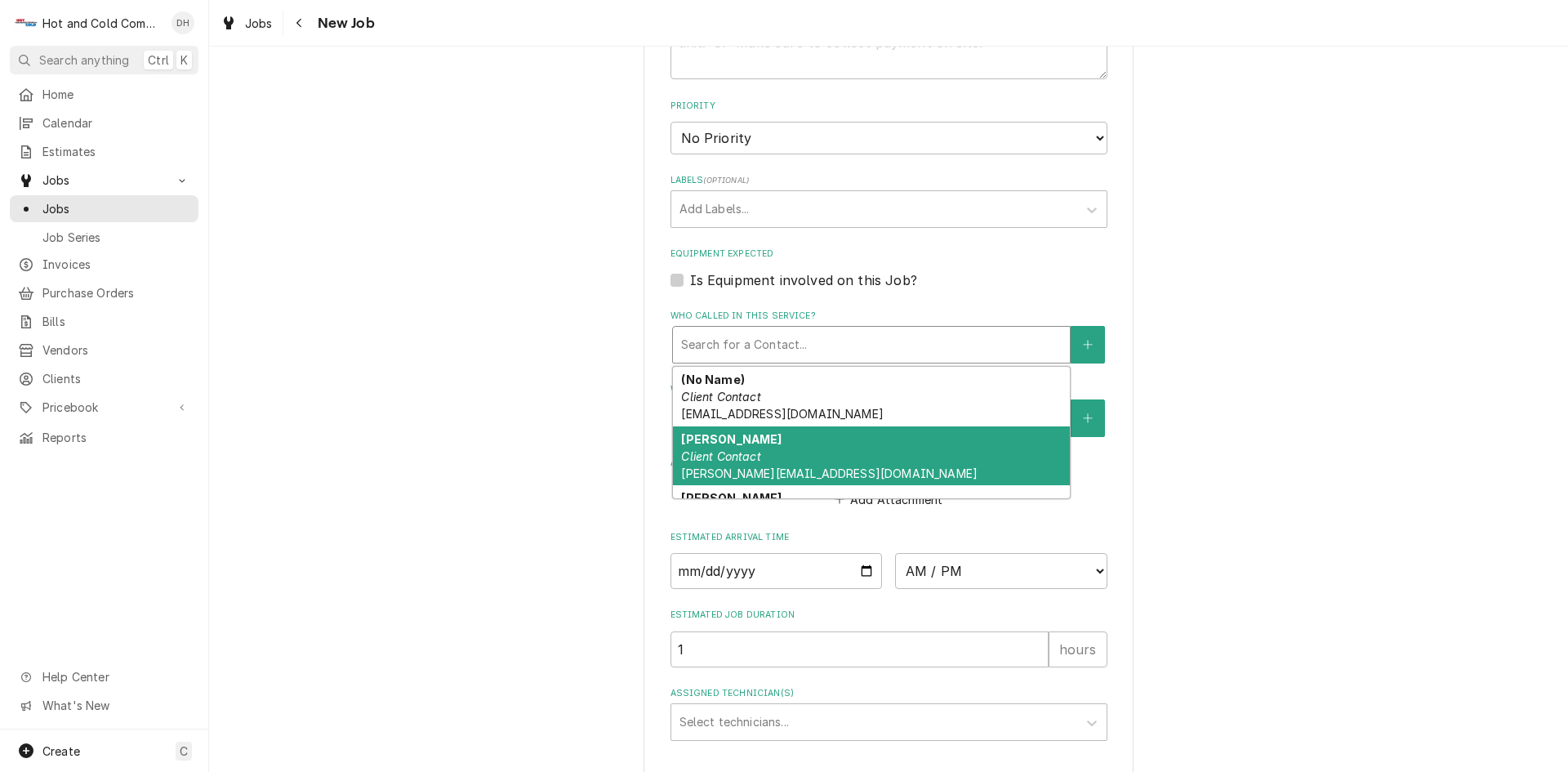
scroll to position [395, 0]
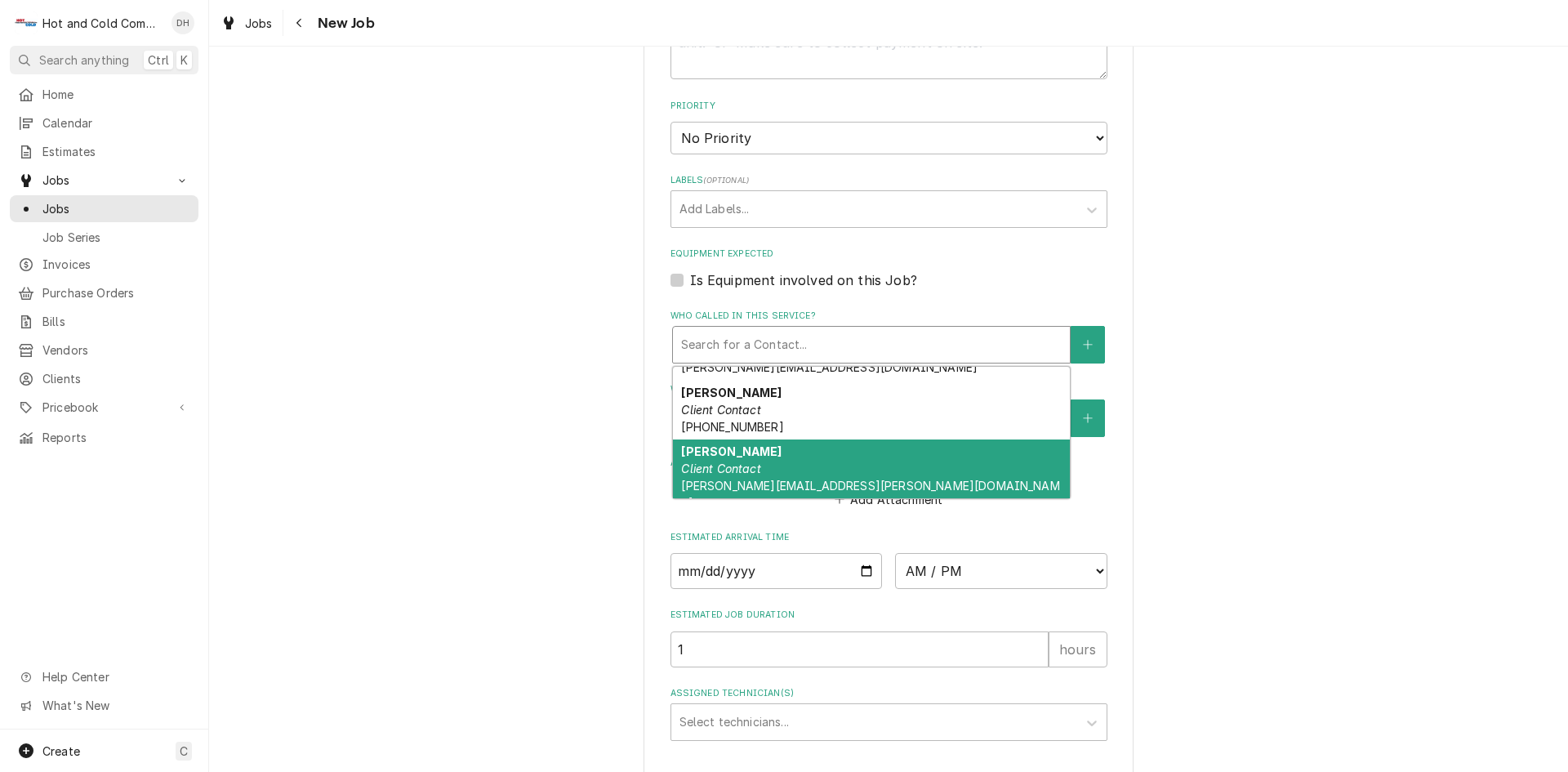
click at [786, 455] on div "Ronnie Spires Client Contact spires-ronnie@aramark.com" at bounding box center [871, 478] width 397 height 77
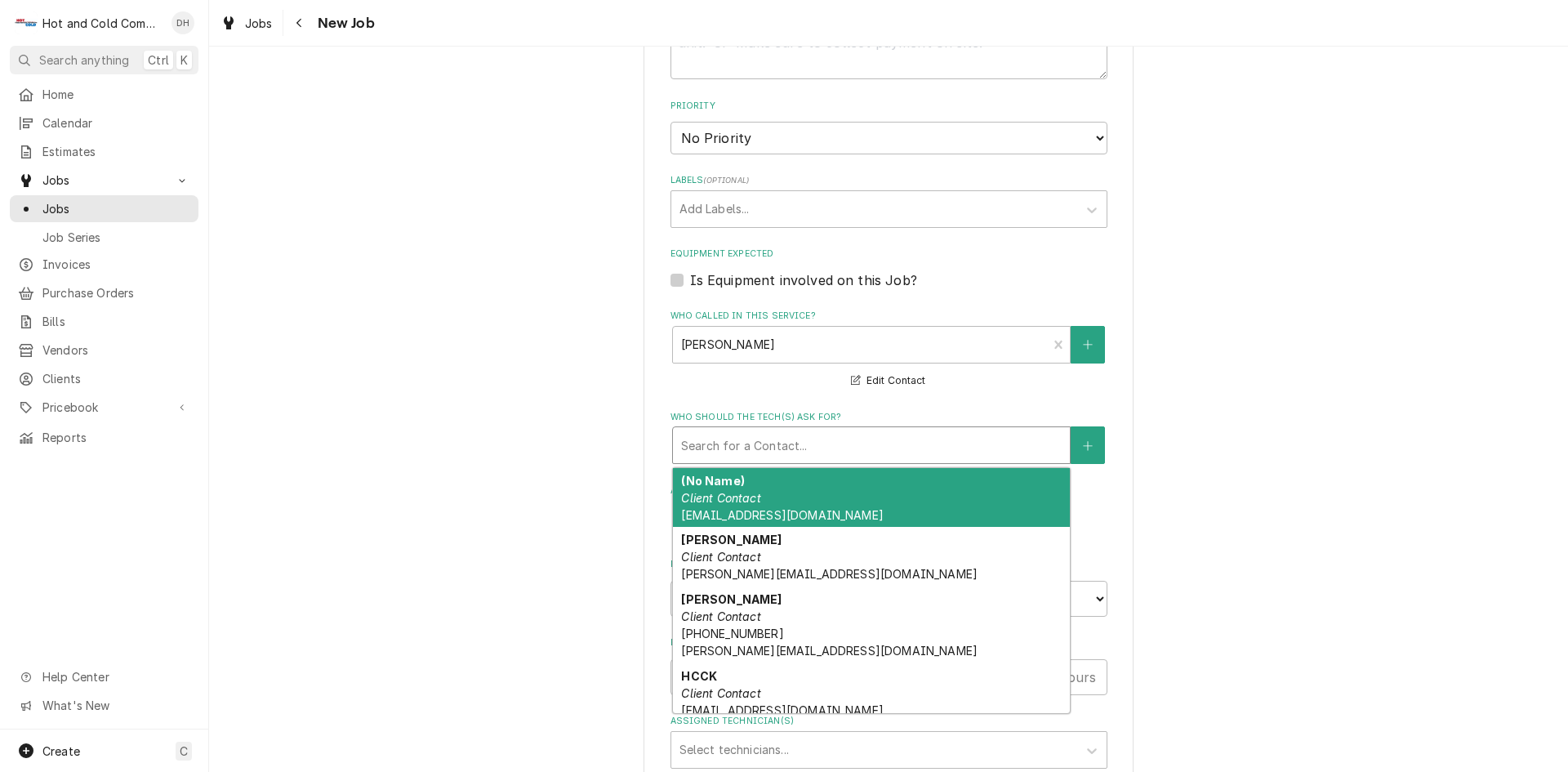
drag, startPoint x: 802, startPoint y: 442, endPoint x: 782, endPoint y: 442, distance: 20.0
click at [801, 442] on div "Who should the tech(s) ask for?" at bounding box center [871, 444] width 381 height 29
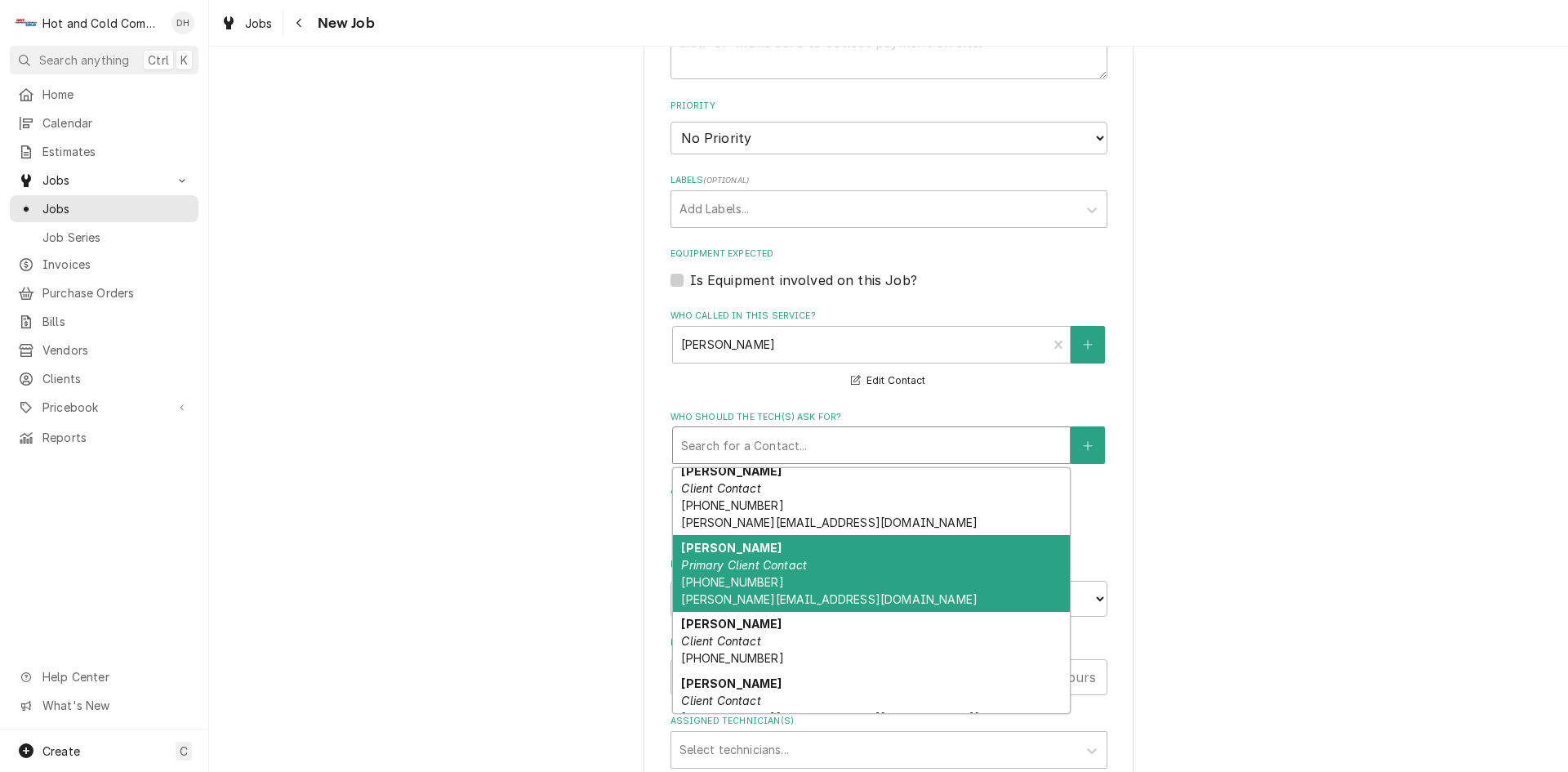
scroll to position [272, 0]
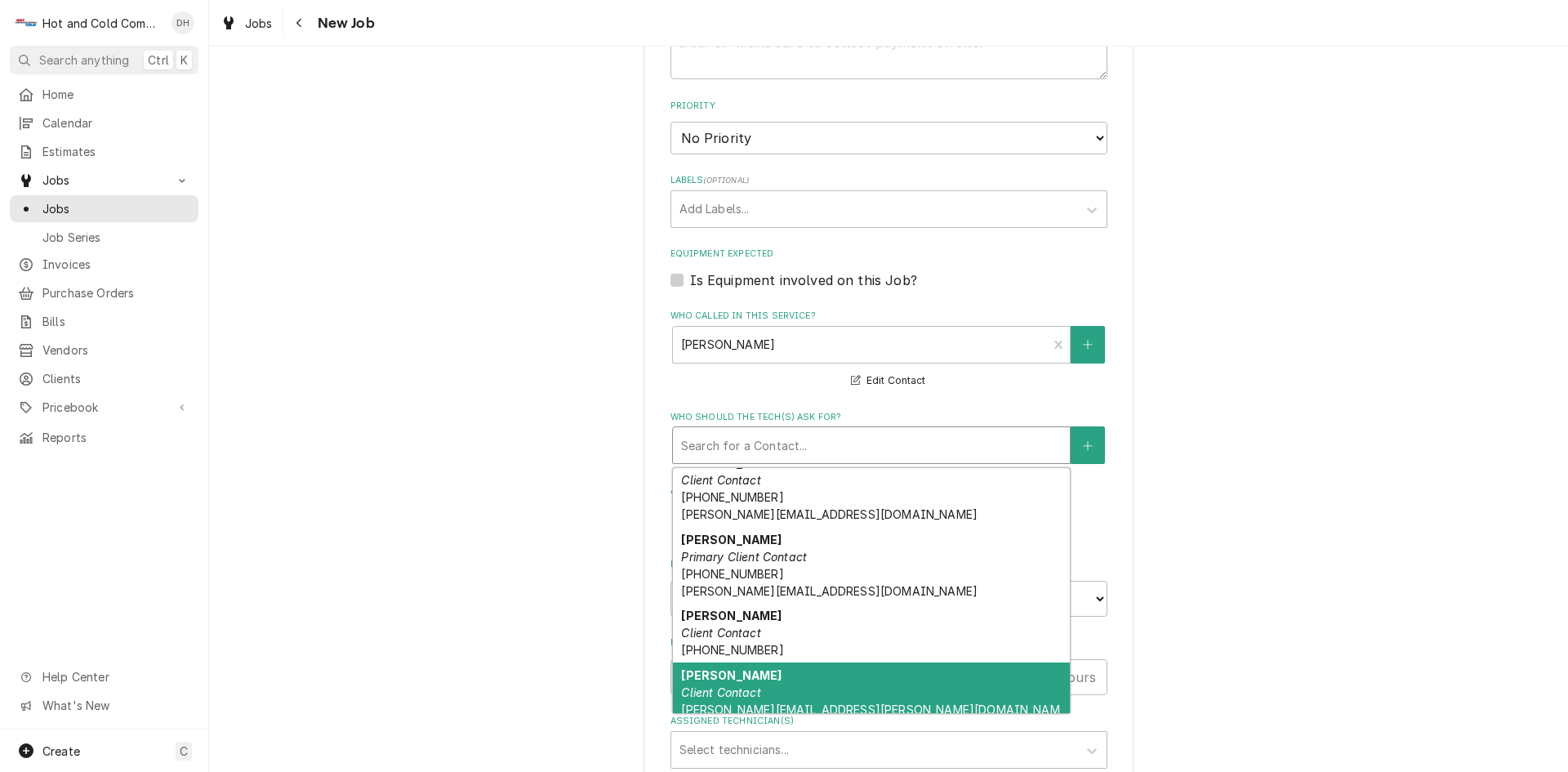
click at [741, 684] on div "Ronnie Spires Client Contact spires-ronnie@aramark.com" at bounding box center [871, 701] width 397 height 77
type textarea "x"
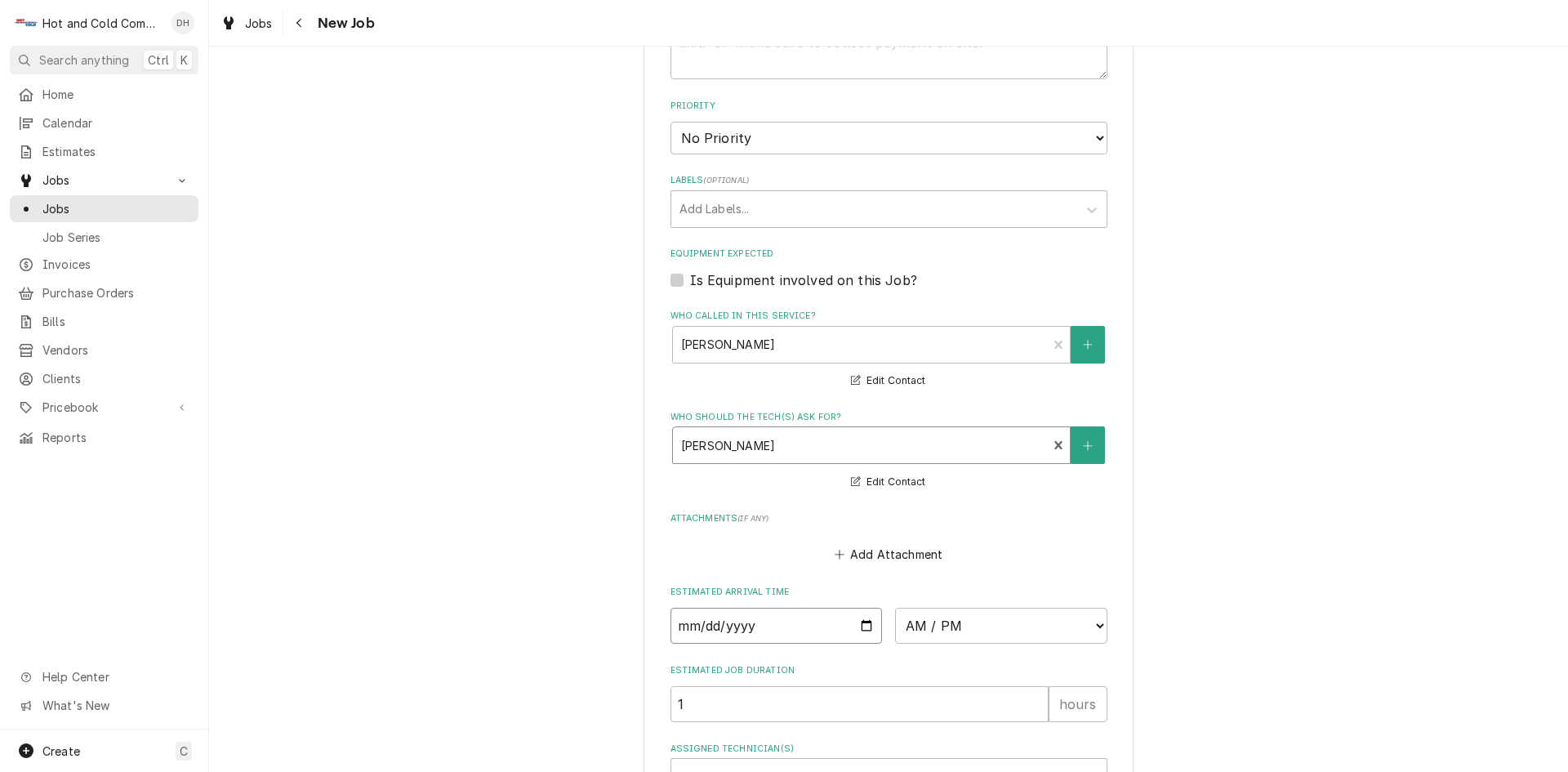
click at [859, 619] on input "Date" at bounding box center [777, 625] width 212 height 36
type input "2025-10-13"
type textarea "x"
click at [1094, 619] on select "AM / PM 6:00 AM 6:15 AM 6:30 AM 6:45 AM 7:00 AM 7:15 AM 7:30 AM 7:45 AM 8:00 AM…" at bounding box center [1001, 625] width 212 height 36
select select "09:00:00"
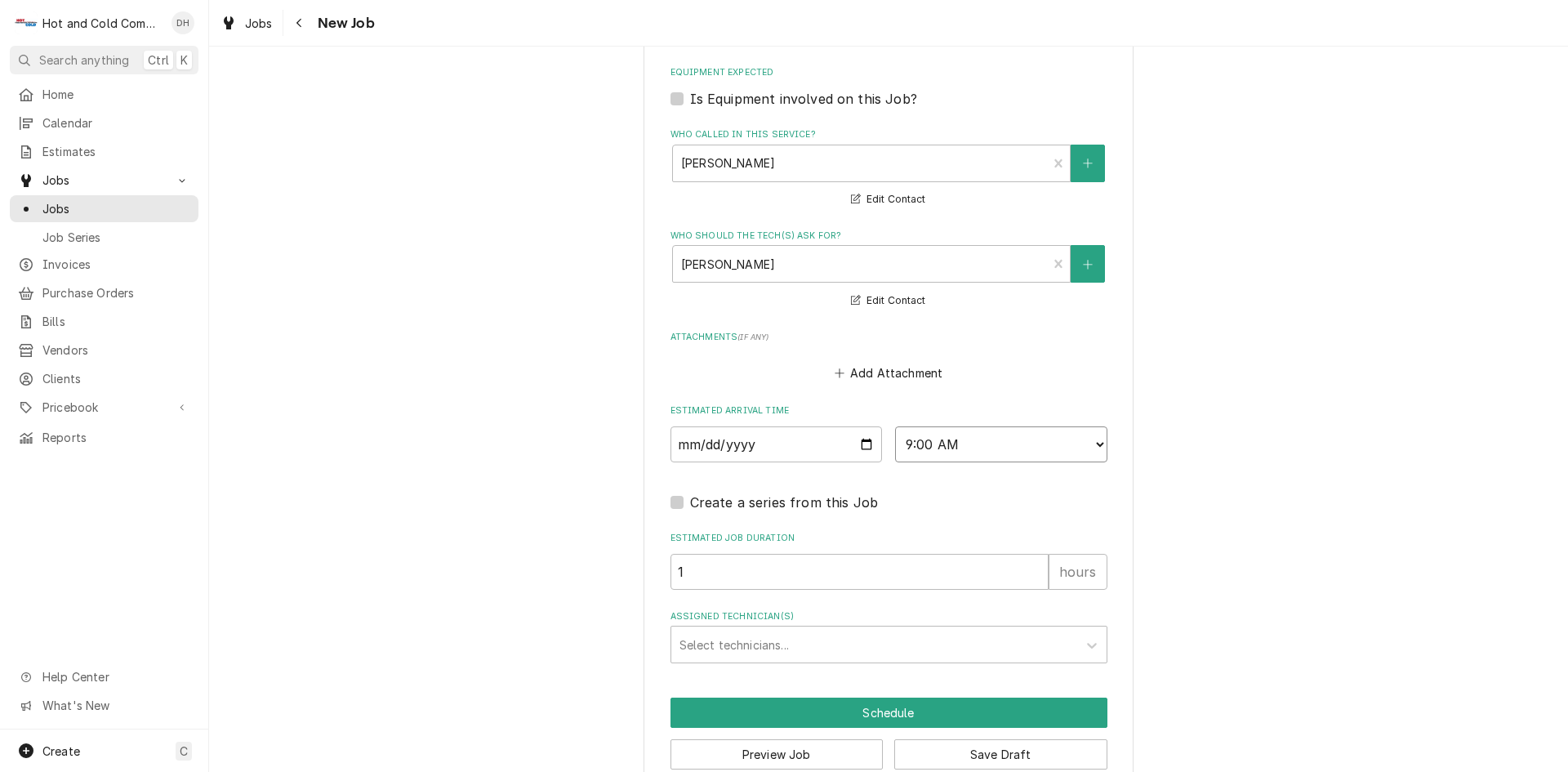
scroll to position [1031, 0]
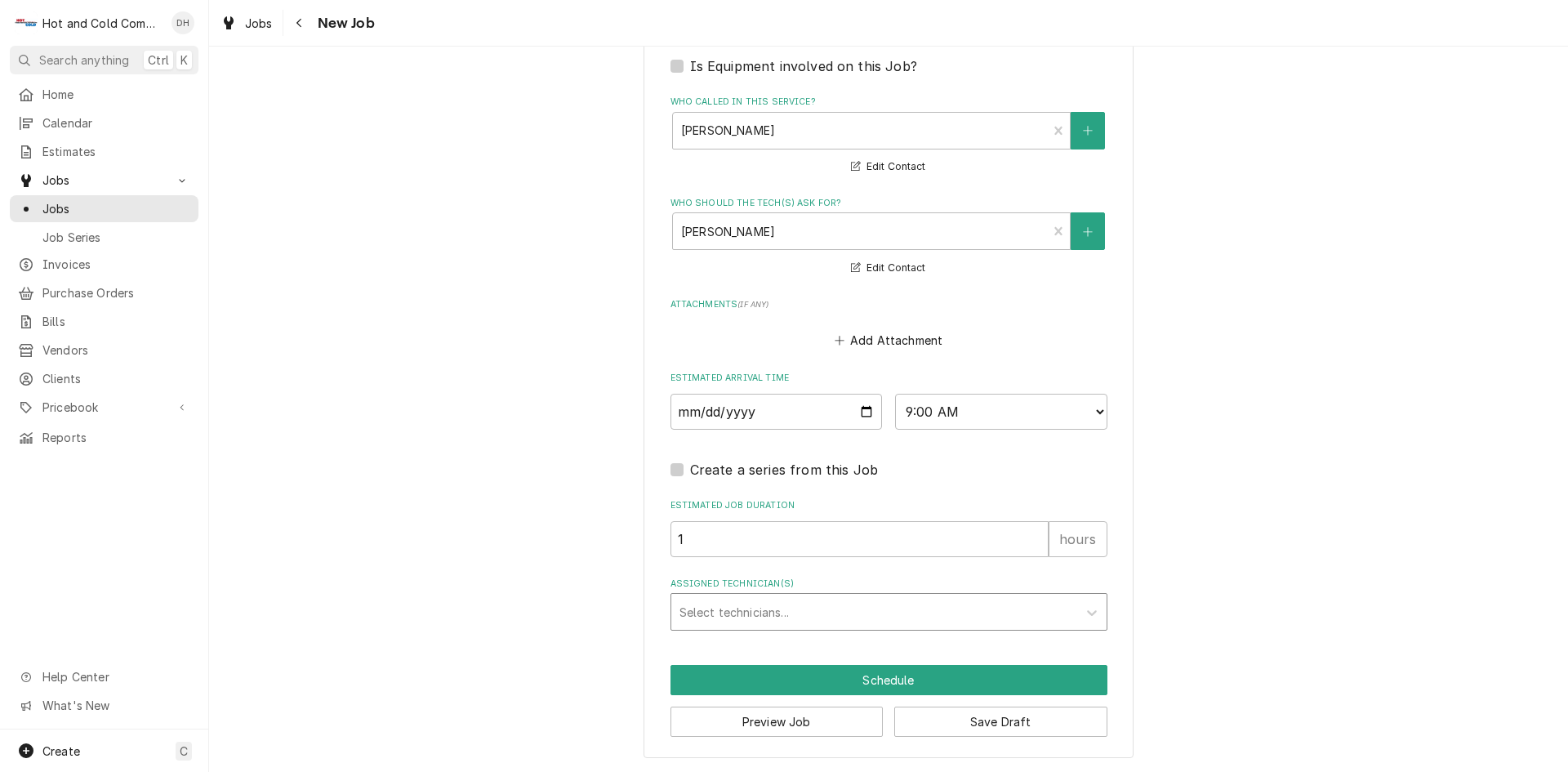
click at [716, 603] on div "Assigned Technician(s)" at bounding box center [874, 611] width 390 height 29
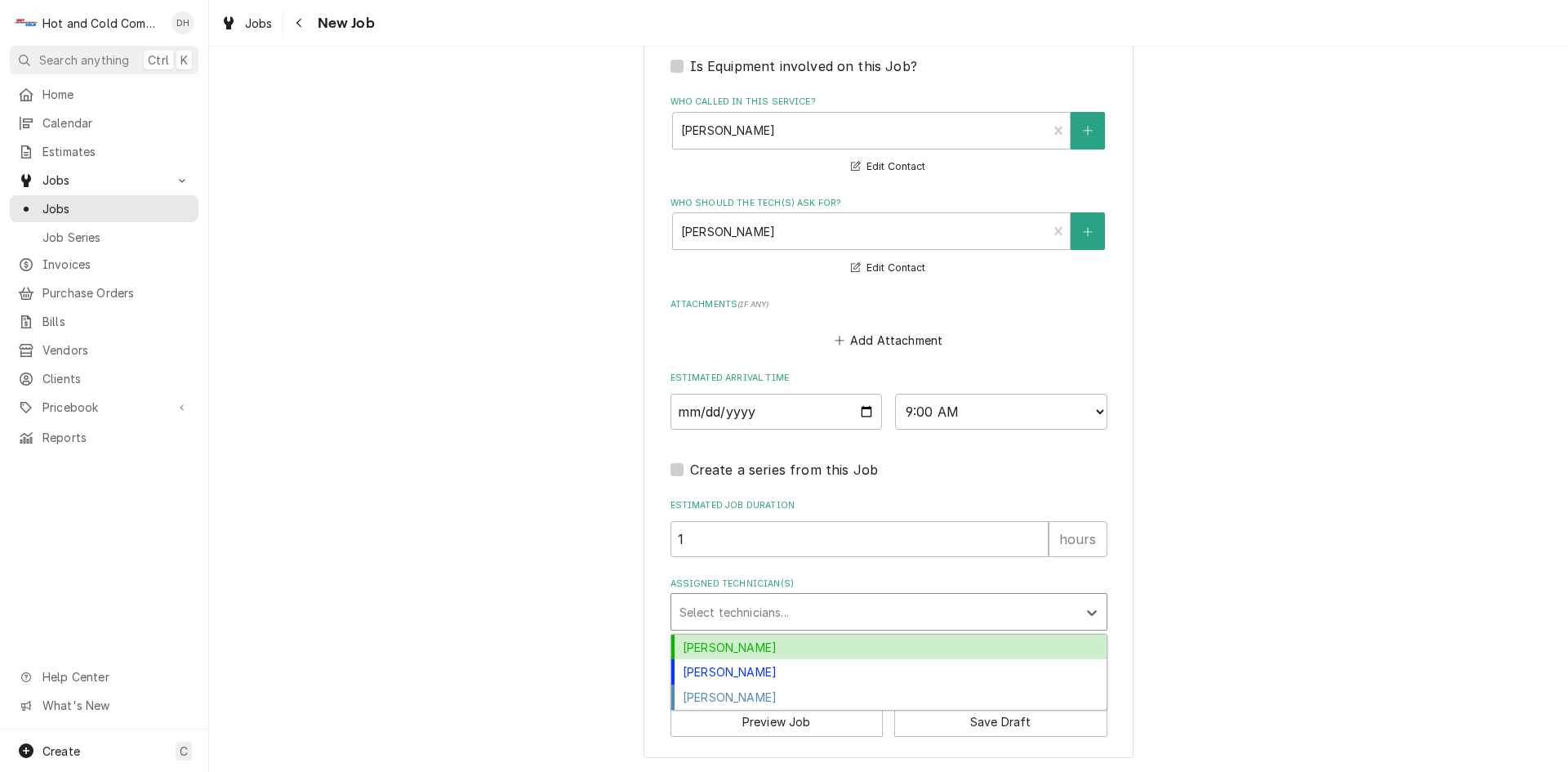
click at [755, 641] on div "Daryl Harris" at bounding box center [889, 647] width 435 height 26
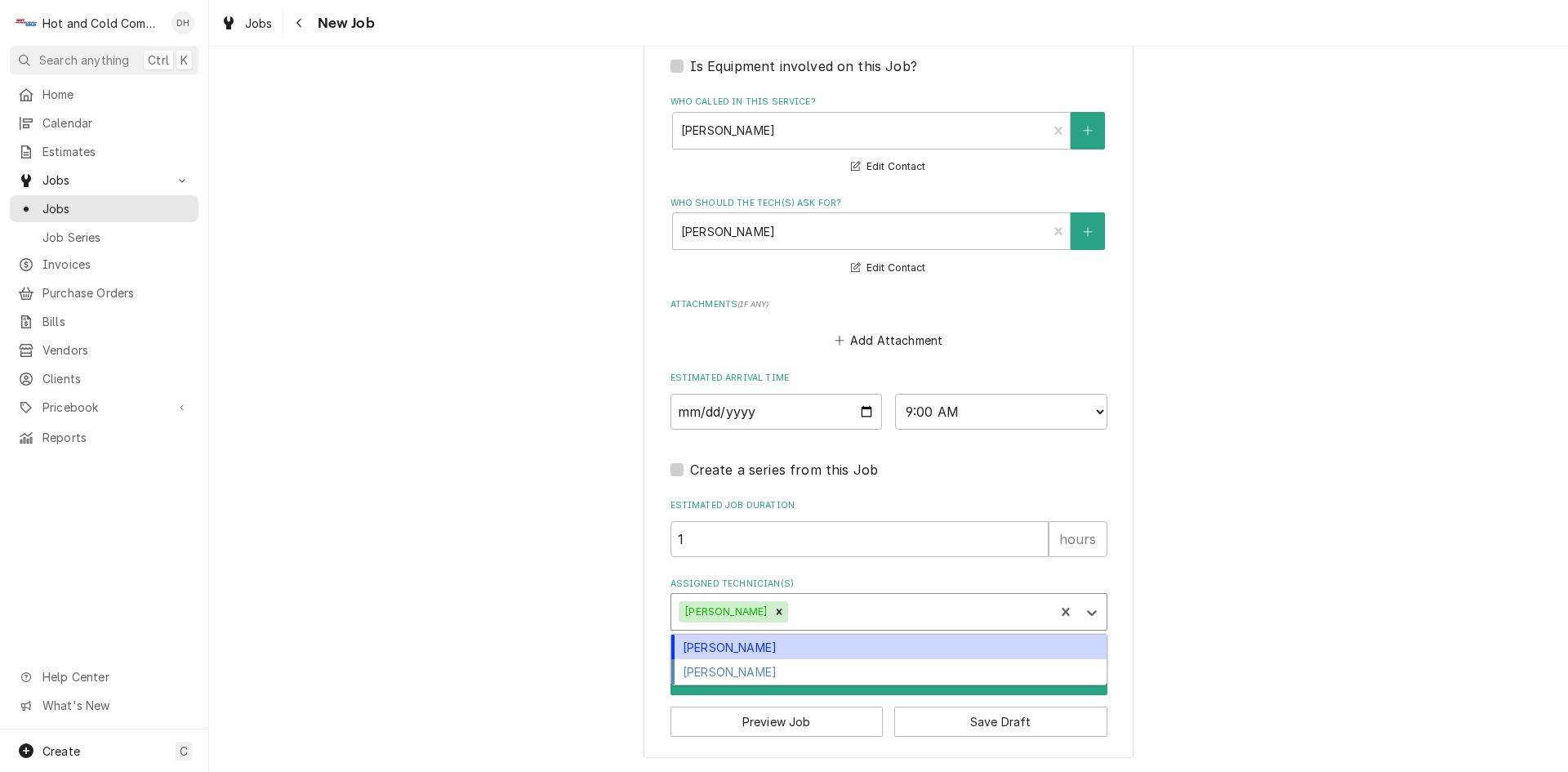
click at [854, 606] on div "Assigned Technician(s)" at bounding box center [918, 611] width 255 height 29
drag, startPoint x: 733, startPoint y: 648, endPoint x: 777, endPoint y: 629, distance: 47.9
click at [735, 648] on div "David Harris" at bounding box center [889, 647] width 435 height 26
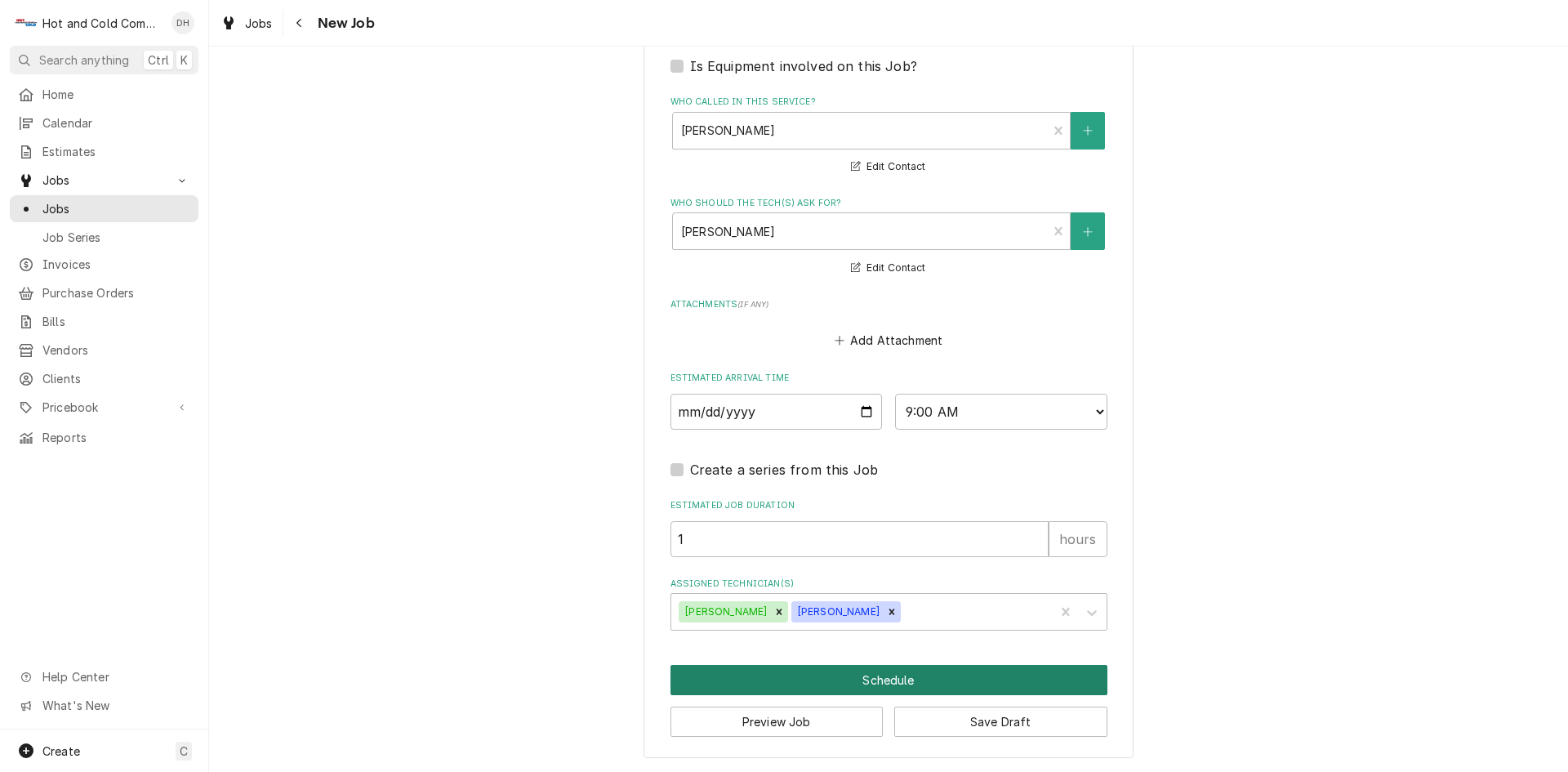
click at [872, 679] on button "Schedule" at bounding box center [889, 680] width 437 height 30
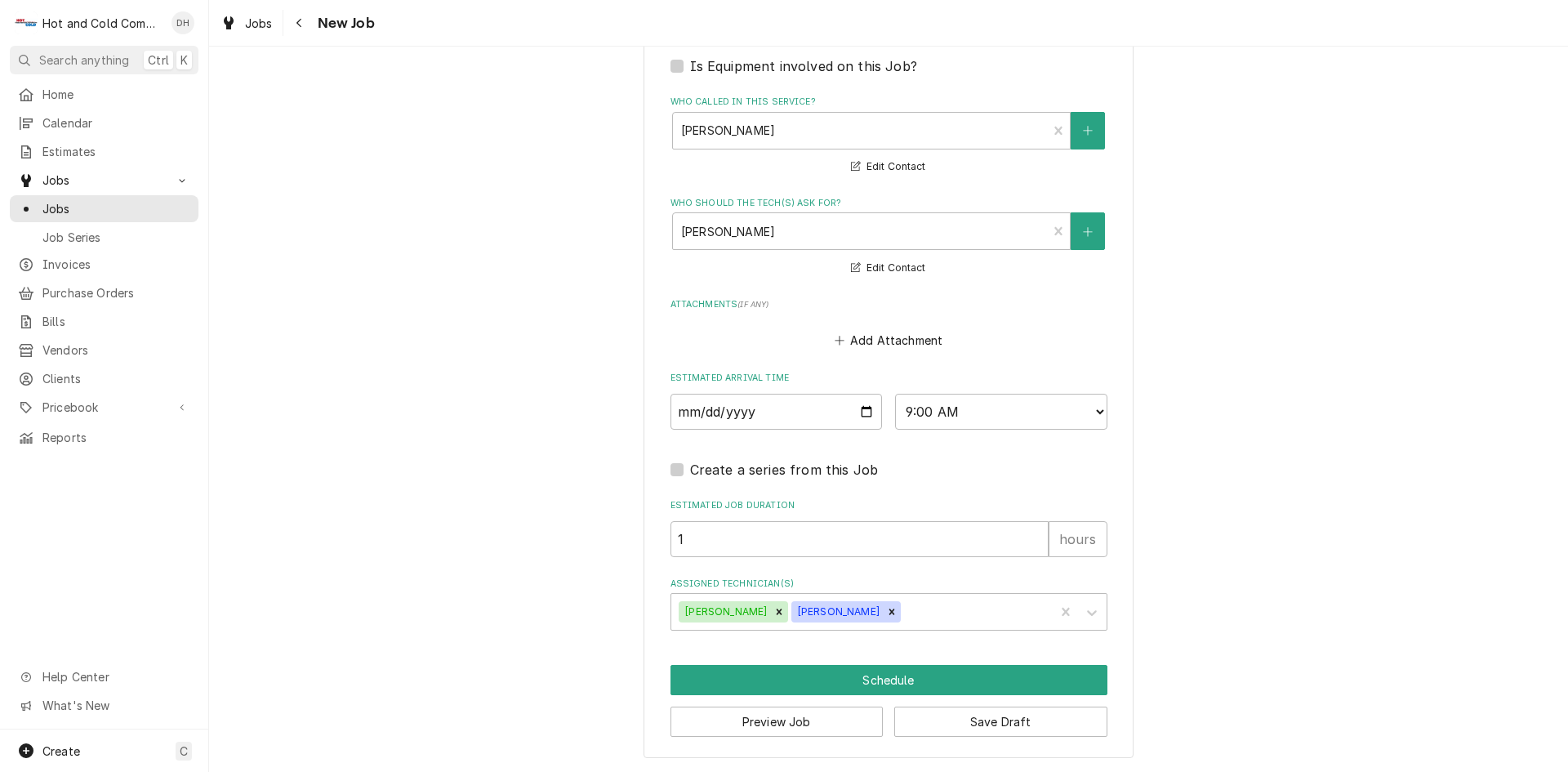
scroll to position [1016, 0]
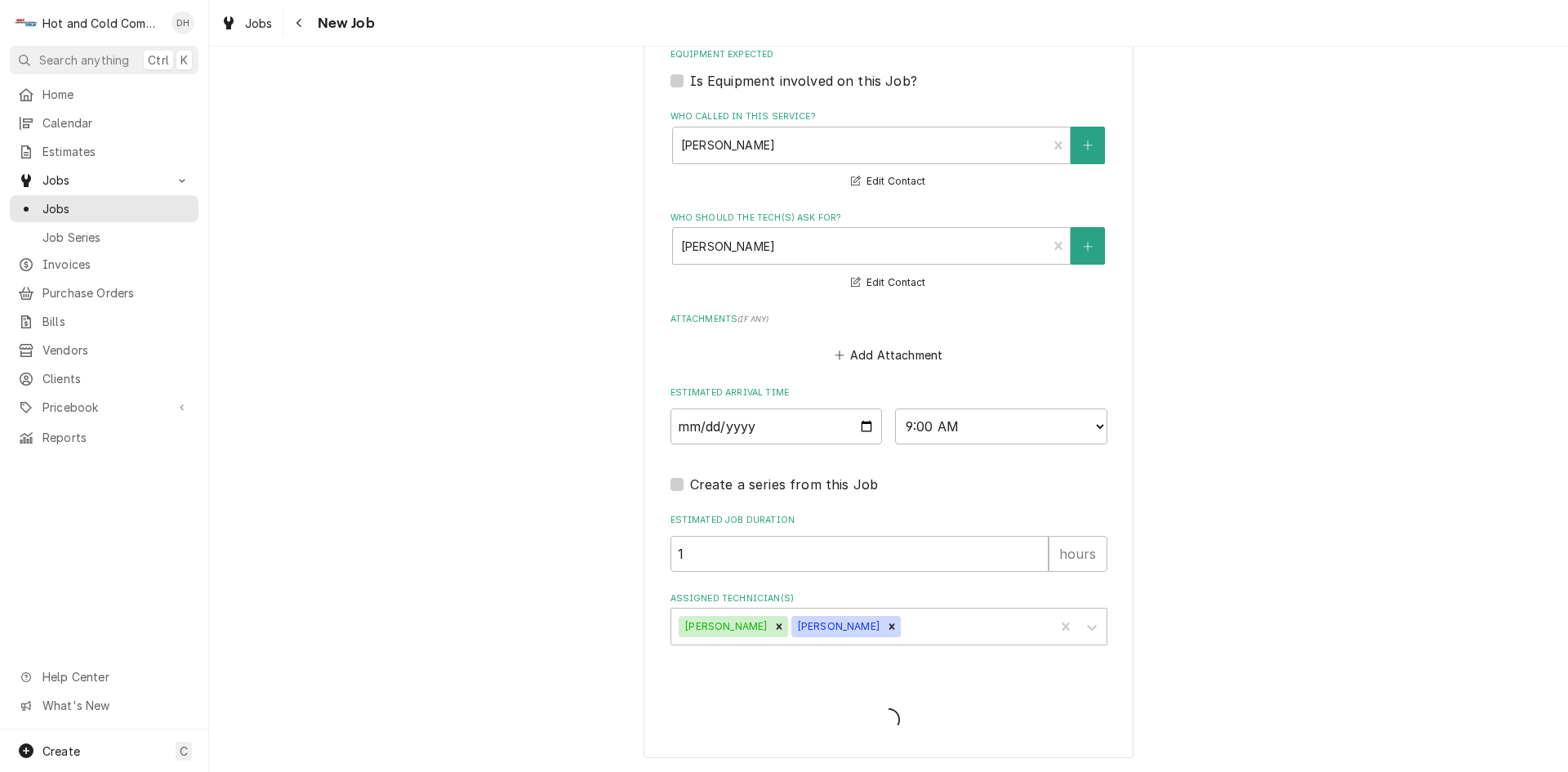
type textarea "x"
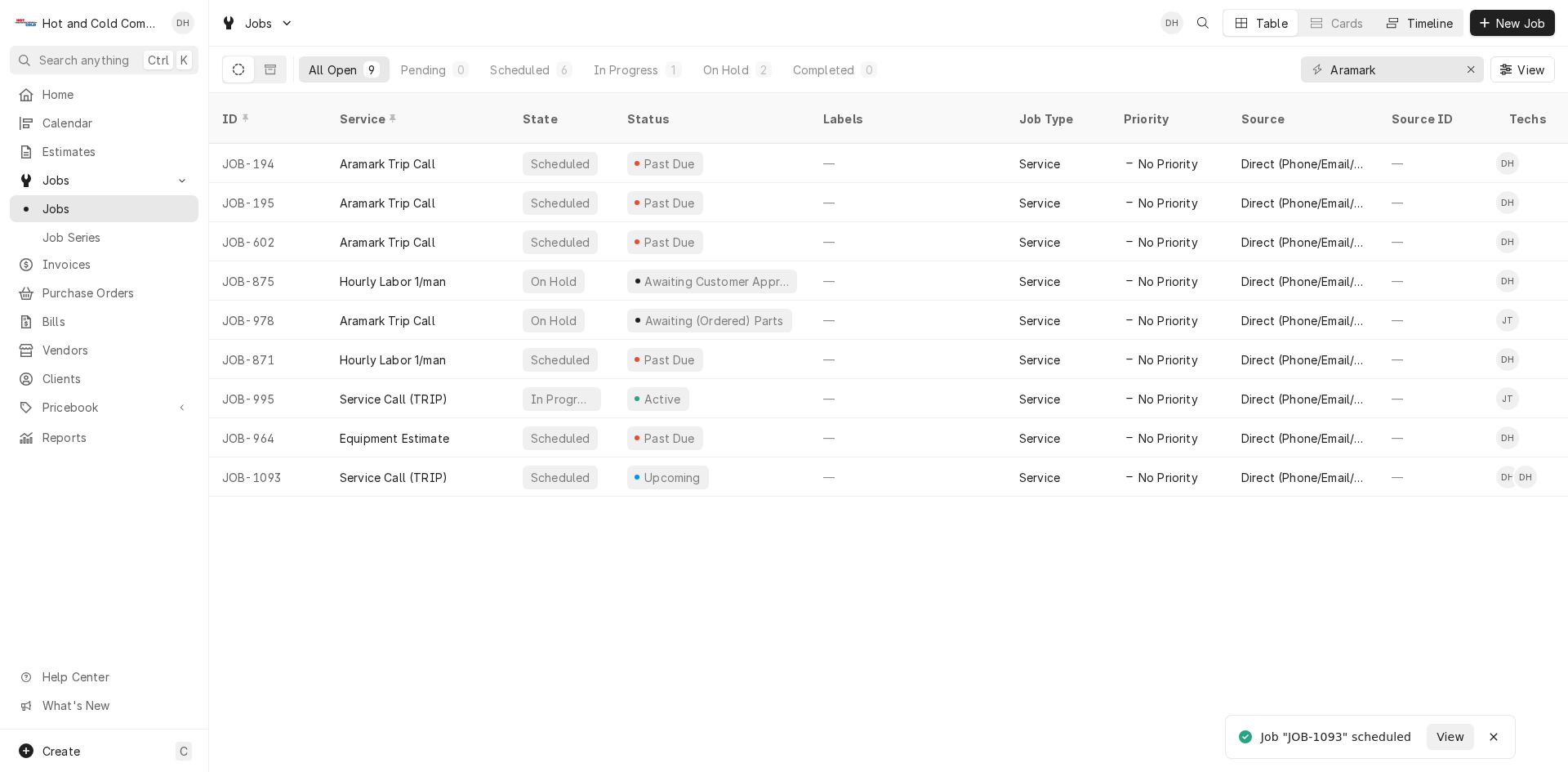
click at [1438, 26] on div "Timeline" at bounding box center [1430, 23] width 46 height 17
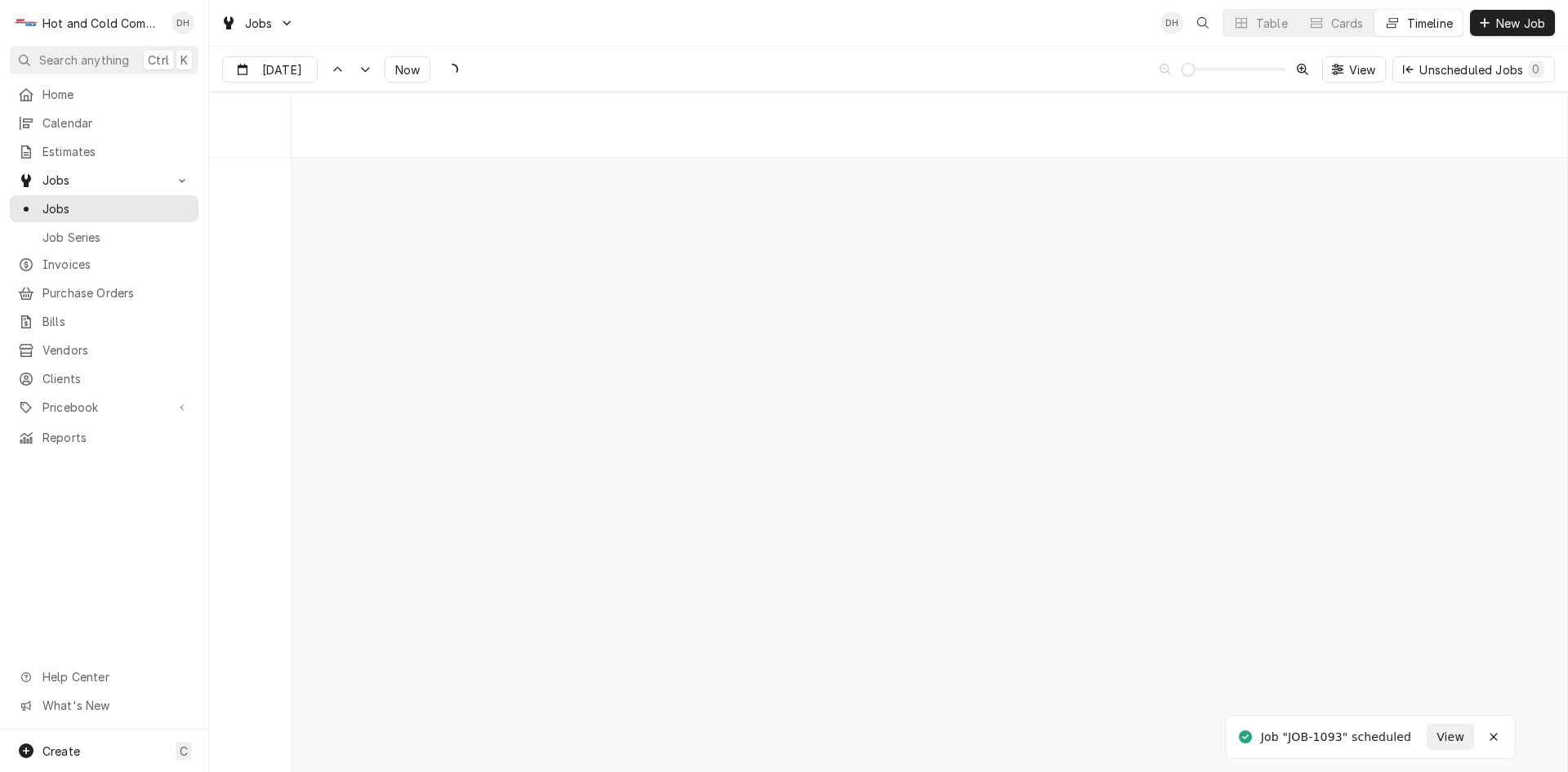
scroll to position [12795, 0]
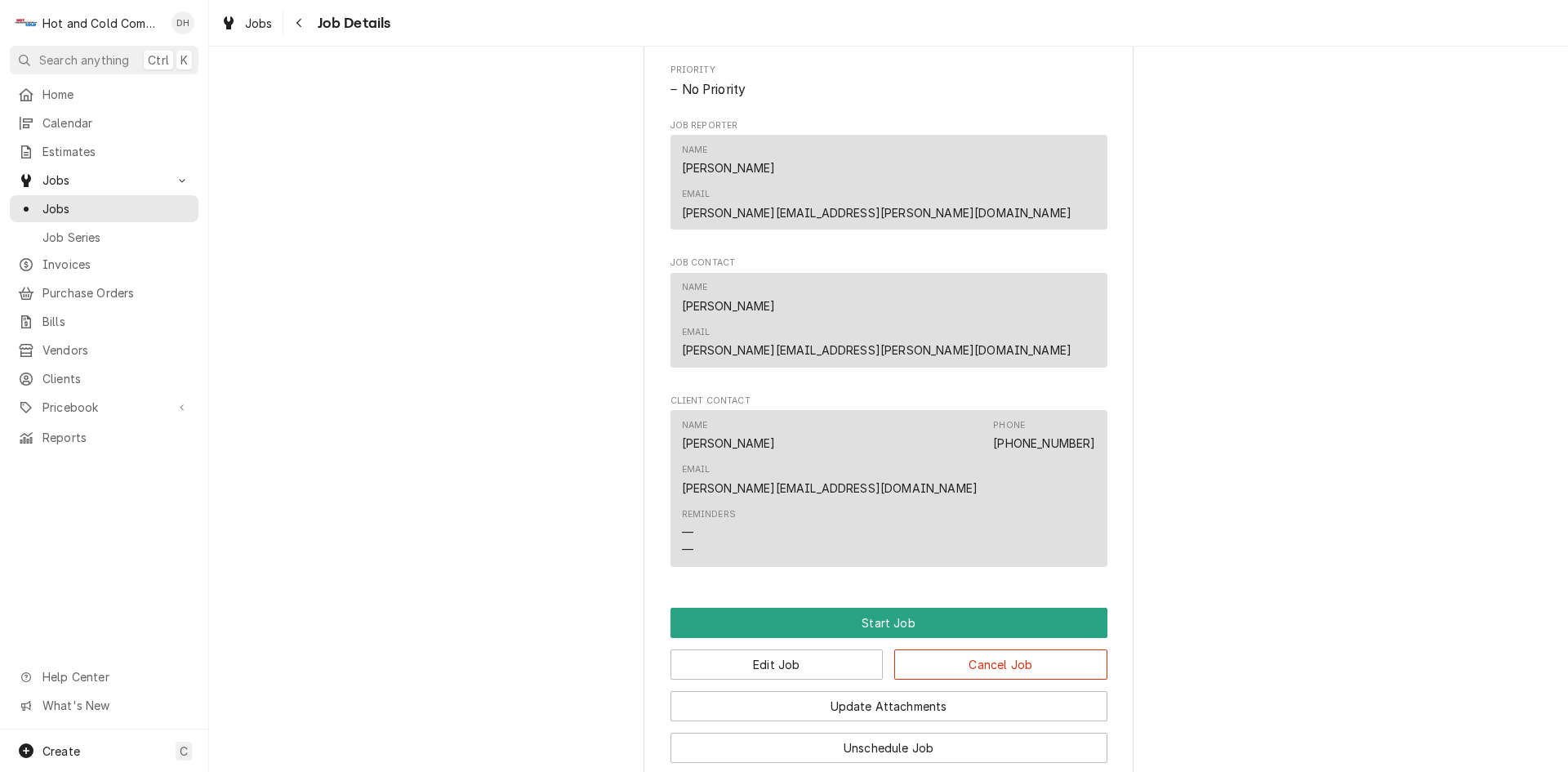
scroll to position [817, 0]
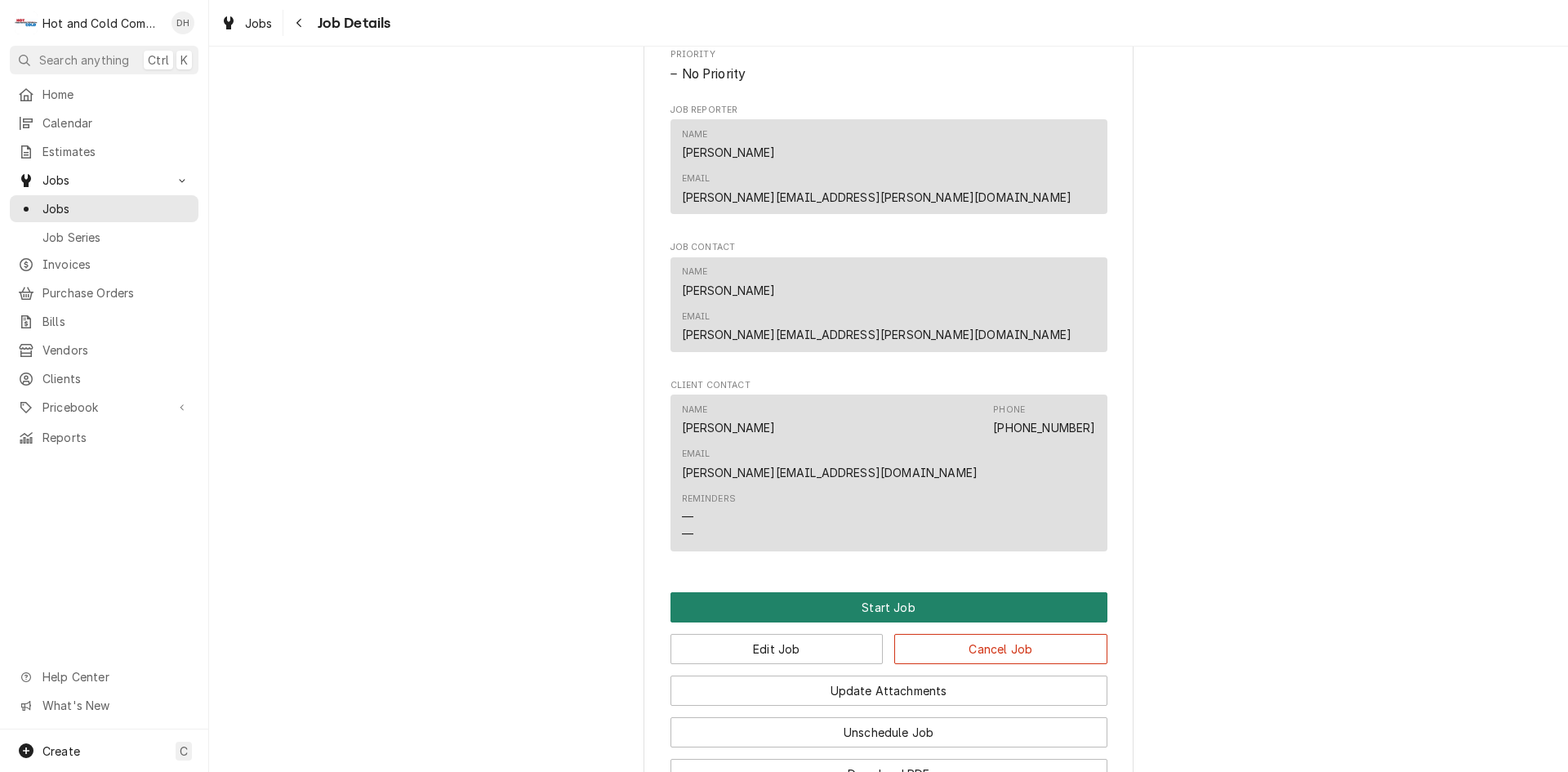
click at [896, 592] on button "Start Job" at bounding box center [889, 607] width 437 height 30
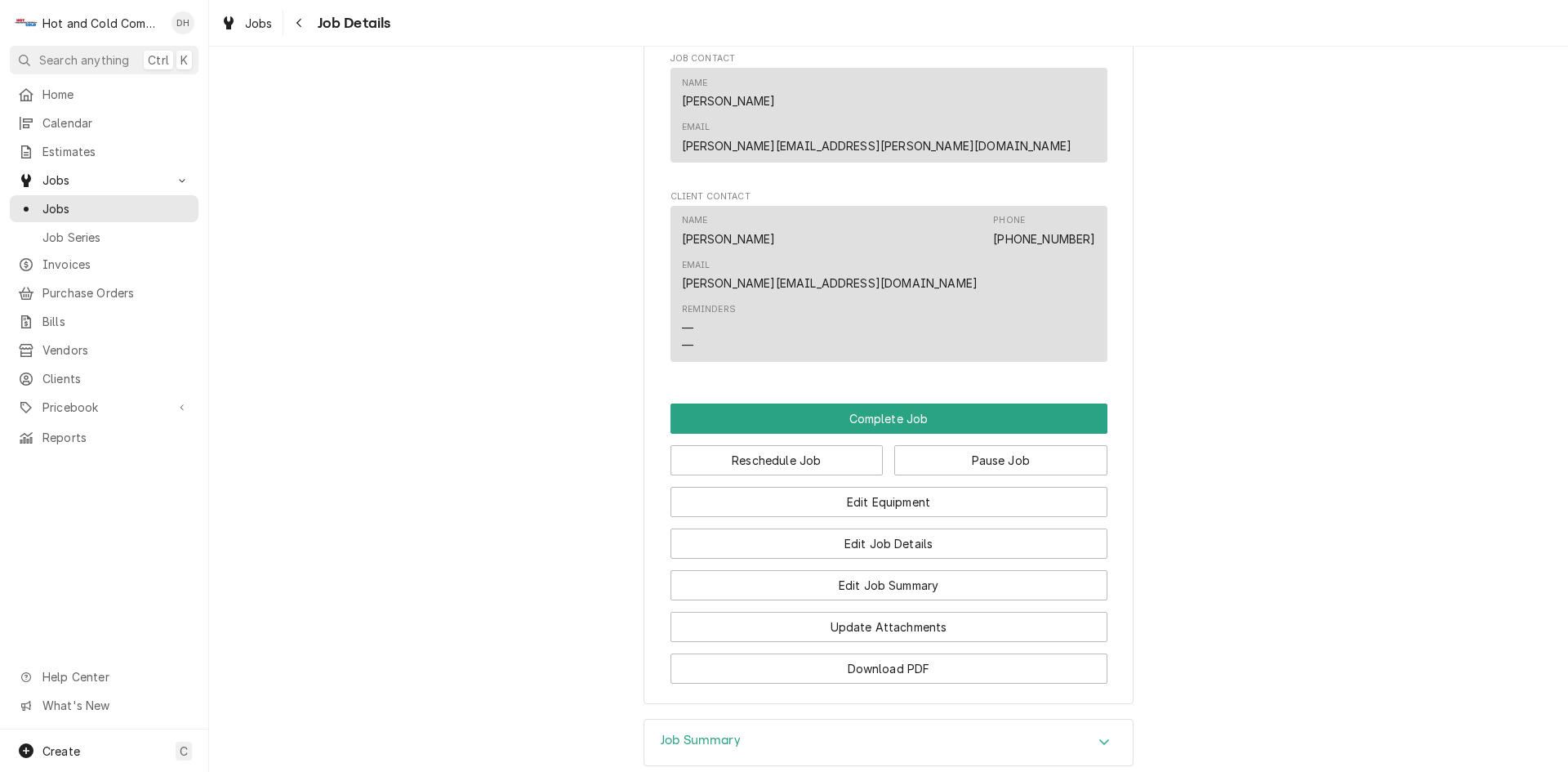
scroll to position [1089, 0]
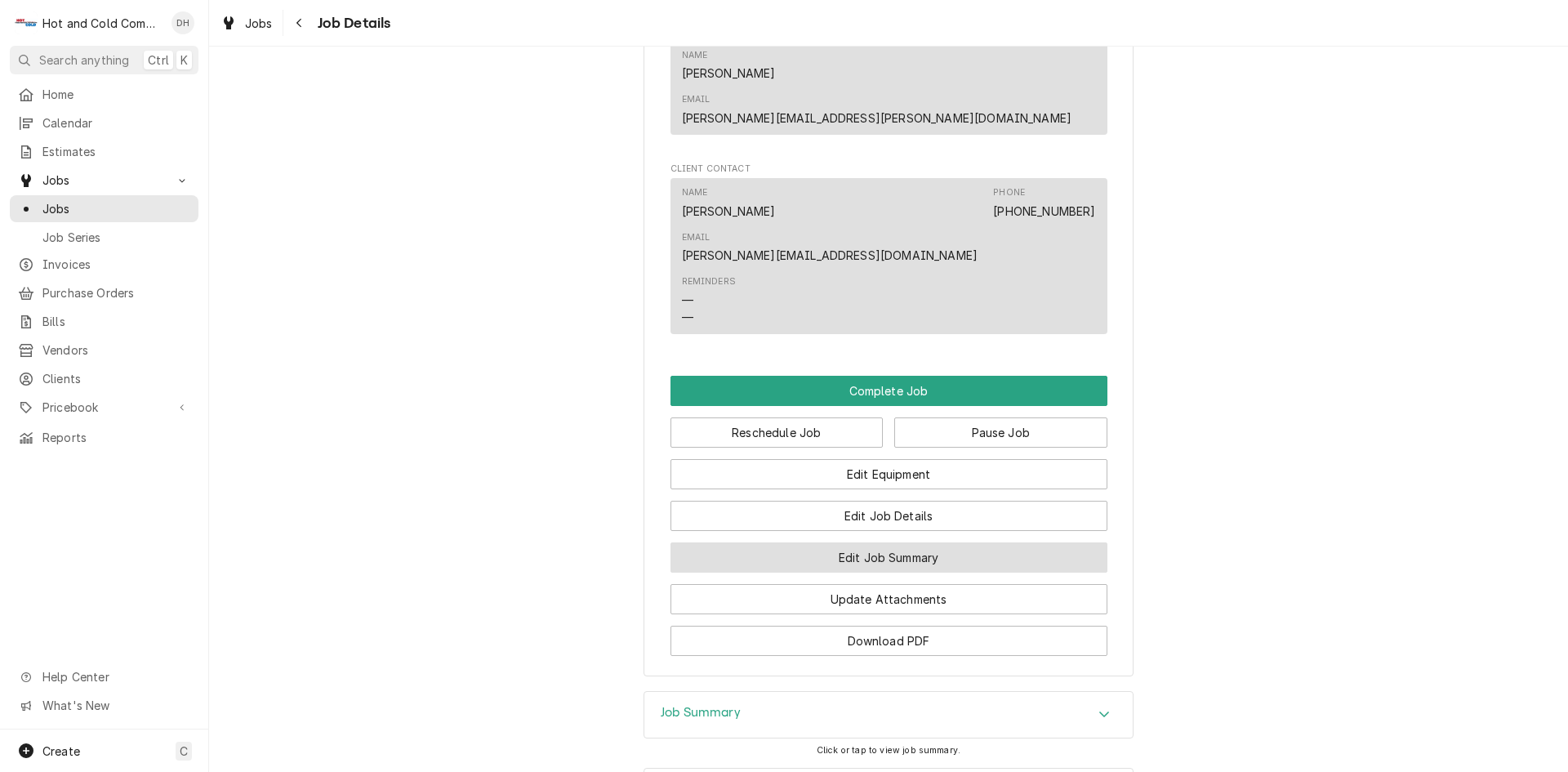
click at [939, 542] on button "Edit Job Summary" at bounding box center [889, 557] width 437 height 30
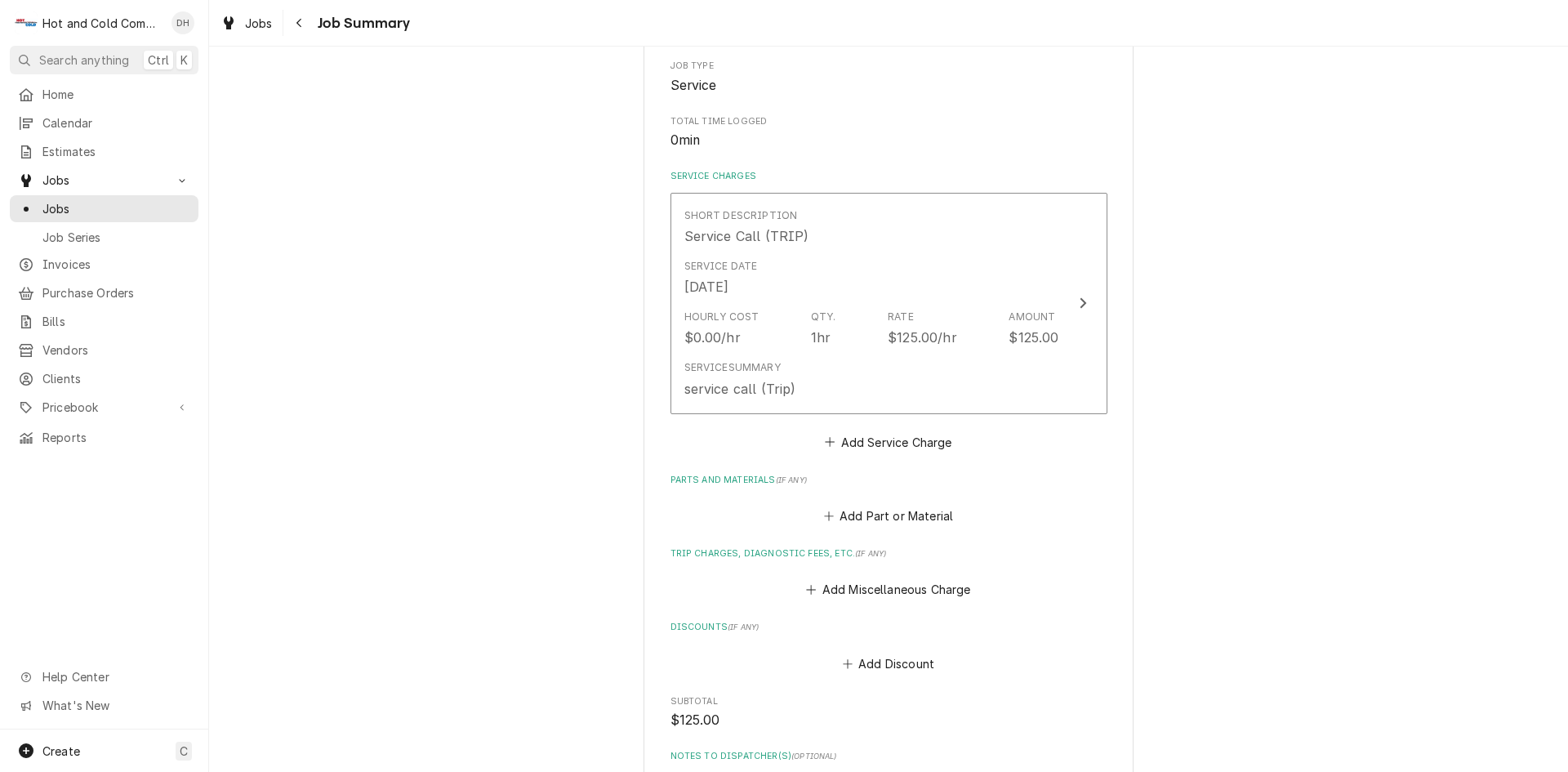
scroll to position [272, 0]
click at [864, 517] on button "Add Part or Material" at bounding box center [888, 519] width 134 height 23
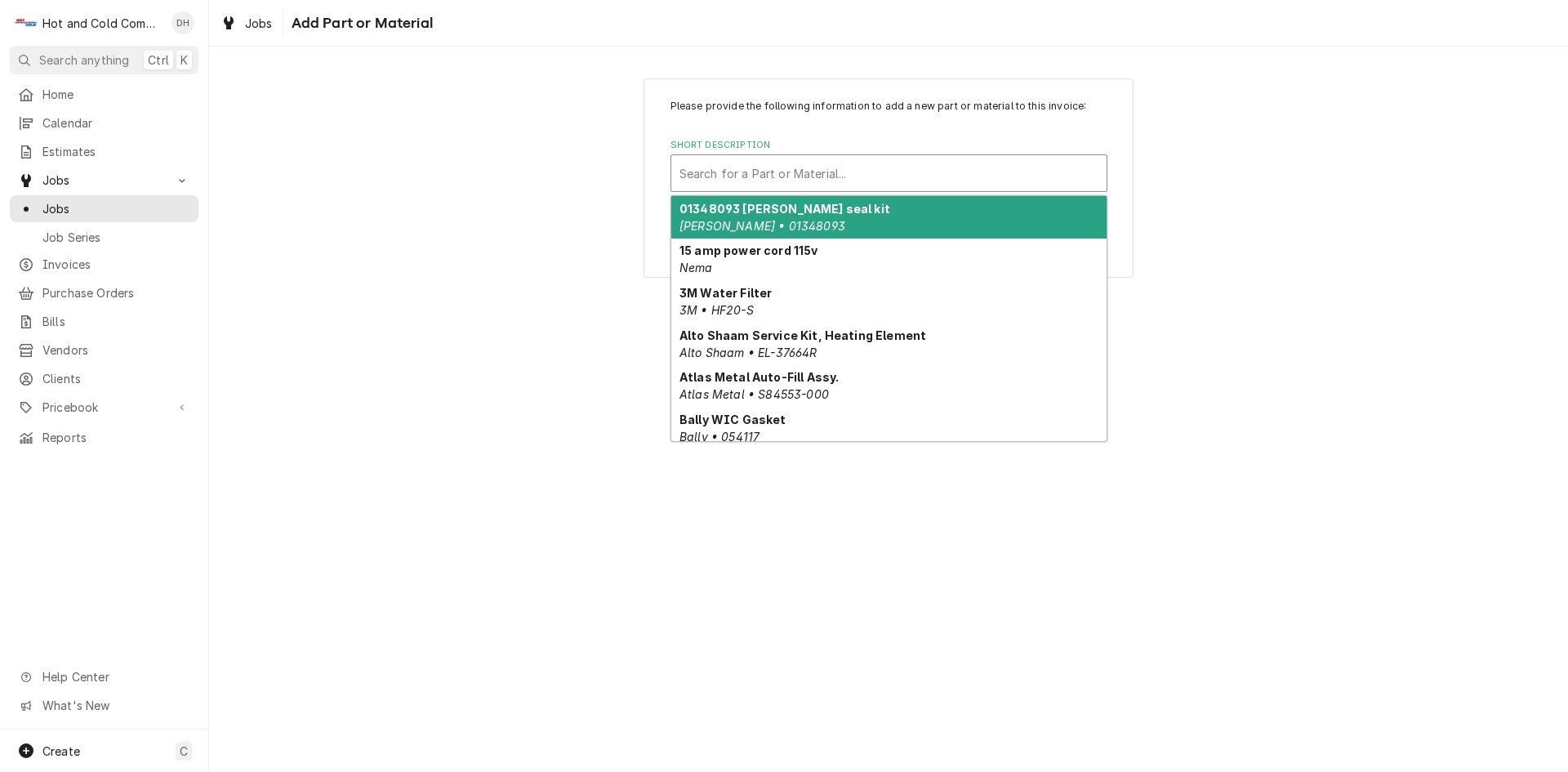
click at [719, 170] on div "Short Description" at bounding box center [888, 172] width 419 height 29
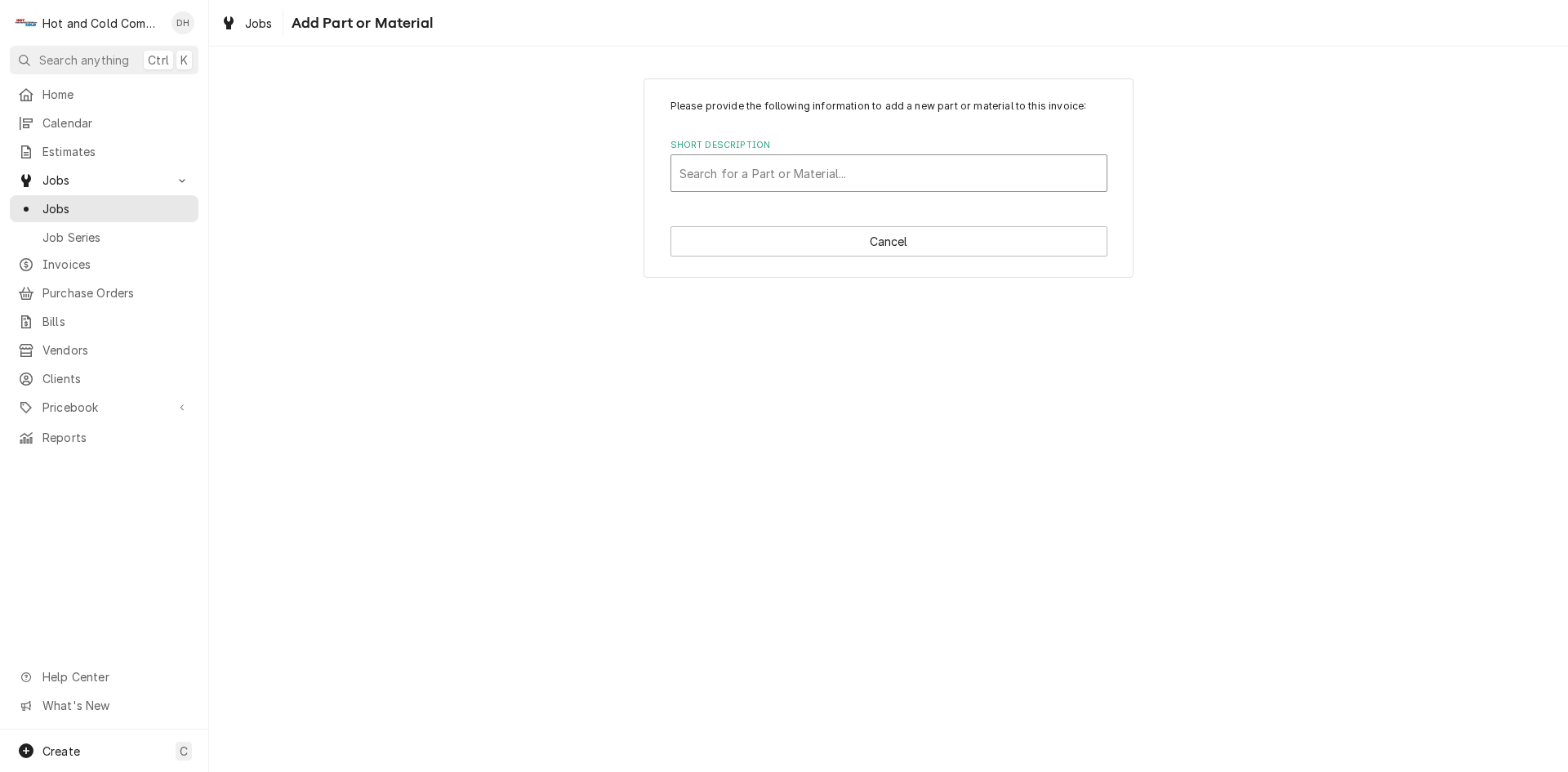
click at [806, 167] on div "Short Description" at bounding box center [888, 172] width 419 height 29
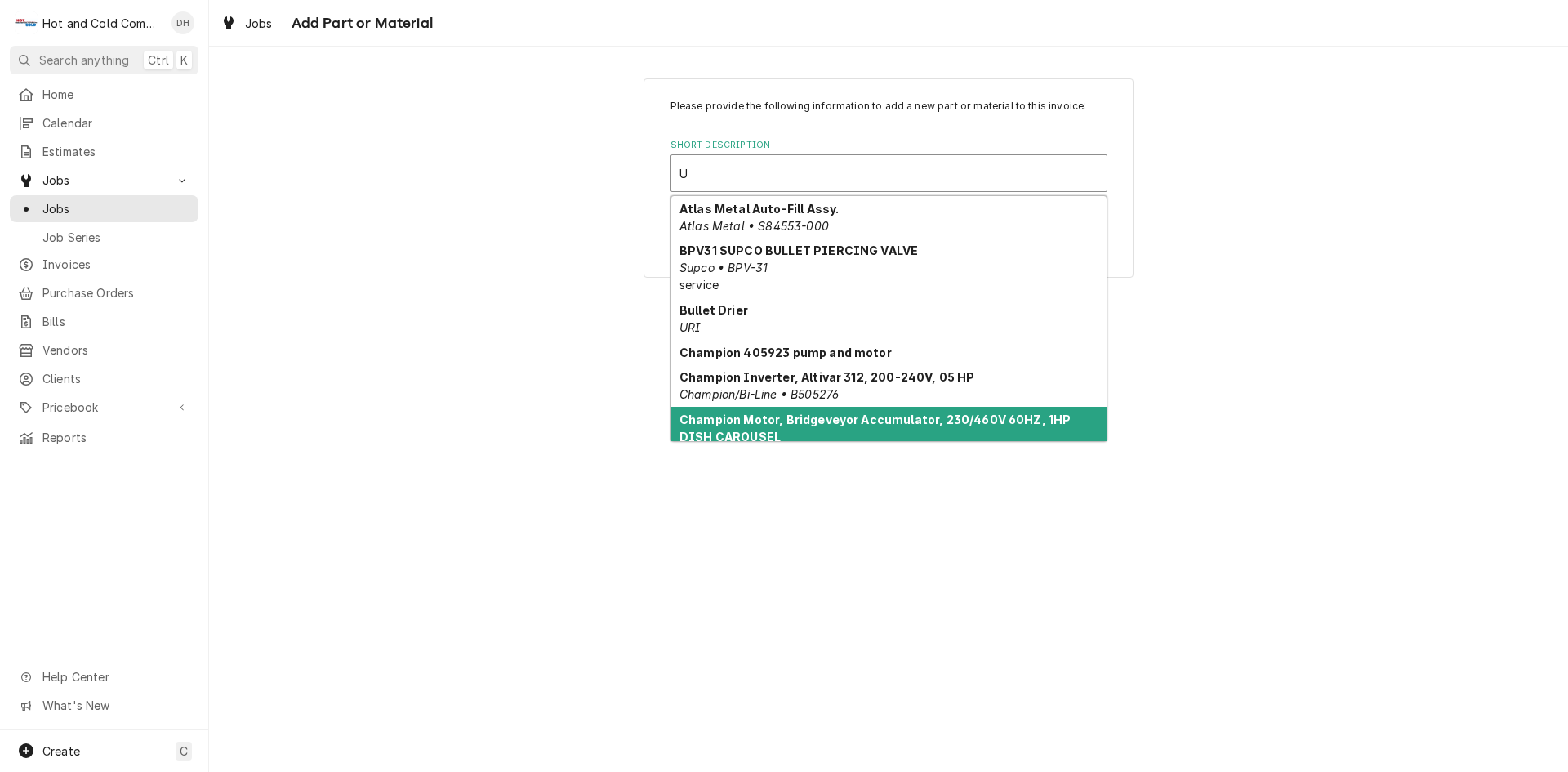
type input "US"
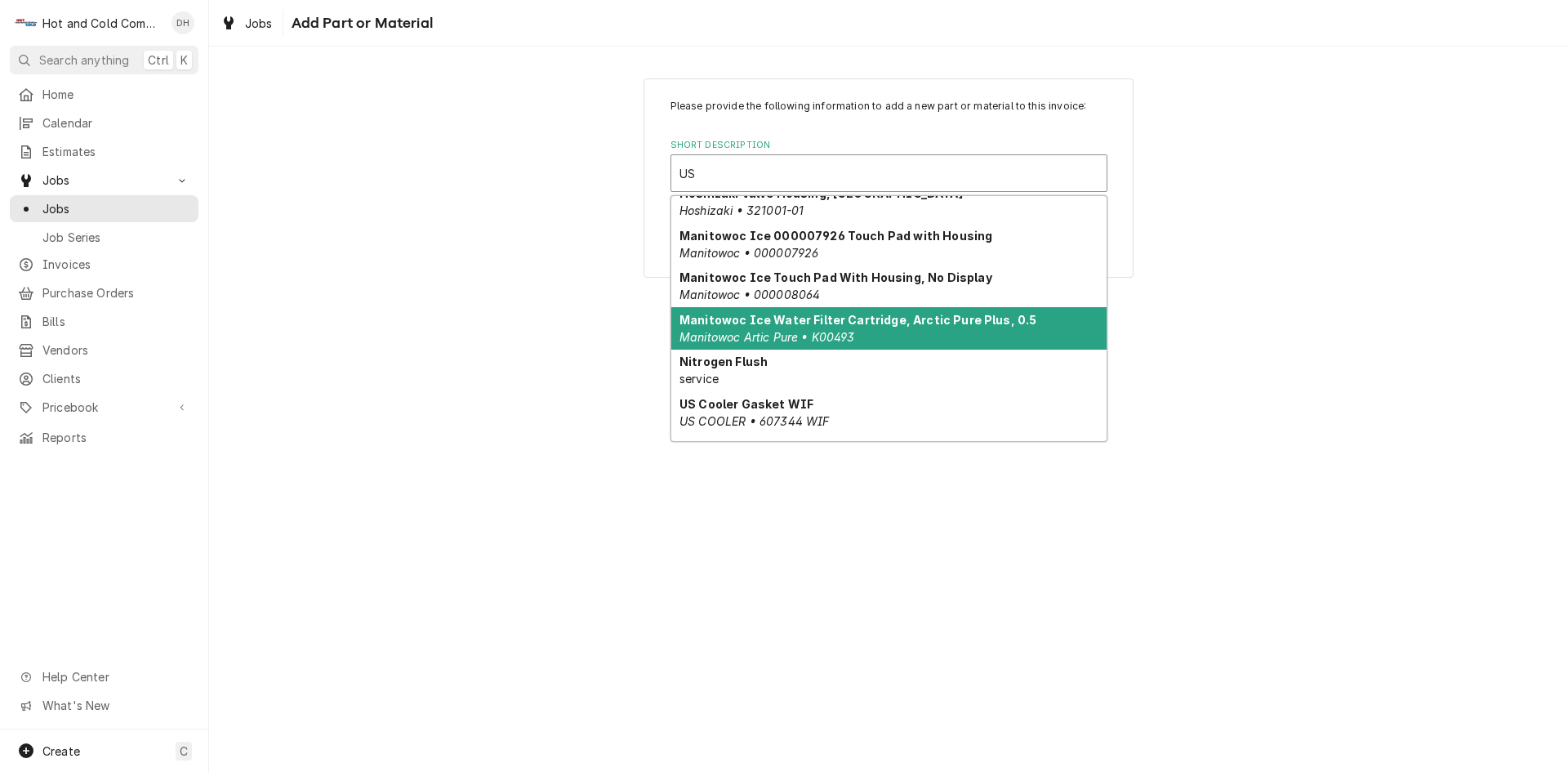
scroll to position [131, 0]
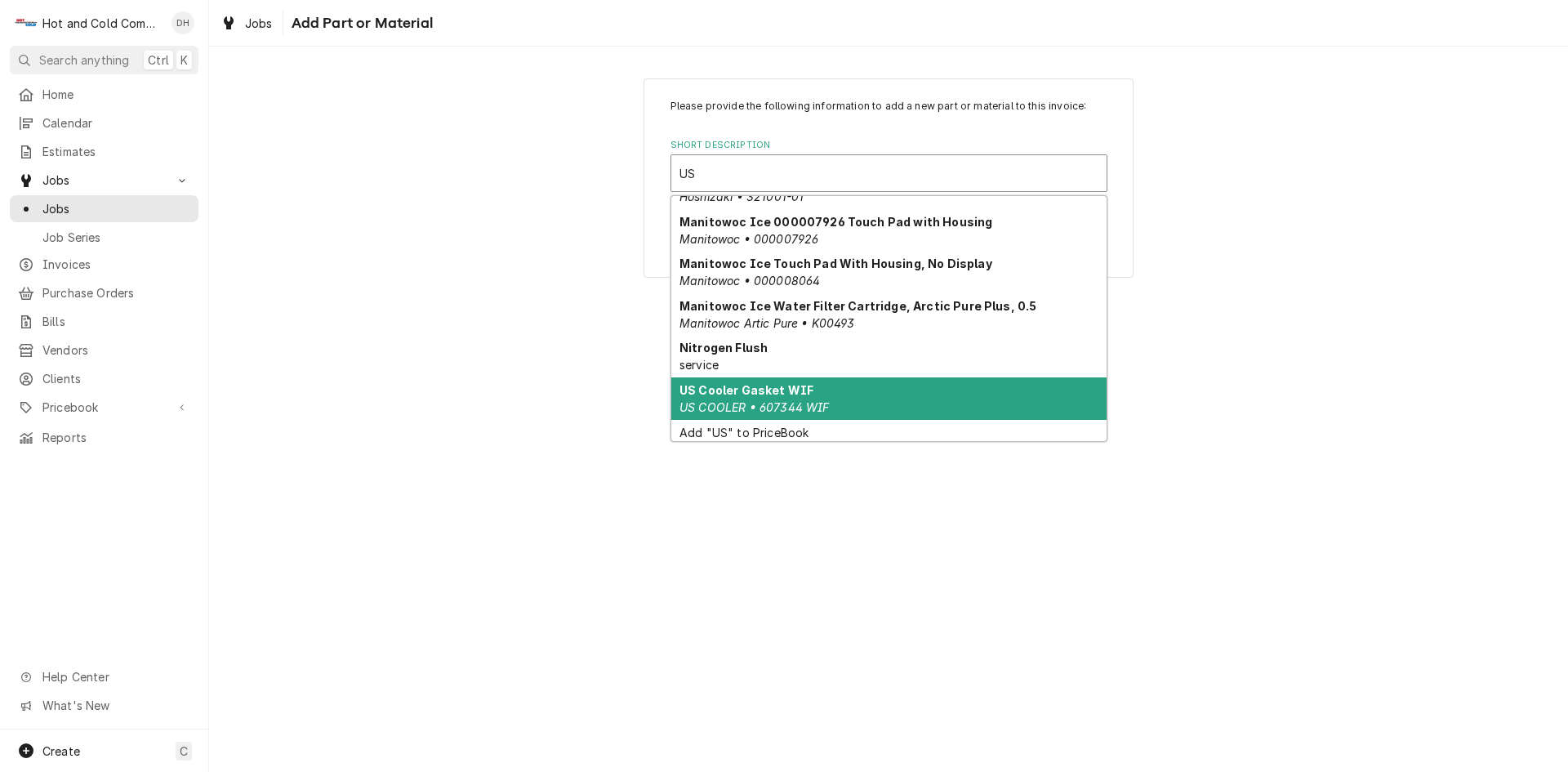
click at [933, 405] on div "US Cooler Gasket WIF US COOLER • 607344 WIF" at bounding box center [889, 398] width 435 height 42
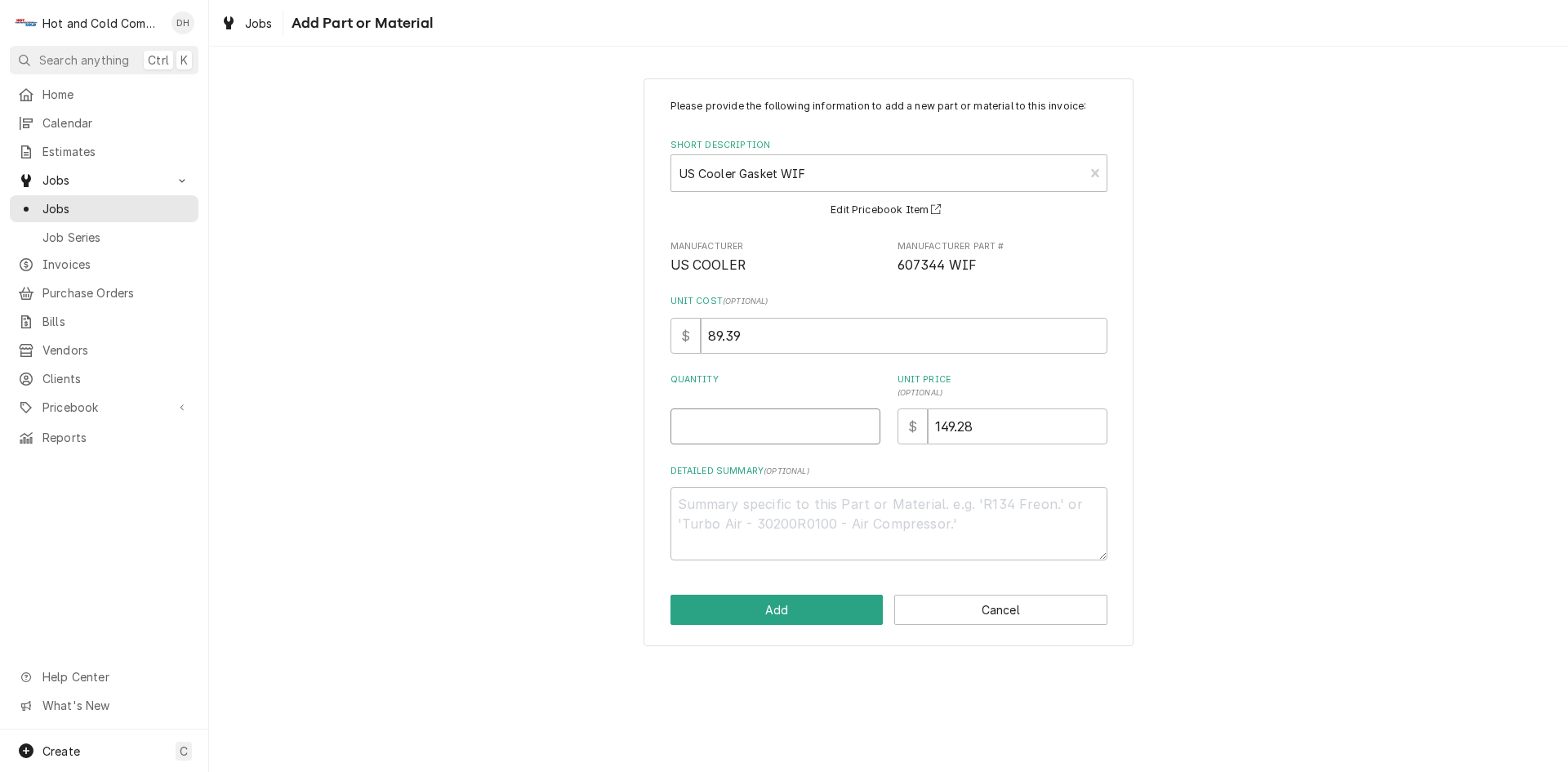
click at [805, 435] on input "Quantity" at bounding box center [775, 425] width 210 height 36
type textarea "x"
type input "1"
click at [777, 609] on button "Add" at bounding box center [777, 609] width 213 height 30
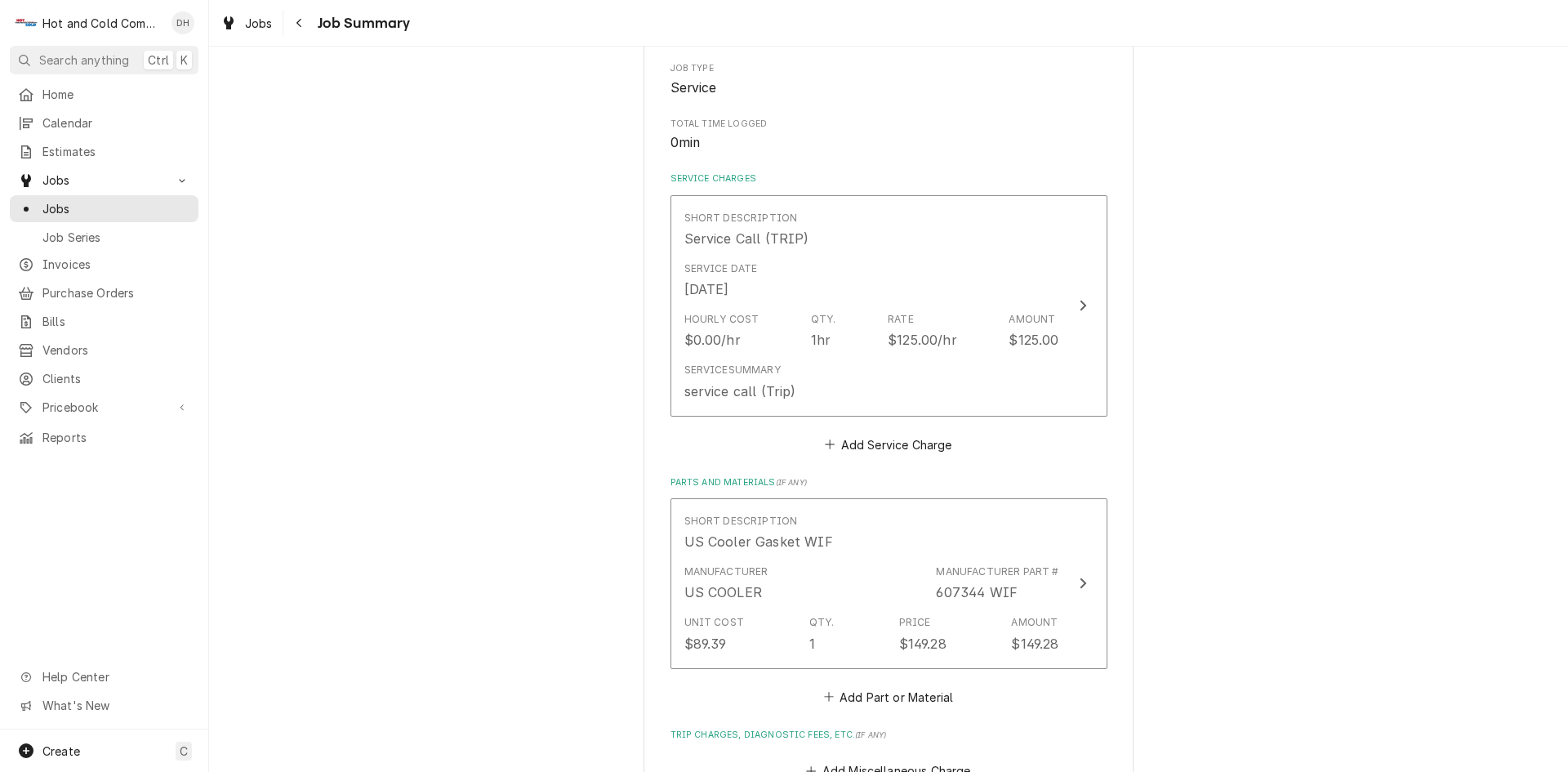
scroll to position [544, 0]
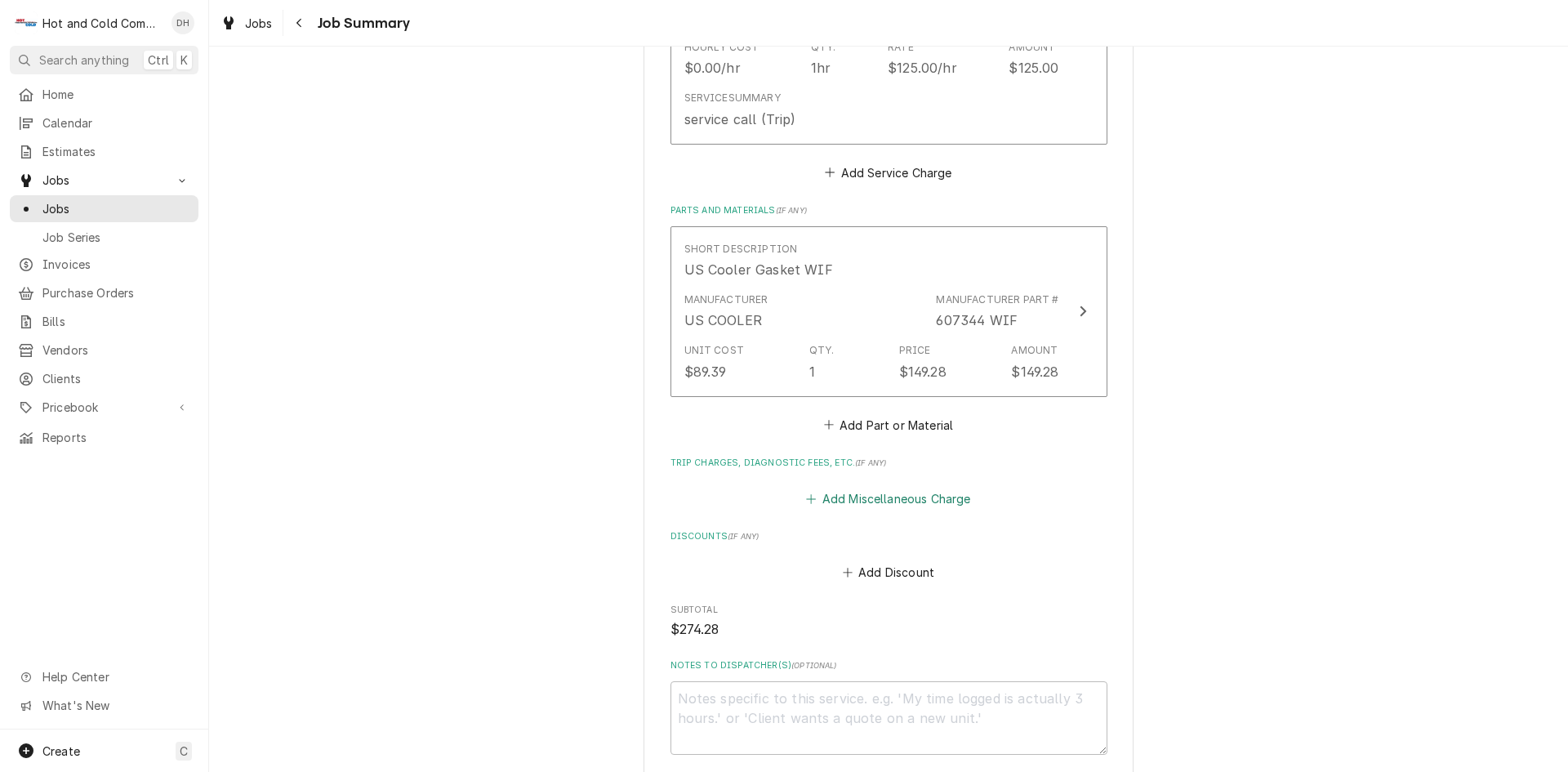
click at [869, 497] on button "Add Miscellaneous Charge" at bounding box center [888, 499] width 170 height 23
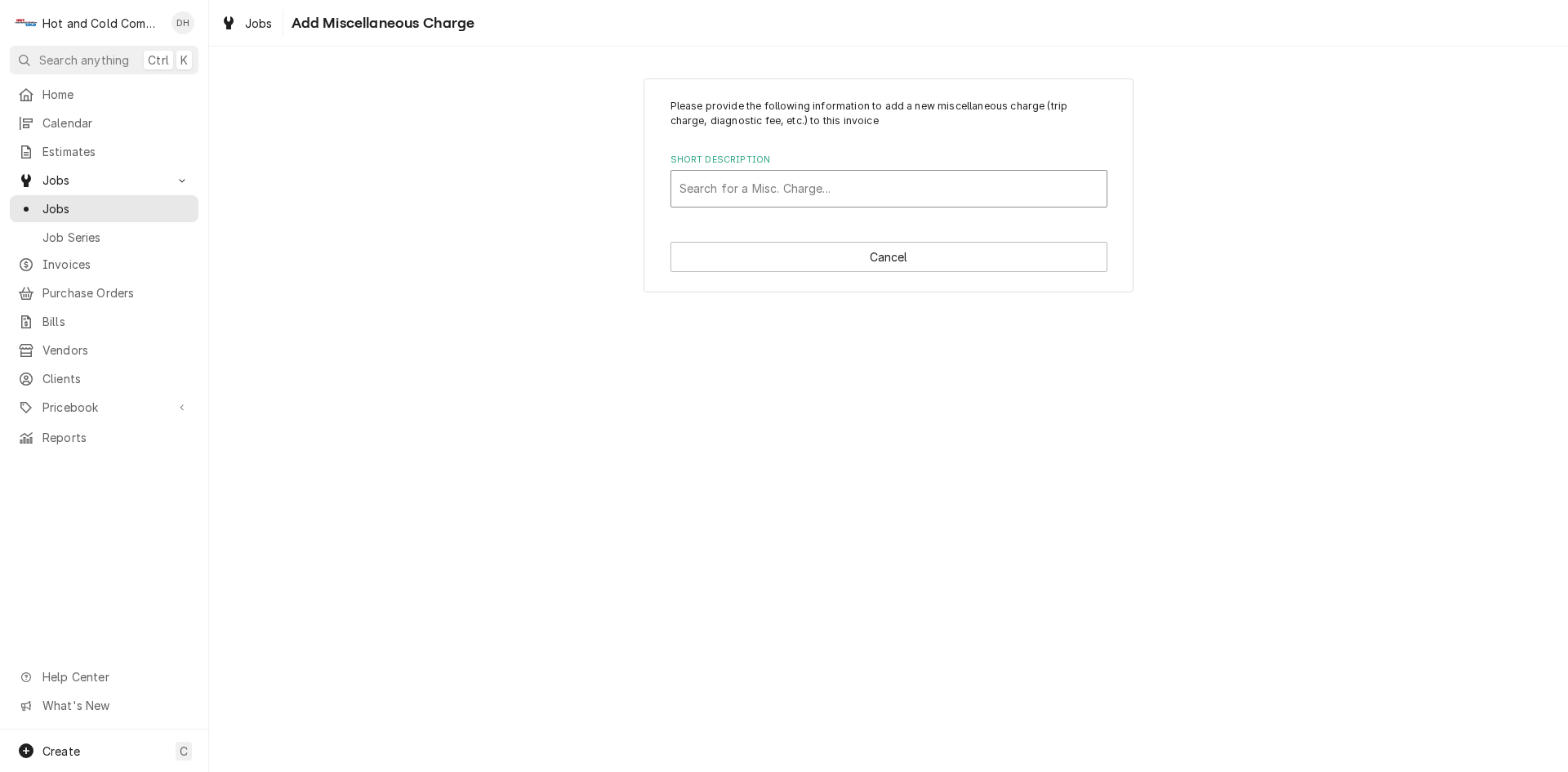
click at [754, 182] on div "Short Description" at bounding box center [888, 188] width 419 height 29
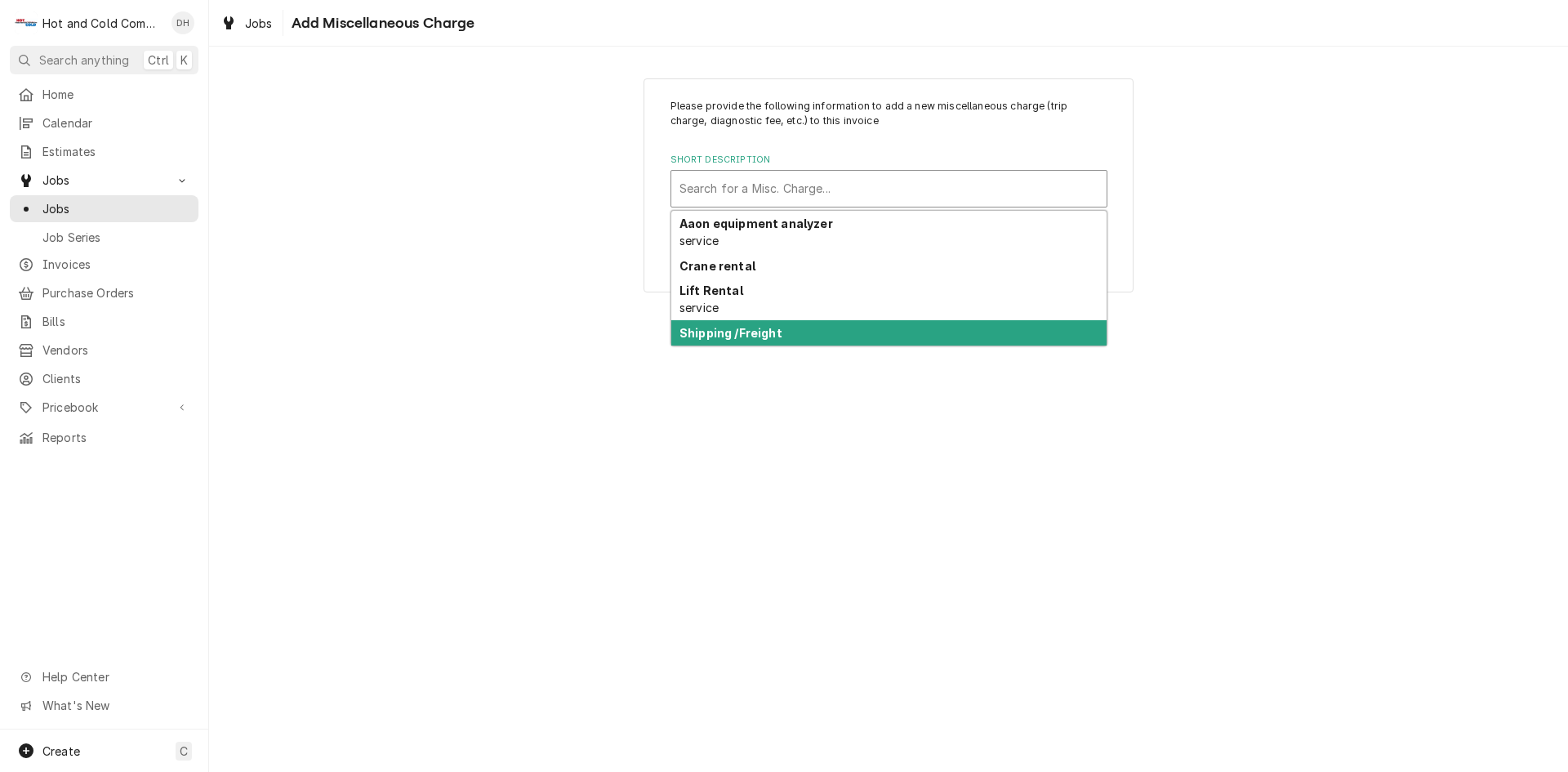
click at [756, 331] on strong "Shipping /Freight" at bounding box center [731, 333] width 103 height 14
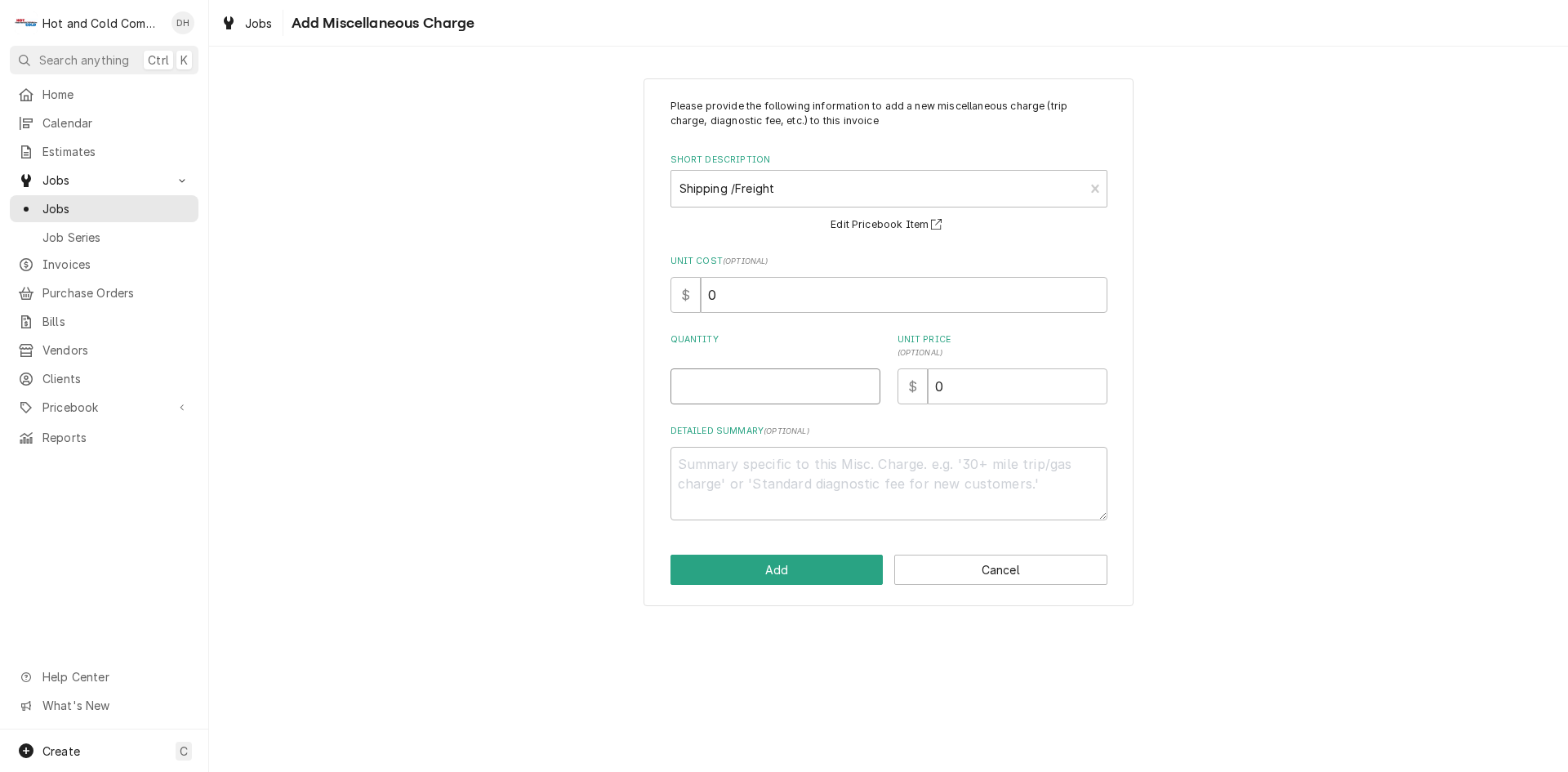
click at [735, 376] on input "Quantity" at bounding box center [775, 386] width 210 height 36
type textarea "x"
type input "1"
type textarea "x"
type input "13"
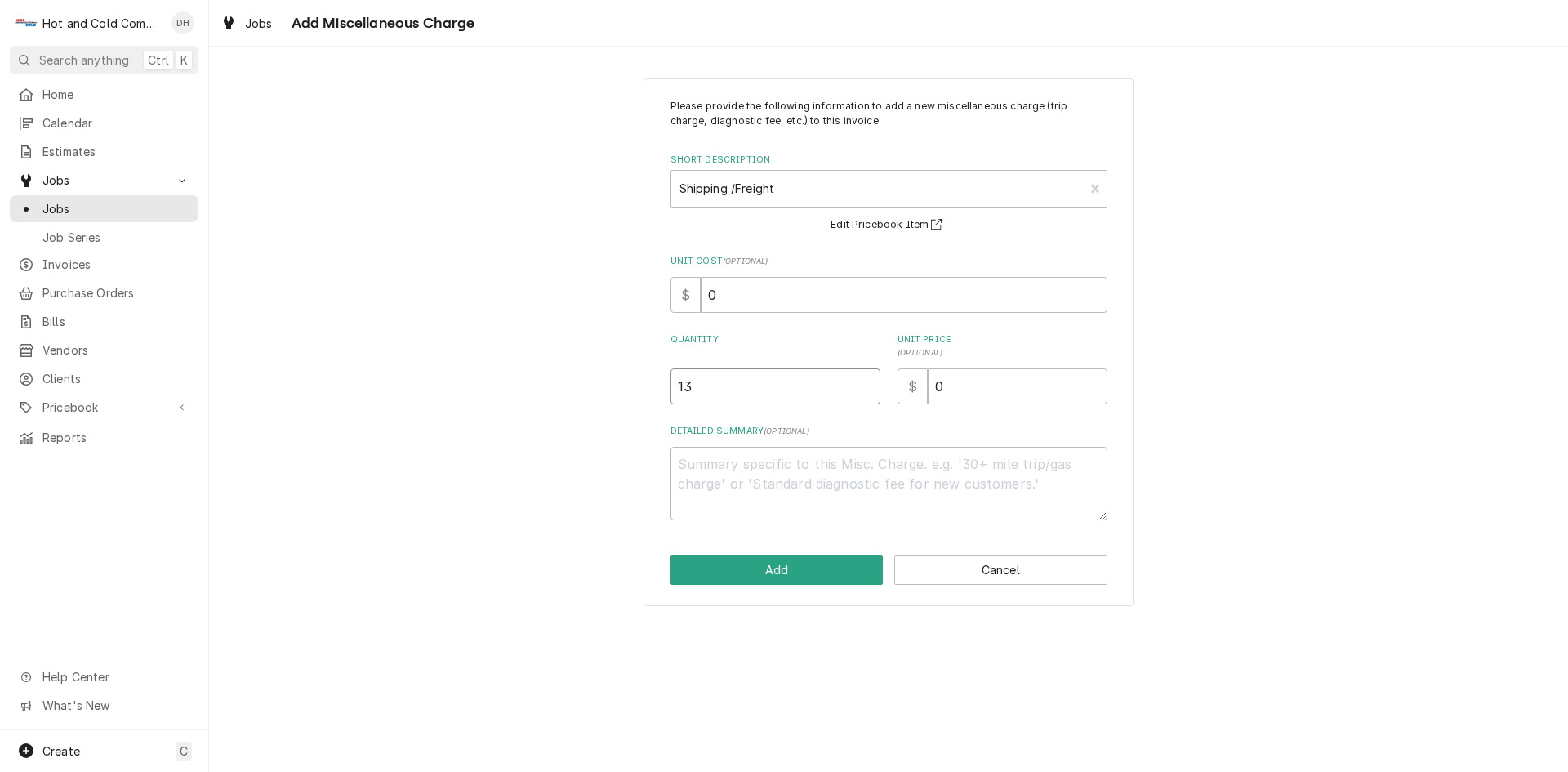
type textarea "x"
type input "133"
type textarea "x"
type input "133.5"
type textarea "x"
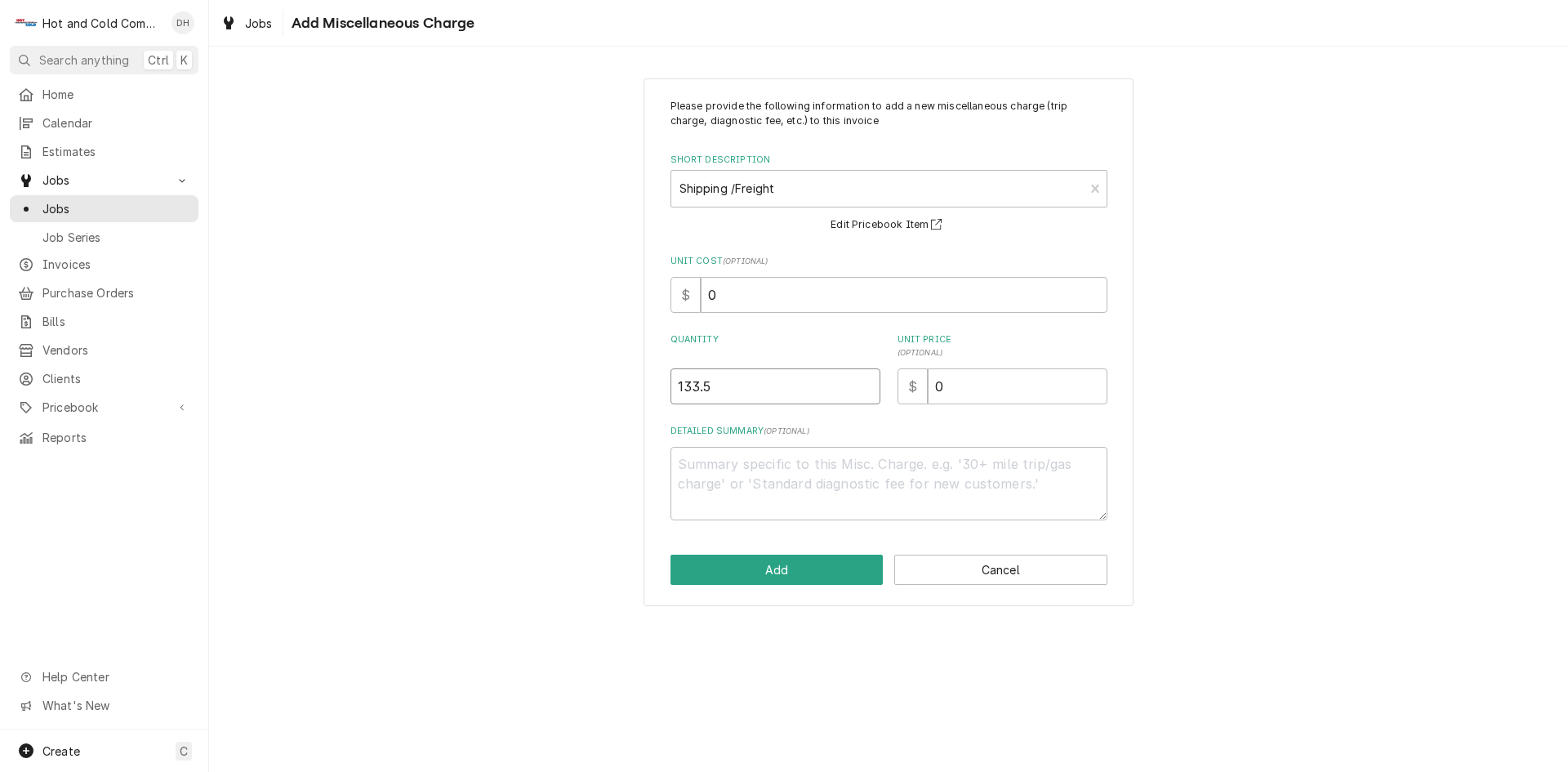
type input "133.52"
type textarea "x"
type input "133.5"
type textarea "x"
type input "133"
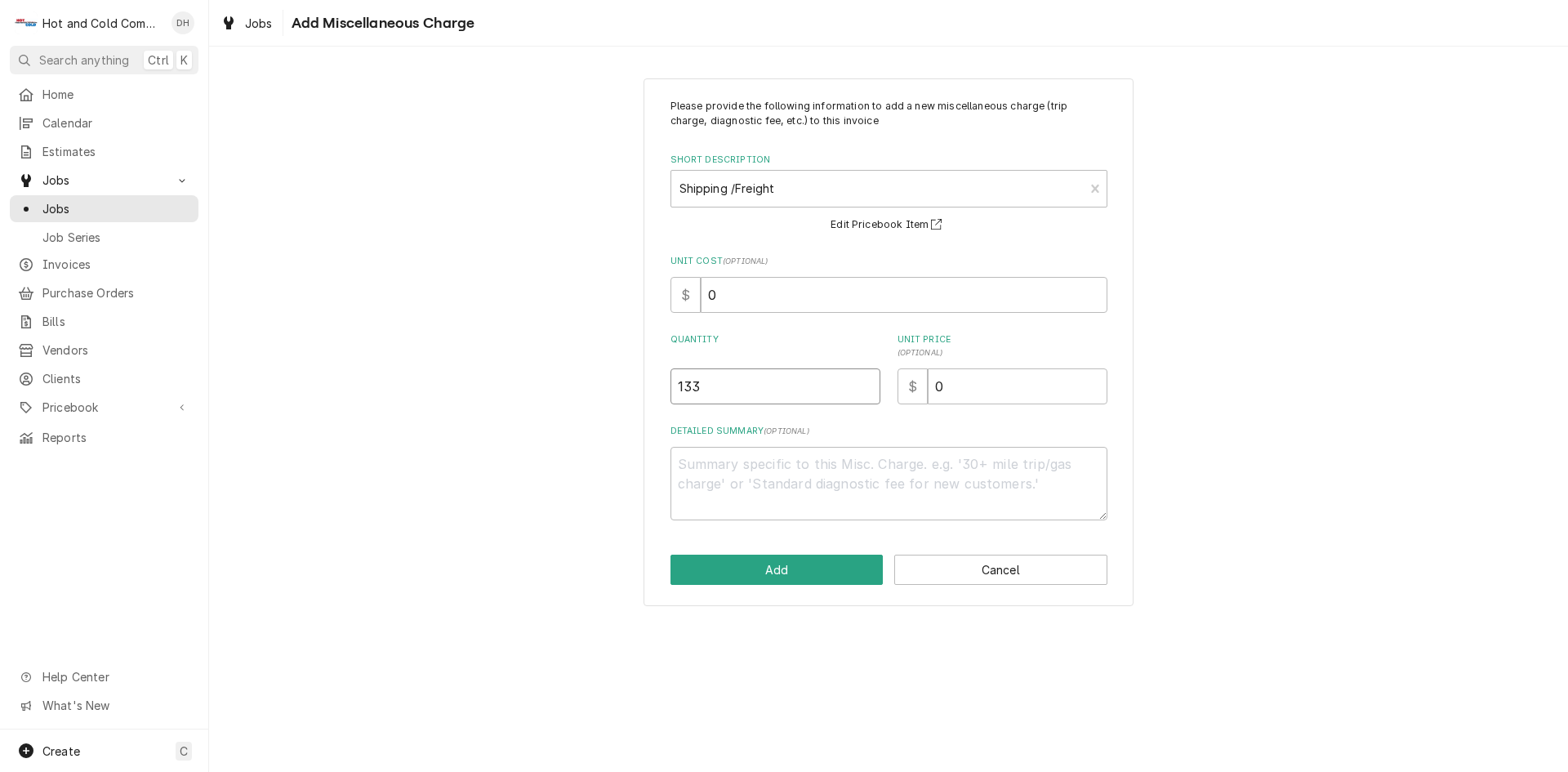
type textarea "x"
type input "13"
type textarea "x"
type input "1"
click at [964, 395] on input "0" at bounding box center [1017, 386] width 180 height 36
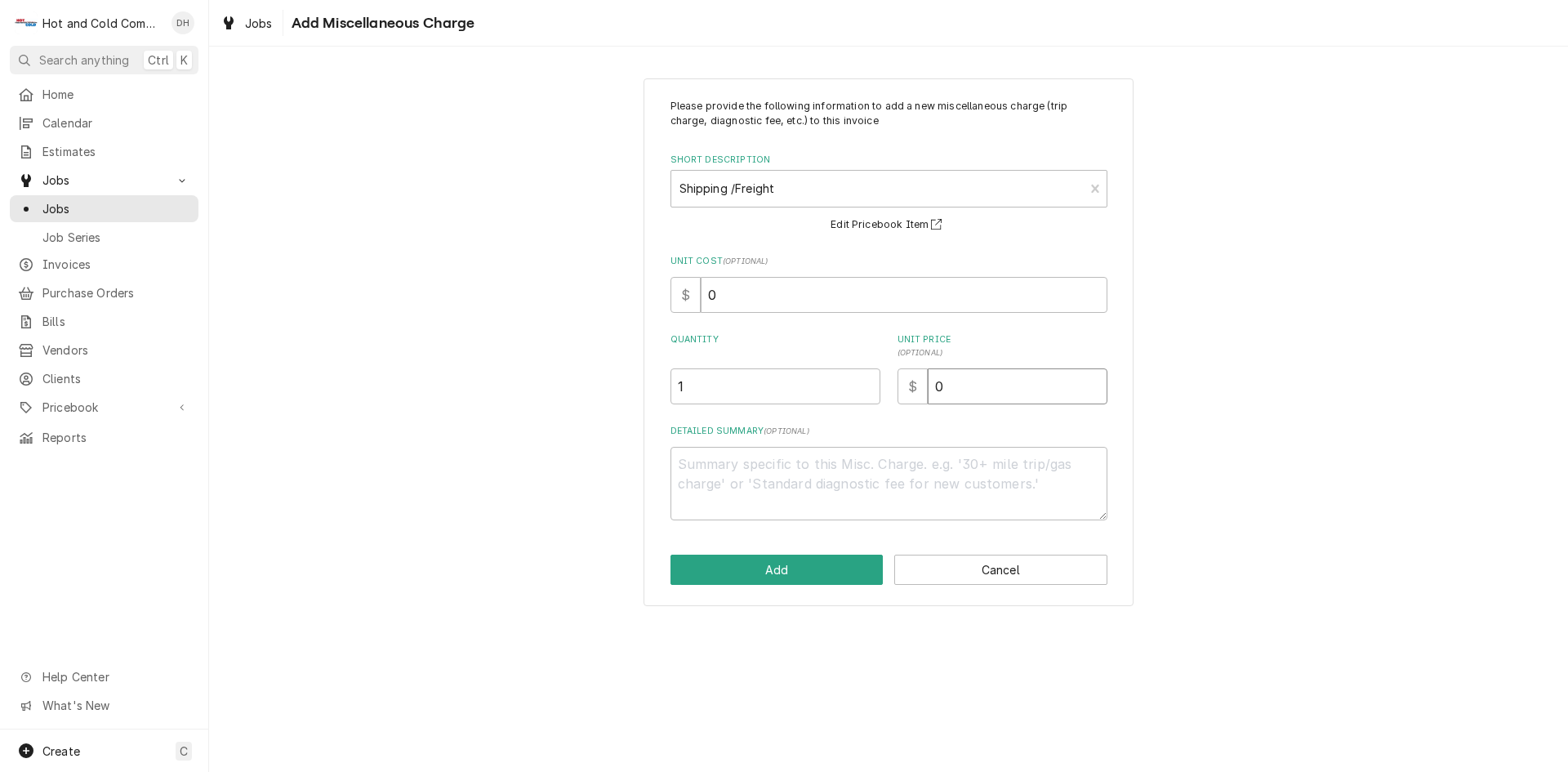
type textarea "x"
type input "3"
type textarea "x"
type input "33"
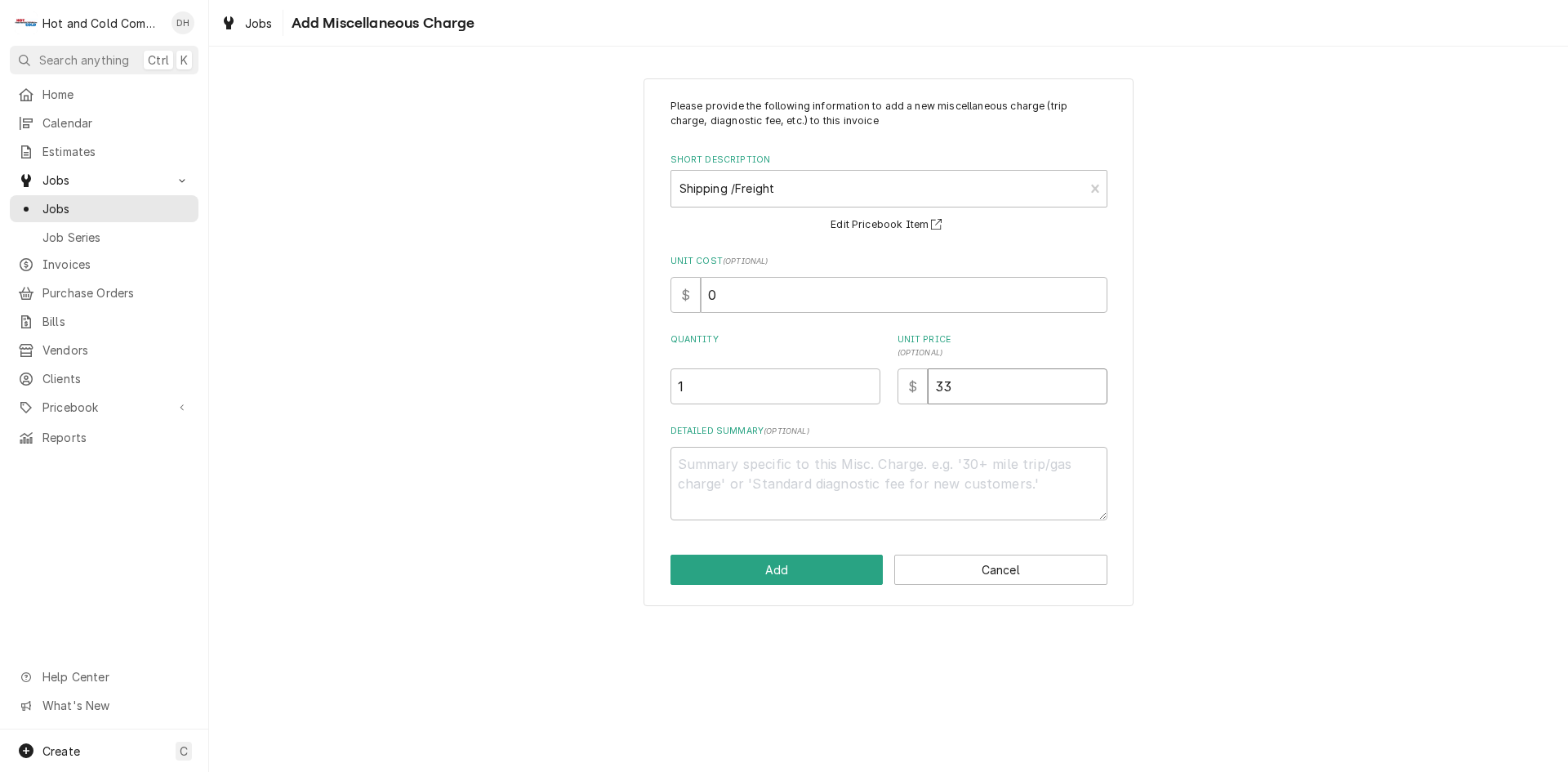
type textarea "x"
type input "33.2"
type textarea "x"
type input "33.28"
click at [804, 566] on button "Add" at bounding box center [777, 570] width 213 height 30
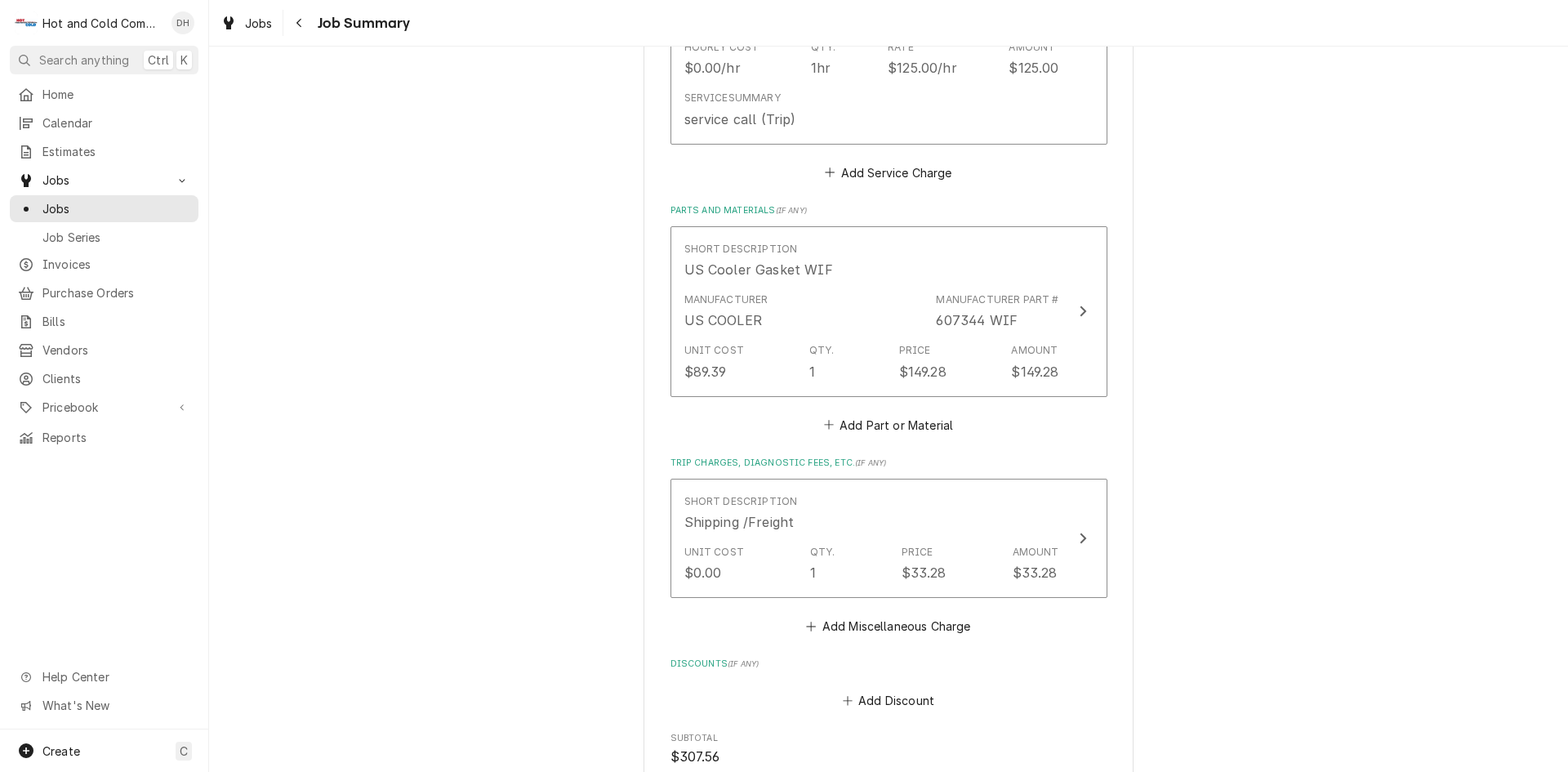
scroll to position [906, 0]
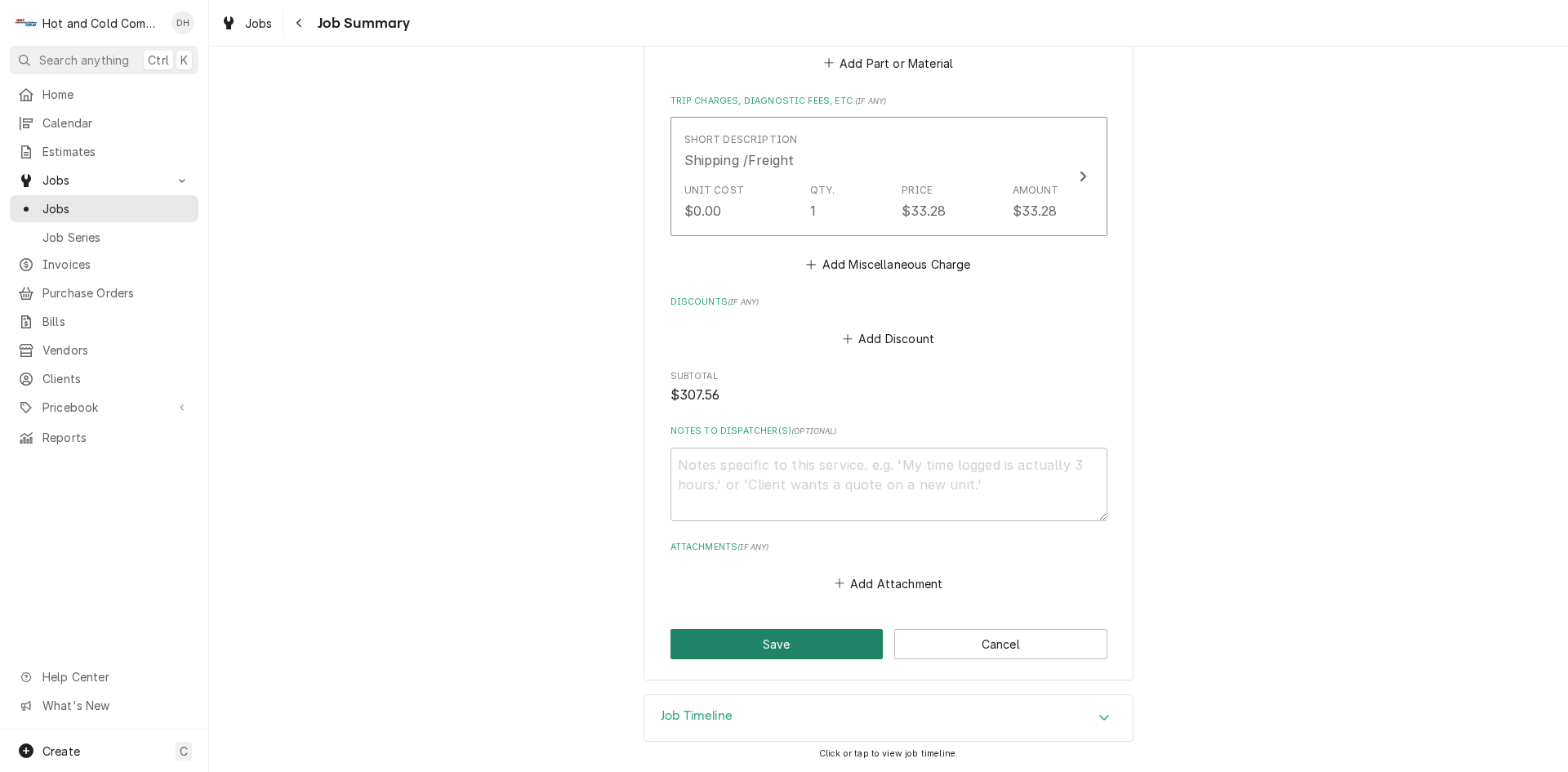
click at [798, 638] on button "Save" at bounding box center [777, 643] width 213 height 30
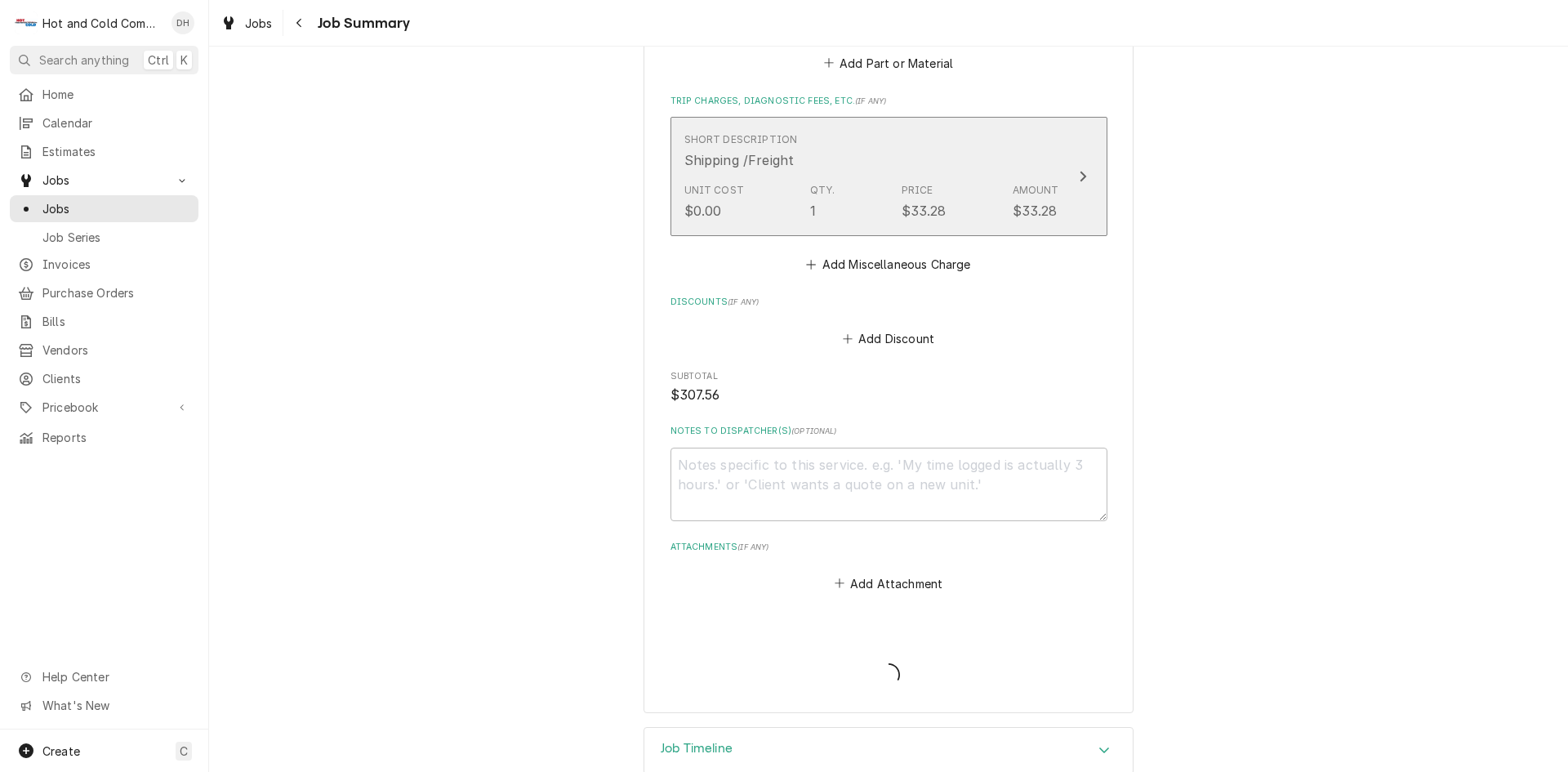
type textarea "x"
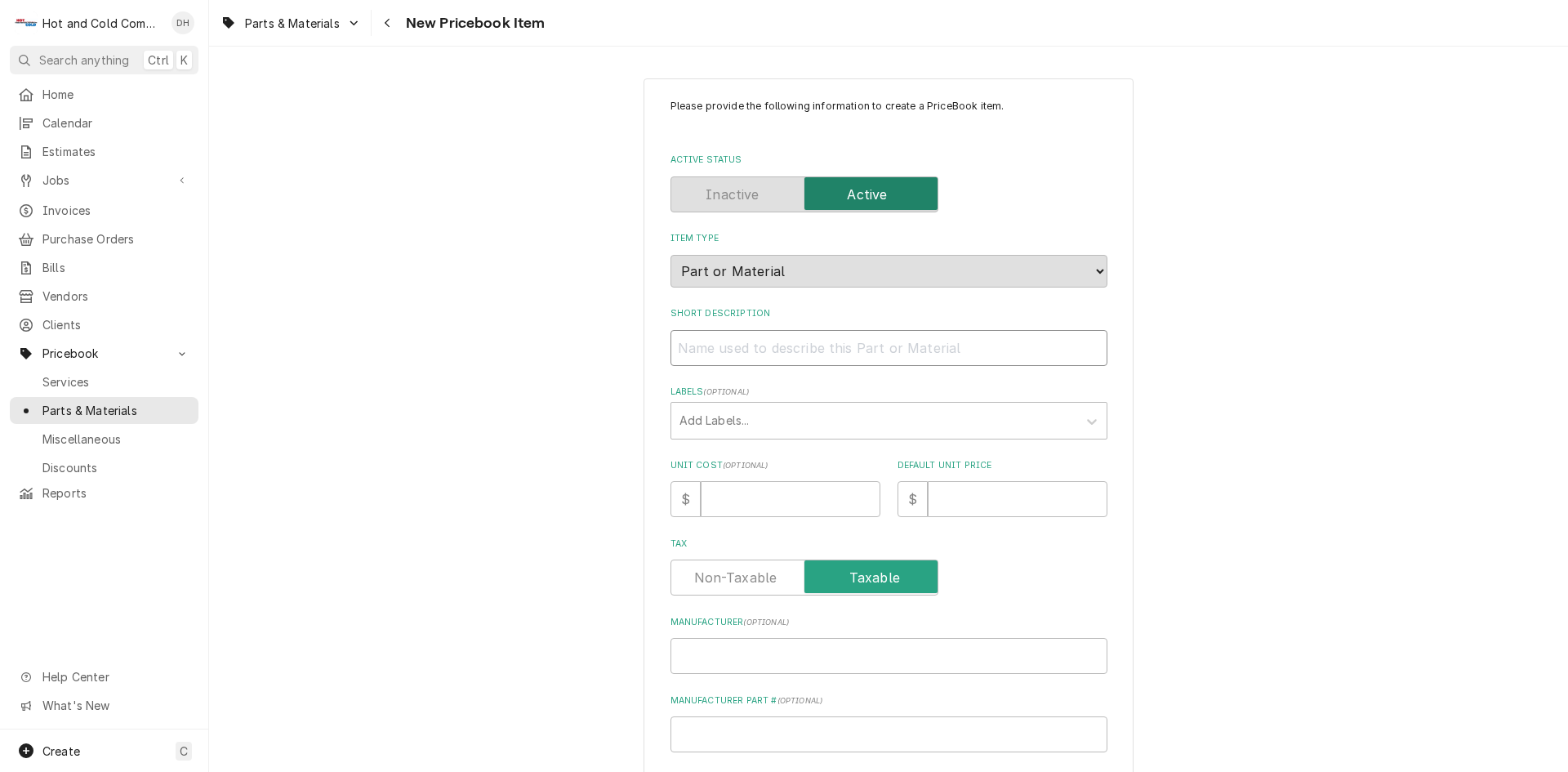
click at [791, 350] on input "Short Description" at bounding box center [889, 347] width 437 height 36
type textarea "x"
type input "U"
type textarea "x"
type input "US"
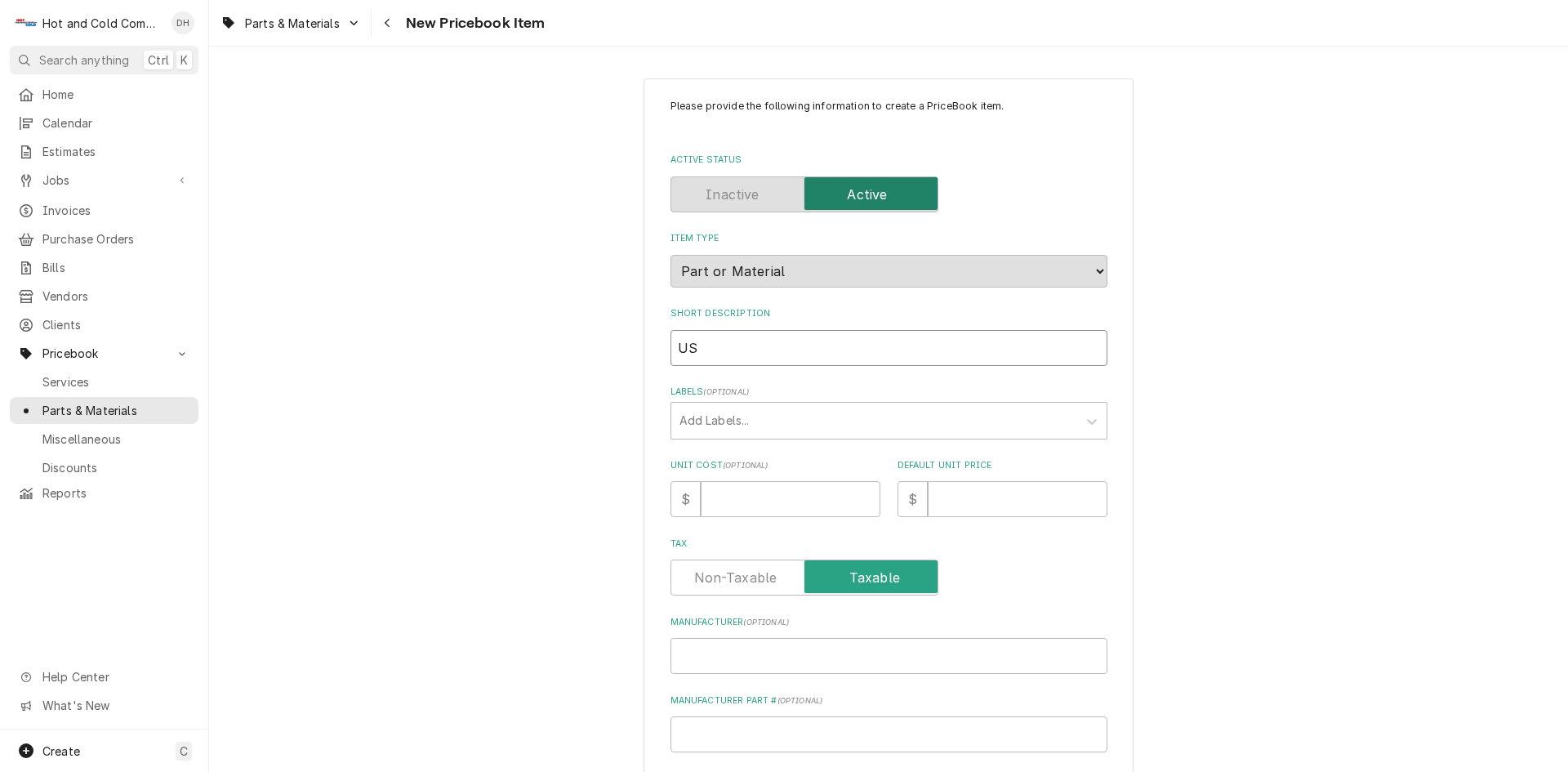
type textarea "x"
type input "US"
type textarea "x"
type input "US C"
type textarea "x"
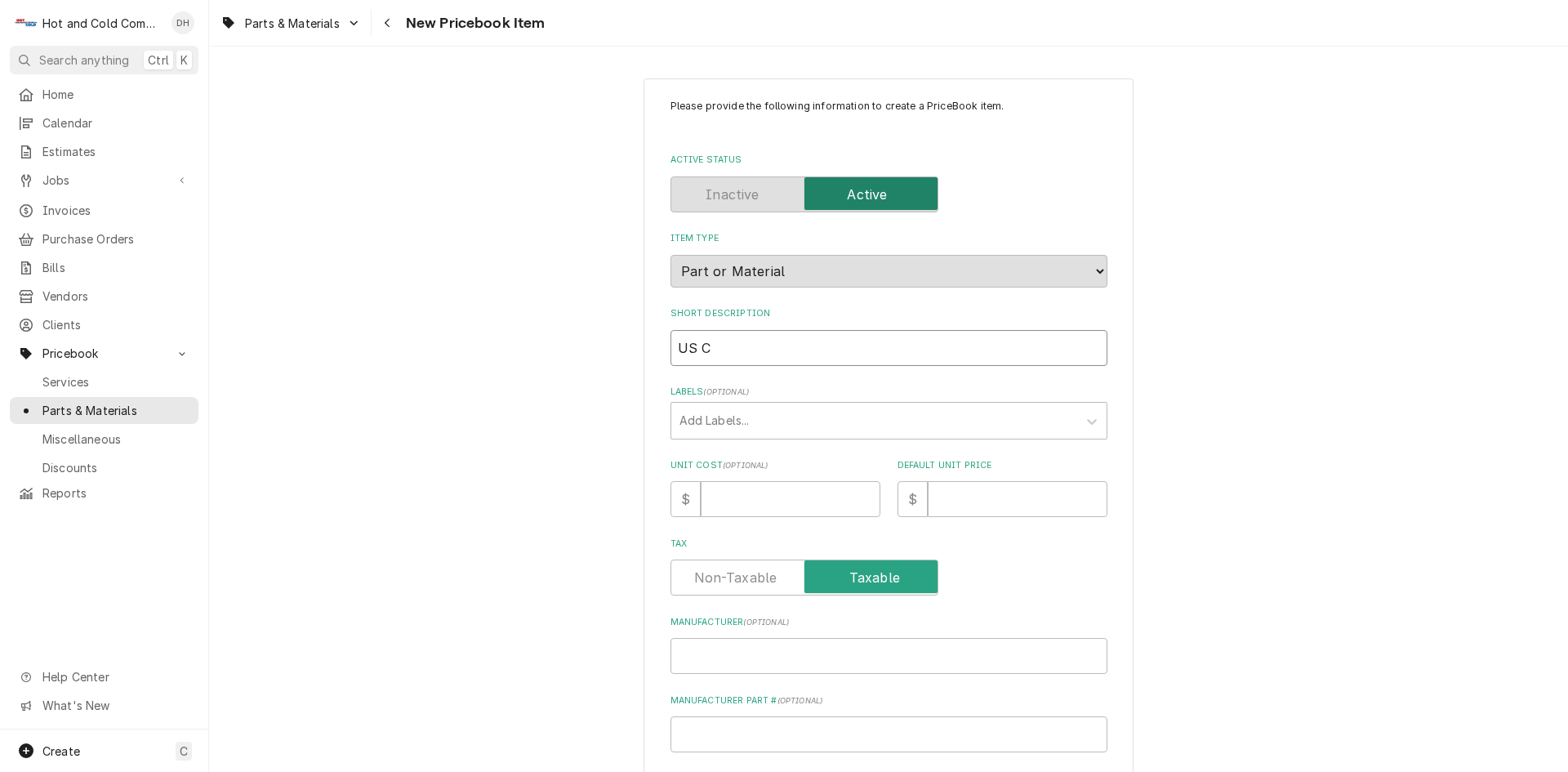
type input "US Co"
type textarea "x"
type input "US Coo"
type textarea "x"
type input "US Cool"
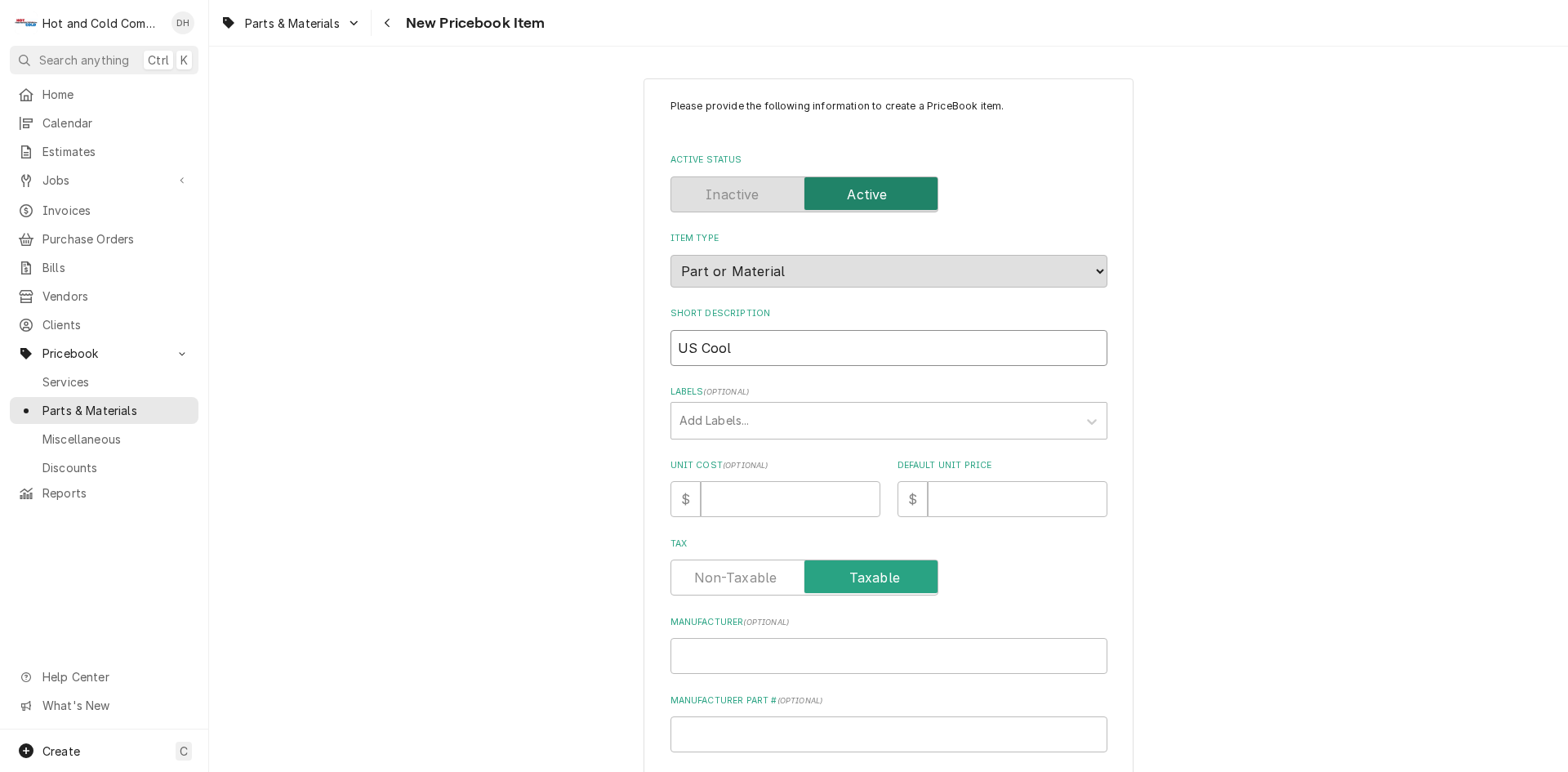
type textarea "x"
type input "US Coole"
type textarea "x"
type input "US Cooler"
type textarea "x"
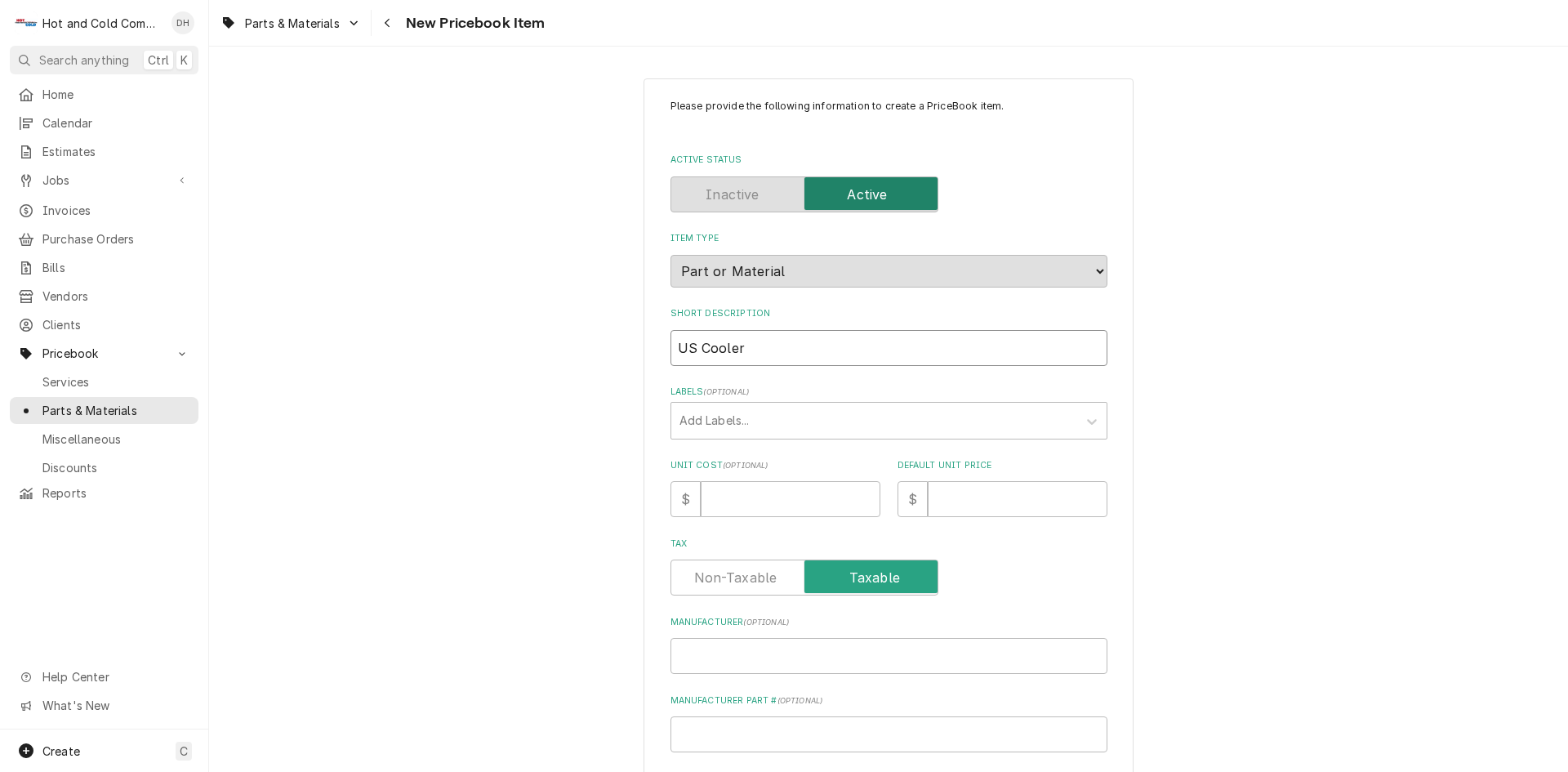
type input "US Cooler"
type textarea "x"
type input "US Cooler G"
type textarea "x"
type input "US Cooler Ga"
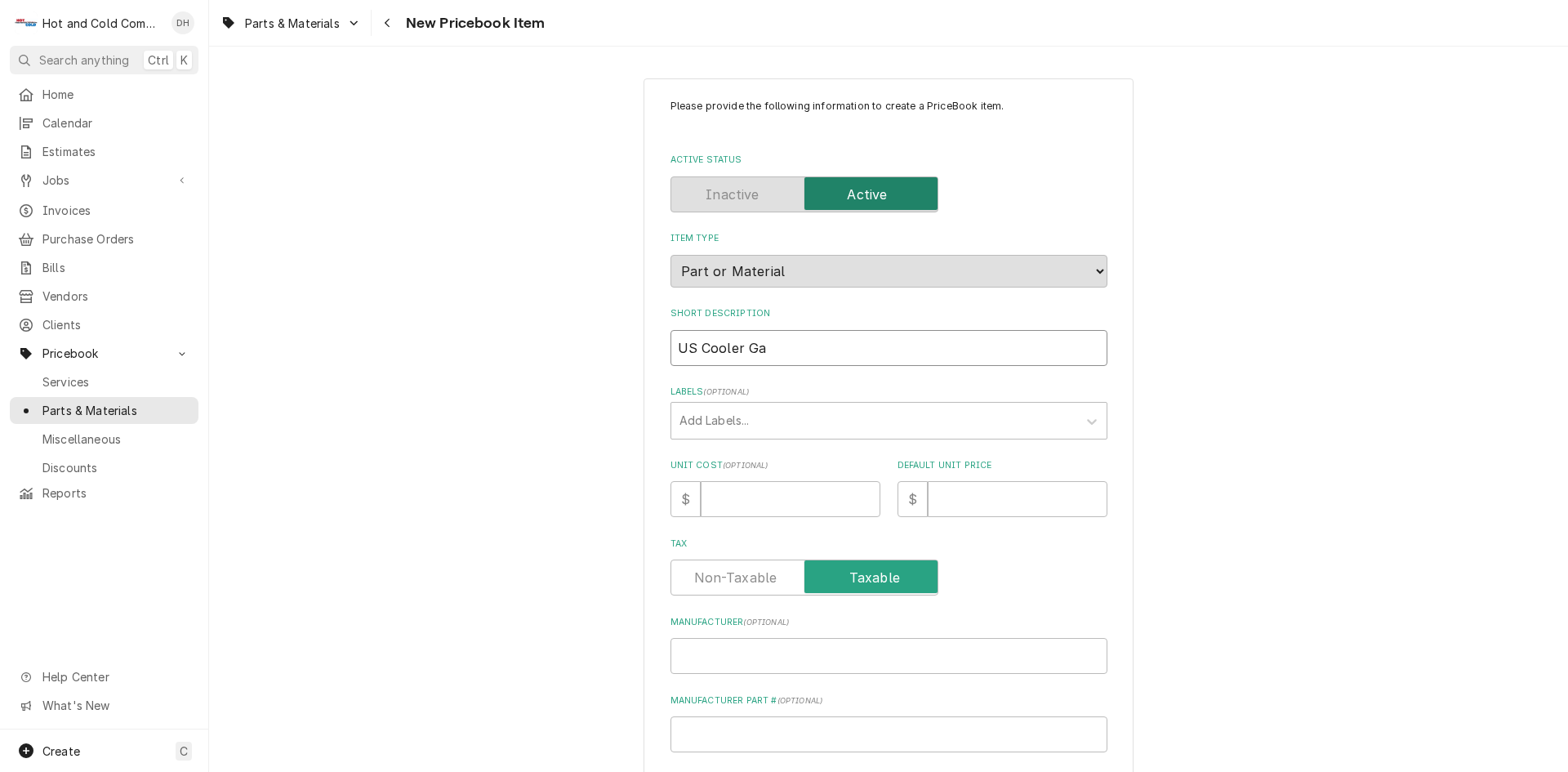
type textarea "x"
type input "US Cooler Gas"
type textarea "x"
type input "US Cooler Gask"
type textarea "x"
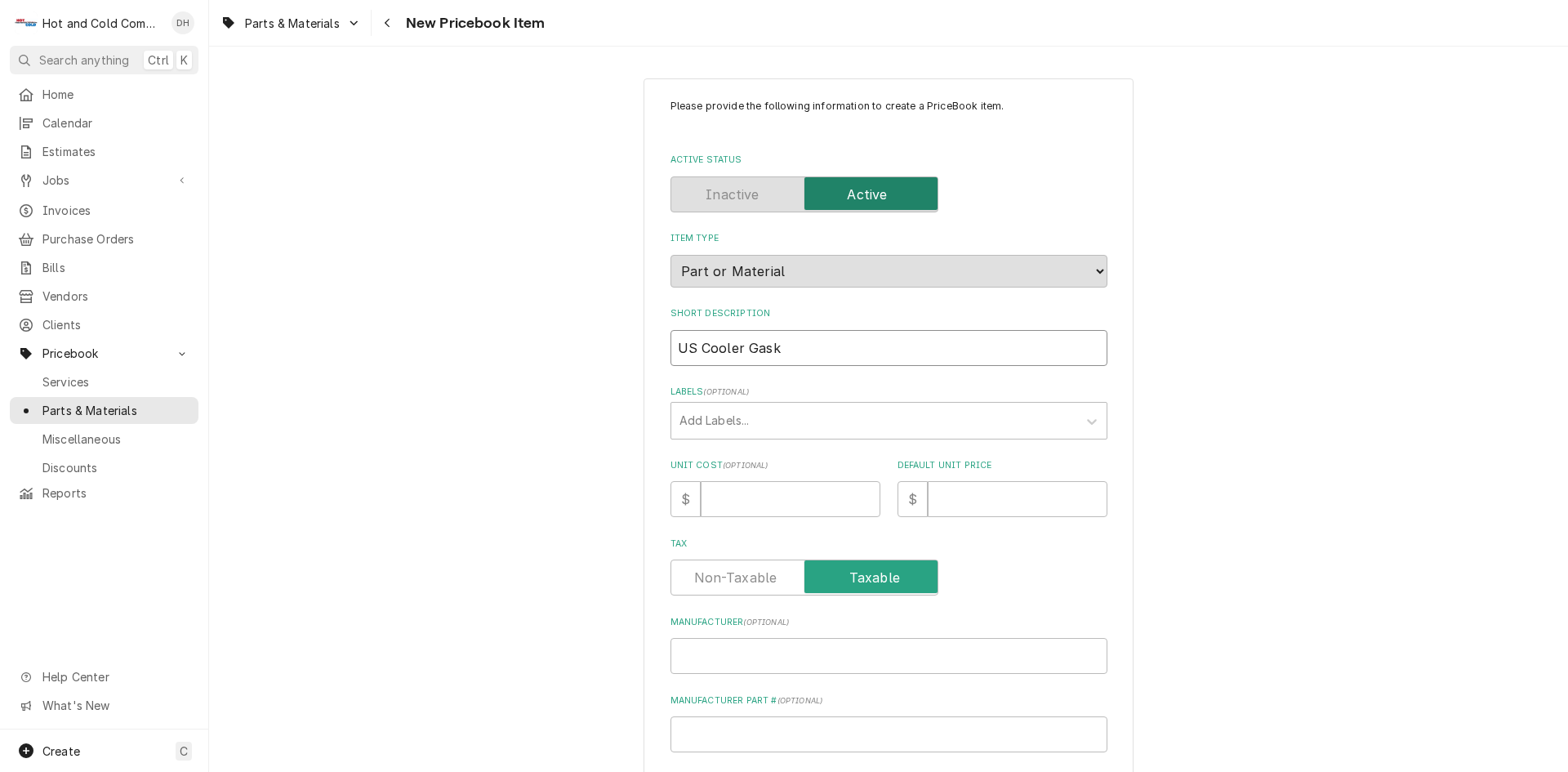
type input "US Cooler Gaske"
type textarea "x"
type input "US Cooler Gasket"
type textarea "x"
type input "US Cooler Gasket"
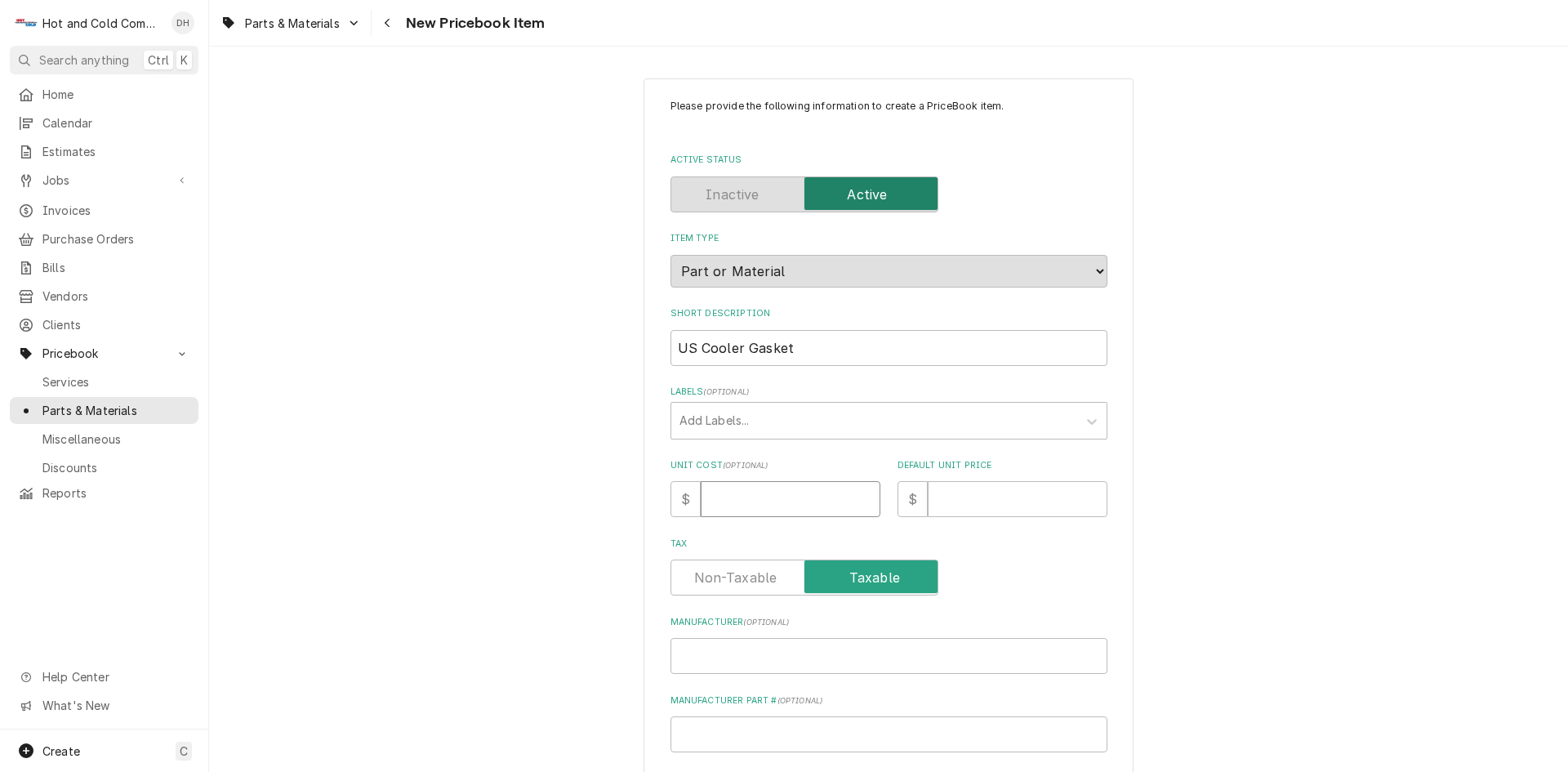
click at [768, 507] on input "Unit Cost ( optional )" at bounding box center [790, 498] width 180 height 36
type textarea "x"
type input "8"
type textarea "x"
type input "89"
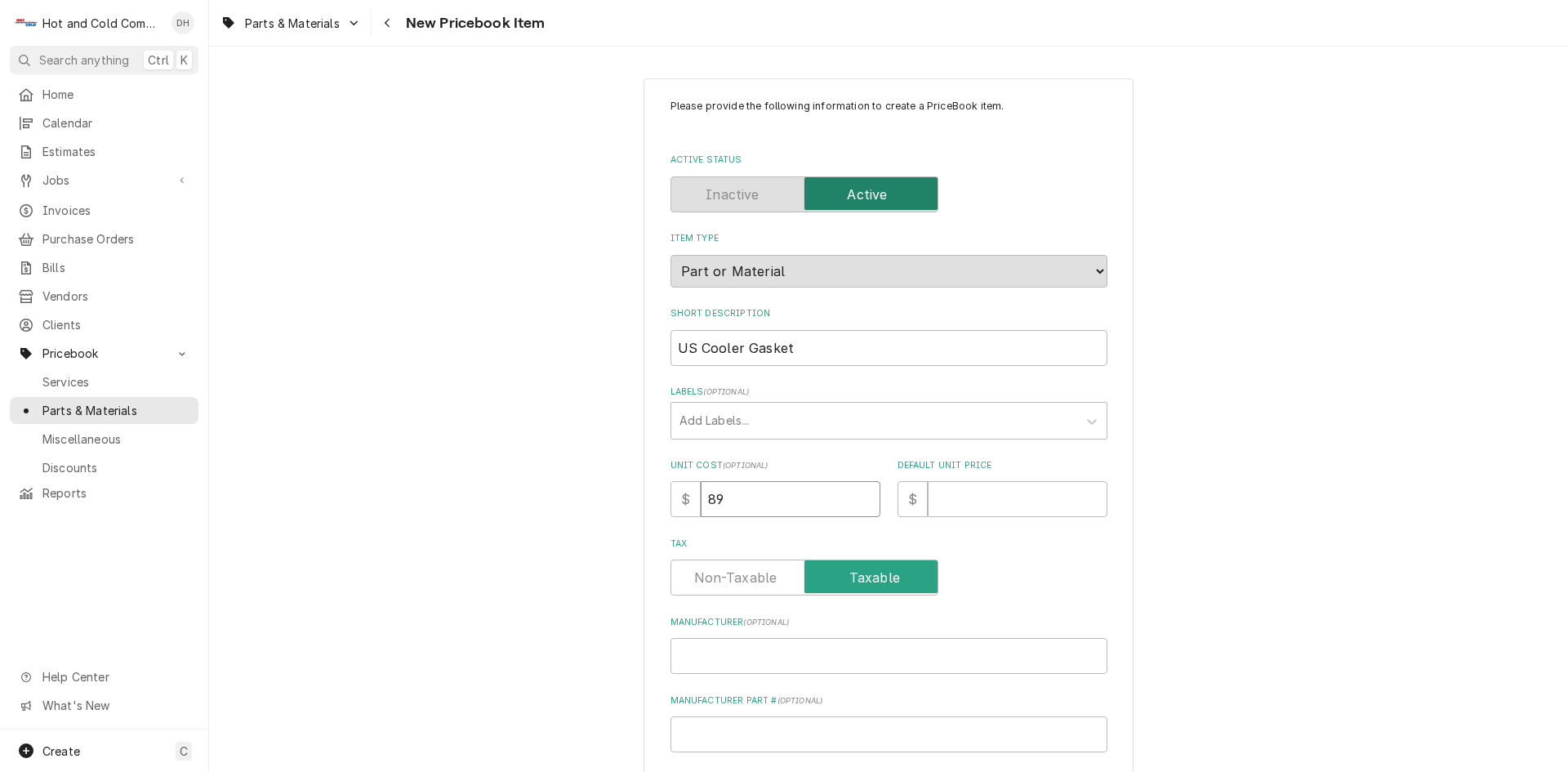
type textarea "x"
type input "89.3"
type textarea "x"
type input "89.39"
click at [1015, 492] on input "Default Unit Price" at bounding box center [1017, 498] width 180 height 36
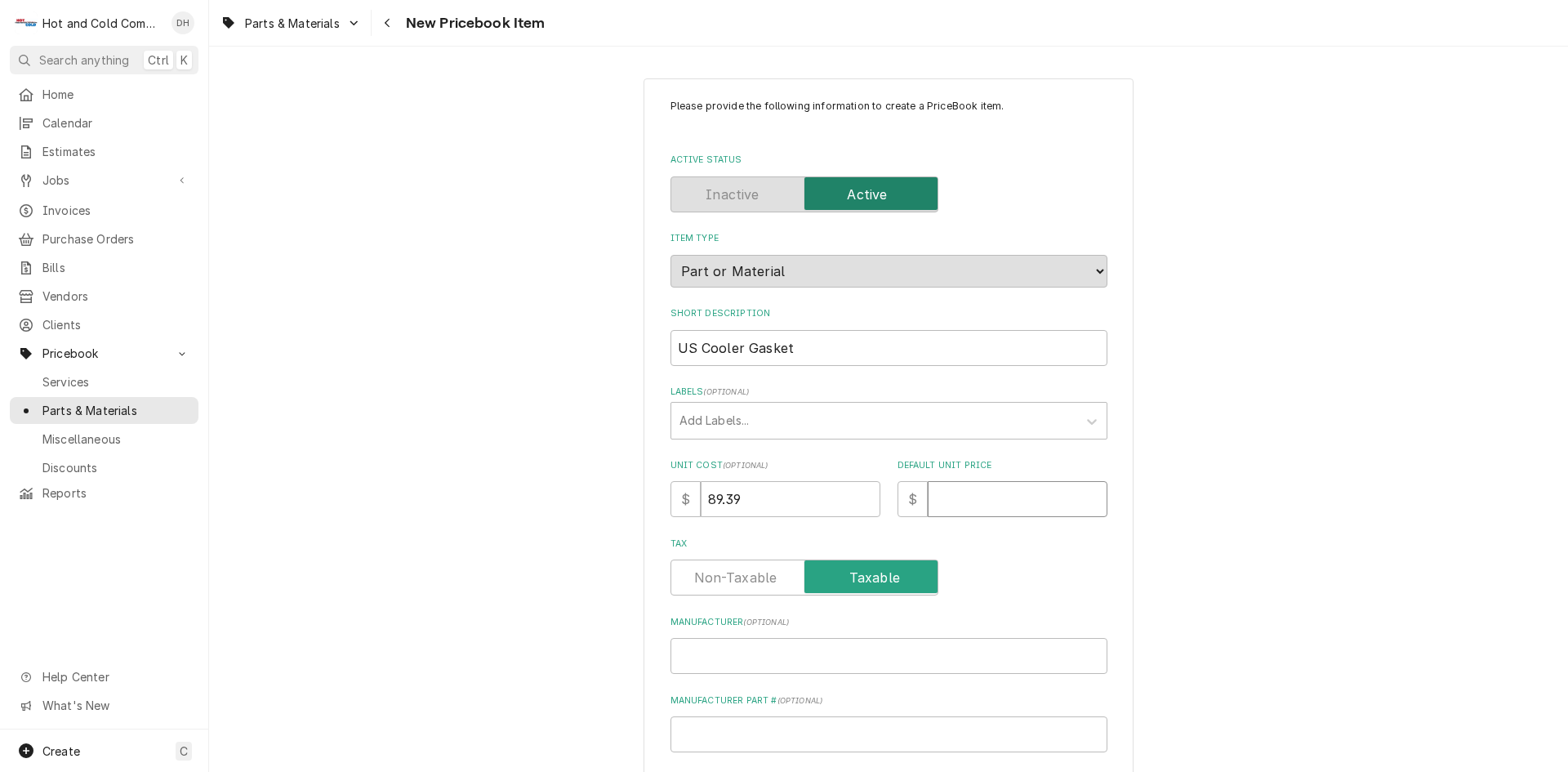
type textarea "x"
type input "1"
type textarea "x"
type input "14"
type textarea "x"
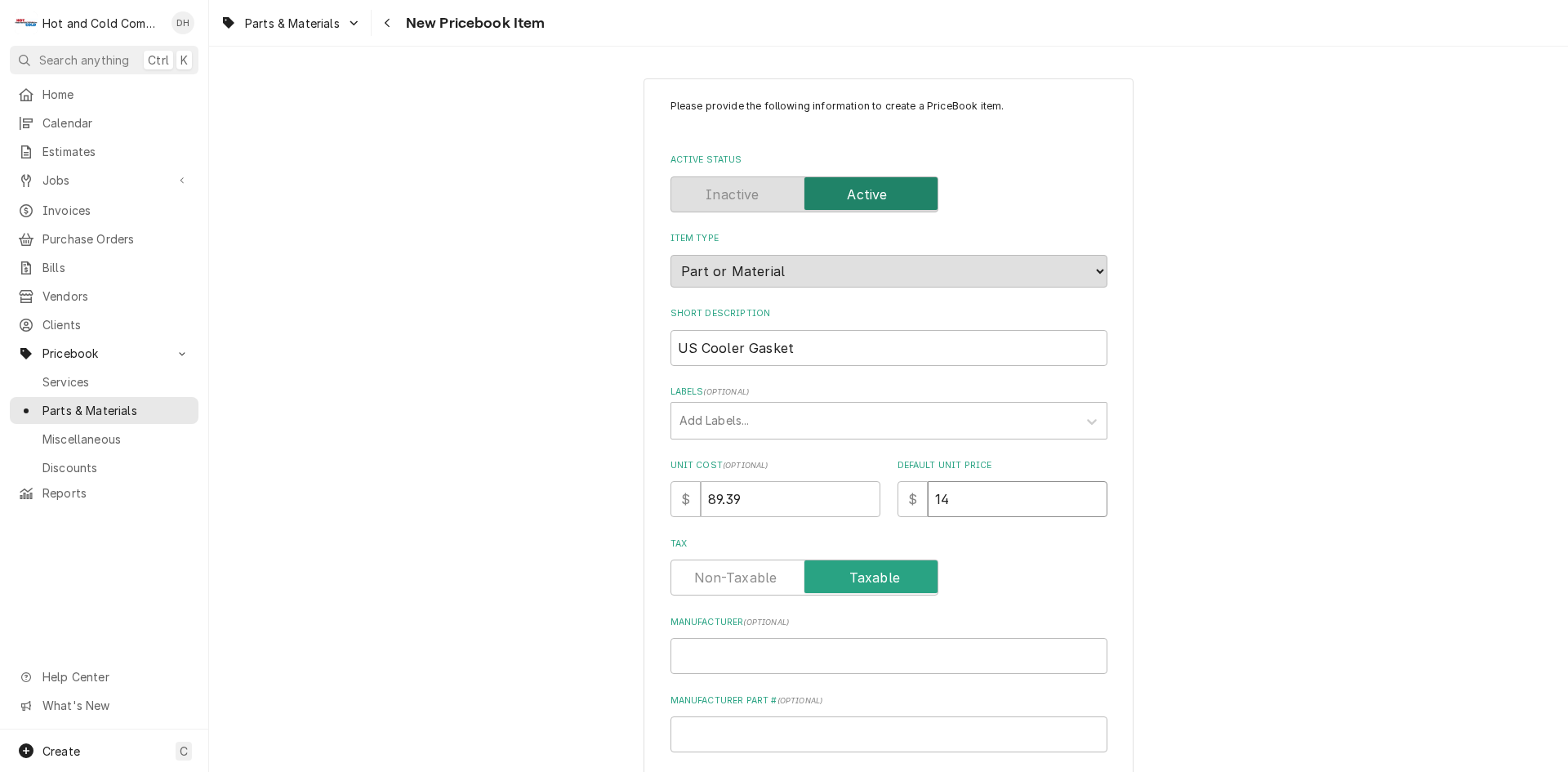
type input "149"
type textarea "x"
type input "149.2"
type textarea "x"
type input "149.28"
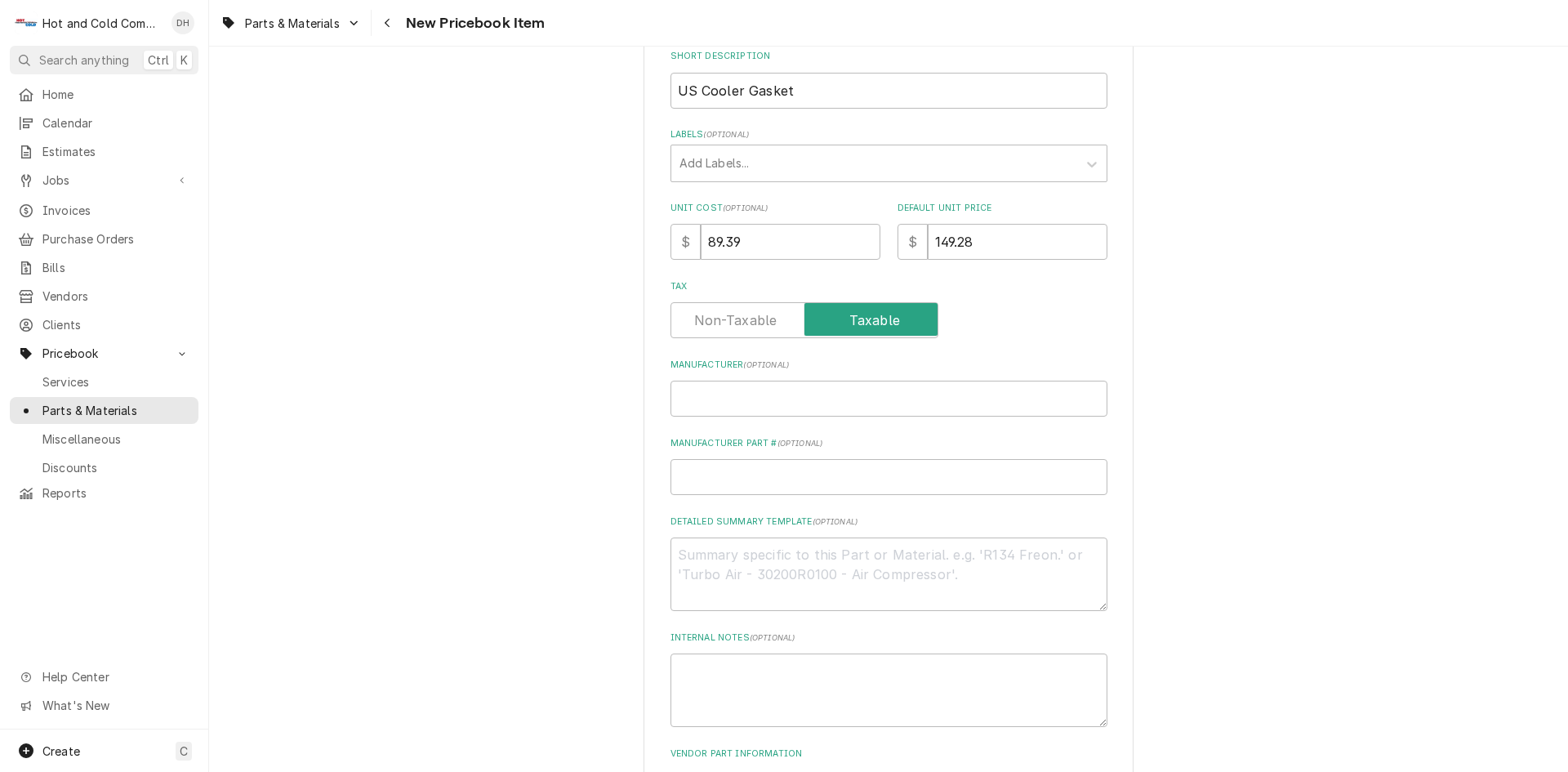
scroll to position [272, 0]
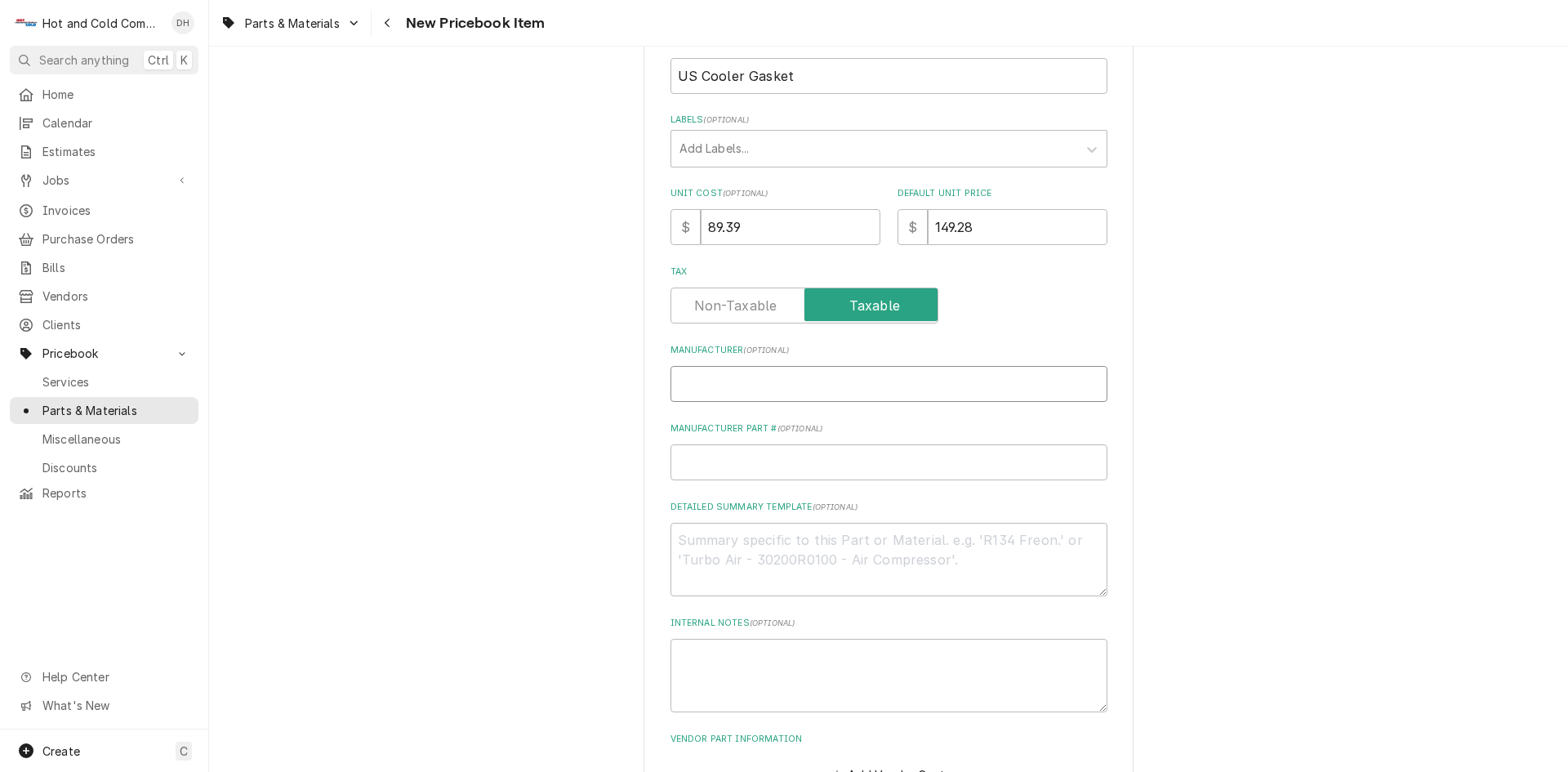
click at [735, 385] on input "Manufacturer ( optional )" at bounding box center [889, 383] width 437 height 36
type textarea "x"
type input "U"
type textarea "x"
type input "US"
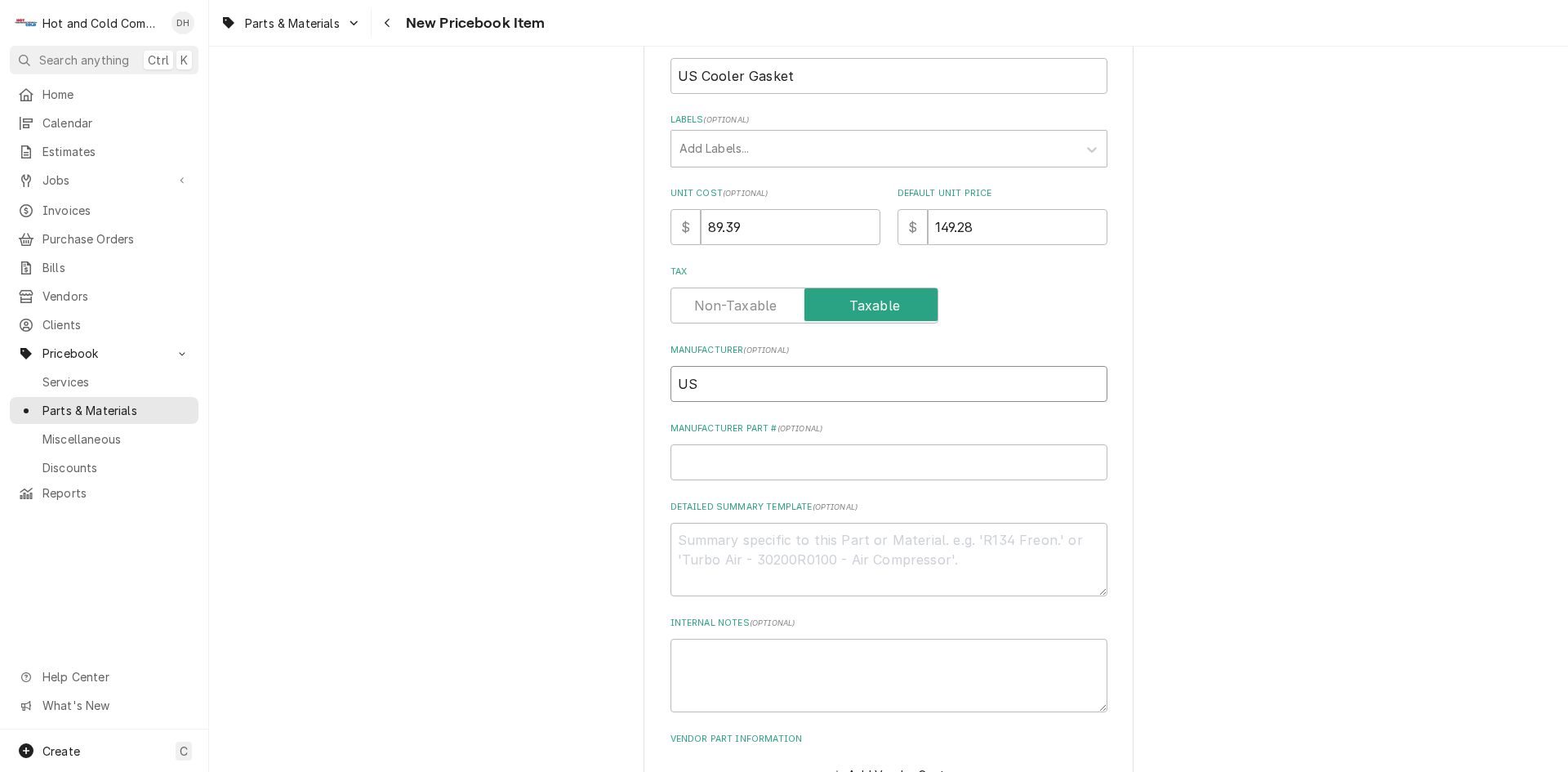
type textarea "x"
type input "US"
type textarea "x"
type input "US C"
type textarea "x"
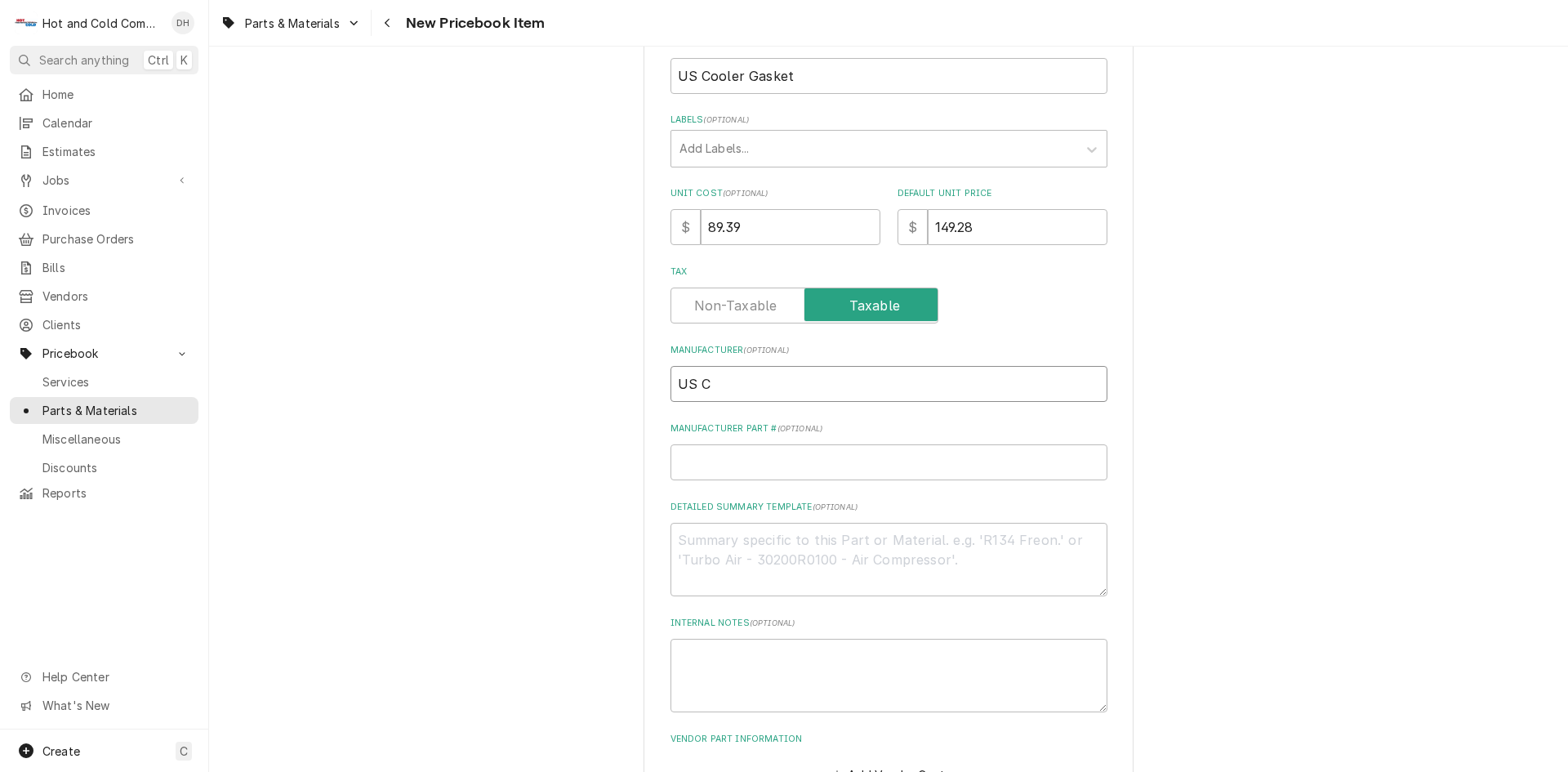
type input "US CO"
type textarea "x"
type input "US COO"
type textarea "x"
type input "US COOL"
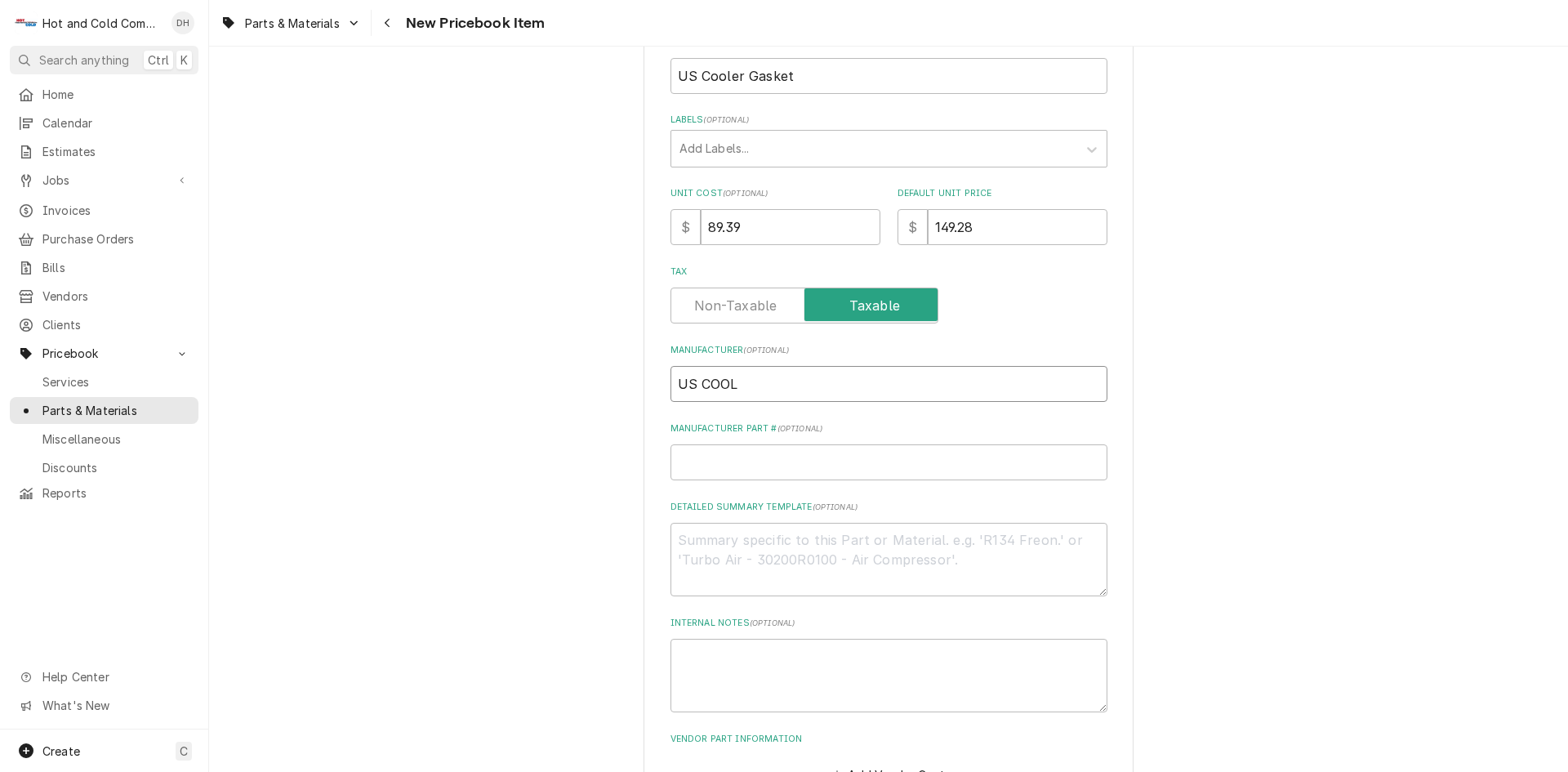
type textarea "x"
type input "US COOLE"
type textarea "x"
type input "US COOLER"
click at [770, 459] on input "Manufacturer Part # ( optional )" at bounding box center [889, 462] width 437 height 36
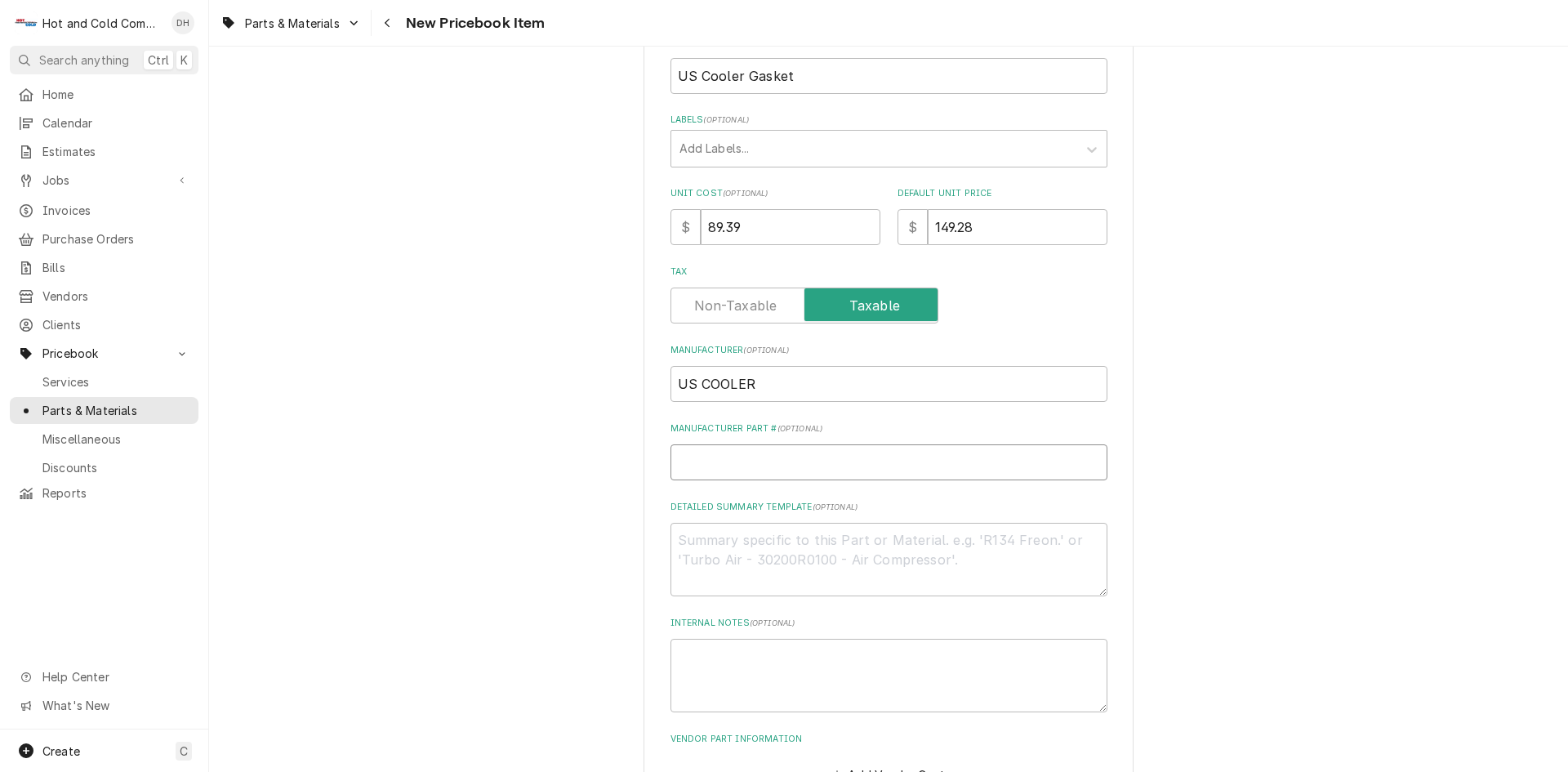
type textarea "x"
type input "6"
type textarea "x"
type input "60"
type textarea "x"
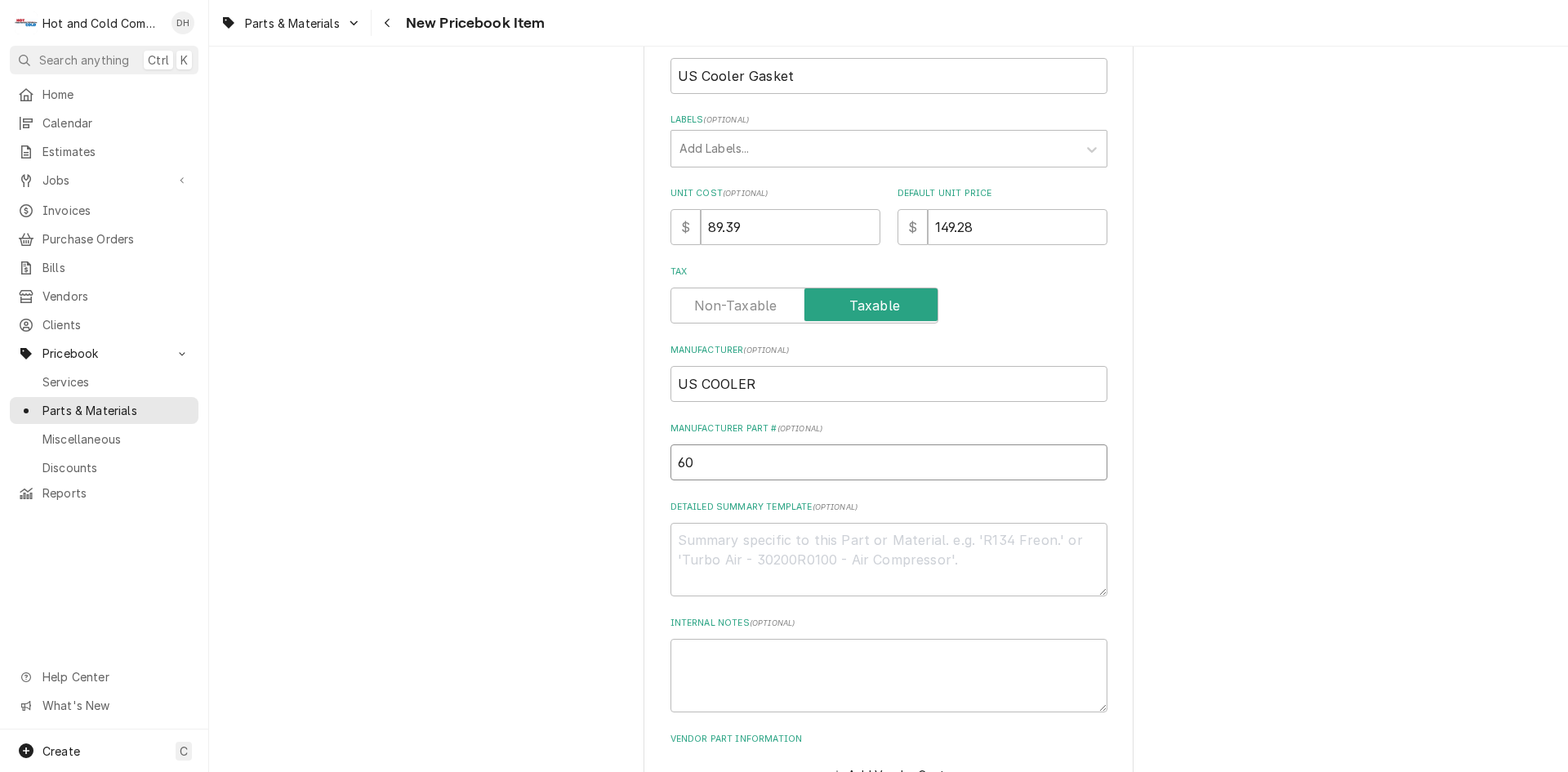
type input "607"
type textarea "x"
type input "6073"
type textarea "x"
type input "60734"
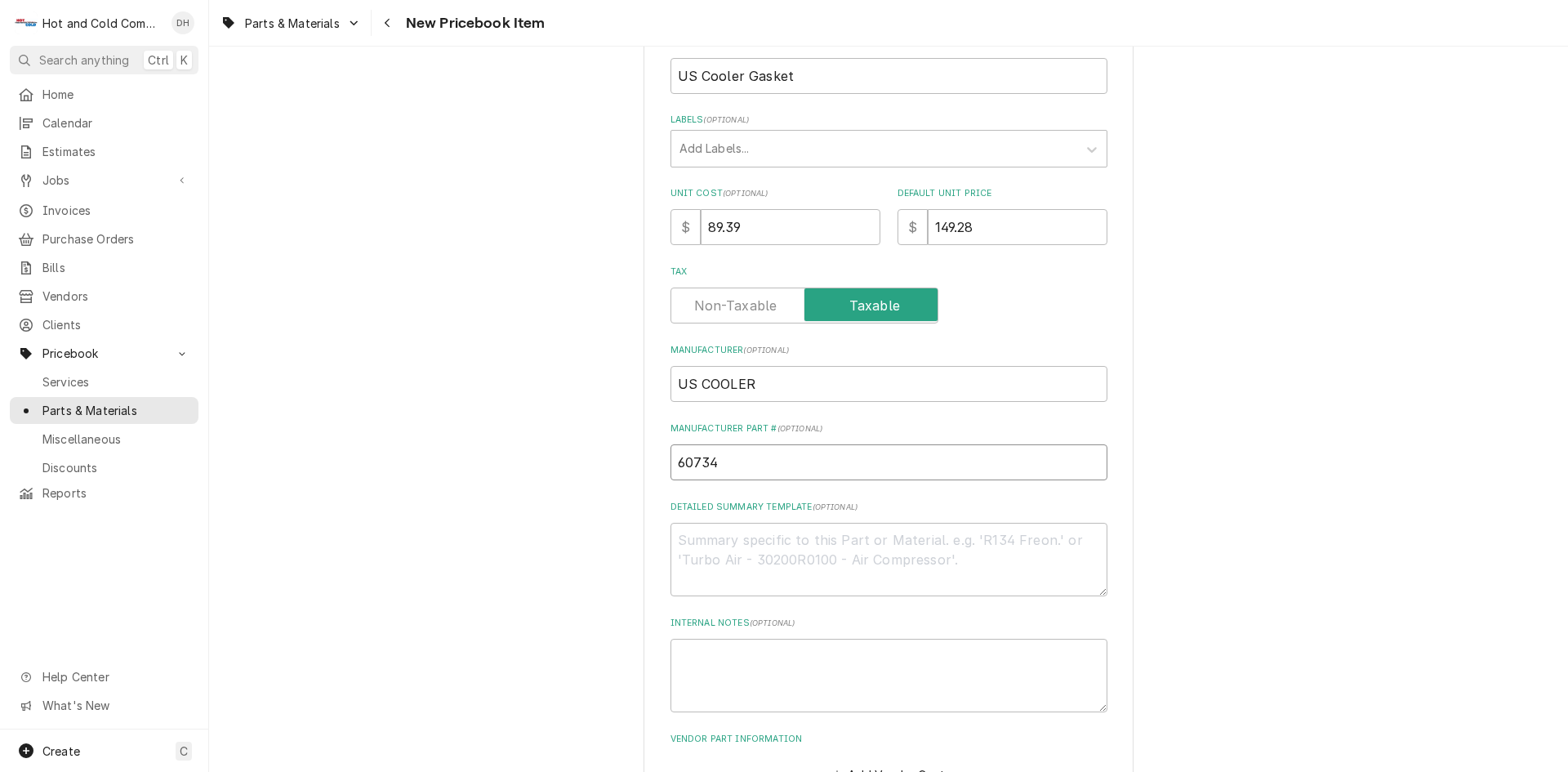
type textarea "x"
type input "607344"
type textarea "x"
type input "607344"
type textarea "x"
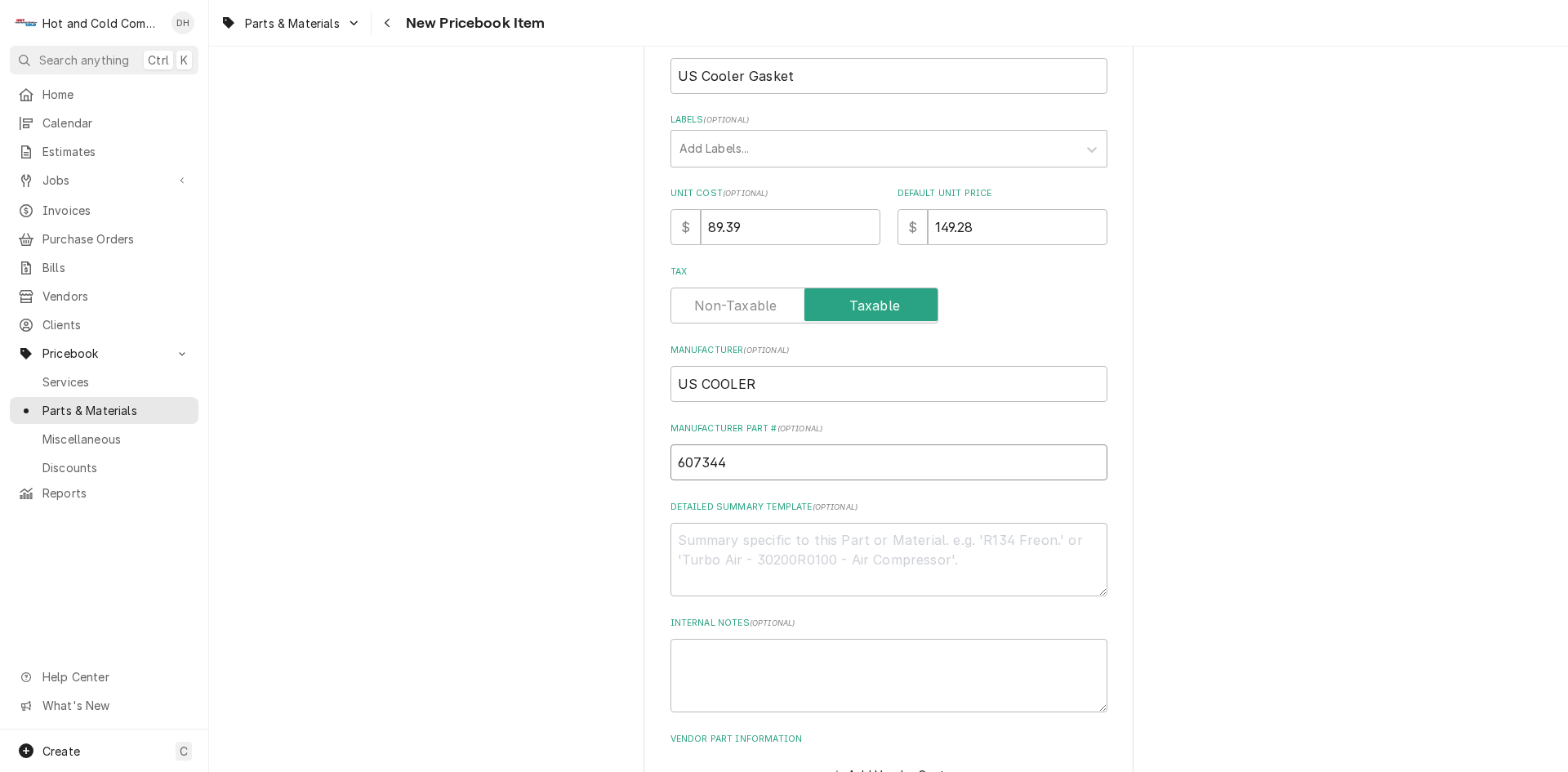
type input "607344 W"
type textarea "x"
type input "607344 WI"
type textarea "x"
type input "607344 WIF"
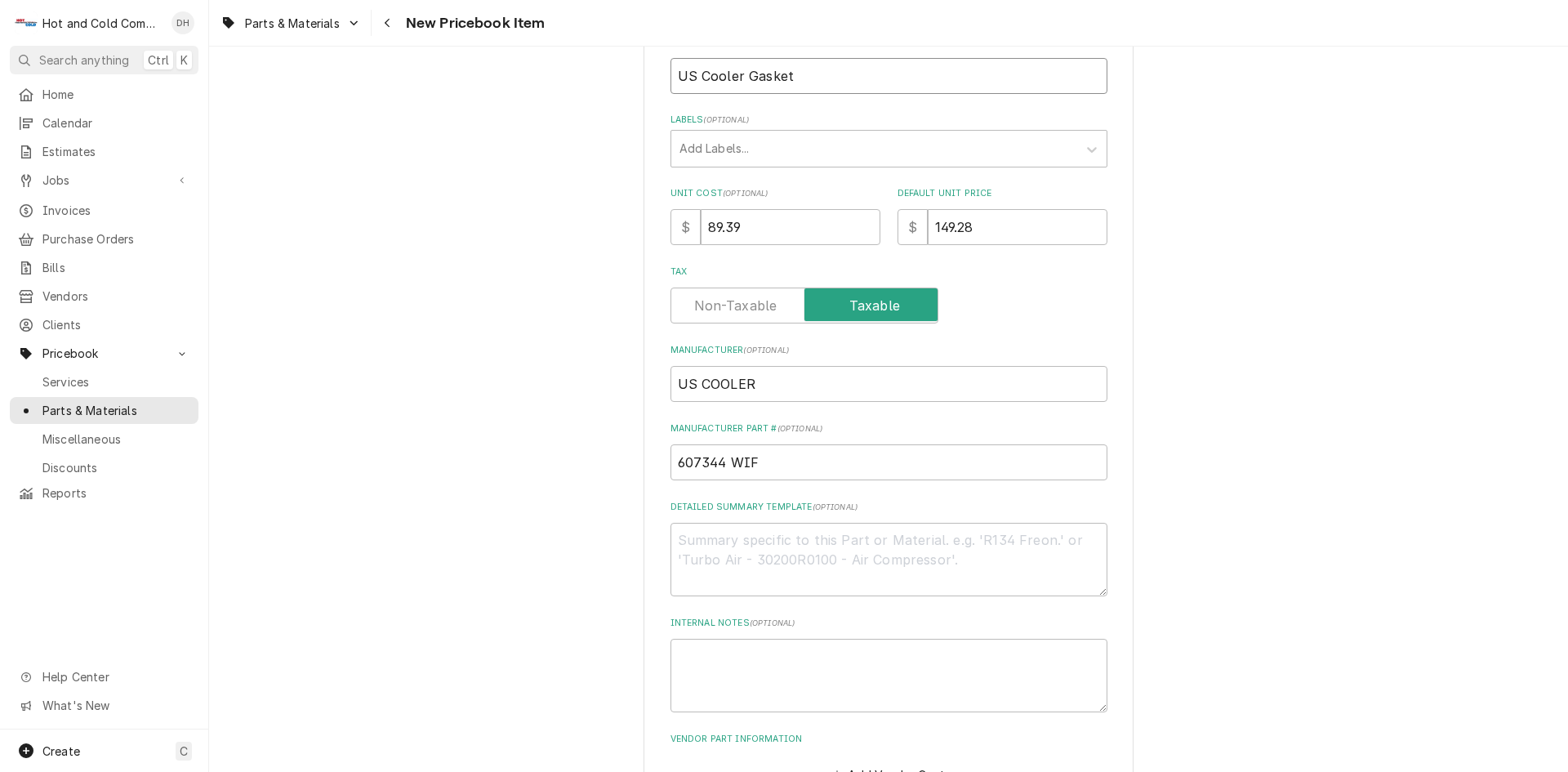
click at [910, 90] on input "US Cooler Gasket" at bounding box center [889, 75] width 437 height 36
type textarea "x"
type input "US Cooler Gasket W"
type textarea "x"
type input "US Cooler Gasket WI"
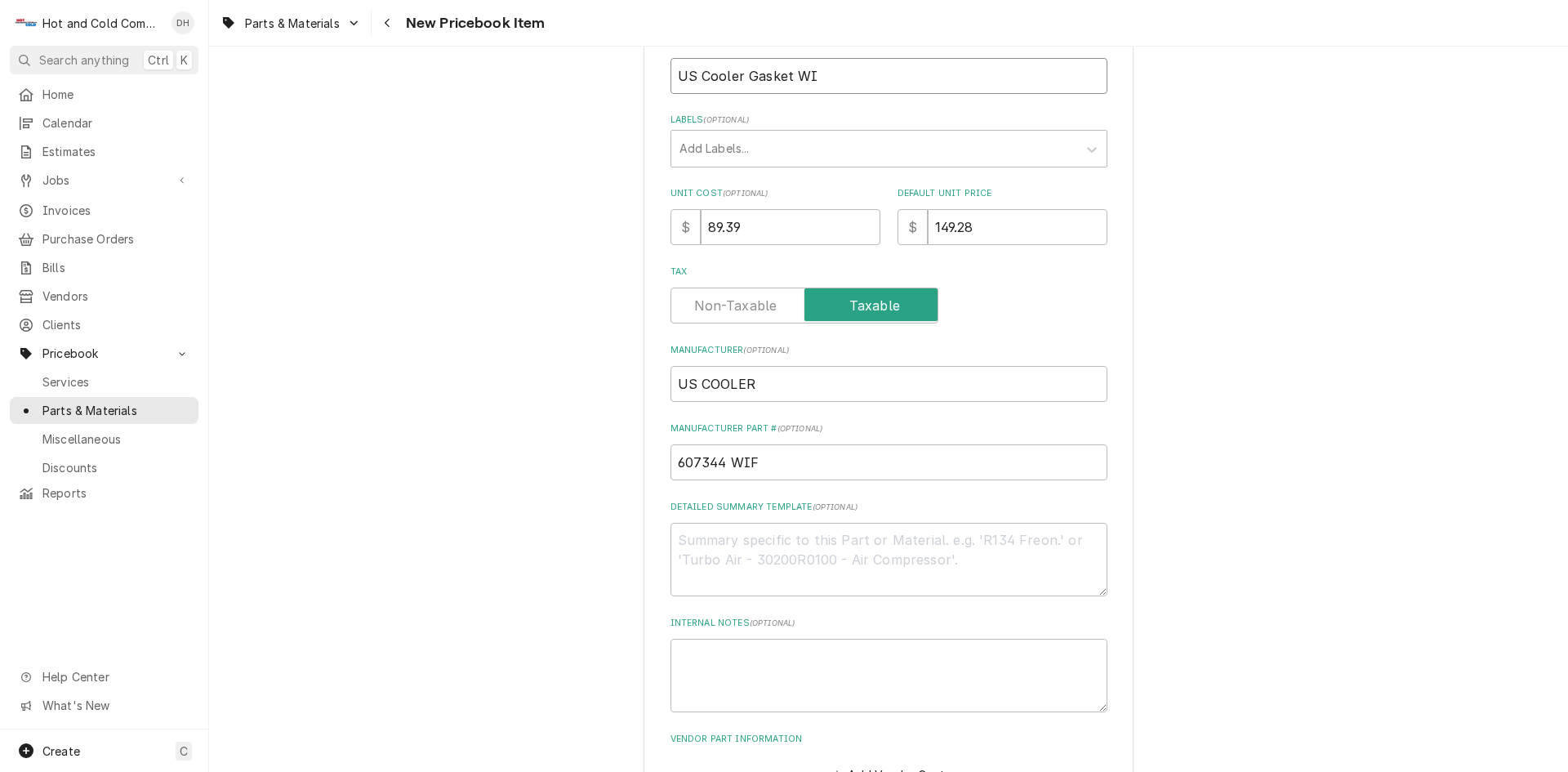
type textarea "x"
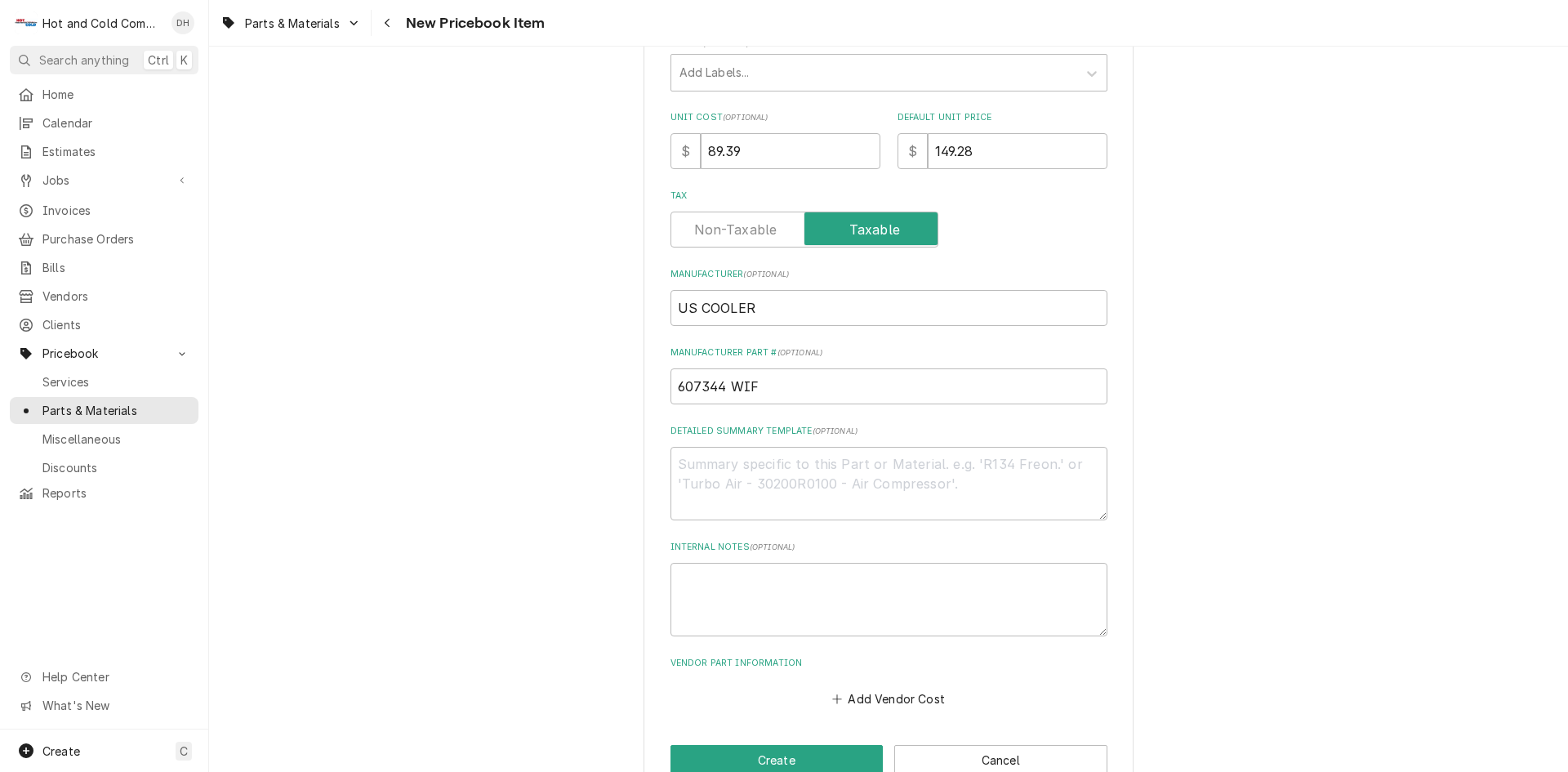
scroll to position [386, 0]
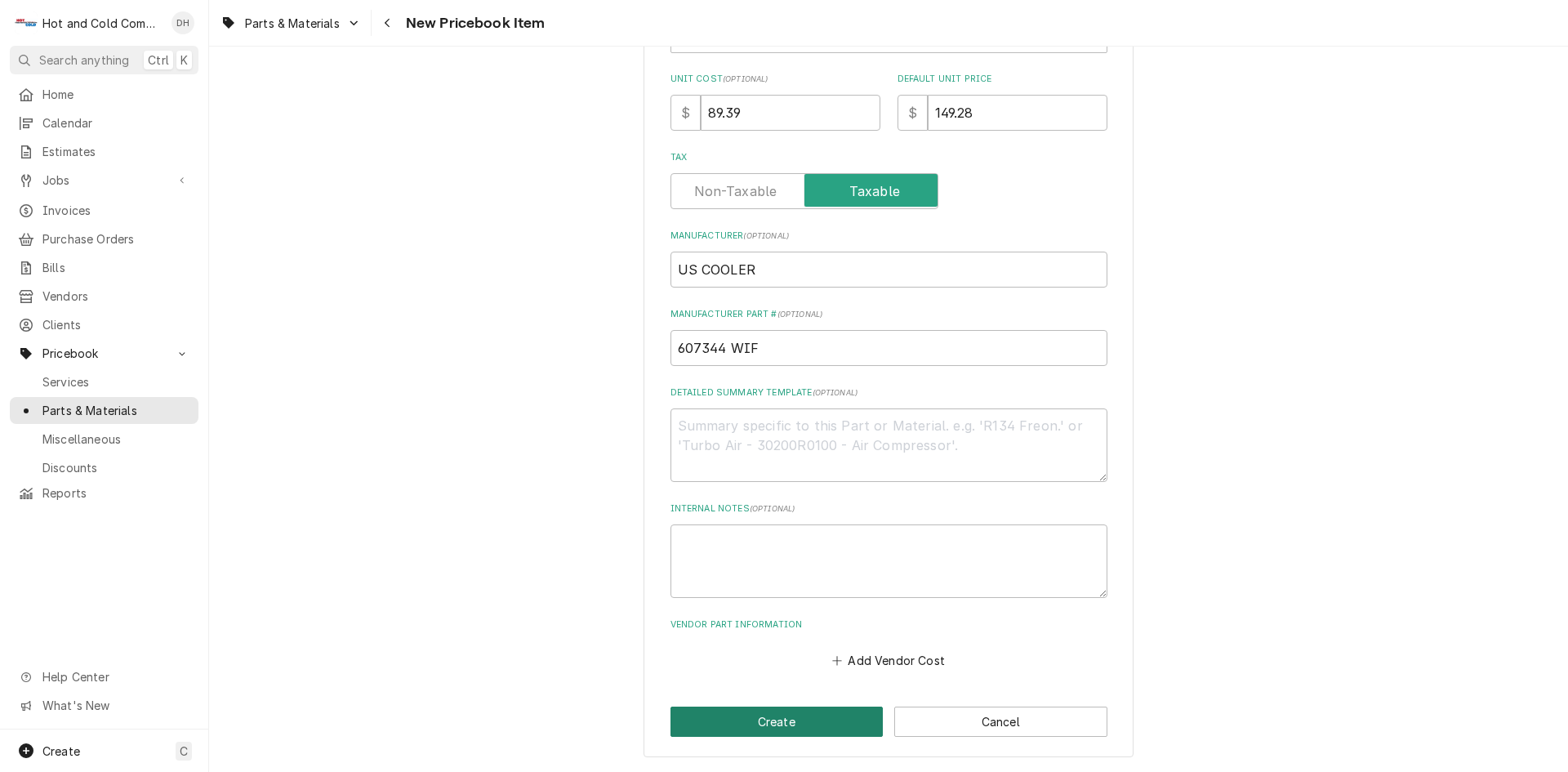
type input "US Cooler Gasket WIF"
click at [787, 714] on button "Create" at bounding box center [777, 721] width 213 height 30
type textarea "x"
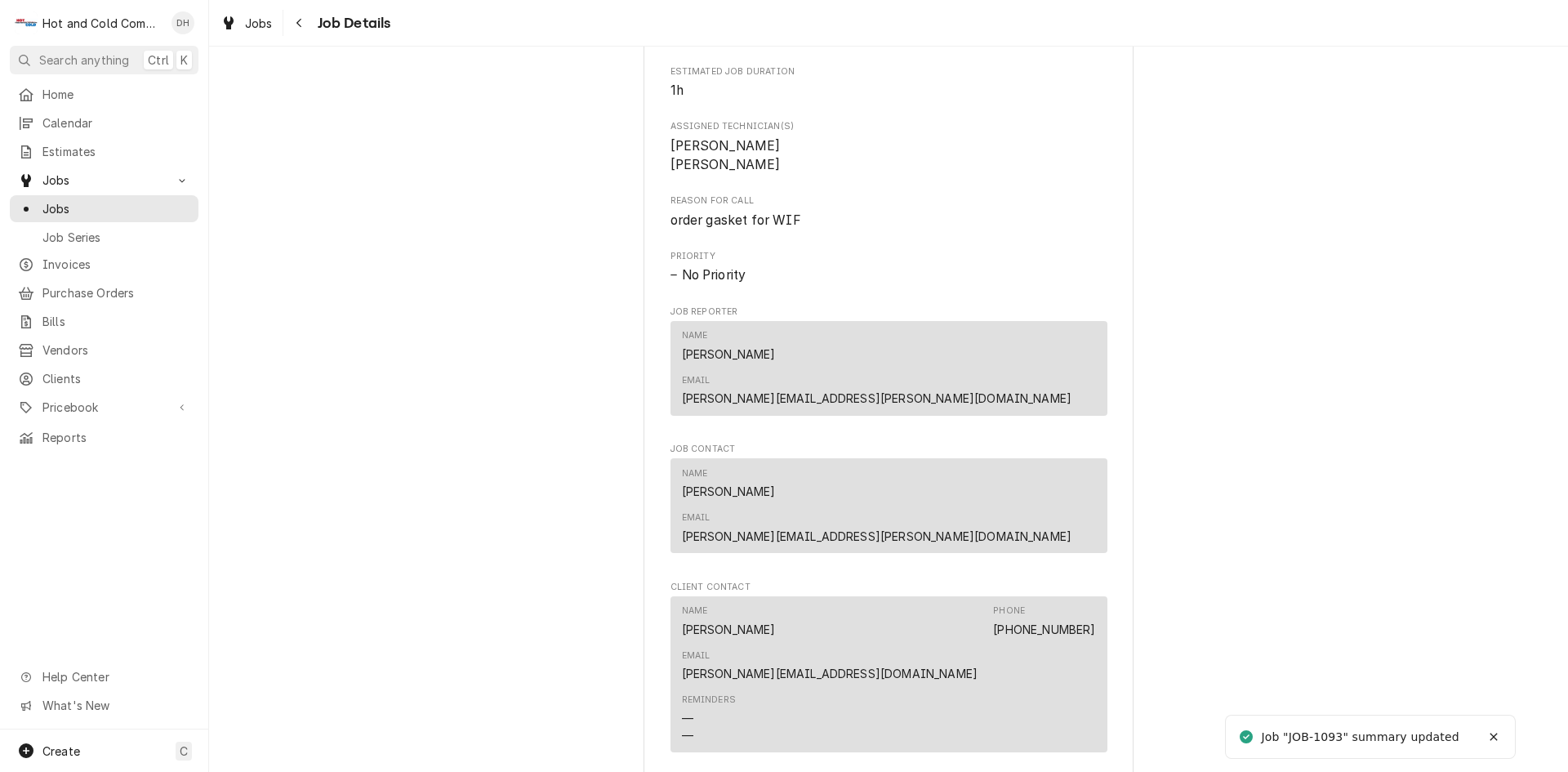
scroll to position [1089, 0]
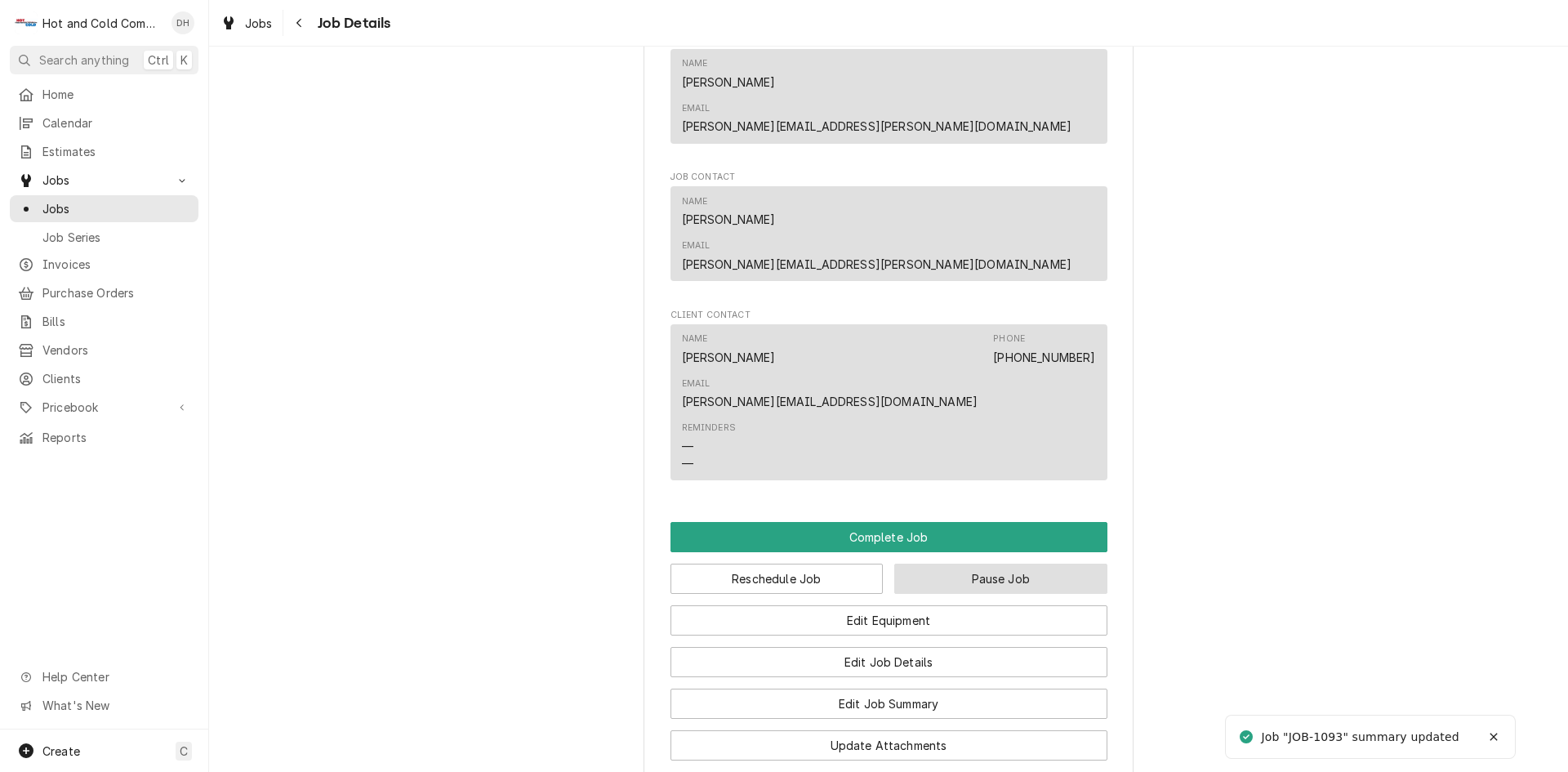
click at [999, 564] on button "Pause Job" at bounding box center [1000, 579] width 213 height 30
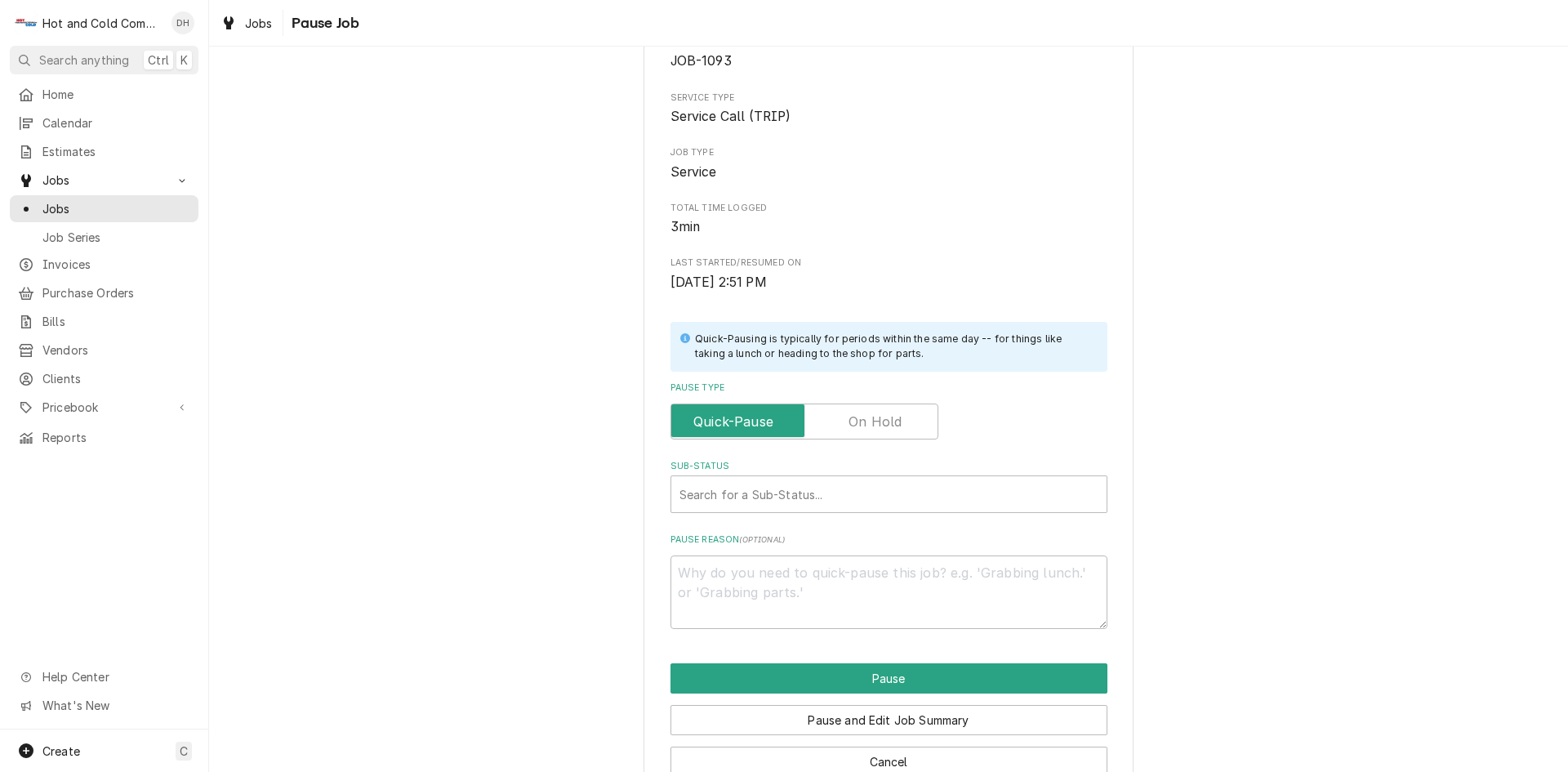
scroll to position [143, 0]
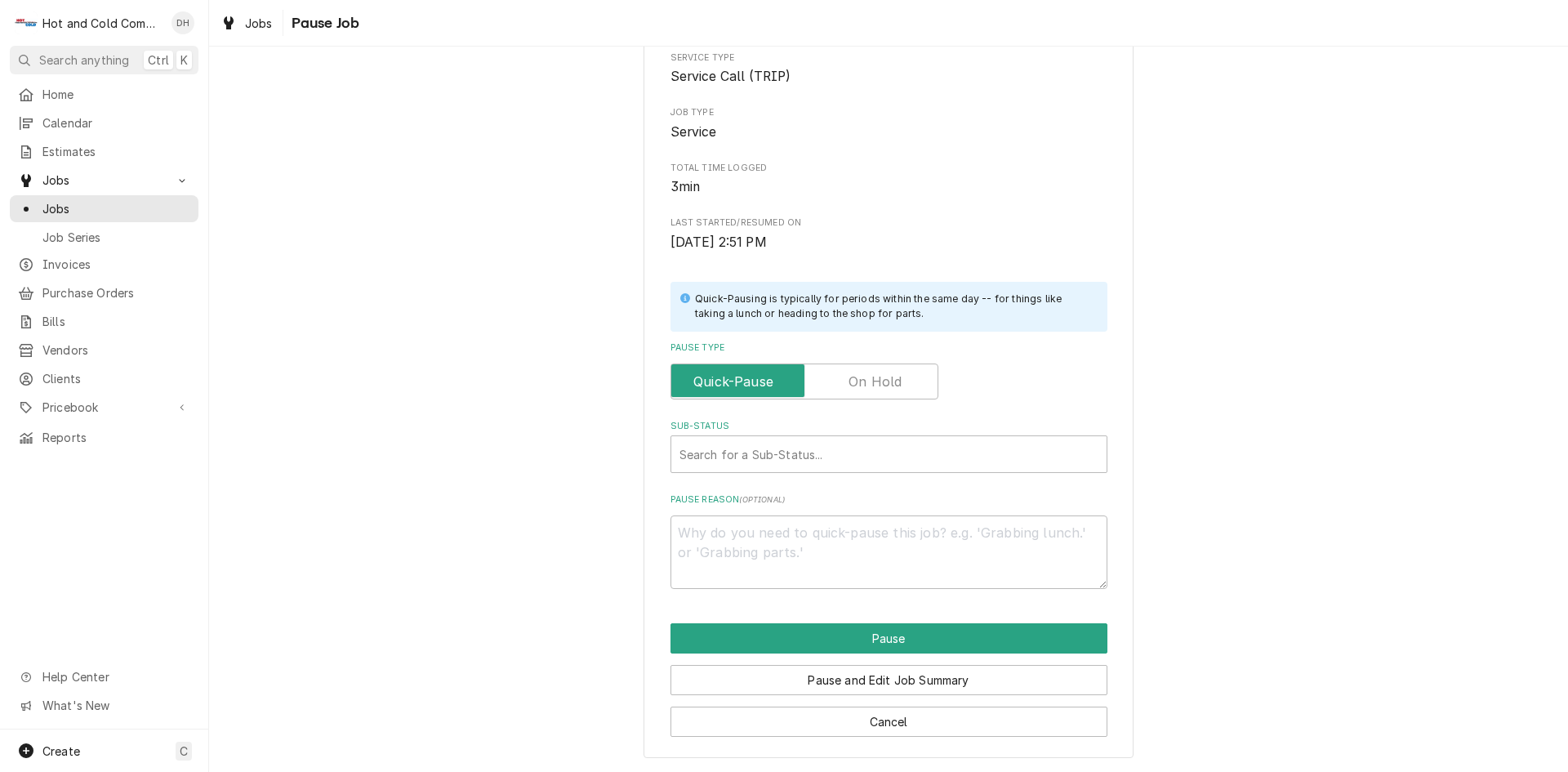
click at [873, 381] on label "Pause Type" at bounding box center [804, 381] width 268 height 36
click at [873, 381] on input "Pause Type" at bounding box center [803, 381] width 253 height 36
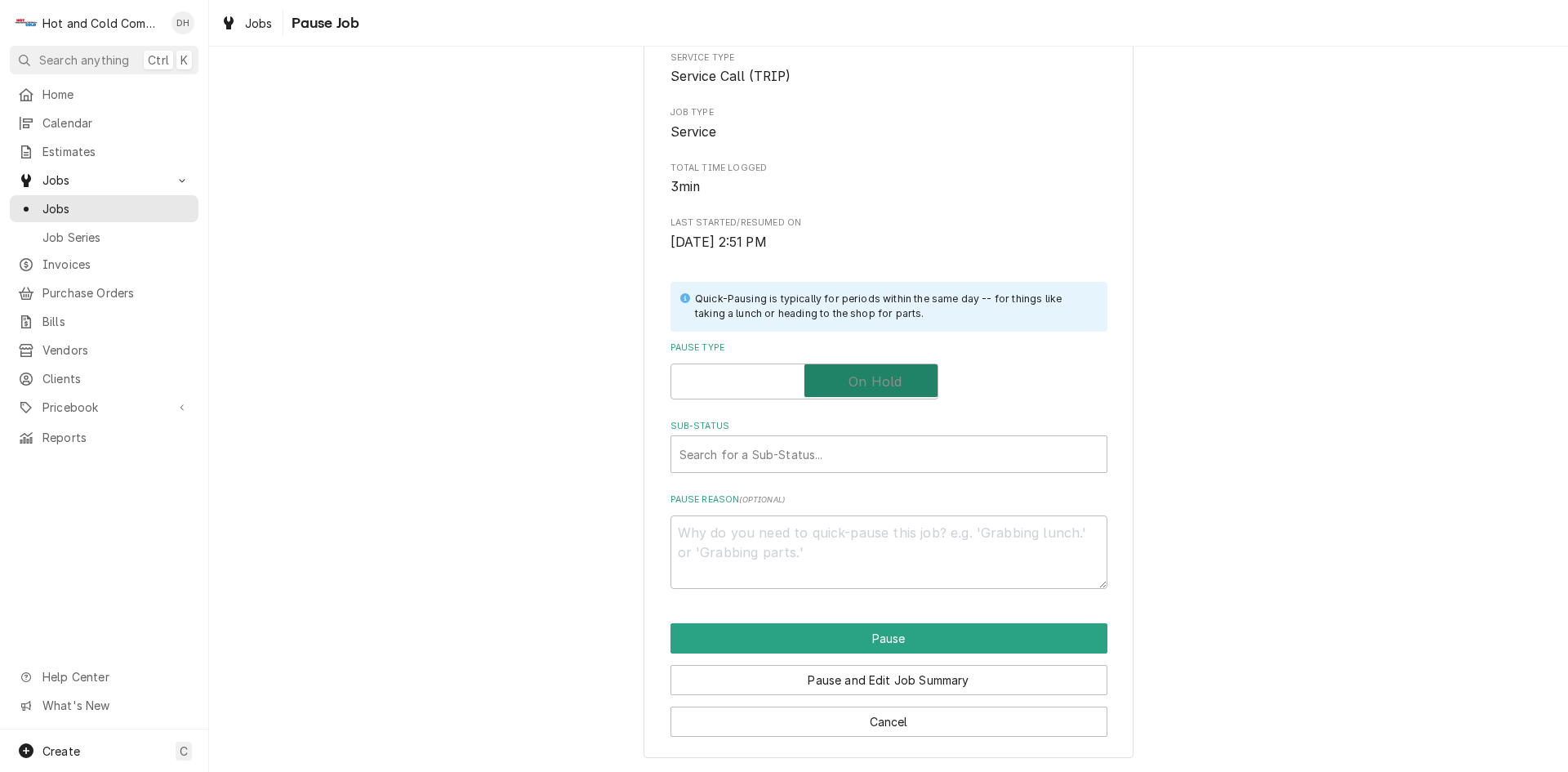
checkbox input "true"
click at [798, 455] on div "Sub-Status" at bounding box center [888, 454] width 419 height 29
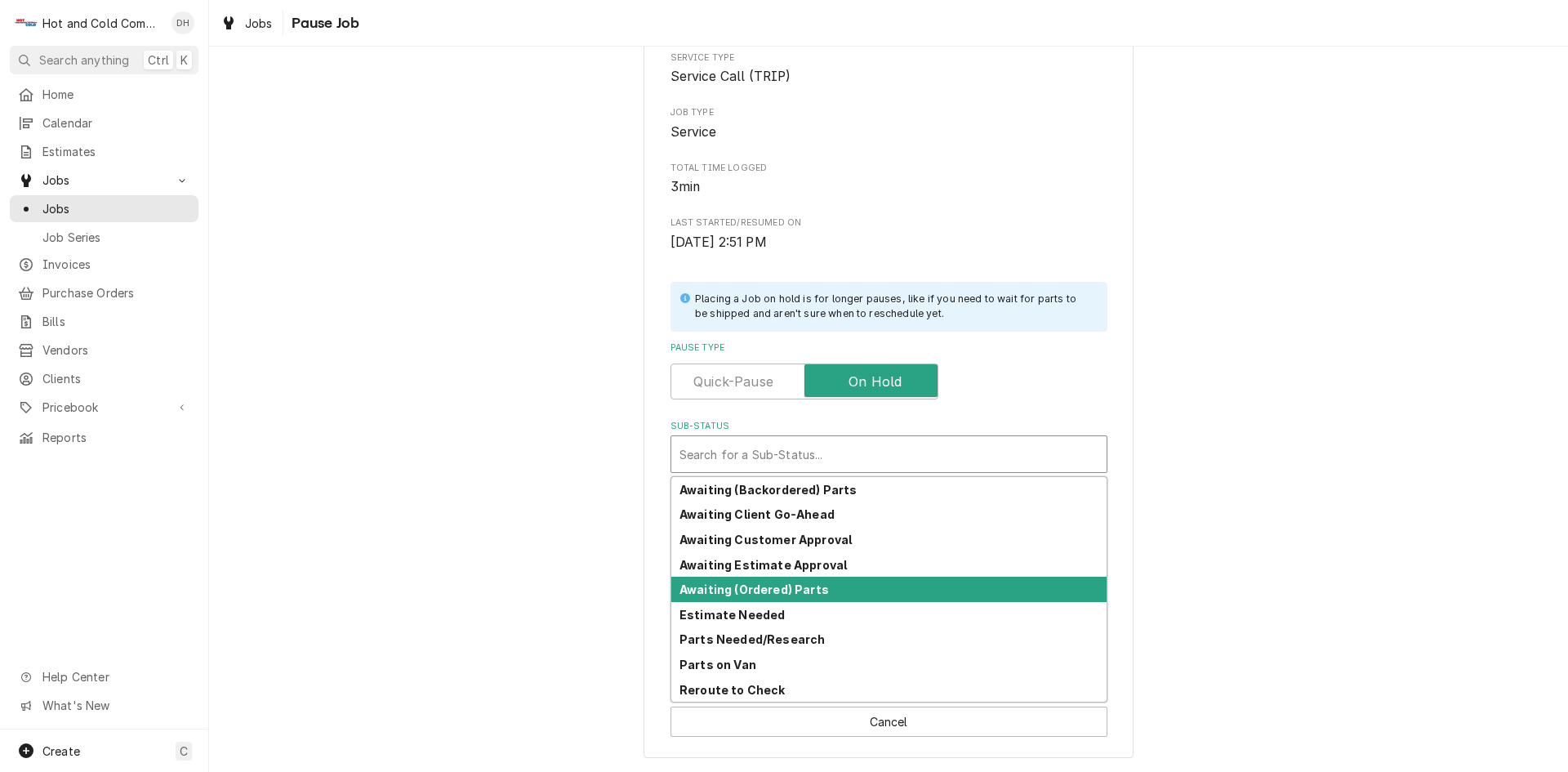
click at [797, 589] on strong "Awaiting (Ordered) Parts" at bounding box center [754, 589] width 149 height 14
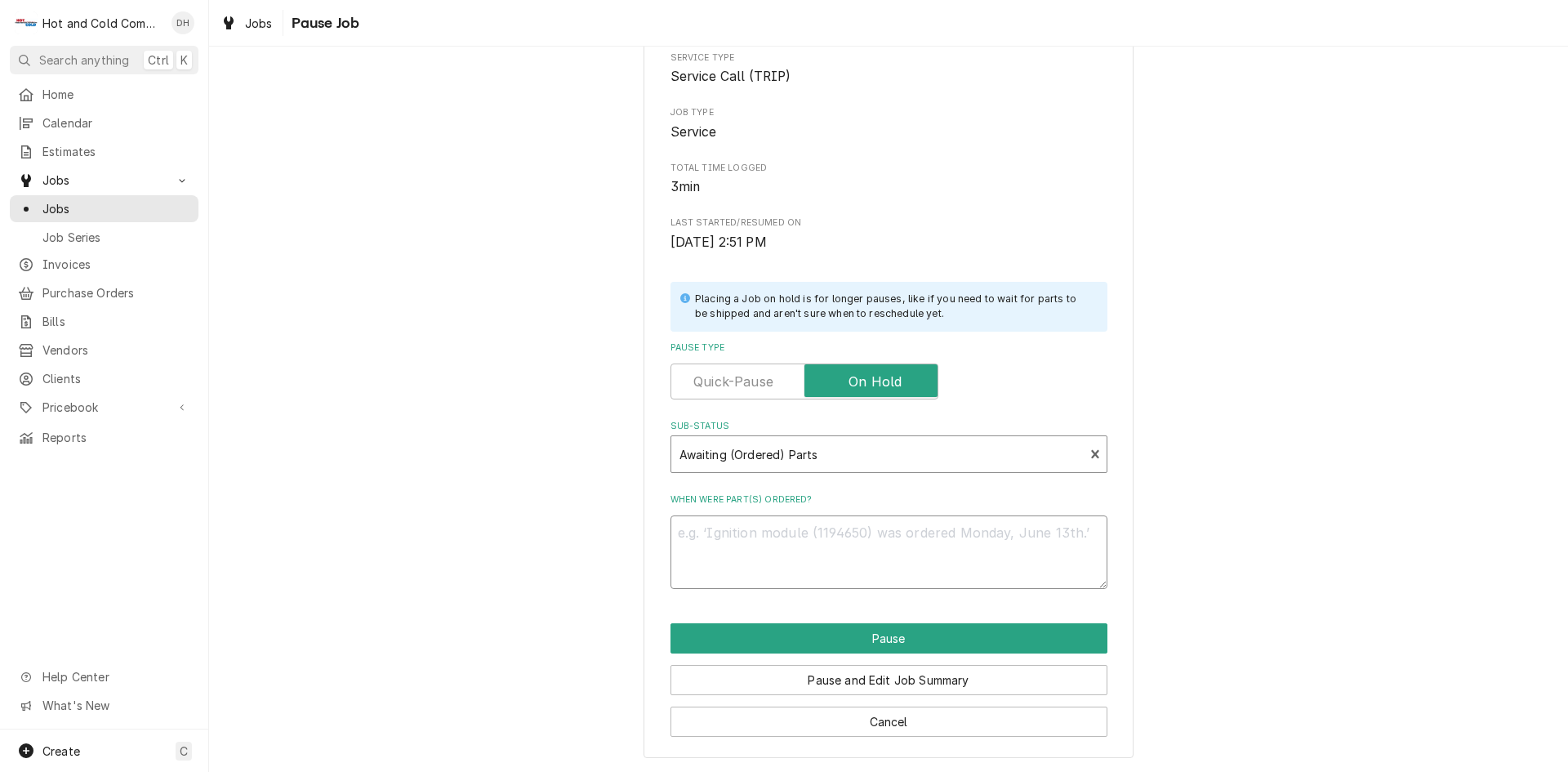
drag, startPoint x: 732, startPoint y: 545, endPoint x: 748, endPoint y: 542, distance: 16.3
click at [733, 545] on textarea "When were part(s) ordered?" at bounding box center [889, 551] width 437 height 74
type textarea "x"
type textarea "g"
type textarea "x"
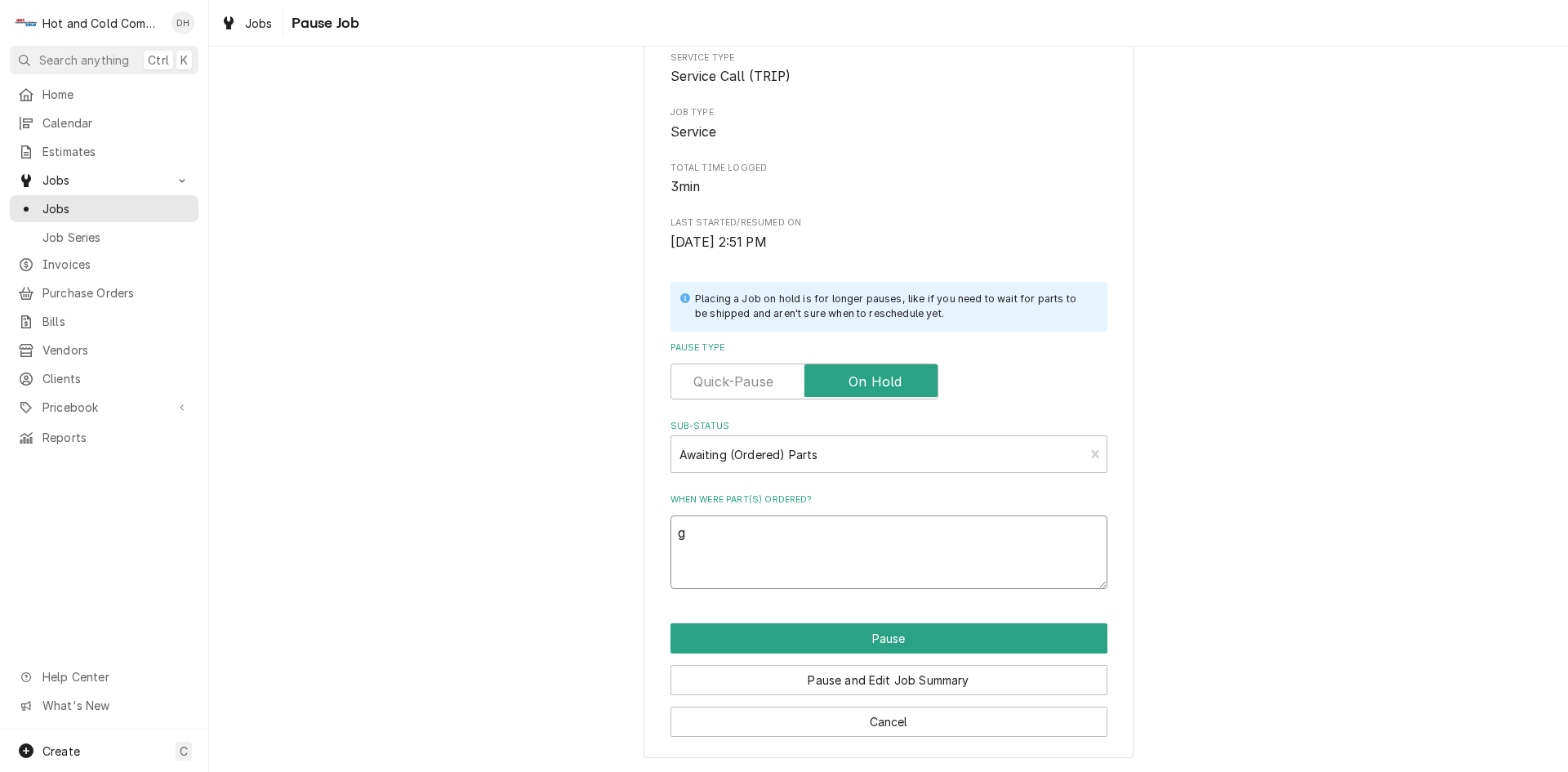
type textarea "ga"
type textarea "x"
type textarea "gas"
type textarea "x"
type textarea "gask"
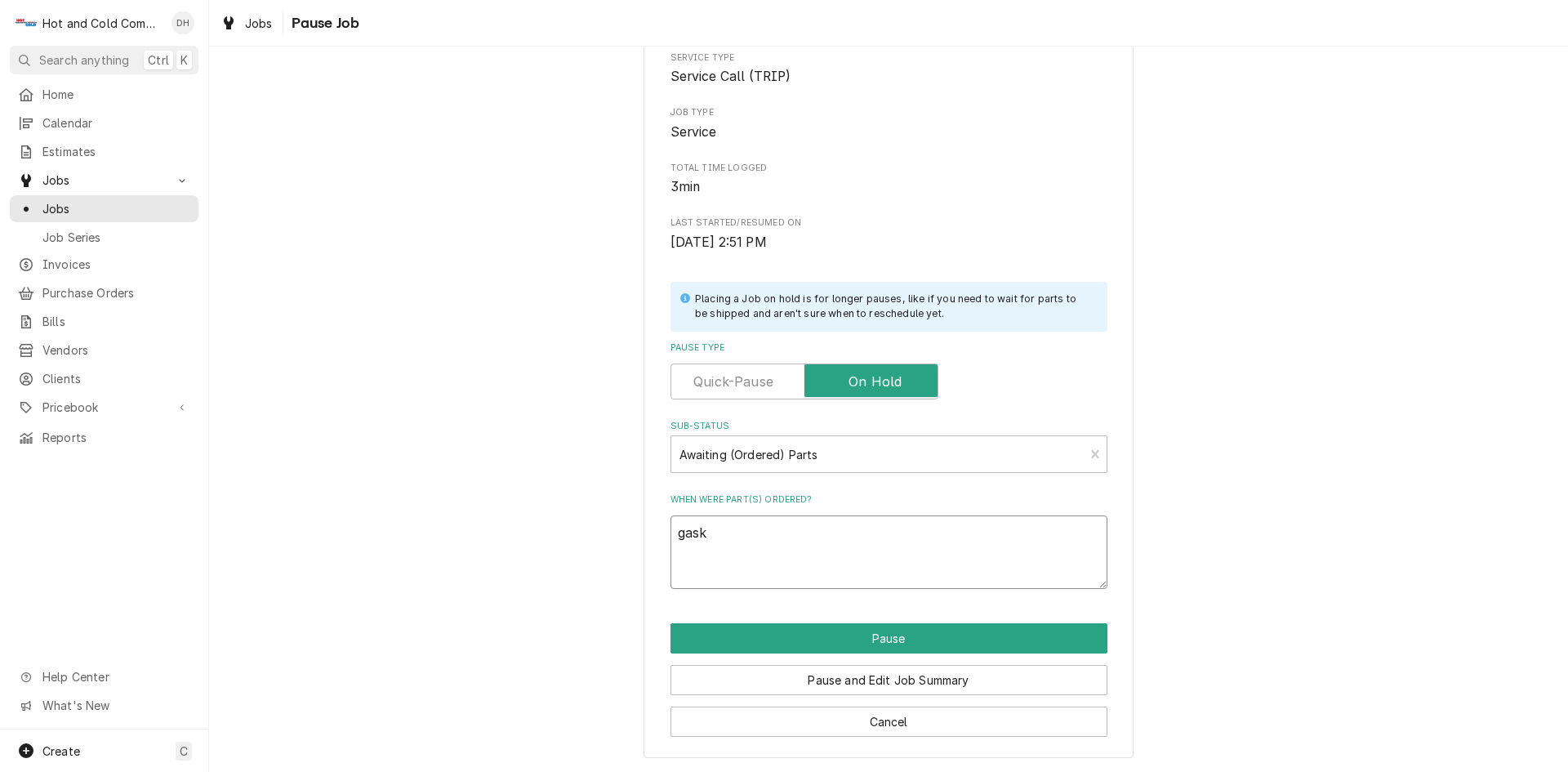
type textarea "x"
type textarea "gaske"
type textarea "x"
type textarea "gasket"
click at [889, 633] on button "Pause" at bounding box center [889, 638] width 437 height 30
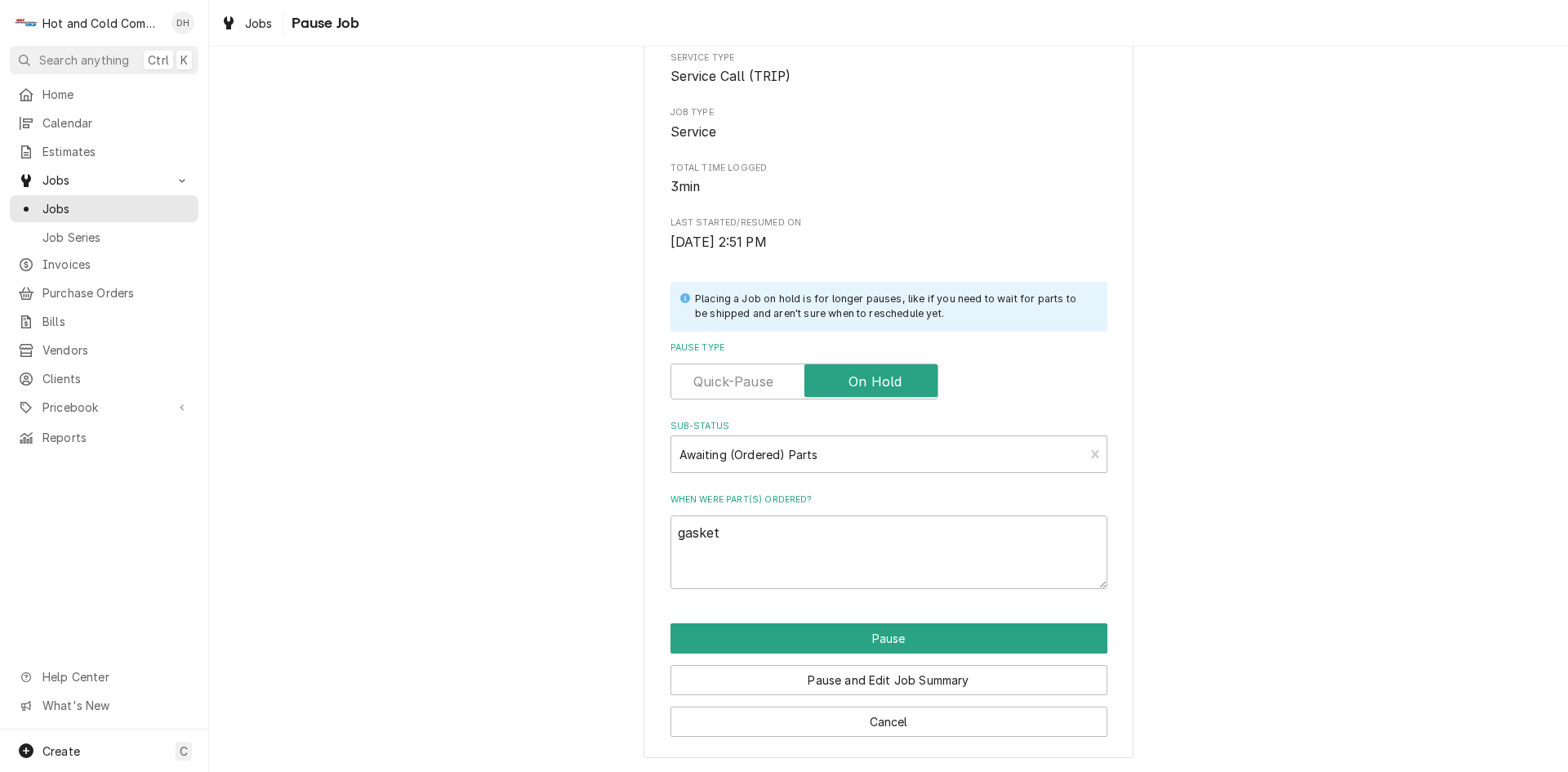
type textarea "x"
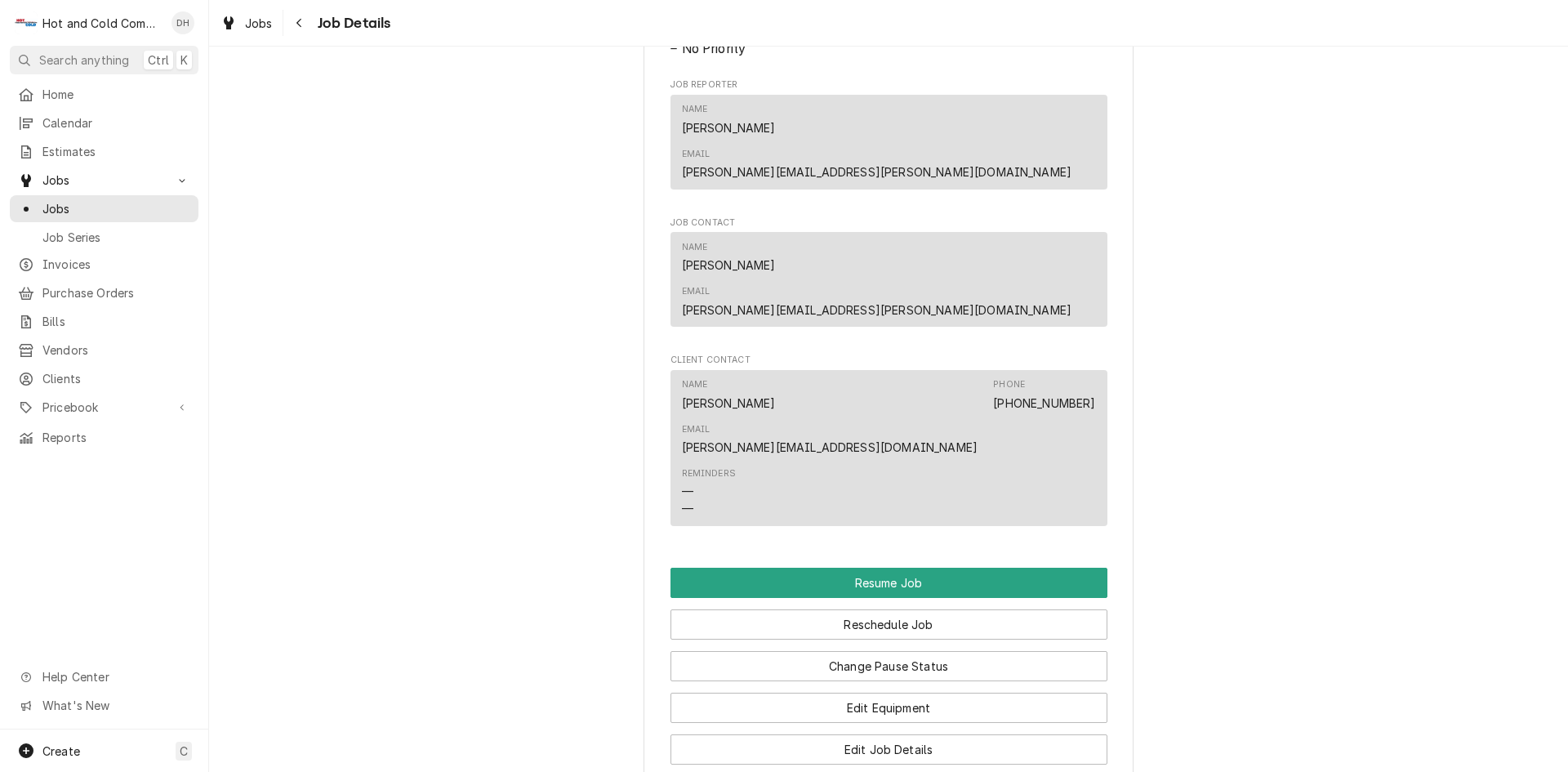
scroll to position [1362, 0]
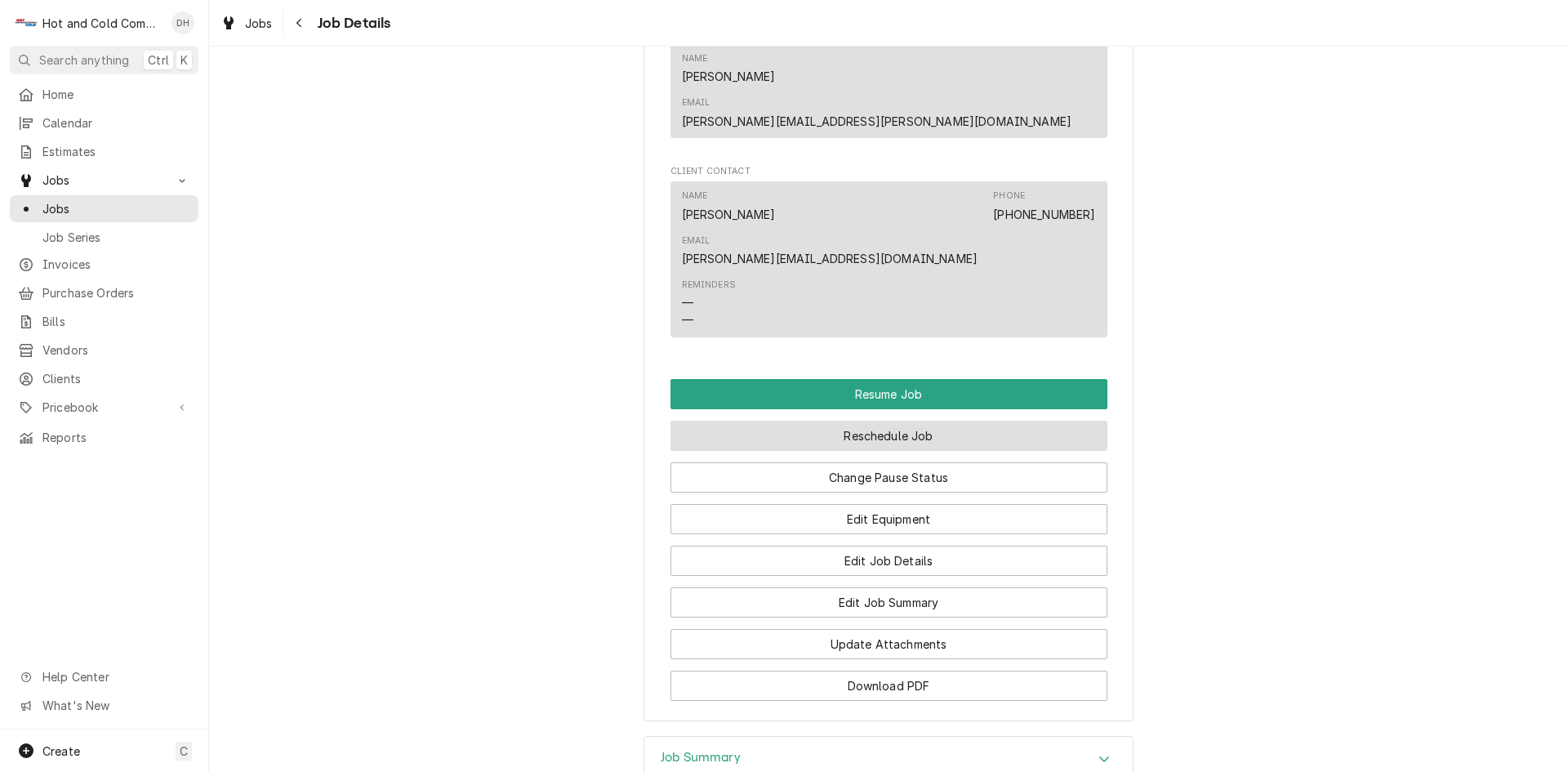
click at [912, 420] on button "Reschedule Job" at bounding box center [889, 435] width 437 height 30
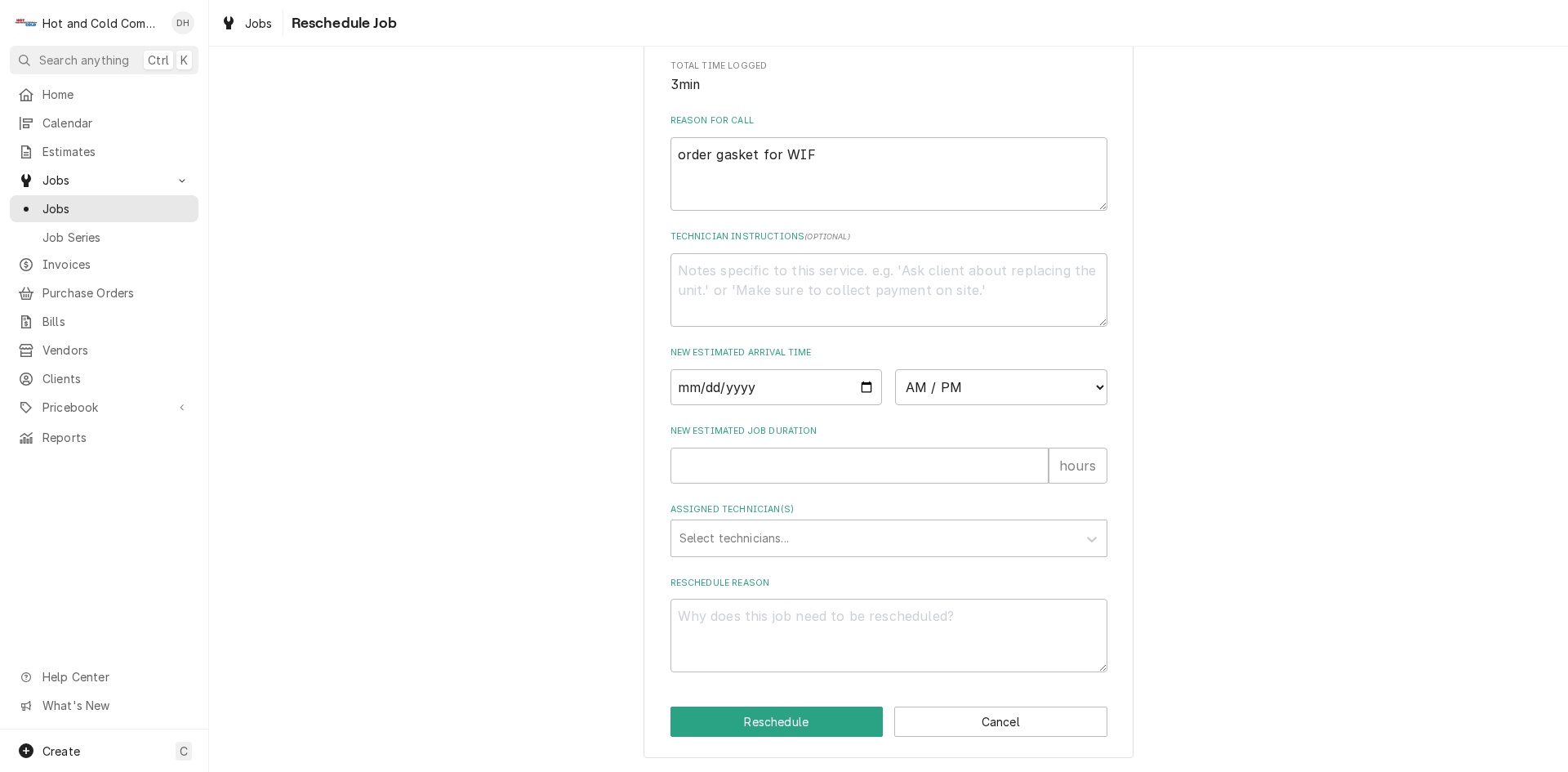
scroll to position [449, 0]
click at [864, 381] on input "Date" at bounding box center [777, 386] width 212 height 36
type textarea "x"
type input "[DATE]"
click at [1093, 386] on select "AM / PM 6:00 AM 6:15 AM 6:30 AM 6:45 AM 7:00 AM 7:15 AM 7:30 AM 7:45 AM 8:00 AM…" at bounding box center [1001, 386] width 212 height 36
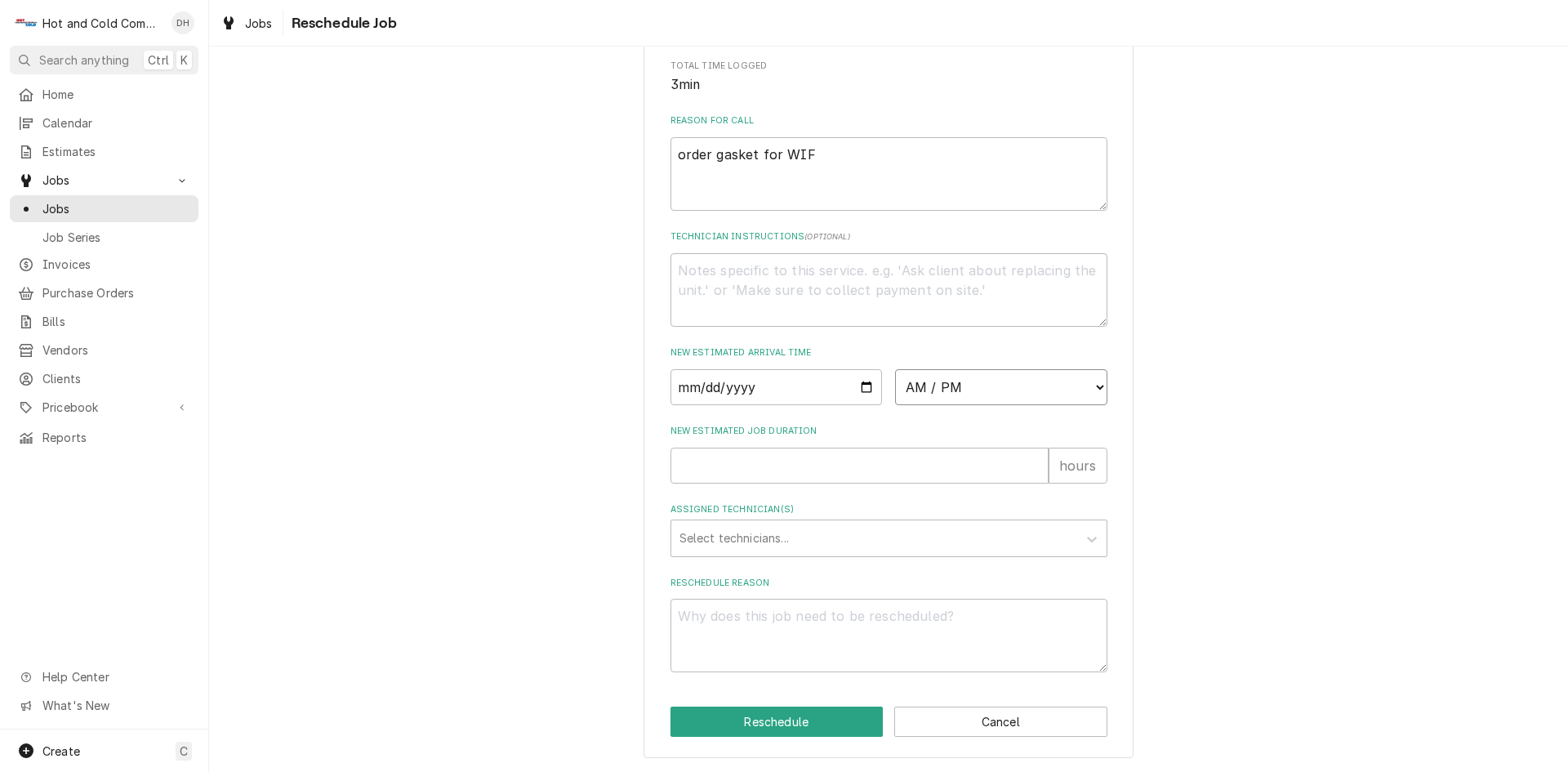
select select "09:00:00"
click at [895, 369] on select "AM / PM 6:00 AM 6:15 AM 6:30 AM 6:45 AM 7:00 AM 7:15 AM 7:30 AM 7:45 AM 8:00 AM…" at bounding box center [1001, 386] width 212 height 36
click at [755, 477] on input "New Estimated Job Duration" at bounding box center [860, 465] width 378 height 36
type textarea "x"
type input "1"
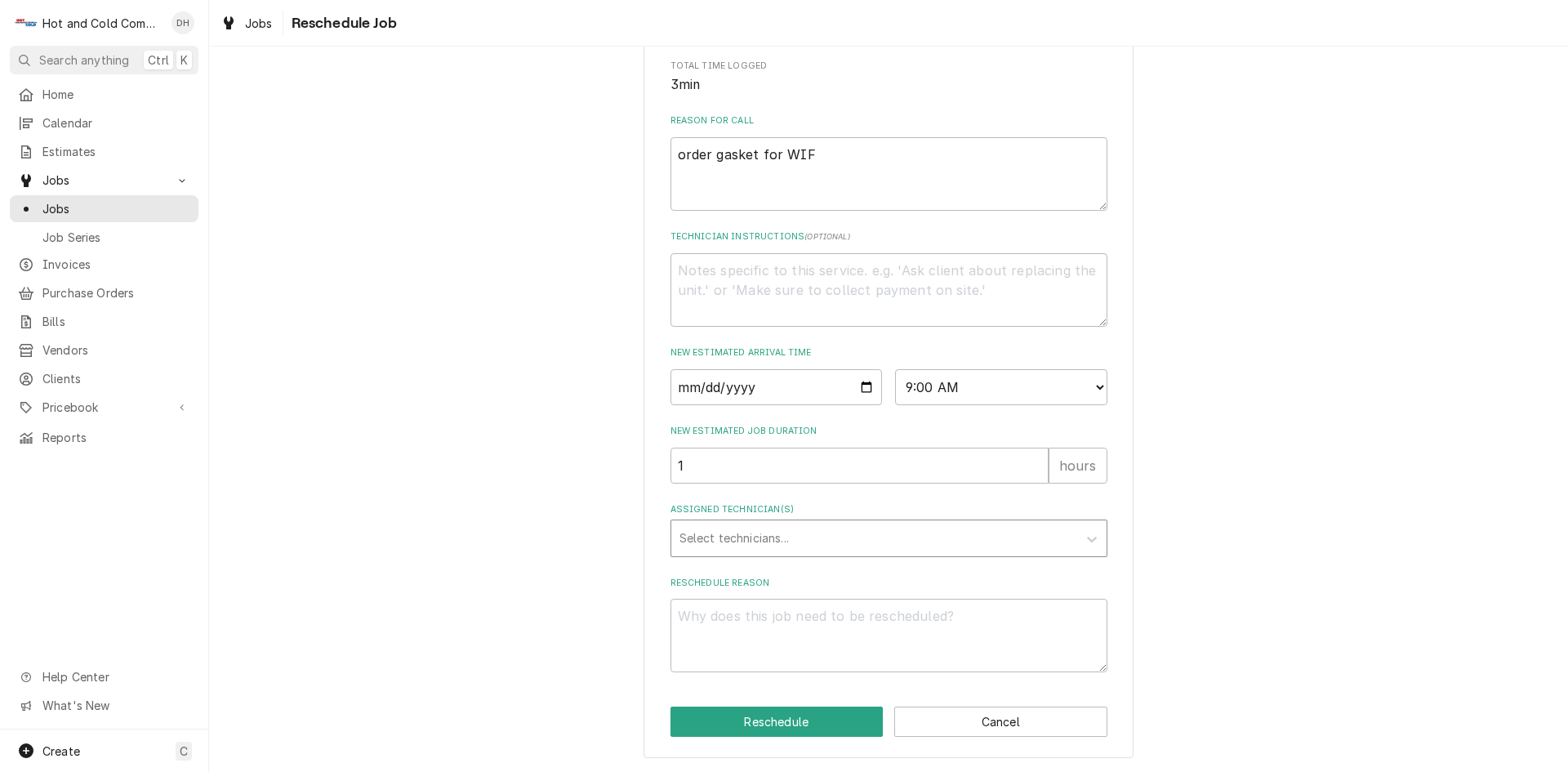
click at [781, 532] on div "Assigned Technician(s)" at bounding box center [874, 537] width 390 height 29
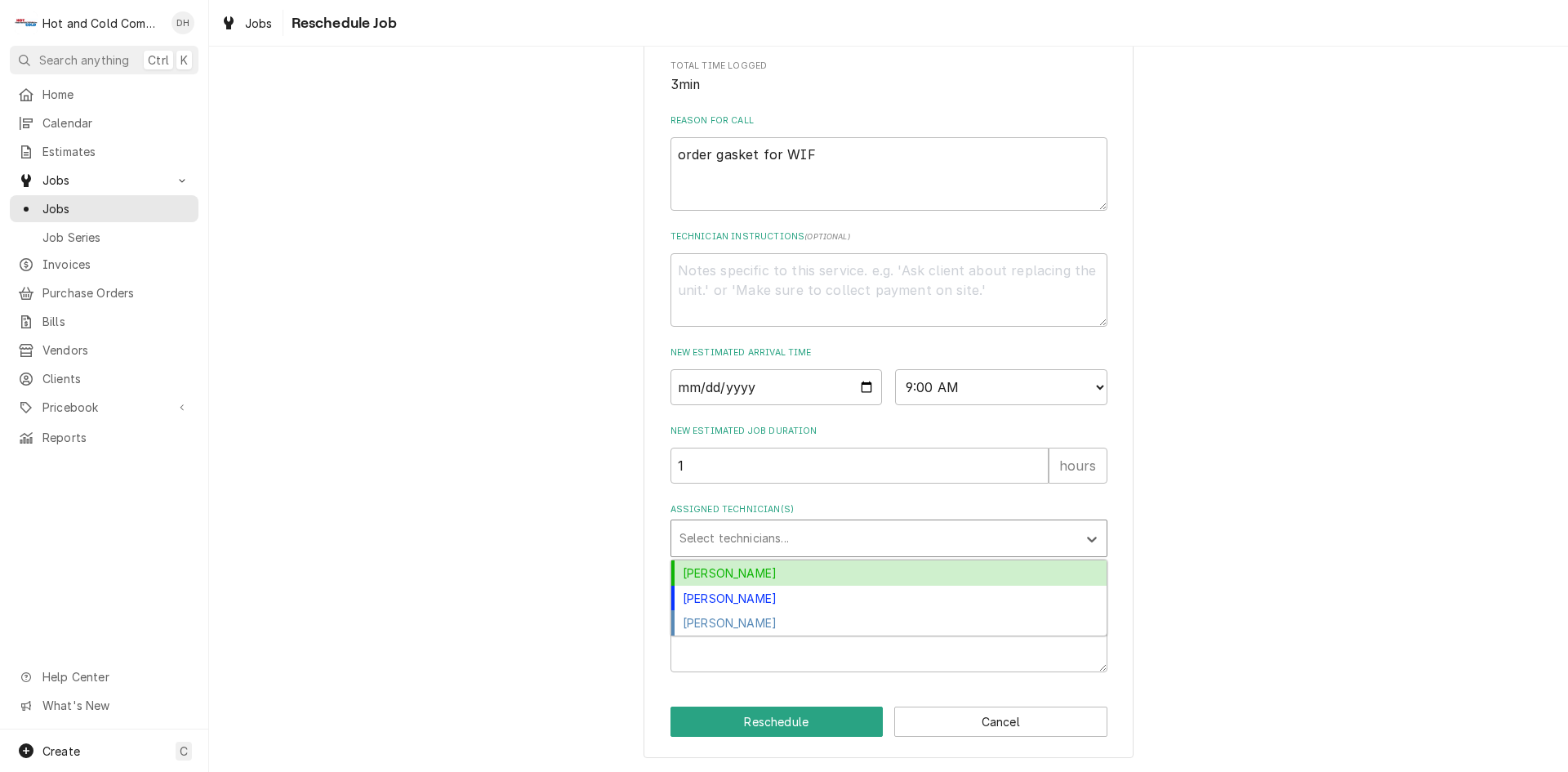
click at [740, 565] on div "[PERSON_NAME]" at bounding box center [889, 573] width 435 height 26
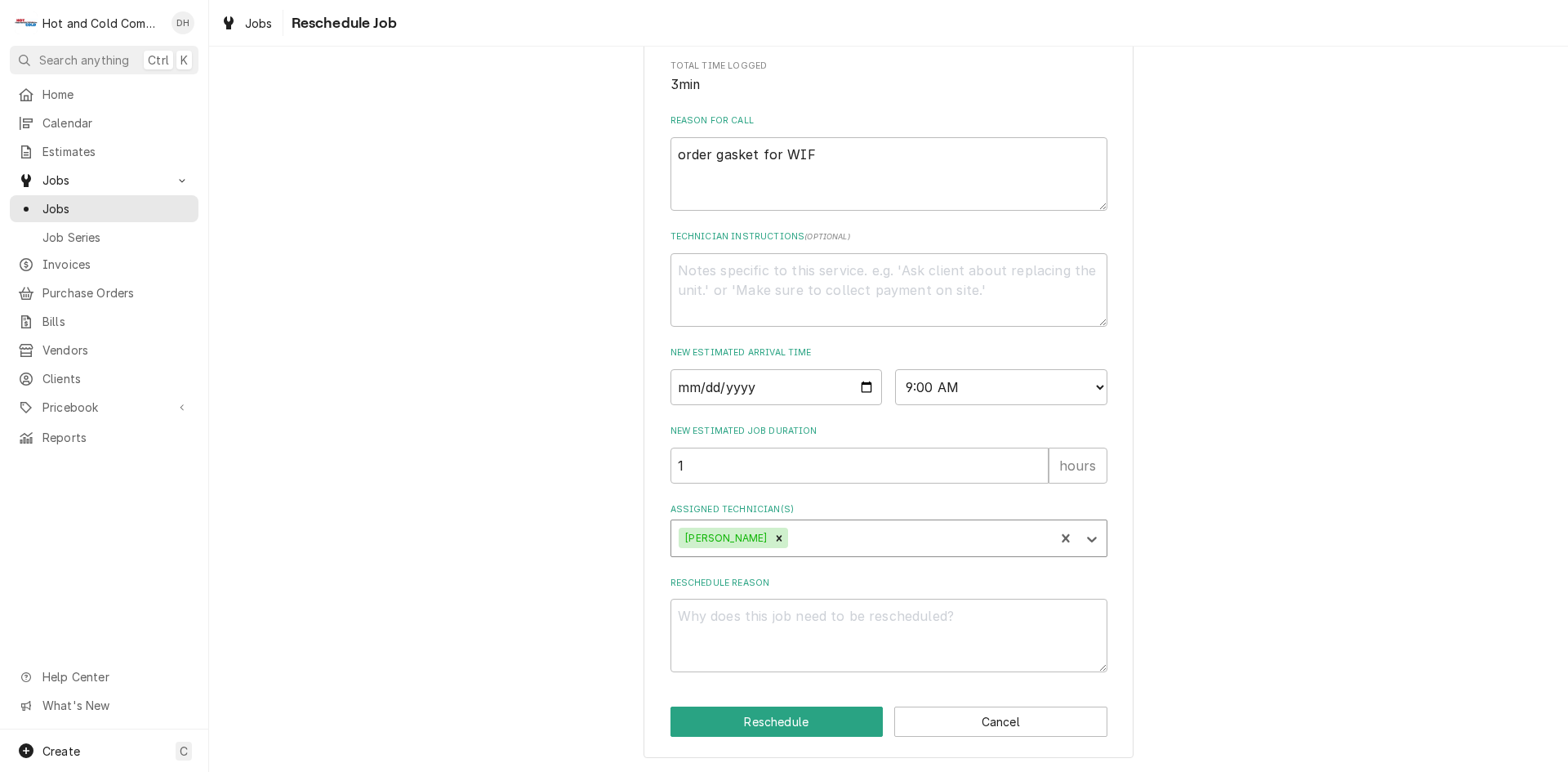
click at [837, 527] on div "Assigned Technician(s)" at bounding box center [918, 537] width 255 height 29
click at [781, 569] on div "[PERSON_NAME]" at bounding box center [889, 573] width 435 height 26
drag, startPoint x: 748, startPoint y: 647, endPoint x: 757, endPoint y: 650, distance: 9.5
click at [757, 650] on textarea "Reschedule Reason" at bounding box center [889, 635] width 437 height 74
type textarea "x"
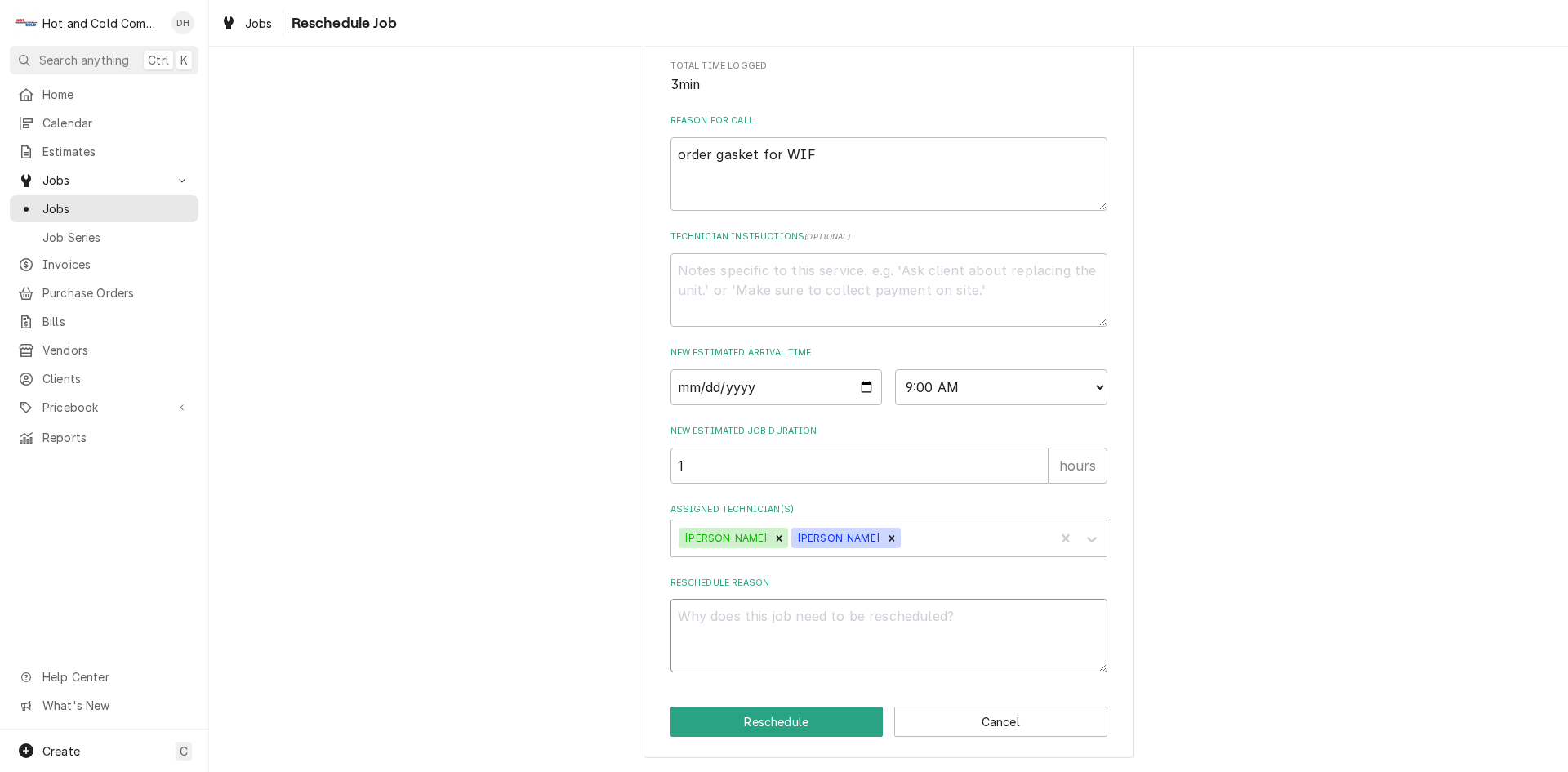
type textarea "r"
type textarea "x"
type textarea "re"
type textarea "x"
type textarea "rec"
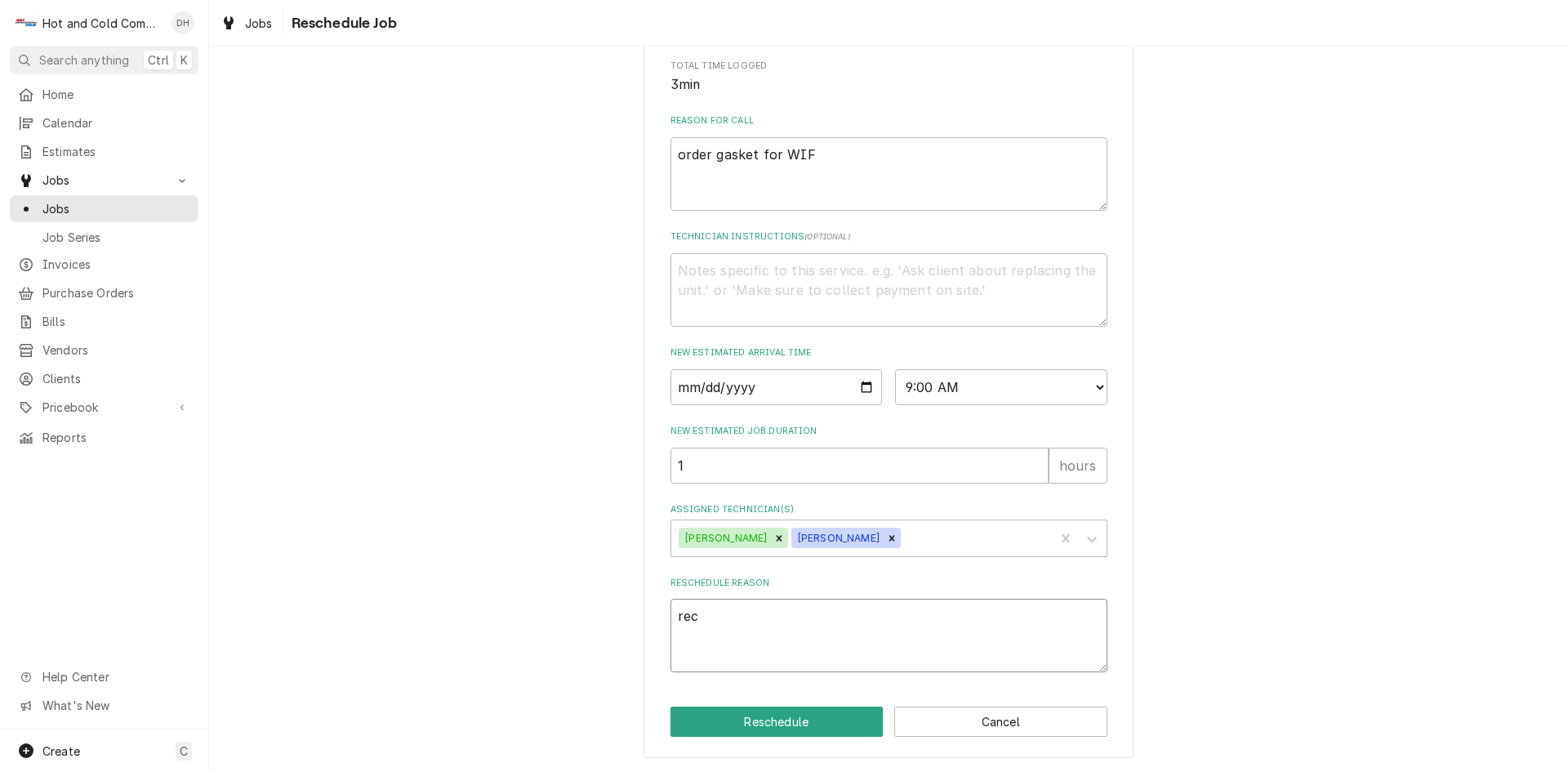
type textarea "x"
type textarea "rece"
type textarea "x"
type textarea "recei"
type textarea "x"
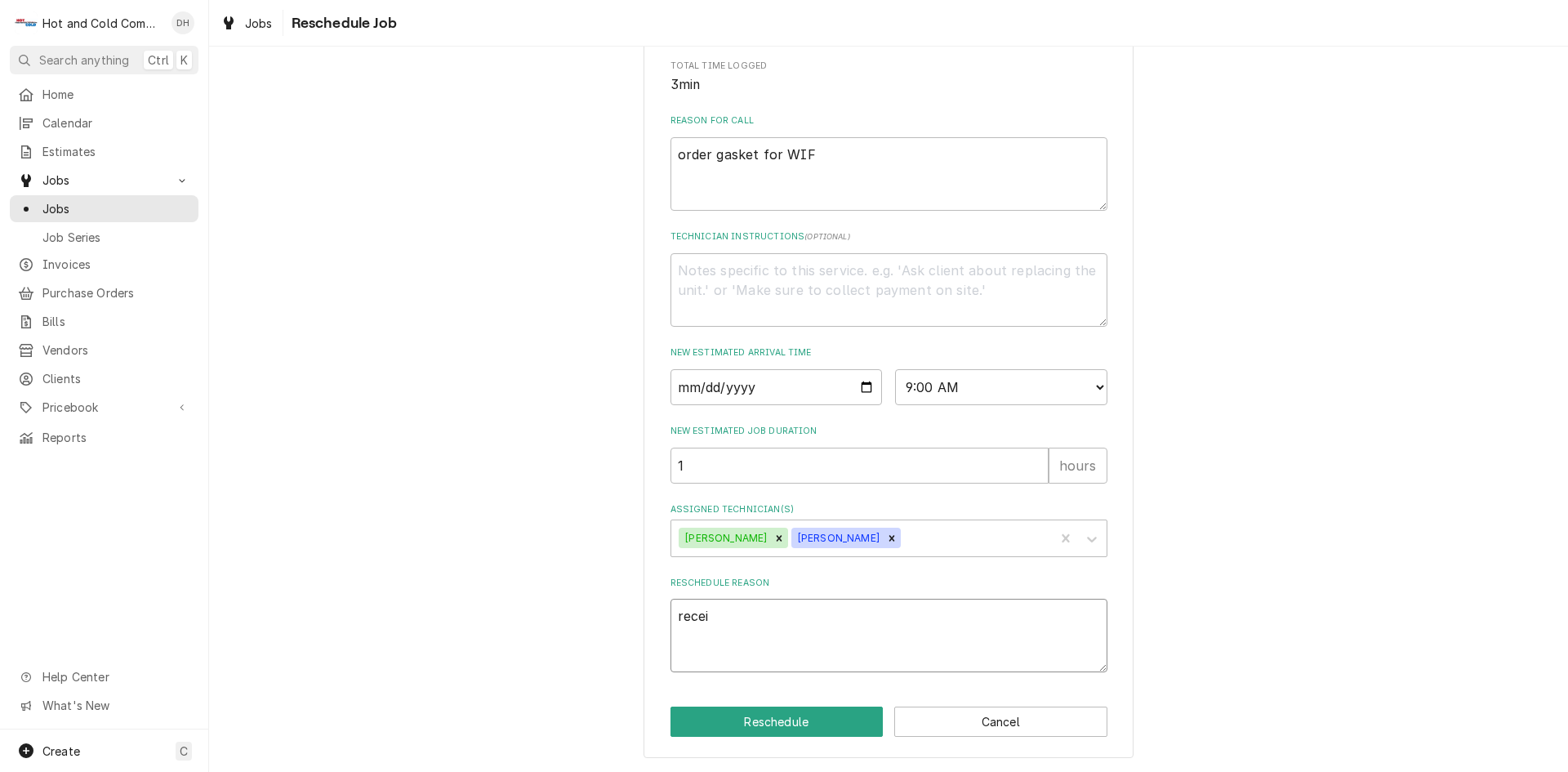
type textarea "receiv"
type textarea "x"
type textarea "receive"
type textarea "x"
type textarea "received"
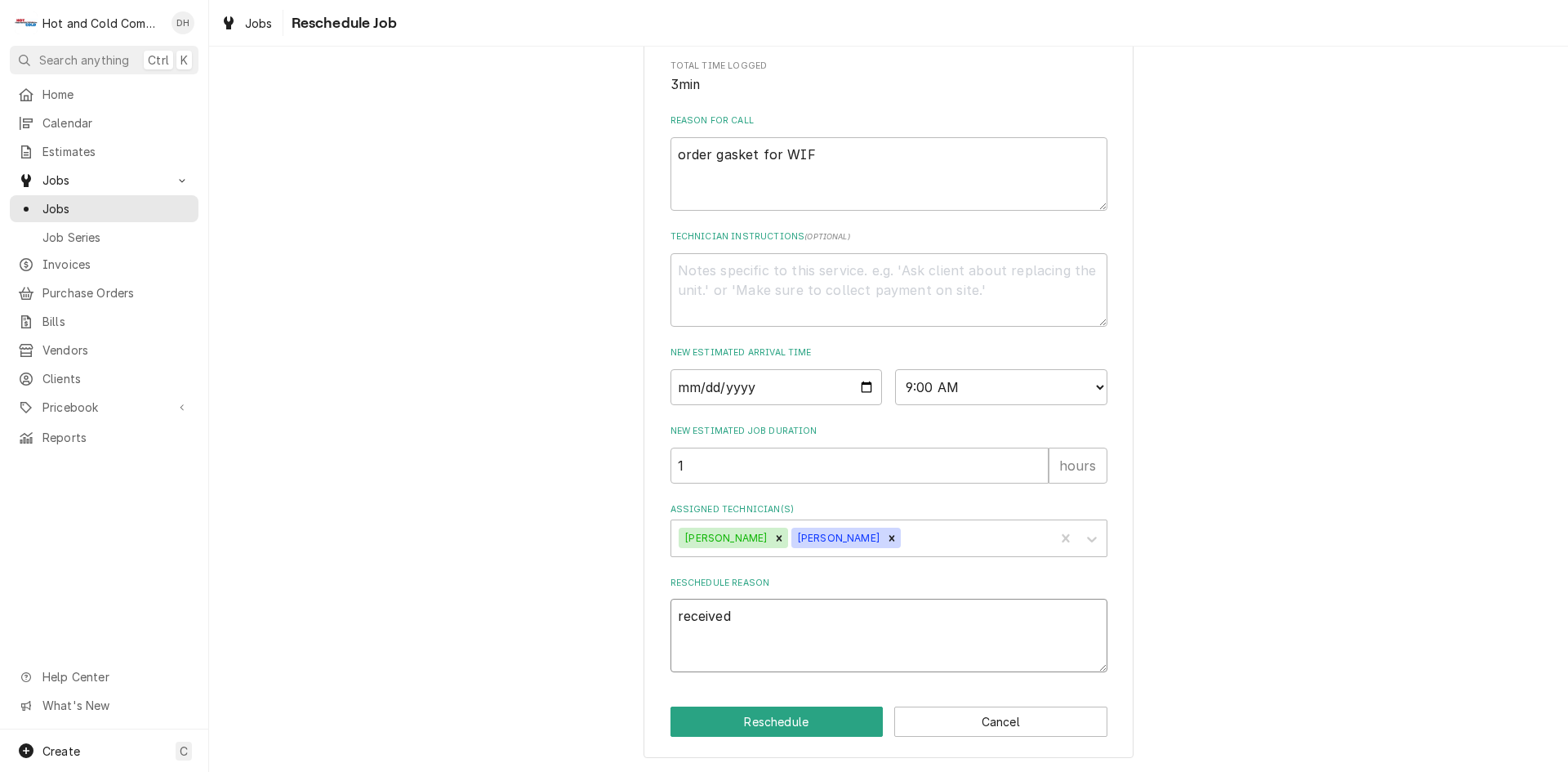
type textarea "x"
type textarea "received"
type textarea "x"
type textarea "received p"
type textarea "x"
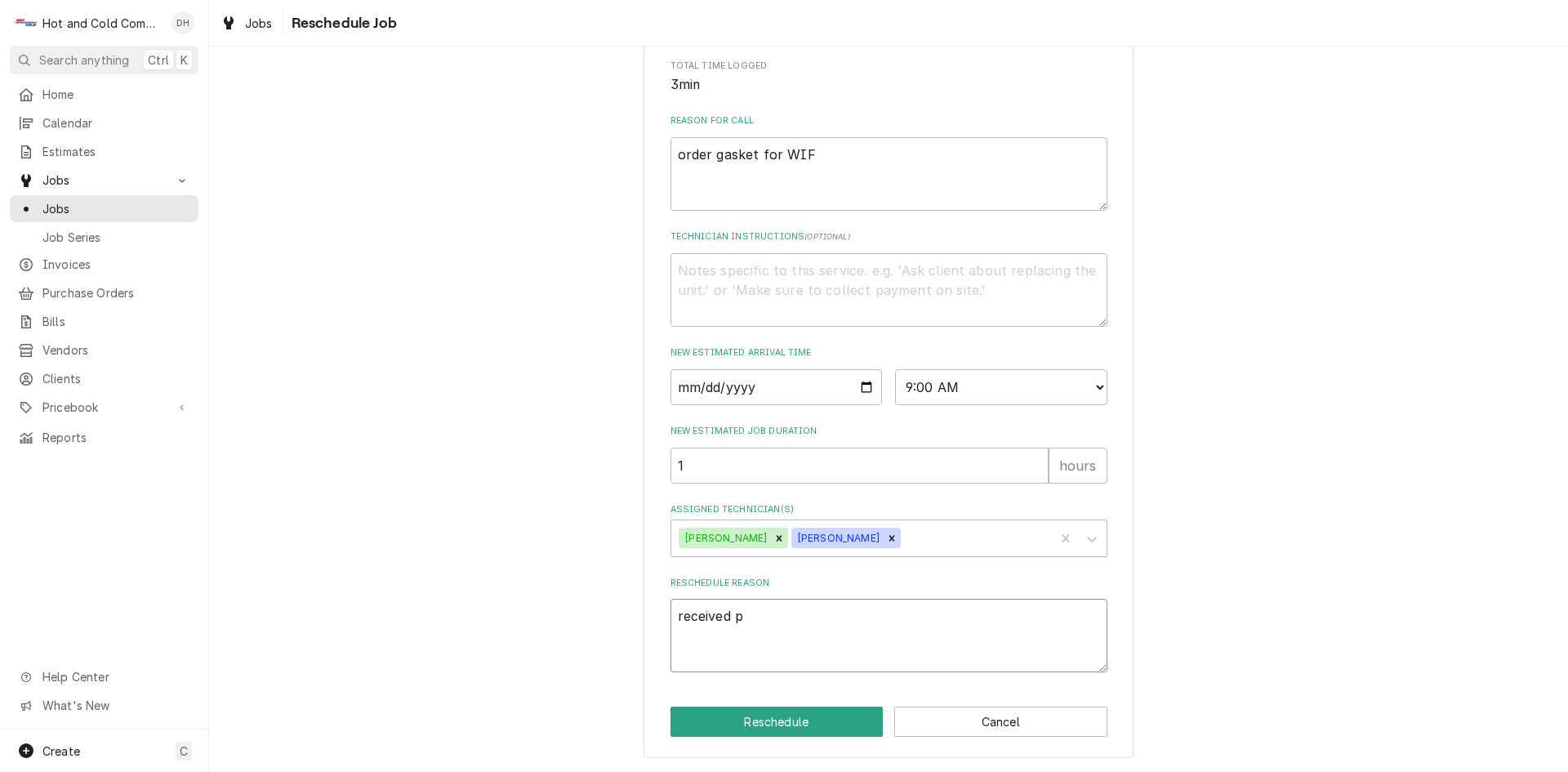
type textarea "received pa"
type textarea "x"
type textarea "received par"
type textarea "x"
type textarea "received part"
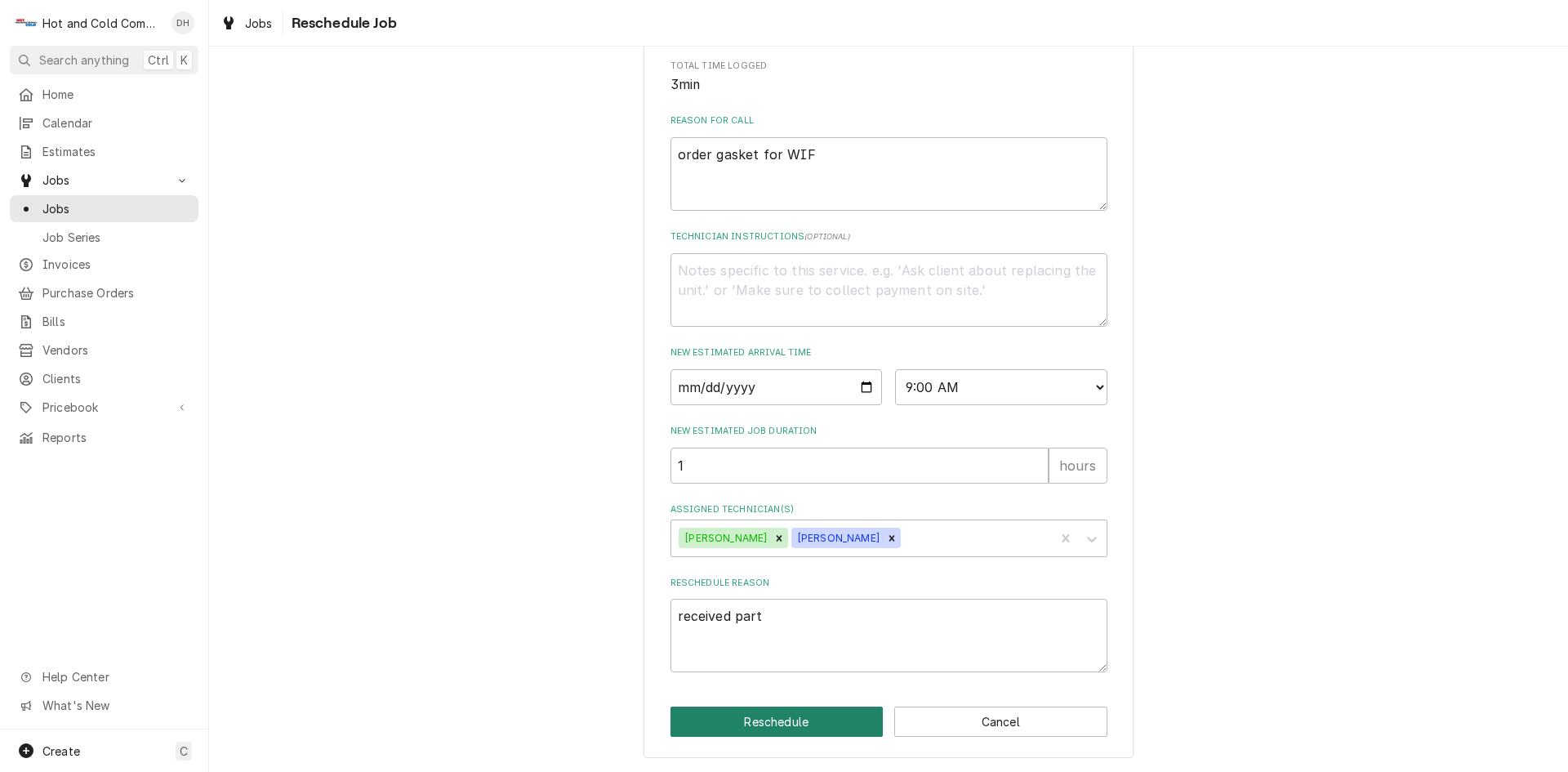
click at [794, 714] on button "Reschedule" at bounding box center [777, 721] width 213 height 30
type textarea "x"
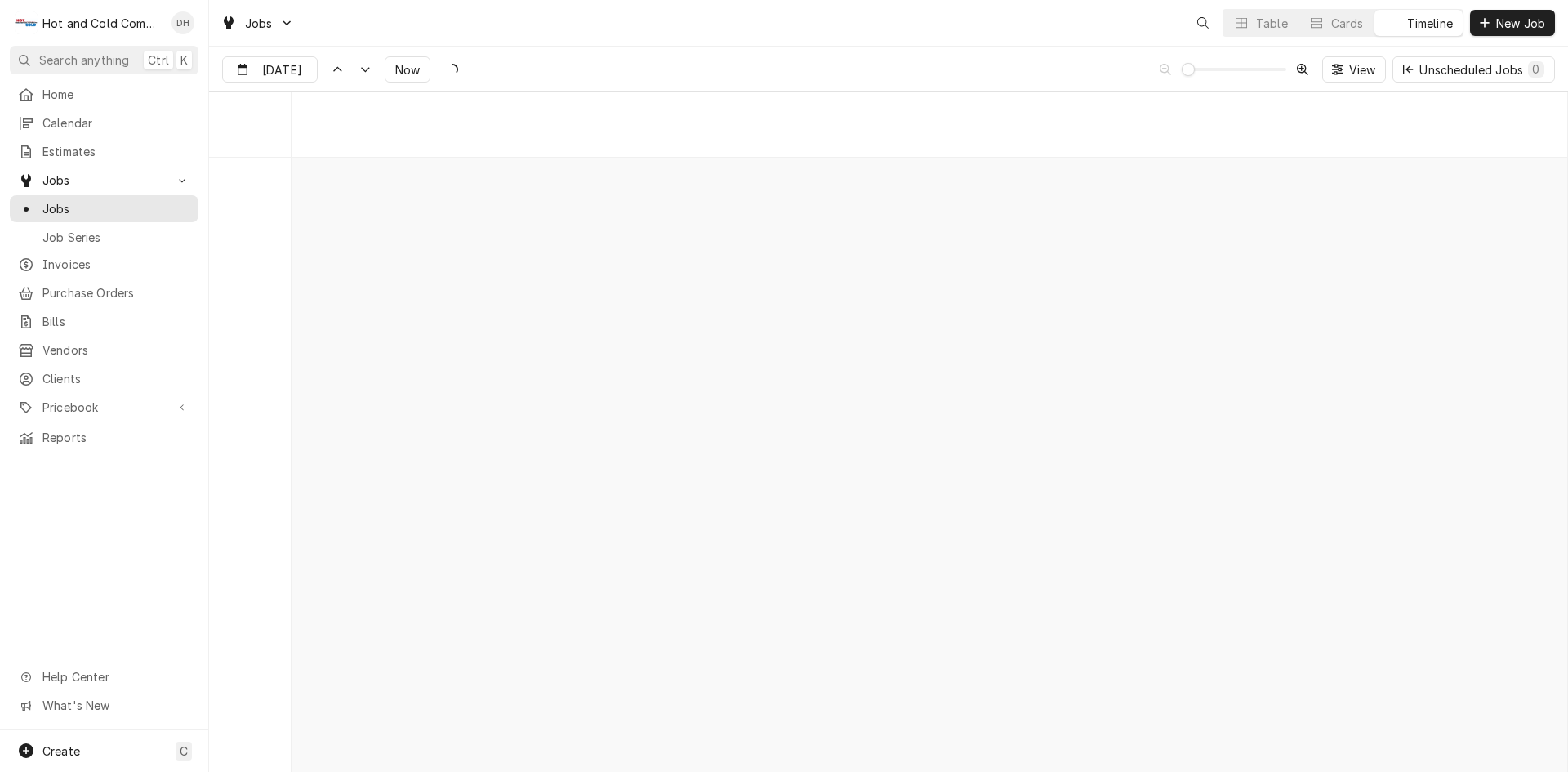
scroll to position [12795, 0]
